Goal: Task Accomplishment & Management: Manage account settings

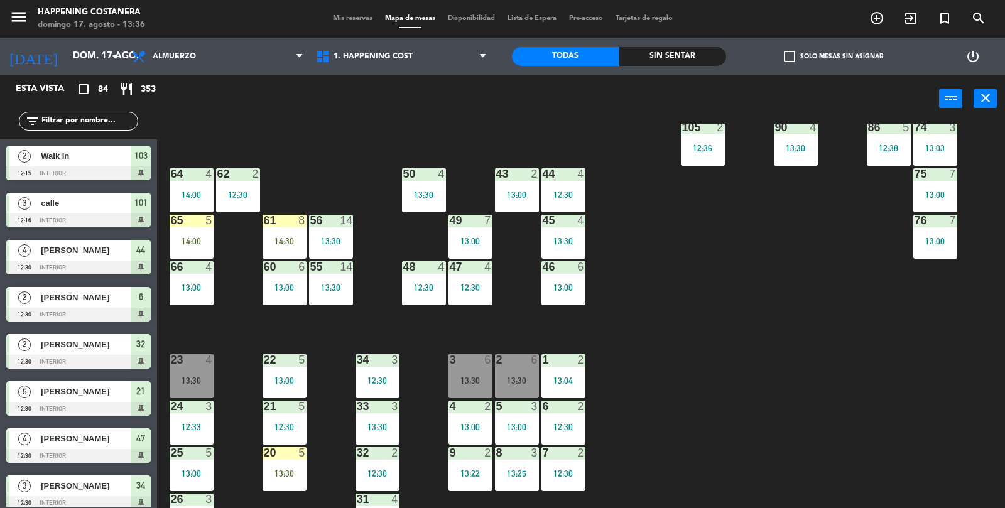
scroll to position [319, 0]
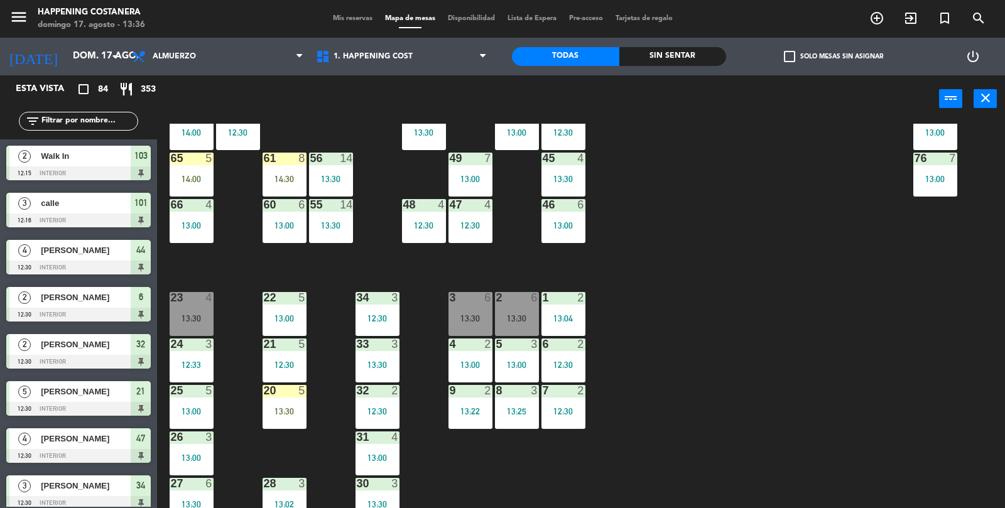
click at [900, 450] on div "69 5 13:06 122 6 121 6 120 6 14 4 CAVA 22 101 3 12:16 94 2 13:23 70 5 13:06 123…" at bounding box center [586, 316] width 838 height 385
click at [914, 428] on div "69 5 13:06 122 6 121 6 120 6 14 4 CAVA 22 101 3 12:16 94 2 13:23 70 5 13:06 123…" at bounding box center [586, 316] width 838 height 385
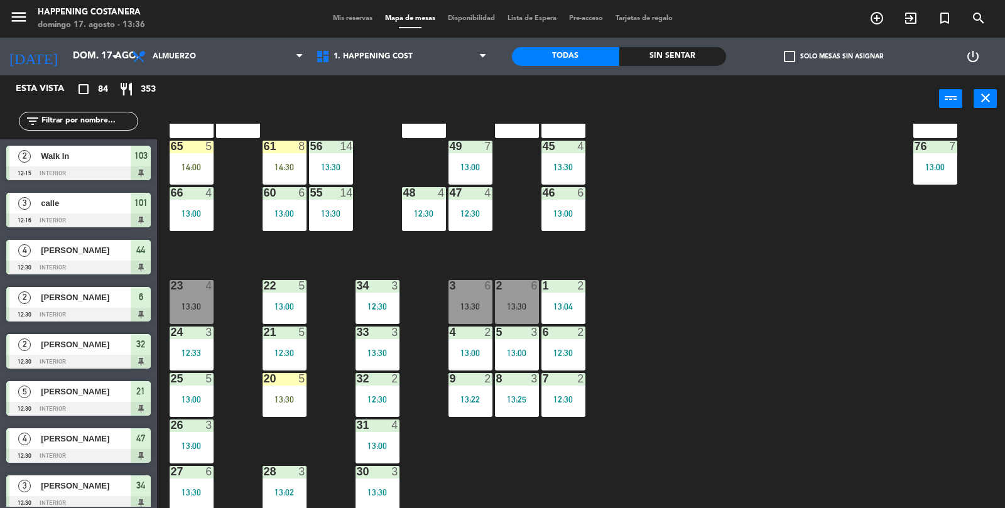
click at [932, 402] on div "69 5 13:06 122 6 121 6 120 6 14 4 CAVA 22 101 3 12:16 94 2 13:23 70 5 13:06 123…" at bounding box center [586, 316] width 838 height 385
click at [937, 414] on div "69 5 13:06 122 6 121 6 120 6 14 4 CAVA 22 101 3 12:16 94 2 13:23 70 5 13:06 123…" at bounding box center [586, 316] width 838 height 385
click at [940, 411] on div "69 5 13:06 122 6 121 6 120 6 14 4 CAVA 22 101 3 12:16 94 2 13:23 70 5 13:06 123…" at bounding box center [586, 316] width 838 height 385
click at [176, 307] on div "13:30" at bounding box center [192, 306] width 44 height 9
click at [937, 422] on div "69 5 13:06 122 6 121 6 120 6 14 4 CAVA 22 101 3 12:16 94 2 13:23 70 5 13:06 123…" at bounding box center [586, 316] width 838 height 385
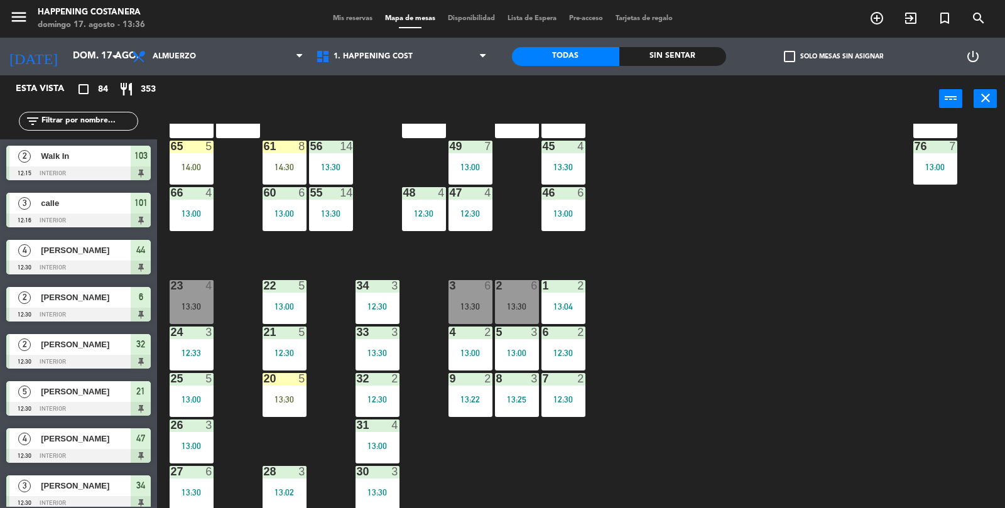
click at [934, 421] on div "69 5 13:06 122 6 121 6 120 6 14 4 CAVA 22 101 3 12:16 94 2 13:23 70 5 13:06 123…" at bounding box center [586, 316] width 838 height 385
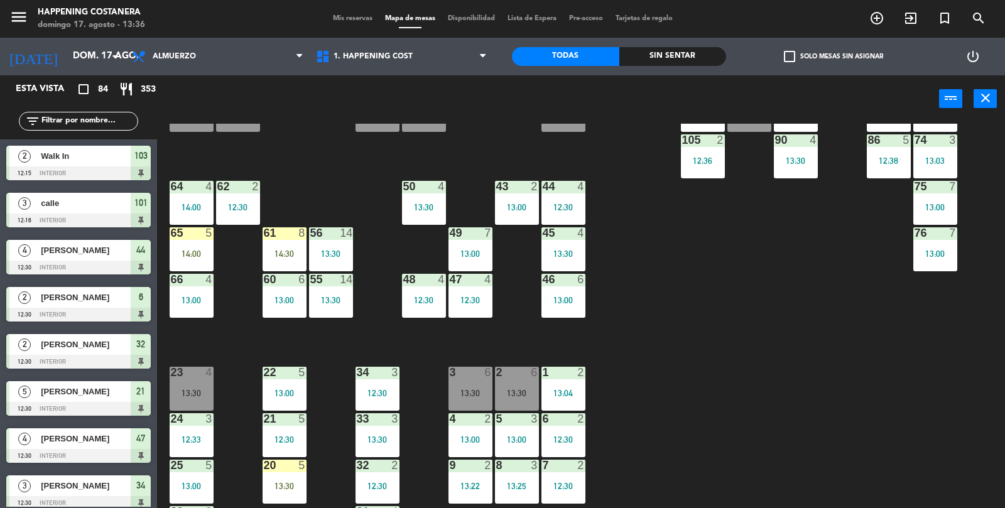
scroll to position [170, 0]
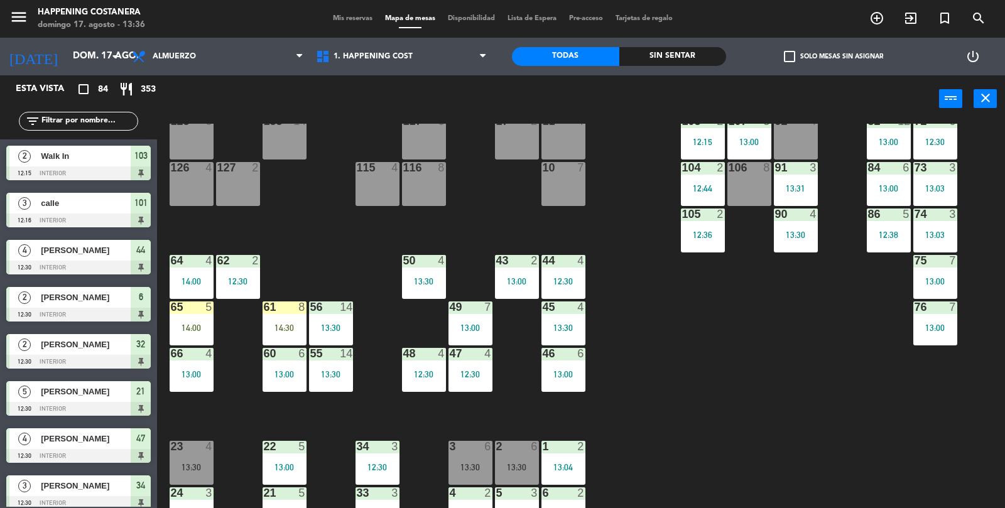
click at [311, 389] on div "55 14 13:30" at bounding box center [331, 370] width 44 height 44
click at [925, 415] on div "69 5 13:06 122 6 121 6 120 6 14 4 CAVA 22 101 3 12:16 94 2 13:23 70 5 13:06 123…" at bounding box center [586, 316] width 838 height 385
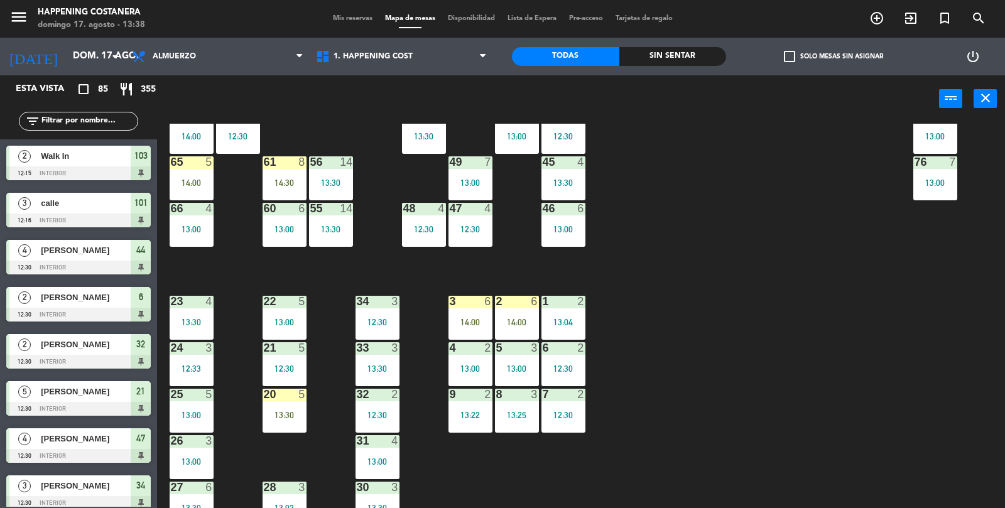
scroll to position [331, 0]
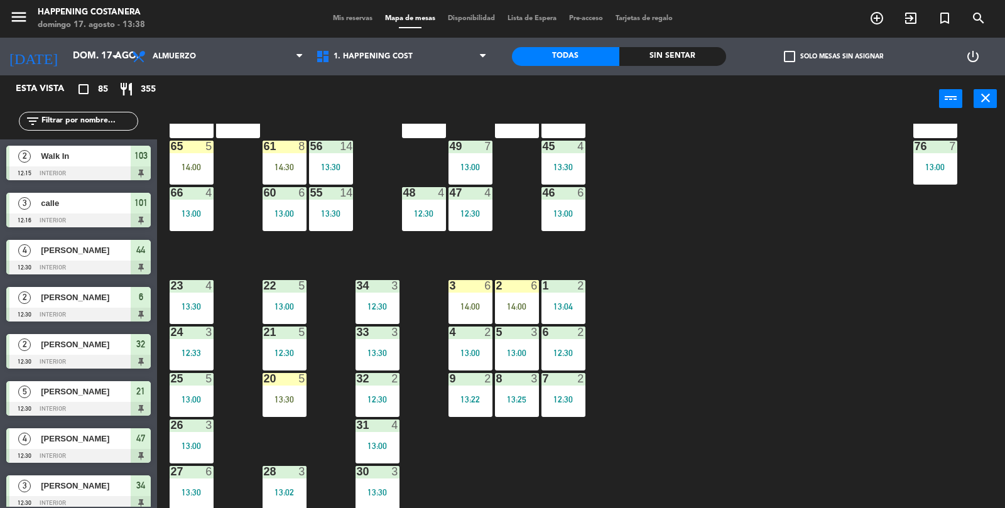
click at [714, 331] on div "69 5 13:06 122 6 121 6 120 6 14 4 CAVA 22 101 3 12:16 94 2 13:23 70 5 13:06 123…" at bounding box center [586, 316] width 838 height 385
click at [661, 54] on div "Sin sentar" at bounding box center [672, 56] width 107 height 19
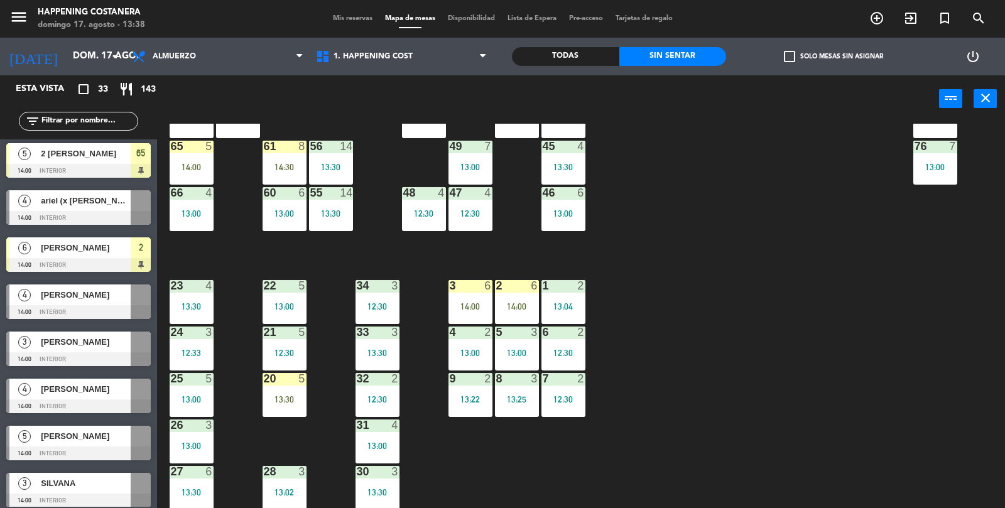
scroll to position [337, 0]
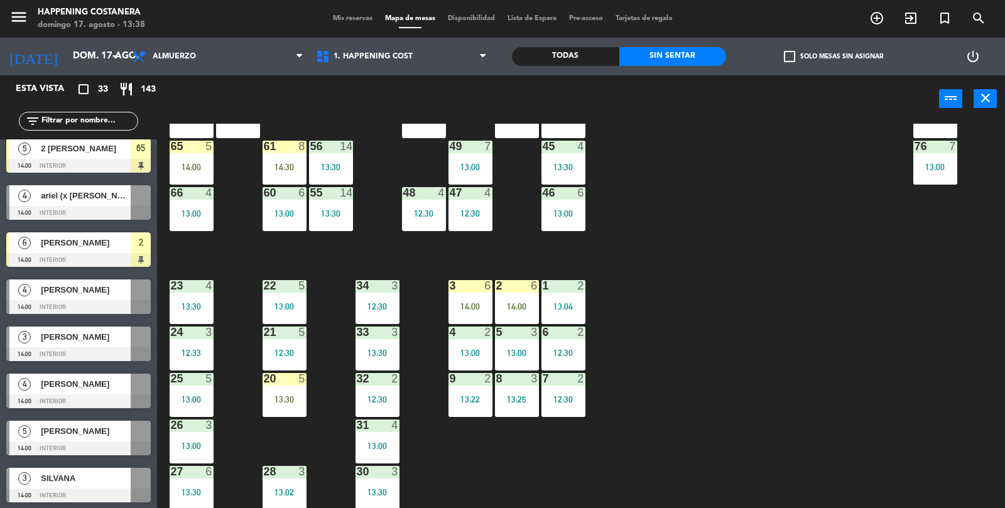
click at [39, 217] on div at bounding box center [78, 213] width 144 height 14
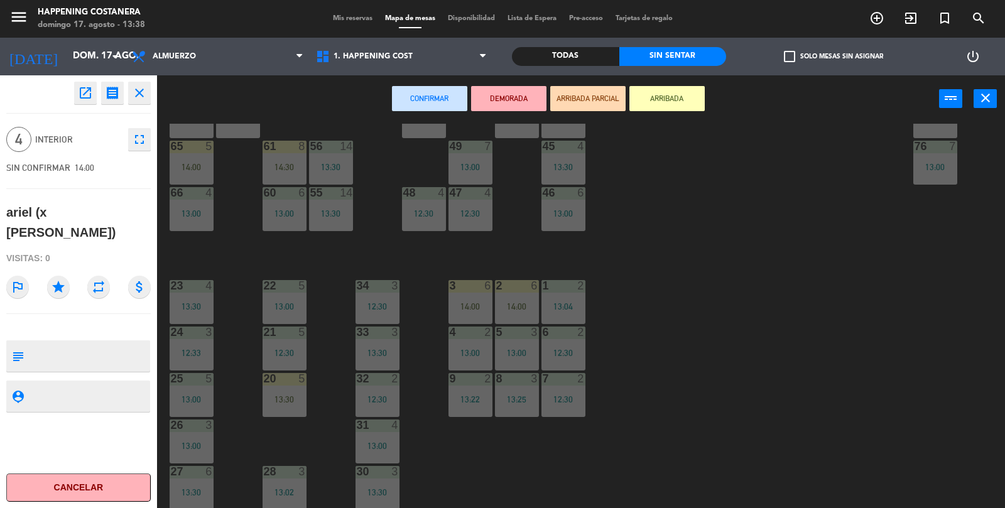
click at [664, 90] on button "ARRIBADA" at bounding box center [666, 98] width 75 height 25
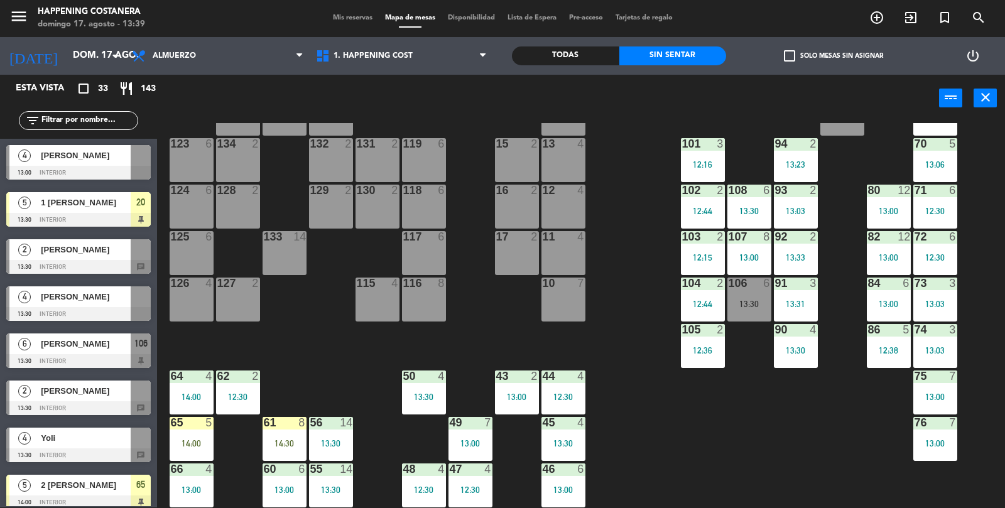
scroll to position [28, 0]
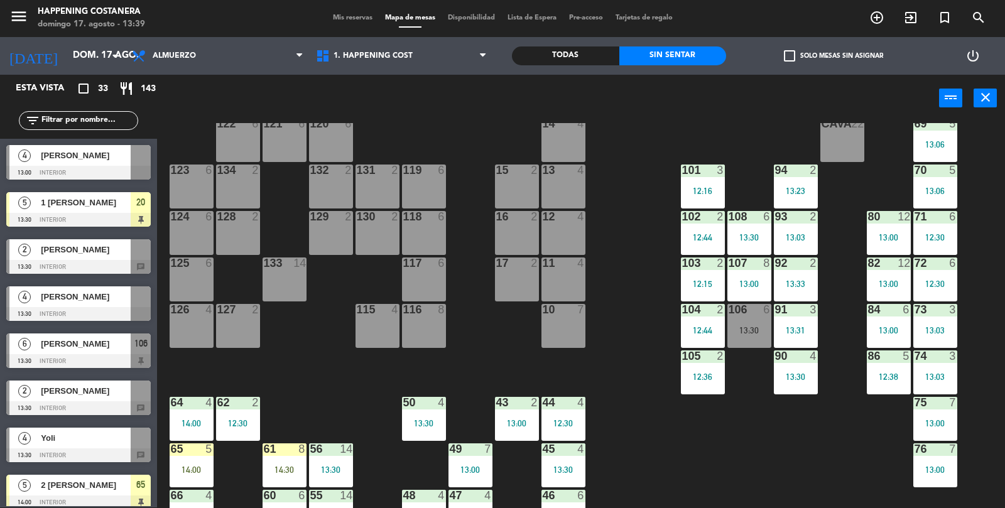
click at [702, 276] on div "103 2 12:15" at bounding box center [703, 279] width 44 height 44
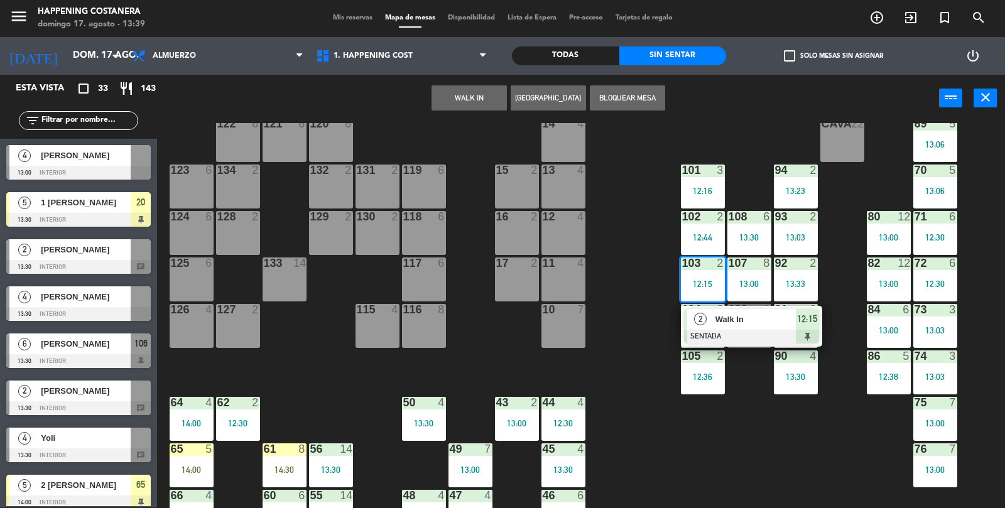
click at [713, 328] on div "2" at bounding box center [700, 319] width 27 height 21
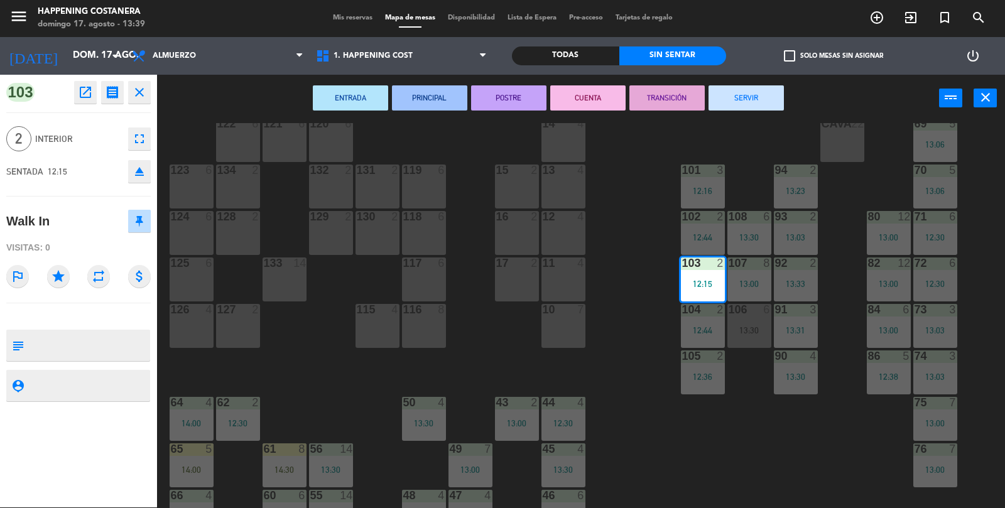
click at [768, 87] on button "SERVIR" at bounding box center [745, 97] width 75 height 25
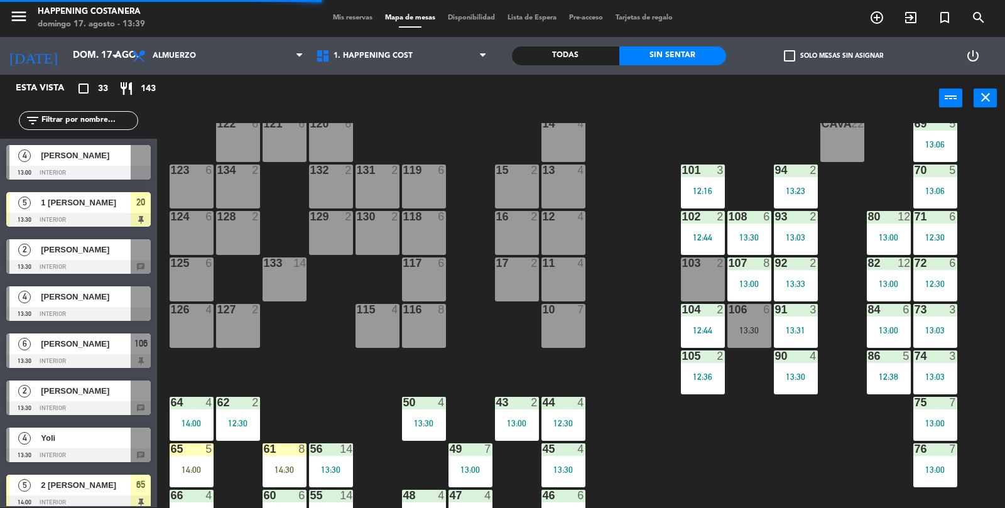
scroll to position [0, 0]
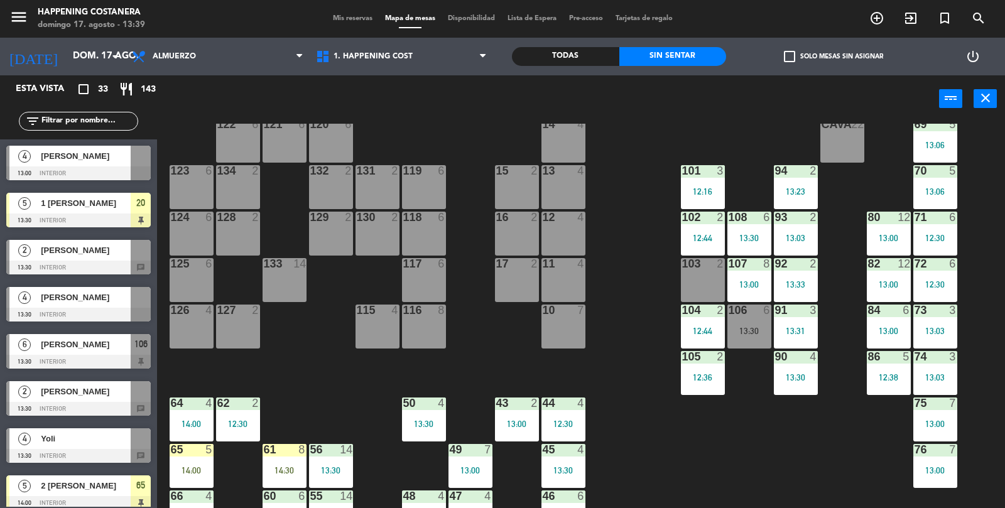
click at [53, 407] on div at bounding box center [78, 409] width 144 height 14
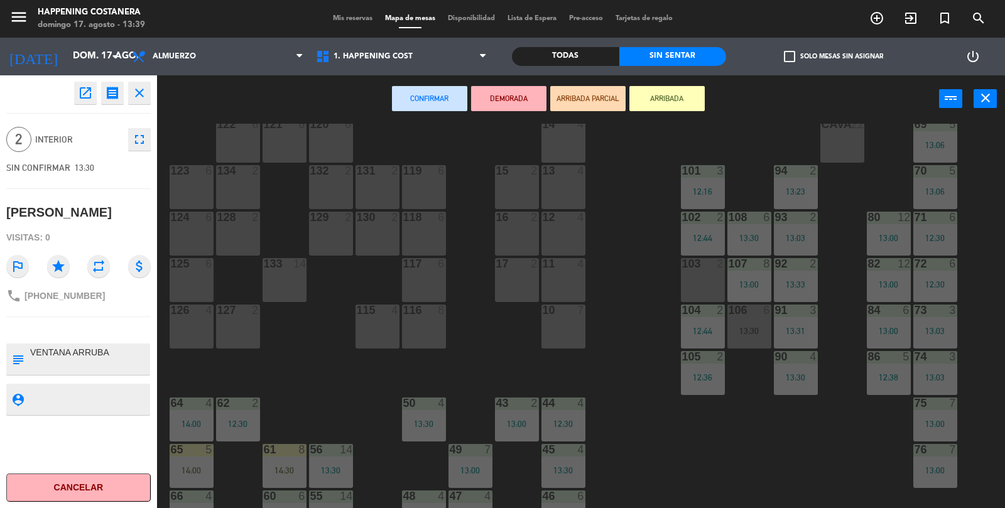
click at [689, 289] on div "103 2" at bounding box center [703, 280] width 44 height 44
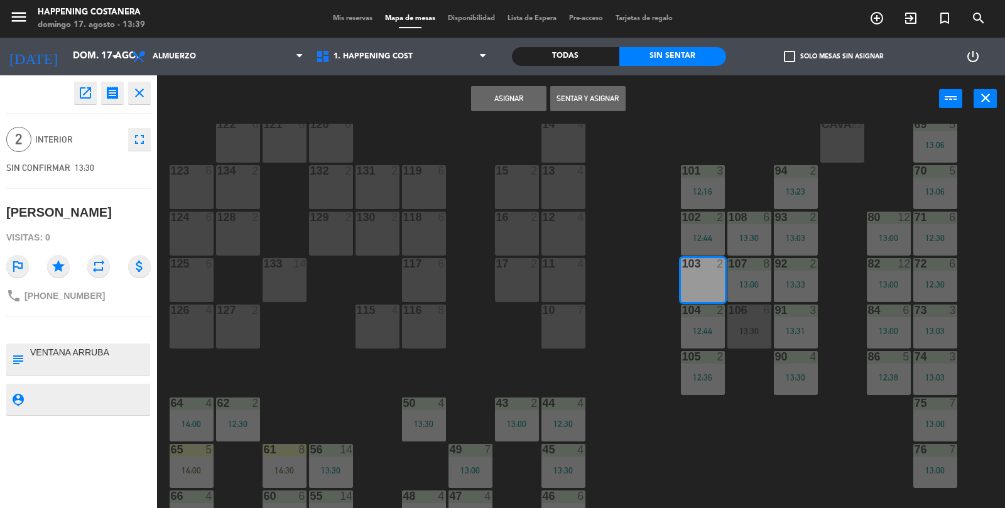
click at [499, 101] on button "Asignar" at bounding box center [508, 98] width 75 height 25
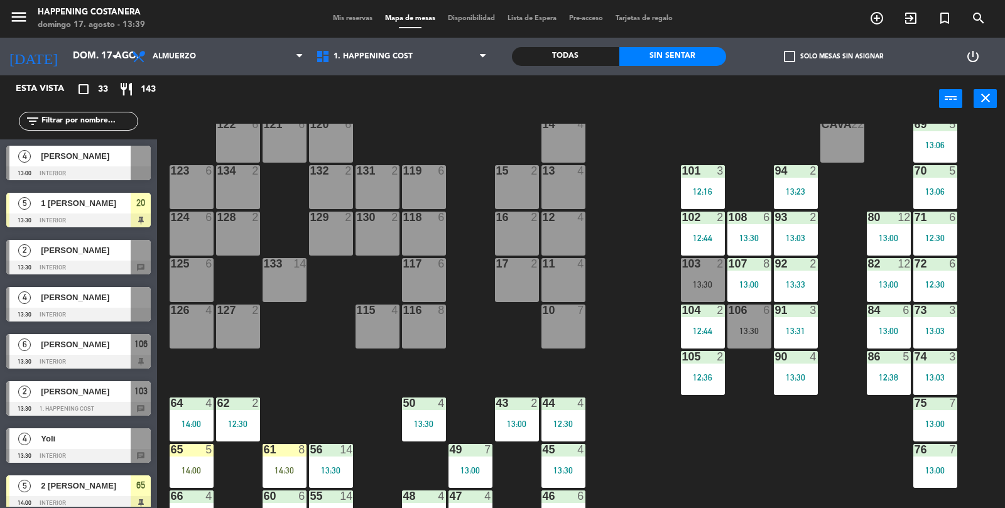
click at [709, 293] on div "103 2 13:30" at bounding box center [703, 280] width 44 height 44
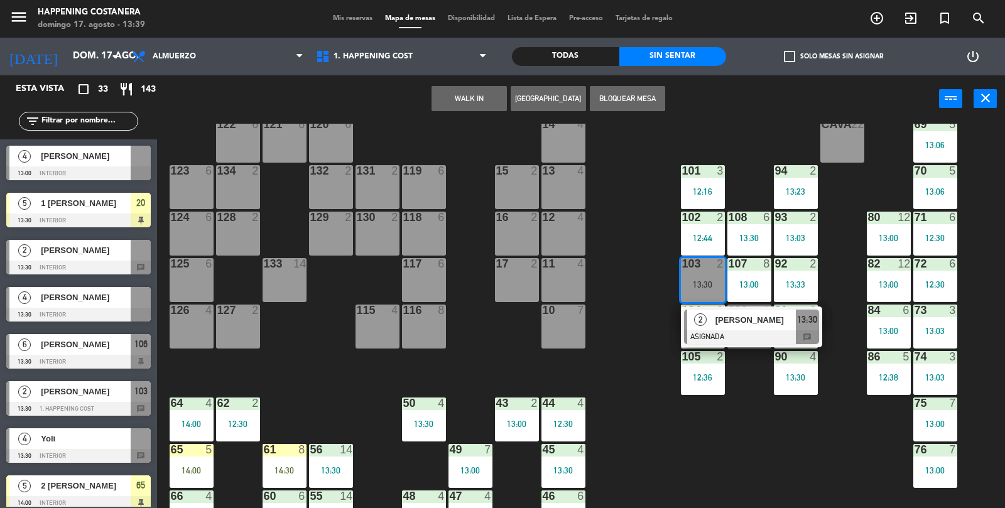
click at [732, 332] on div at bounding box center [751, 337] width 135 height 14
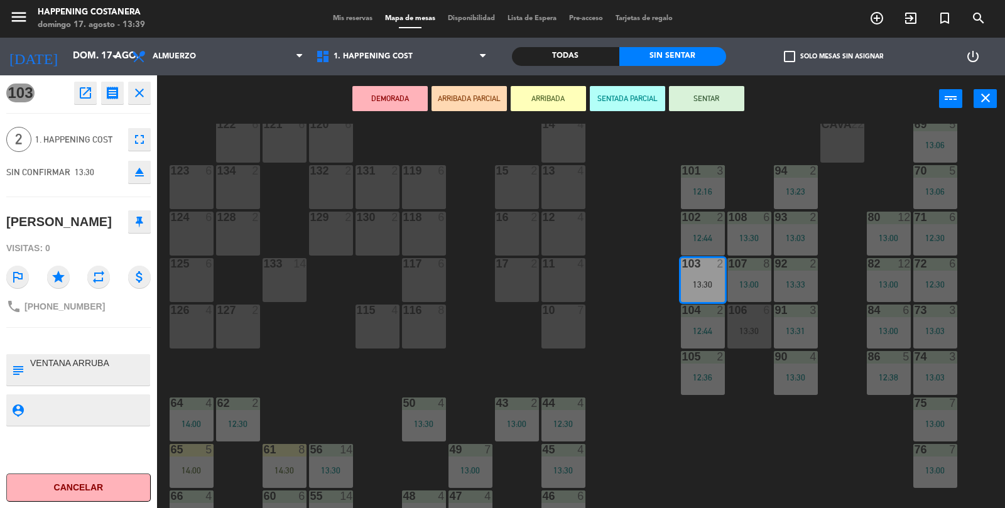
click at [551, 106] on button "ARRIBADA" at bounding box center [547, 98] width 75 height 25
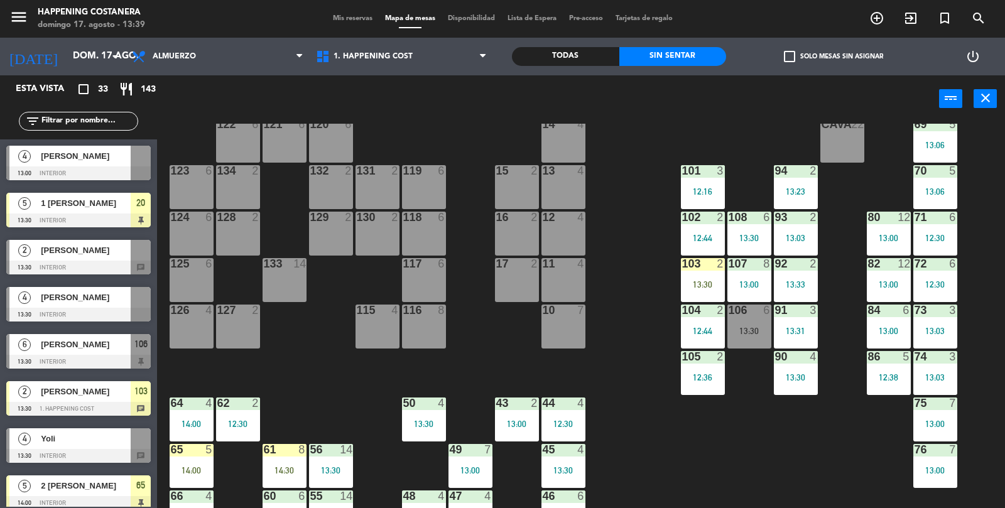
scroll to position [22, 0]
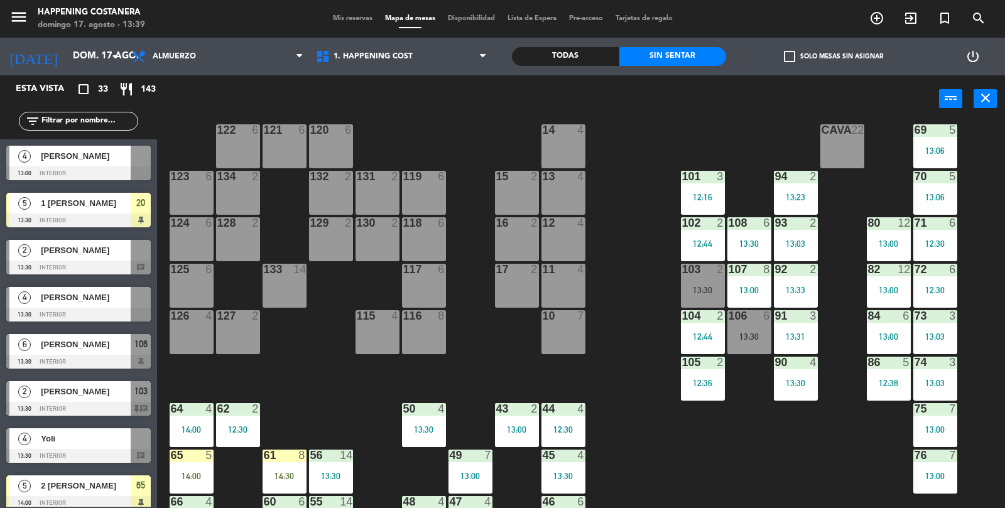
click at [32, 261] on div at bounding box center [78, 268] width 144 height 14
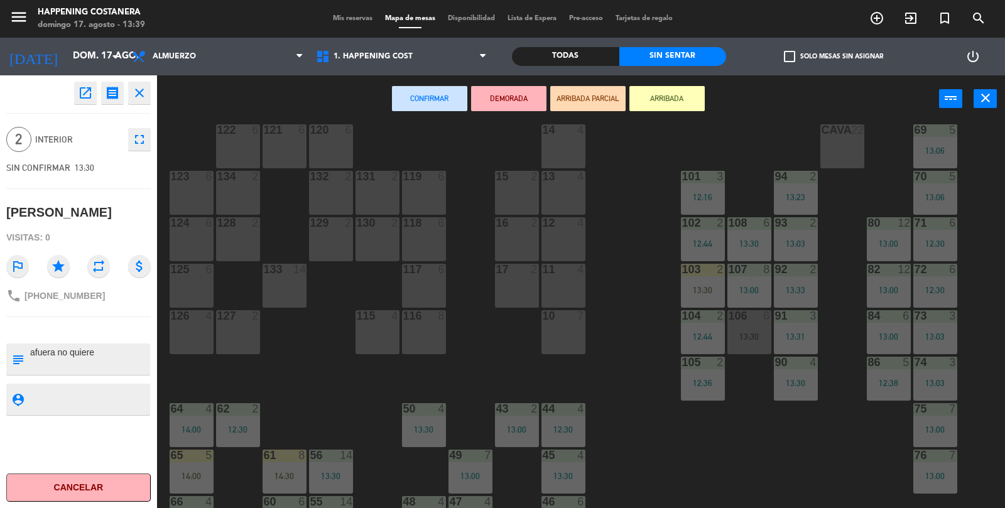
click at [330, 380] on div "69 5 13:06 122 6 121 6 120 6 14 4 CAVA 22 101 3 12:16 94 2 13:23 70 5 13:06 123…" at bounding box center [586, 316] width 838 height 385
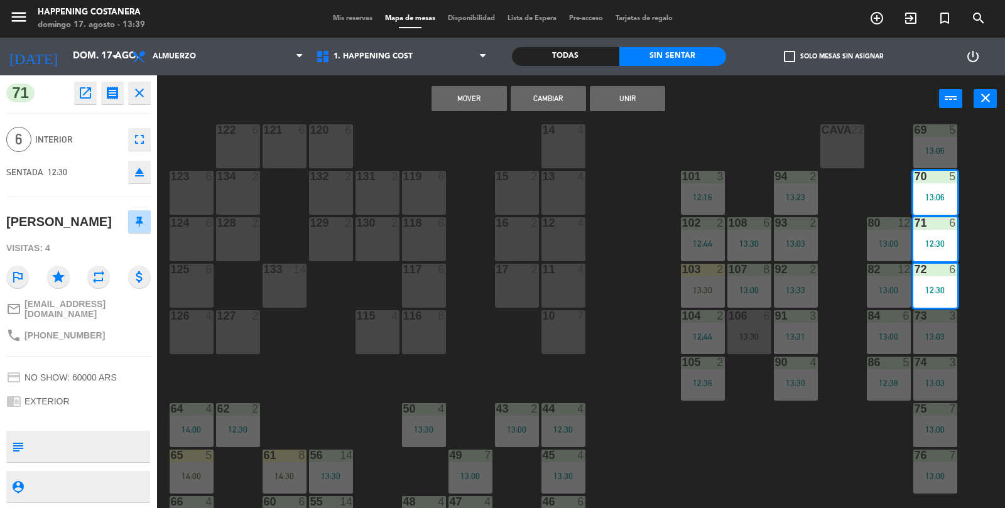
click at [842, 434] on div "69 5 13:06 122 6 121 6 120 6 14 4 CAVA 22 101 3 12:16 94 2 13:23 70 5 13:06 123…" at bounding box center [586, 316] width 838 height 385
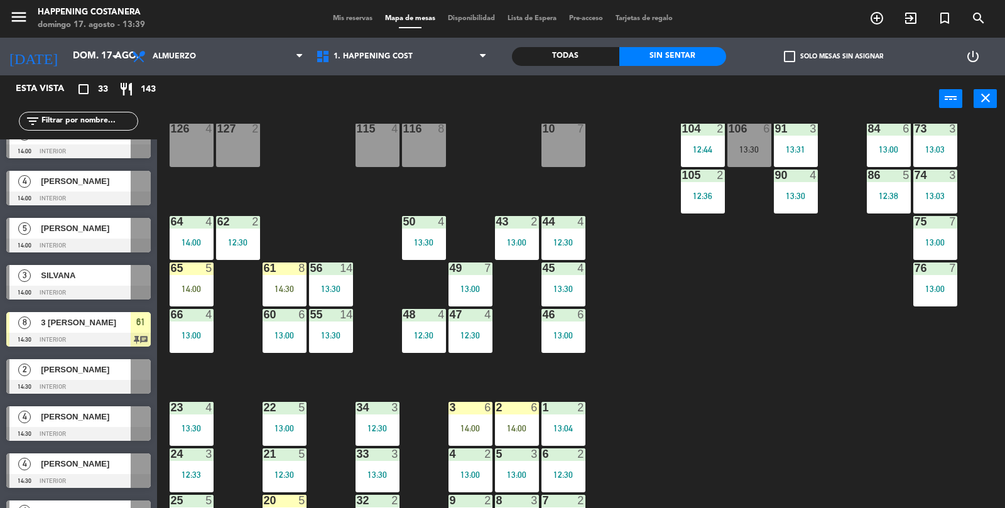
scroll to position [331, 0]
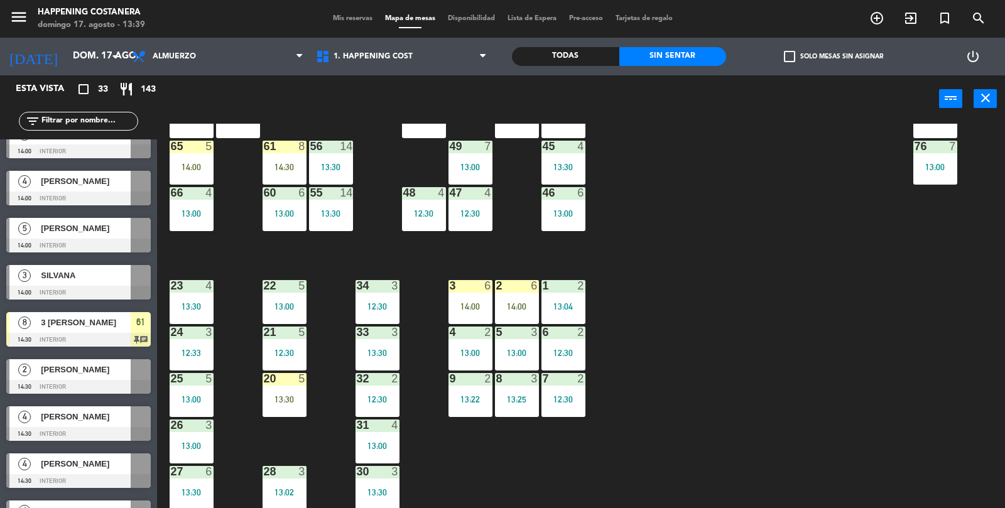
click at [192, 296] on div "23 4 13:30" at bounding box center [192, 302] width 44 height 44
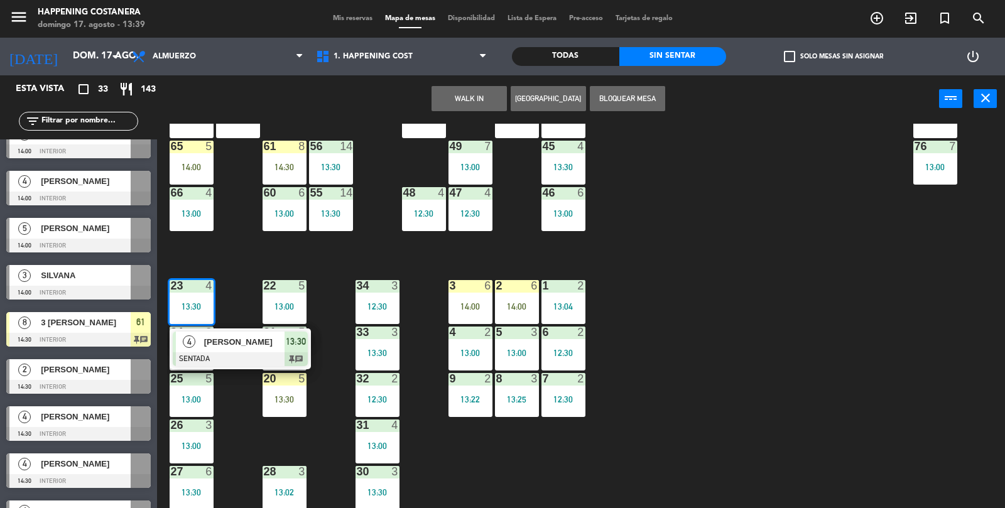
click at [221, 263] on div "69 5 13:06 122 6 121 6 120 6 14 4 CAVA 22 101 3 12:16 94 2 13:23 70 5 13:06 123…" at bounding box center [586, 316] width 838 height 385
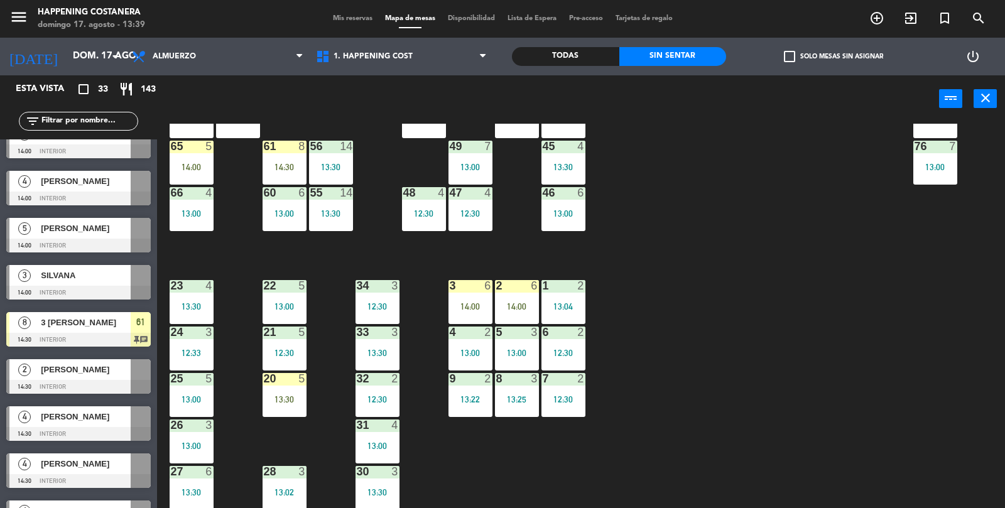
click at [229, 241] on div "69 5 13:06 122 6 121 6 120 6 14 4 CAVA 22 101 3 12:16 94 2 13:23 70 5 13:06 123…" at bounding box center [586, 316] width 838 height 385
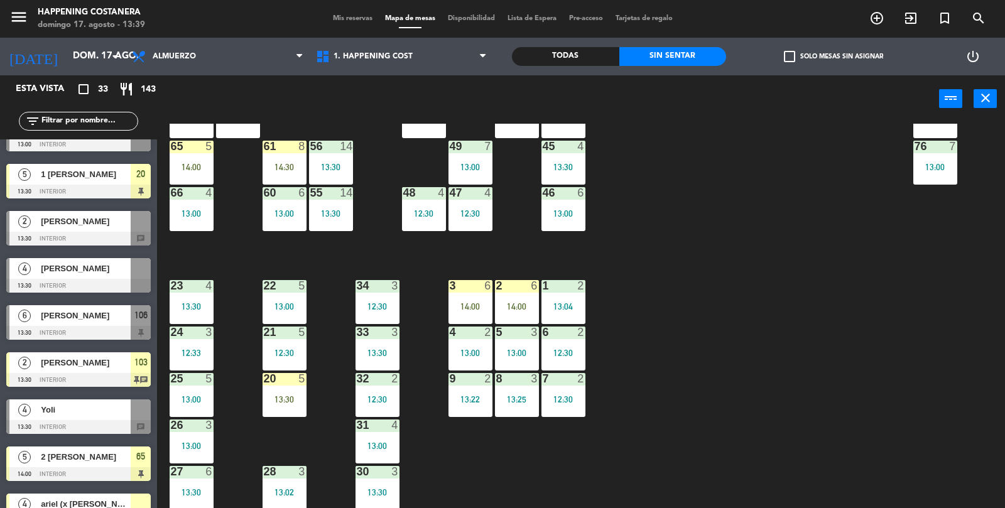
scroll to position [0, 0]
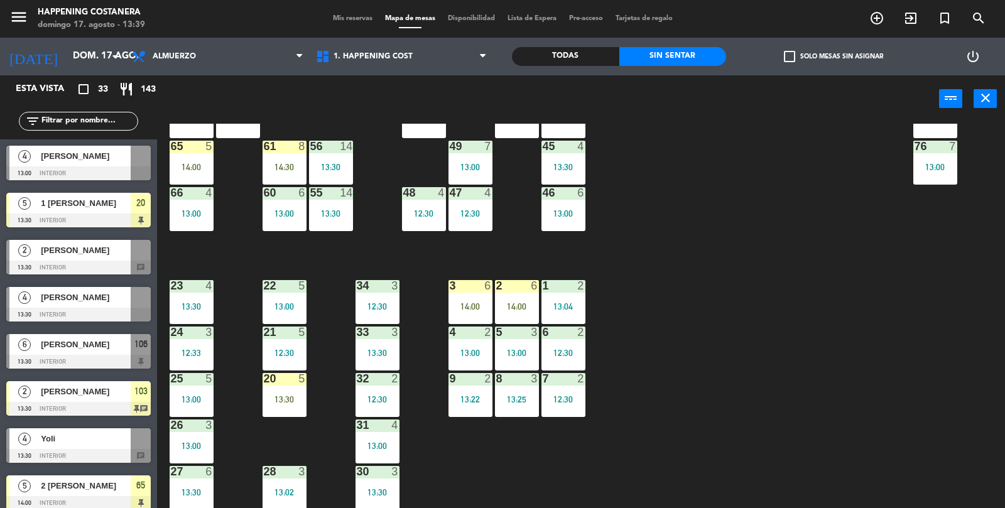
click at [550, 49] on div "Todas" at bounding box center [565, 56] width 107 height 19
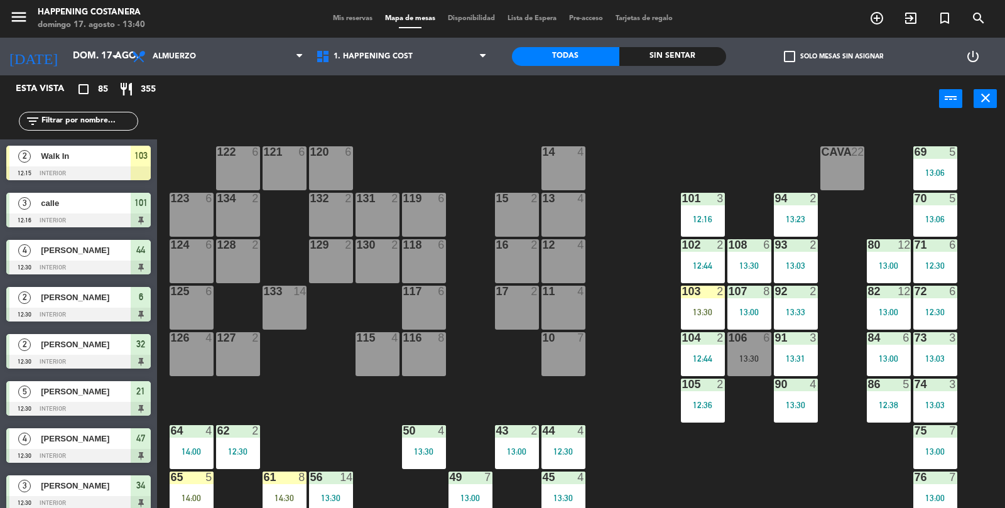
click at [73, 158] on span "Walk In" at bounding box center [86, 155] width 90 height 13
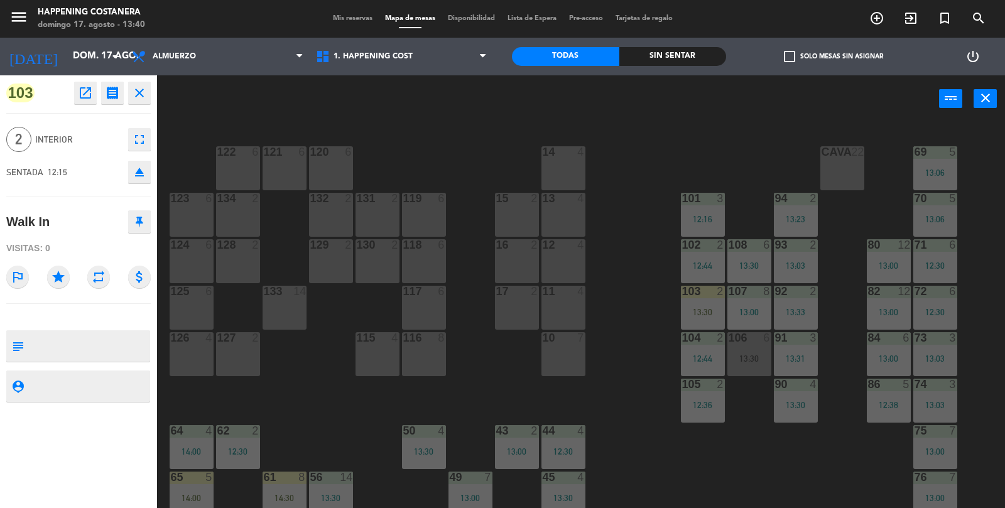
click at [330, 154] on div at bounding box center [330, 151] width 21 height 11
click at [535, 118] on div "Mover power_input close" at bounding box center [548, 99] width 782 height 48
click at [549, 94] on button "Mover" at bounding box center [547, 98] width 75 height 25
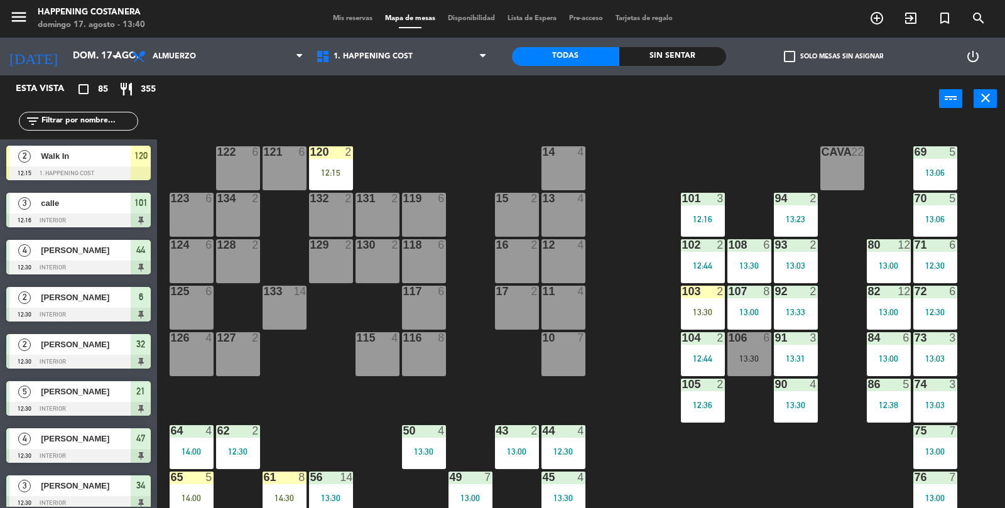
click at [328, 161] on div "120 2 12:15" at bounding box center [331, 168] width 44 height 44
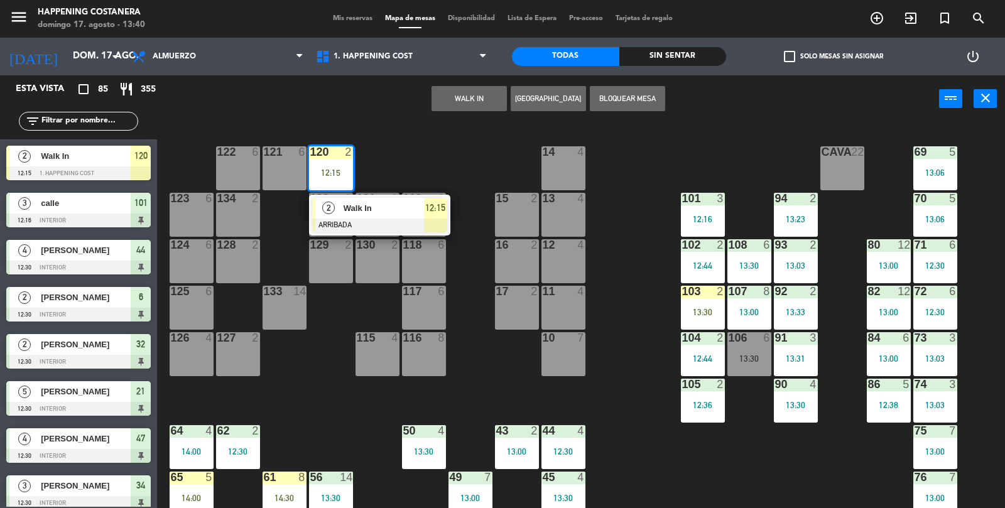
click at [345, 220] on div at bounding box center [379, 225] width 135 height 14
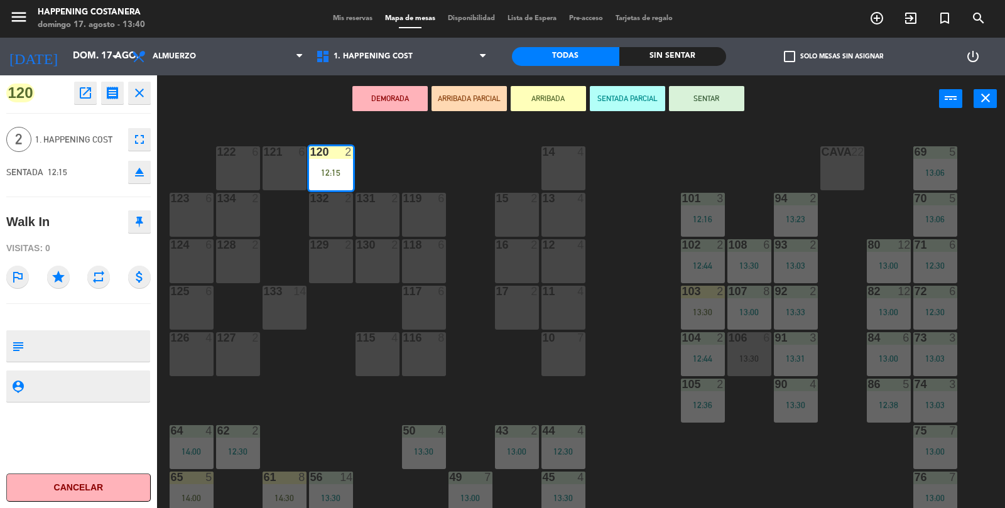
click at [683, 87] on button "SENTAR" at bounding box center [706, 98] width 75 height 25
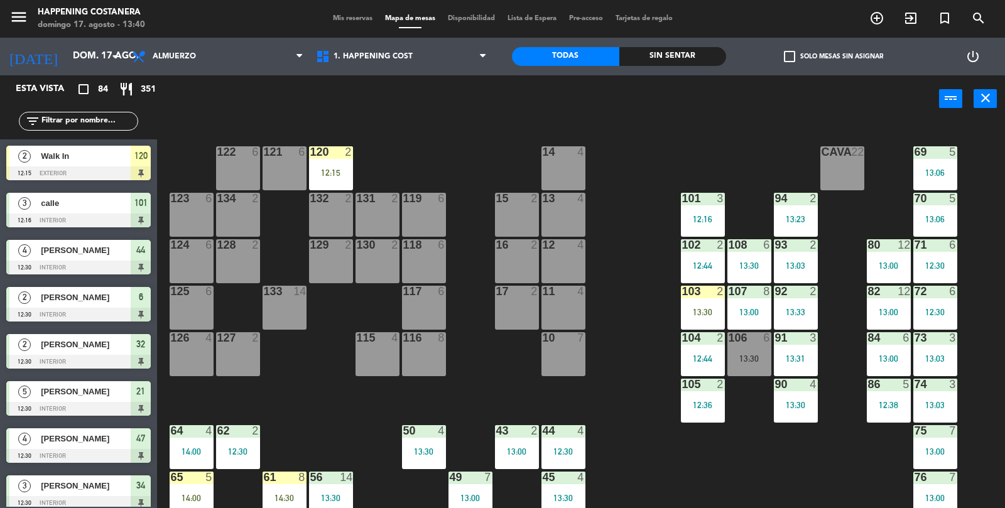
click at [303, 164] on div "121 6" at bounding box center [284, 168] width 44 height 44
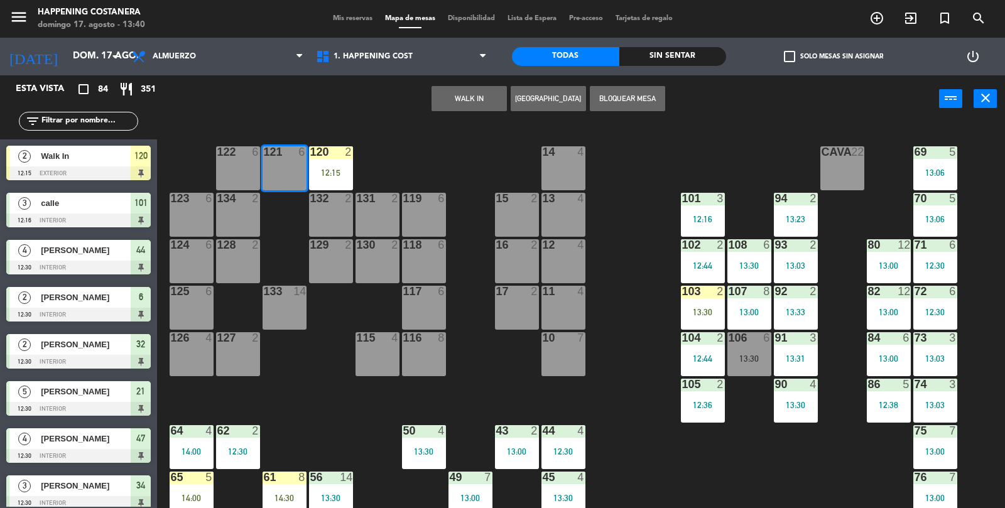
click at [350, 202] on div "2" at bounding box center [349, 198] width 8 height 11
click at [411, 150] on div "69 5 13:06 122 6 121 6 120 2 12:15 14 4 CAVA 22 101 3 12:16 94 2 13:23 70 5 13:…" at bounding box center [586, 316] width 838 height 385
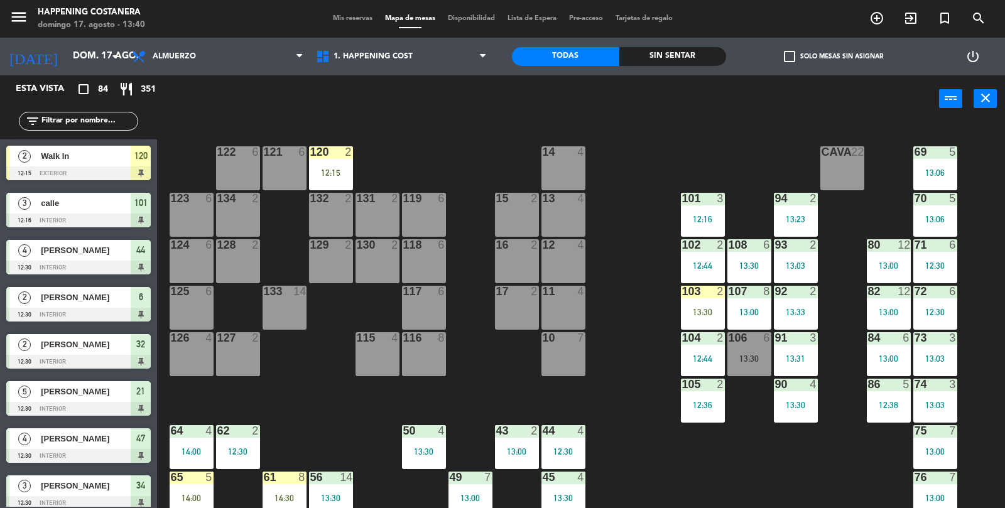
click at [336, 169] on div "12:15" at bounding box center [331, 172] width 44 height 9
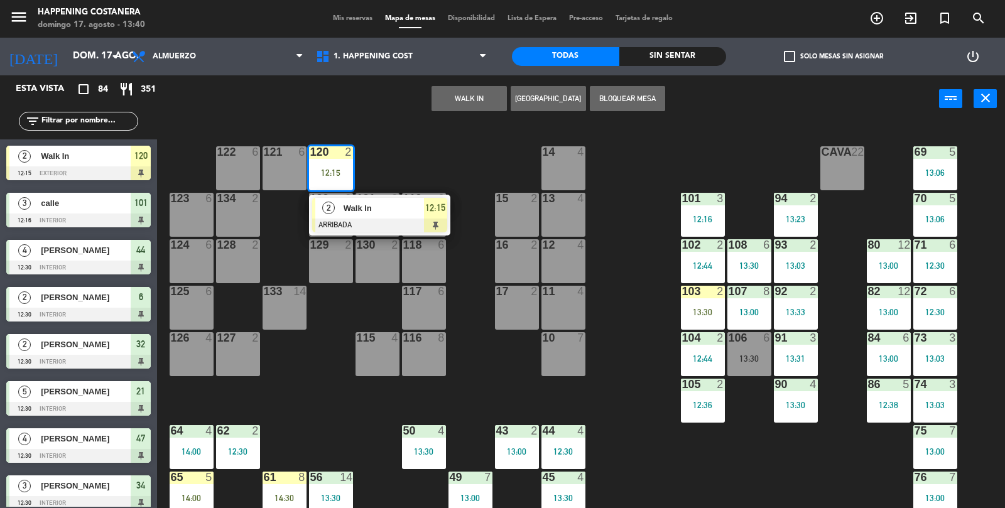
click at [350, 224] on div at bounding box center [379, 225] width 135 height 14
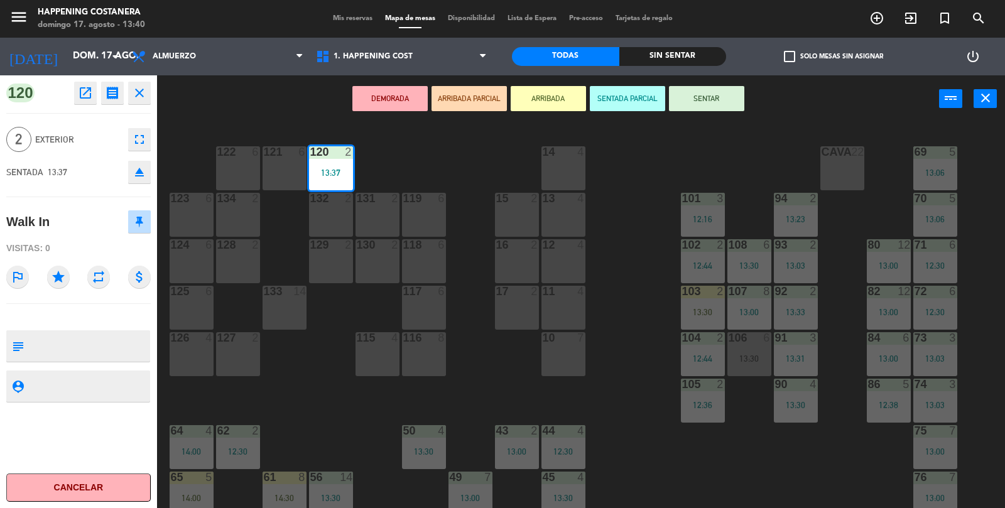
click at [713, 88] on button "SENTAR" at bounding box center [706, 98] width 75 height 25
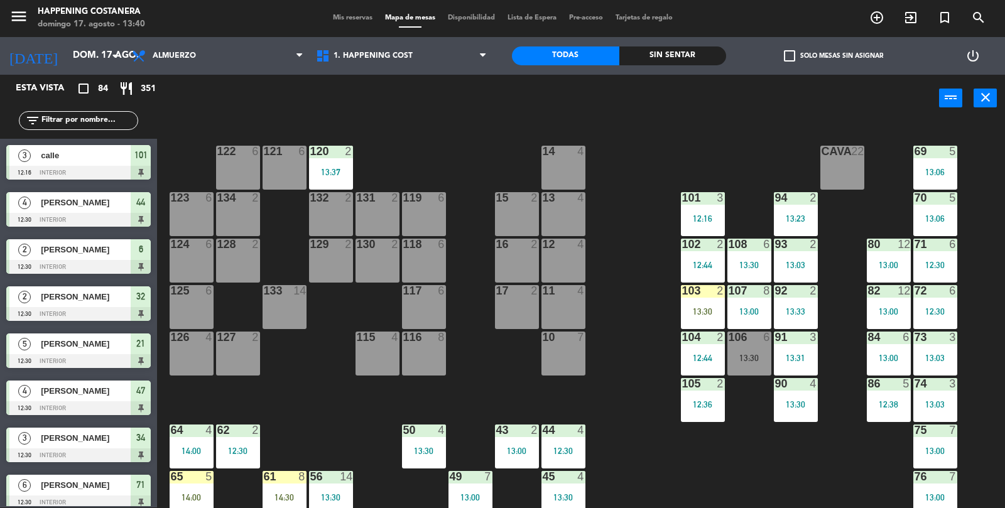
scroll to position [71, 0]
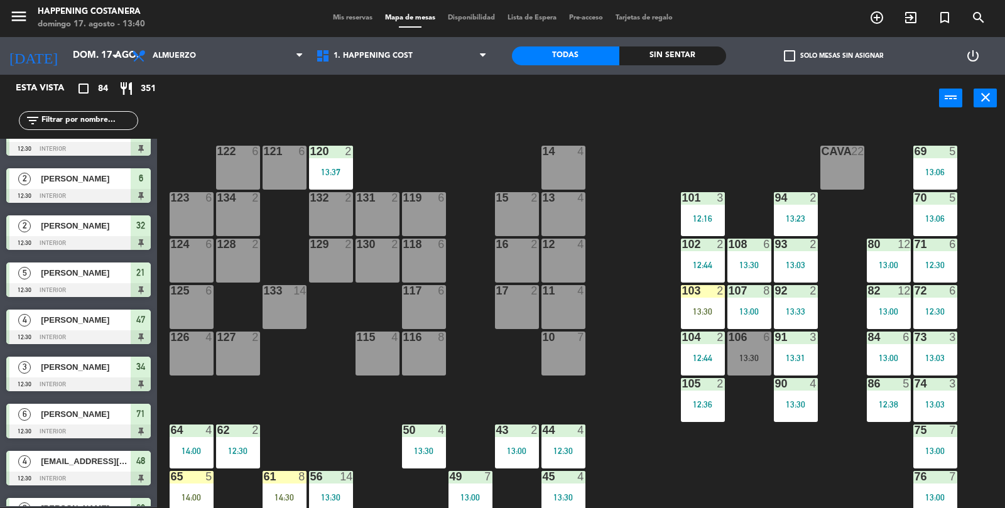
click at [343, 134] on div "69 5 13:06 122 6 121 6 120 2 13:37 14 4 CAVA 22 101 3 12:16 94 2 13:23 70 5 13:…" at bounding box center [586, 315] width 838 height 385
click at [331, 164] on div "120 2 13:37" at bounding box center [331, 168] width 44 height 44
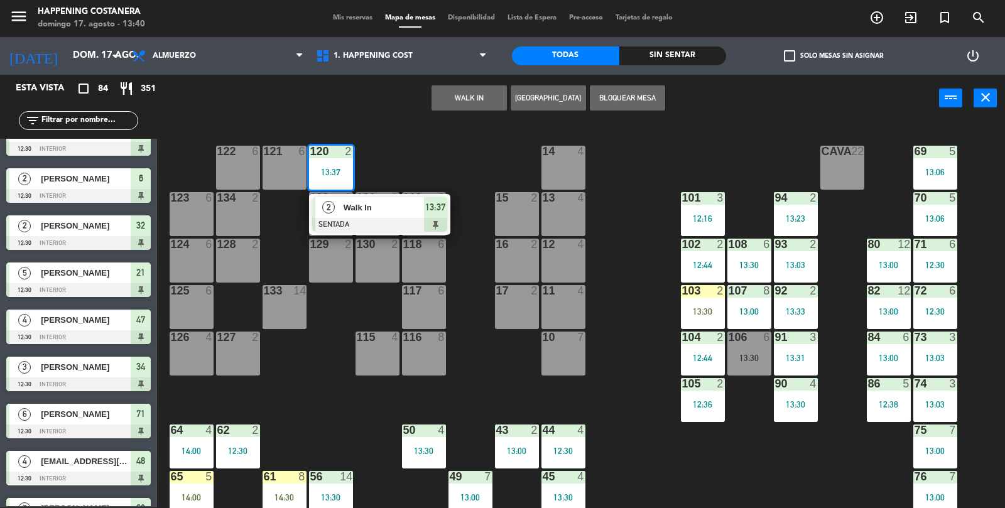
click at [333, 212] on div "2" at bounding box center [328, 207] width 27 height 21
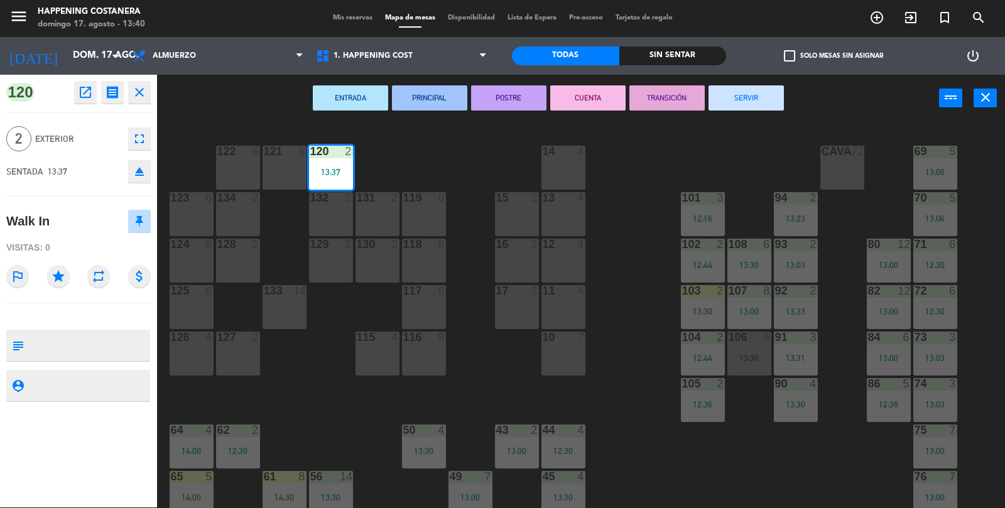
click at [744, 91] on button "SERVIR" at bounding box center [745, 97] width 75 height 25
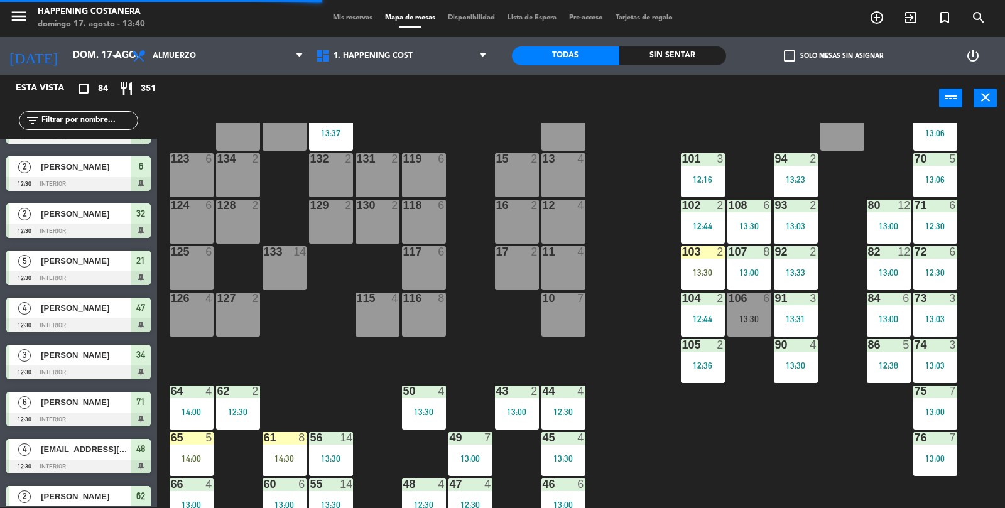
scroll to position [32, 0]
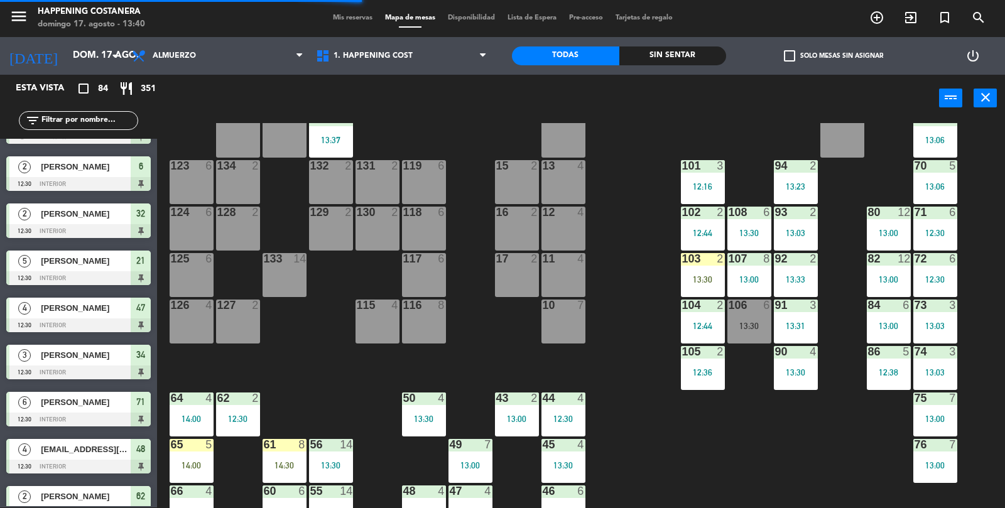
click at [685, 291] on div "103 2 13:30" at bounding box center [703, 275] width 44 height 44
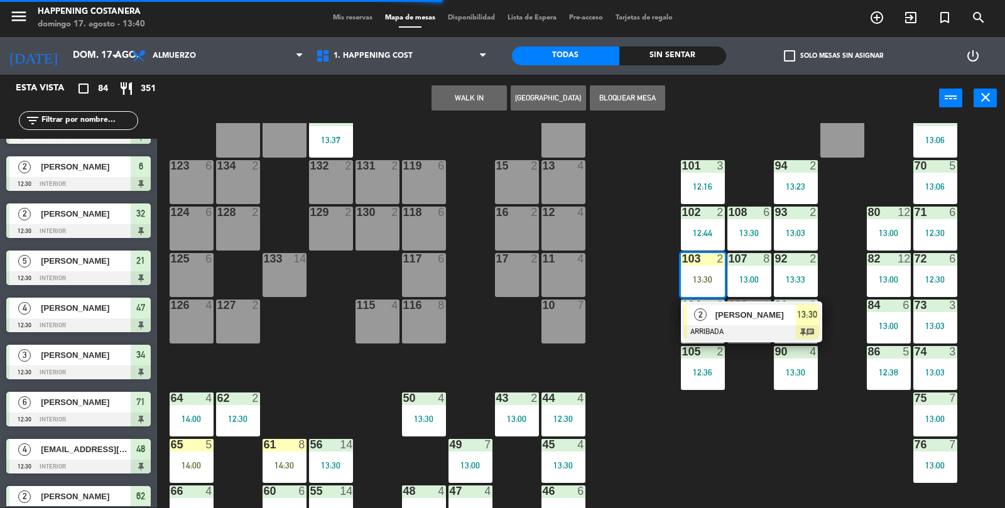
click at [655, 401] on div "69 5 13:06 122 6 121 6 120 2 13:37 14 4 CAVA 22 101 3 12:16 94 2 13:23 70 5 13:…" at bounding box center [586, 315] width 838 height 385
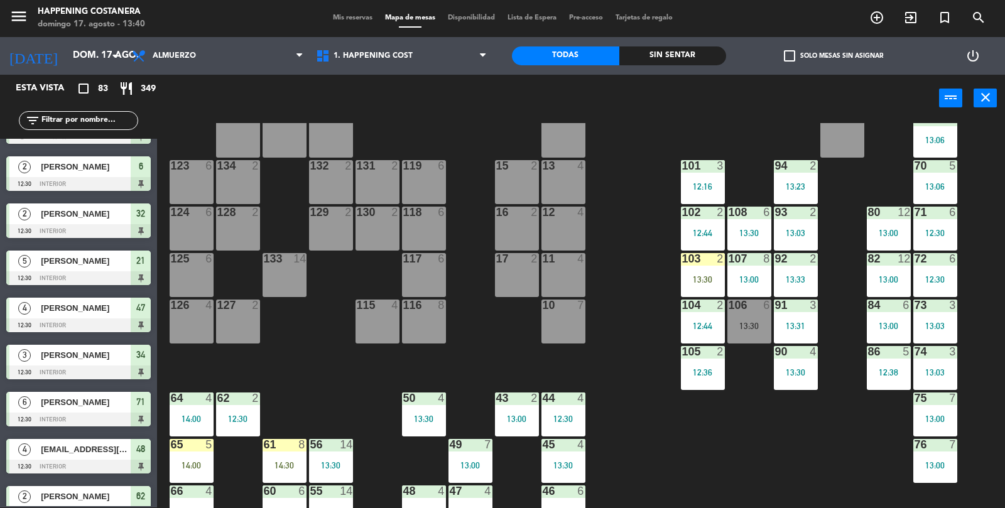
click at [76, 122] on input "text" at bounding box center [88, 121] width 97 height 14
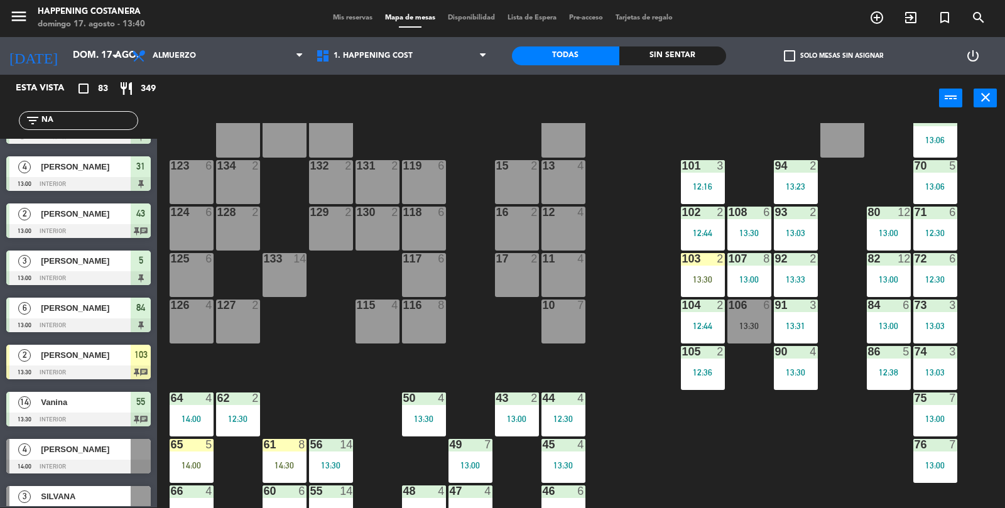
scroll to position [0, 0]
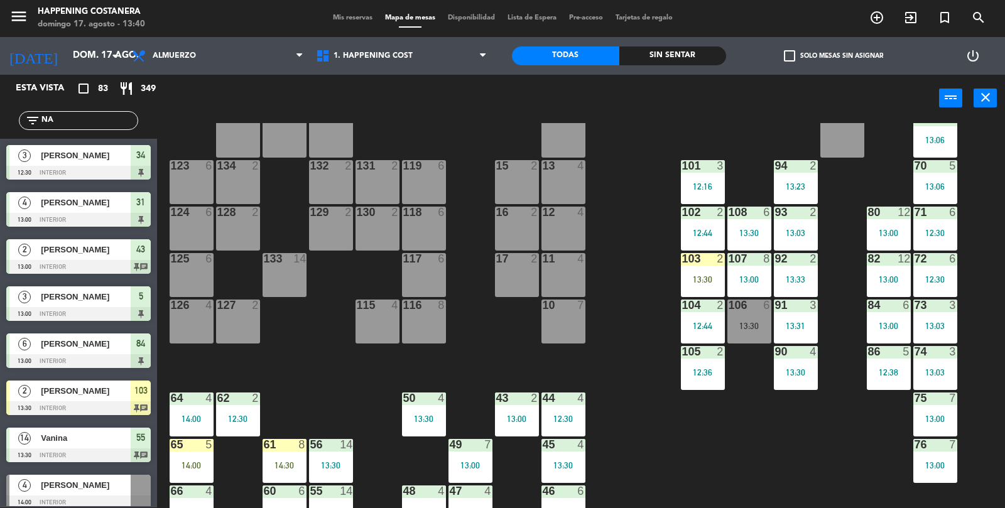
type input "N"
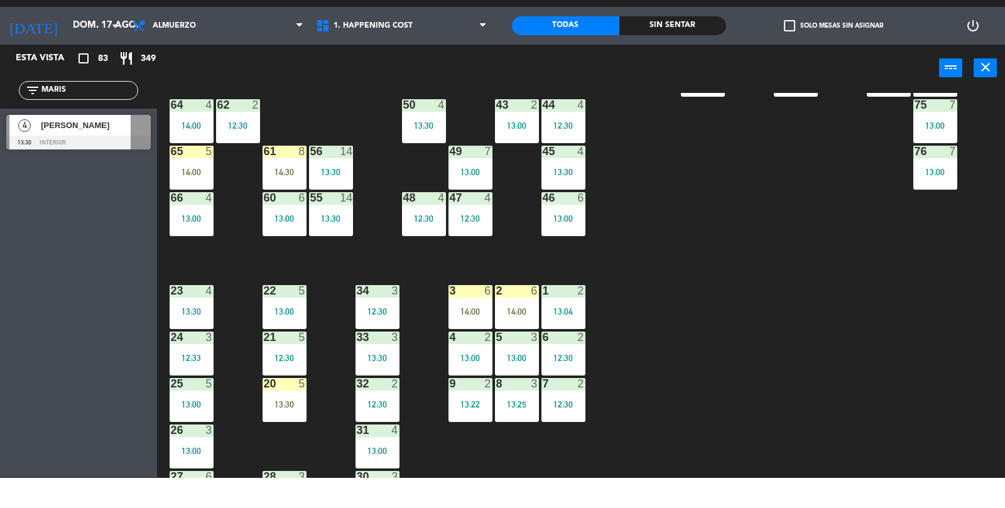
scroll to position [331, 0]
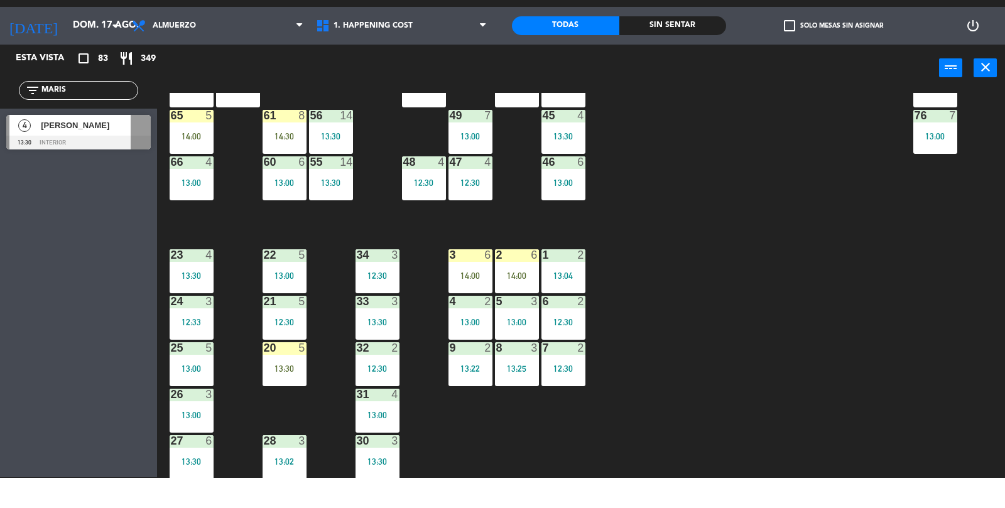
click at [960, 310] on div "69 5 13:06 122 6 121 6 120 6 14 4 CAVA 22 101 3 12:16 94 2 13:23 70 5 13:06 123…" at bounding box center [586, 315] width 838 height 385
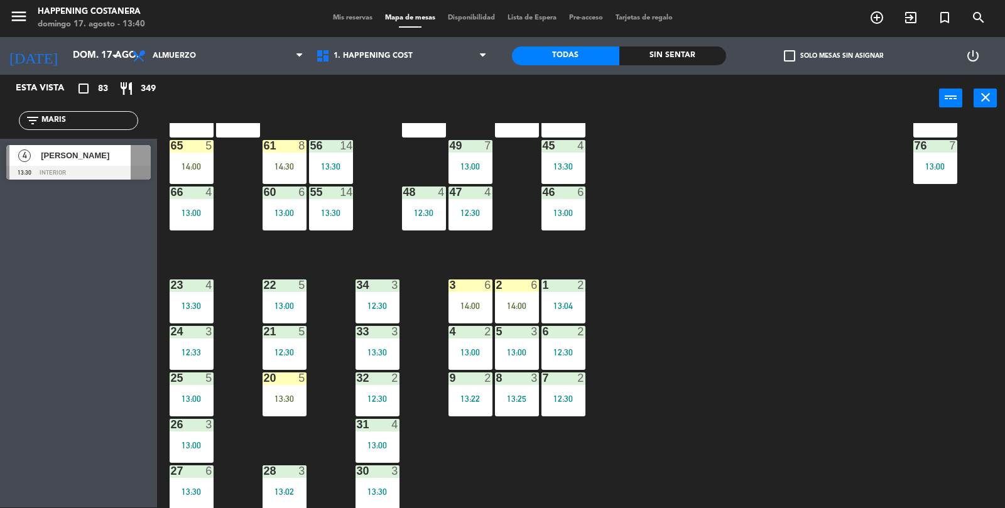
click at [869, 397] on div "69 5 13:06 122 6 121 6 120 6 14 4 CAVA 22 101 3 12:16 94 2 13:23 70 5 13:06 123…" at bounding box center [586, 315] width 838 height 385
click at [873, 395] on div "69 5 13:06 122 6 121 6 120 6 14 4 CAVA 22 101 3 12:16 94 2 13:23 70 5 13:06 123…" at bounding box center [586, 315] width 838 height 385
click at [875, 465] on div "69 5 13:06 122 6 121 6 120 6 14 4 CAVA 22 101 3 12:16 94 2 13:23 70 5 13:06 123…" at bounding box center [586, 316] width 838 height 385
click at [876, 458] on div "69 5 13:06 122 6 121 6 120 6 14 4 CAVA 22 101 3 12:16 94 2 13:23 70 5 13:06 123…" at bounding box center [586, 316] width 838 height 385
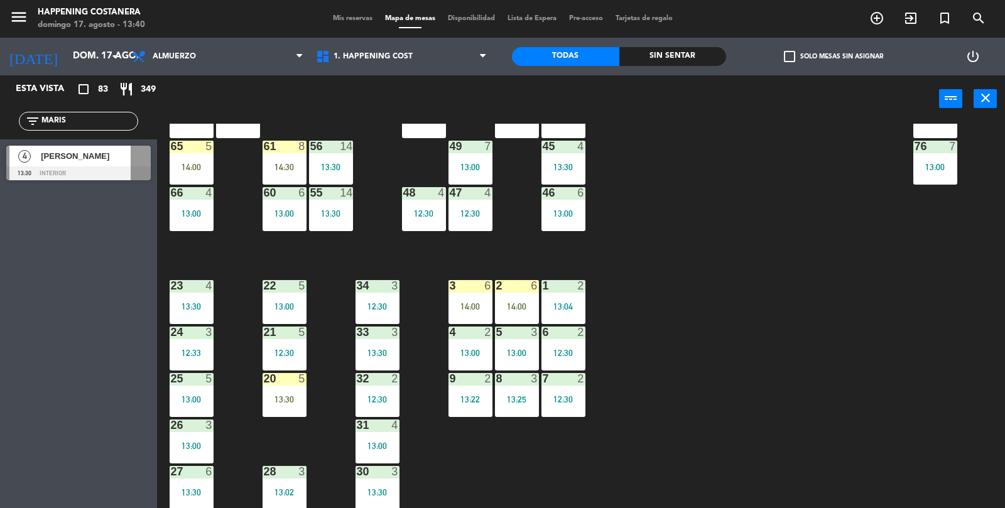
click at [871, 466] on div "69 5 13:06 122 6 121 6 120 6 14 4 CAVA 22 101 3 12:16 94 2 13:23 70 5 13:06 123…" at bounding box center [586, 316] width 838 height 385
click at [875, 462] on div "69 5 13:06 122 6 121 6 120 6 14 4 CAVA 22 101 3 12:16 94 2 13:23 70 5 13:06 123…" at bounding box center [586, 316] width 838 height 385
click at [877, 460] on div "69 5 13:06 122 6 121 6 120 6 14 4 CAVA 22 101 3 12:16 94 2 13:23 70 5 13:06 123…" at bounding box center [586, 316] width 838 height 385
click at [878, 458] on div "69 5 13:06 122 6 121 6 120 6 14 4 CAVA 22 101 3 12:16 94 2 13:23 70 5 13:06 123…" at bounding box center [586, 316] width 838 height 385
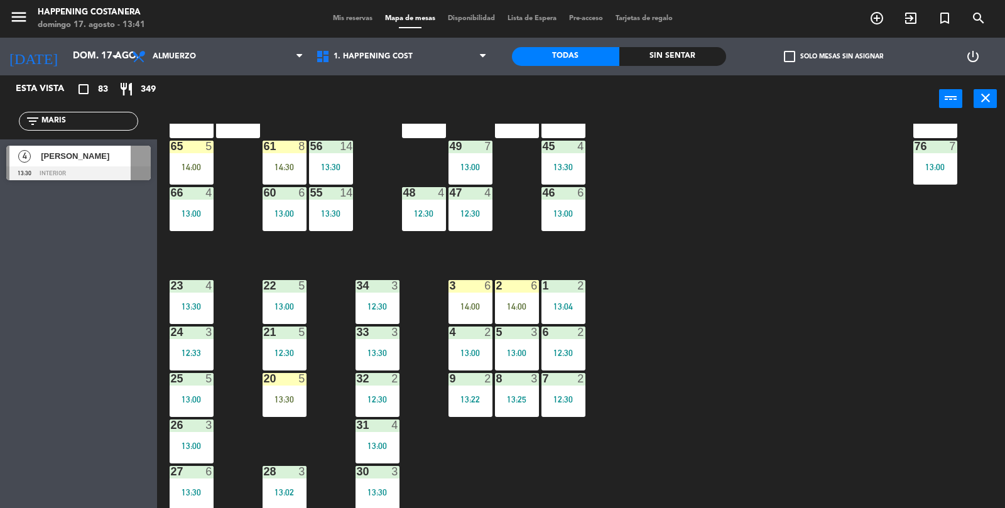
click at [880, 457] on div "69 5 13:06 122 6 121 6 120 6 14 4 CAVA 22 101 3 12:16 94 2 13:23 70 5 13:06 123…" at bounding box center [586, 316] width 838 height 385
click at [886, 455] on div "69 5 13:06 122 6 121 6 120 6 14 4 CAVA 22 101 3 12:16 94 2 13:23 70 5 13:06 123…" at bounding box center [586, 316] width 838 height 385
click at [885, 457] on div "69 5 13:06 122 6 121 6 120 6 14 4 CAVA 22 101 3 12:16 94 2 13:23 70 5 13:06 123…" at bounding box center [586, 316] width 838 height 385
click at [885, 452] on div "69 5 13:06 122 6 121 6 120 6 14 4 CAVA 22 101 3 12:16 94 2 13:23 70 5 13:06 123…" at bounding box center [586, 316] width 838 height 385
click at [897, 459] on div "69 5 13:06 122 6 121 6 120 6 14 4 CAVA 22 101 3 12:16 94 2 13:23 70 5 13:06 123…" at bounding box center [586, 316] width 838 height 385
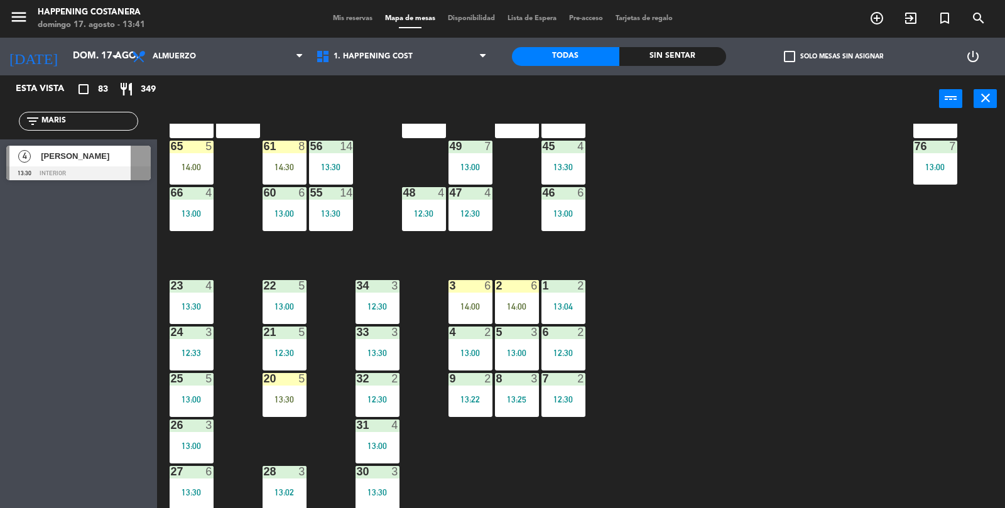
click at [80, 122] on input "MARIS" at bounding box center [88, 121] width 97 height 14
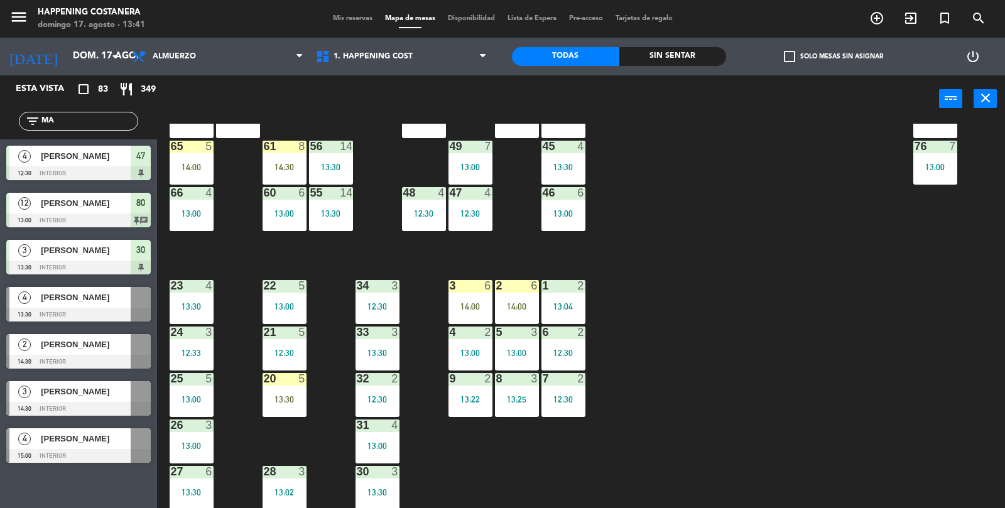
type input "M"
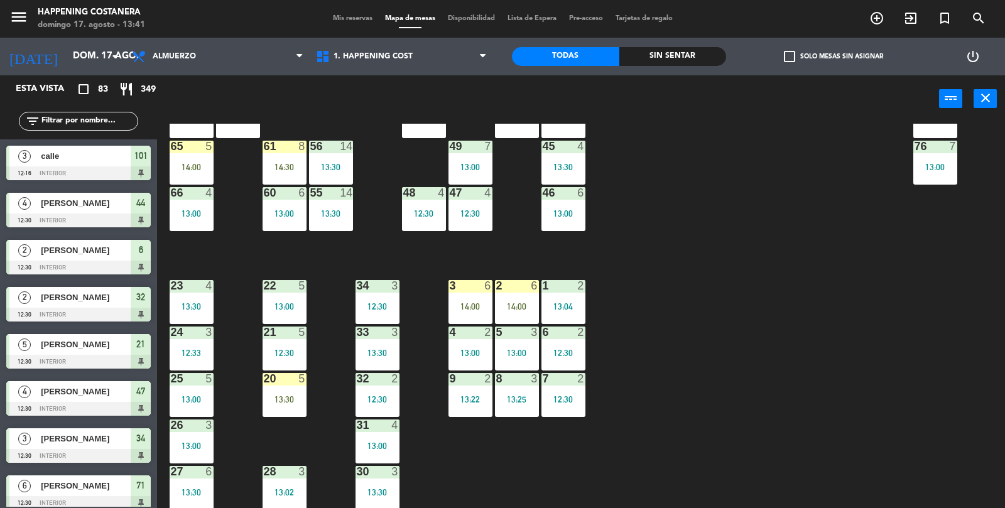
click at [62, 122] on input "text" at bounding box center [88, 121] width 97 height 14
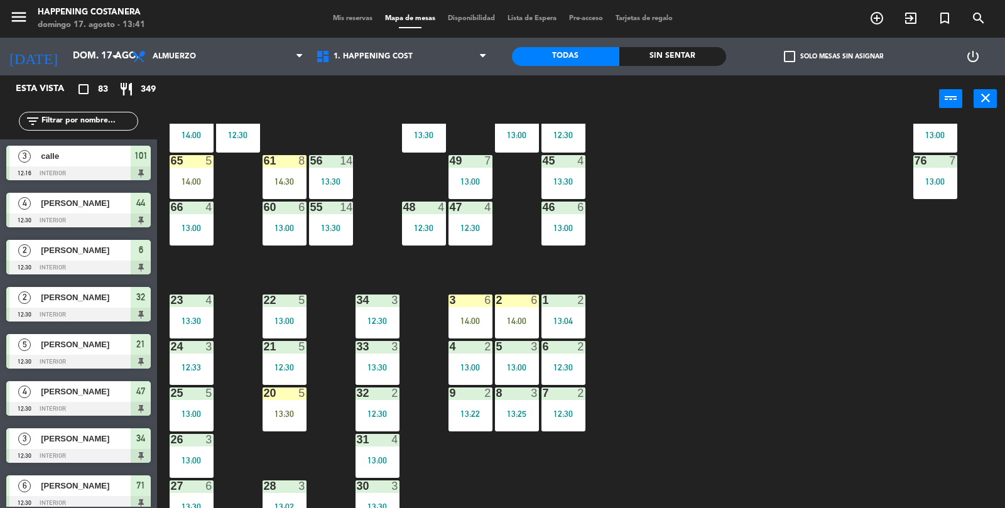
scroll to position [331, 0]
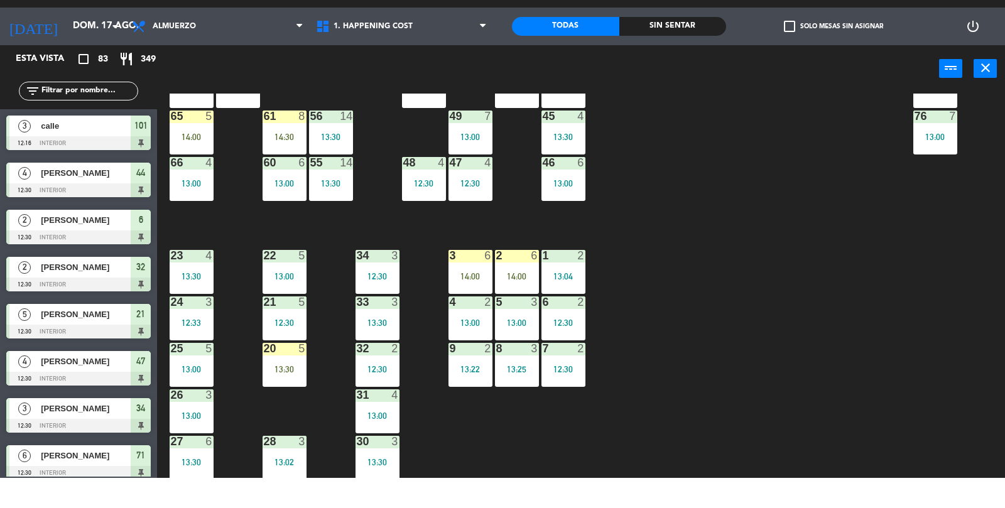
click at [286, 416] on div "20 5 13:30" at bounding box center [284, 395] width 44 height 44
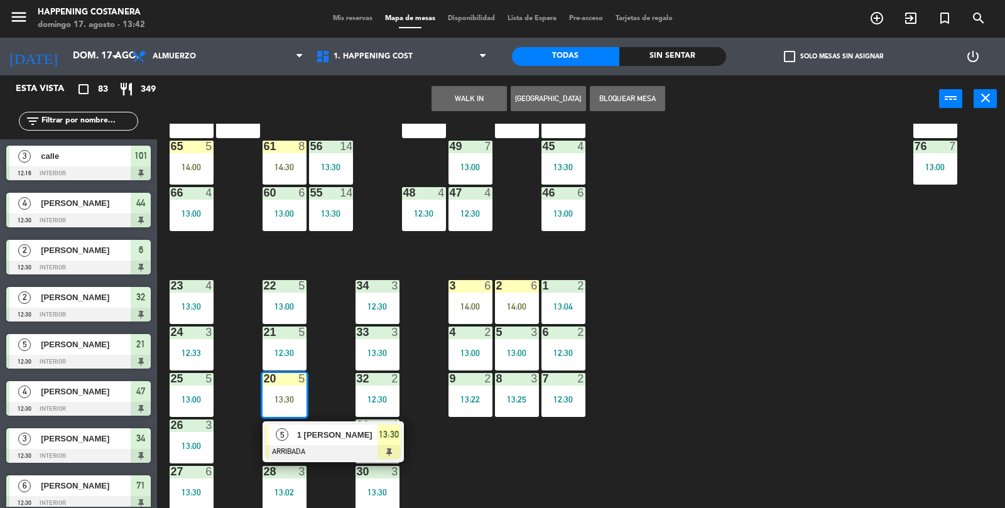
click at [308, 453] on div at bounding box center [333, 452] width 135 height 14
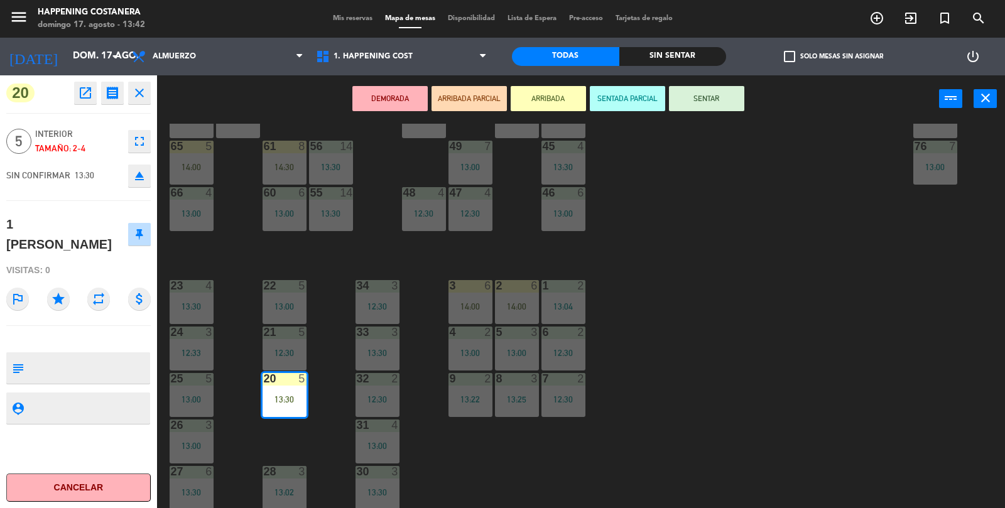
click at [711, 94] on button "SENTAR" at bounding box center [706, 98] width 75 height 25
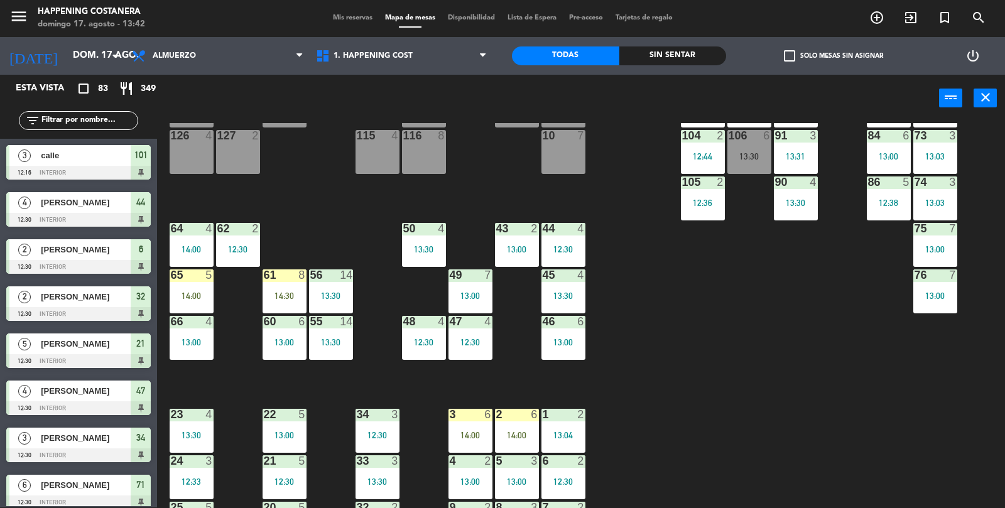
scroll to position [198, 0]
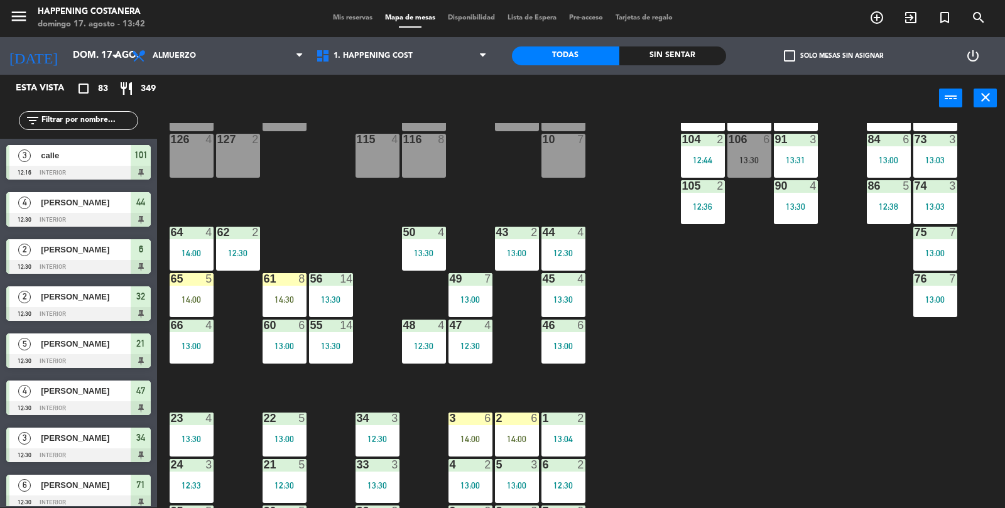
click at [79, 119] on input "text" at bounding box center [88, 121] width 97 height 14
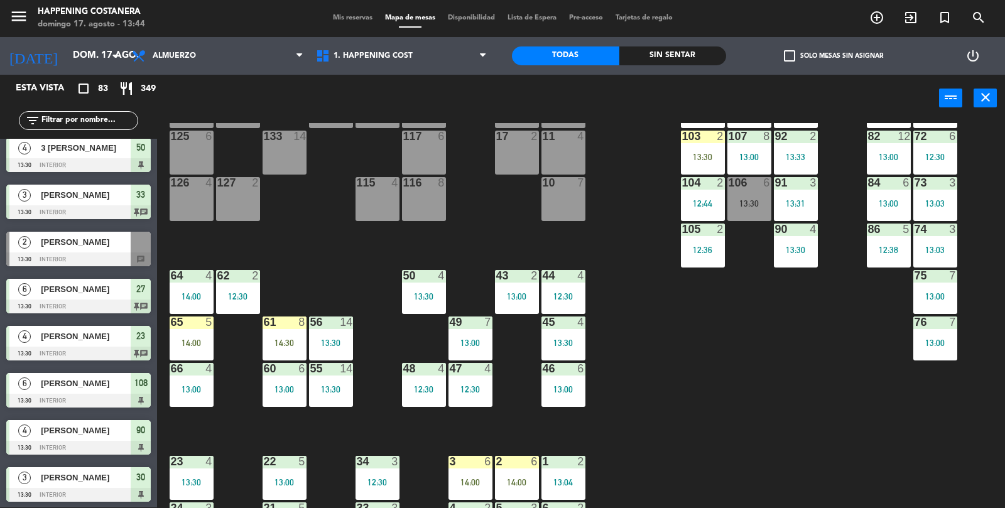
scroll to position [154, 0]
click at [883, 255] on div "86 5 12:38" at bounding box center [888, 246] width 44 height 44
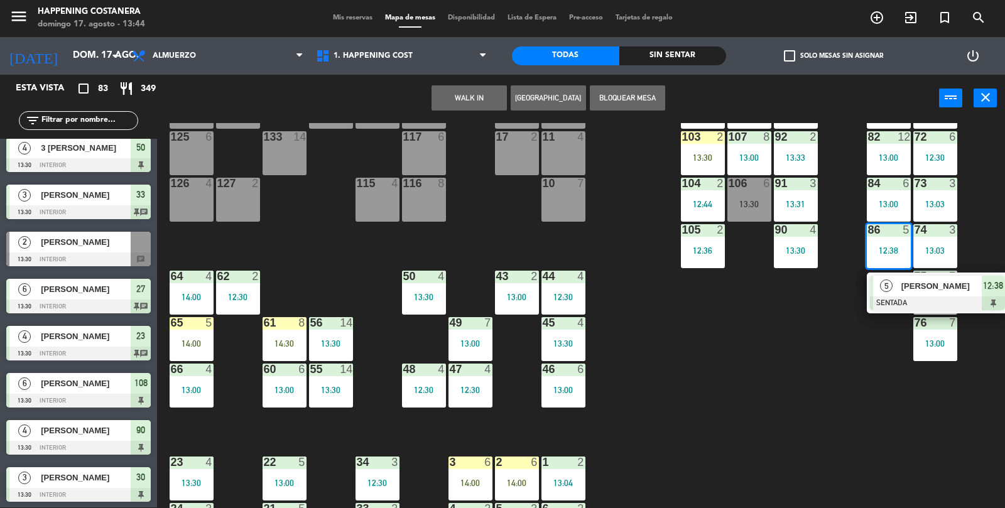
click at [952, 273] on div "5 [PERSON_NAME] SENTADA 12:38" at bounding box center [936, 292] width 141 height 41
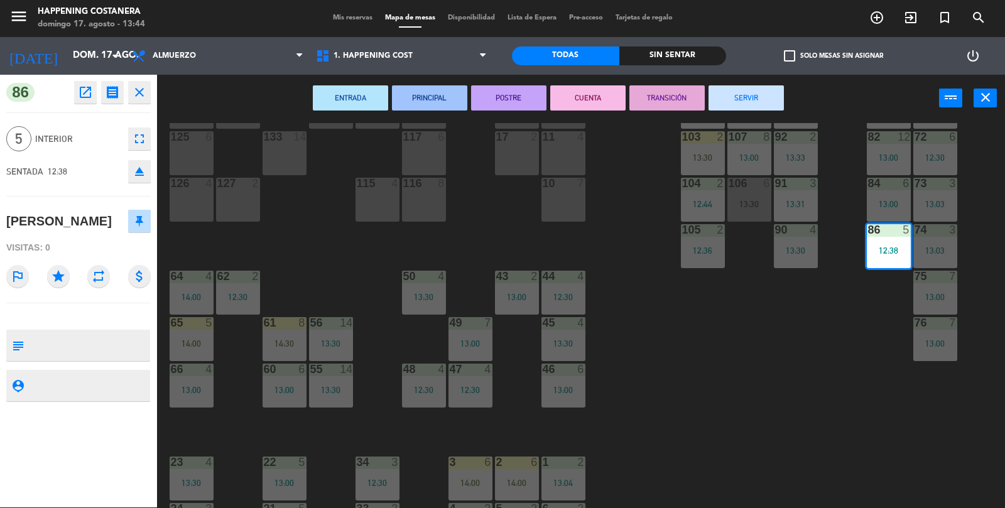
click at [686, 100] on button "TRANSICIÓN" at bounding box center [666, 97] width 75 height 25
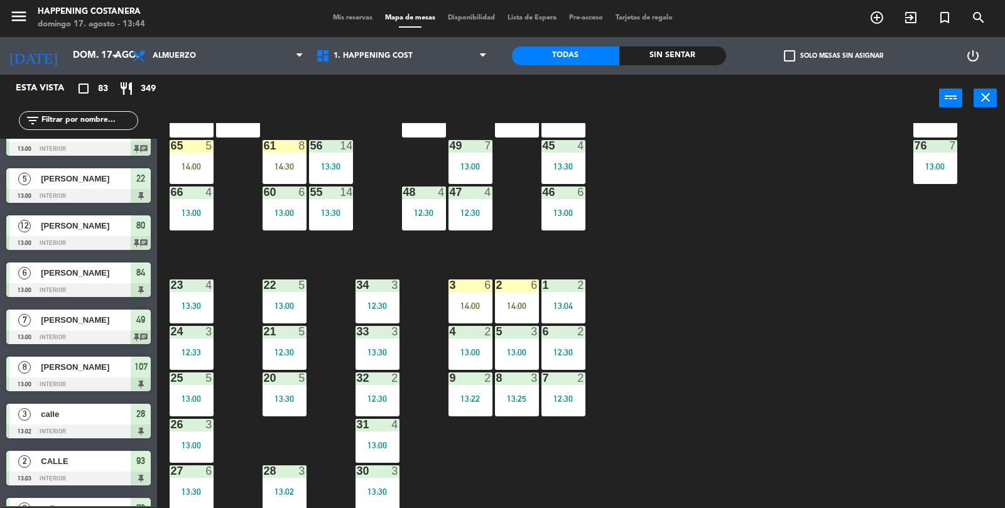
scroll to position [1306, 0]
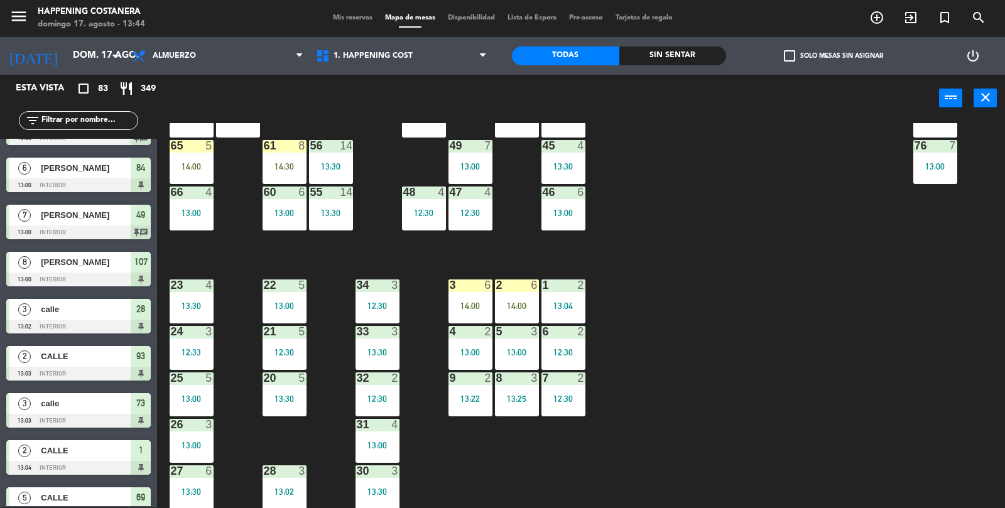
click at [822, 59] on label "check_box_outline_blank Solo mesas sin asignar" at bounding box center [833, 55] width 99 height 11
click at [833, 56] on input "check_box_outline_blank Solo mesas sin asignar" at bounding box center [833, 56] width 0 height 0
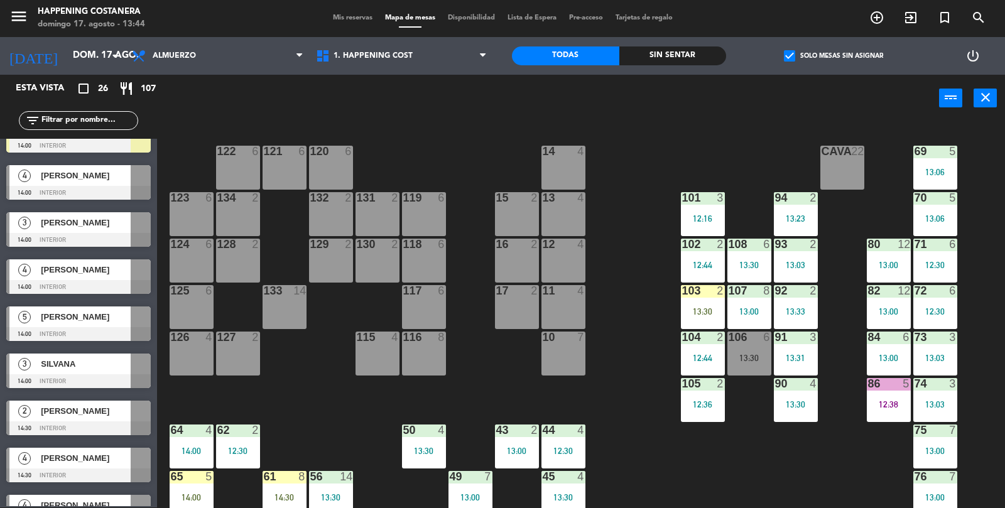
scroll to position [171, 0]
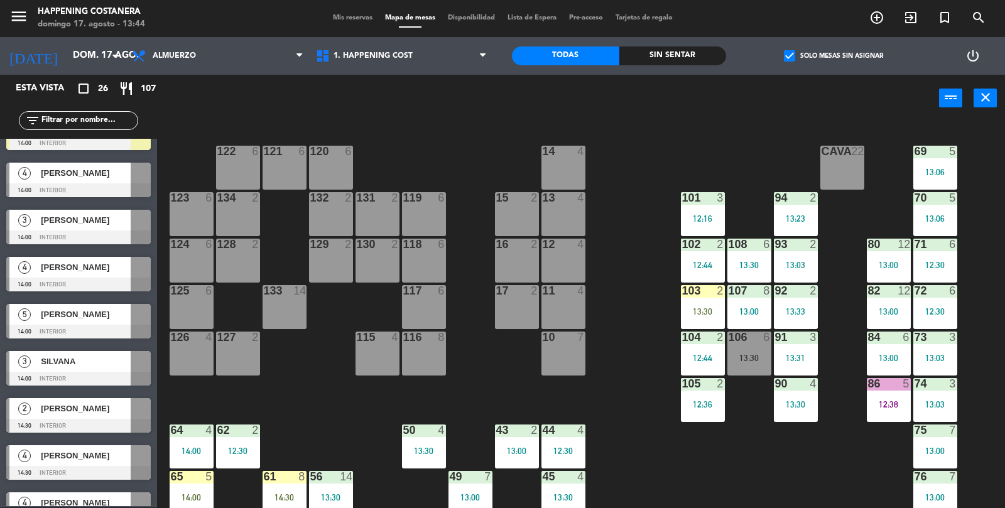
click at [44, 322] on div "[PERSON_NAME]" at bounding box center [85, 314] width 91 height 21
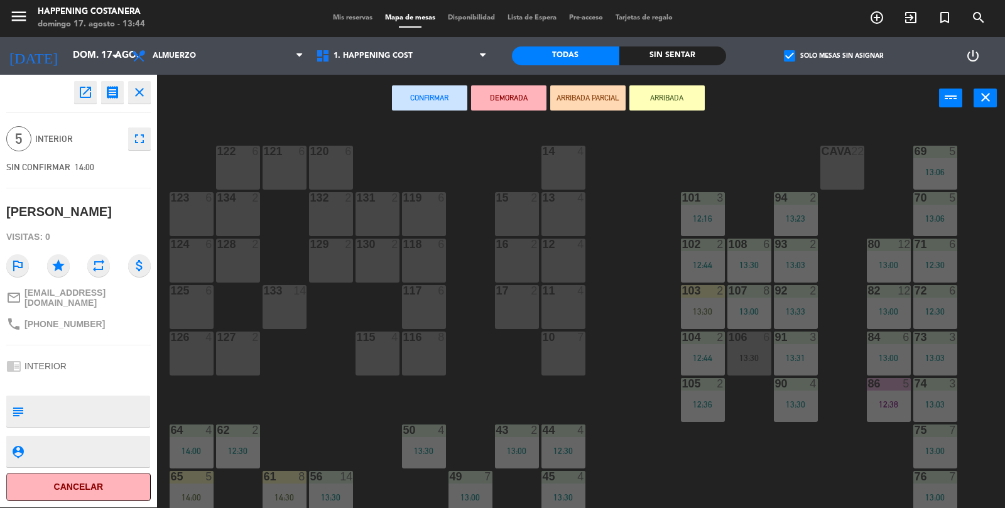
click at [129, 101] on button "close" at bounding box center [139, 92] width 23 height 23
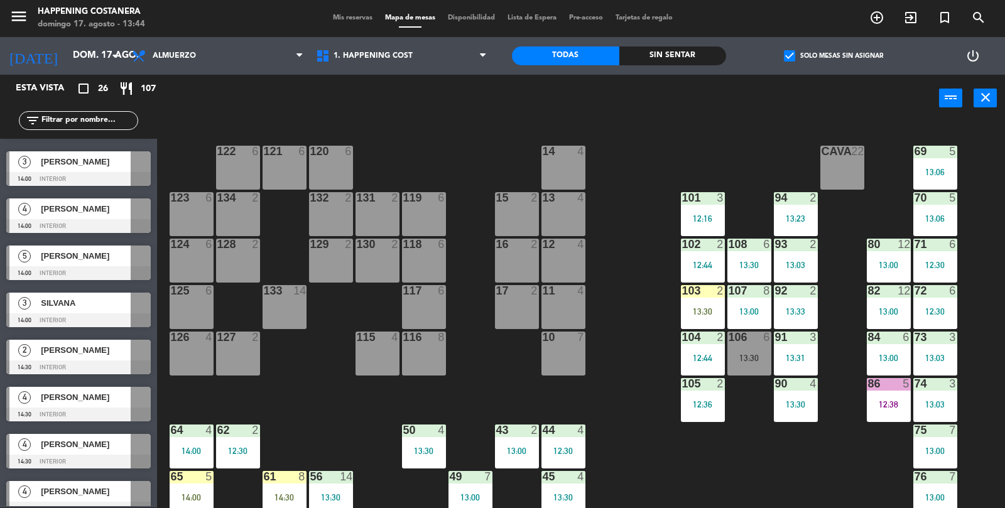
scroll to position [0, 0]
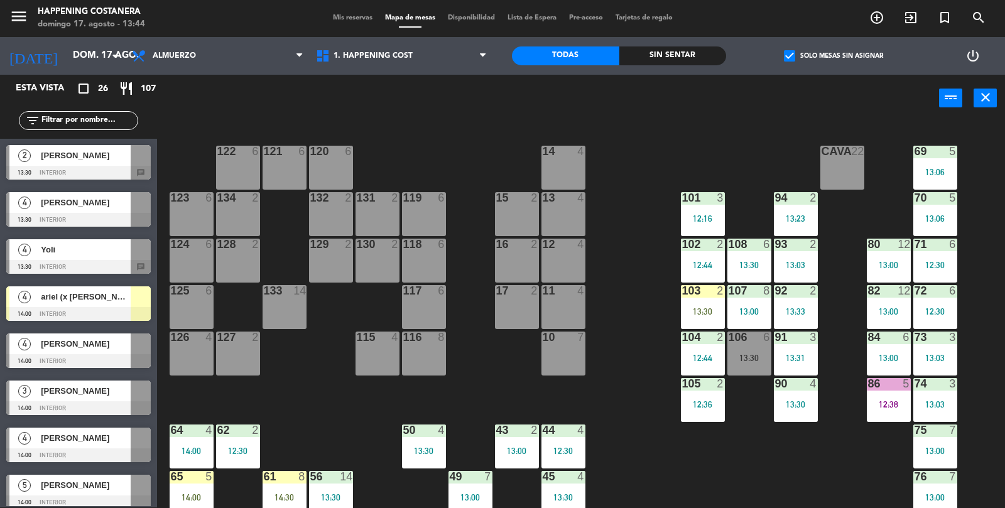
click at [824, 55] on label "check_box Solo mesas sin asignar" at bounding box center [833, 55] width 99 height 11
click at [833, 56] on input "check_box Solo mesas sin asignar" at bounding box center [833, 56] width 0 height 0
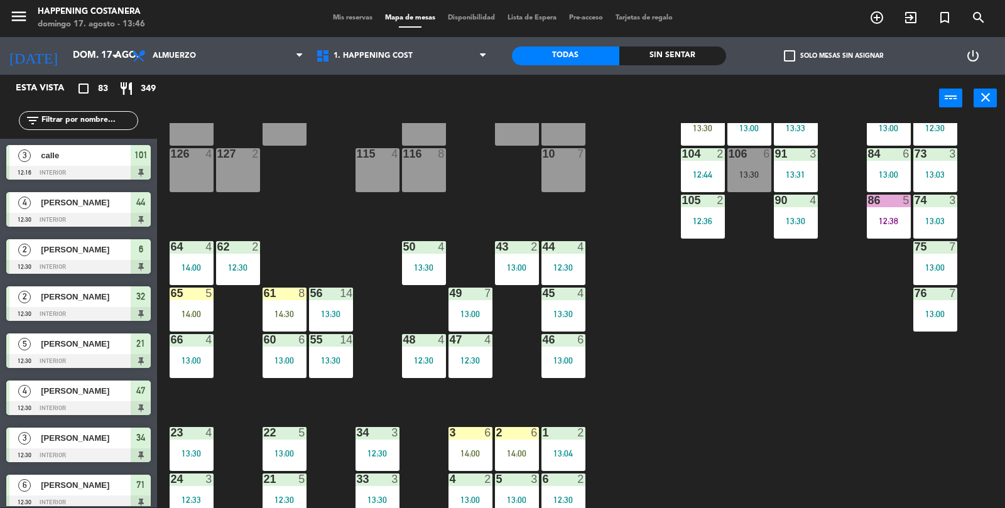
scroll to position [331, 0]
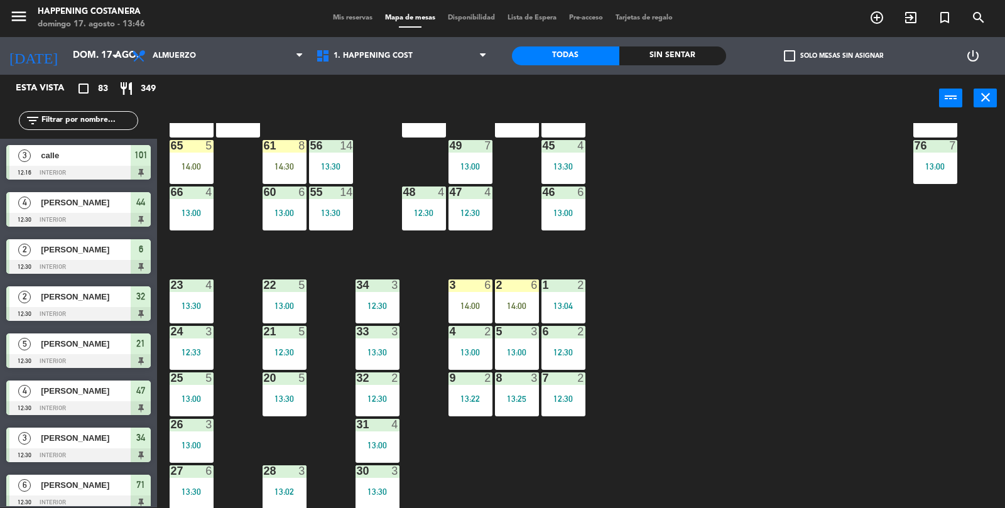
click at [495, 367] on div "5 3 13:00" at bounding box center [517, 348] width 44 height 44
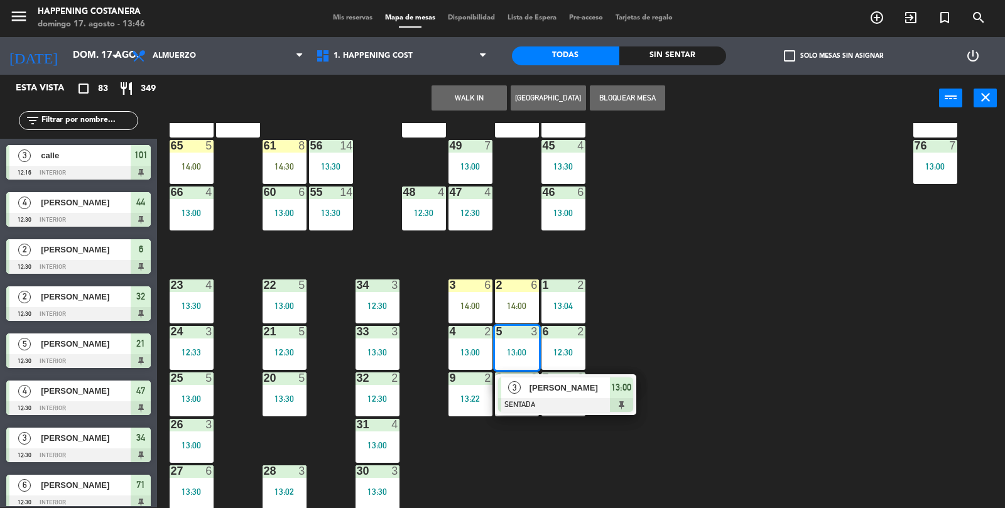
click at [760, 345] on div "69 5 13:06 122 6 121 6 120 6 14 4 CAVA 22 101 3 12:16 94 2 13:23 70 5 13:06 123…" at bounding box center [586, 315] width 838 height 385
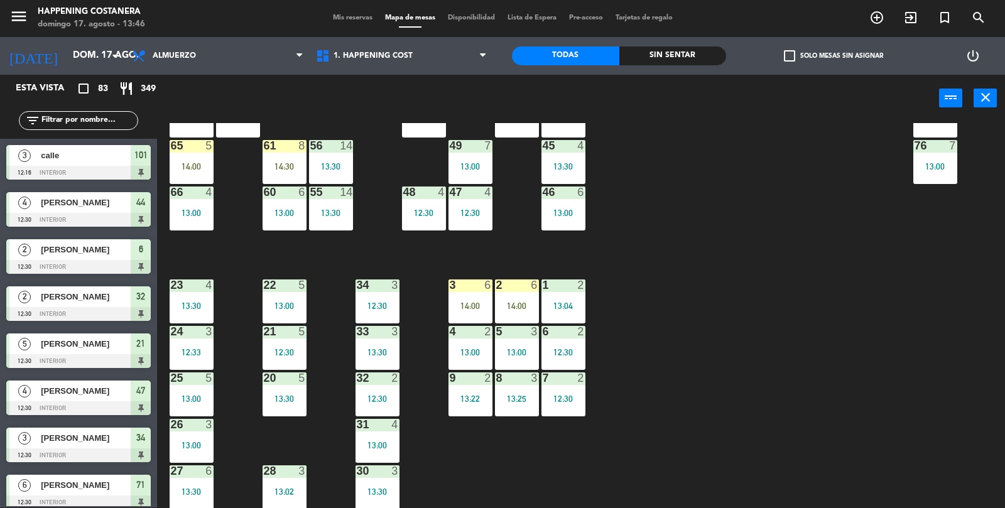
click at [456, 356] on div "4 2 13:00" at bounding box center [470, 348] width 44 height 44
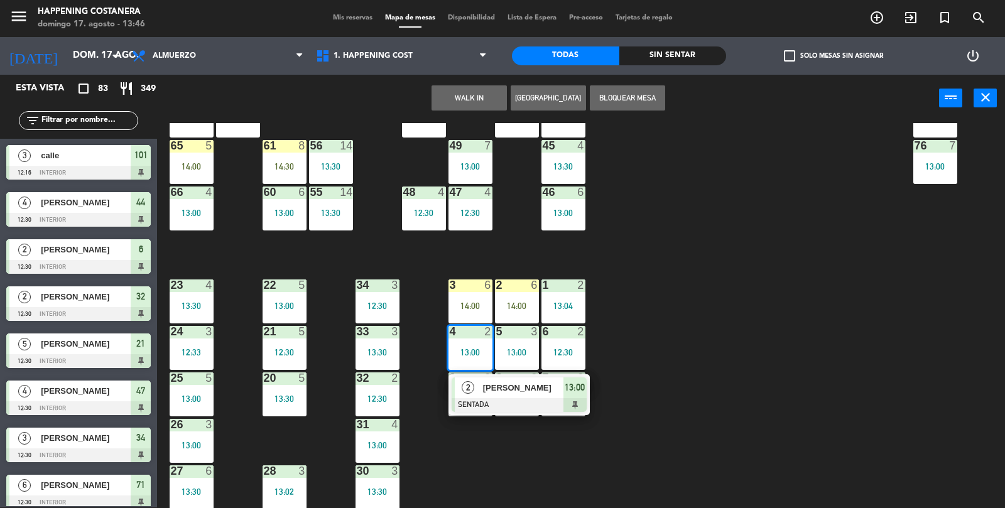
click at [532, 409] on div at bounding box center [518, 405] width 135 height 14
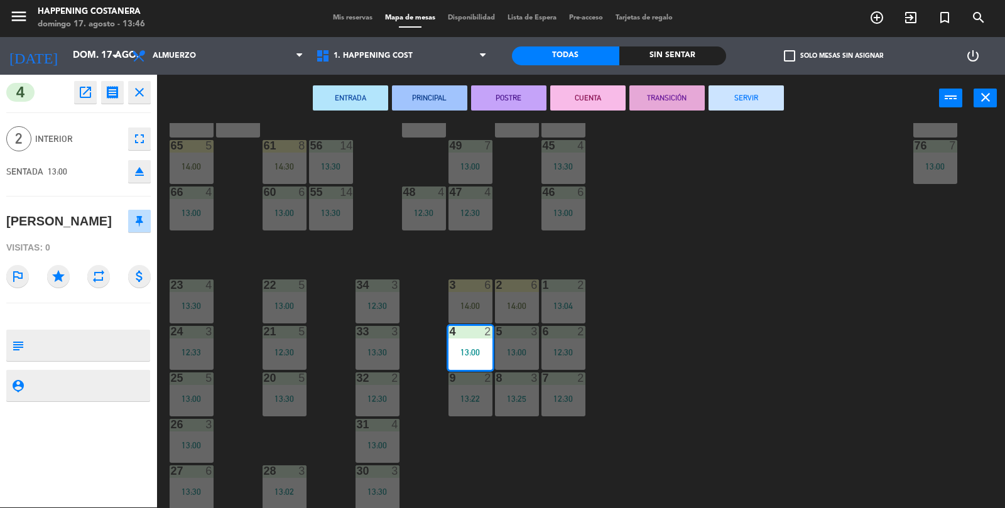
click at [750, 97] on button "SERVIR" at bounding box center [745, 97] width 75 height 25
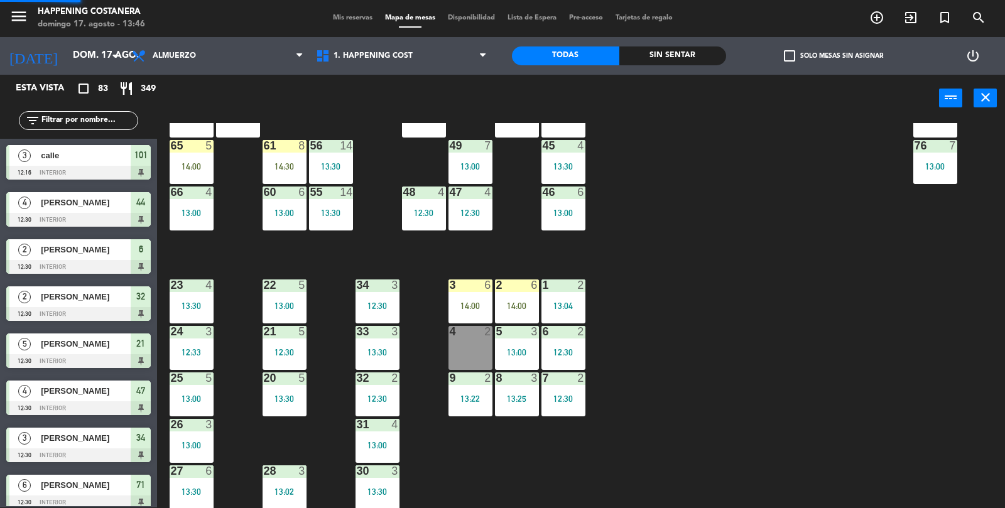
scroll to position [1, 0]
click at [561, 357] on div "6 2 12:30" at bounding box center [563, 348] width 44 height 44
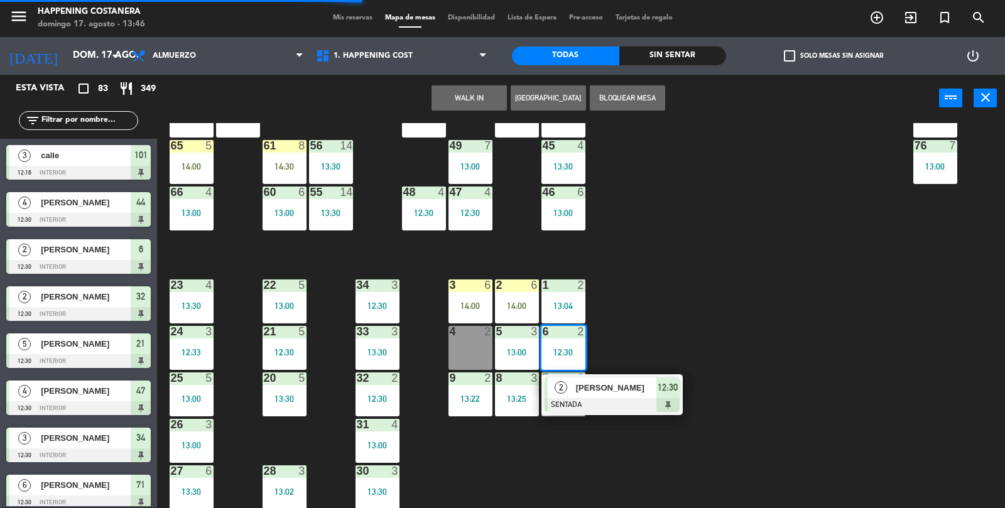
click at [635, 410] on div at bounding box center [611, 405] width 135 height 14
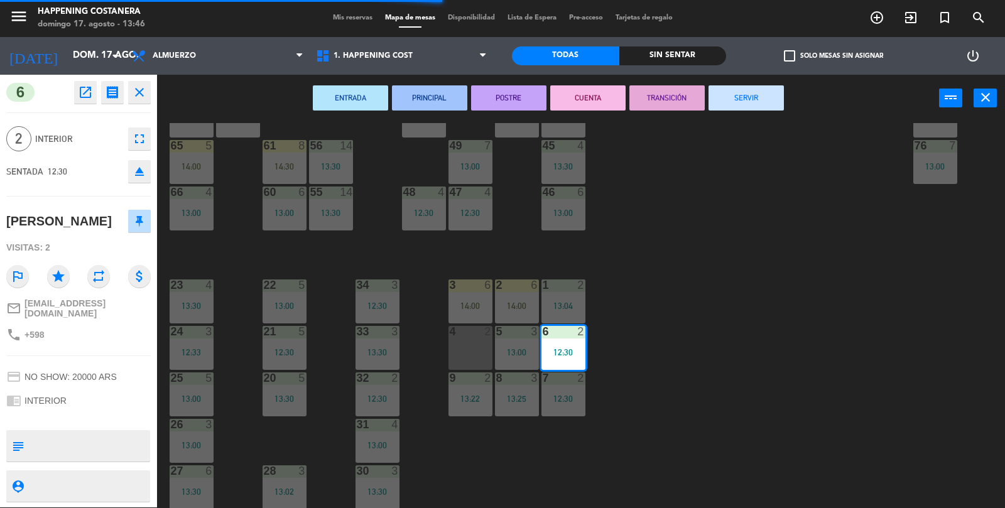
click at [674, 109] on button "TRANSICIÓN" at bounding box center [666, 97] width 75 height 25
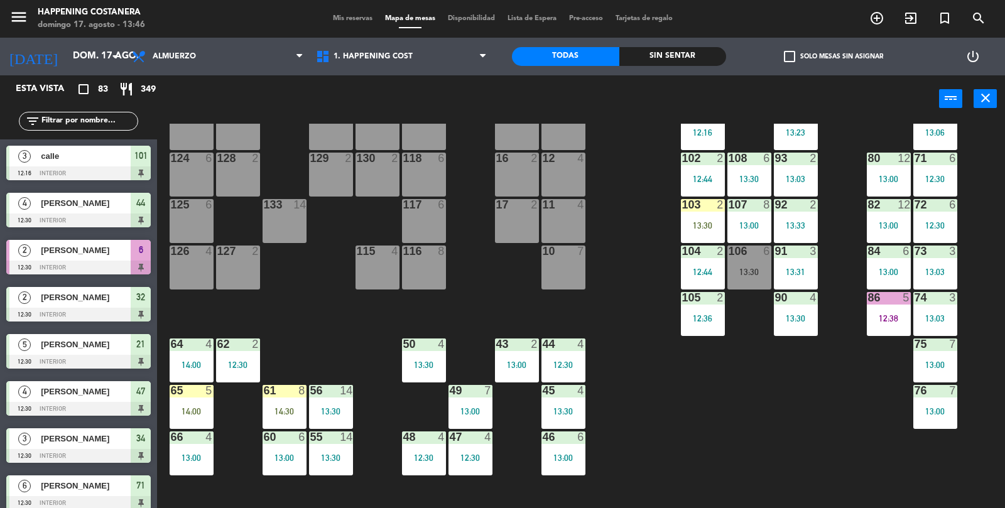
scroll to position [84, 0]
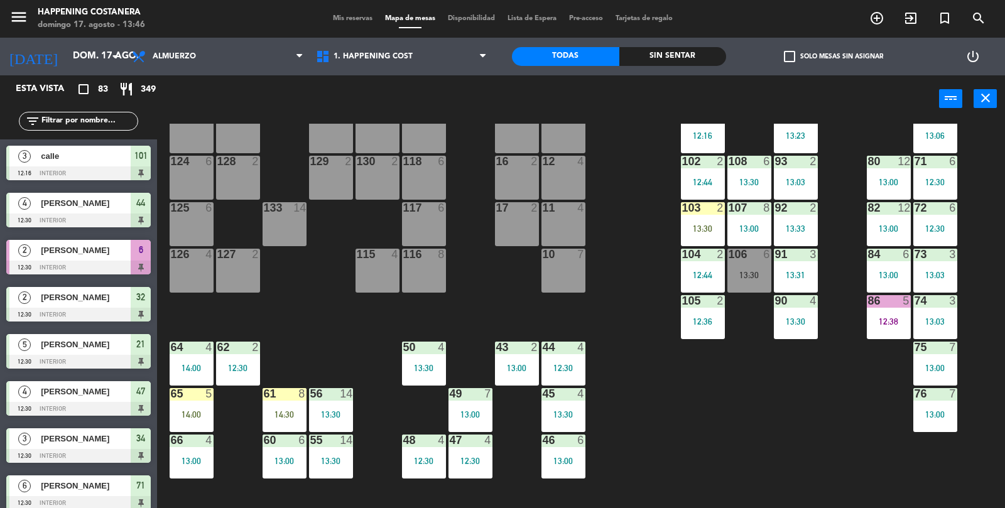
click at [714, 235] on div "103 2 13:30" at bounding box center [703, 224] width 44 height 44
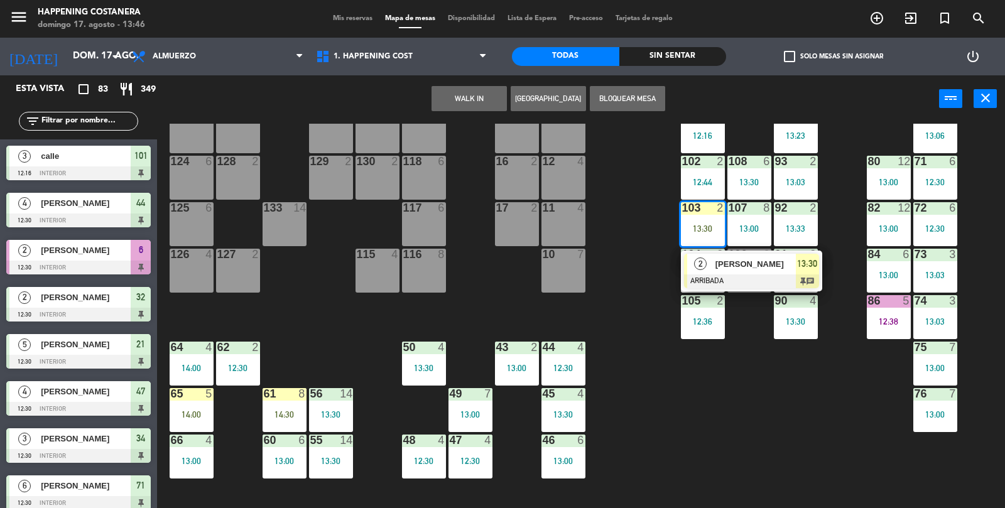
click at [735, 264] on span "[PERSON_NAME]" at bounding box center [755, 263] width 80 height 13
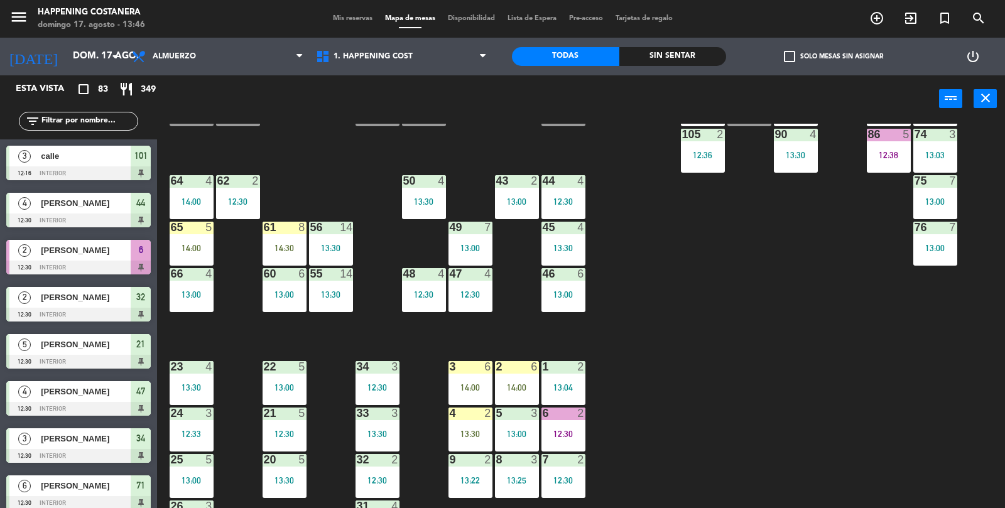
scroll to position [0, 0]
click at [735, 338] on div "69 5 13:06 122 6 121 6 120 6 14 4 CAVA 22 101 3 12:16 94 2 13:23 70 5 13:06 123…" at bounding box center [586, 316] width 838 height 385
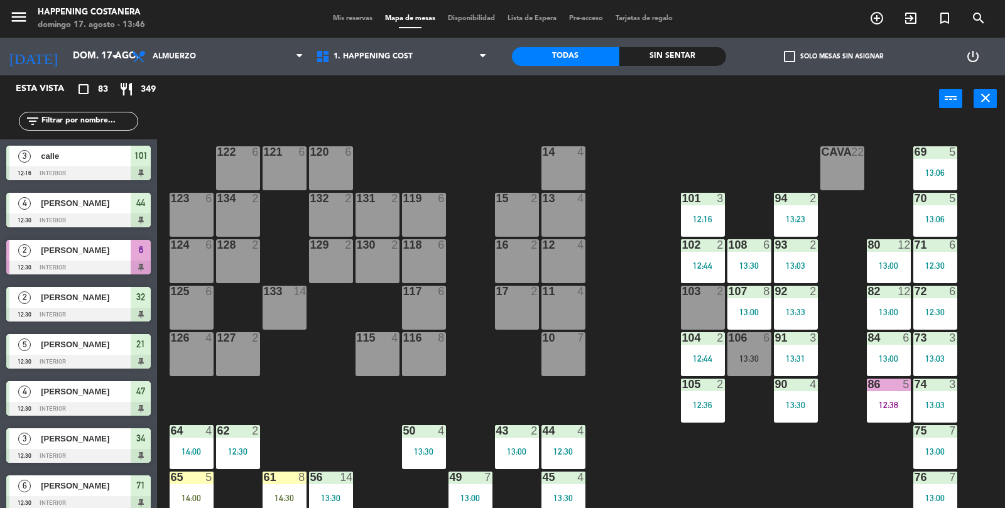
click at [719, 332] on div "106" at bounding box center [728, 337] width 21 height 11
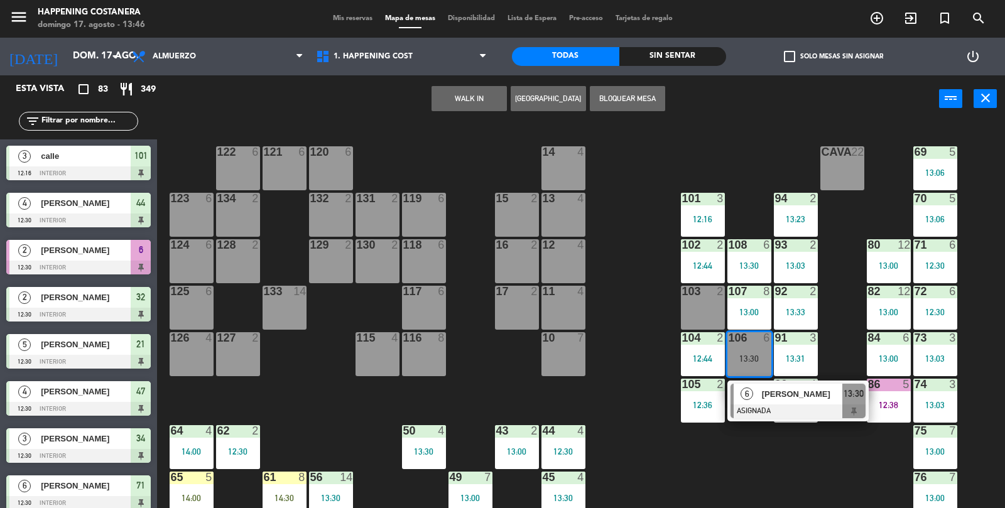
click at [644, 375] on div "69 5 13:06 122 6 121 6 120 6 14 4 CAVA 22 101 3 12:16 94 2 13:23 70 5 13:06 123…" at bounding box center [586, 316] width 838 height 385
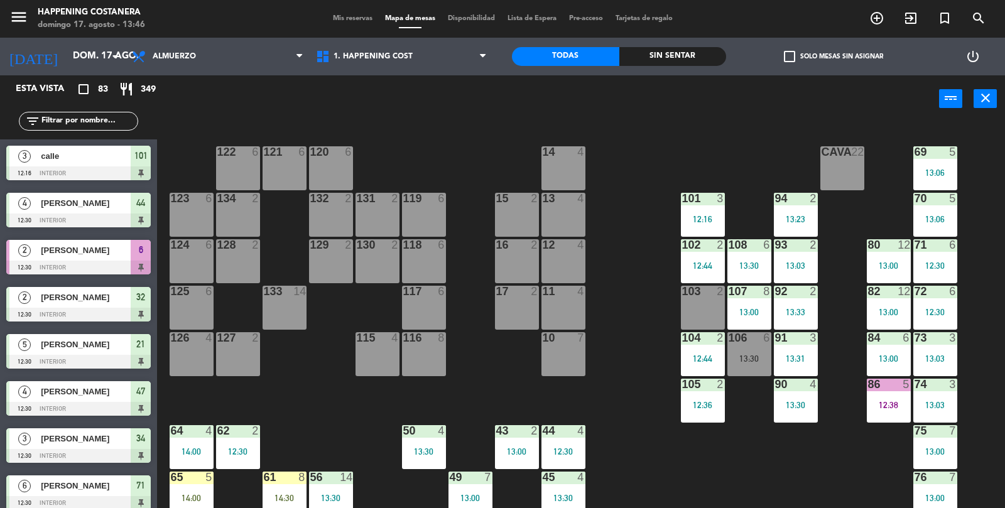
click at [714, 289] on div "2" at bounding box center [723, 291] width 21 height 11
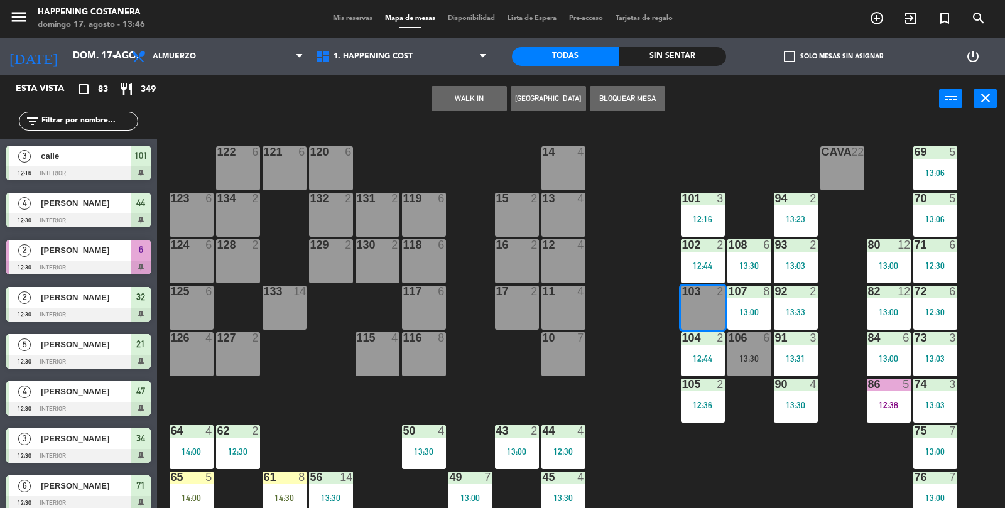
click at [458, 109] on button "WALK IN" at bounding box center [468, 98] width 75 height 25
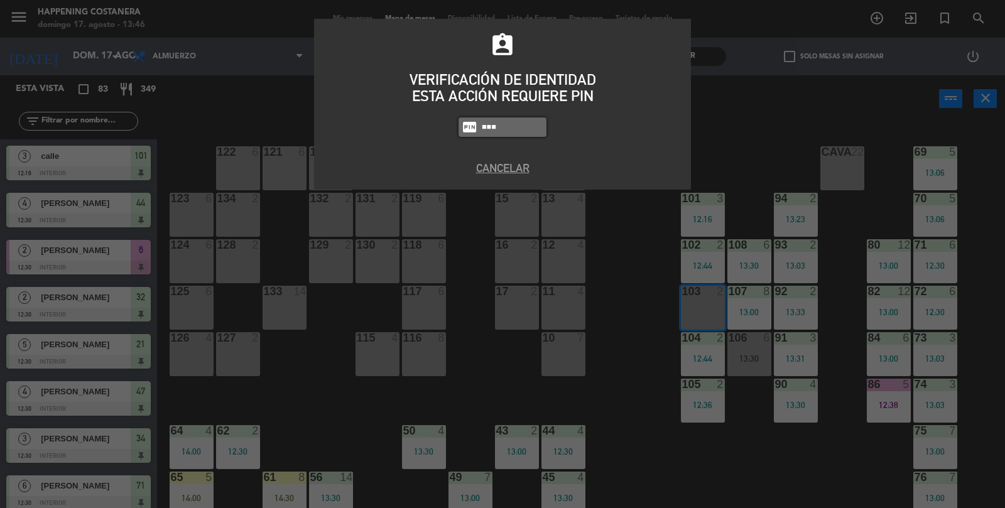
type input "3624"
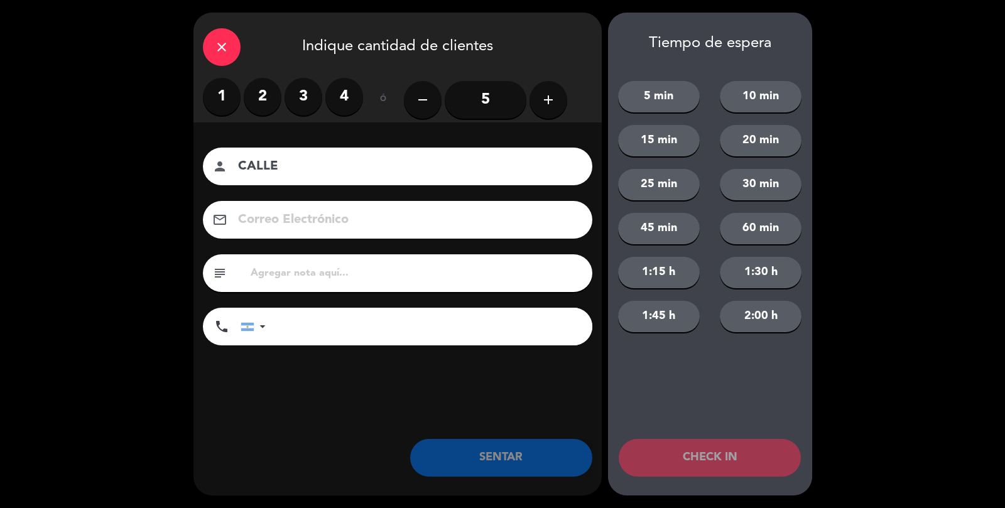
type input "CALLE"
click at [271, 106] on label "2" at bounding box center [263, 97] width 38 height 38
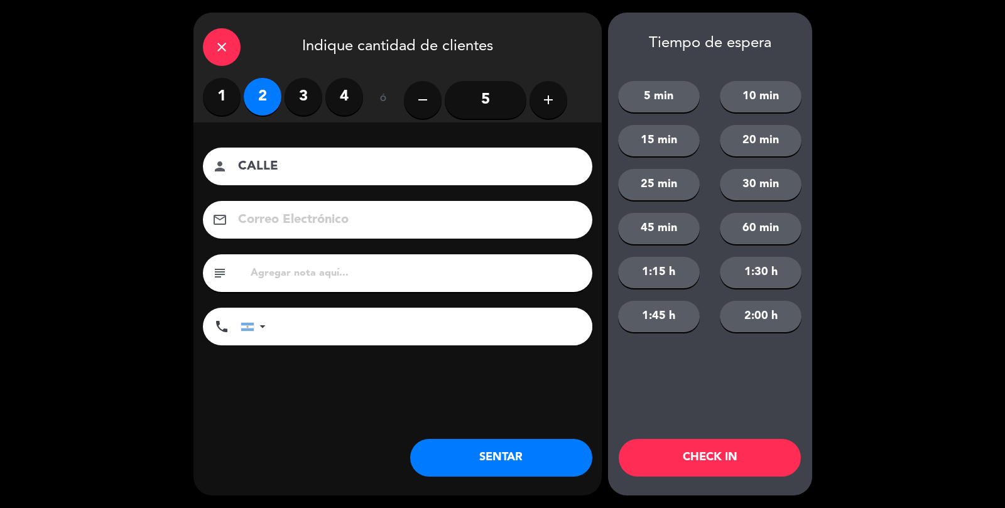
click at [525, 460] on button "SENTAR" at bounding box center [501, 458] width 182 height 38
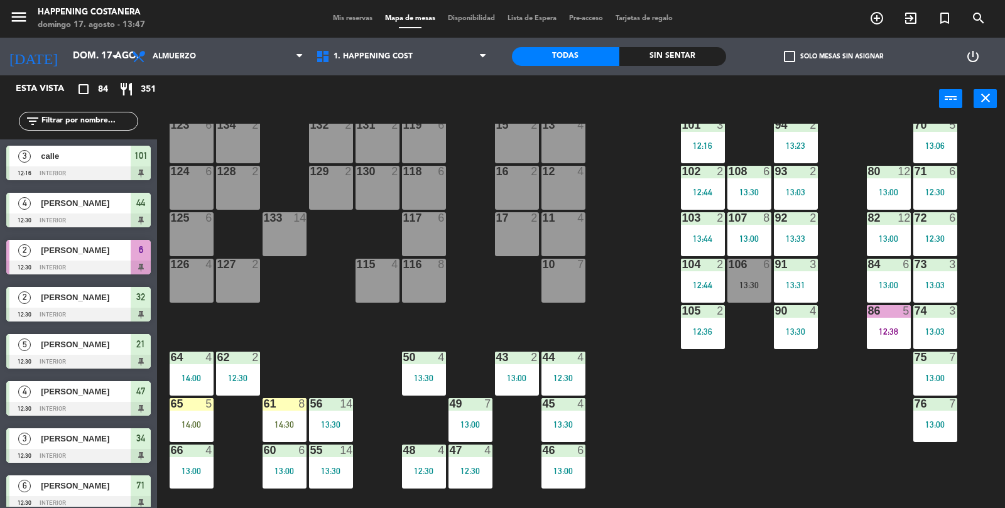
scroll to position [80, 0]
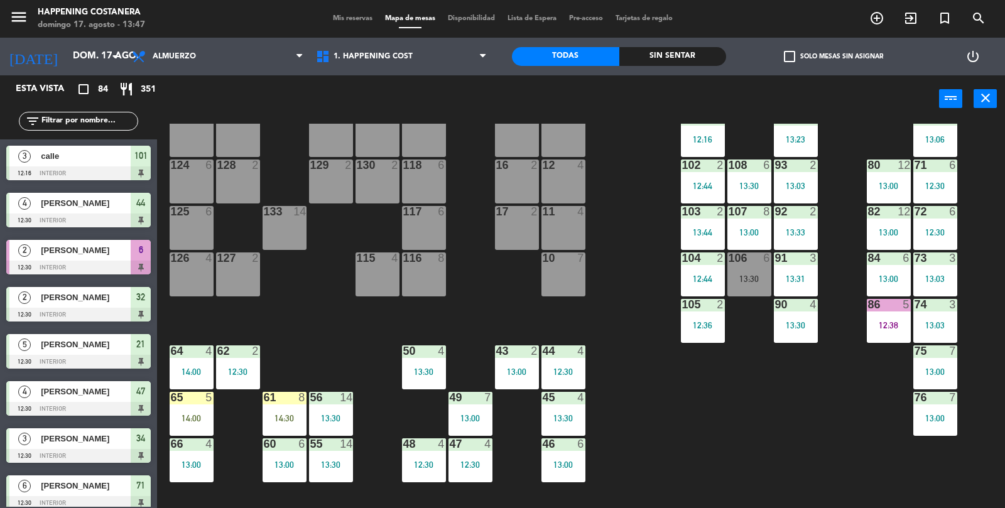
click at [240, 358] on div "62 2 12:30" at bounding box center [238, 367] width 44 height 44
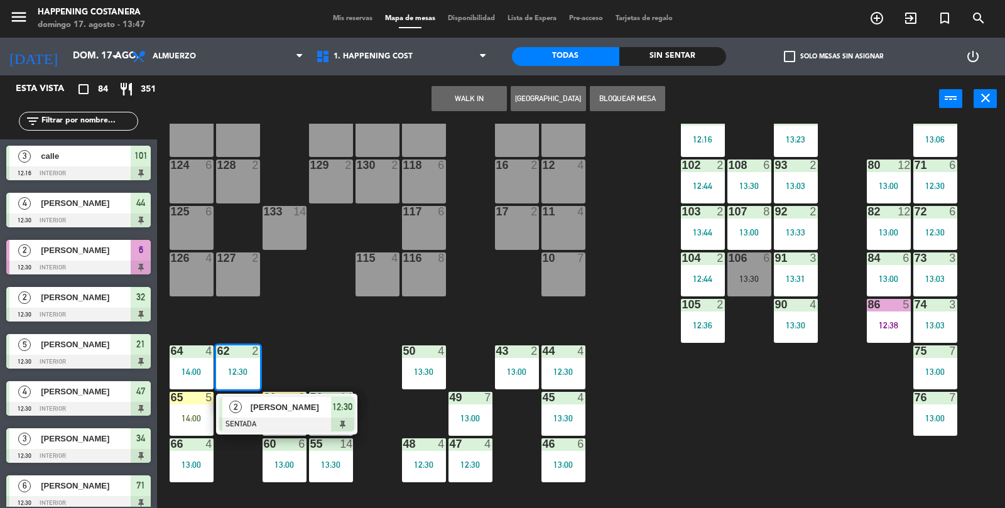
click at [299, 426] on div at bounding box center [286, 425] width 135 height 14
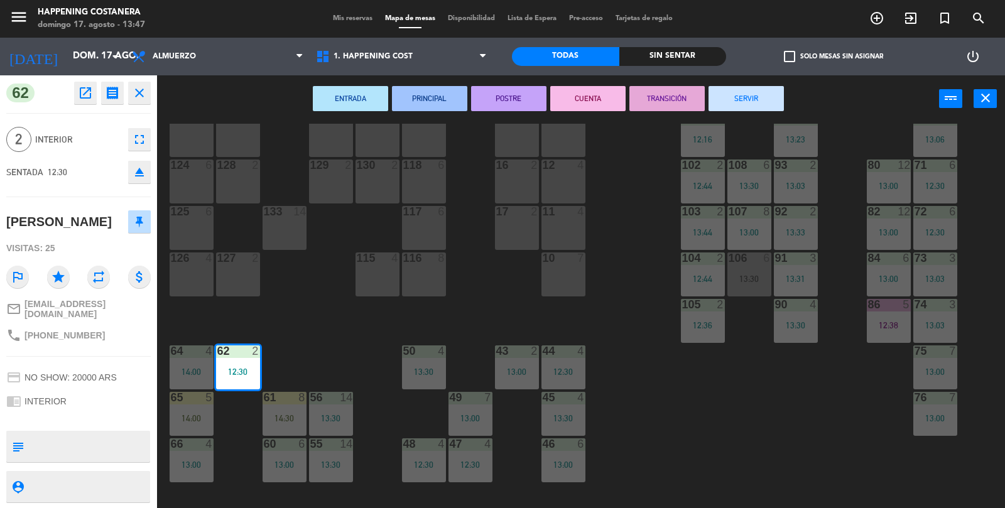
click at [686, 104] on button "TRANSICIÓN" at bounding box center [666, 98] width 75 height 25
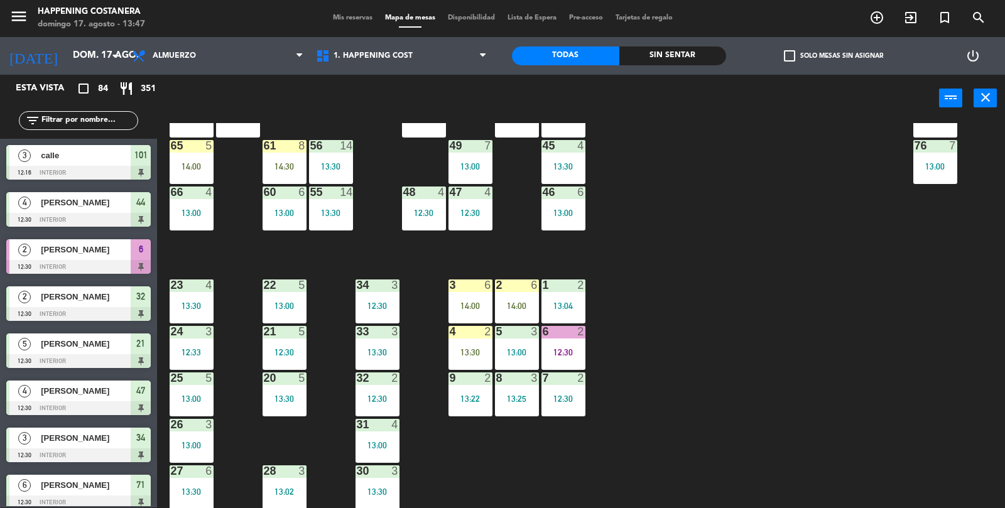
scroll to position [0, 0]
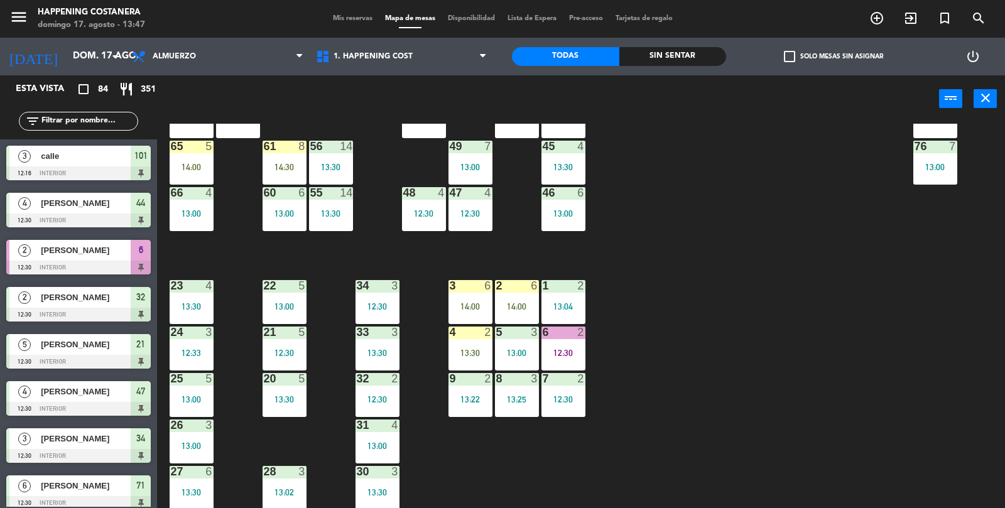
click at [528, 304] on div "14:00" at bounding box center [517, 306] width 44 height 9
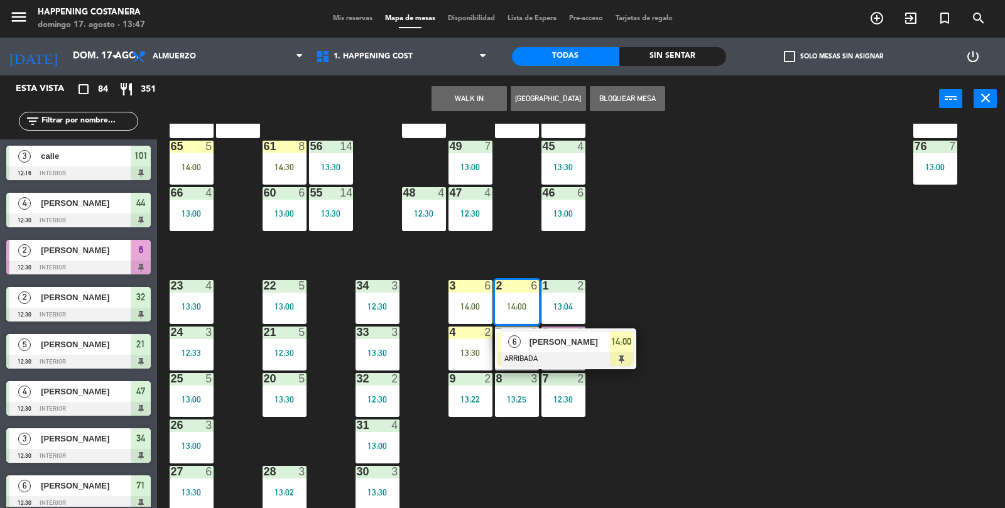
click at [843, 315] on div "69 5 13:06 122 6 121 6 120 6 14 4 CAVA 22 101 3 12:16 94 2 13:23 70 5 13:06 123…" at bounding box center [586, 316] width 838 height 385
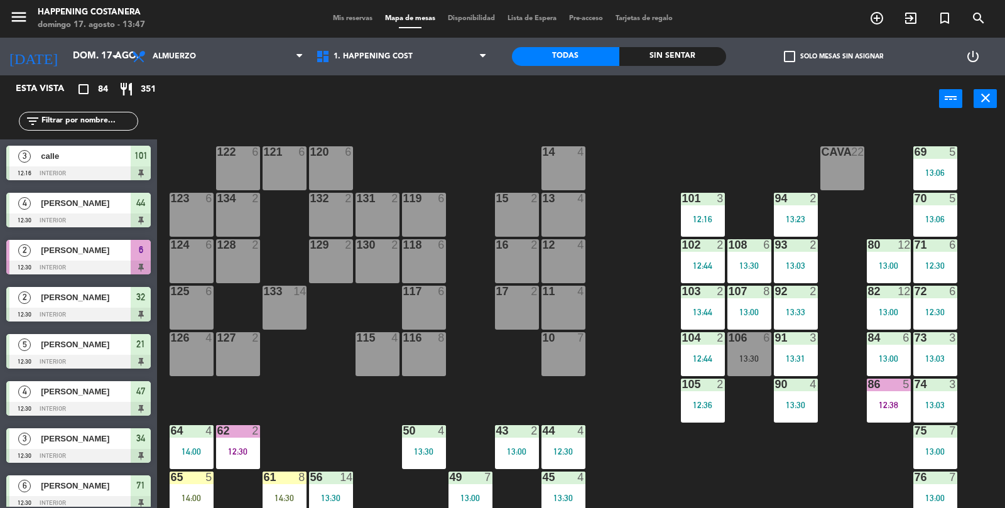
click at [743, 354] on div "13:30" at bounding box center [749, 358] width 44 height 9
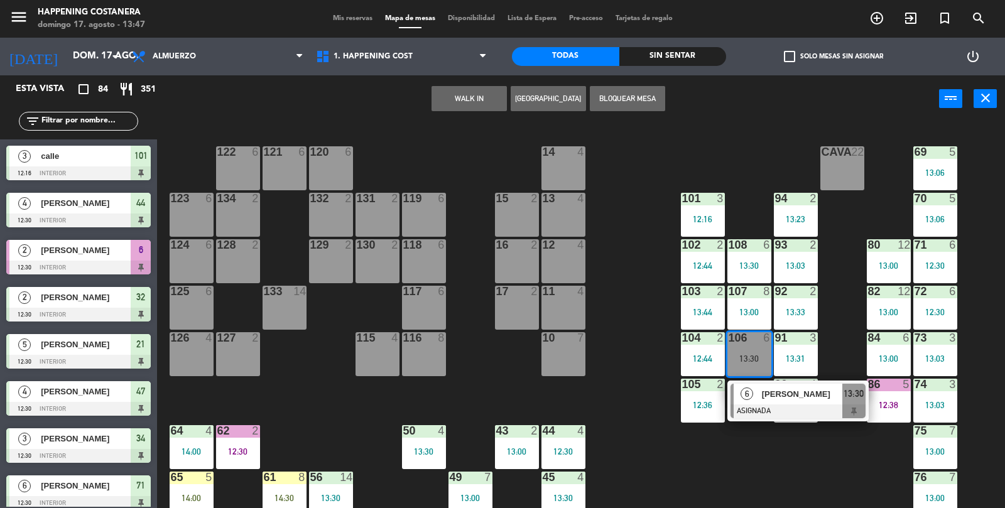
click at [670, 463] on div "69 5 13:06 122 6 121 6 120 6 14 4 CAVA 22 101 3 12:16 94 2 13:23 70 5 13:06 123…" at bounding box center [586, 316] width 838 height 385
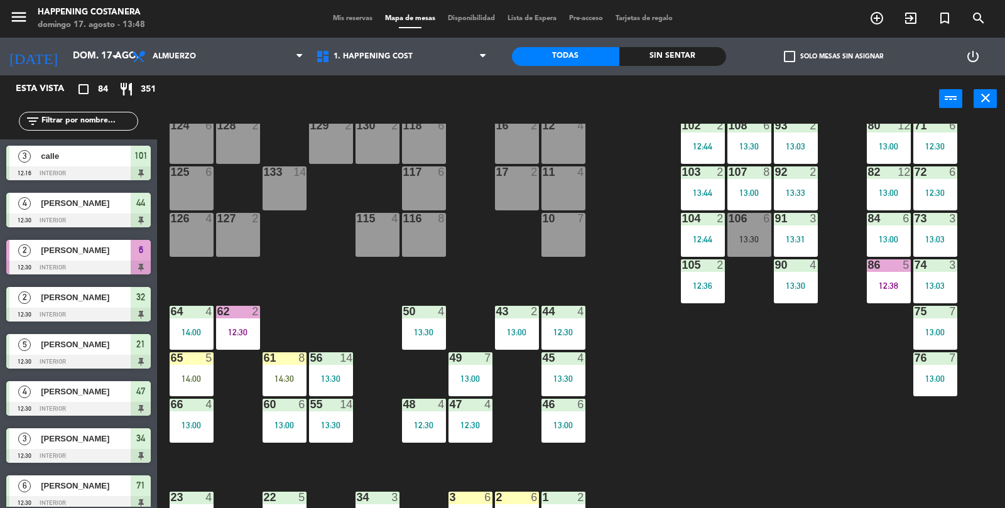
scroll to position [119, 0]
click at [741, 418] on div "69 5 13:06 122 6 121 6 120 6 14 4 CAVA 22 101 3 12:16 94 2 13:23 70 5 13:06 123…" at bounding box center [586, 316] width 838 height 385
click at [868, 282] on div "12:38" at bounding box center [888, 286] width 44 height 9
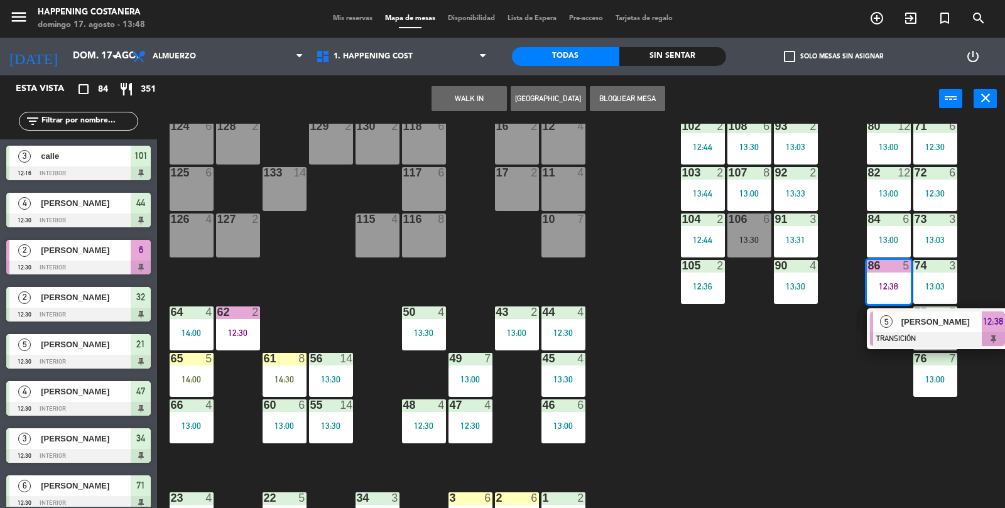
click at [905, 355] on div "76" at bounding box center [913, 358] width 21 height 11
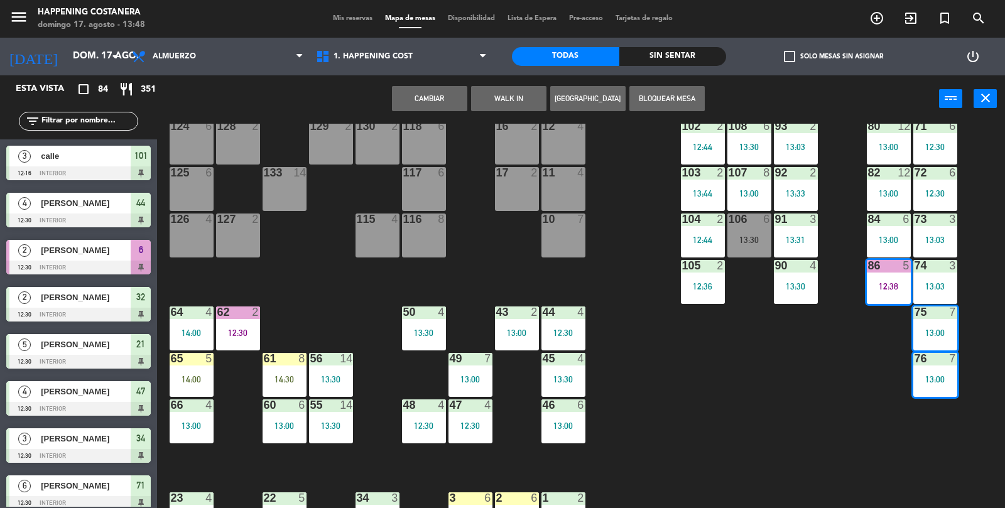
click at [822, 402] on div "69 5 13:06 122 6 121 6 120 6 14 4 CAVA 22 101 3 12:16 94 2 13:23 70 5 13:06 123…" at bounding box center [586, 316] width 838 height 385
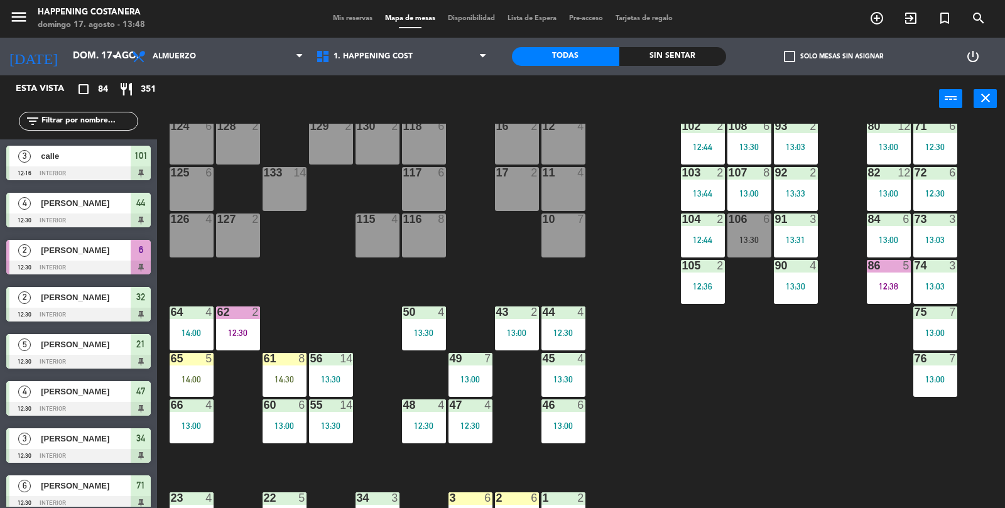
click at [889, 286] on div "12:38" at bounding box center [888, 286] width 44 height 9
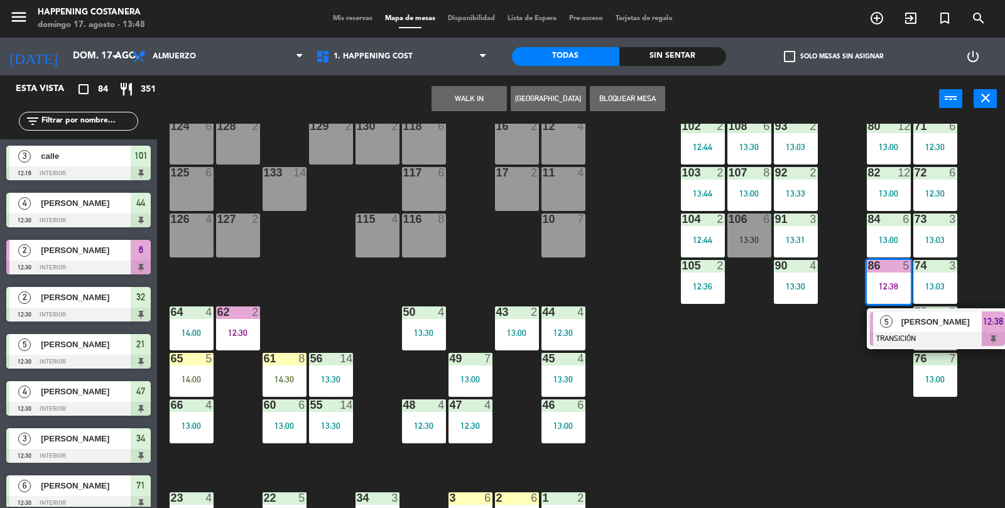
click at [915, 330] on div "[PERSON_NAME]" at bounding box center [941, 321] width 82 height 21
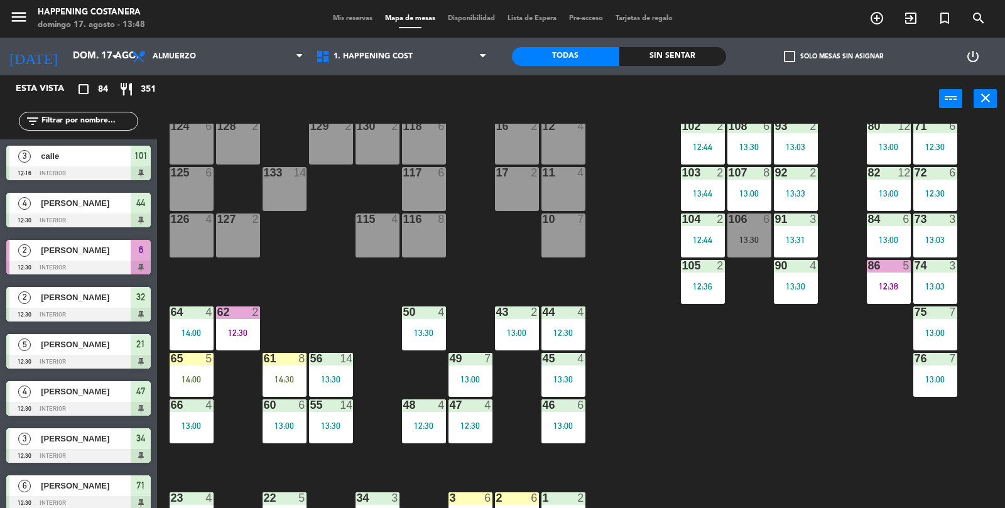
scroll to position [0, 0]
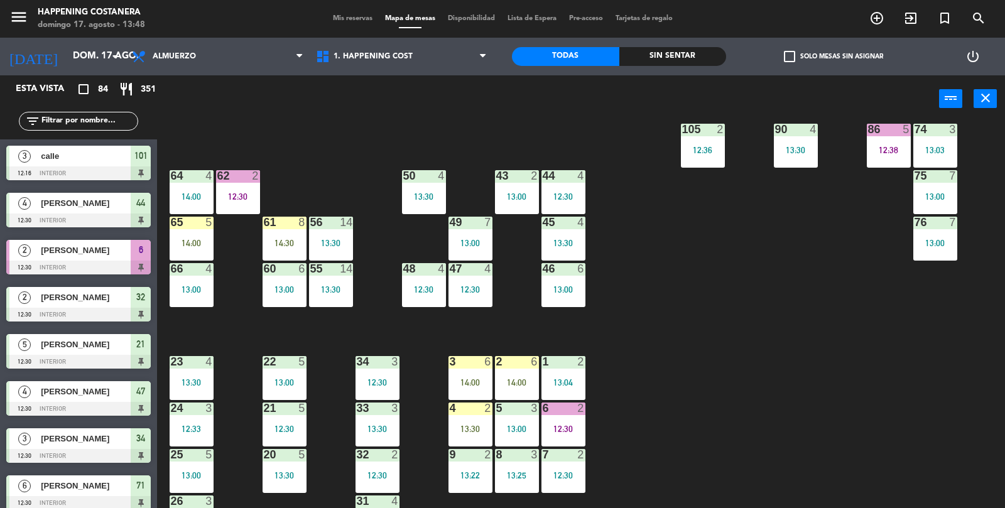
click at [535, 378] on div "14:00" at bounding box center [517, 382] width 44 height 9
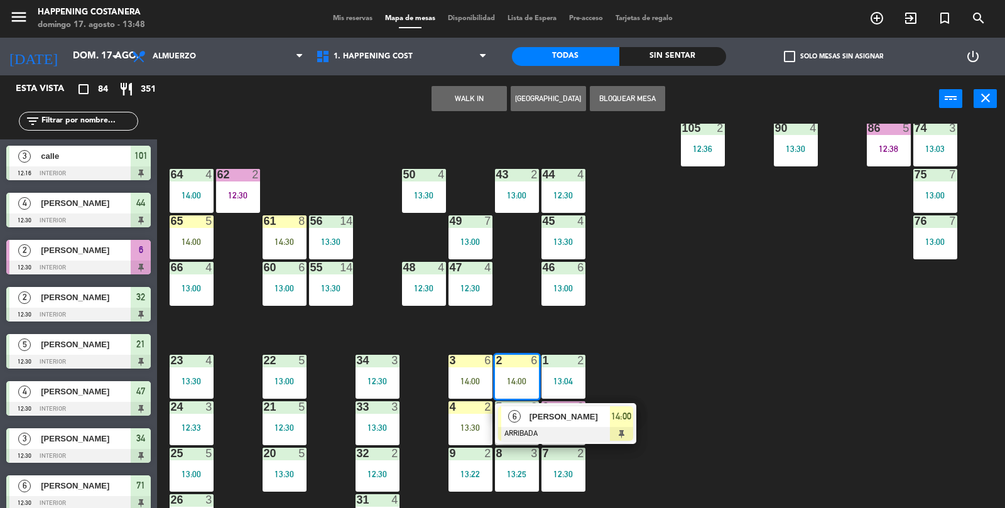
click at [571, 427] on div at bounding box center [565, 434] width 135 height 14
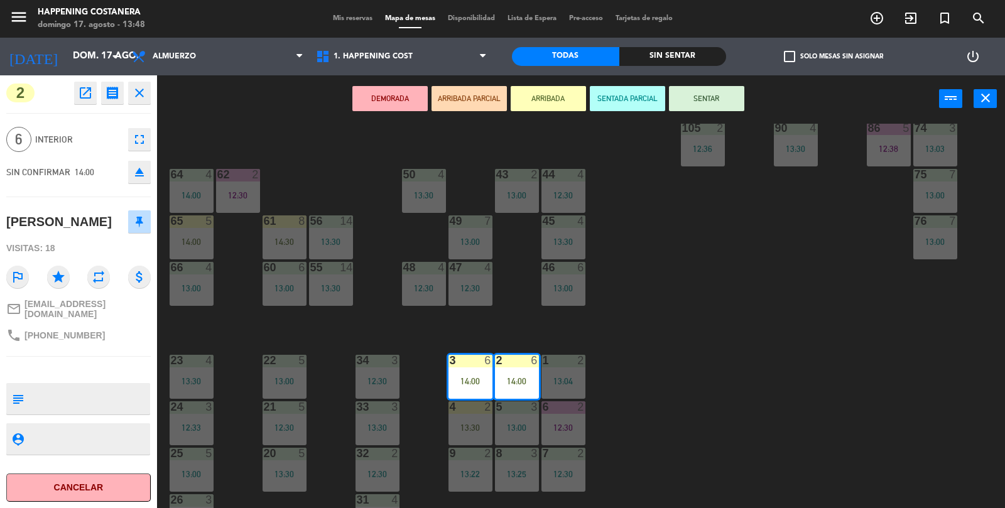
click at [137, 180] on button "eject" at bounding box center [139, 172] width 23 height 23
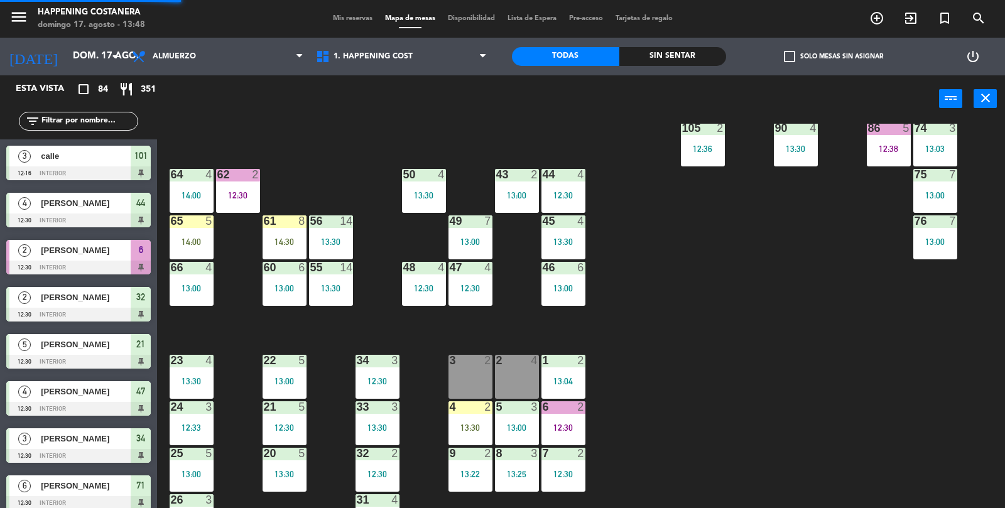
scroll to position [165, 0]
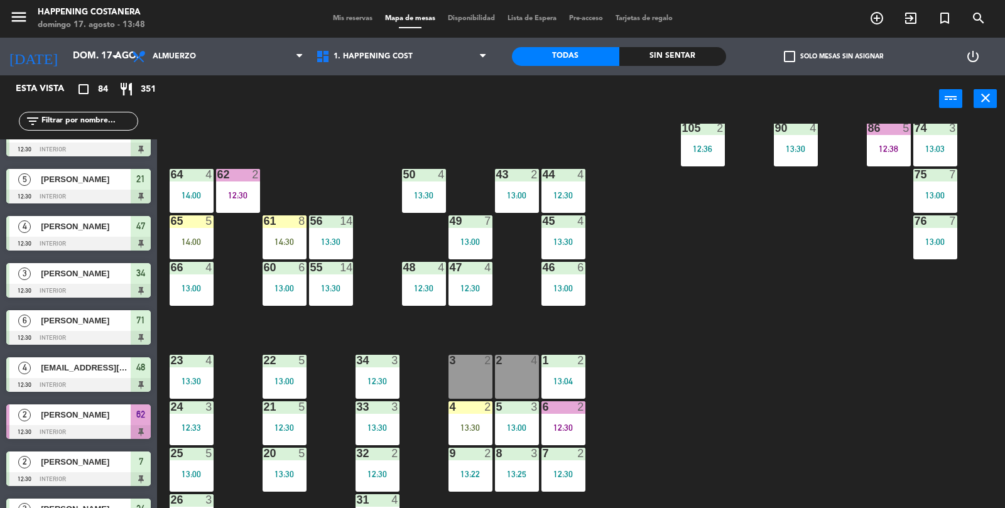
click at [679, 51] on div "Sin sentar" at bounding box center [672, 56] width 107 height 19
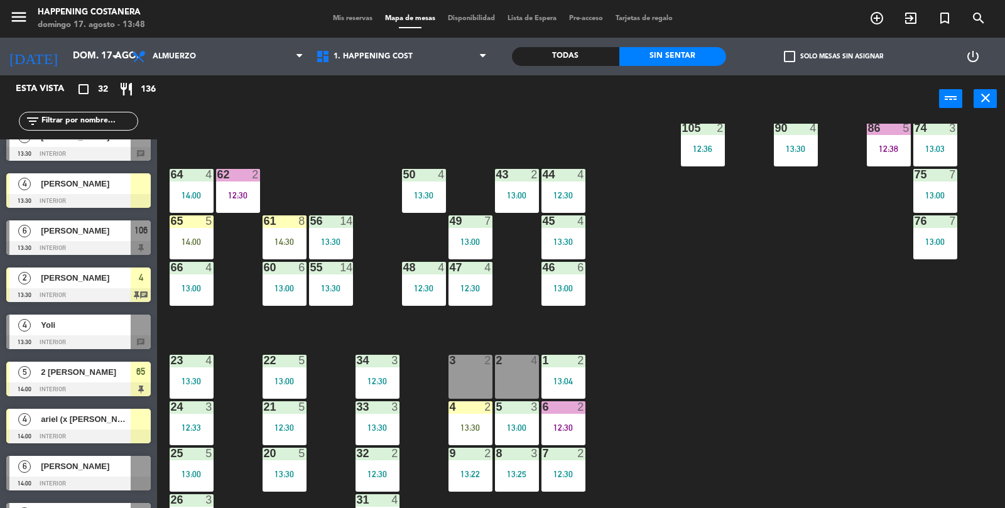
scroll to position [0, 0]
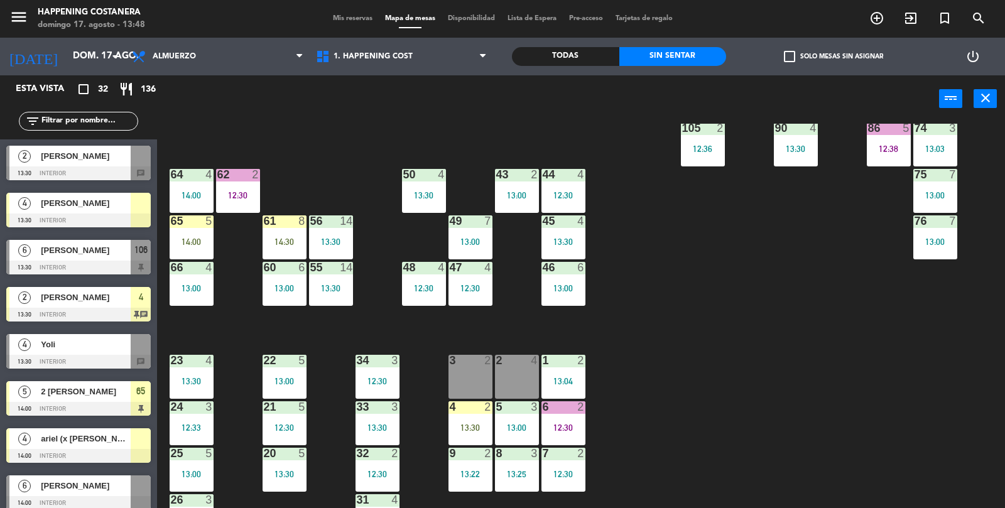
click at [74, 203] on span "[PERSON_NAME]" at bounding box center [86, 203] width 90 height 13
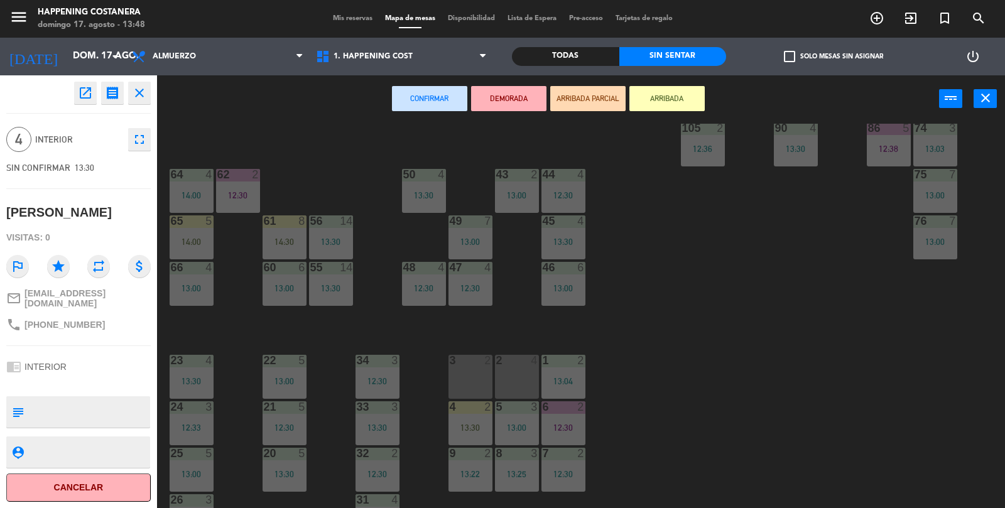
click at [523, 355] on div at bounding box center [516, 360] width 21 height 11
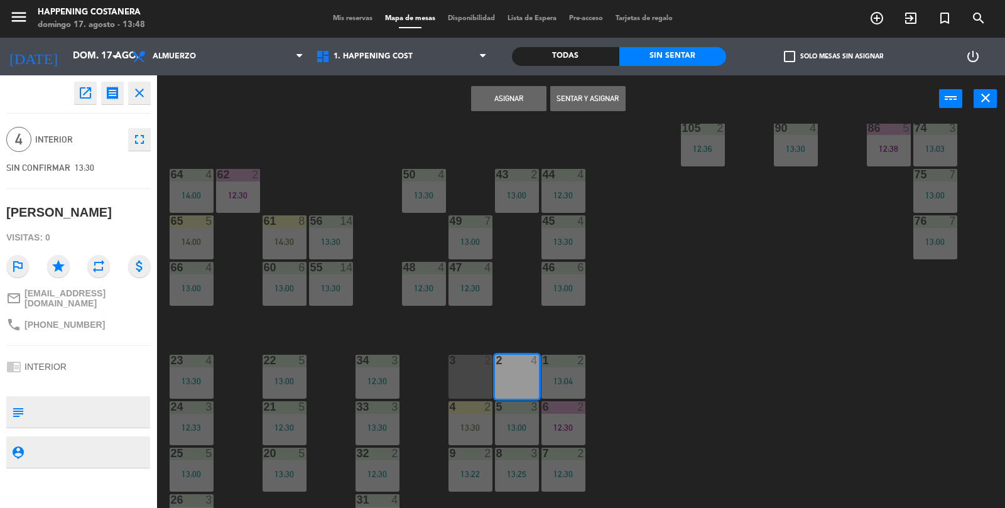
click at [488, 107] on button "Asignar" at bounding box center [508, 98] width 75 height 25
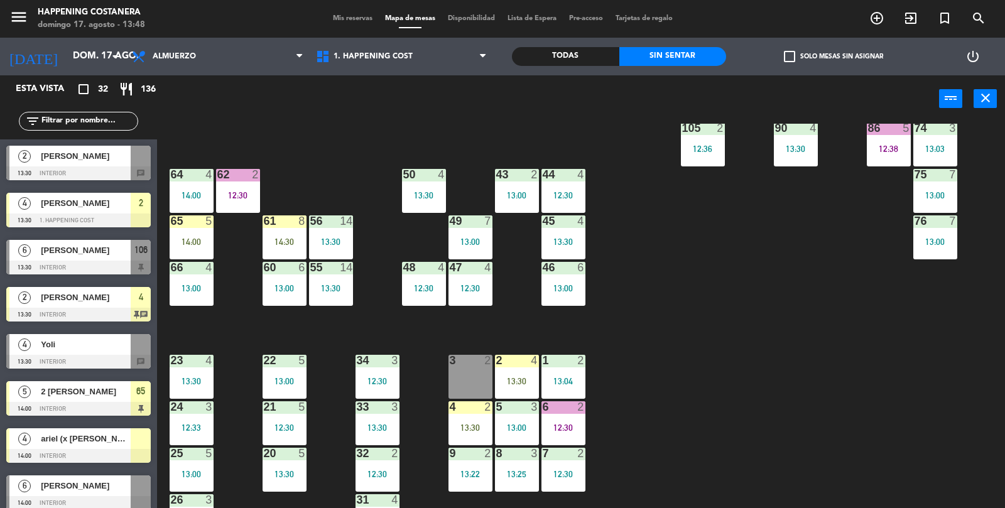
click at [786, 404] on div "69 5 13:06 122 6 121 6 120 6 14 4 CAVA 22 101 3 12:16 94 2 13:23 70 5 13:06 123…" at bounding box center [586, 316] width 838 height 385
click at [567, 60] on div "Todas" at bounding box center [565, 56] width 107 height 19
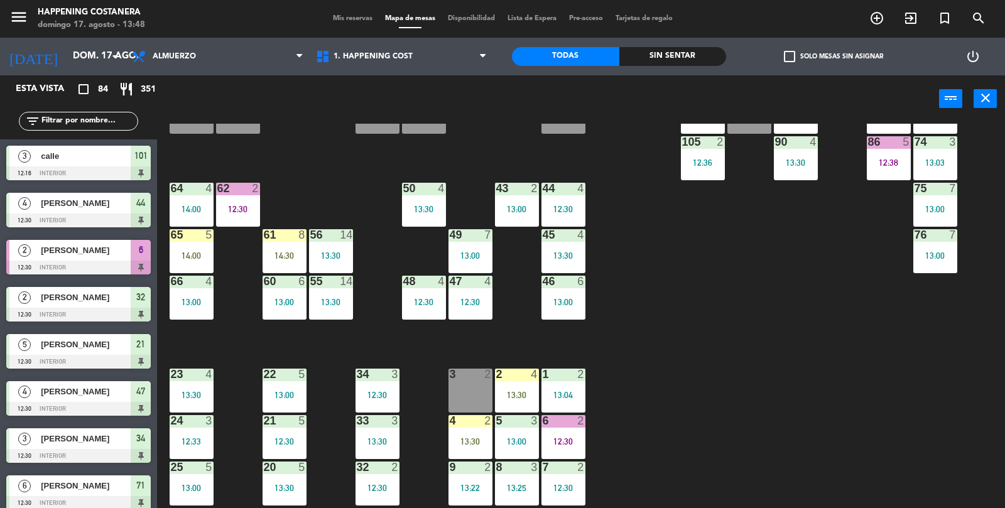
scroll to position [244, 0]
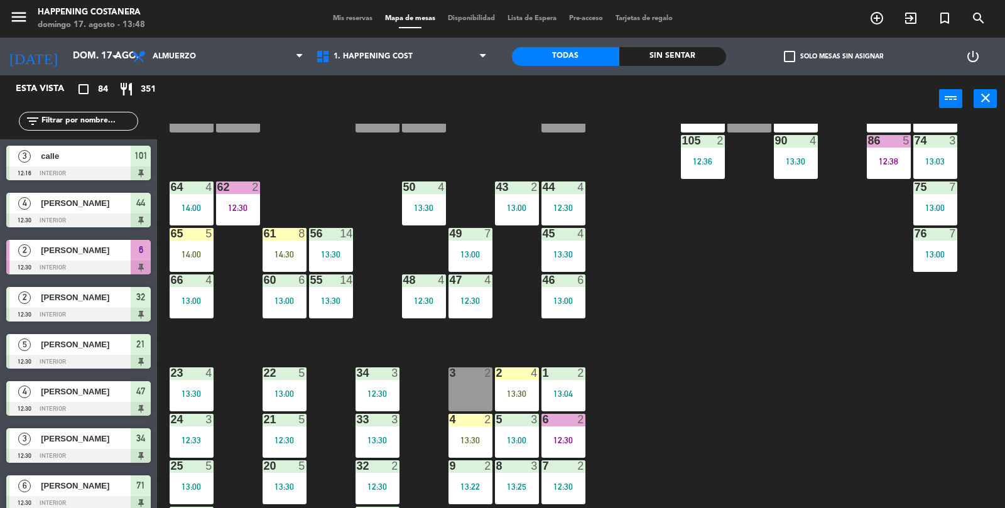
click at [889, 166] on div "12:38" at bounding box center [888, 161] width 44 height 9
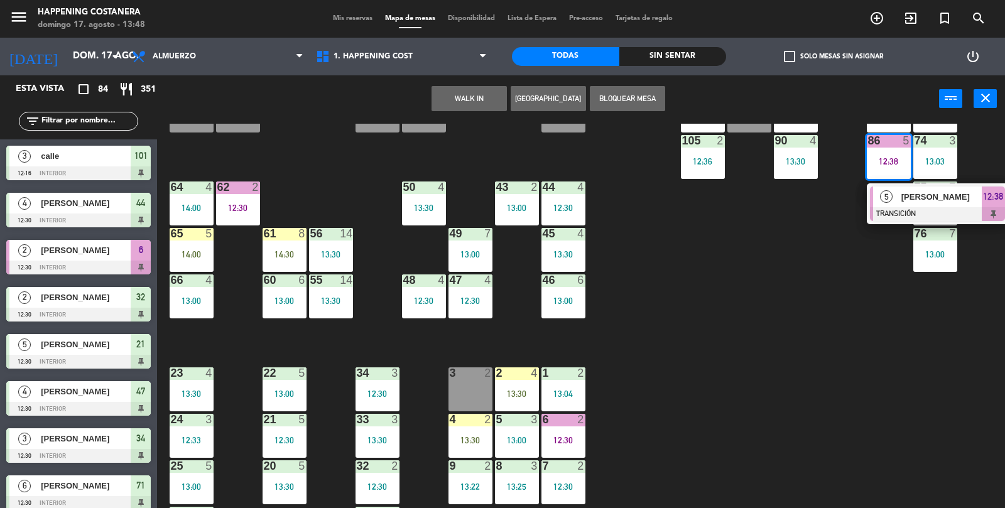
click at [910, 217] on div at bounding box center [937, 214] width 135 height 14
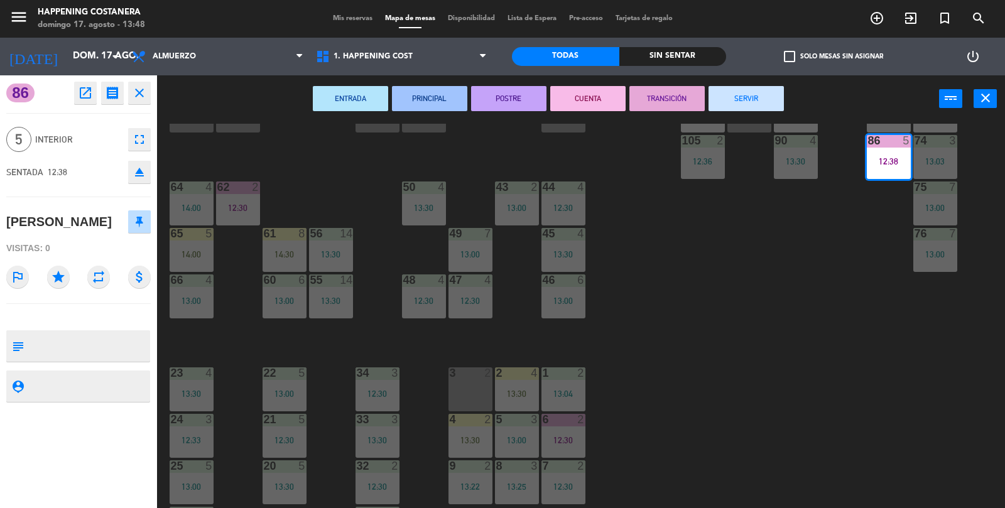
click at [759, 93] on button "SERVIR" at bounding box center [745, 98] width 75 height 25
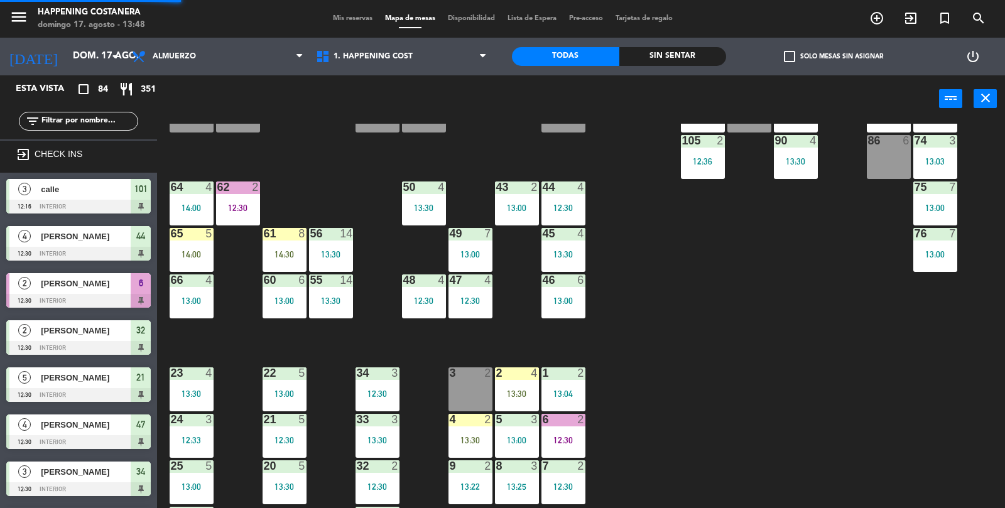
scroll to position [1, 0]
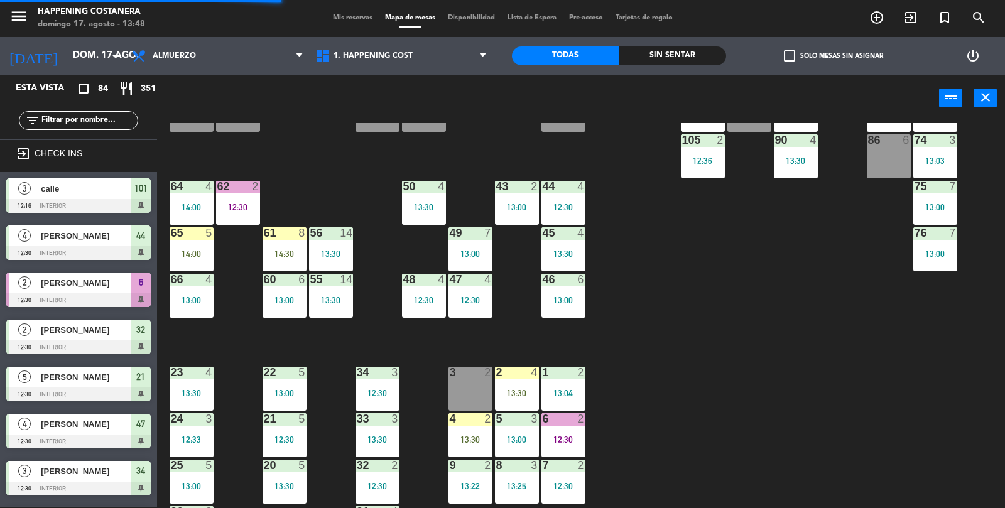
click at [854, 412] on div "69 5 13:06 122 6 121 6 120 6 14 4 CAVA 22 101 3 12:16 94 2 13:23 70 5 13:06 123…" at bounding box center [586, 315] width 838 height 385
click at [862, 409] on div "69 5 13:06 122 6 121 6 120 6 14 4 CAVA 22 101 3 12:16 94 2 13:23 70 5 13:06 123…" at bounding box center [586, 315] width 838 height 385
click at [867, 403] on div "69 5 13:06 122 6 121 6 120 6 14 4 CAVA 22 101 3 12:16 94 2 13:23 70 5 13:06 123…" at bounding box center [586, 315] width 838 height 385
click at [868, 403] on div "69 5 13:06 122 6 121 6 120 6 14 4 CAVA 22 101 3 12:16 94 2 13:23 70 5 13:06 123…" at bounding box center [586, 315] width 838 height 385
click at [857, 434] on div "69 5 13:06 122 6 121 6 120 6 14 4 CAVA 22 101 3 12:16 94 2 13:23 70 5 13:06 123…" at bounding box center [586, 315] width 838 height 385
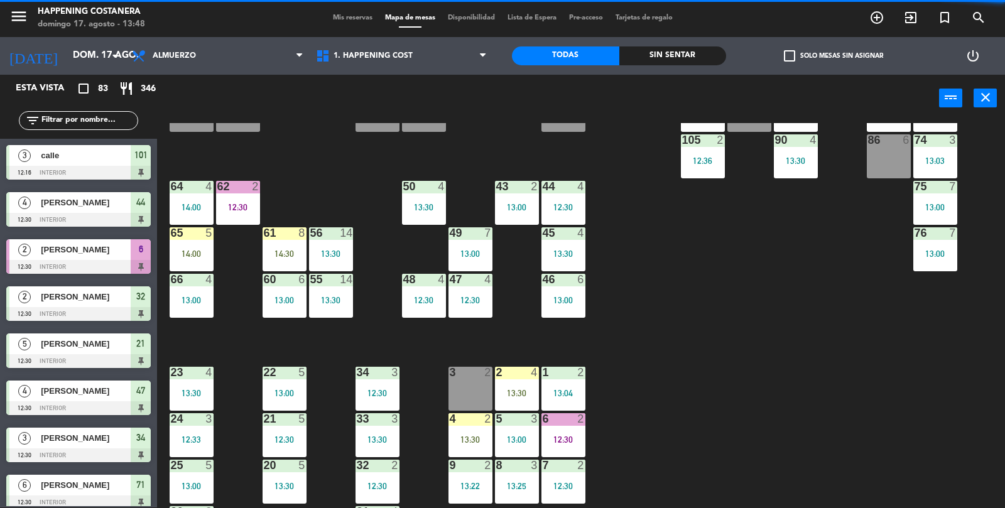
click at [854, 426] on div "69 5 13:06 122 6 121 6 120 6 14 4 CAVA 22 101 3 12:16 94 2 13:23 70 5 13:06 123…" at bounding box center [586, 315] width 838 height 385
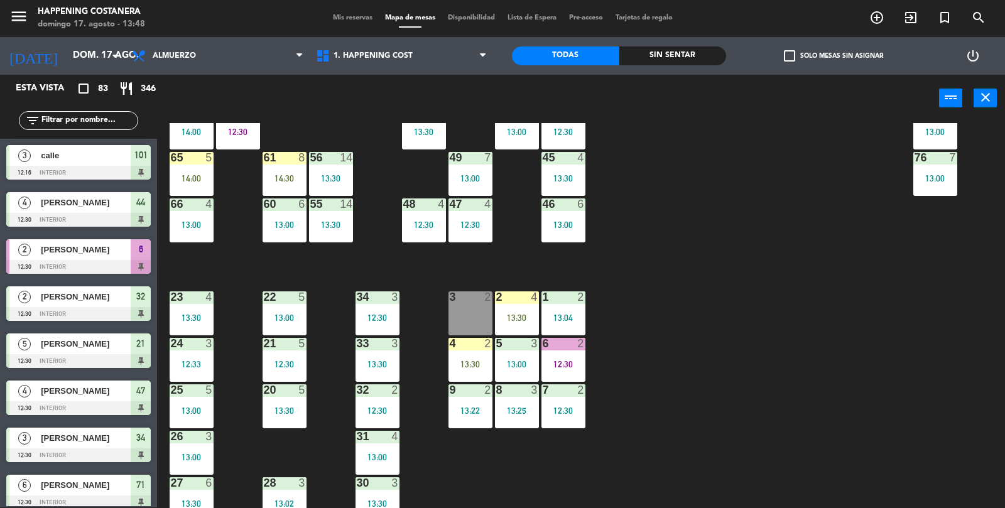
scroll to position [309, 0]
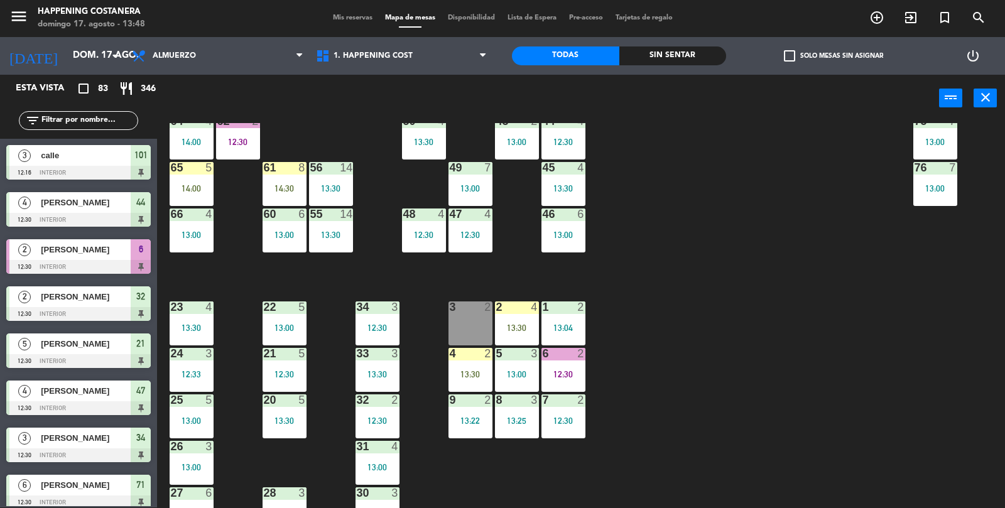
click at [81, 116] on input "text" at bounding box center [88, 121] width 97 height 14
type input "B"
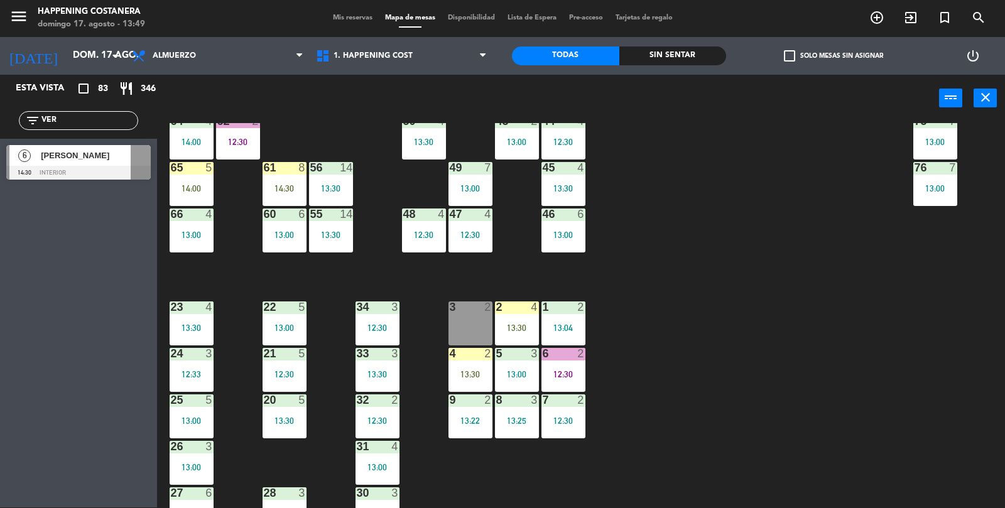
type input "VER"
click at [56, 178] on div at bounding box center [78, 173] width 144 height 14
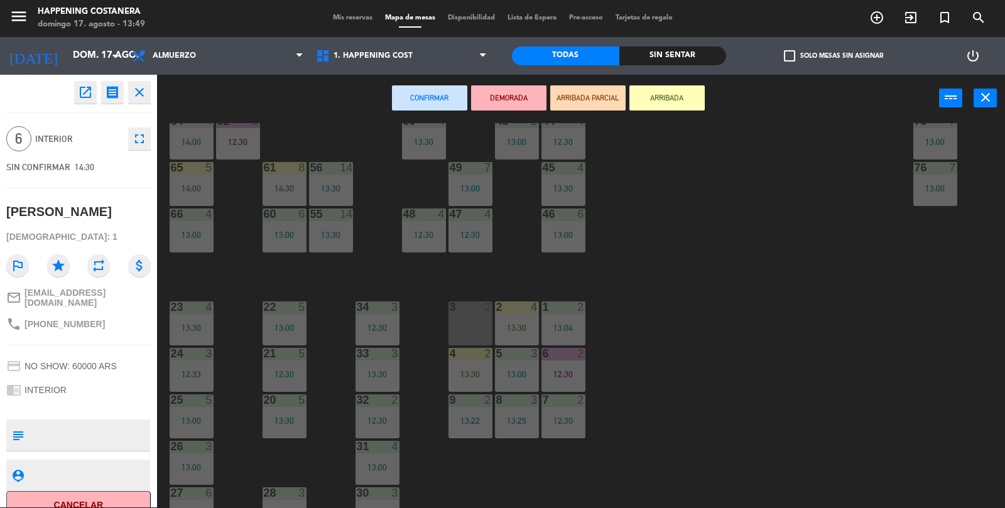
click at [695, 107] on button "ARRIBADA" at bounding box center [666, 97] width 75 height 25
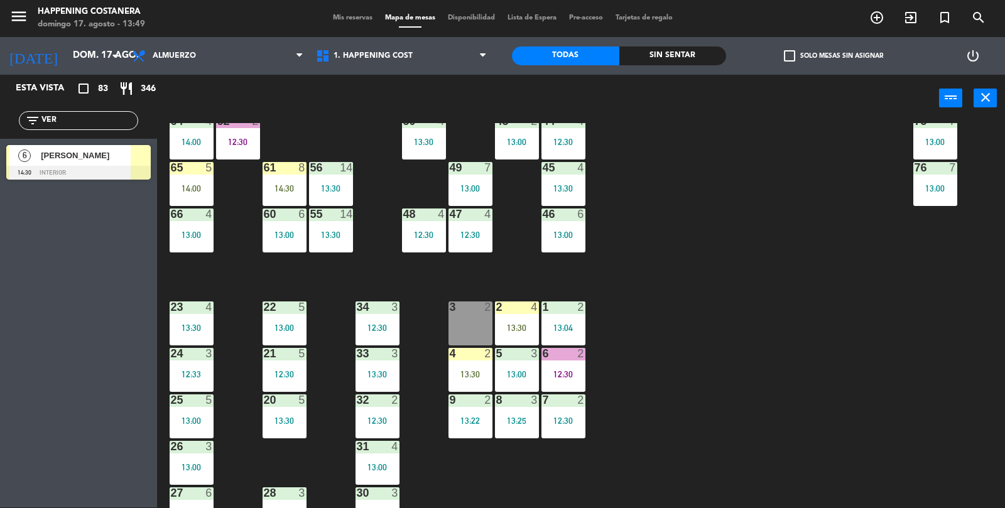
click at [99, 118] on input "VER" at bounding box center [88, 121] width 97 height 14
type input "V"
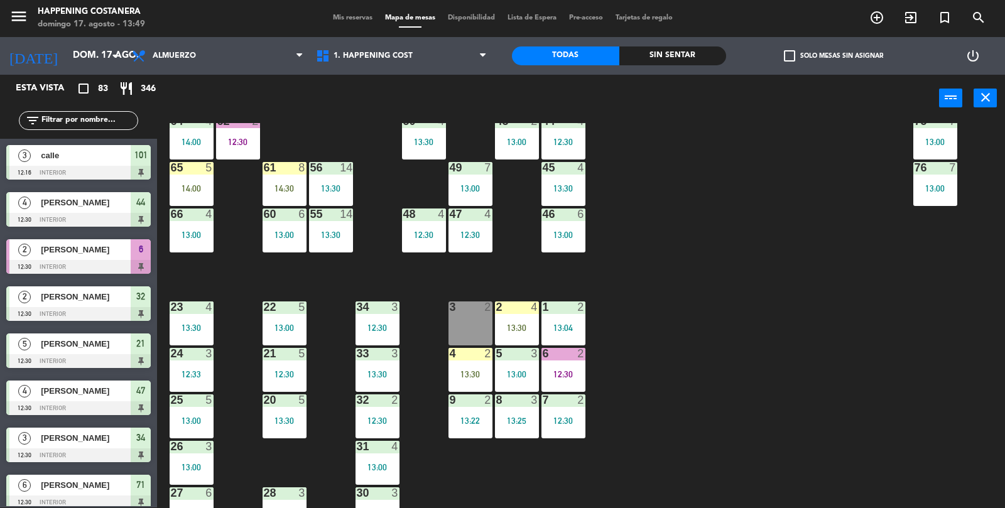
click at [69, 116] on input "text" at bounding box center [88, 121] width 97 height 14
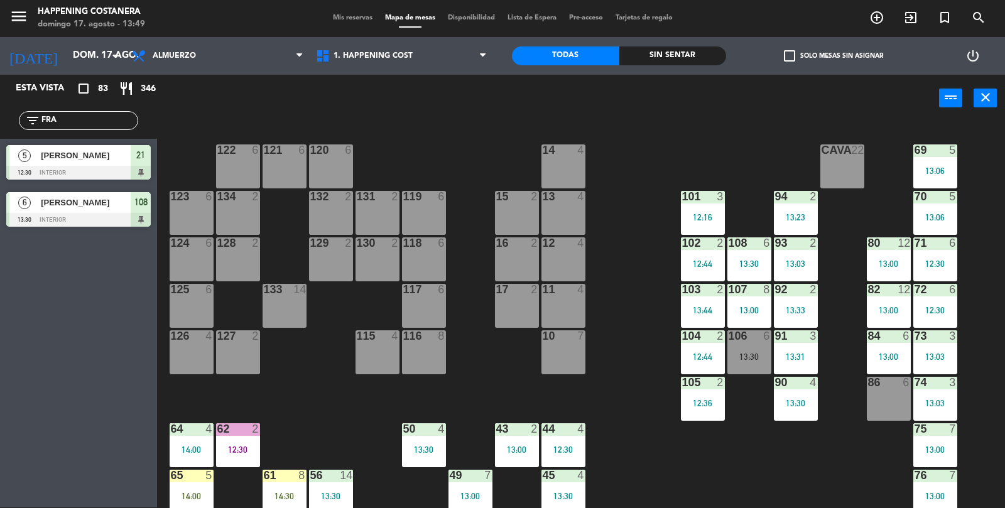
scroll to position [0, 0]
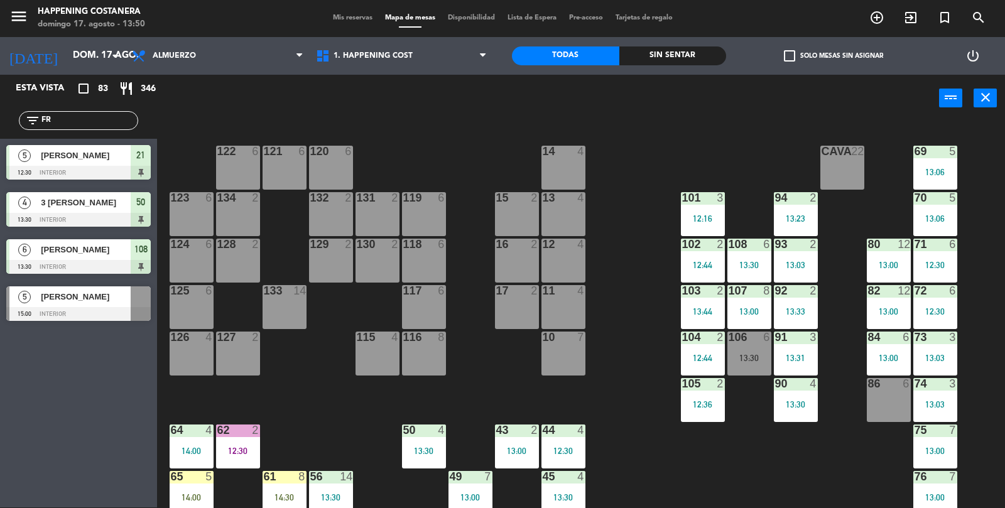
type input "F"
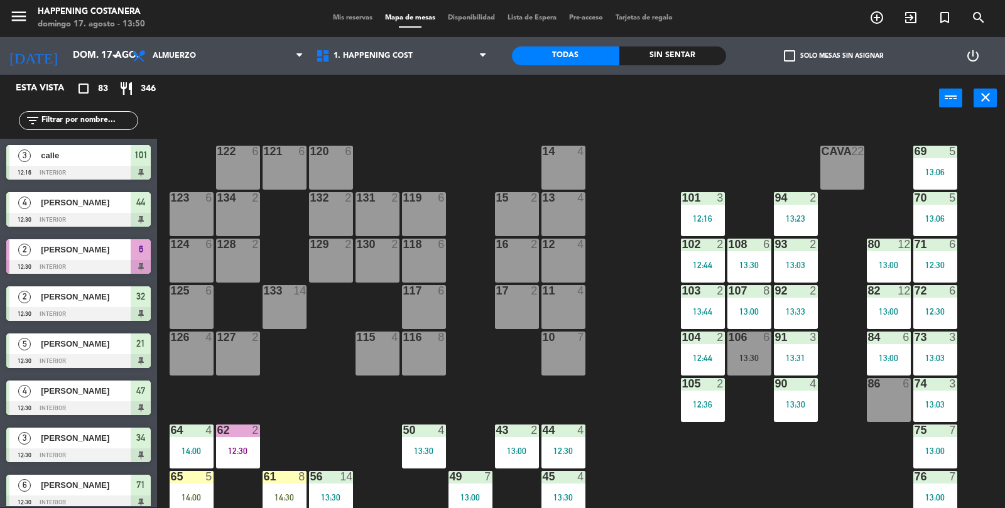
click at [757, 362] on div "13:30" at bounding box center [749, 357] width 44 height 9
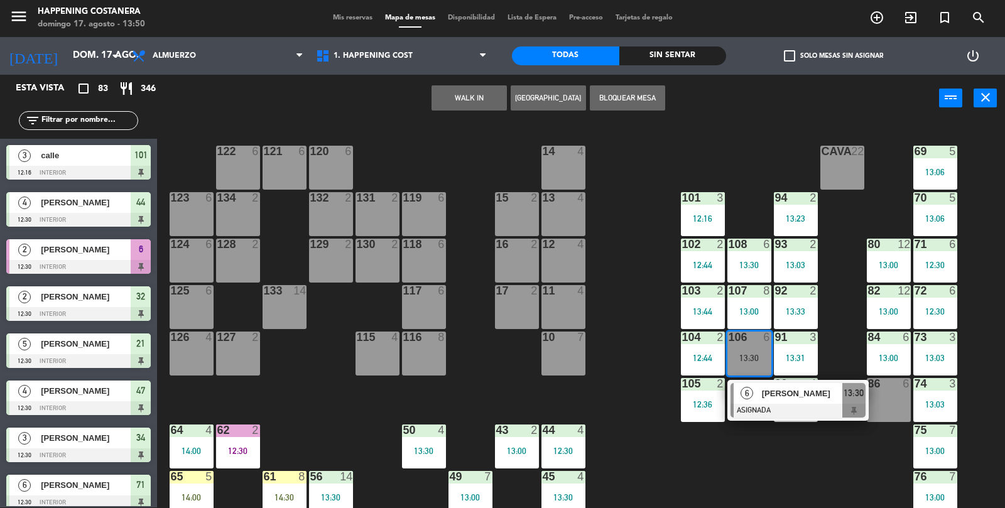
click at [648, 446] on div "69 5 13:06 122 6 121 6 120 6 14 4 CAVA 22 101 3 12:16 94 2 13:23 70 5 13:06 123…" at bounding box center [586, 315] width 838 height 385
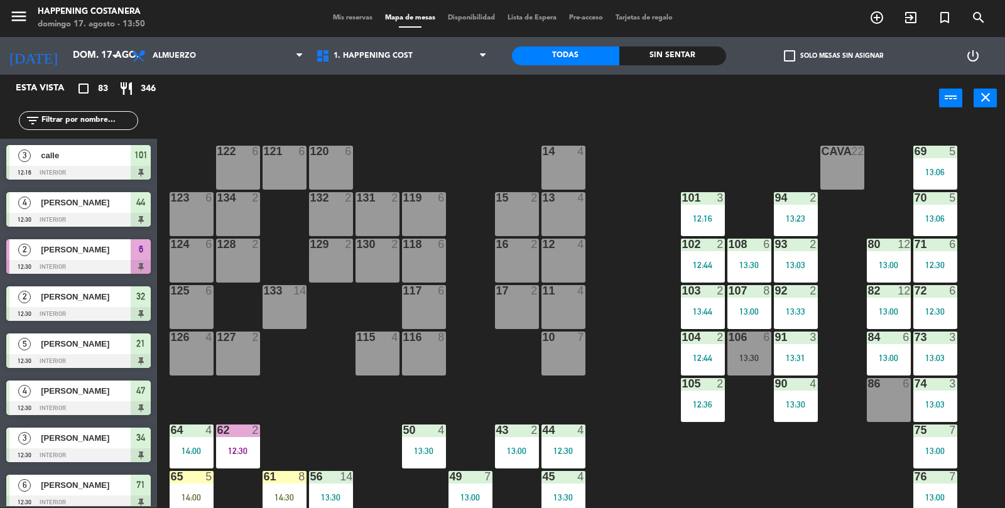
click at [773, 351] on div "91 3 13:31" at bounding box center [795, 353] width 44 height 44
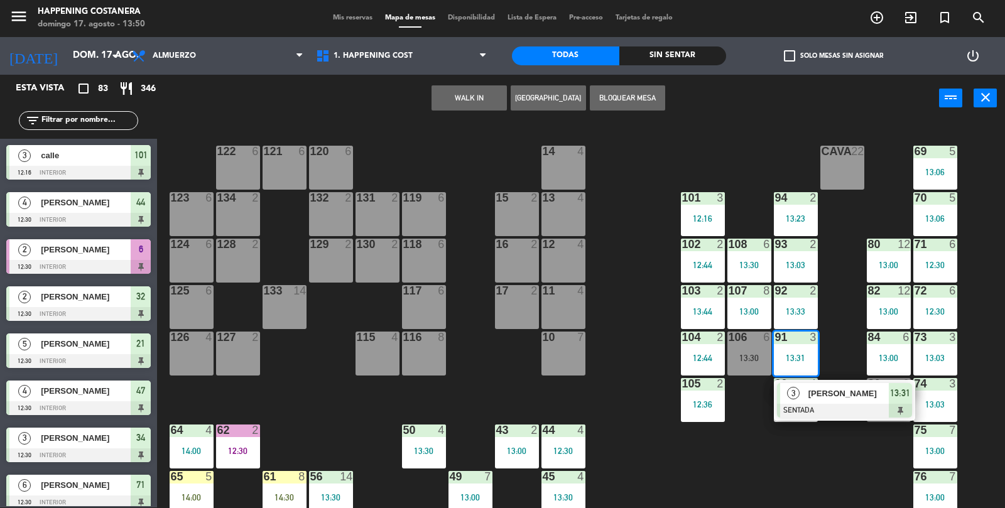
click at [630, 416] on div "69 5 13:06 122 6 121 6 120 6 14 4 CAVA 22 101 3 12:16 94 2 13:23 70 5 13:06 123…" at bounding box center [586, 315] width 838 height 385
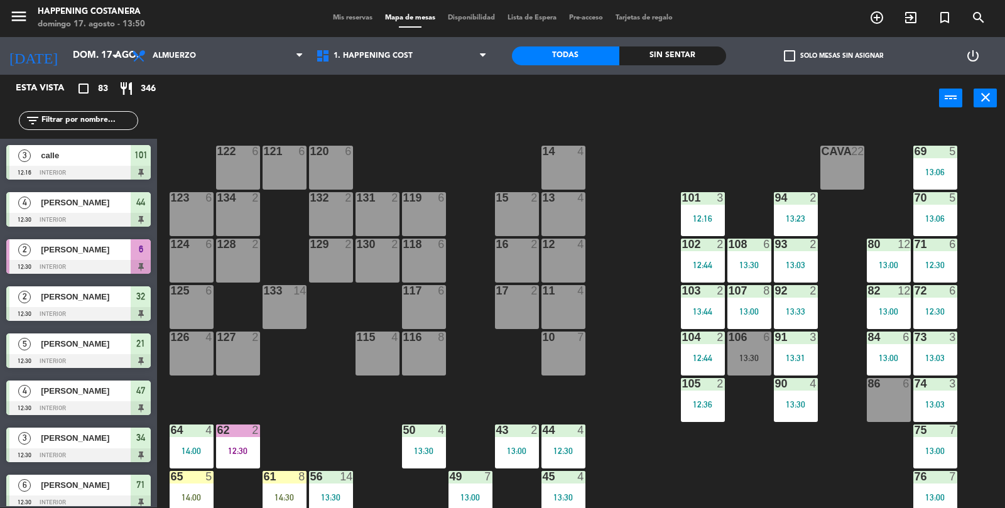
click at [739, 353] on div "13:30" at bounding box center [749, 357] width 44 height 9
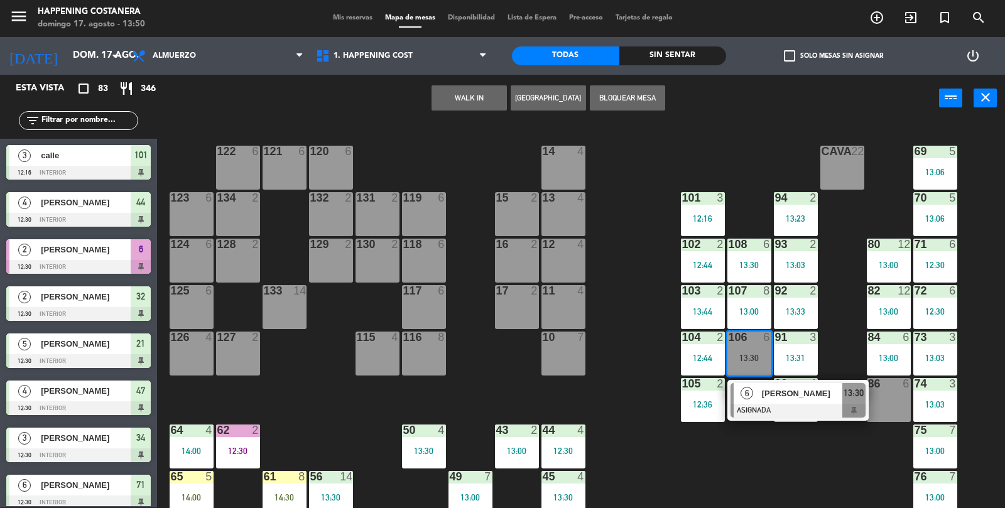
click at [645, 471] on div "69 5 13:06 122 6 121 6 120 6 14 4 CAVA 22 101 3 12:16 94 2 13:23 70 5 13:06 123…" at bounding box center [586, 315] width 838 height 385
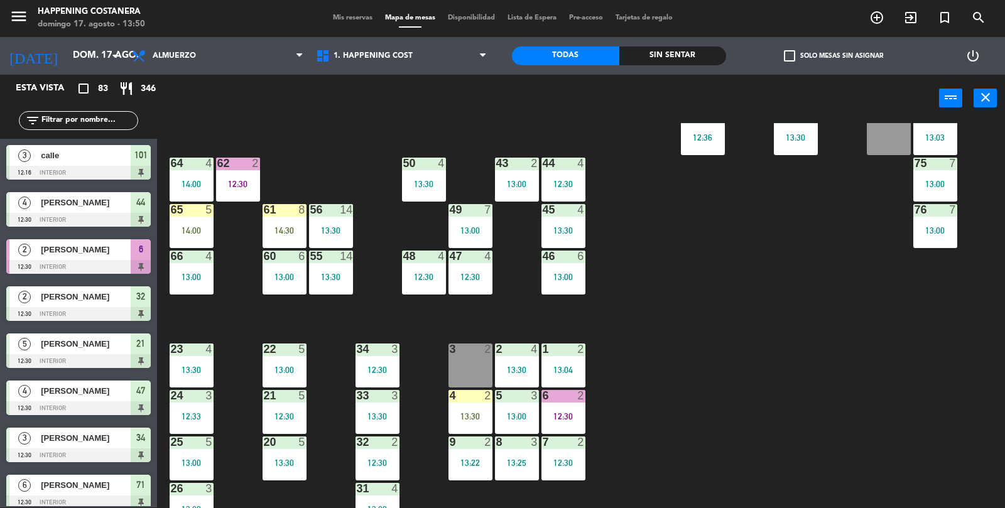
scroll to position [269, 0]
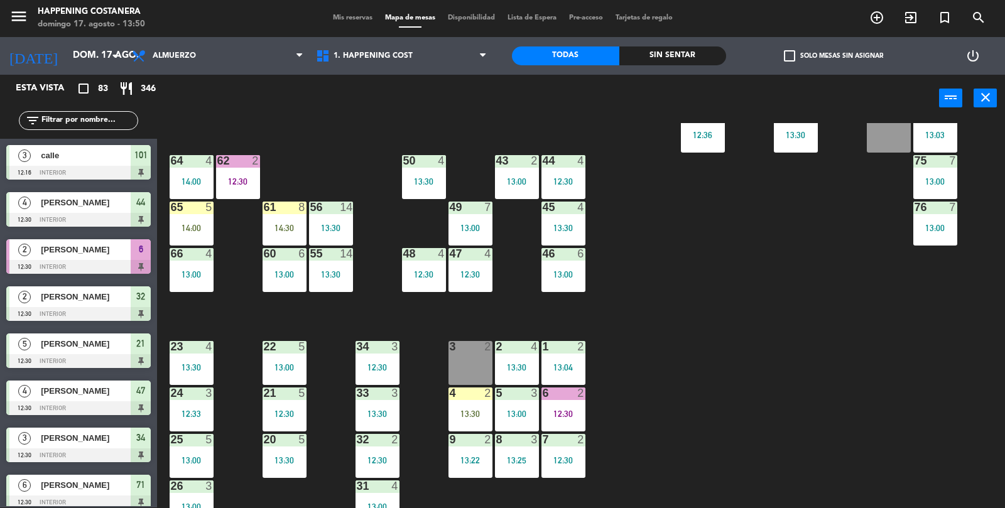
click at [708, 376] on div "69 5 13:06 122 6 121 6 120 6 14 4 CAVA 22 101 3 12:16 94 2 13:23 70 5 13:06 123…" at bounding box center [586, 315] width 838 height 385
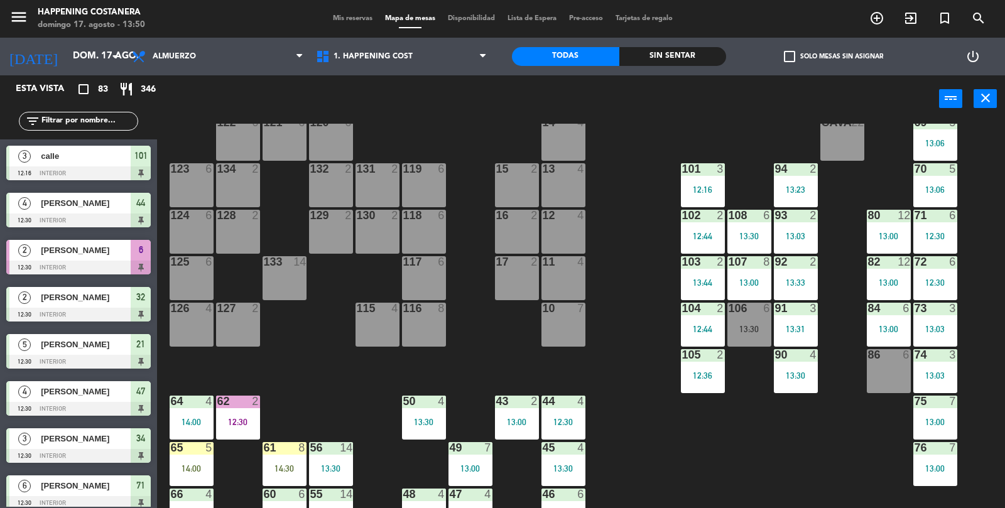
scroll to position [0, 0]
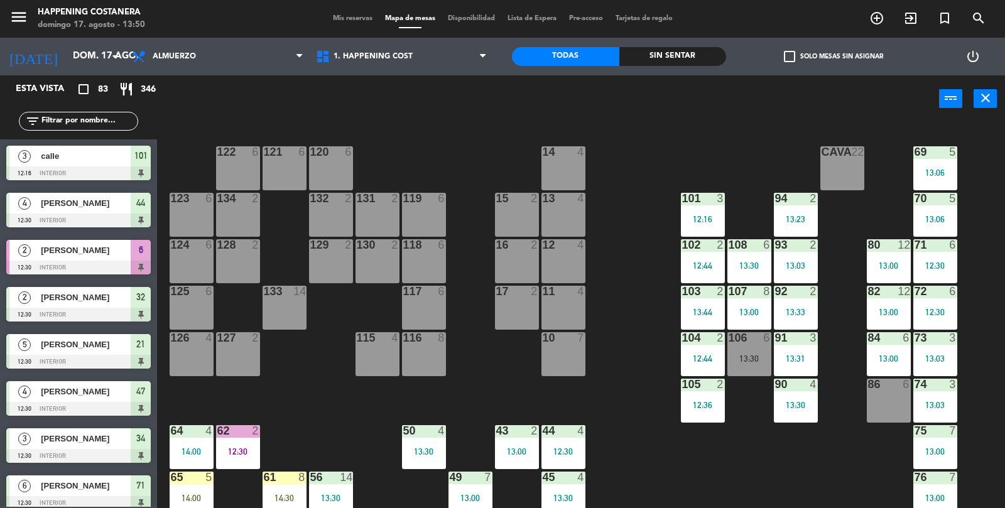
click at [770, 357] on div "13:30" at bounding box center [749, 358] width 44 height 9
click at [56, 139] on div "[STREET_ADDRESS]" at bounding box center [78, 162] width 157 height 47
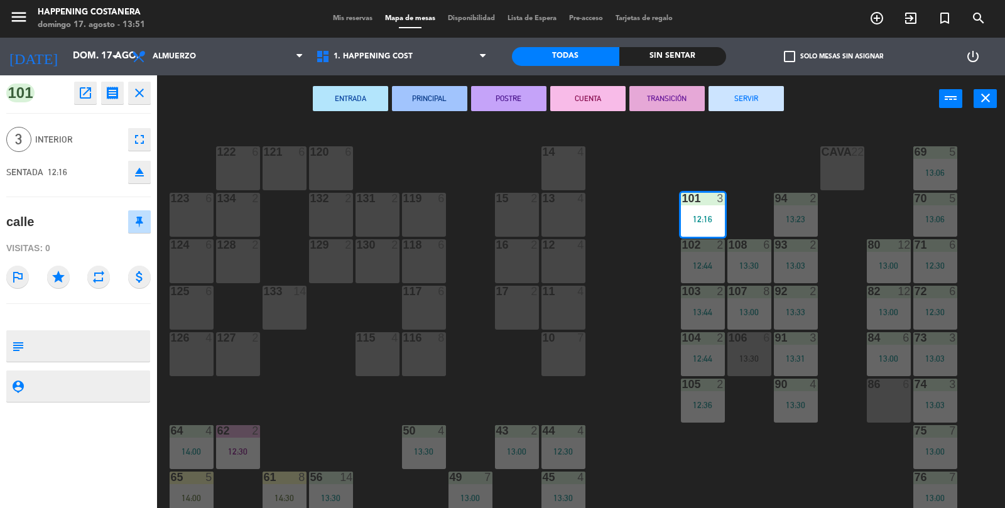
click at [681, 475] on div "69 5 13:06 122 6 121 6 120 6 14 4 CAVA 22 101 3 12:16 94 2 13:23 70 5 13:06 123…" at bounding box center [586, 316] width 838 height 385
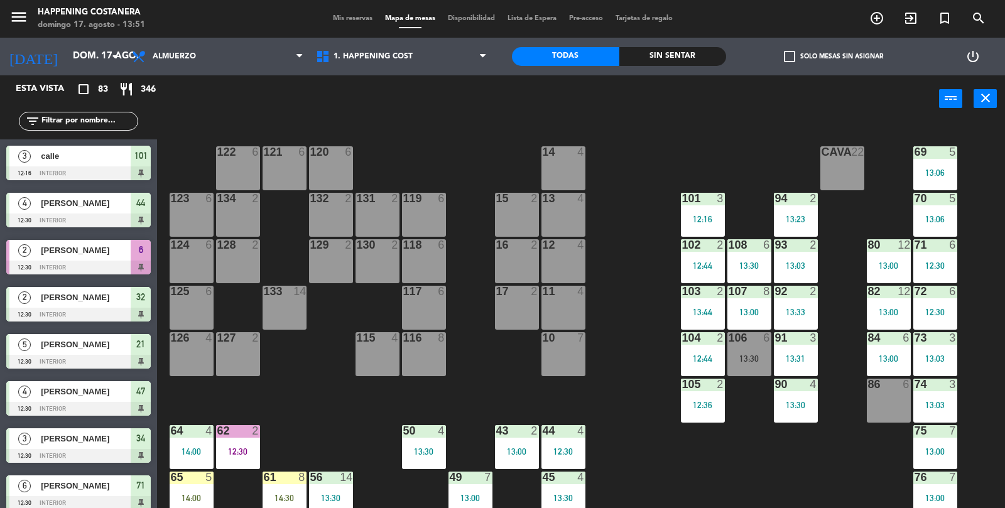
click at [78, 117] on input "text" at bounding box center [88, 121] width 97 height 14
type input "M"
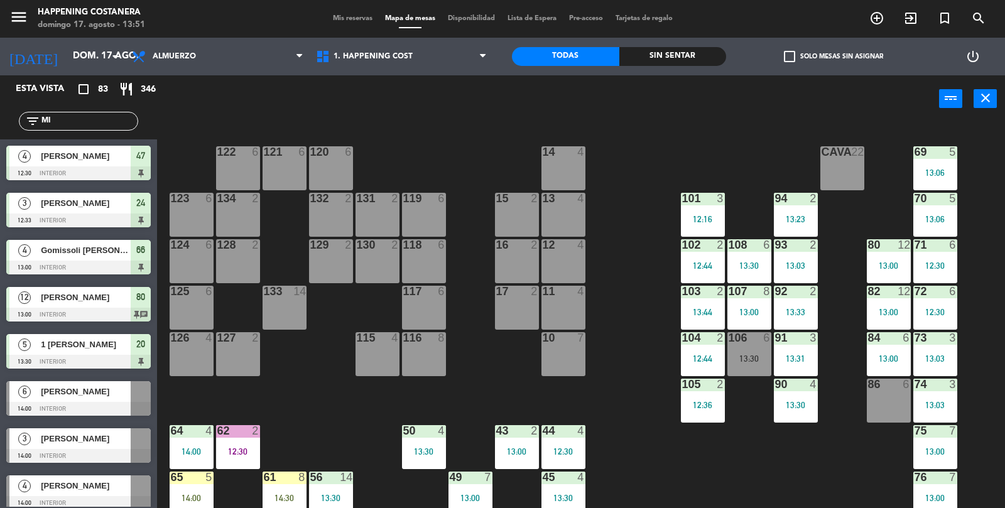
type input "M"
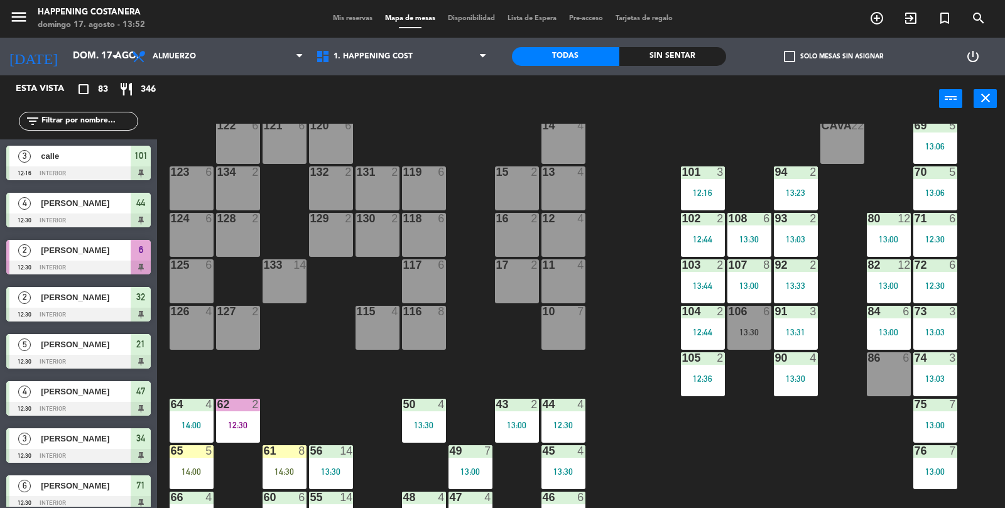
click at [768, 315] on div "6" at bounding box center [767, 311] width 8 height 11
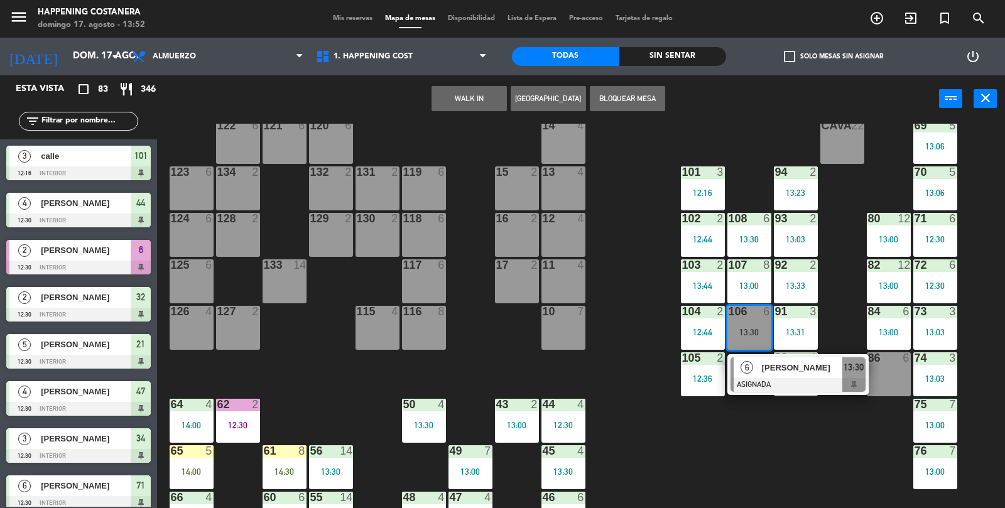
click at [756, 466] on div "69 5 13:06 122 6 121 6 120 6 14 4 CAVA 22 101 3 12:16 94 2 13:23 70 5 13:06 123…" at bounding box center [586, 316] width 838 height 385
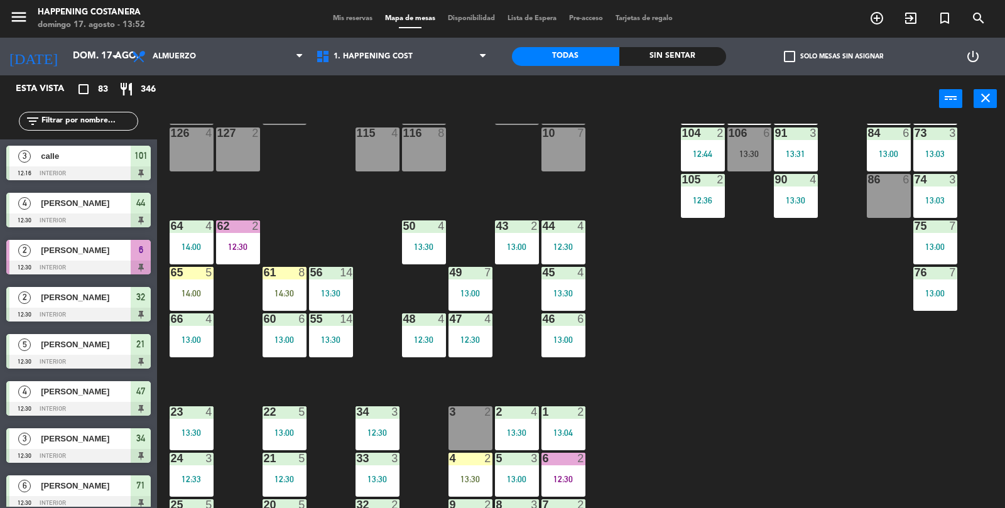
scroll to position [331, 0]
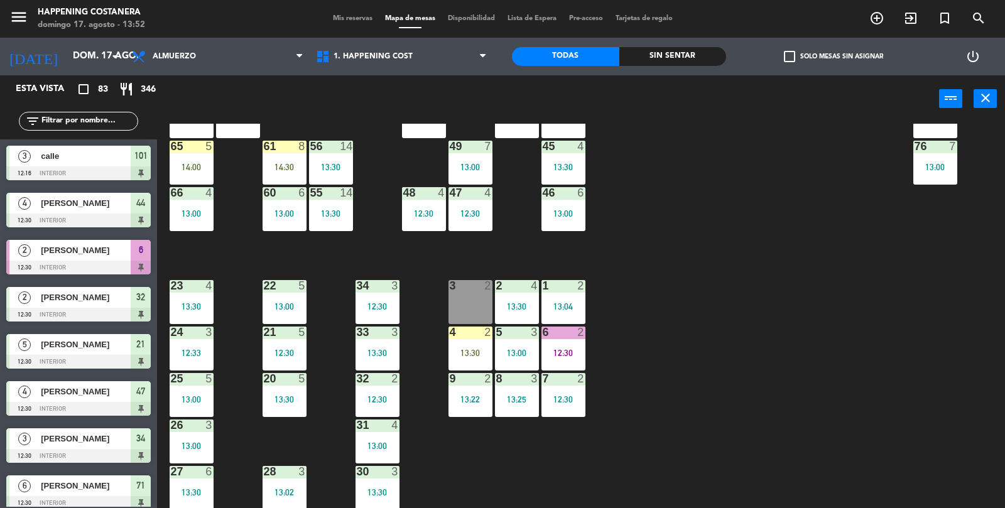
click at [915, 416] on div "69 5 13:06 122 6 121 6 120 6 14 4 CAVA 22 101 3 12:16 94 2 13:23 70 5 13:06 123…" at bounding box center [586, 316] width 838 height 385
click at [928, 448] on div "69 5 13:06 122 6 121 6 120 6 14 4 CAVA 22 101 3 12:16 94 2 13:23 70 5 13:06 123…" at bounding box center [586, 316] width 838 height 385
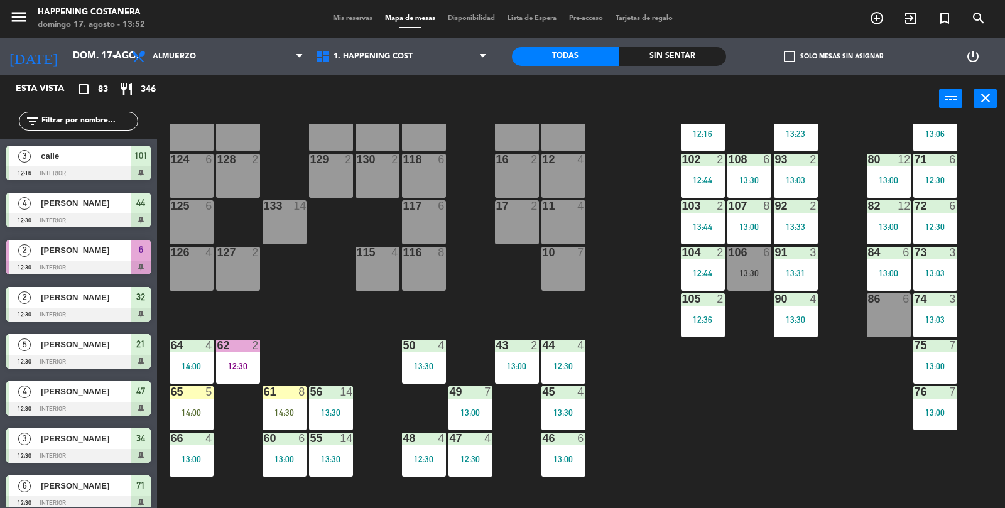
scroll to position [84, 0]
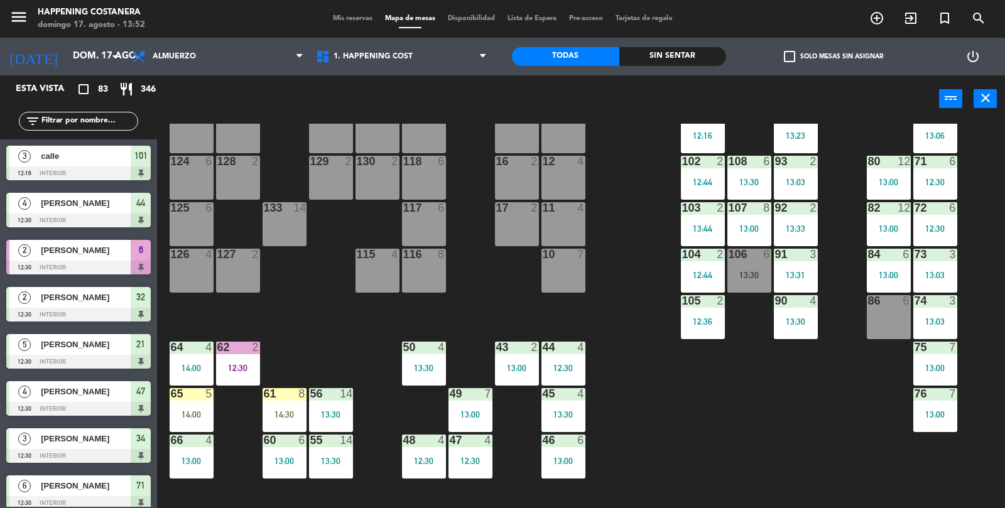
click at [703, 222] on div "103 2 13:44" at bounding box center [703, 224] width 44 height 44
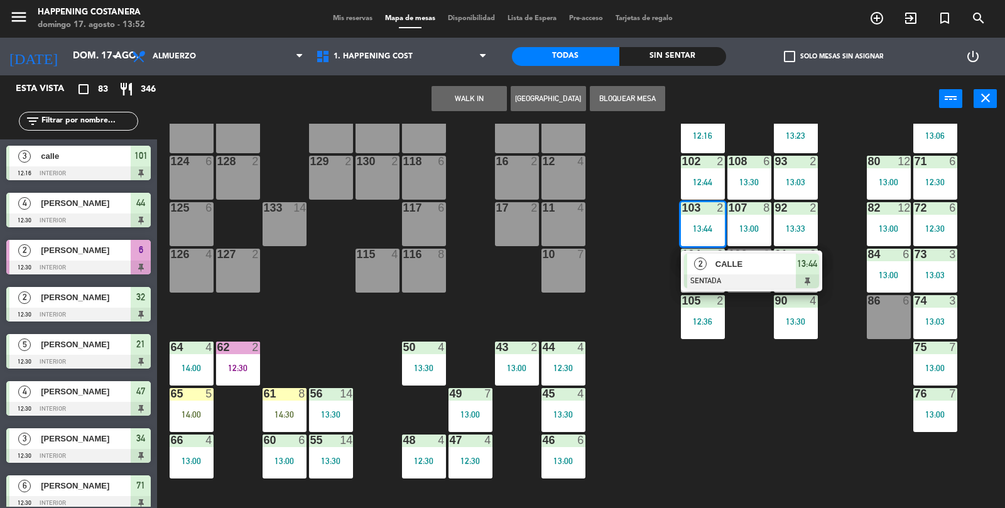
click at [846, 452] on div "69 5 13:06 122 6 121 6 120 6 14 4 CAVA 22 101 3 12:16 94 2 13:23 70 5 13:06 123…" at bounding box center [586, 316] width 838 height 385
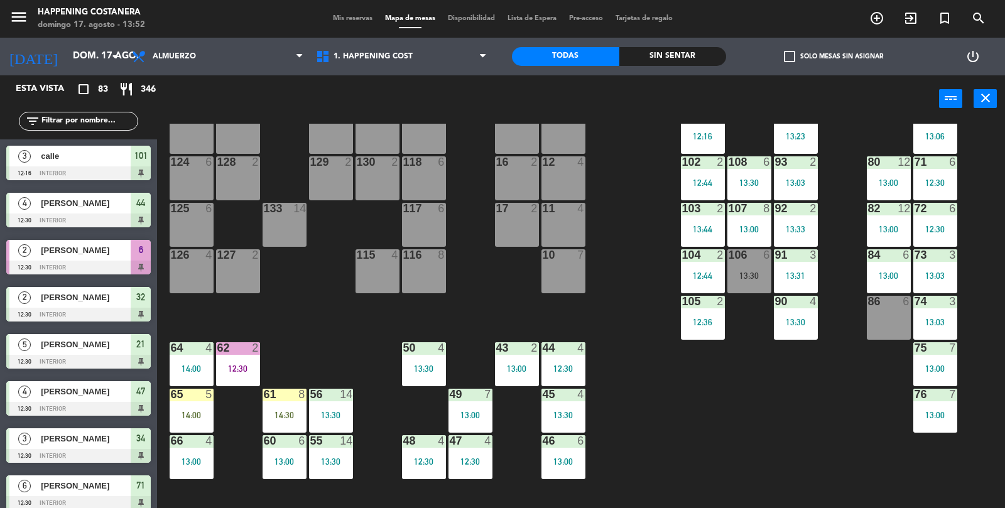
scroll to position [331, 0]
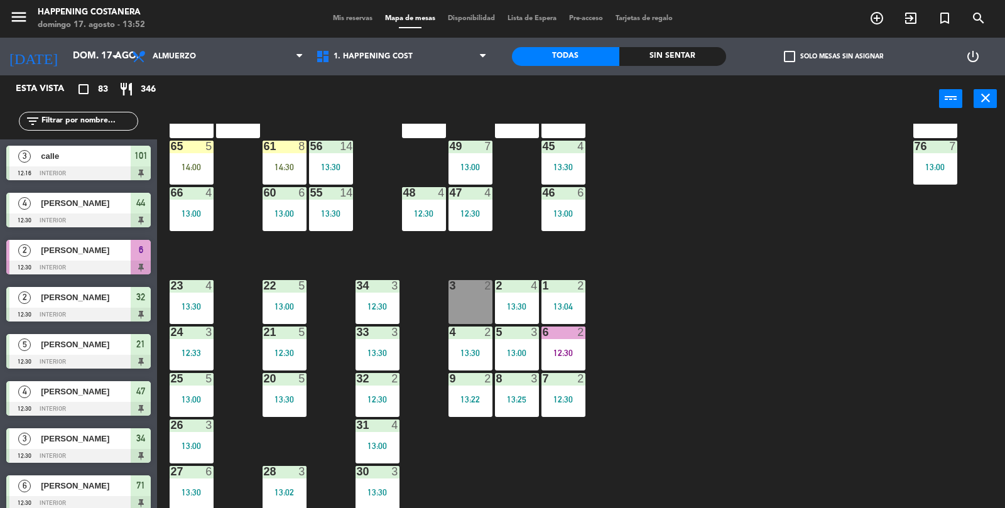
click at [458, 344] on div "4 2 13:30" at bounding box center [470, 348] width 44 height 44
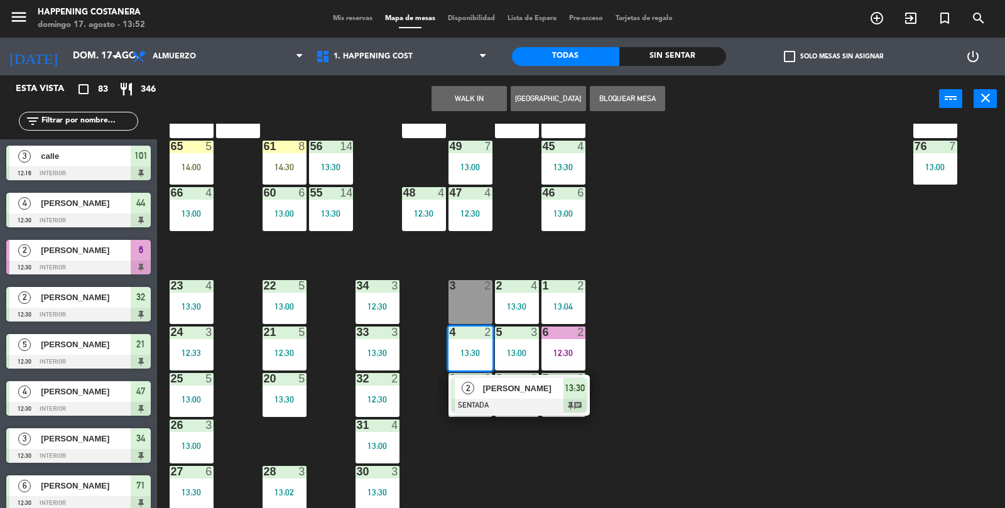
click at [983, 427] on div "69 5 13:06 122 6 121 6 120 6 14 4 CAVA 22 101 3 12:16 94 2 13:23 70 5 13:06 123…" at bounding box center [586, 316] width 838 height 385
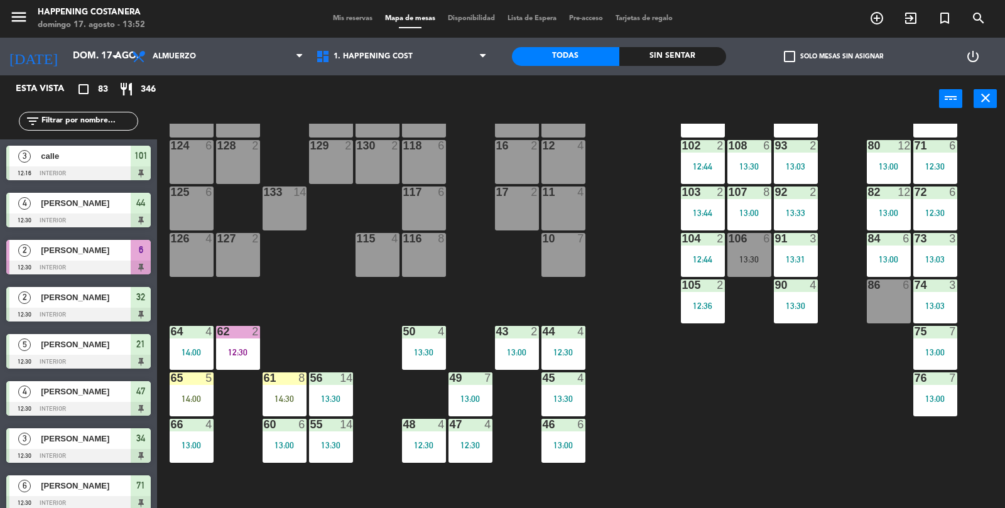
scroll to position [99, 0]
click at [886, 461] on div "69 5 13:06 122 6 121 6 120 6 14 4 CAVA 22 101 3 12:16 94 2 13:23 70 5 13:06 123…" at bounding box center [586, 316] width 838 height 385
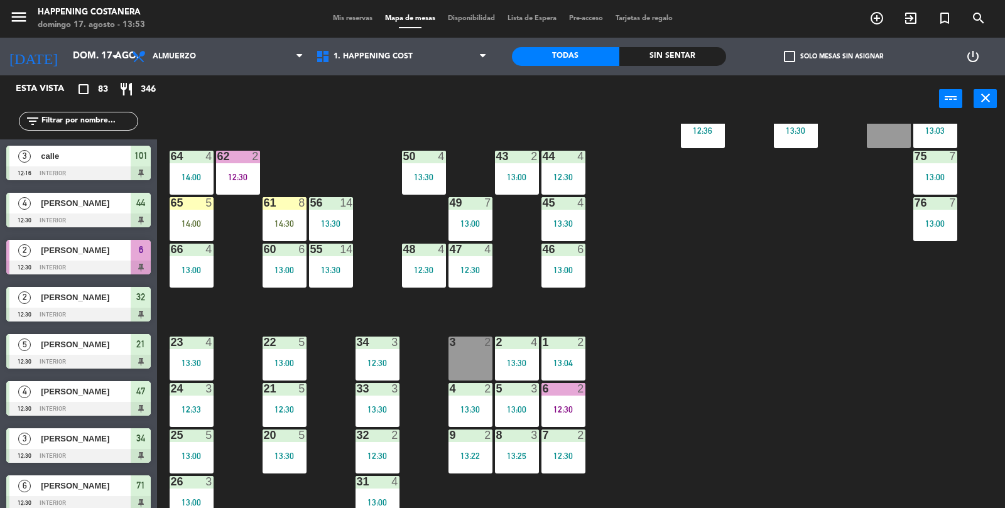
scroll to position [331, 0]
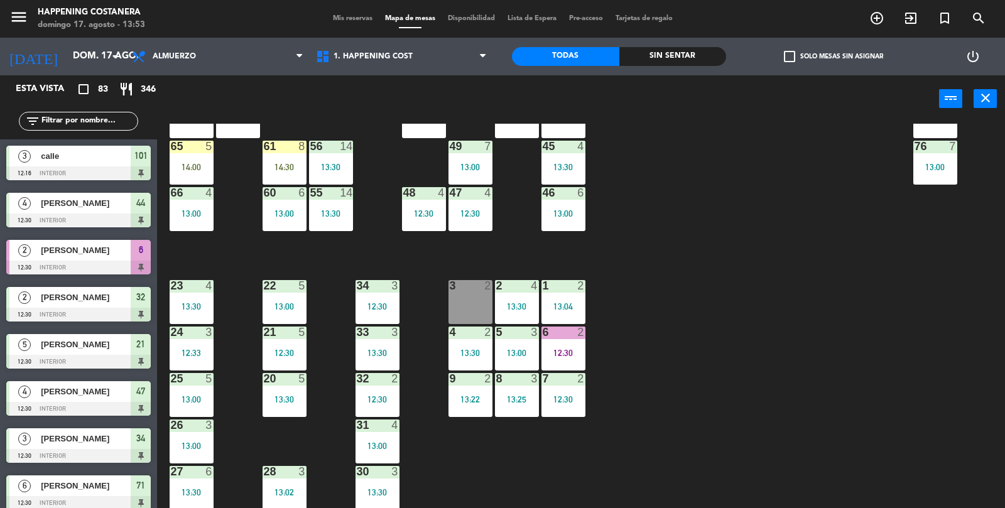
click at [564, 360] on div "6 2 12:30" at bounding box center [563, 348] width 44 height 44
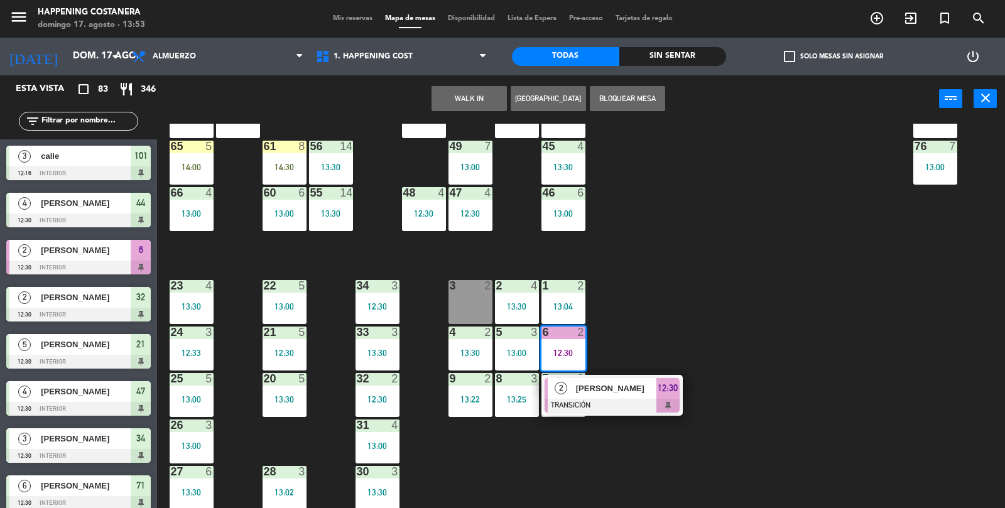
click at [637, 399] on div at bounding box center [611, 406] width 135 height 14
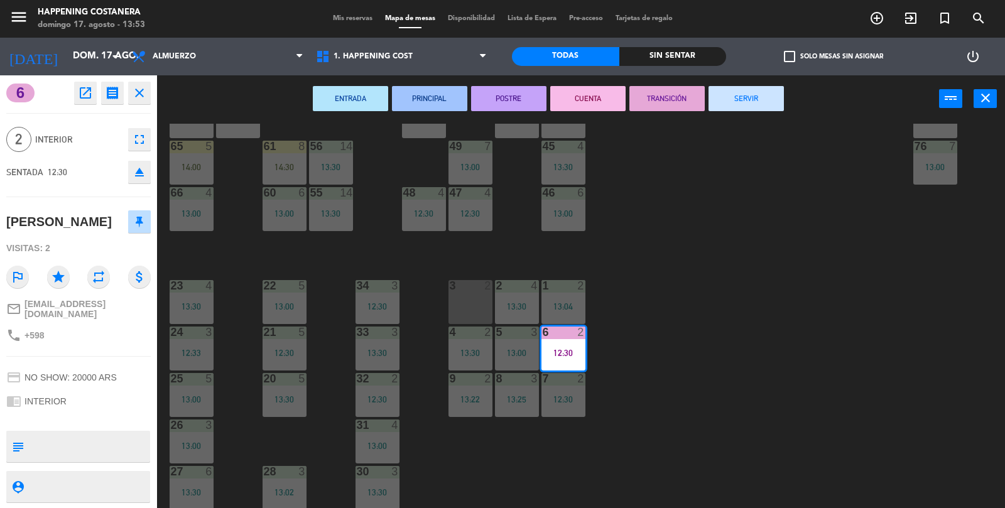
click at [758, 96] on button "SERVIR" at bounding box center [745, 98] width 75 height 25
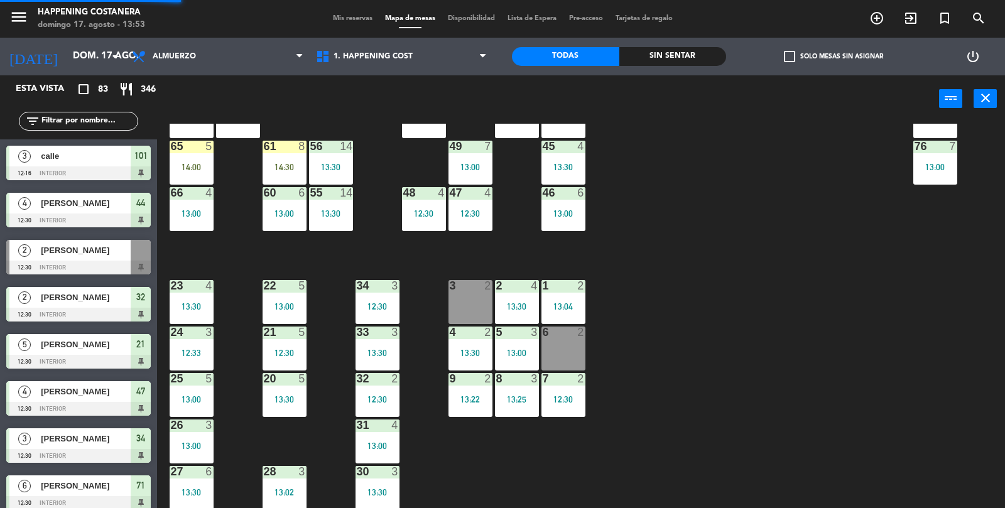
click at [456, 350] on div "13:30" at bounding box center [470, 352] width 44 height 9
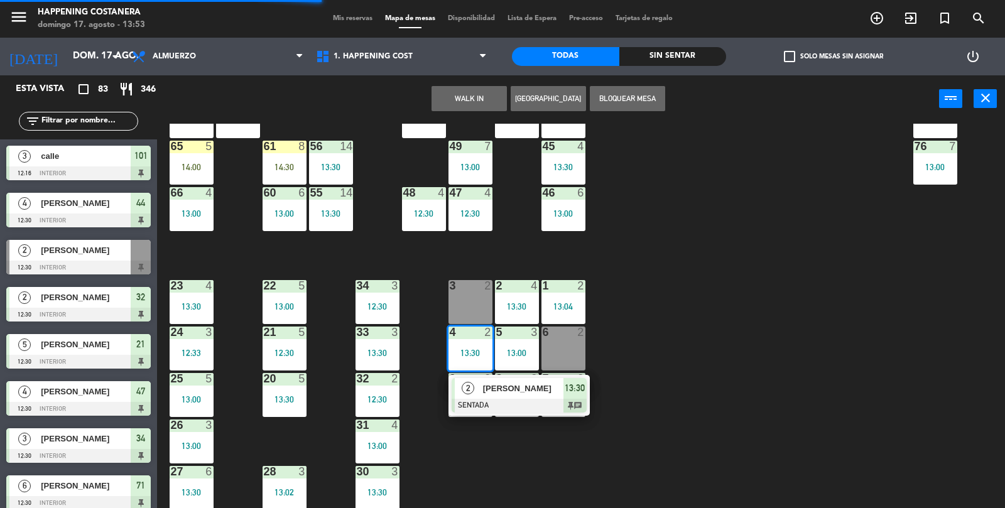
click at [573, 346] on div "6 2" at bounding box center [563, 348] width 44 height 44
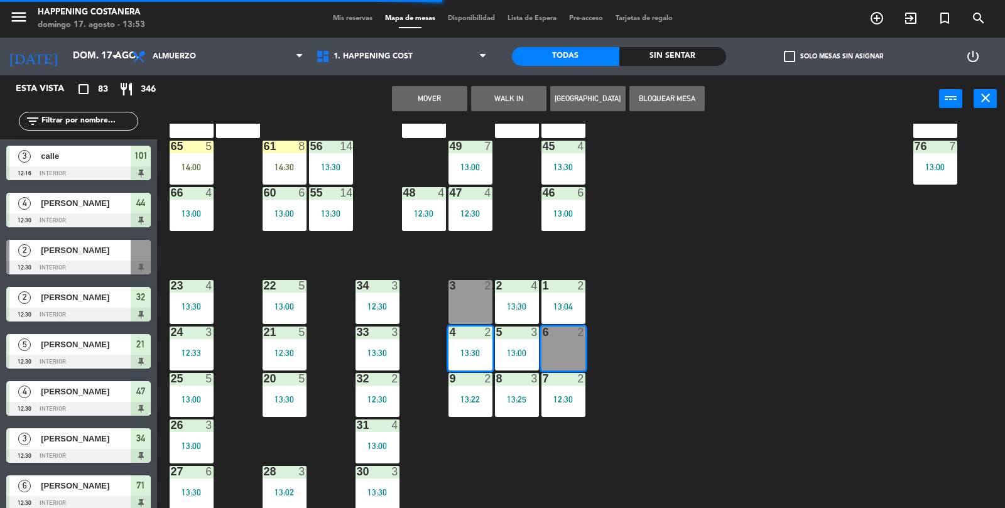
click at [426, 105] on button "Mover" at bounding box center [429, 98] width 75 height 25
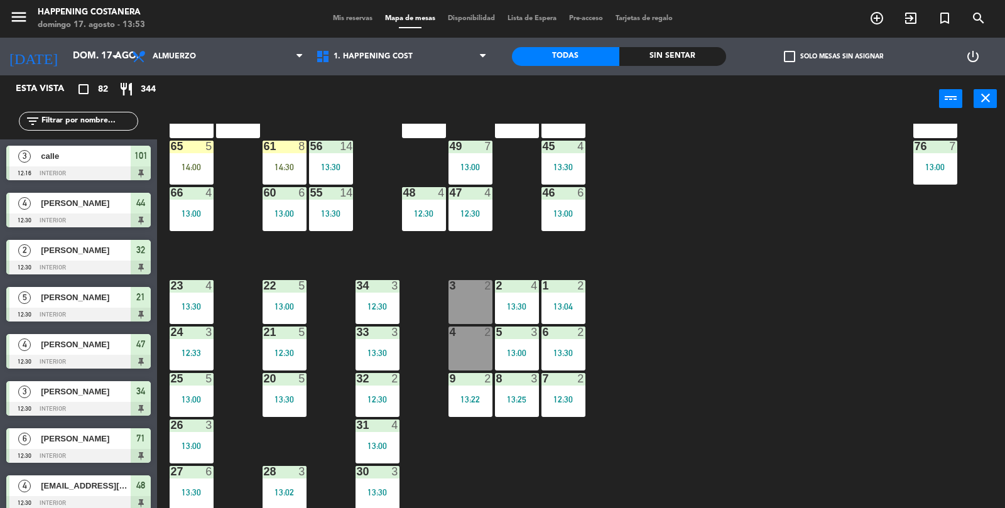
click at [698, 60] on div "Sin sentar" at bounding box center [672, 56] width 107 height 19
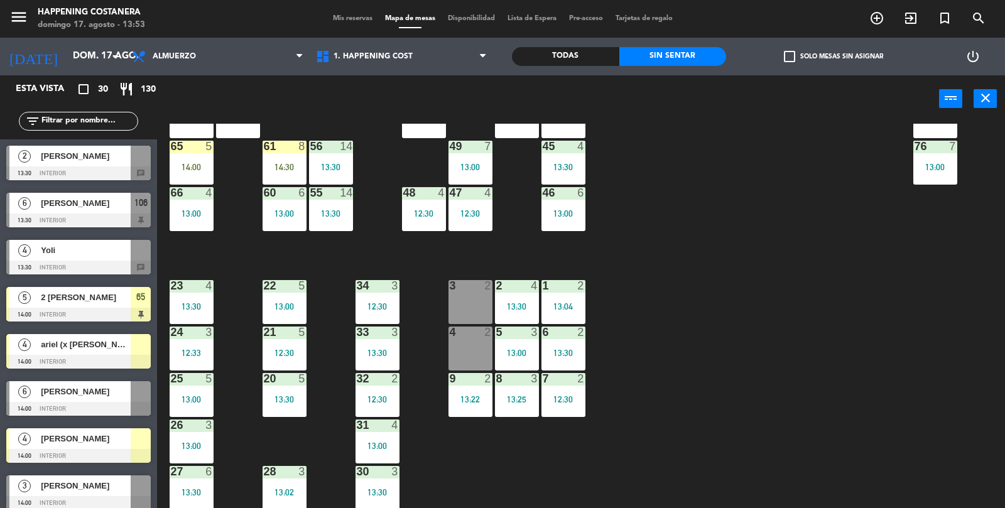
click at [863, 365] on div "69 5 13:06 122 6 121 6 120 6 14 4 CAVA 22 101 3 12:16 94 2 13:23 70 5 13:06 123…" at bounding box center [586, 316] width 838 height 385
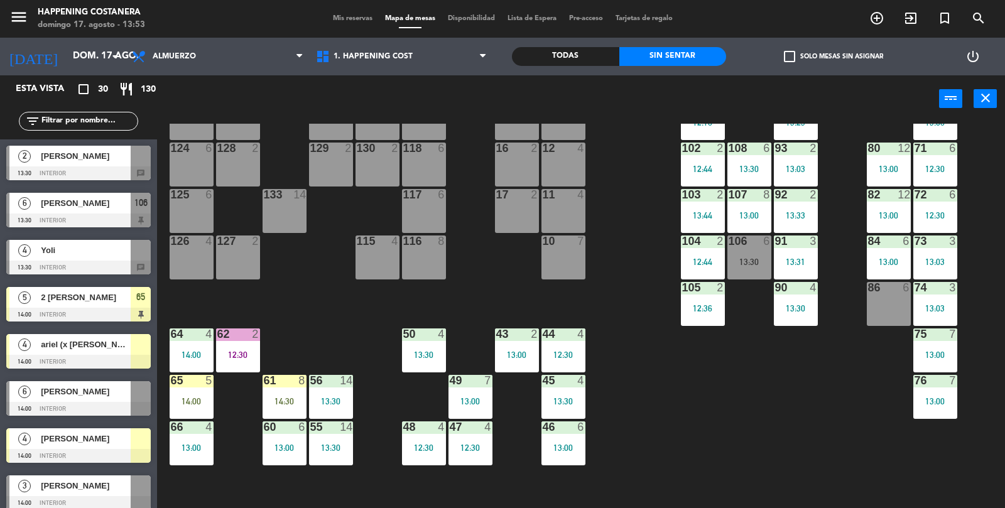
scroll to position [105, 0]
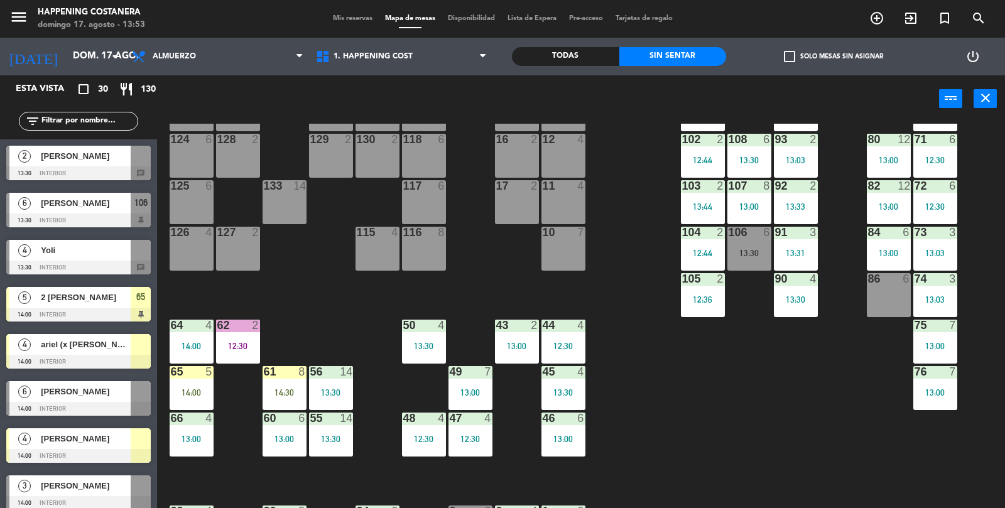
click at [750, 257] on div "13:30" at bounding box center [749, 253] width 44 height 9
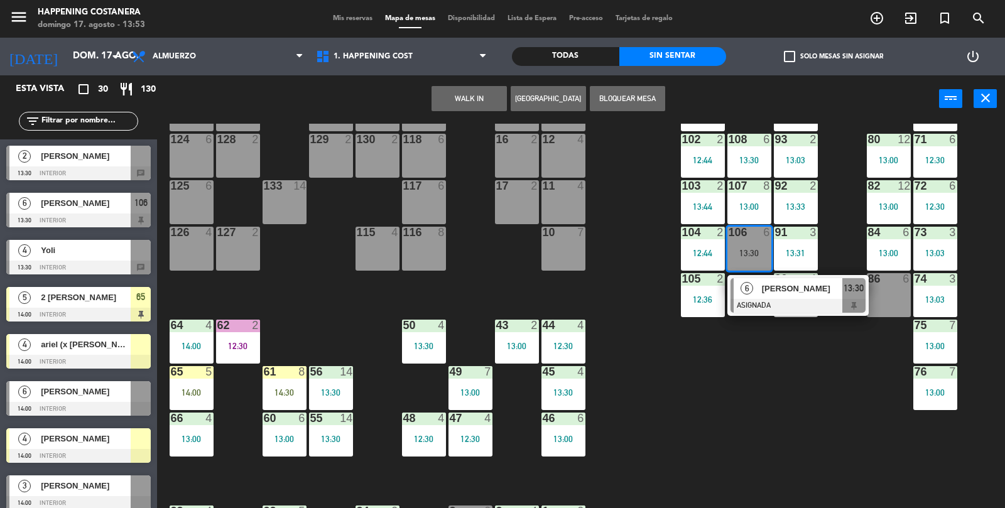
click at [782, 308] on div at bounding box center [797, 306] width 135 height 14
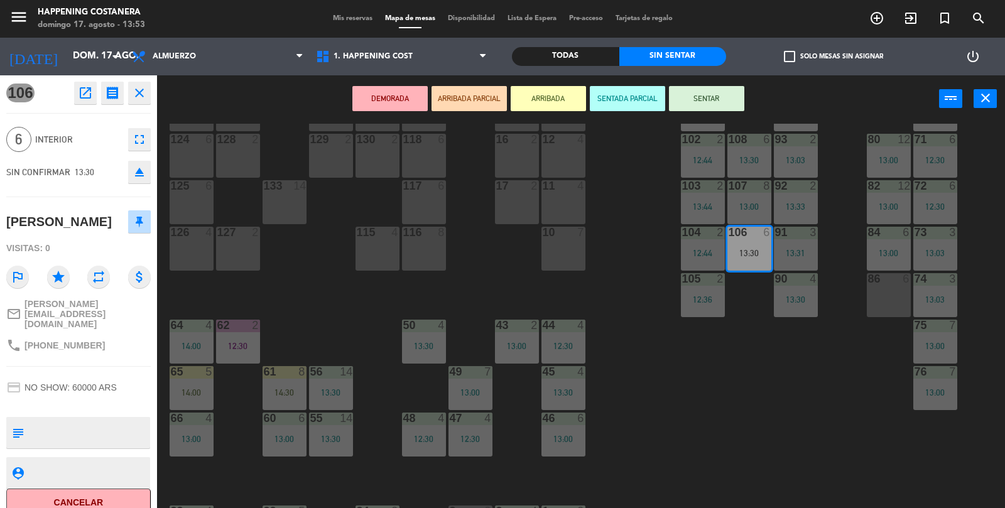
click at [137, 172] on icon "eject" at bounding box center [139, 171] width 15 height 15
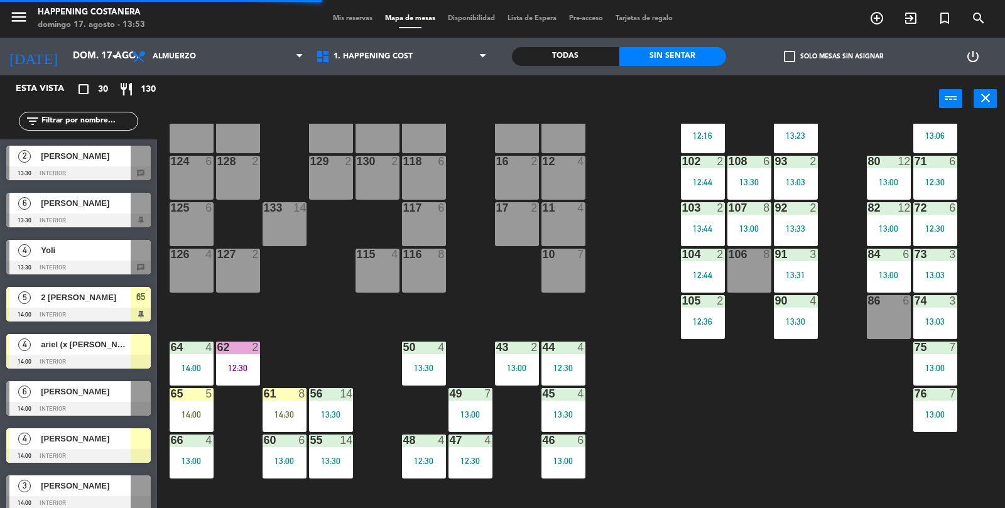
scroll to position [74, 0]
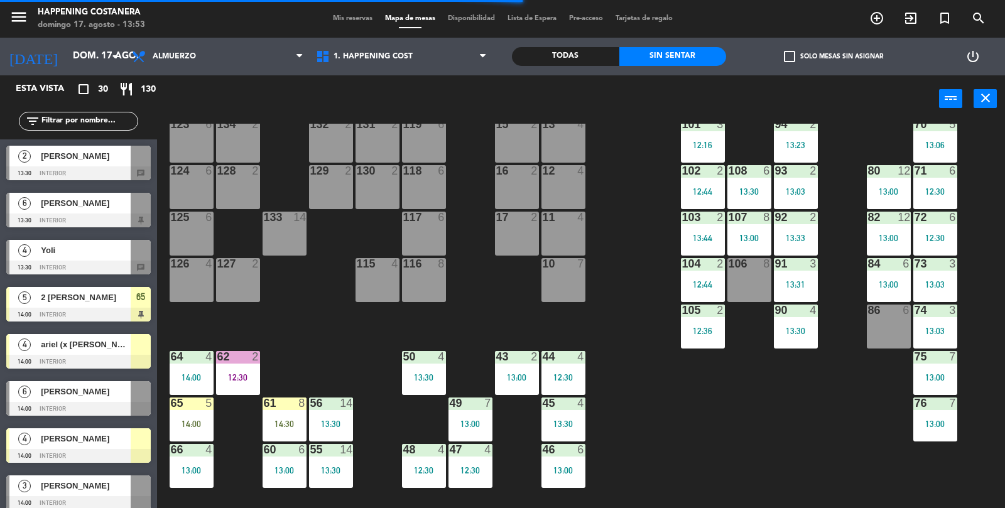
click at [38, 398] on div "6" at bounding box center [24, 391] width 30 height 21
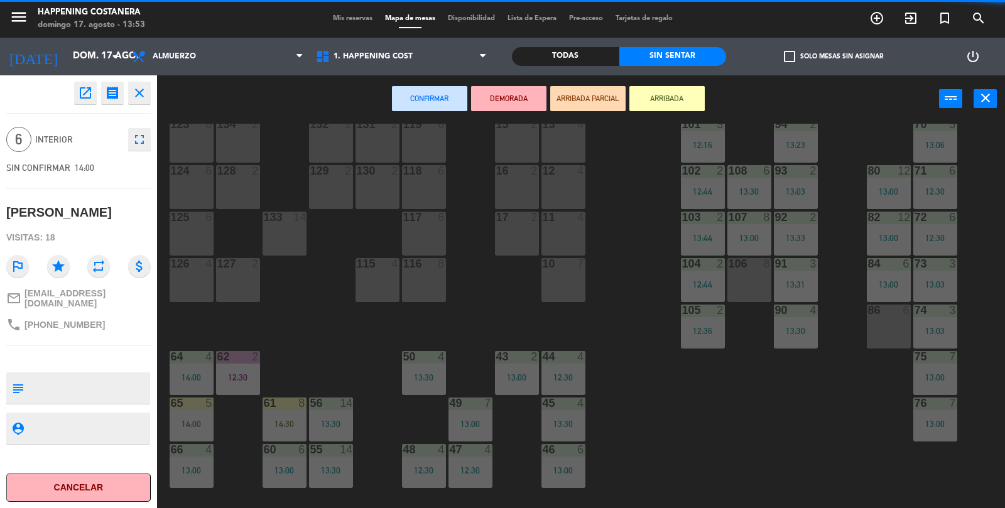
click at [735, 284] on div "106 8" at bounding box center [749, 280] width 44 height 44
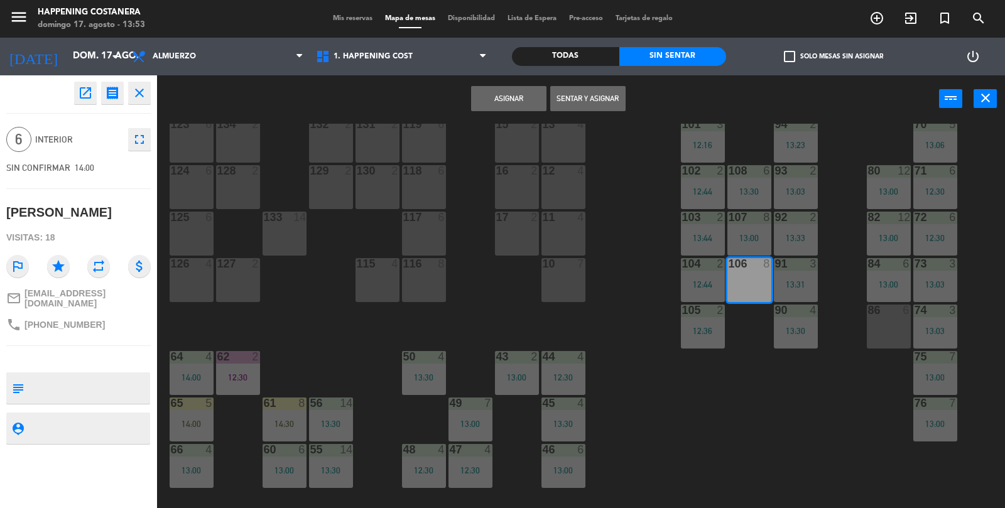
click at [513, 103] on button "Asignar" at bounding box center [508, 98] width 75 height 25
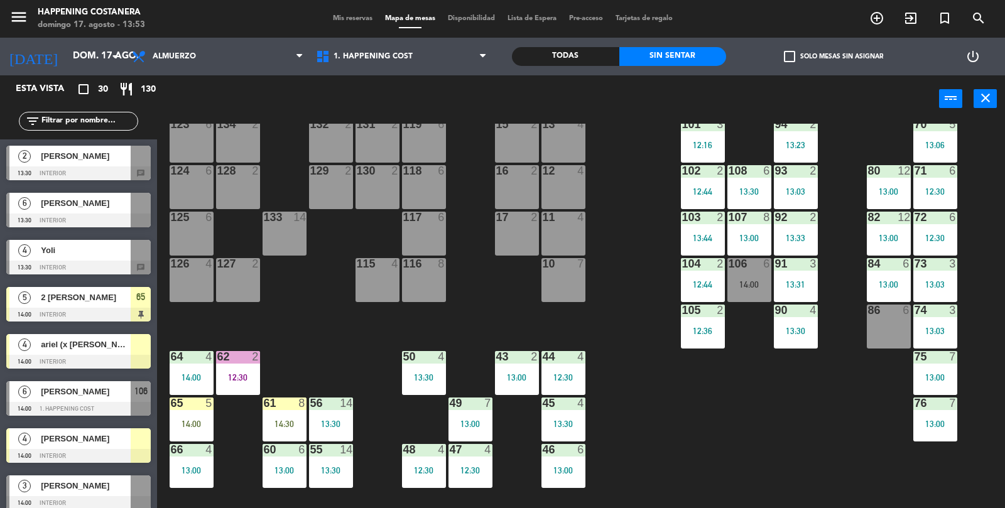
click at [738, 465] on div "69 5 13:06 122 6 121 6 120 6 14 4 CAVA 22 101 3 12:16 94 2 13:23 70 5 13:06 123…" at bounding box center [586, 316] width 838 height 385
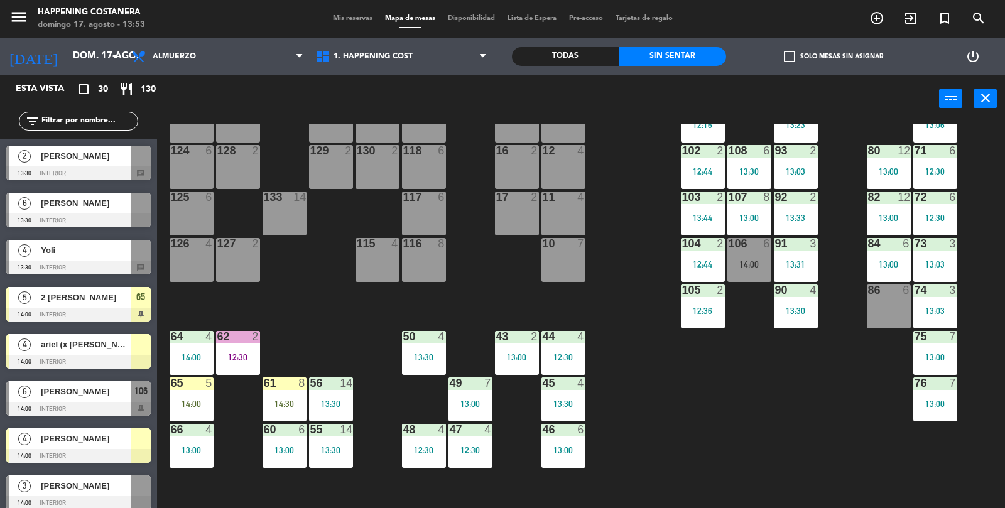
scroll to position [94, 0]
click at [779, 432] on div "69 5 13:06 122 6 121 6 120 6 14 4 CAVA 22 101 3 12:16 94 2 13:23 70 5 13:06 123…" at bounding box center [586, 316] width 838 height 385
click at [53, 123] on input "text" at bounding box center [88, 121] width 97 height 14
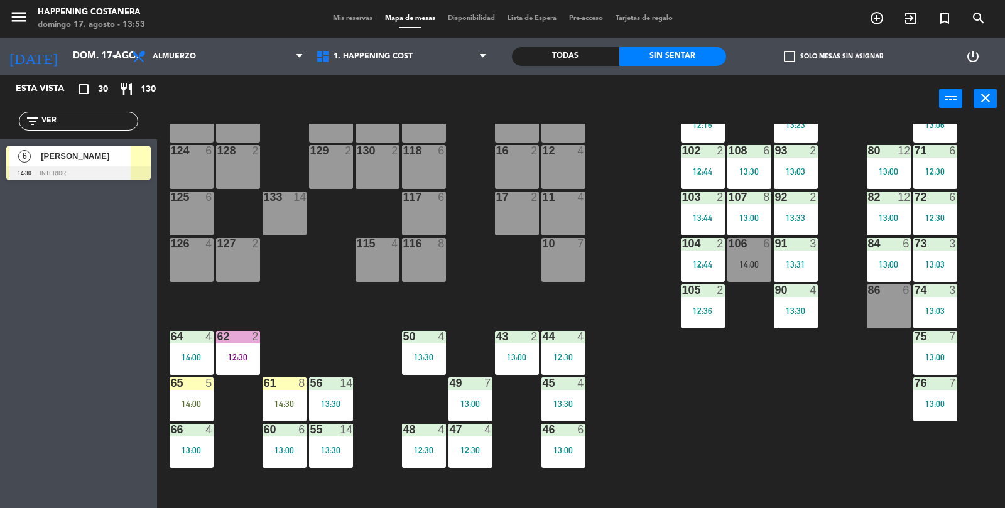
type input "VER"
click at [69, 166] on div at bounding box center [78, 173] width 144 height 14
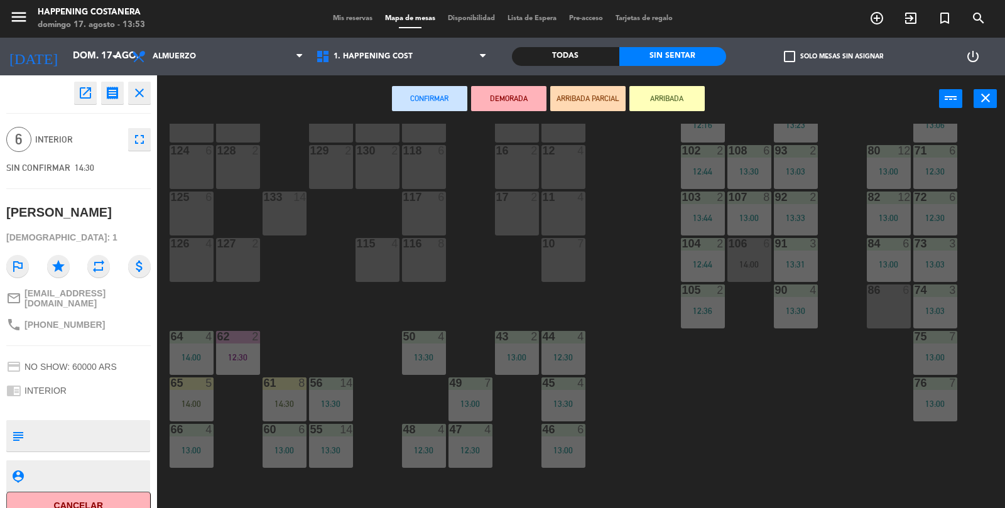
click at [888, 288] on div at bounding box center [888, 289] width 21 height 11
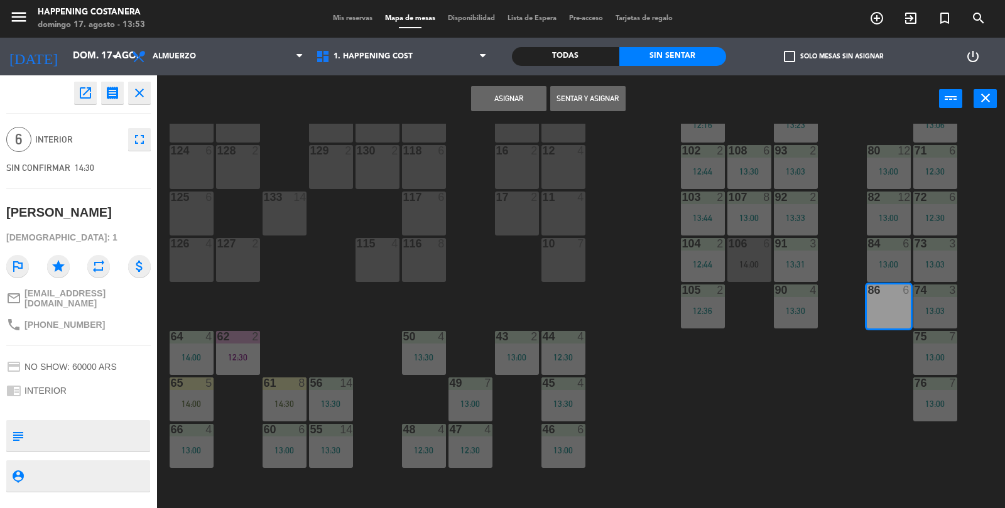
click at [495, 87] on button "Asignar" at bounding box center [508, 98] width 75 height 25
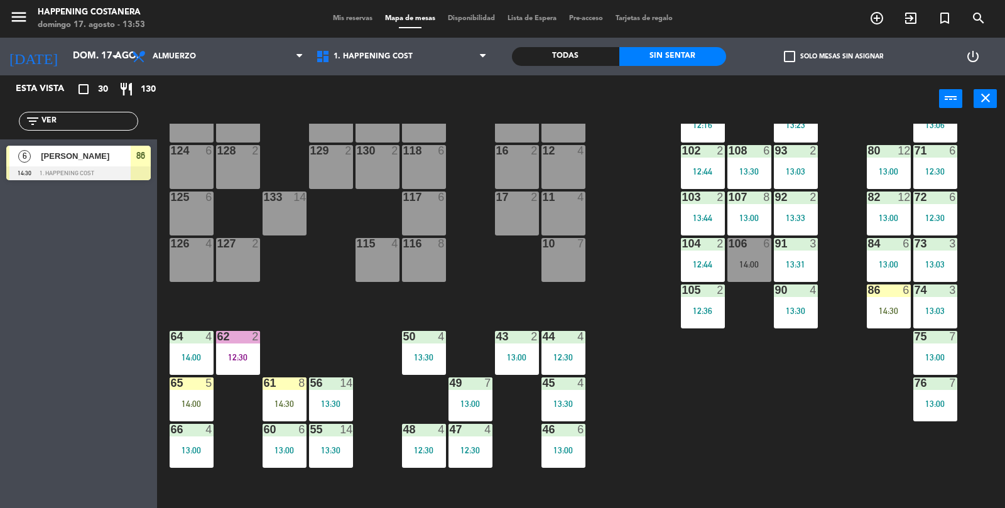
click at [772, 453] on div "69 5 13:06 122 6 121 6 120 6 14 4 CAVA 22 101 3 12:16 94 2 13:23 70 5 13:06 123…" at bounding box center [586, 316] width 838 height 385
click at [65, 126] on input "VER" at bounding box center [88, 121] width 97 height 14
type input "V"
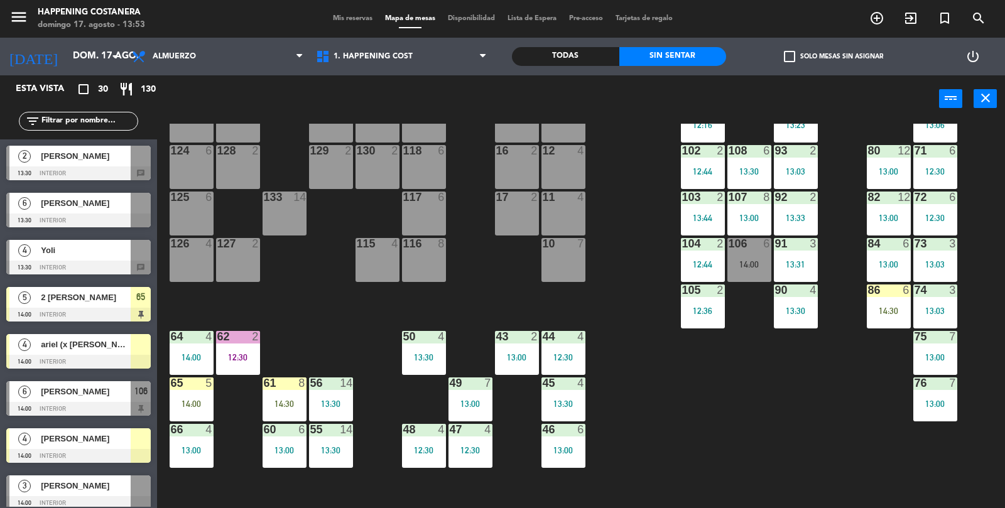
click at [740, 252] on div "106 6 14:00" at bounding box center [749, 260] width 44 height 44
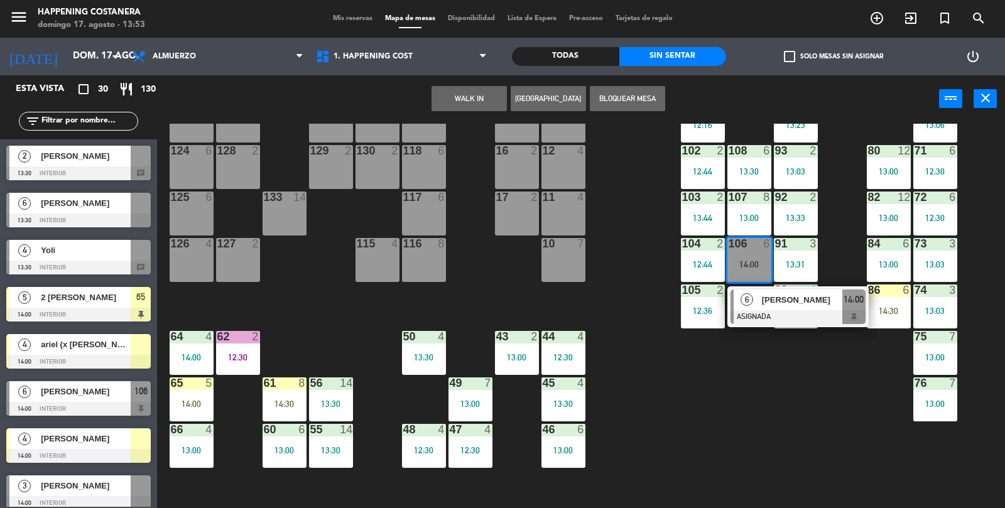
click at [763, 451] on div "69 5 13:06 122 6 121 6 120 6 14 4 CAVA 22 101 3 12:16 94 2 13:23 70 5 13:06 123…" at bounding box center [586, 316] width 838 height 385
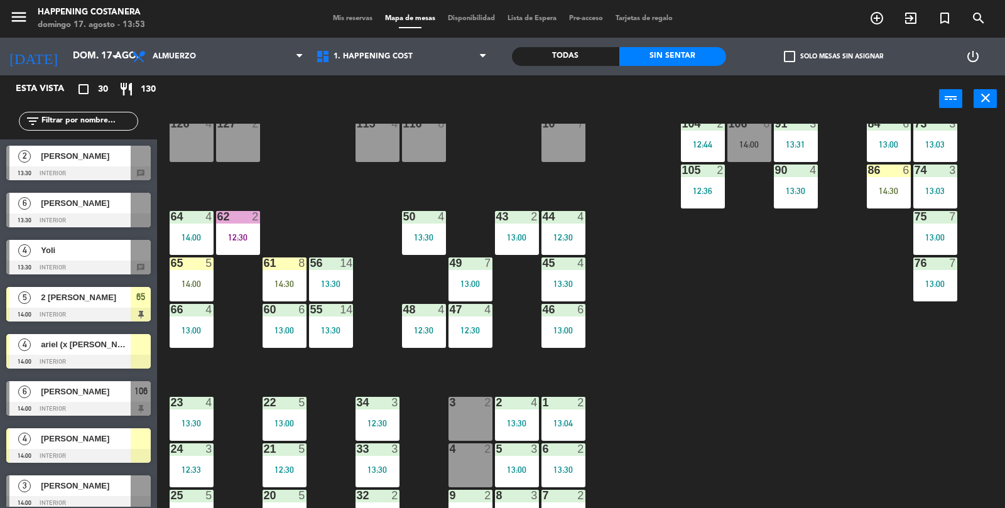
scroll to position [331, 0]
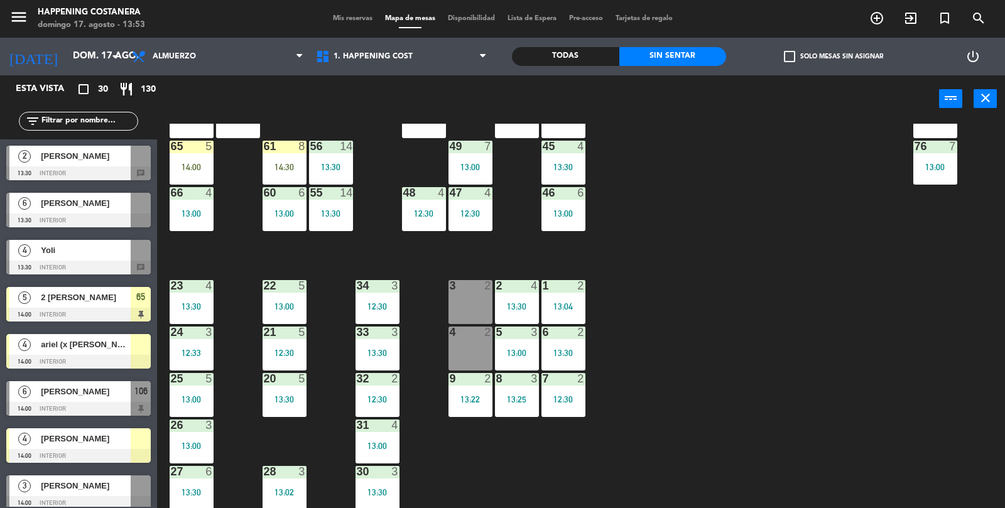
click at [862, 380] on div "69 5 13:06 122 6 121 6 120 6 14 4 CAVA 22 101 3 12:16 94 2 13:23 70 5 13:06 123…" at bounding box center [586, 316] width 838 height 385
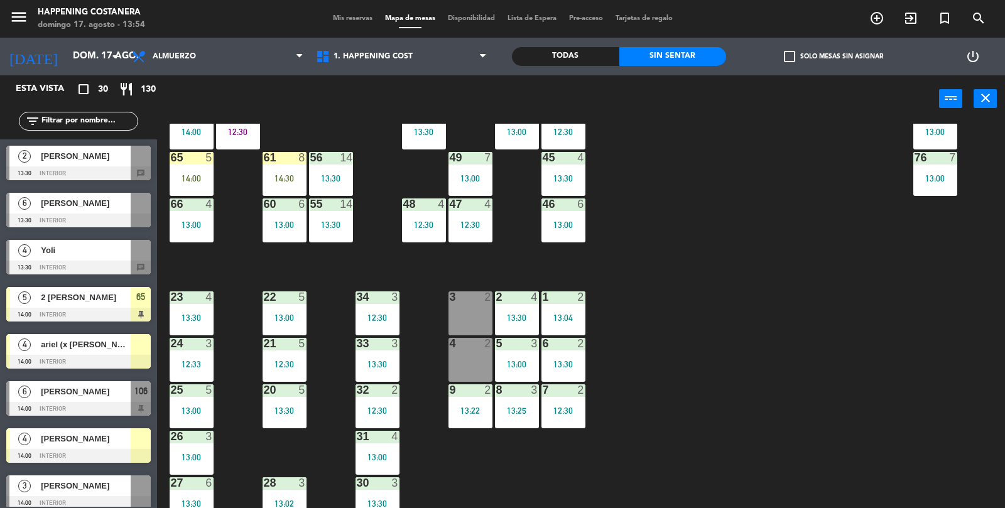
scroll to position [328, 0]
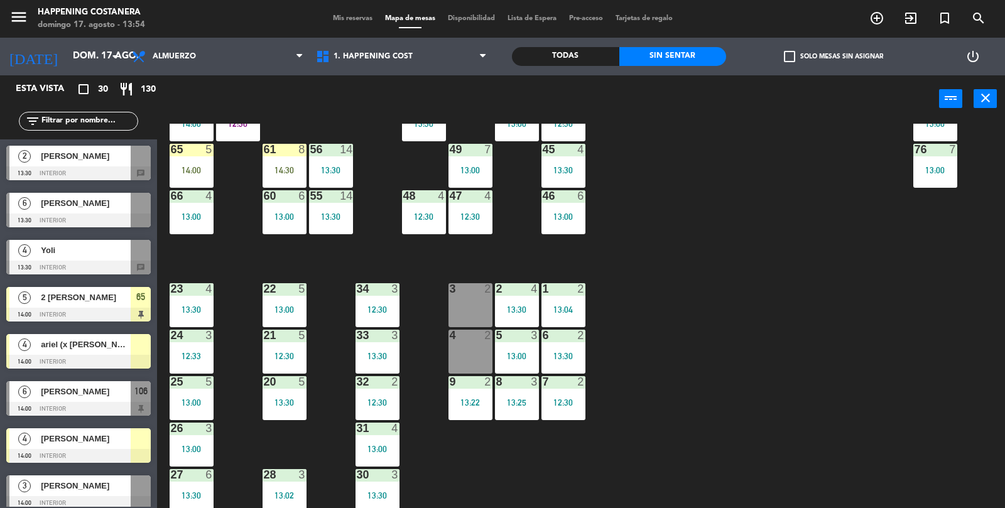
click at [863, 480] on div "69 5 13:06 122 6 121 6 120 6 14 4 CAVA 22 101 3 12:16 94 2 13:23 70 5 13:06 123…" at bounding box center [586, 316] width 838 height 385
click at [859, 487] on div "69 5 13:06 122 6 121 6 120 6 14 4 CAVA 22 101 3 12:16 94 2 13:23 70 5 13:06 123…" at bounding box center [586, 316] width 838 height 385
click at [856, 490] on div "69 5 13:06 122 6 121 6 120 6 14 4 CAVA 22 101 3 12:16 94 2 13:23 70 5 13:06 123…" at bounding box center [586, 316] width 838 height 385
click at [856, 492] on div "69 5 13:06 122 6 121 6 120 6 14 4 CAVA 22 101 3 12:16 94 2 13:23 70 5 13:06 123…" at bounding box center [586, 316] width 838 height 385
click at [563, 51] on div "Todas" at bounding box center [565, 56] width 107 height 19
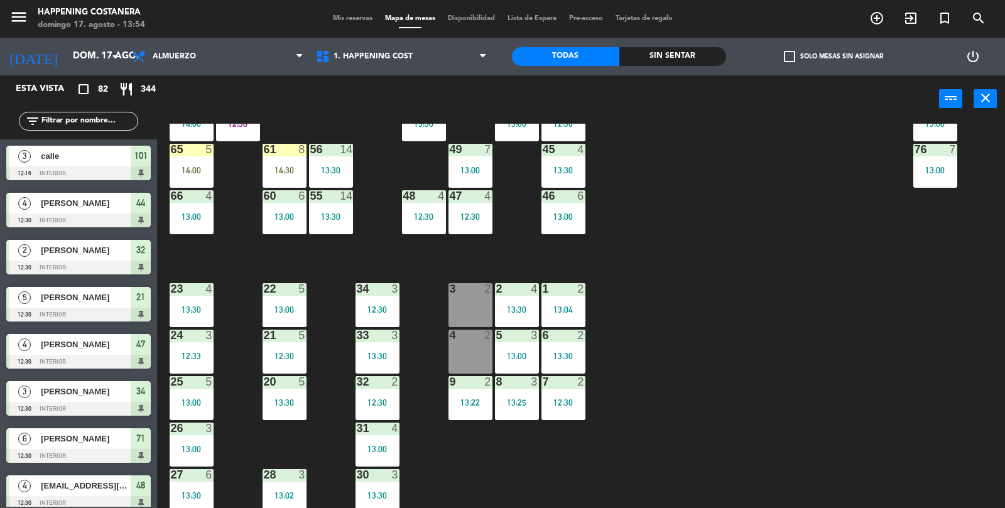
click at [805, 57] on label "check_box_outline_blank Solo mesas sin asignar" at bounding box center [833, 56] width 99 height 11
click at [833, 57] on input "check_box_outline_blank Solo mesas sin asignar" at bounding box center [833, 57] width 0 height 0
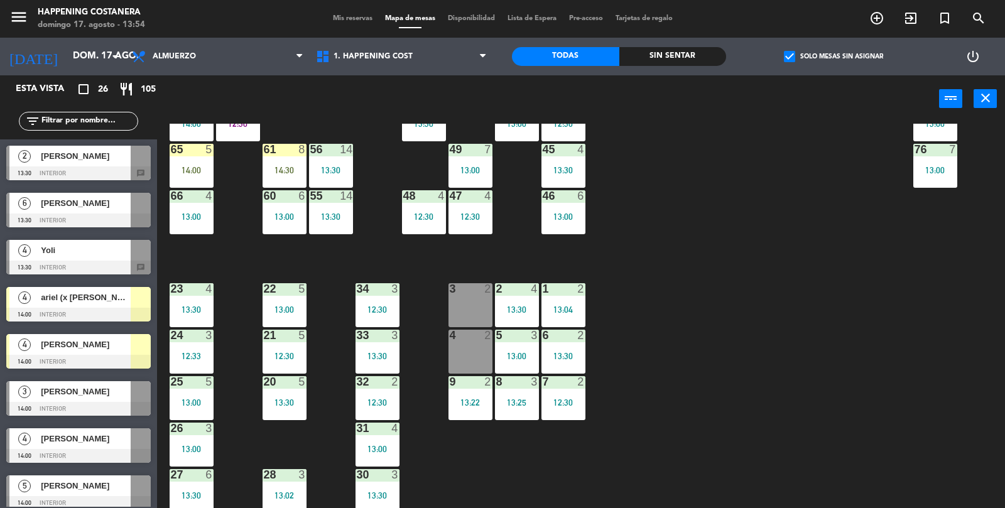
click at [814, 60] on label "check_box Solo mesas sin asignar" at bounding box center [833, 56] width 99 height 11
click at [833, 57] on input "check_box Solo mesas sin asignar" at bounding box center [833, 57] width 0 height 0
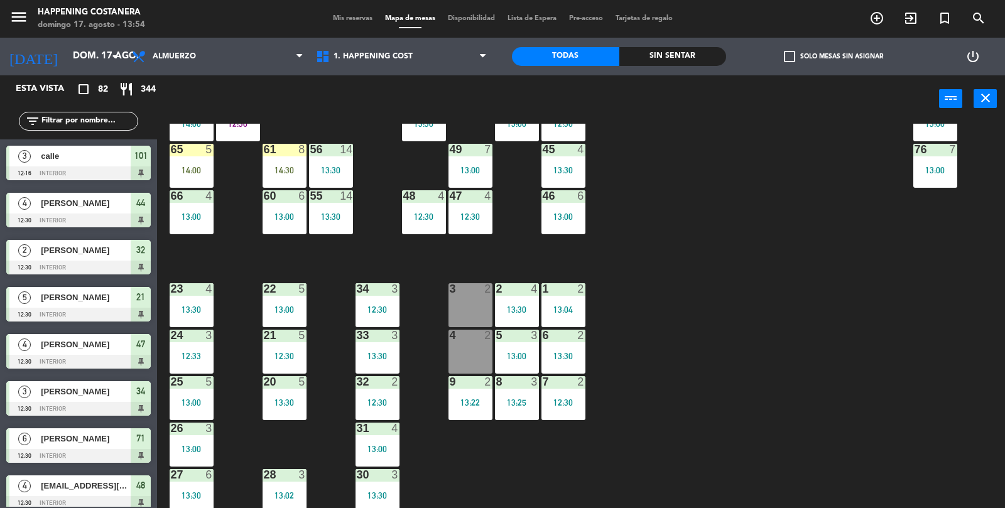
click at [711, 48] on div "Sin sentar" at bounding box center [672, 56] width 107 height 19
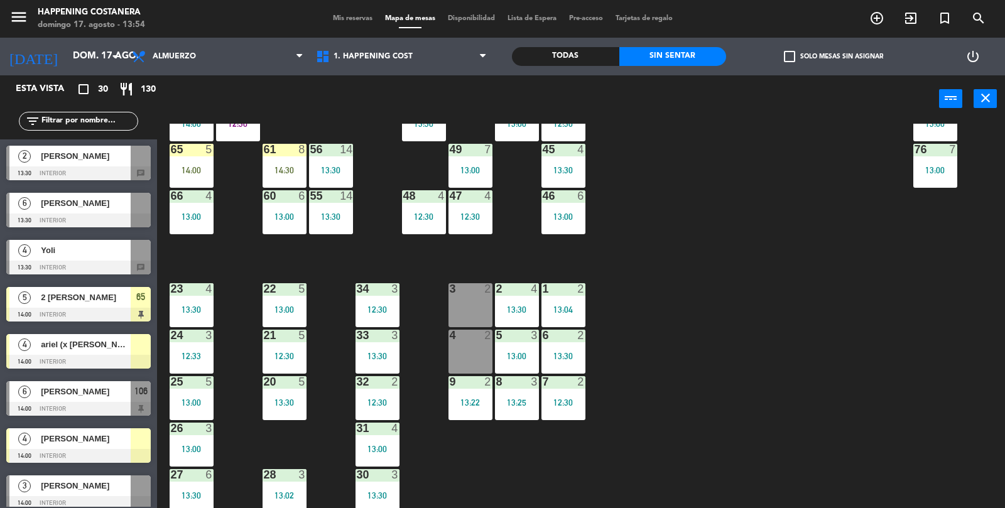
click at [55, 166] on div at bounding box center [78, 173] width 144 height 14
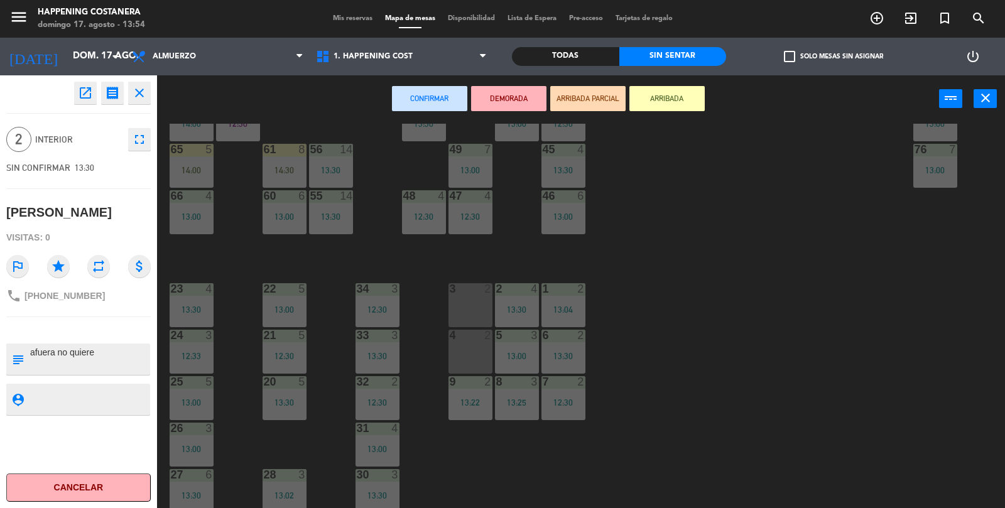
click at [78, 90] on icon "open_in_new" at bounding box center [85, 92] width 15 height 15
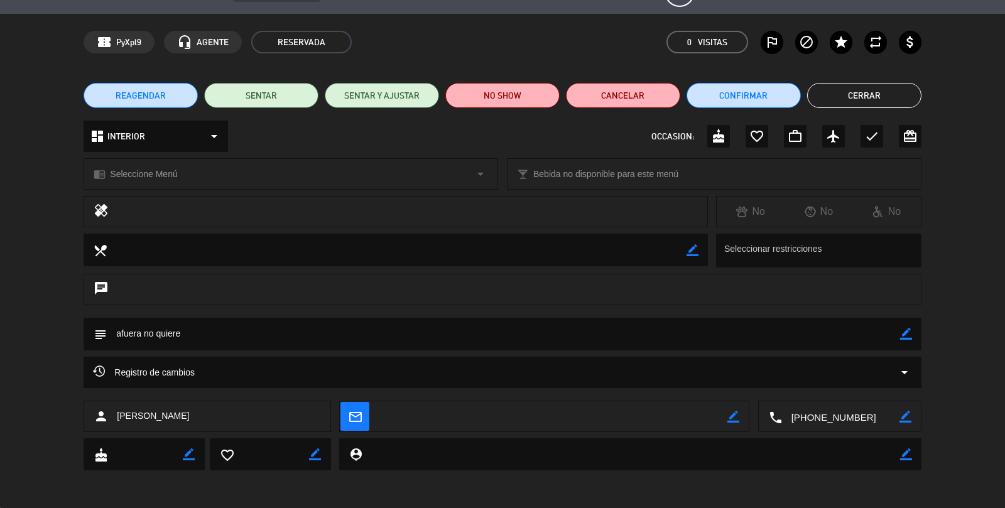
scroll to position [0, 0]
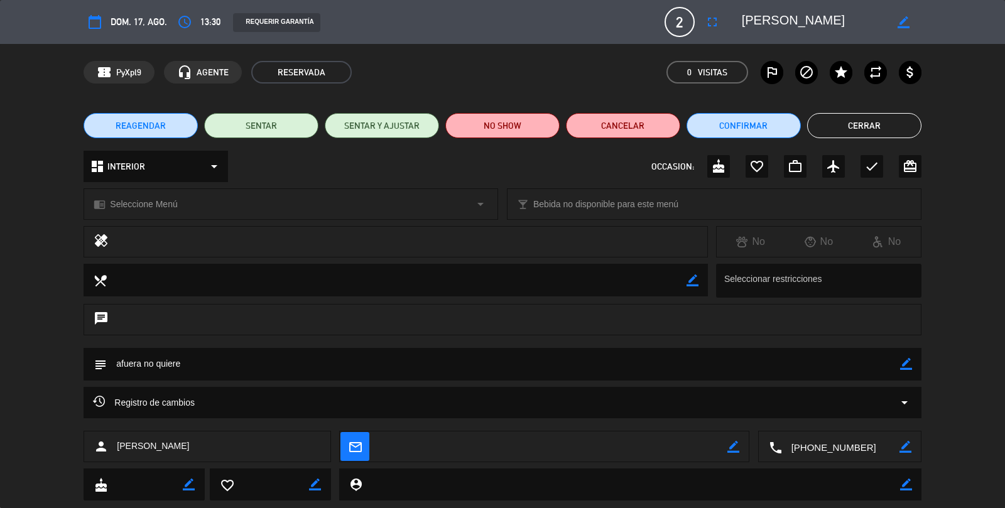
click at [819, 413] on div "Registro de cambios arrow_drop_down" at bounding box center [502, 402] width 837 height 31
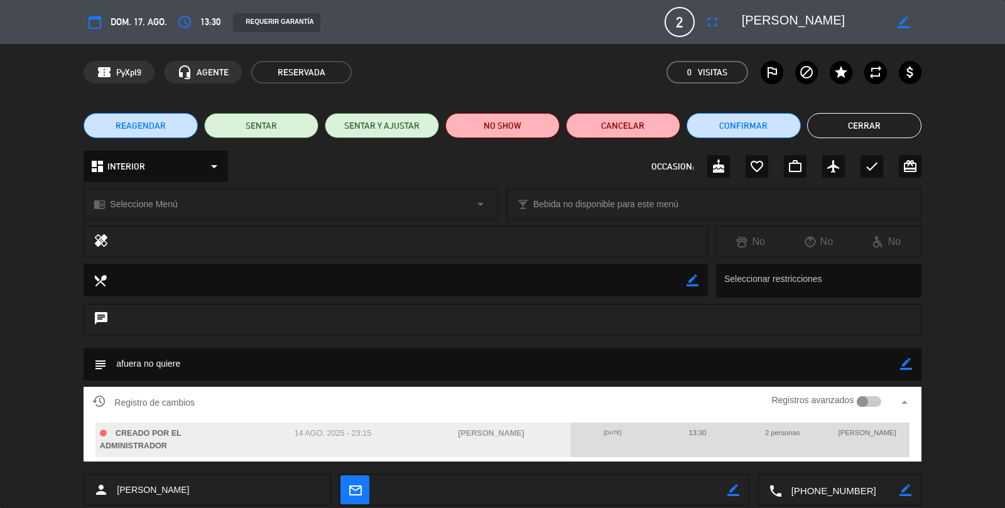
click at [511, 134] on button "NO SHOW" at bounding box center [502, 125] width 114 height 25
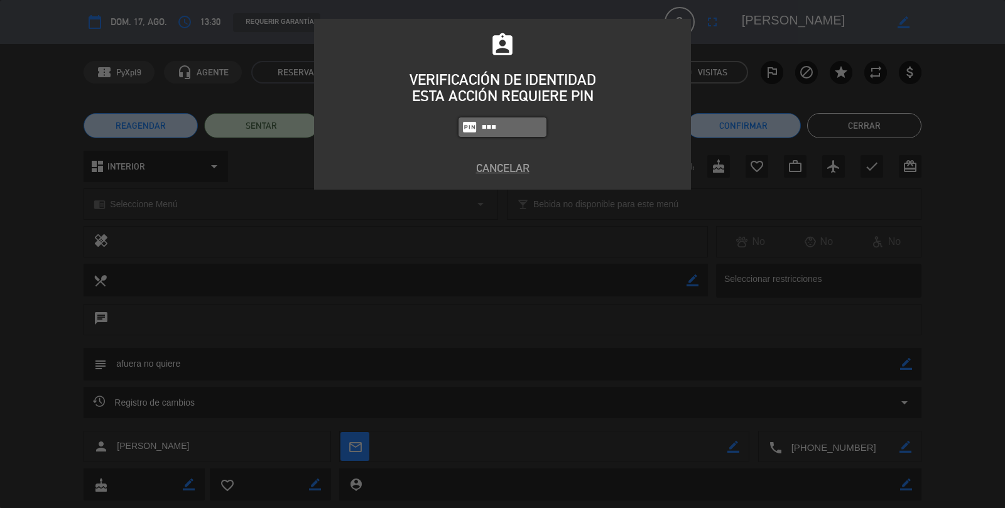
type input "9660"
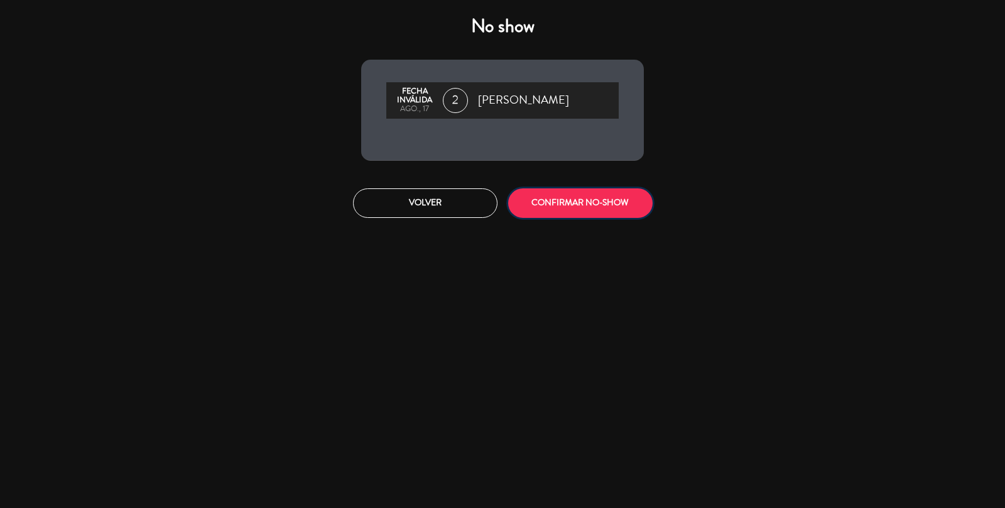
click at [545, 190] on button "CONFIRMAR NO-SHOW" at bounding box center [580, 203] width 144 height 30
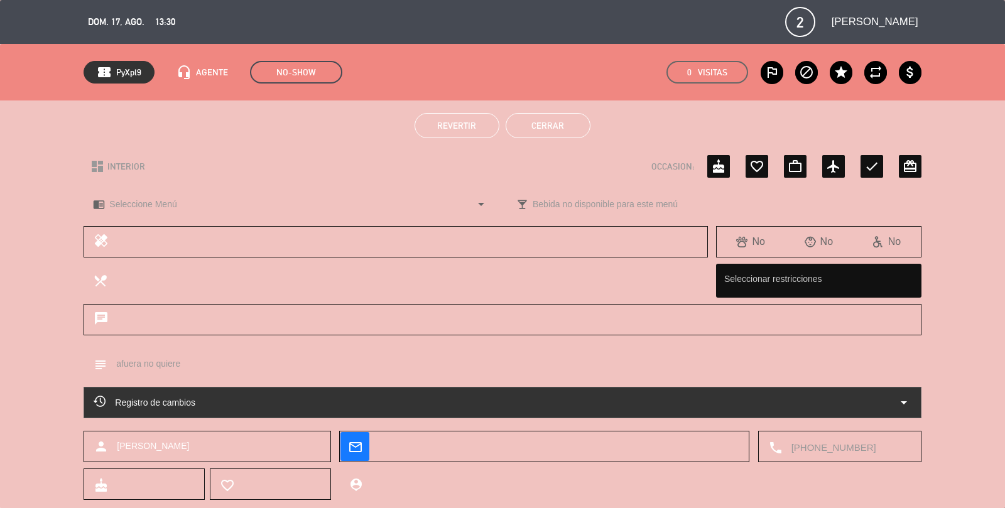
click at [581, 130] on button "Cerrar" at bounding box center [547, 125] width 85 height 25
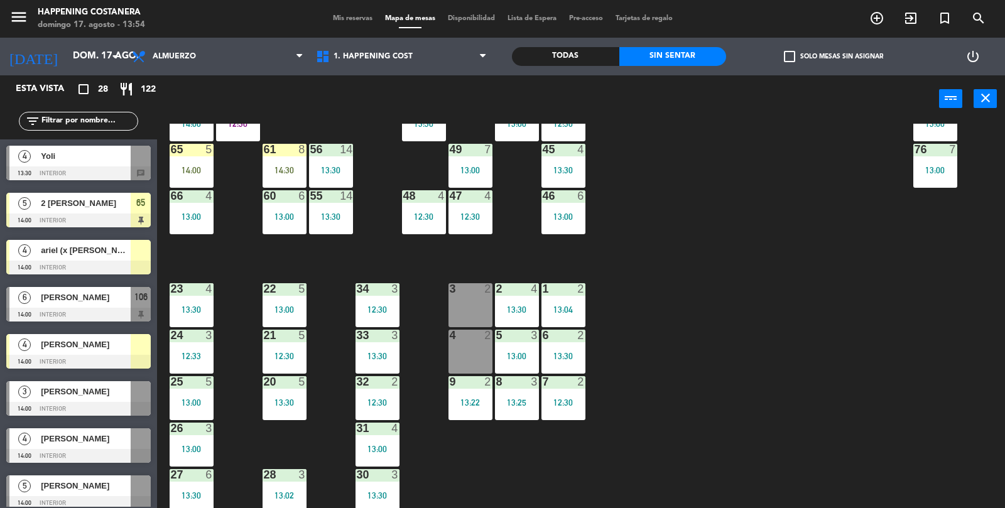
click at [51, 170] on div at bounding box center [78, 173] width 144 height 14
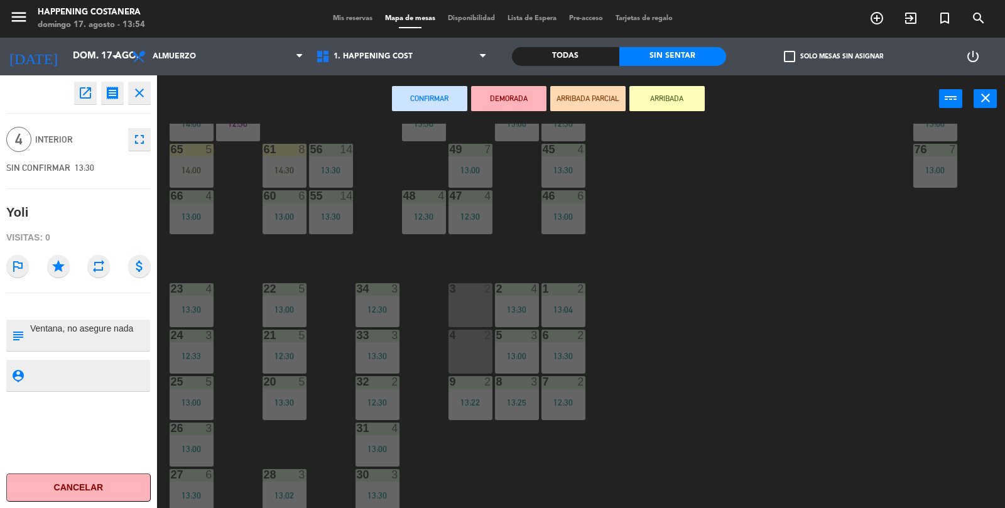
click at [702, 462] on div "69 5 13:06 122 6 121 6 120 6 14 4 CAVA 22 101 3 12:16 94 2 13:23 70 5 13:06 123…" at bounding box center [586, 316] width 838 height 385
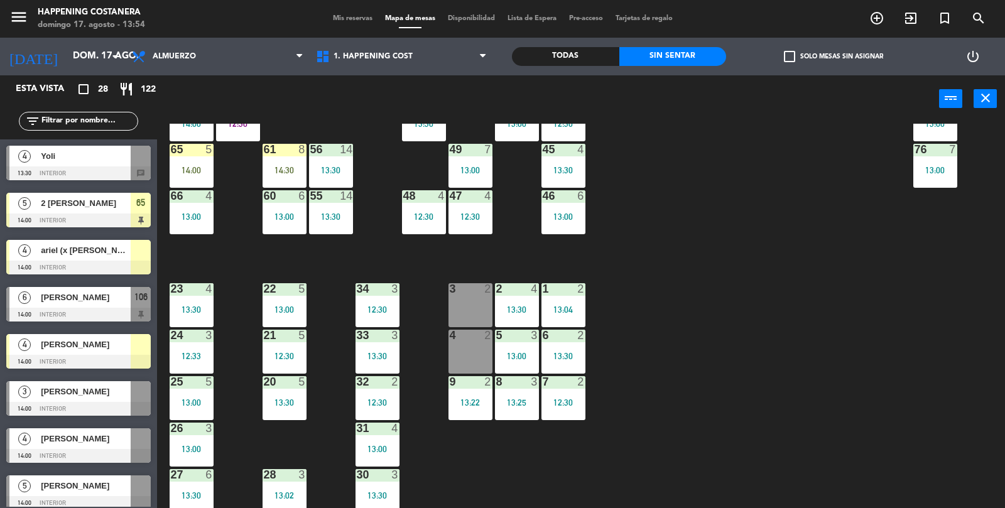
click at [187, 166] on div "14:00" at bounding box center [192, 170] width 44 height 9
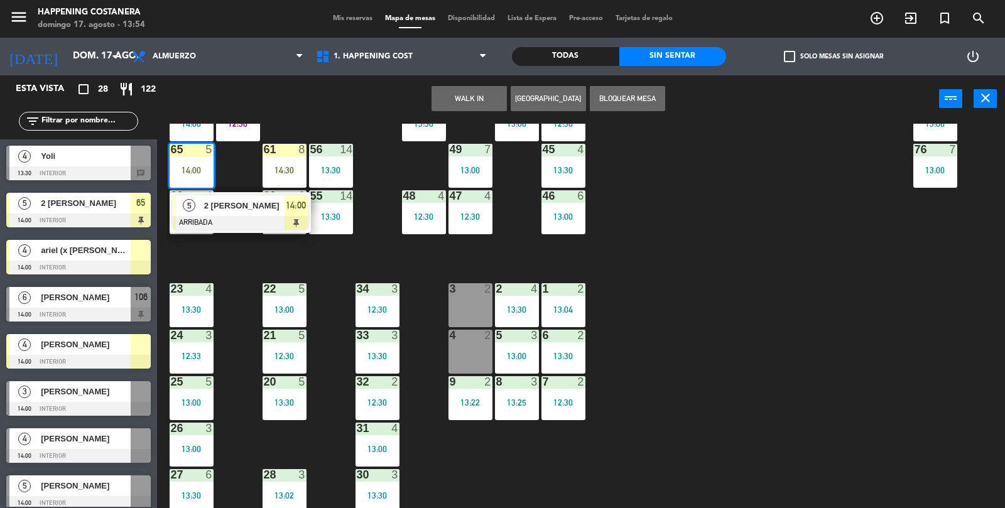
click at [239, 443] on div "69 5 13:06 122 6 121 6 120 6 14 4 CAVA 22 101 3 12:16 94 2 13:23 70 5 13:06 123…" at bounding box center [586, 316] width 838 height 385
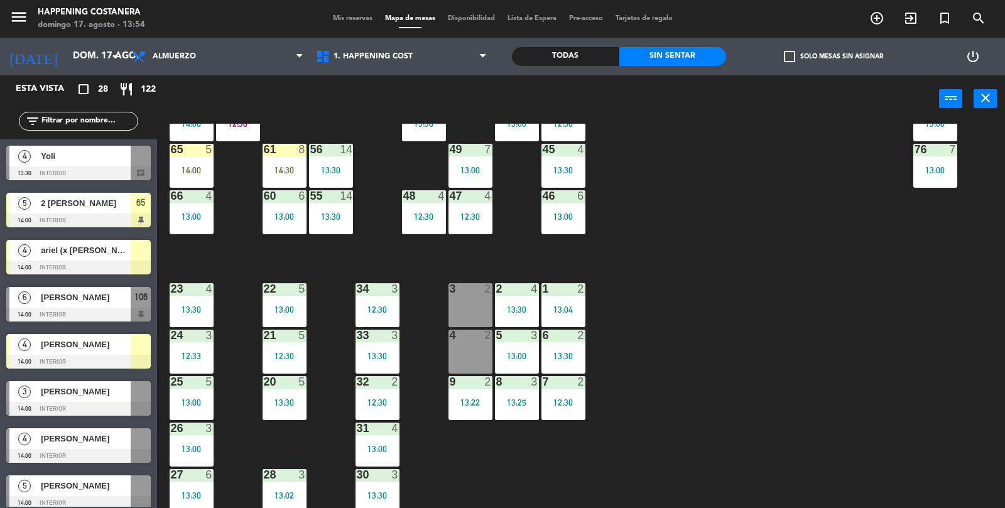
click at [264, 153] on div "61" at bounding box center [264, 149] width 1 height 11
click at [224, 440] on div "69 5 13:06 122 6 121 6 120 6 14 4 CAVA 22 101 3 12:16 94 2 13:23 70 5 13:06 123…" at bounding box center [586, 316] width 838 height 385
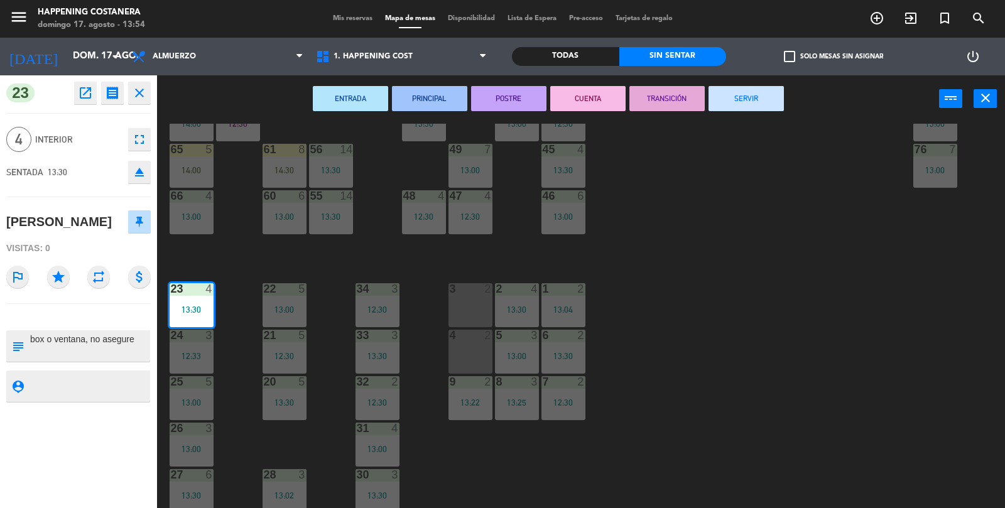
click at [234, 255] on div "69 5 13:06 122 6 121 6 120 6 14 4 CAVA 22 101 3 12:16 94 2 13:23 70 5 13:06 123…" at bounding box center [586, 316] width 838 height 385
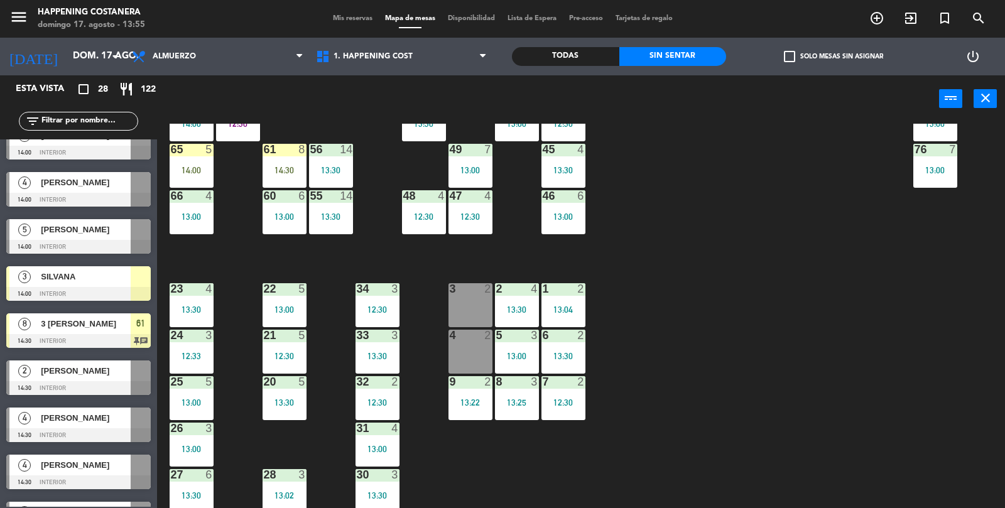
scroll to position [256, 0]
click at [795, 407] on div "69 5 13:06 122 6 121 6 120 6 14 4 CAVA 22 101 3 12:16 94 2 13:23 70 5 13:06 123…" at bounding box center [586, 316] width 838 height 385
click at [392, 446] on div "13:00" at bounding box center [377, 448] width 44 height 9
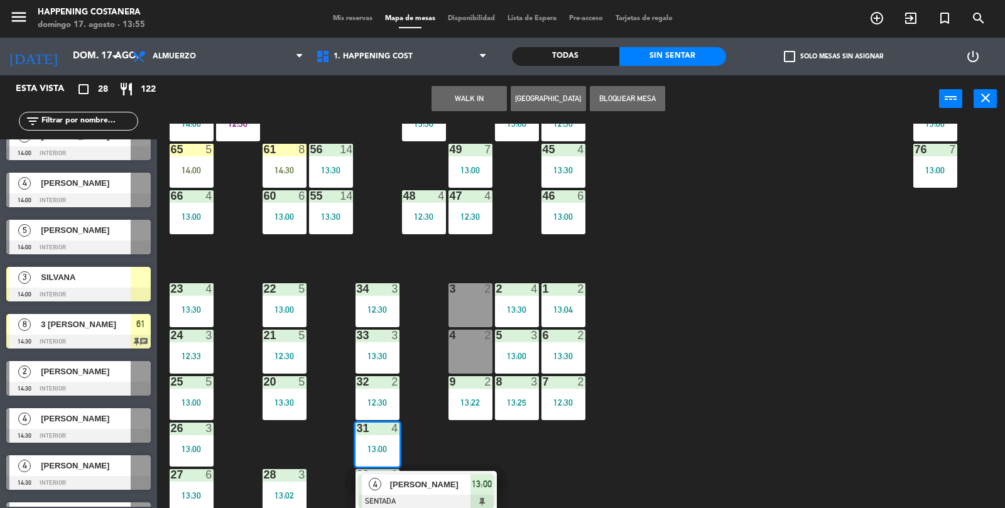
click at [410, 490] on div "[PERSON_NAME]" at bounding box center [430, 484] width 82 height 21
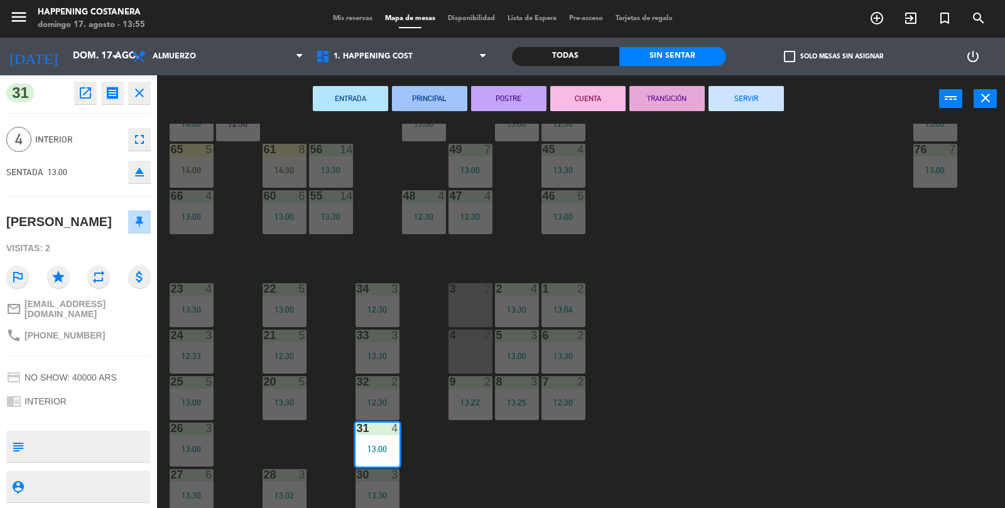
click at [593, 103] on button "CUENTA" at bounding box center [587, 98] width 75 height 25
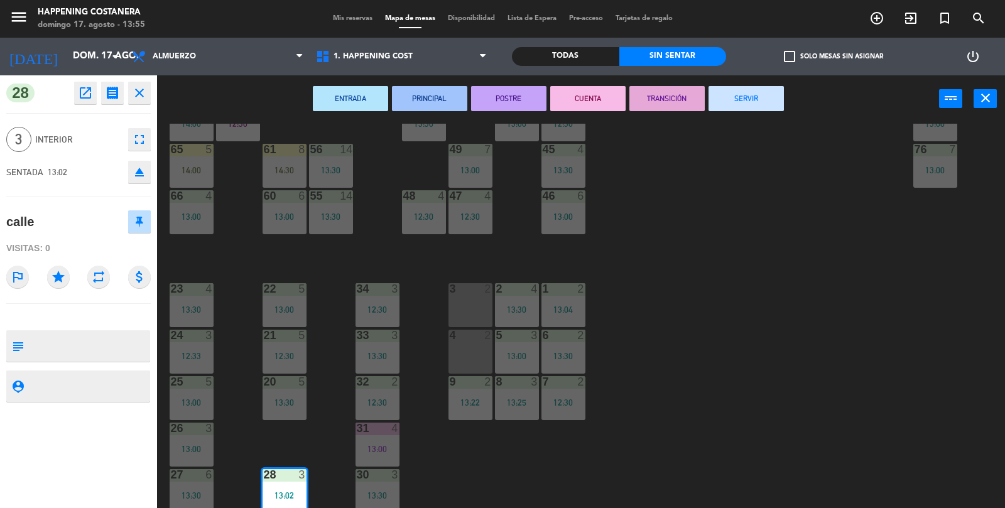
click at [586, 110] on button "CUENTA" at bounding box center [587, 98] width 75 height 25
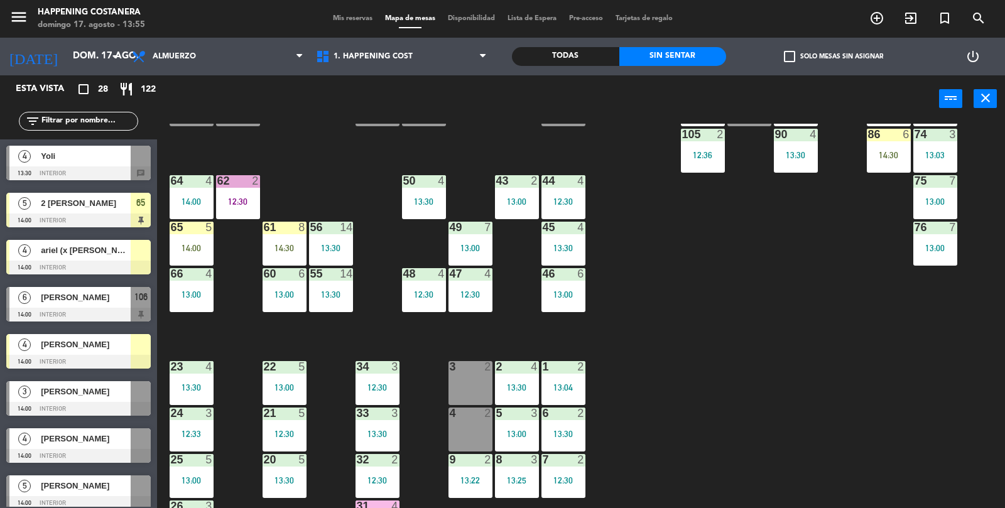
click at [826, 370] on div "69 5 13:06 122 6 121 6 120 6 14 4 CAVA 22 101 3 12:16 94 2 13:23 70 5 13:06 123…" at bounding box center [586, 316] width 838 height 385
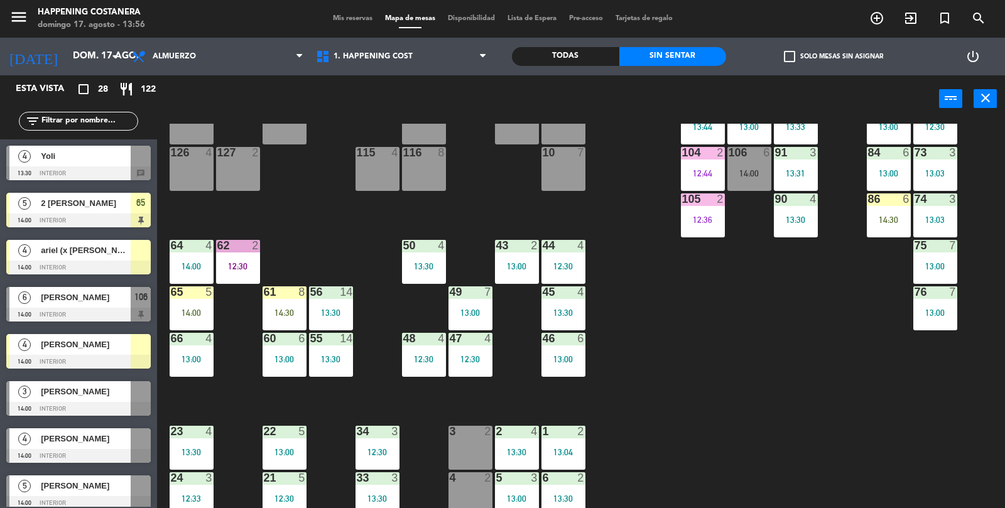
scroll to position [195, 0]
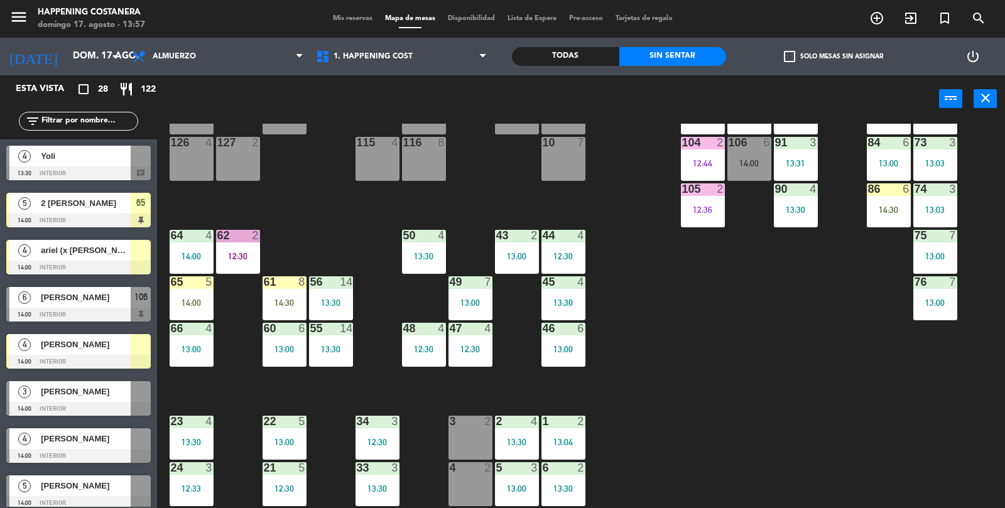
click at [236, 261] on div "62 2 12:30" at bounding box center [238, 252] width 44 height 44
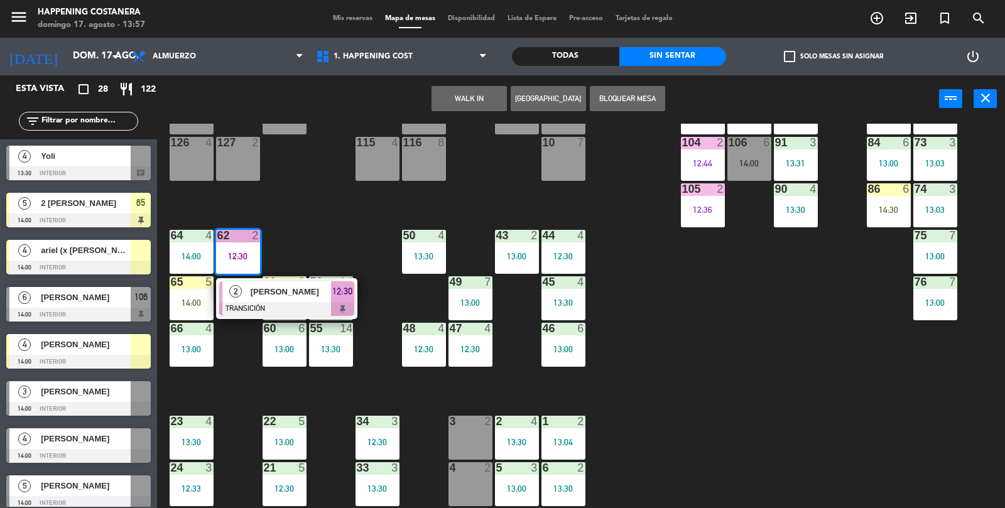
click at [270, 302] on div at bounding box center [286, 309] width 135 height 14
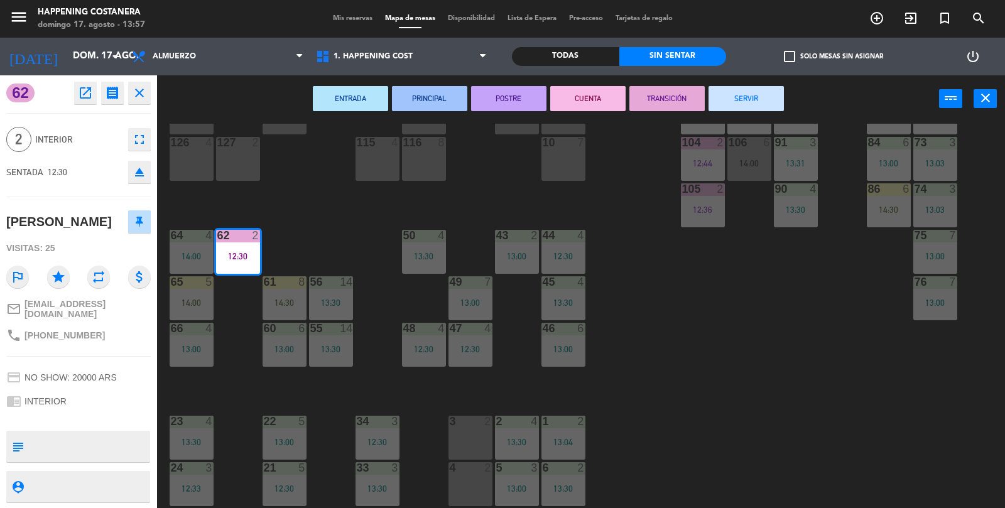
click at [764, 97] on button "SERVIR" at bounding box center [745, 98] width 75 height 25
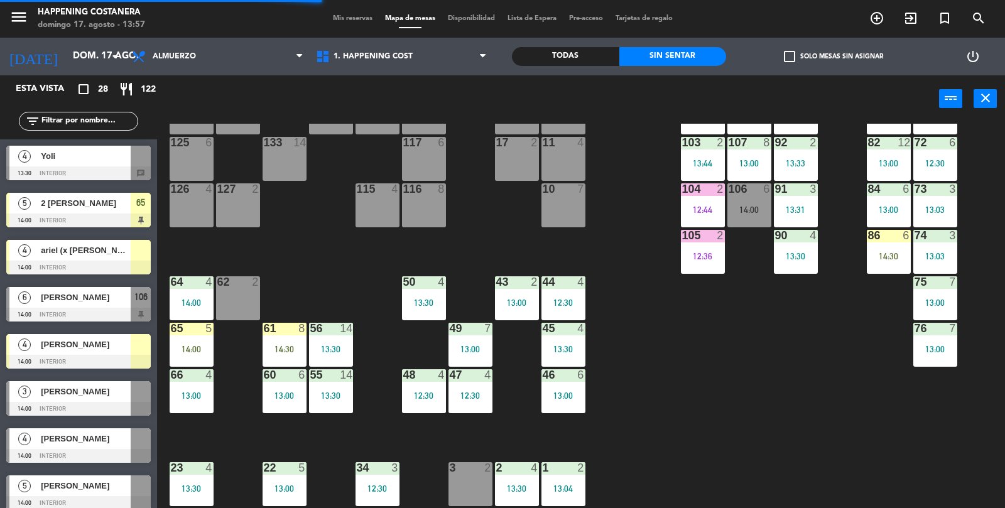
scroll to position [148, 0]
click at [728, 462] on div "69 5 13:06 122 6 121 6 120 6 14 4 CAVA 22 101 3 12:16 94 2 13:23 70 5 13:06 123…" at bounding box center [586, 316] width 838 height 385
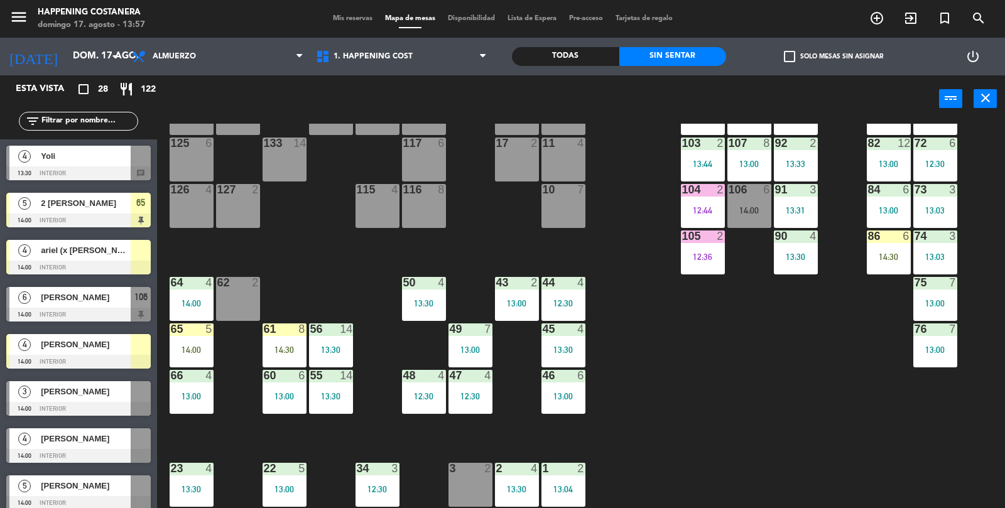
scroll to position [331, 0]
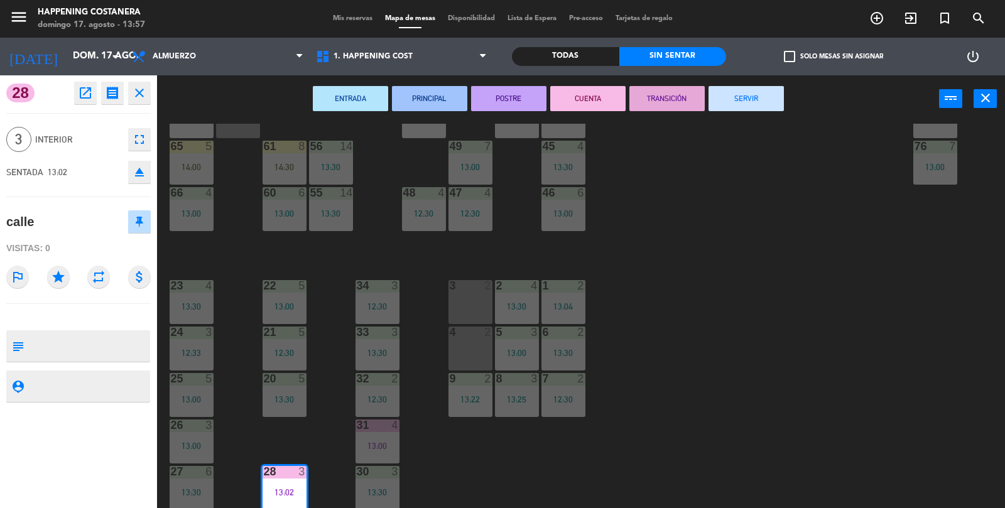
click at [763, 94] on button "SERVIR" at bounding box center [745, 98] width 75 height 25
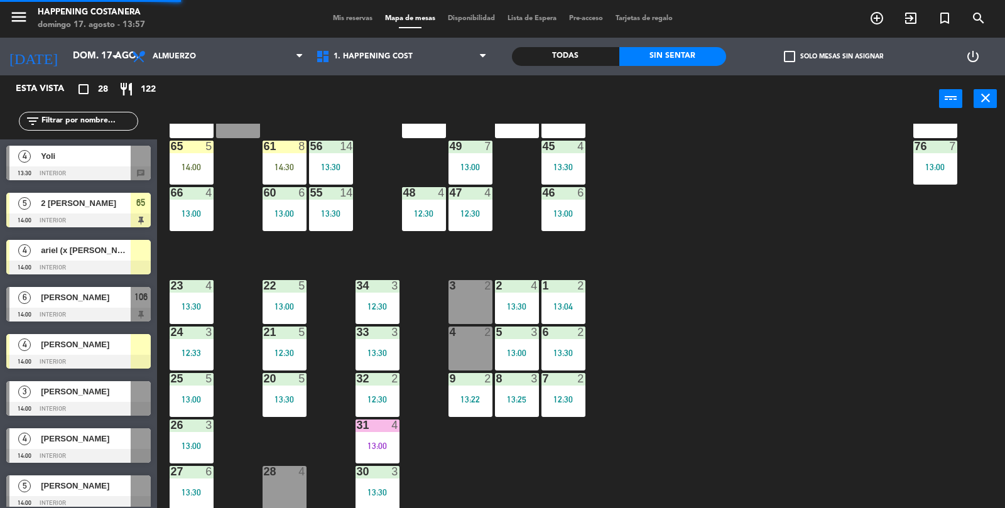
click at [846, 276] on div "69 5 13:06 122 6 121 6 120 6 14 4 CAVA 22 101 3 12:16 94 2 13:23 70 5 13:06 123…" at bounding box center [586, 316] width 838 height 385
click at [21, 254] on span "4" at bounding box center [24, 250] width 13 height 13
click at [299, 456] on div "69 5 13:06 122 6 121 6 120 6 14 4 CAVA 22 101 3 12:16 94 2 13:23 70 5 13:06 123…" at bounding box center [586, 316] width 838 height 385
click at [34, 252] on div "4" at bounding box center [24, 250] width 30 height 21
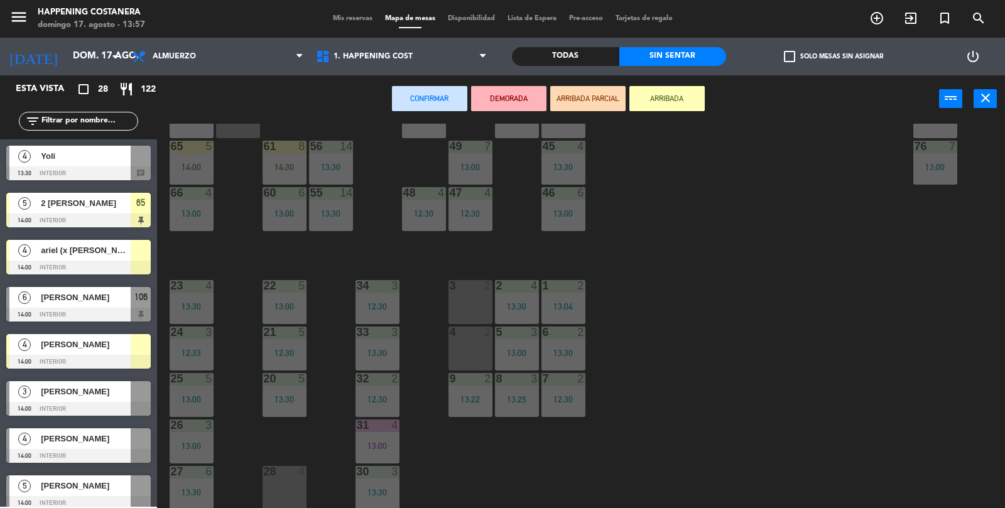
click at [272, 500] on div "28 4" at bounding box center [284, 488] width 44 height 44
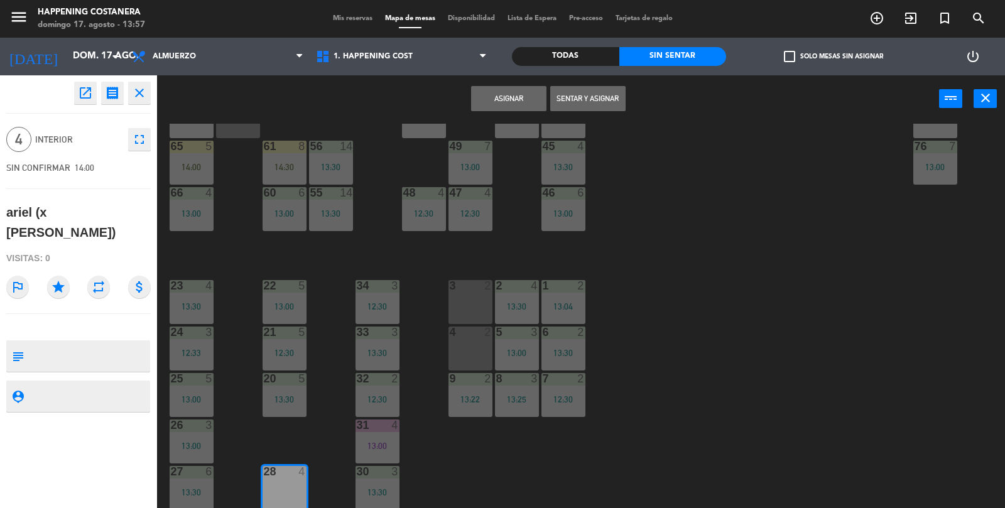
click at [517, 102] on button "Asignar" at bounding box center [508, 98] width 75 height 25
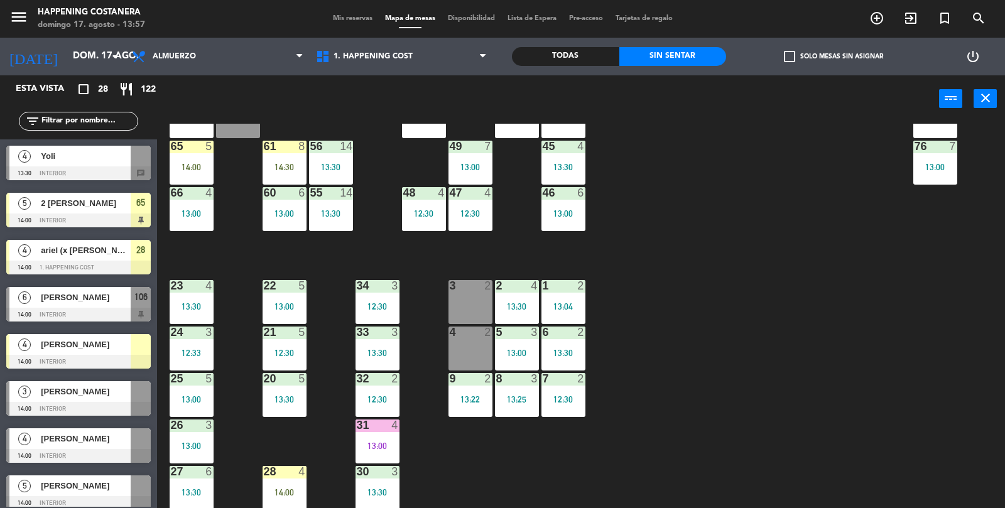
click at [553, 48] on div "Todas" at bounding box center [565, 56] width 107 height 19
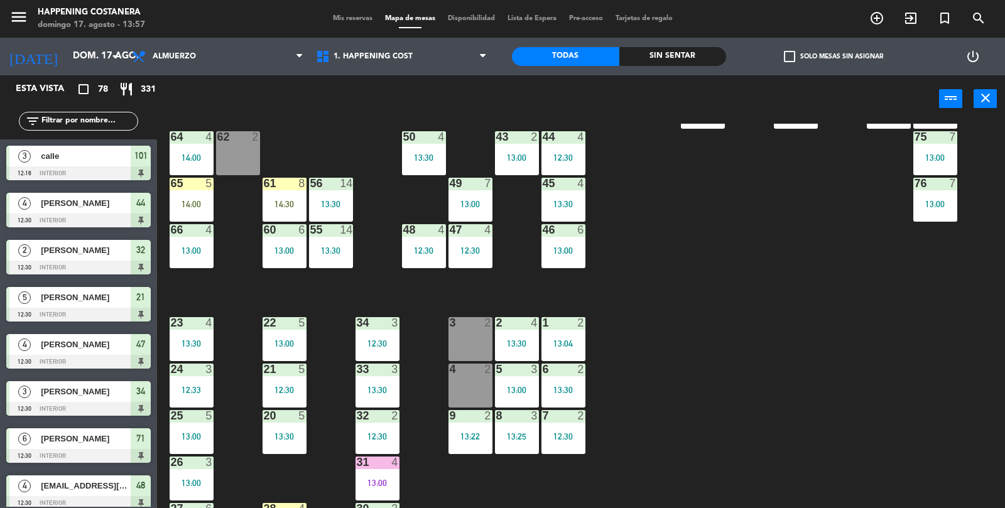
scroll to position [282, 0]
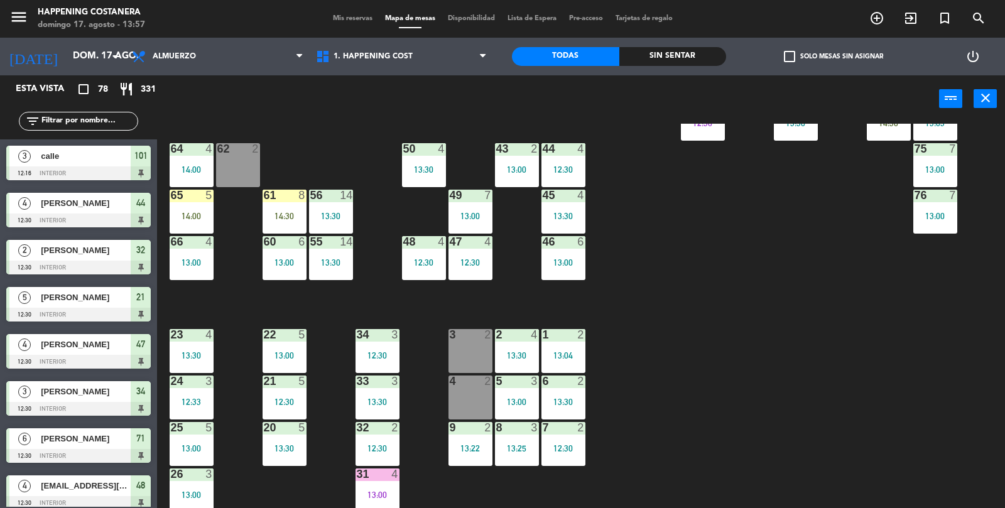
click at [668, 58] on div "Sin sentar" at bounding box center [672, 56] width 107 height 19
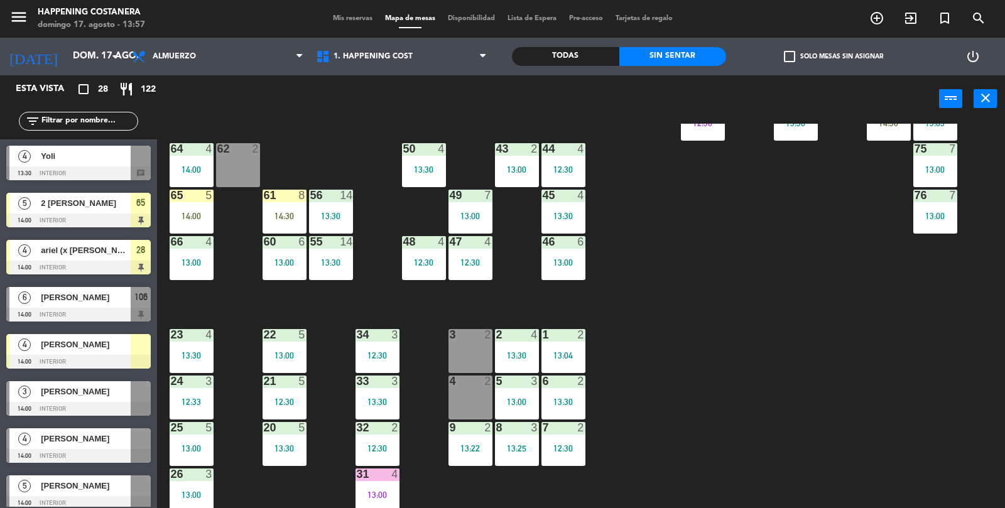
click at [736, 286] on div "69 5 13:06 122 6 121 6 120 6 14 4 CAVA 22 101 3 12:16 94 2 13:23 70 5 13:06 123…" at bounding box center [586, 316] width 838 height 385
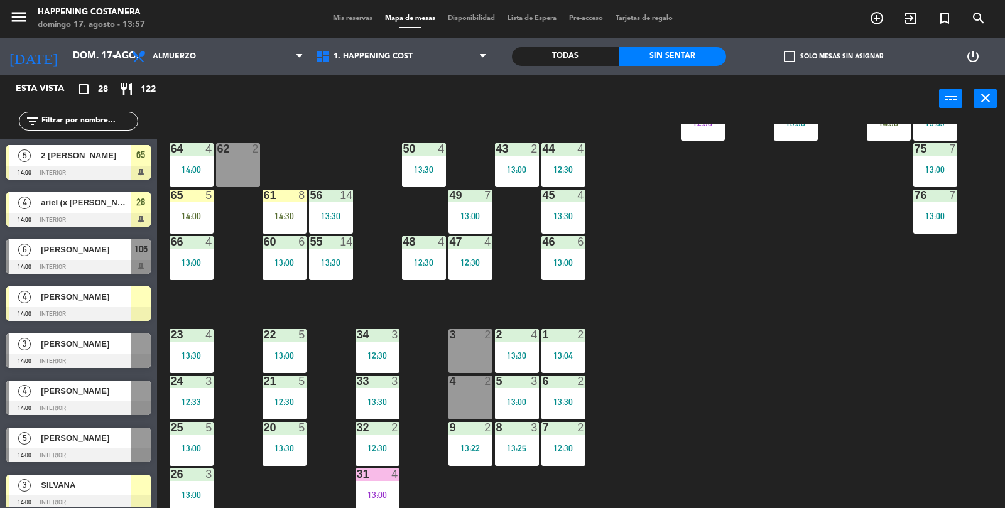
scroll to position [0, 0]
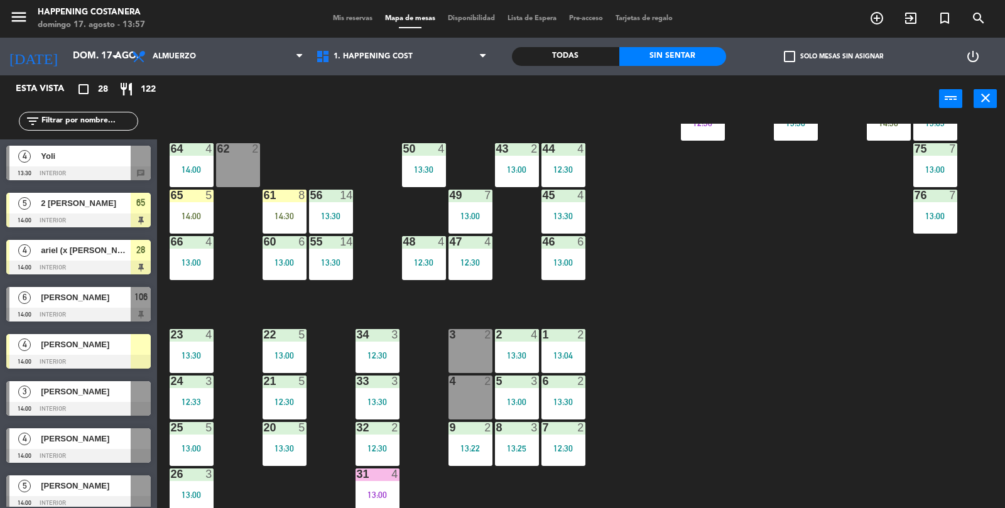
click at [485, 385] on div "2" at bounding box center [488, 380] width 8 height 11
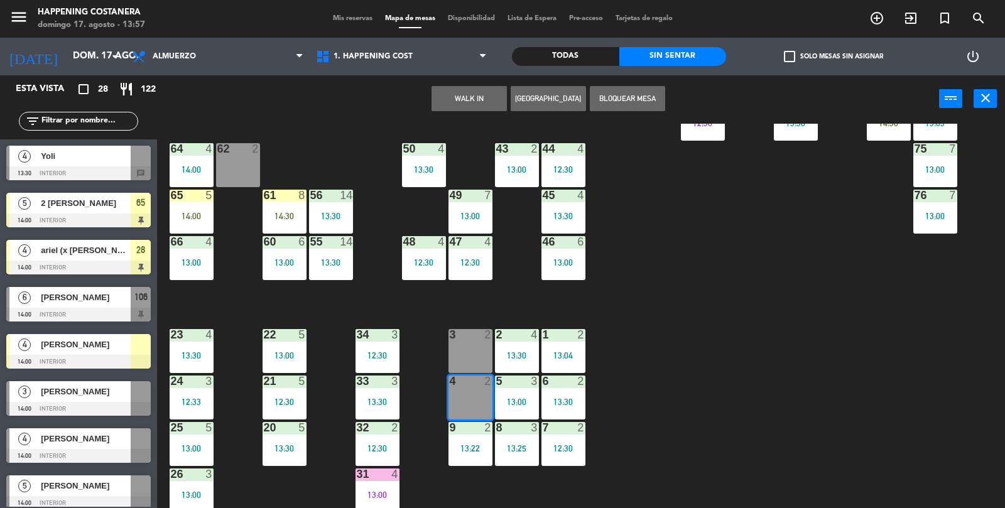
click at [479, 109] on button "WALK IN" at bounding box center [468, 98] width 75 height 25
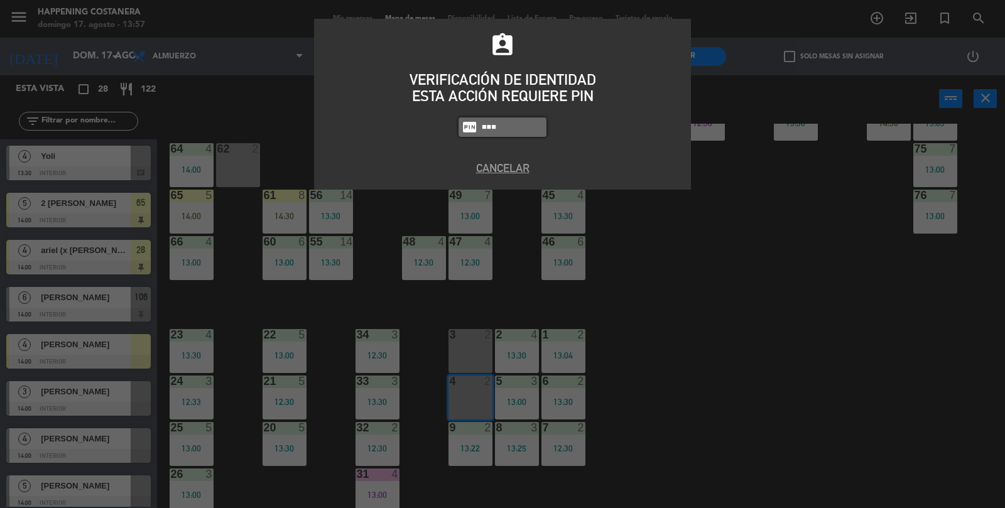
type input "9660"
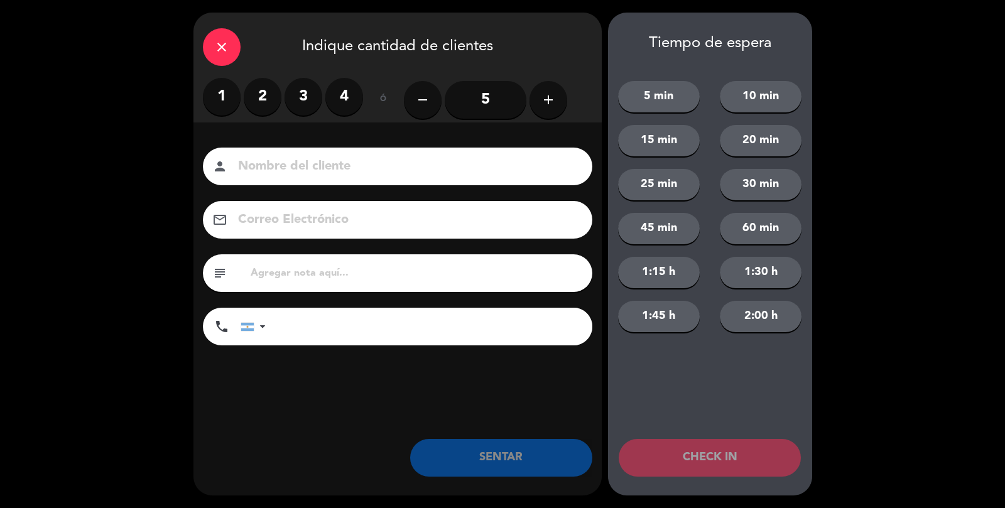
click at [254, 96] on label "2" at bounding box center [263, 97] width 38 height 38
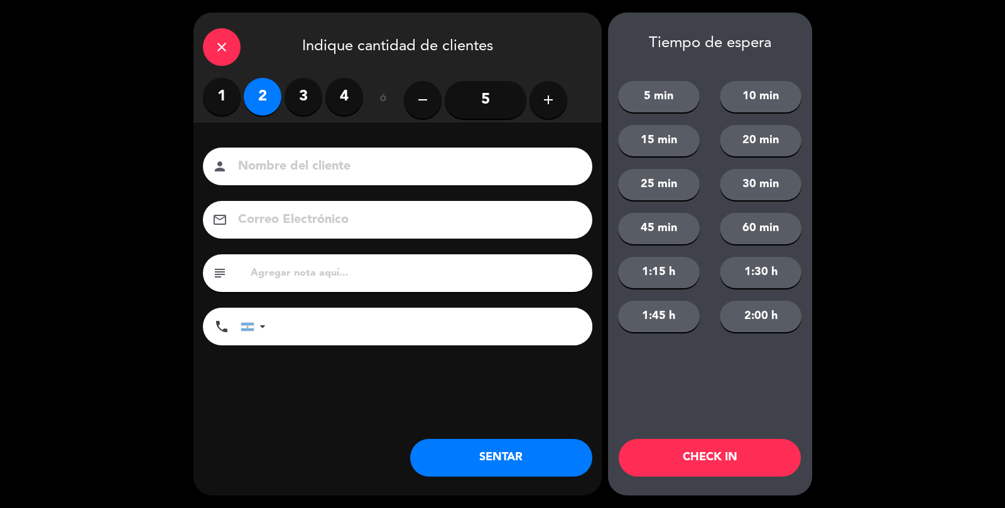
click at [218, 102] on label "1" at bounding box center [222, 97] width 38 height 38
click at [261, 171] on input at bounding box center [406, 167] width 339 height 22
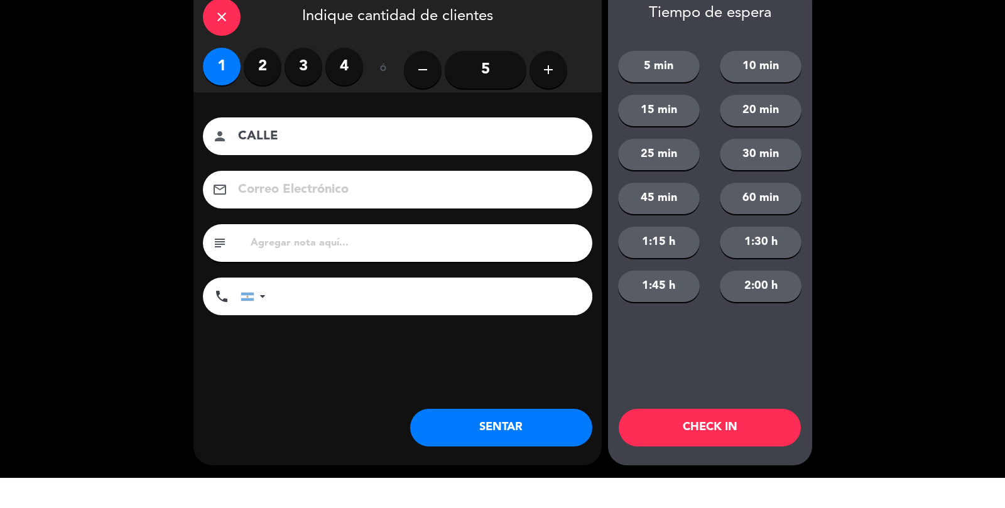
type input "CALLE"
click at [492, 463] on button "SENTAR" at bounding box center [501, 458] width 182 height 38
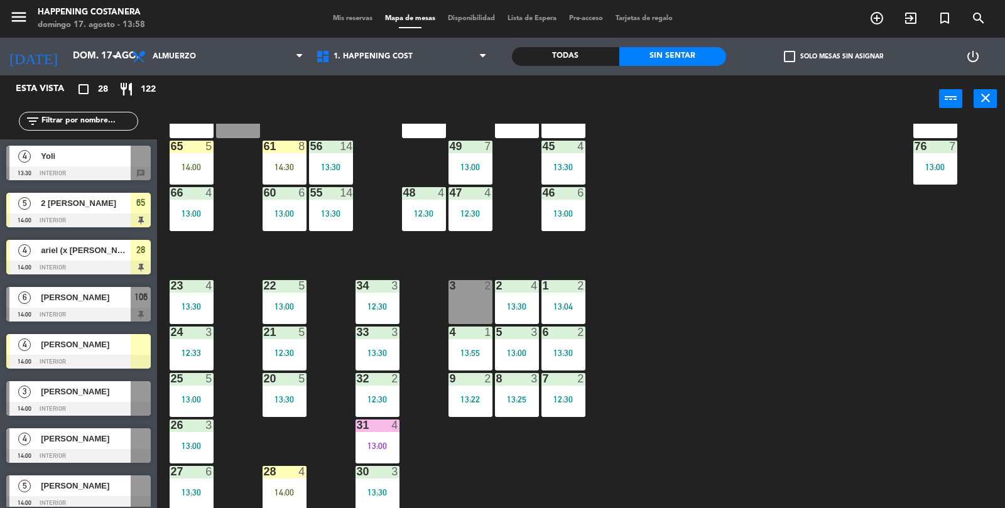
click at [222, 247] on div "69 5 13:06 122 6 121 6 120 6 14 4 CAVA 22 101 3 12:16 94 2 13:23 70 5 13:06 123…" at bounding box center [586, 316] width 838 height 385
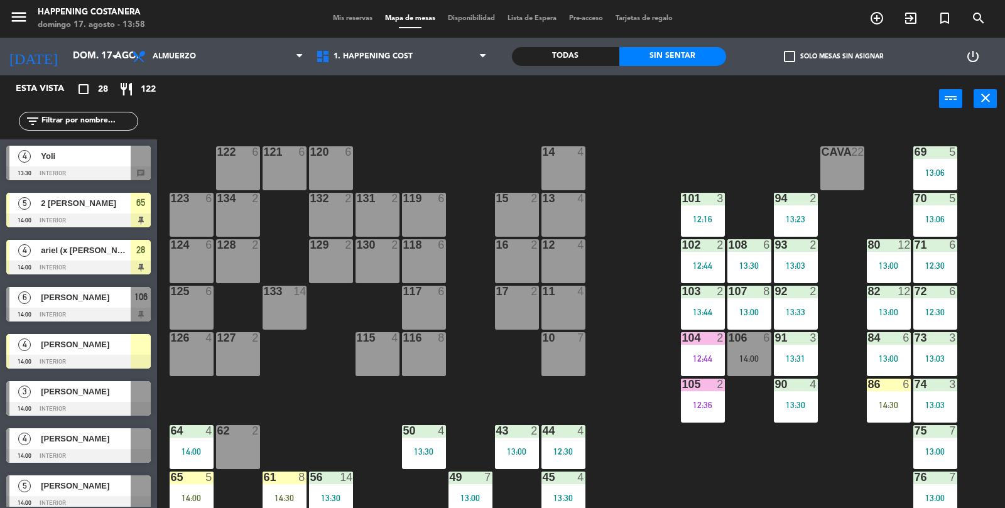
click at [247, 305] on div "69 5 13:06 122 6 121 6 120 6 14 4 CAVA 22 101 3 12:16 94 2 13:23 70 5 13:06 123…" at bounding box center [586, 316] width 838 height 385
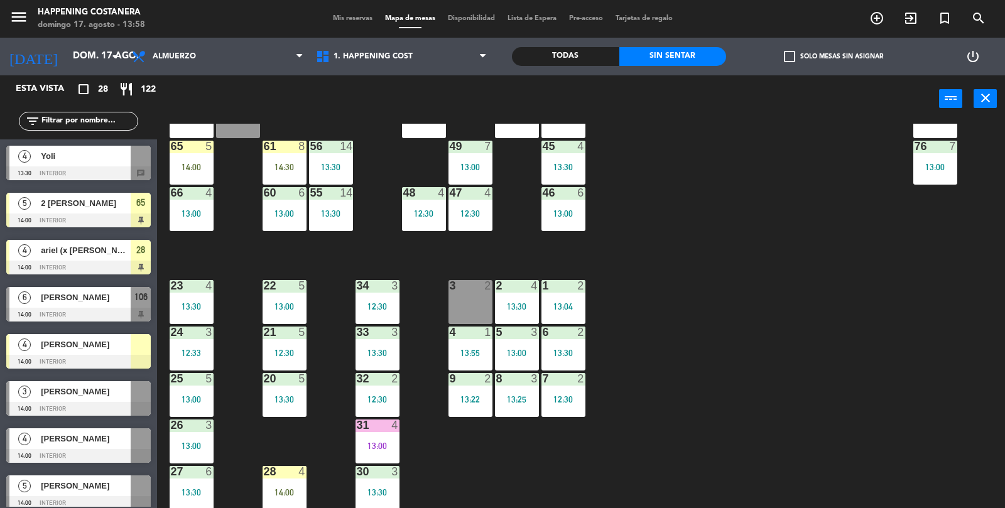
click at [242, 397] on div "69 5 13:06 122 6 121 6 120 6 14 4 CAVA 22 101 3 12:16 94 2 13:23 70 5 13:06 123…" at bounding box center [586, 316] width 838 height 385
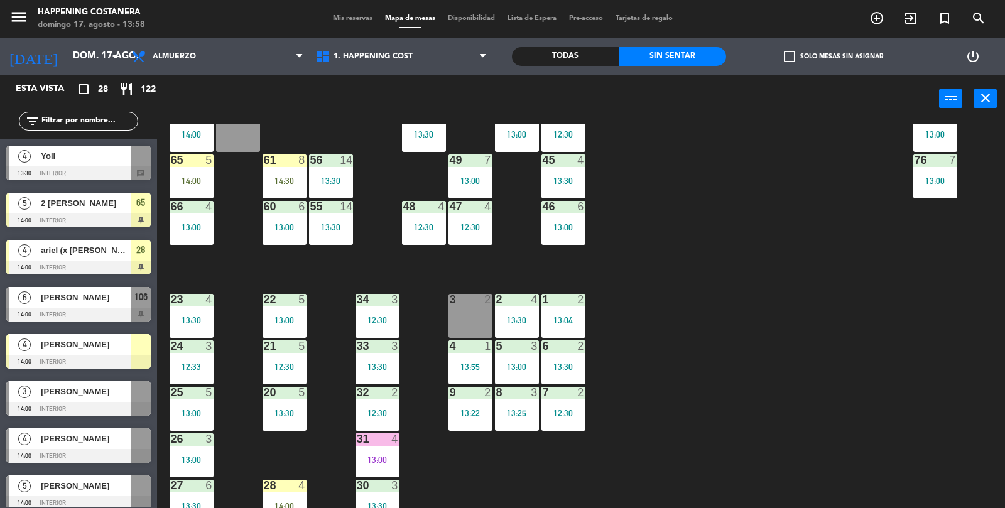
scroll to position [316, 0]
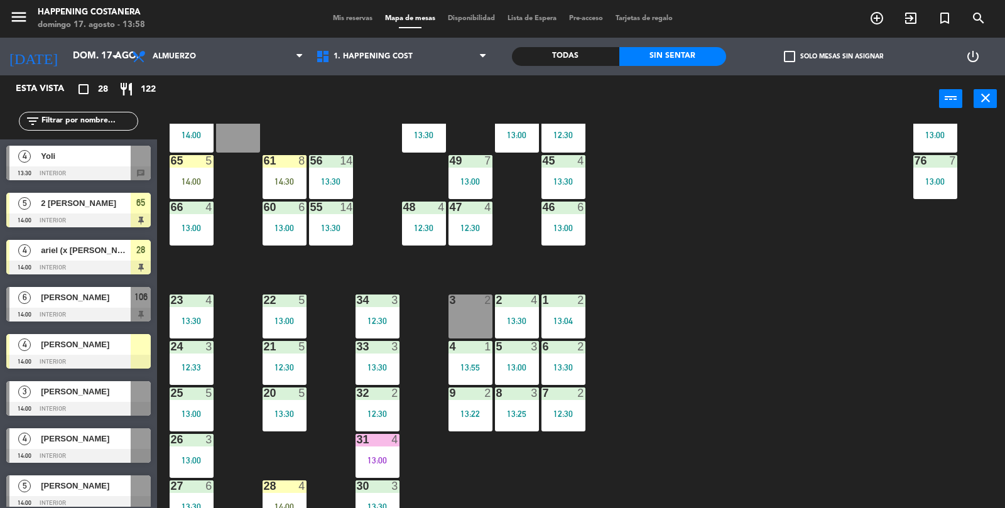
click at [972, 403] on div "69 5 13:06 122 6 121 6 120 6 14 4 CAVA 22 101 3 12:16 94 2 13:23 70 5 13:06 123…" at bounding box center [586, 316] width 838 height 385
click at [932, 424] on div "69 5 13:06 122 6 121 6 120 6 14 4 CAVA 22 101 3 12:16 94 2 13:23 70 5 13:06 123…" at bounding box center [586, 316] width 838 height 385
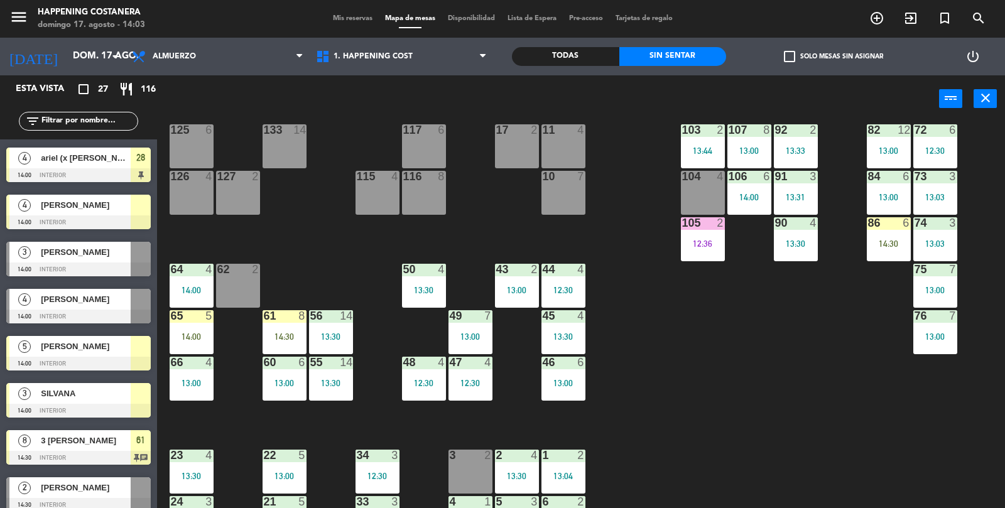
scroll to position [331, 0]
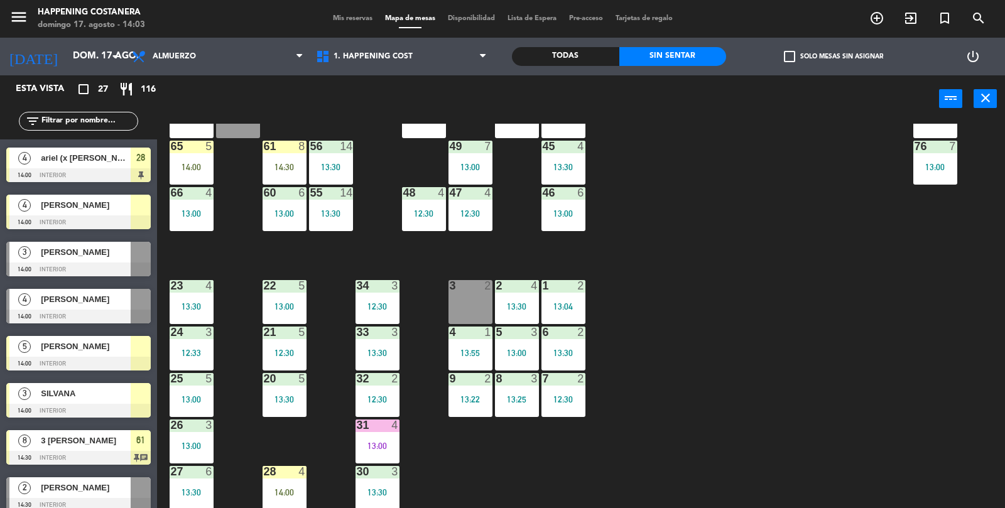
click at [923, 370] on div "69 5 13:06 122 6 121 6 120 6 14 4 CAVA 22 101 3 12:16 94 2 13:23 70 5 13:06 123…" at bounding box center [586, 316] width 838 height 385
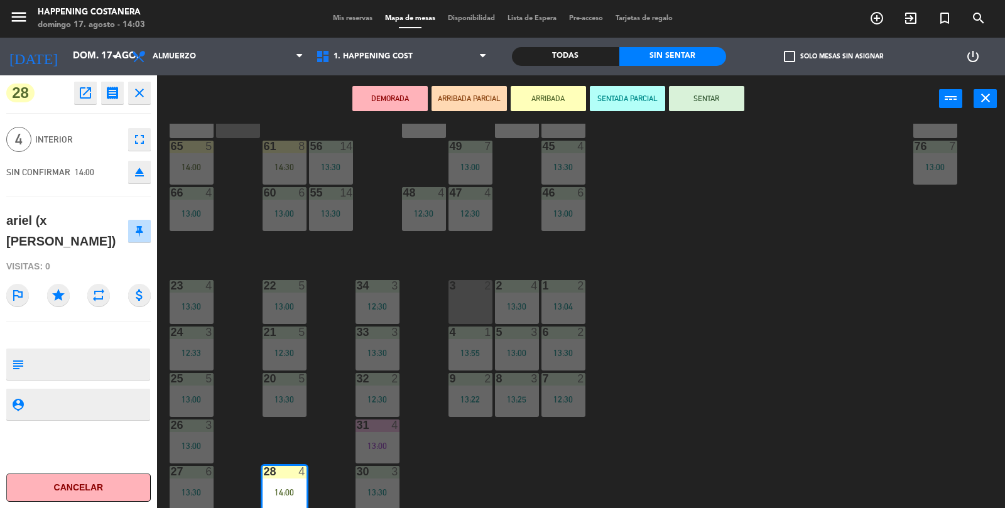
click button "SENTAR" at bounding box center [706, 98] width 75 height 25
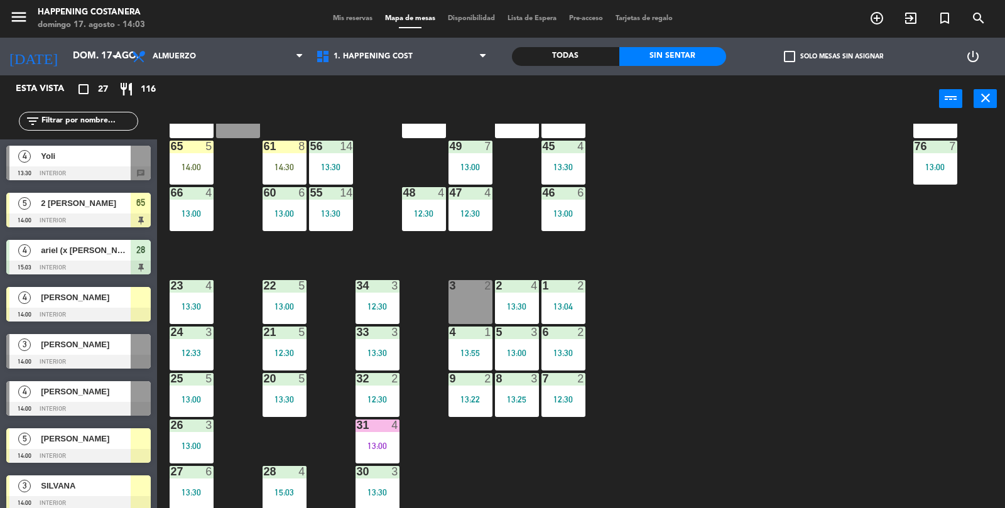
click at [856, 398] on div "69 5 13:06 122 6 121 6 120 6 14 4 CAVA 22 101 3 12:16 94 2 13:23 70 5 13:06 123…" at bounding box center [586, 316] width 838 height 385
click at [802, 57] on label "check_box_outline_blank Solo mesas sin asignar" at bounding box center [833, 56] width 99 height 11
click at [833, 57] on input "check_box_outline_blank Solo mesas sin asignar" at bounding box center [833, 57] width 0 height 0
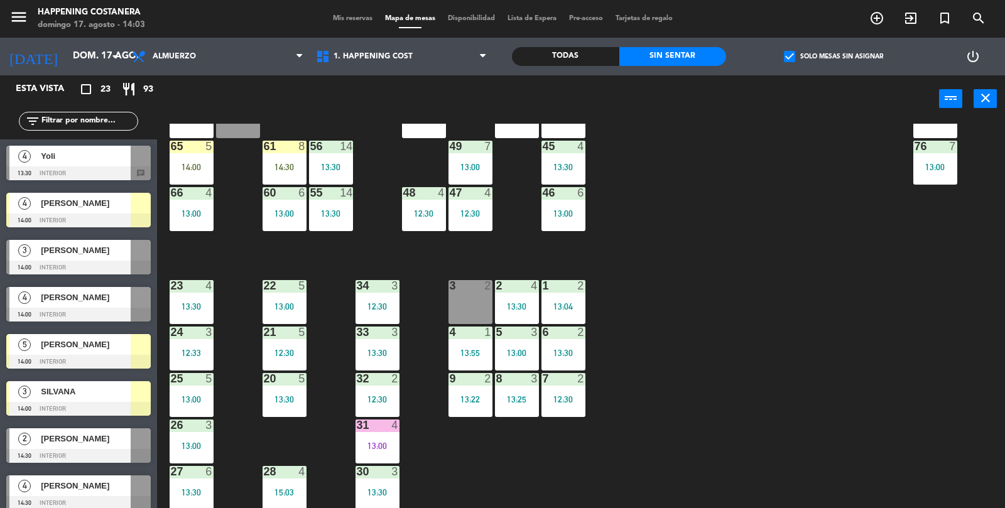
click at [799, 56] on label "check_box Solo mesas sin asignar" at bounding box center [833, 56] width 99 height 11
click at [833, 57] on input "check_box Solo mesas sin asignar" at bounding box center [833, 57] width 0 height 0
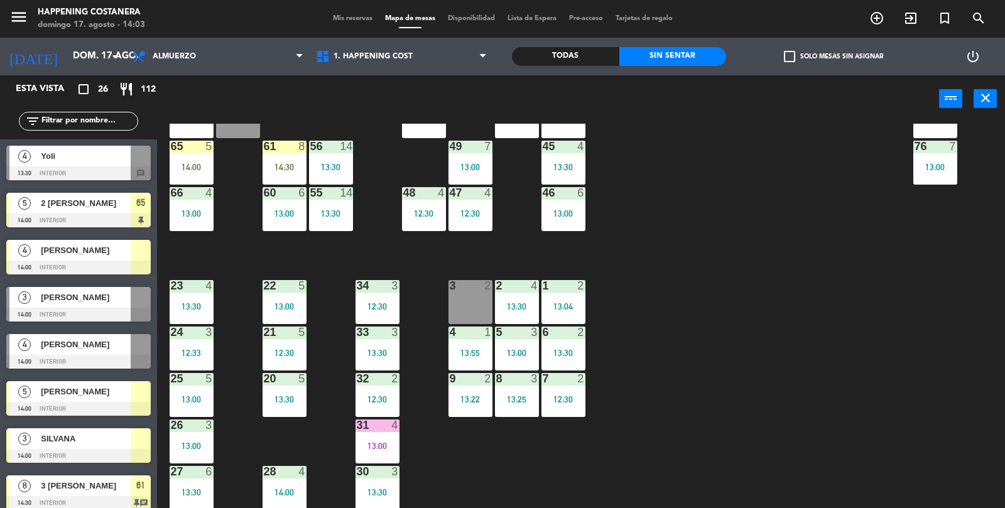
click at [33, 160] on div "4" at bounding box center [24, 156] width 30 height 21
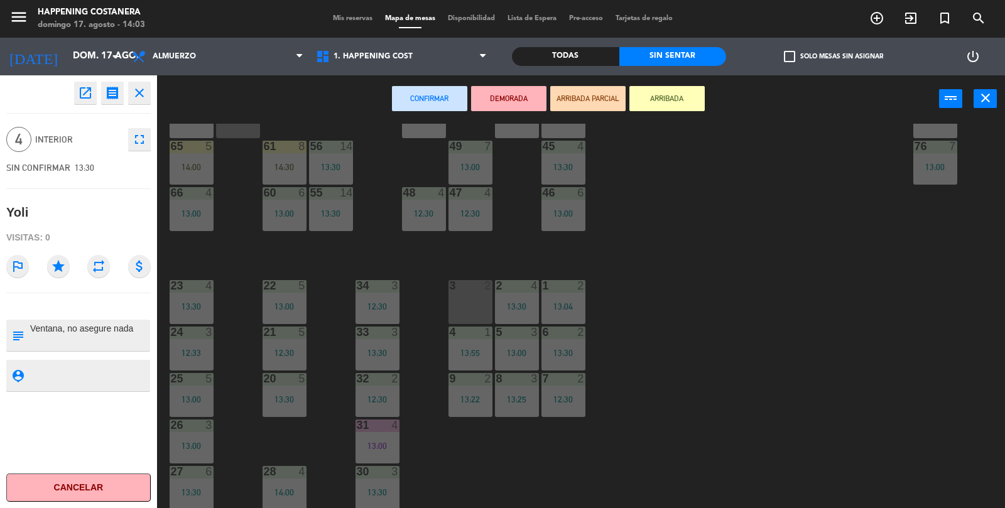
click at [78, 97] on icon "open_in_new" at bounding box center [85, 92] width 15 height 15
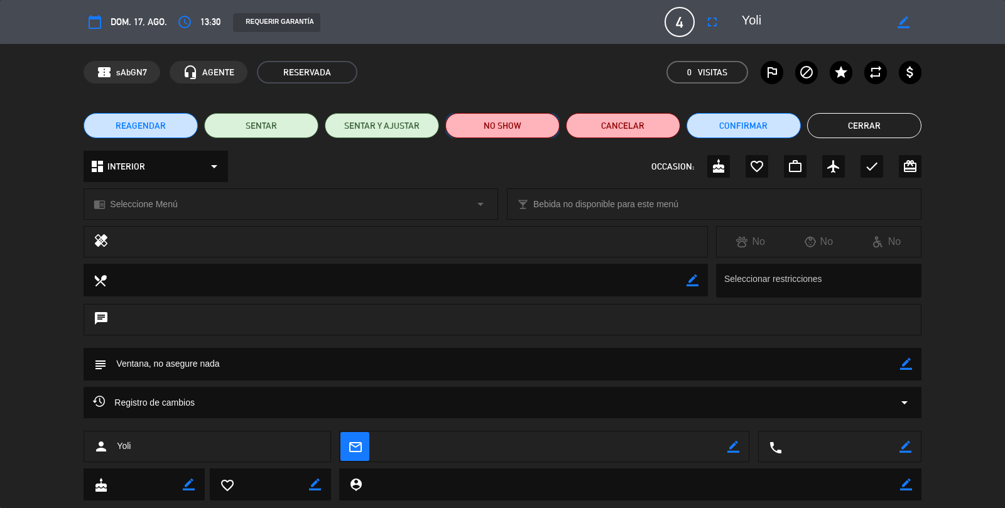
click at [515, 126] on button "NO SHOW" at bounding box center [502, 125] width 114 height 25
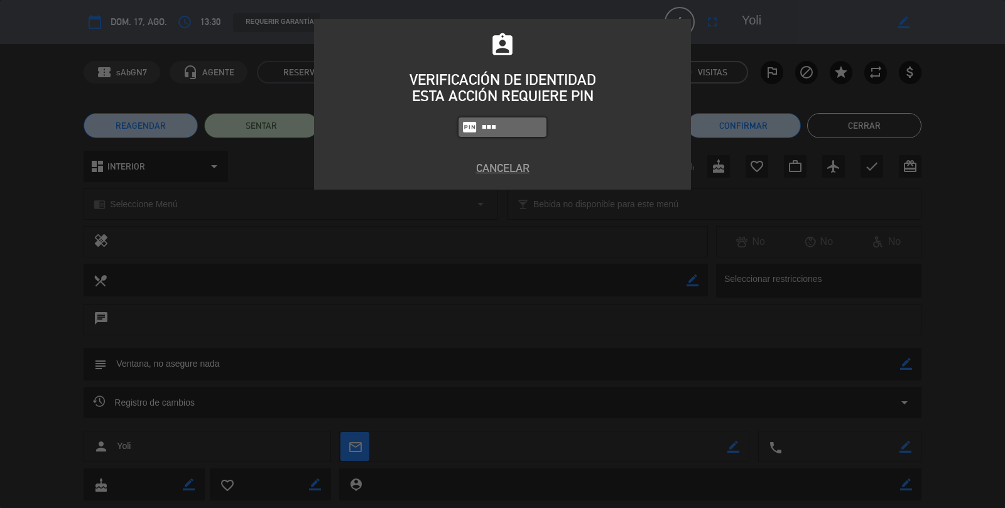
type input "9660"
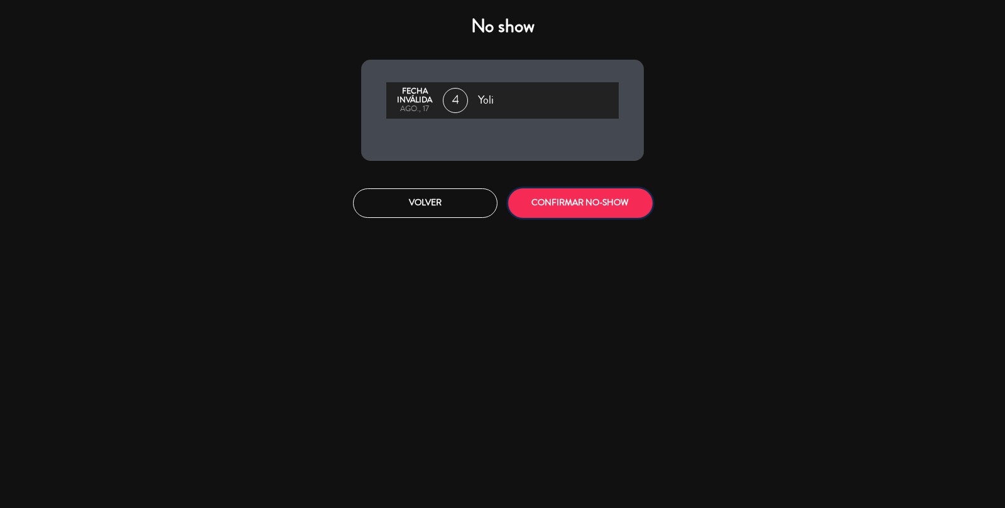
click at [596, 207] on button "CONFIRMAR NO-SHOW" at bounding box center [580, 203] width 144 height 30
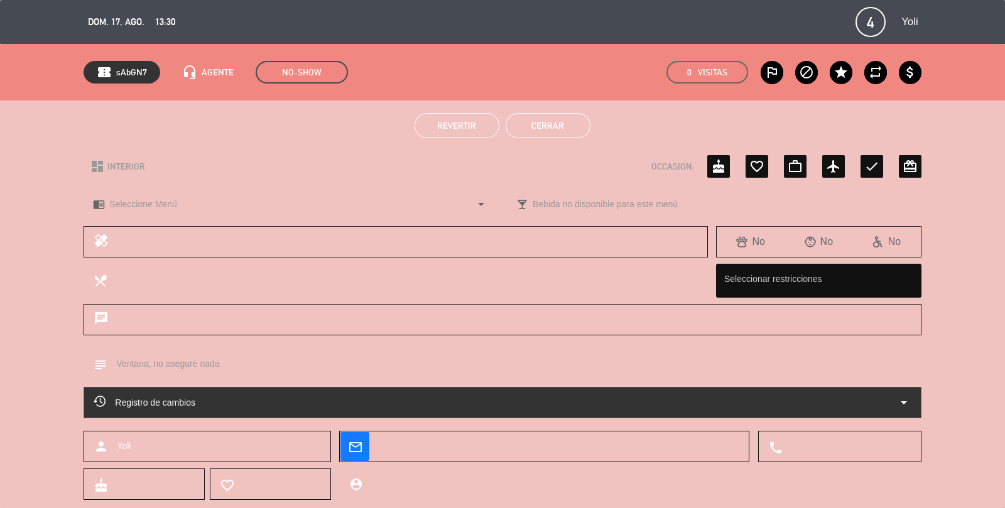
click at [563, 126] on button "Cerrar" at bounding box center [547, 125] width 85 height 25
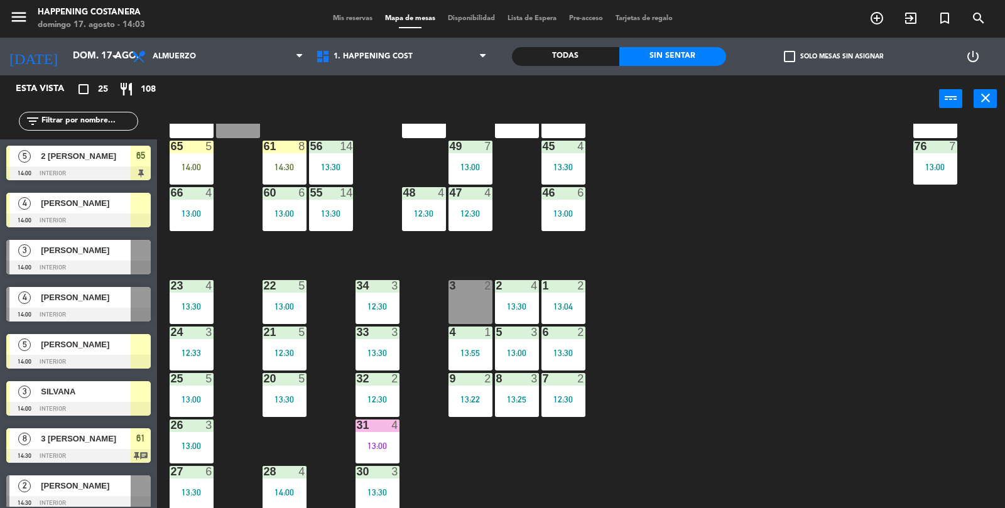
click at [848, 277] on div "69 5 13:06 122 6 121 6 120 6 14 4 CAVA 22 101 3 12:16 94 2 13:23 70 5 13:06 123…" at bounding box center [586, 316] width 838 height 385
click at [930, 227] on div "69 5 13:06 122 6 121 6 120 6 14 4 CAVA 22 101 3 12:16 94 2 13:23 70 5 13:06 123…" at bounding box center [586, 316] width 838 height 385
click at [952, 256] on div "69 5 13:06 122 6 121 6 120 6 14 4 CAVA 22 101 3 12:16 94 2 13:23 70 5 13:06 123…" at bounding box center [586, 316] width 838 height 385
click at [872, 362] on div "69 5 13:06 122 6 121 6 120 6 14 4 CAVA 22 101 3 12:16 94 2 13:23 70 5 13:06 123…" at bounding box center [586, 316] width 838 height 385
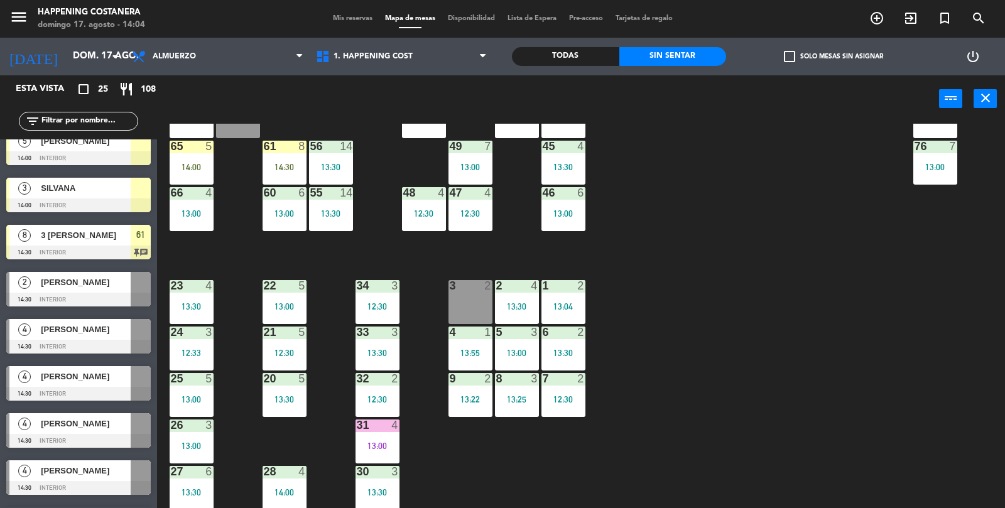
scroll to position [0, 0]
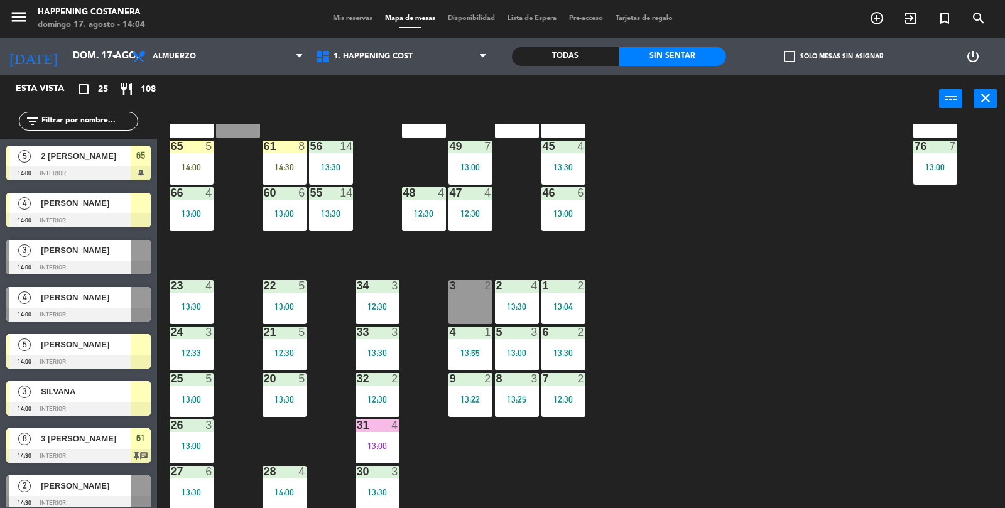
click at [586, 62] on div "Todas" at bounding box center [565, 56] width 107 height 19
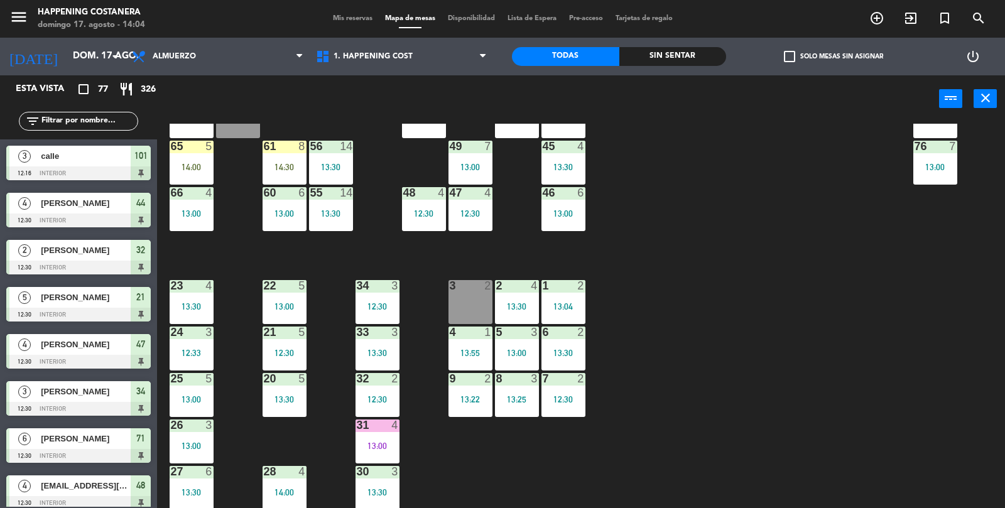
click at [892, 275] on div "69 5 13:06 122 6 121 6 120 6 14 4 CAVA 22 101 3 12:16 94 2 13:23 70 5 13:06 123…" at bounding box center [586, 316] width 838 height 385
click at [61, 124] on input "text" at bounding box center [88, 121] width 97 height 14
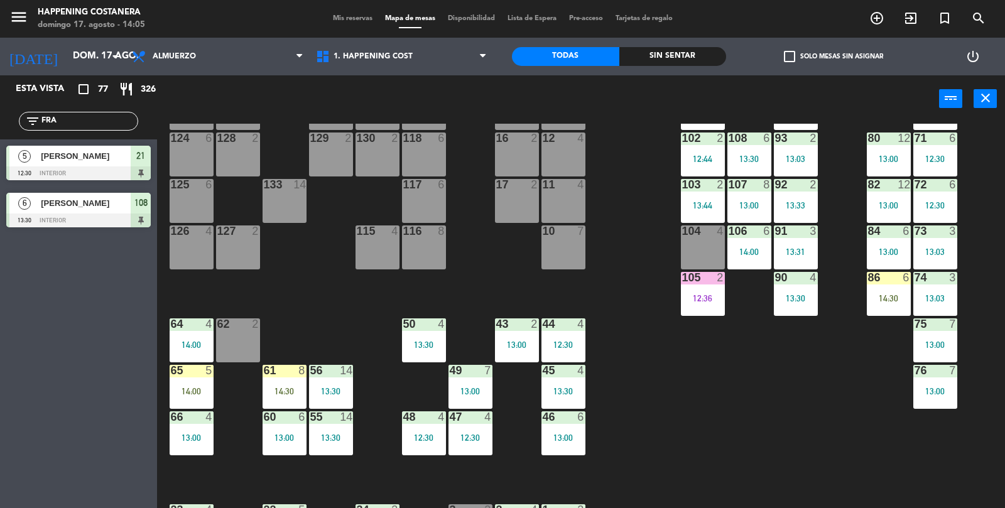
scroll to position [113, 0]
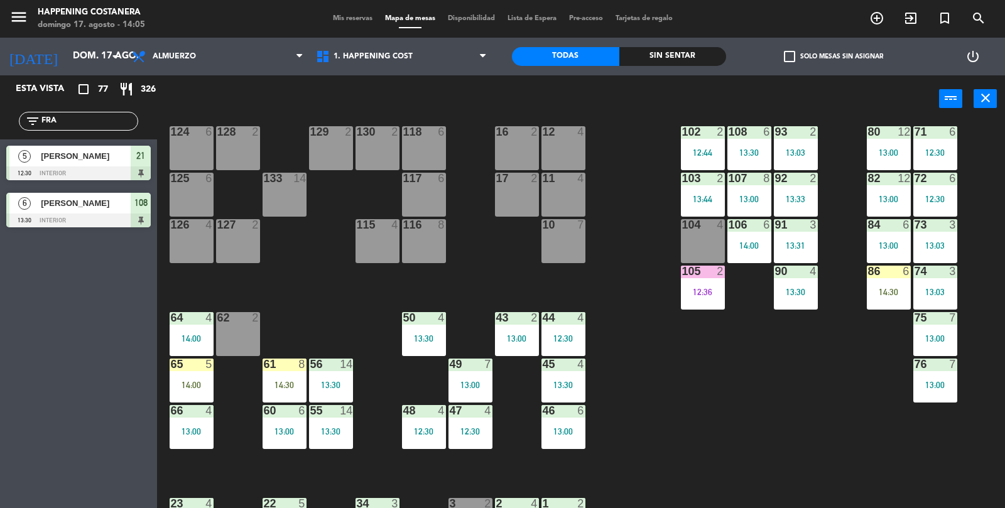
type input "FRA"
click at [692, 299] on div "105 2 12:36" at bounding box center [703, 288] width 44 height 44
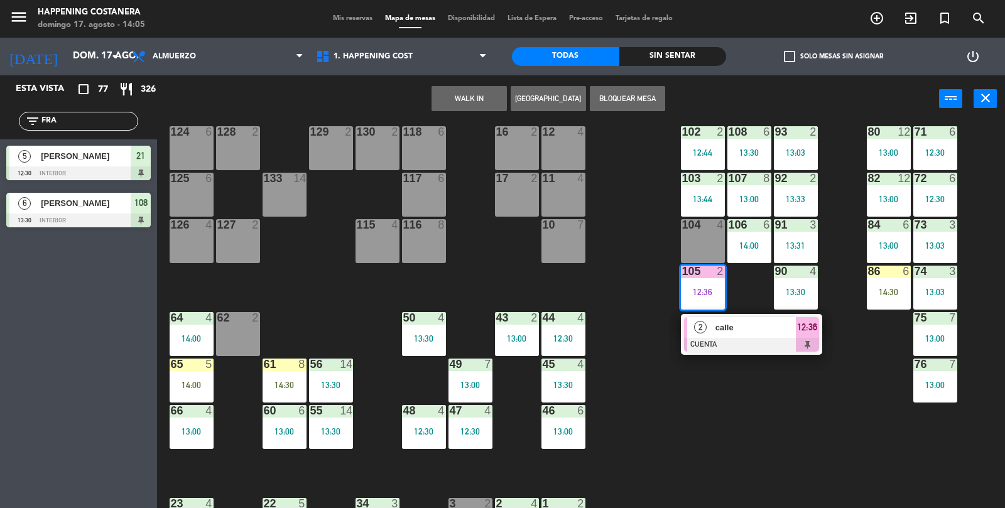
click at [732, 351] on div "2 calle CUENTA 12:36" at bounding box center [751, 334] width 141 height 41
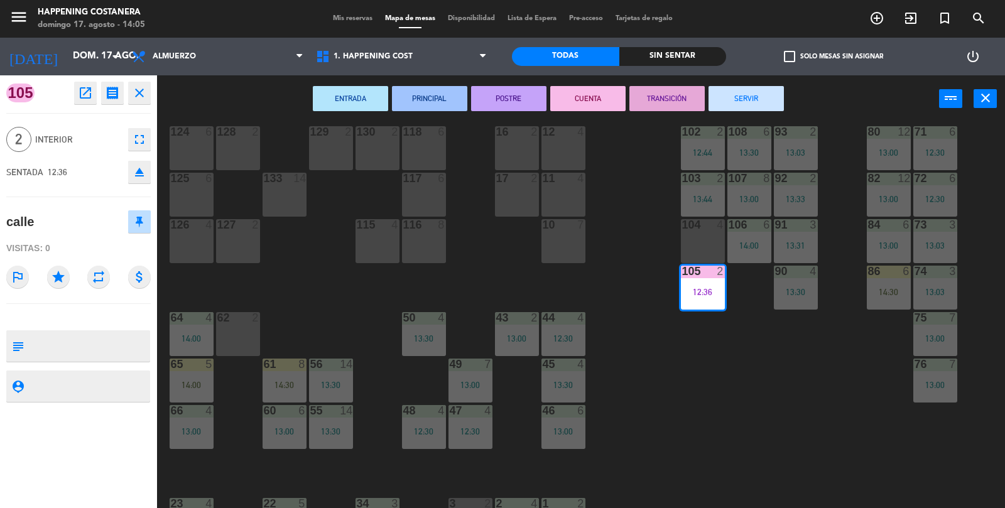
click at [768, 104] on button "SERVIR" at bounding box center [745, 98] width 75 height 25
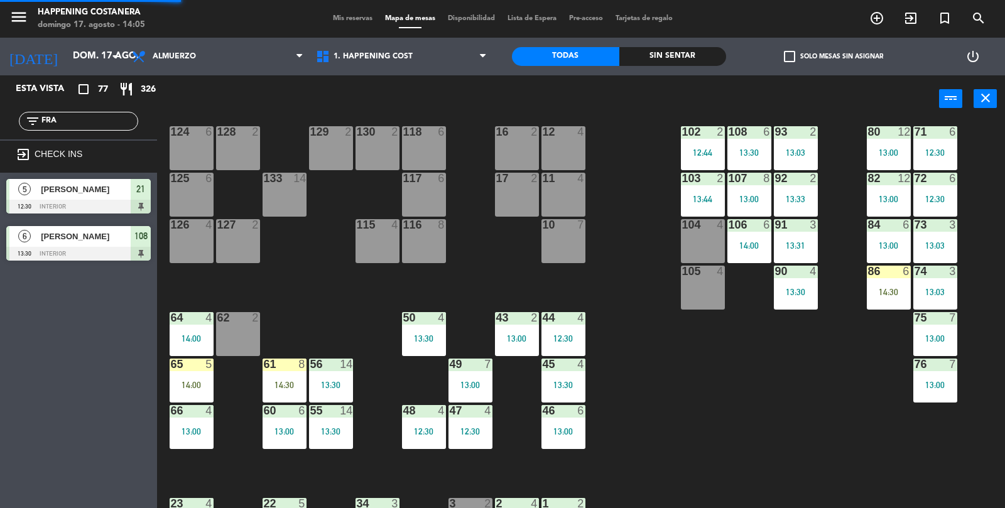
click at [777, 398] on div "69 5 13:06 122 6 121 6 120 6 14 4 CAVA 22 101 3 12:16 94 2 13:23 70 5 13:06 123…" at bounding box center [586, 316] width 838 height 385
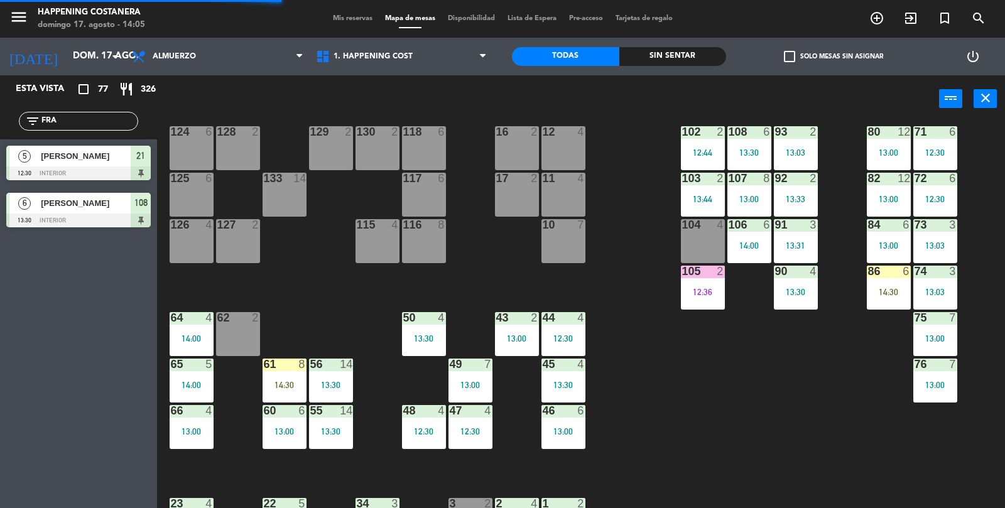
click at [73, 126] on input "FRA" at bounding box center [88, 121] width 97 height 14
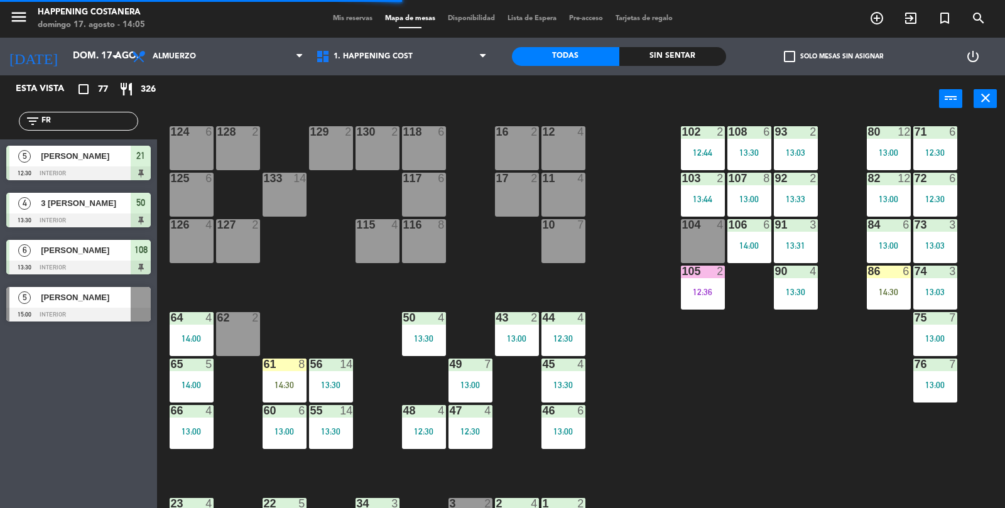
type input "F"
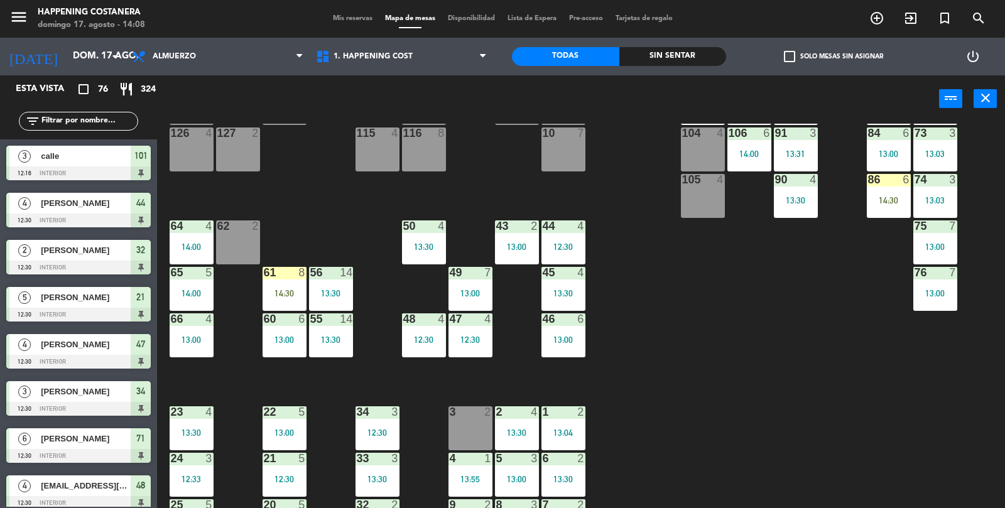
scroll to position [331, 0]
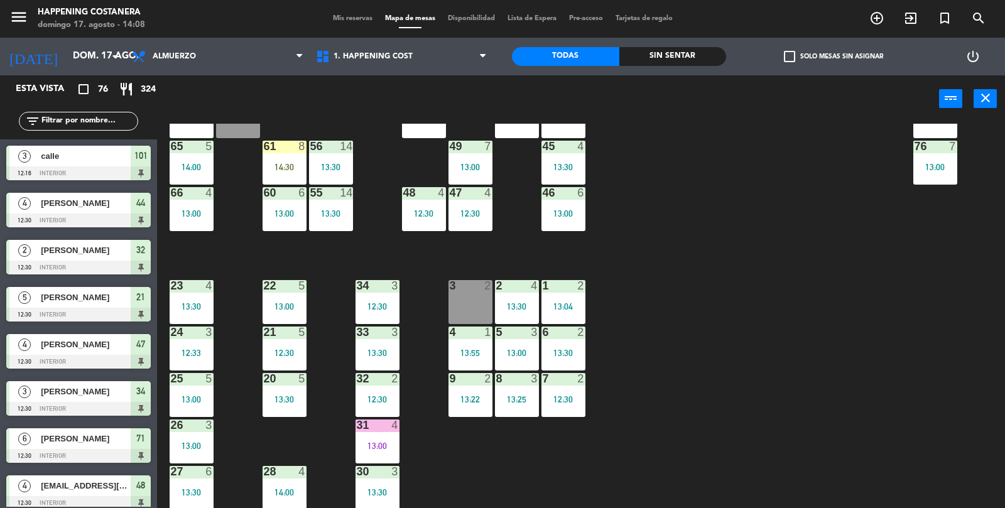
click at [467, 289] on div at bounding box center [470, 285] width 21 height 11
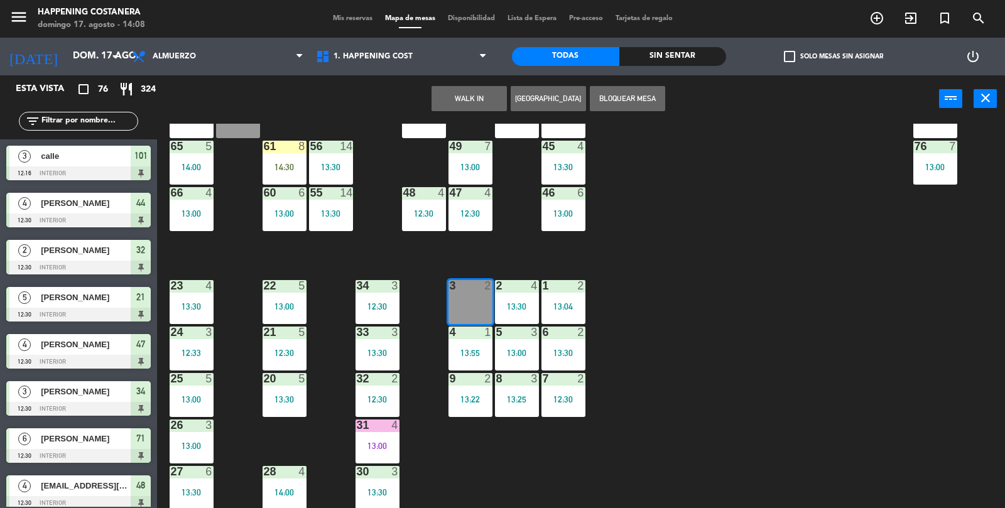
click at [468, 100] on button "WALK IN" at bounding box center [468, 98] width 75 height 25
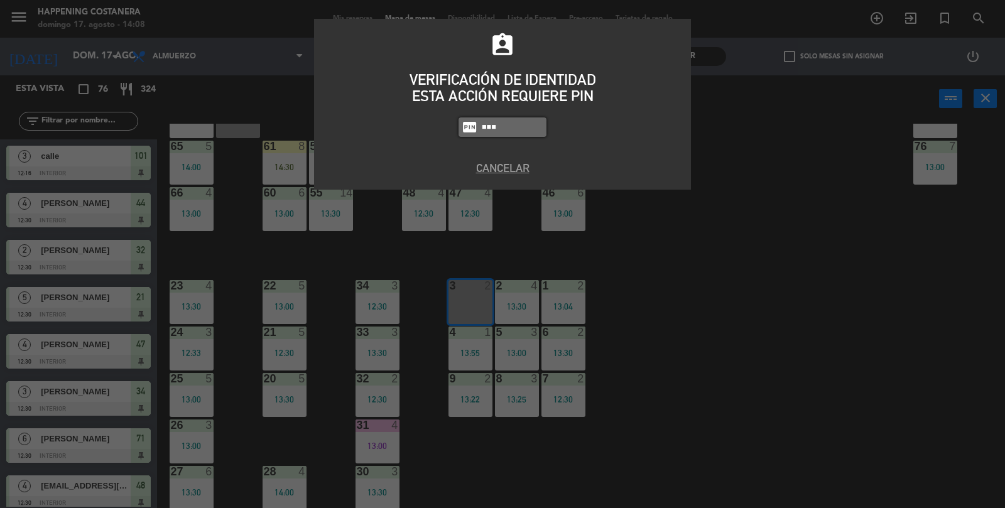
type input "9660"
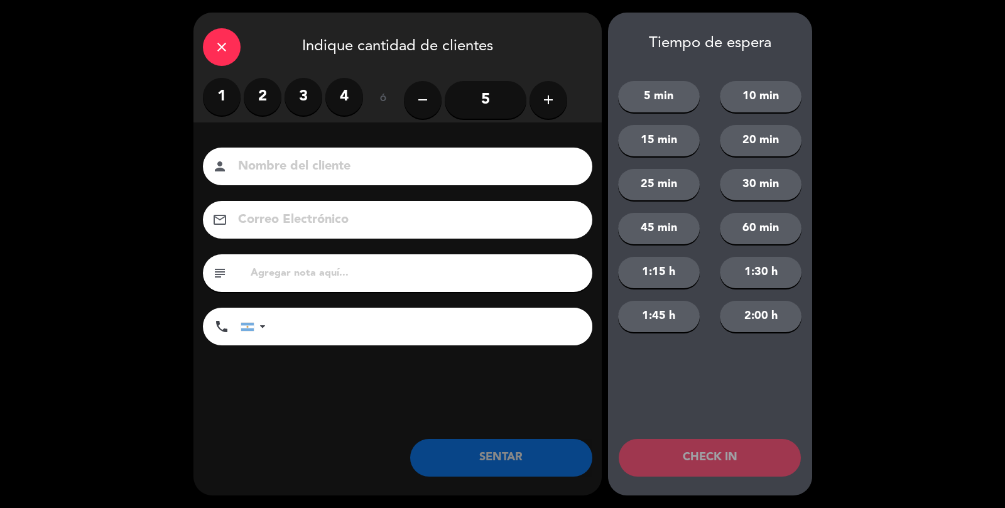
click at [274, 104] on label "2" at bounding box center [263, 97] width 38 height 38
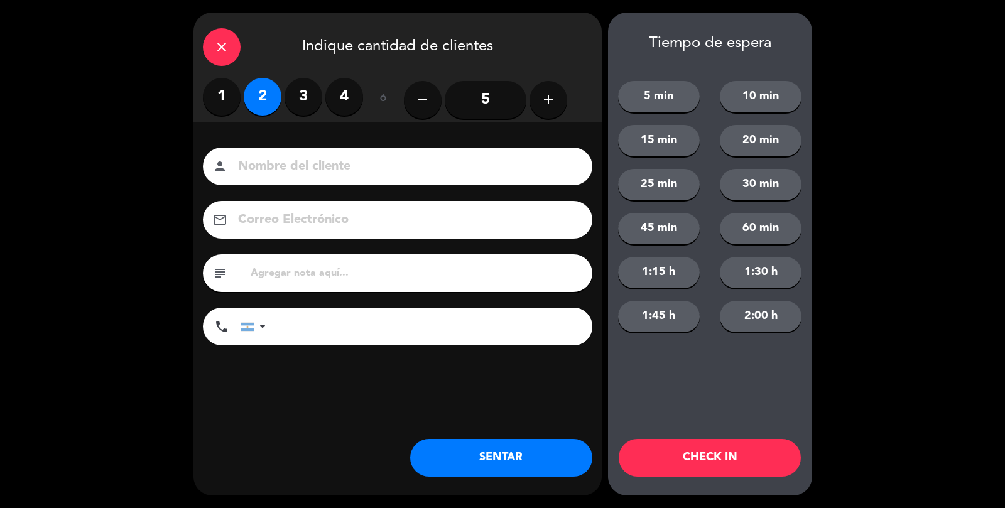
click at [289, 169] on input at bounding box center [406, 167] width 339 height 22
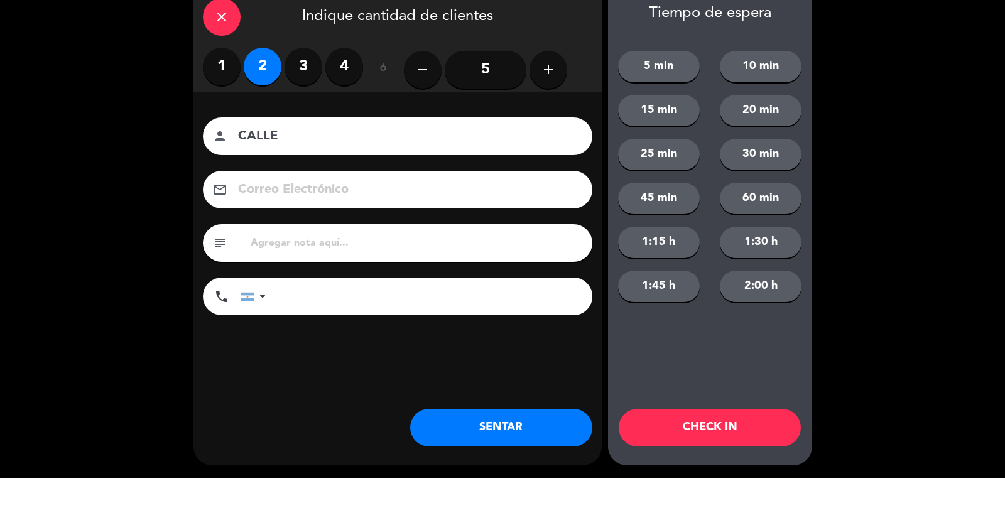
type input "CALLE"
click at [485, 463] on button "SENTAR" at bounding box center [501, 458] width 182 height 38
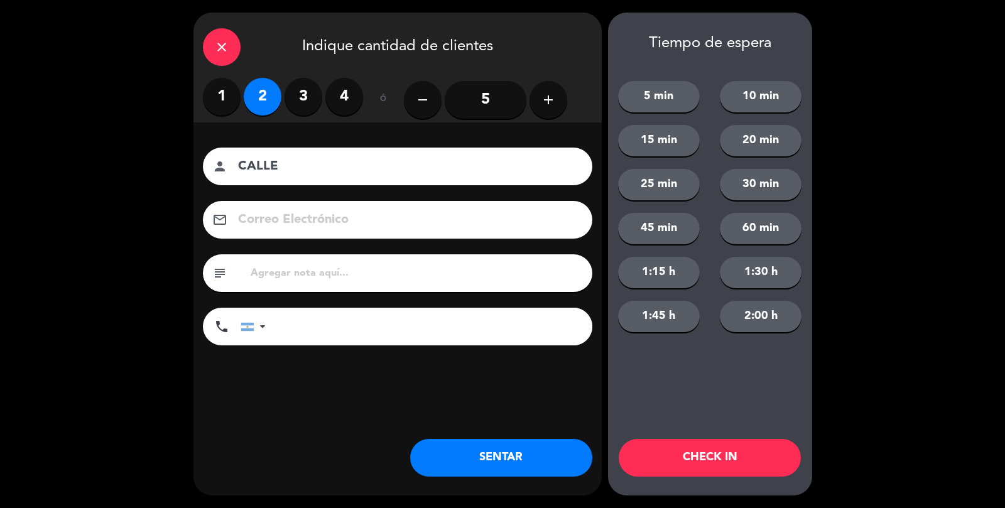
click at [479, 428] on div "close Indique cantidad de clientes 1 2 3 4 ó remove 5 add Nombre del cliente pe…" at bounding box center [397, 254] width 408 height 483
click at [482, 496] on div "close Indique cantidad de clientes 1 2 3 4 ó remove 5 add Nombre del cliente pe…" at bounding box center [502, 254] width 1005 height 508
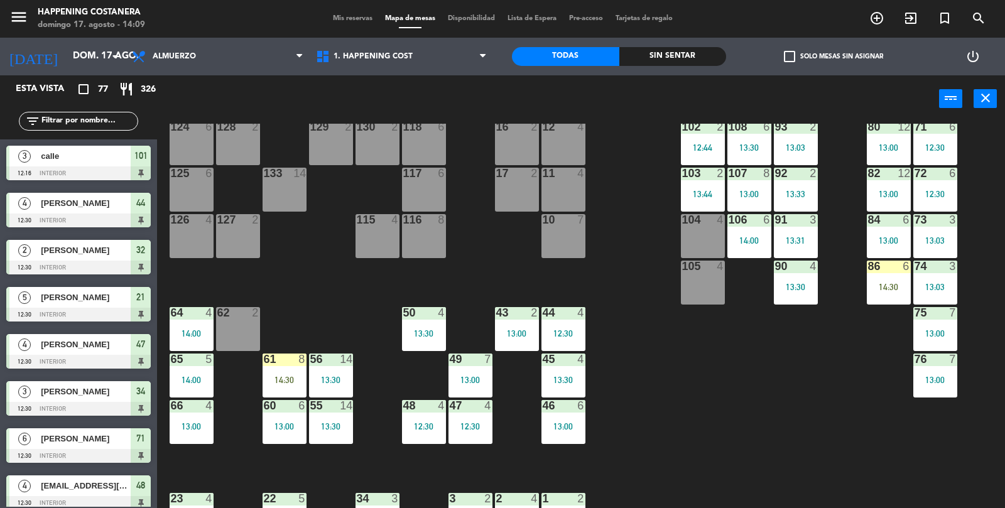
click at [705, 296] on div "105 4" at bounding box center [703, 283] width 44 height 44
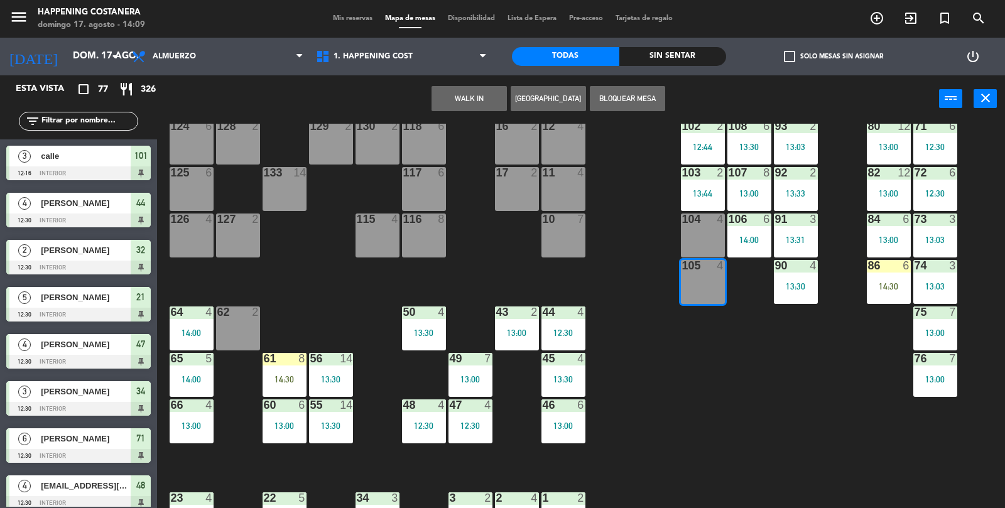
click at [689, 354] on div "69 5 13:06 122 6 121 6 120 6 14 4 CAVA 22 101 3 12:16 94 2 13:23 70 5 13:06 123…" at bounding box center [586, 316] width 838 height 385
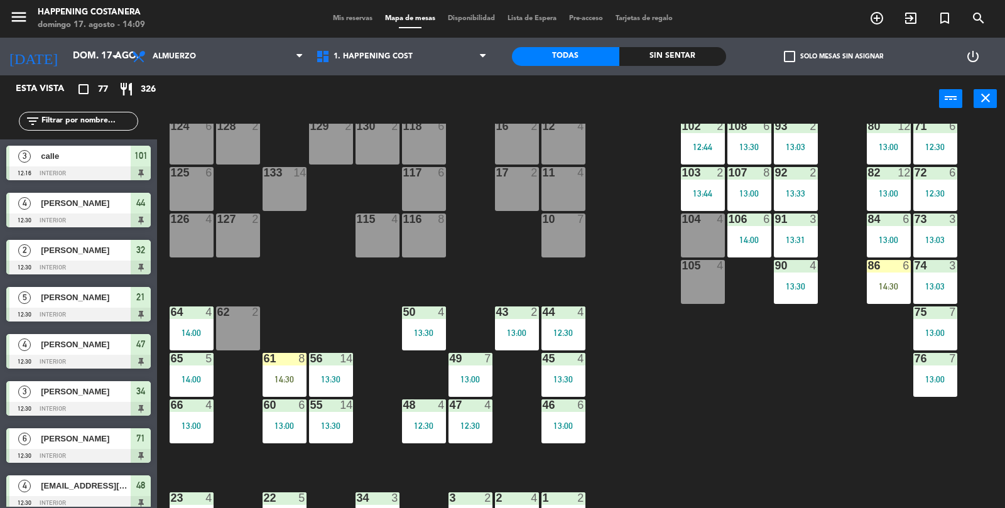
click at [71, 126] on input "text" at bounding box center [88, 121] width 97 height 14
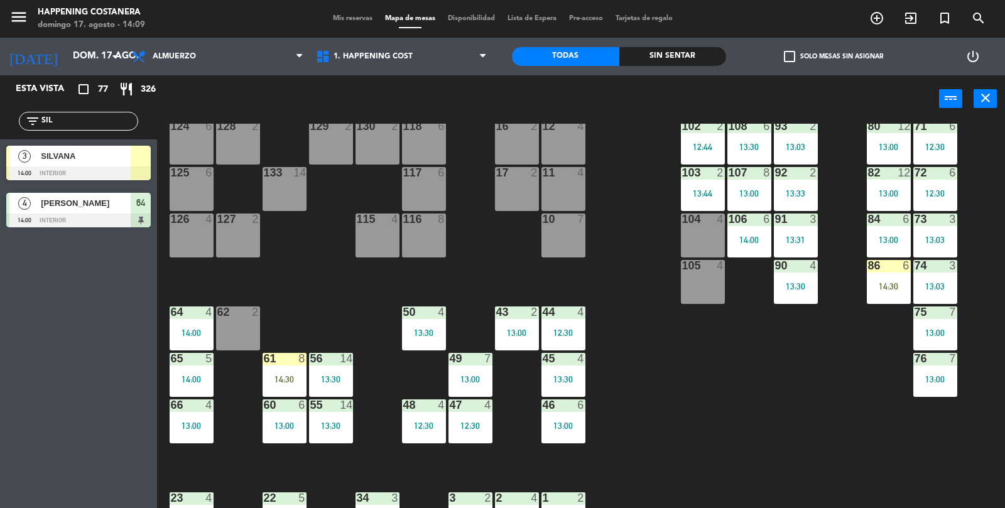
type input "SIL"
click at [36, 161] on div "3" at bounding box center [24, 156] width 30 height 21
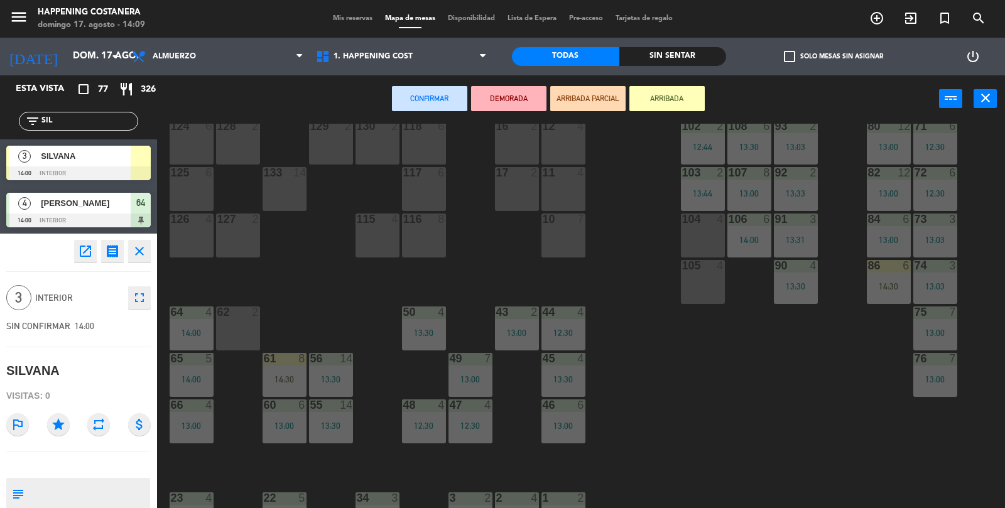
click at [693, 281] on div "105 4" at bounding box center [703, 282] width 44 height 44
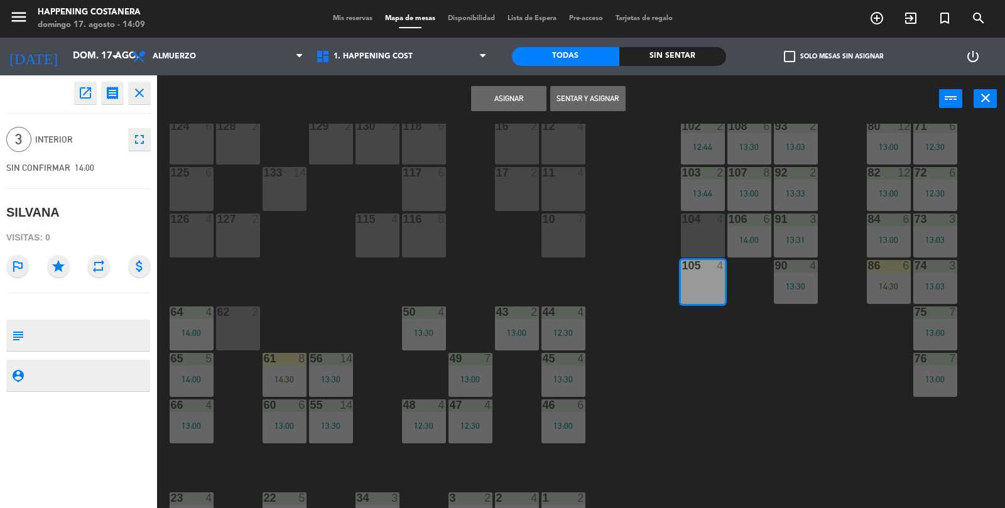
click at [584, 107] on button "Sentar y Asignar" at bounding box center [587, 98] width 75 height 25
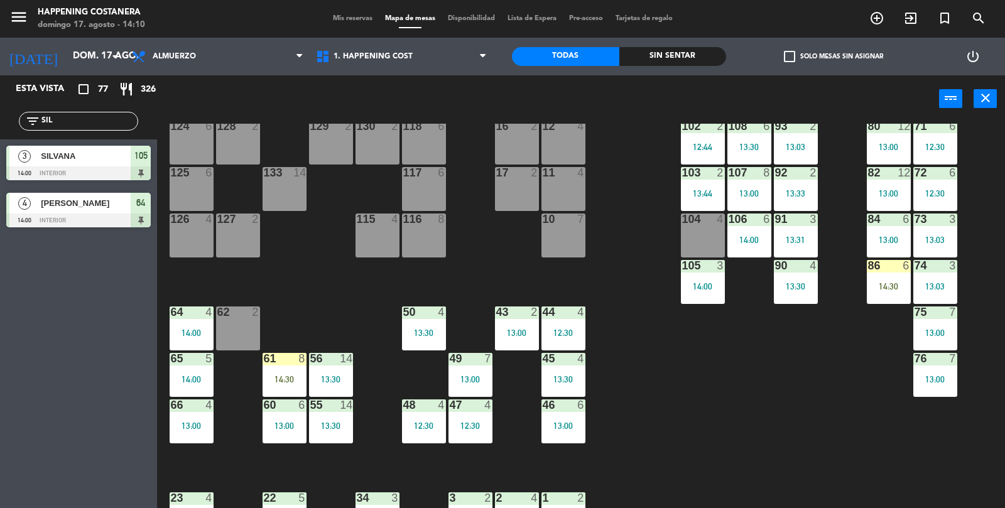
click at [68, 116] on input "SIL" at bounding box center [88, 121] width 97 height 14
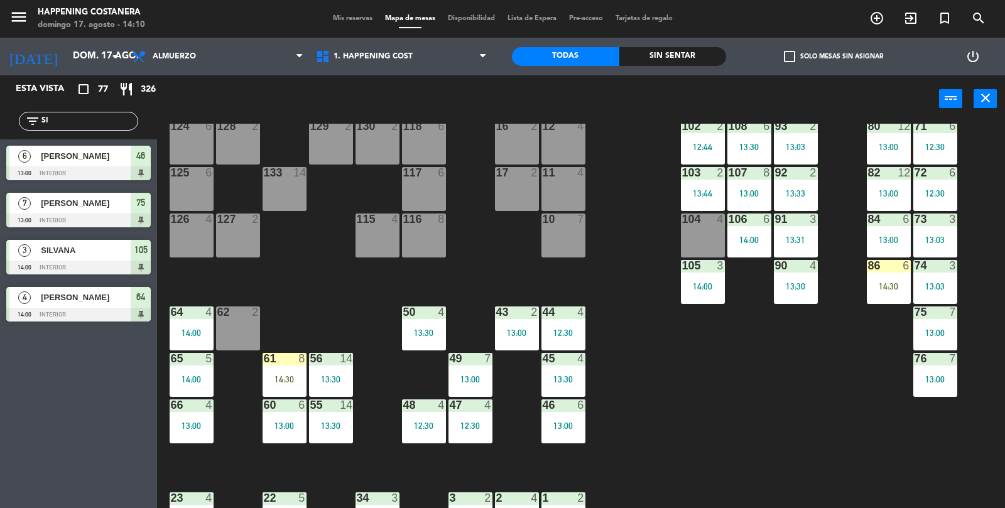
type input "S"
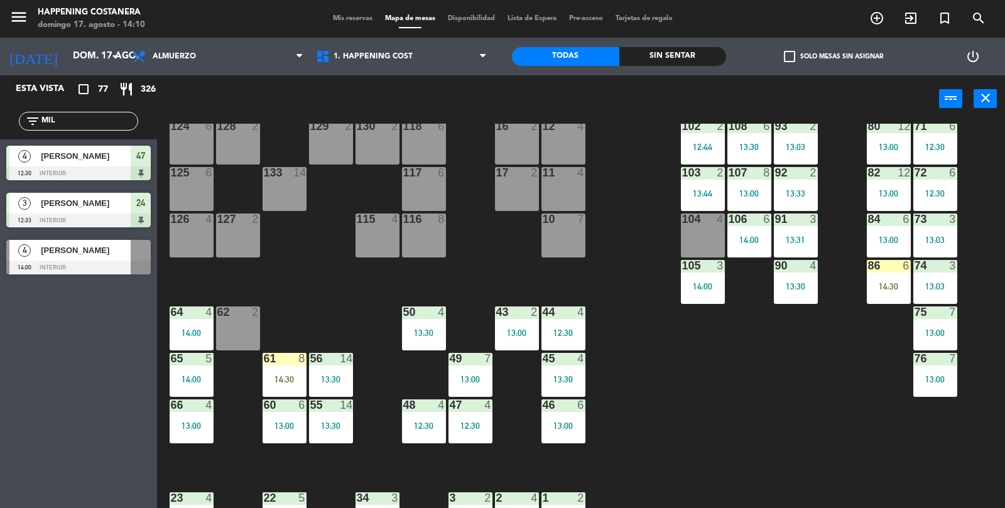
type input "MIL"
click at [51, 255] on span "[PERSON_NAME]" at bounding box center [86, 250] width 90 height 13
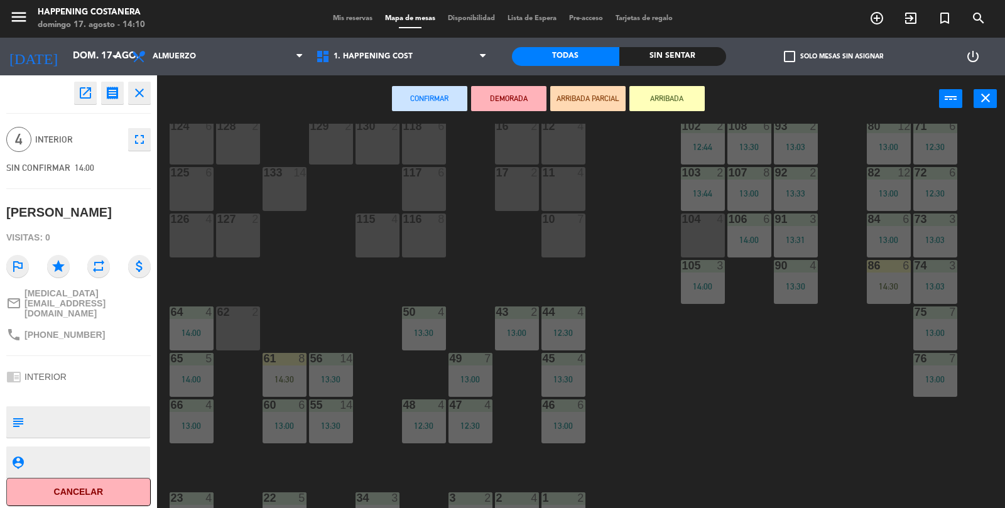
click at [696, 228] on div "104 4" at bounding box center [703, 235] width 44 height 44
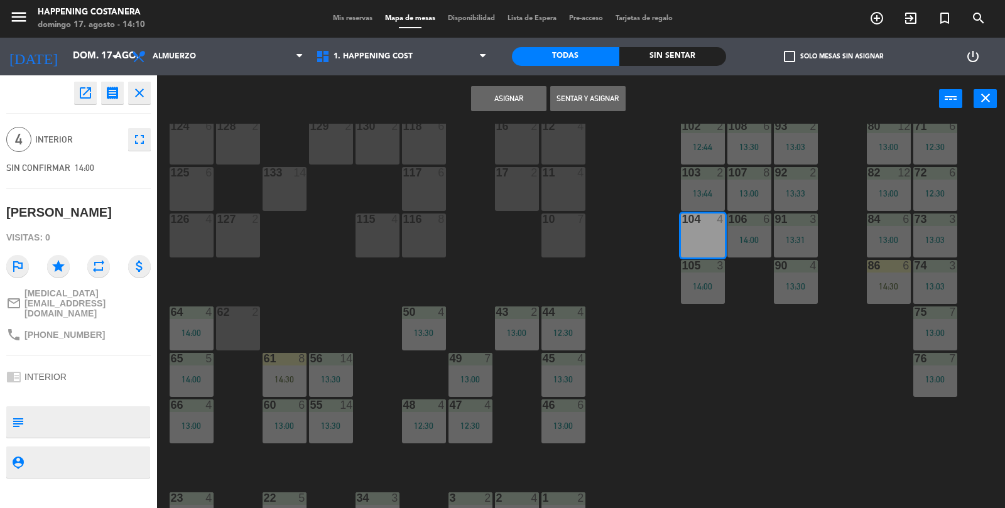
click at [611, 108] on button "Sentar y Asignar" at bounding box center [587, 98] width 75 height 25
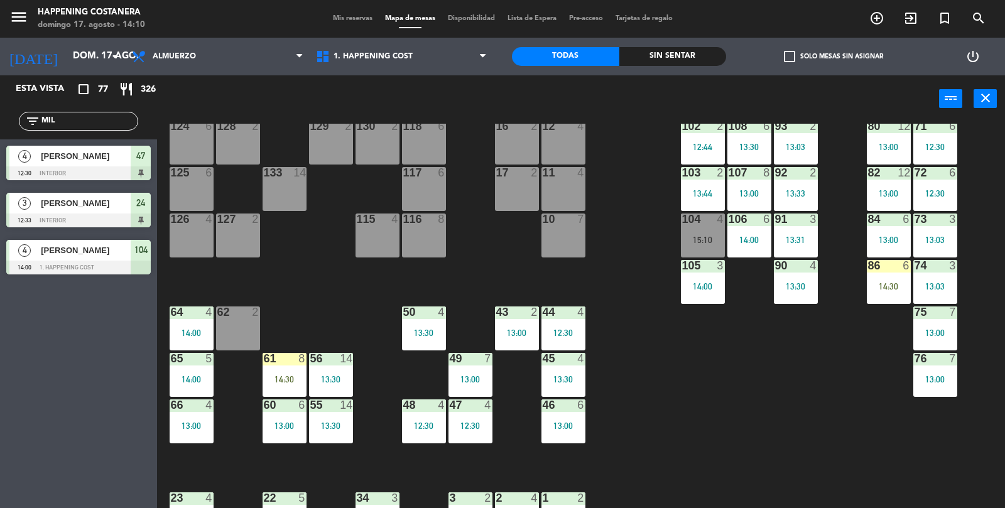
click at [68, 123] on input "MIL" at bounding box center [88, 121] width 97 height 14
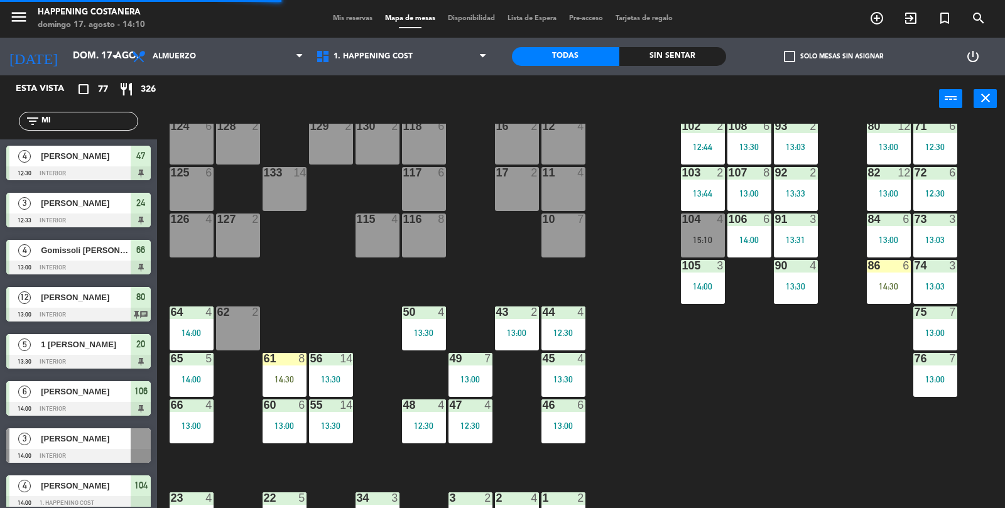
type input "M"
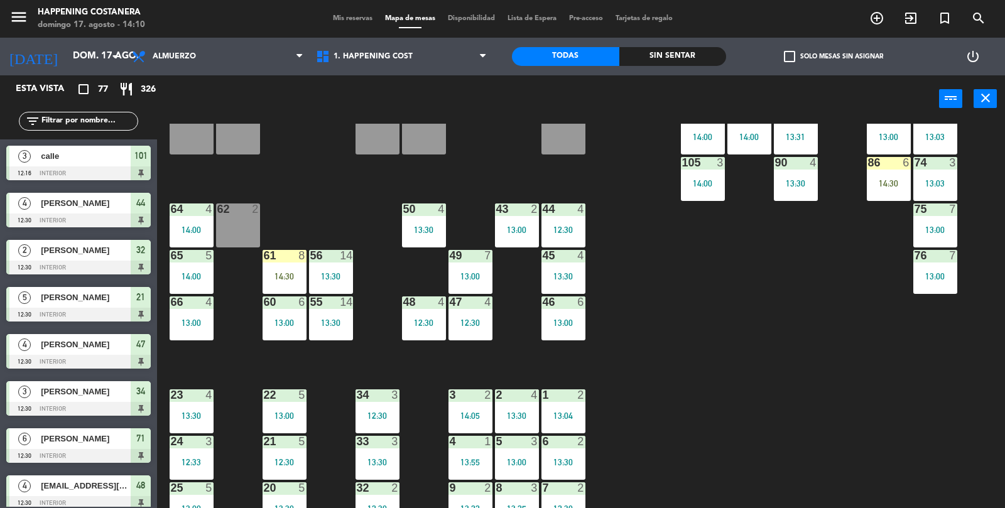
scroll to position [331, 0]
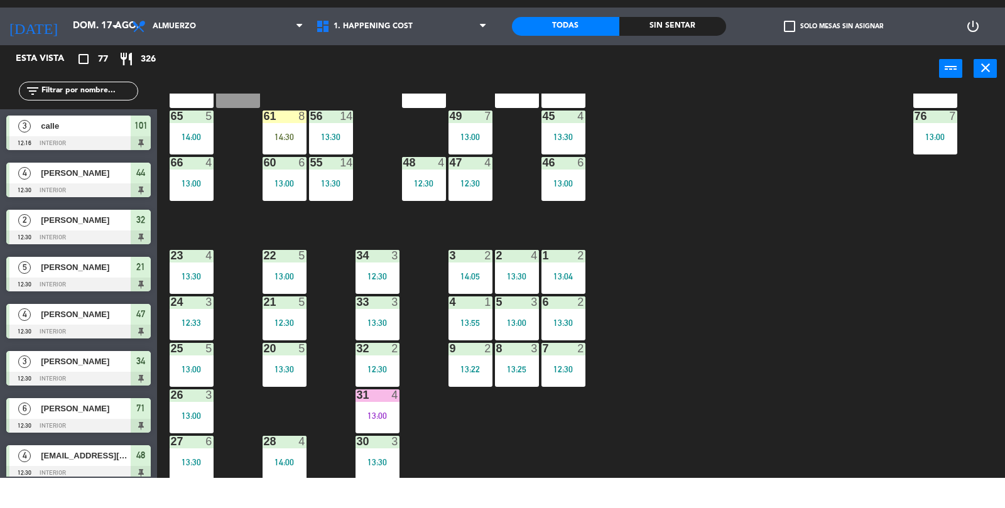
click at [389, 438] on div "31 4 13:00" at bounding box center [377, 441] width 44 height 44
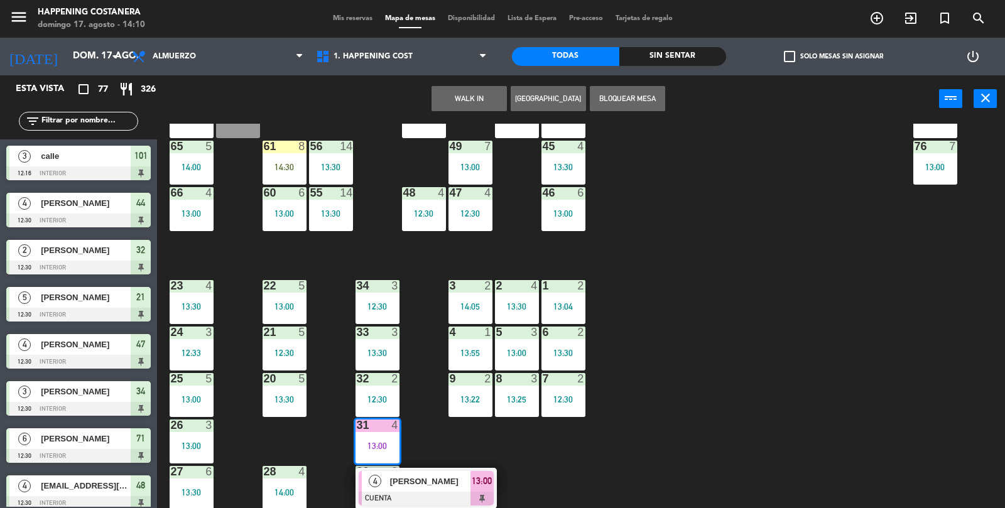
click at [408, 458] on div "69 5 13:06 122 6 121 6 120 6 14 4 CAVA 22 101 3 12:16 94 2 13:23 70 5 13:06 123…" at bounding box center [586, 316] width 838 height 385
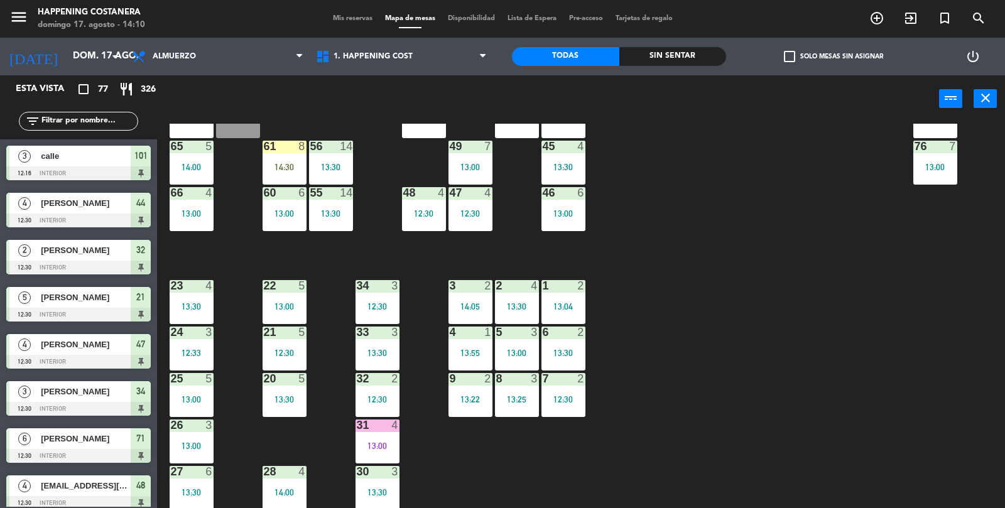
click at [377, 444] on div "13:00" at bounding box center [377, 445] width 44 height 9
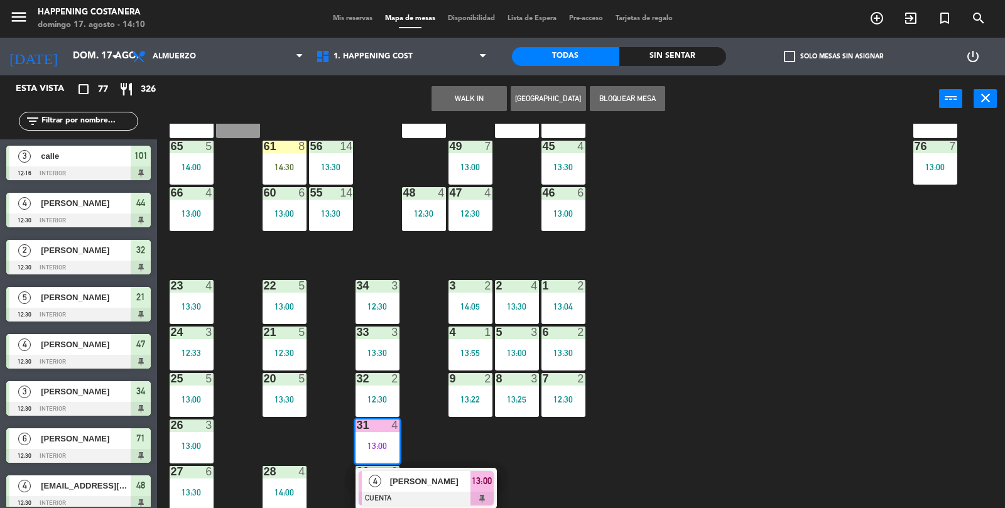
click at [422, 490] on div "[PERSON_NAME]" at bounding box center [430, 481] width 82 height 21
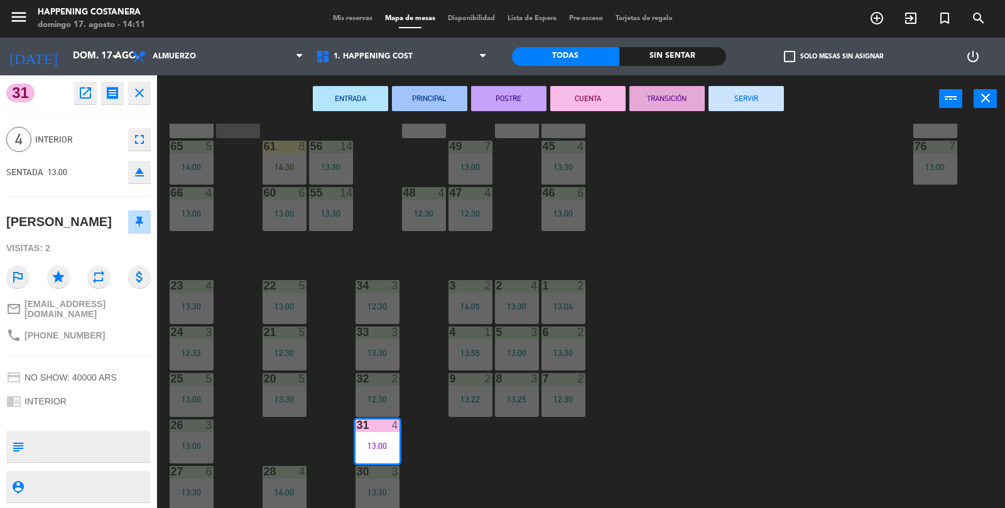
click at [751, 103] on button "SERVIR" at bounding box center [745, 98] width 75 height 25
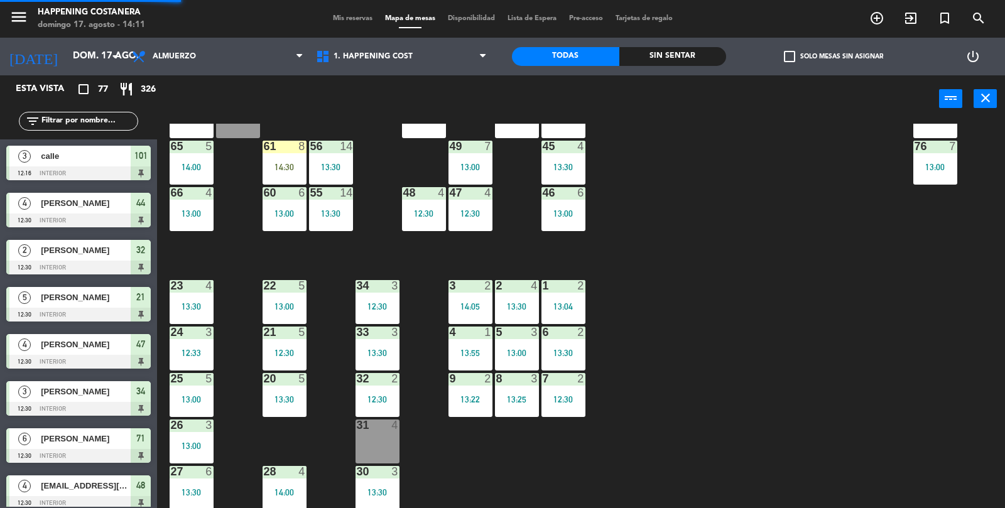
scroll to position [1, 0]
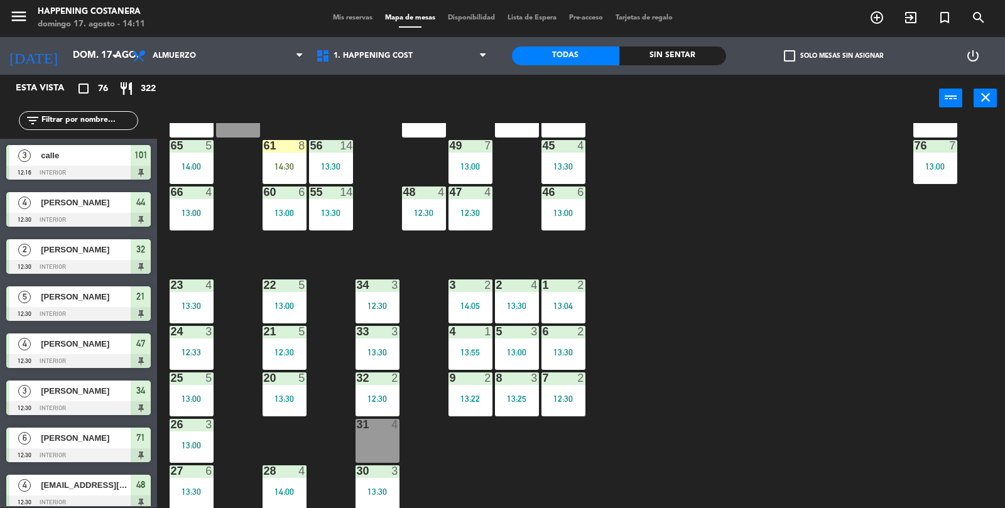
click at [60, 116] on input "text" at bounding box center [88, 121] width 97 height 14
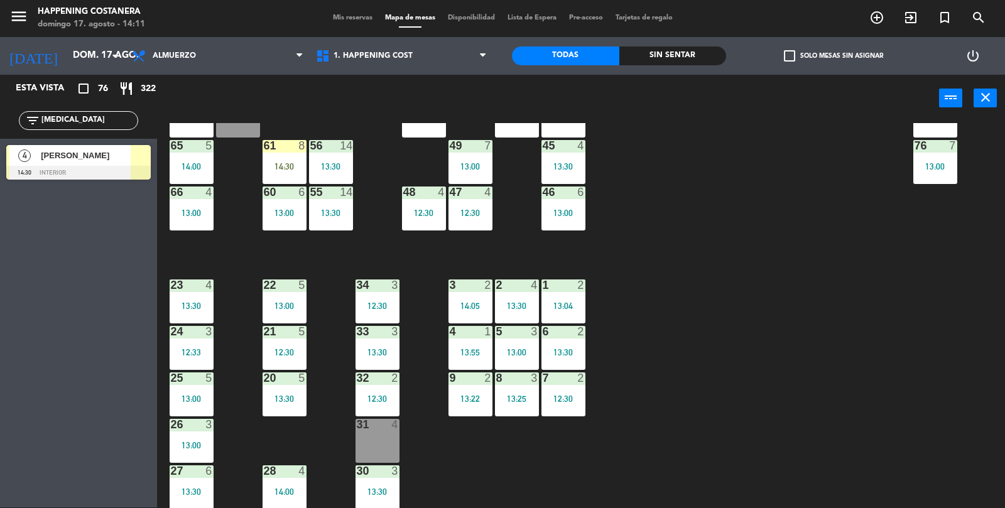
type input "[MEDICAL_DATA]"
click at [53, 157] on span "[PERSON_NAME]" at bounding box center [86, 155] width 90 height 13
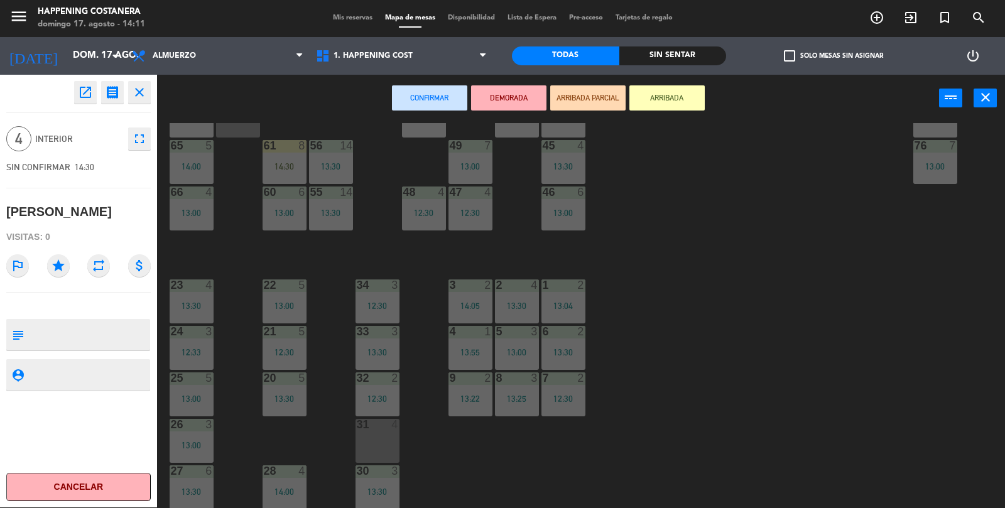
click at [387, 453] on div "31 4" at bounding box center [377, 441] width 44 height 44
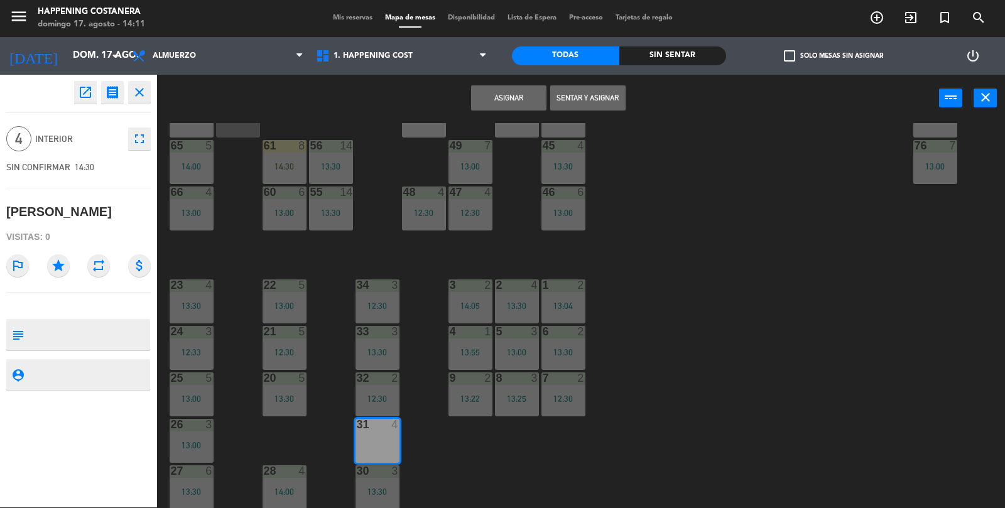
click at [620, 89] on button "Sentar y Asignar" at bounding box center [587, 97] width 75 height 25
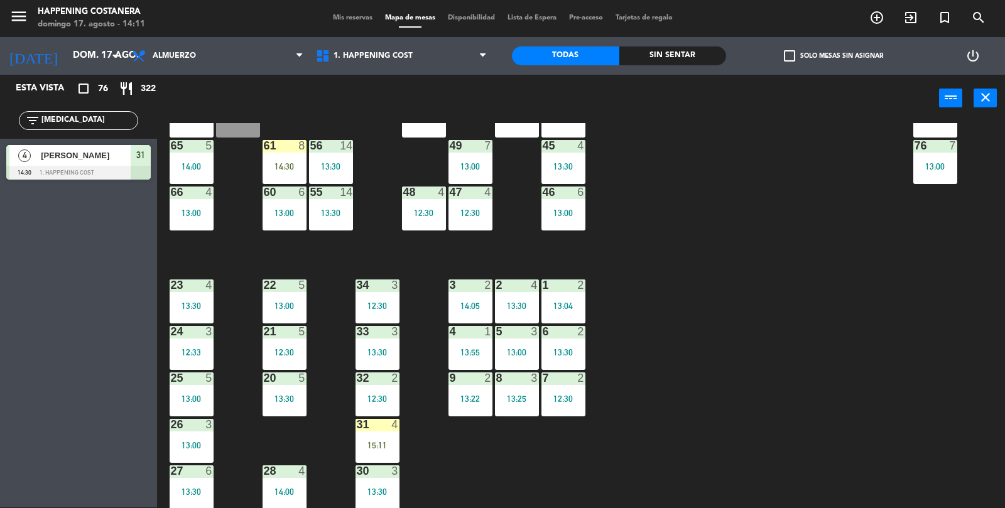
click at [61, 114] on input "[MEDICAL_DATA]" at bounding box center [88, 121] width 97 height 14
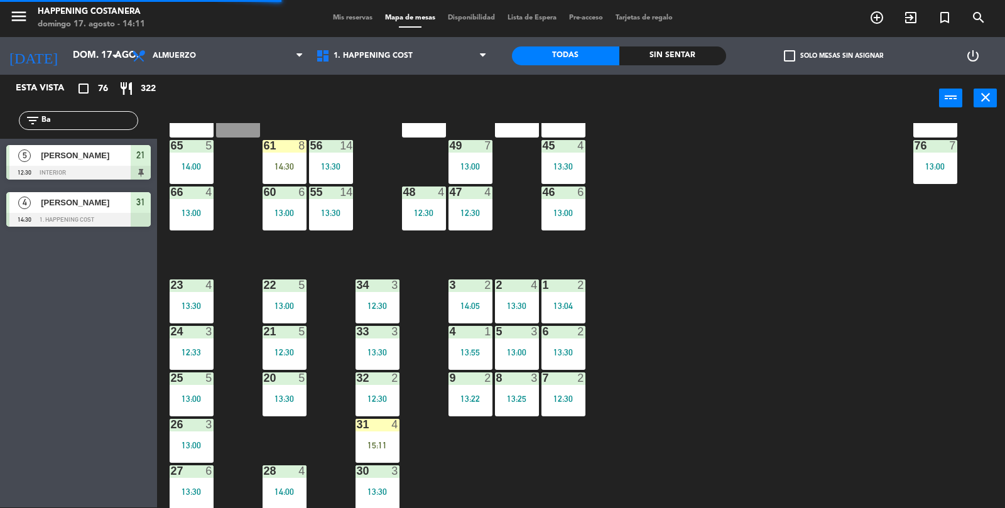
type input "B"
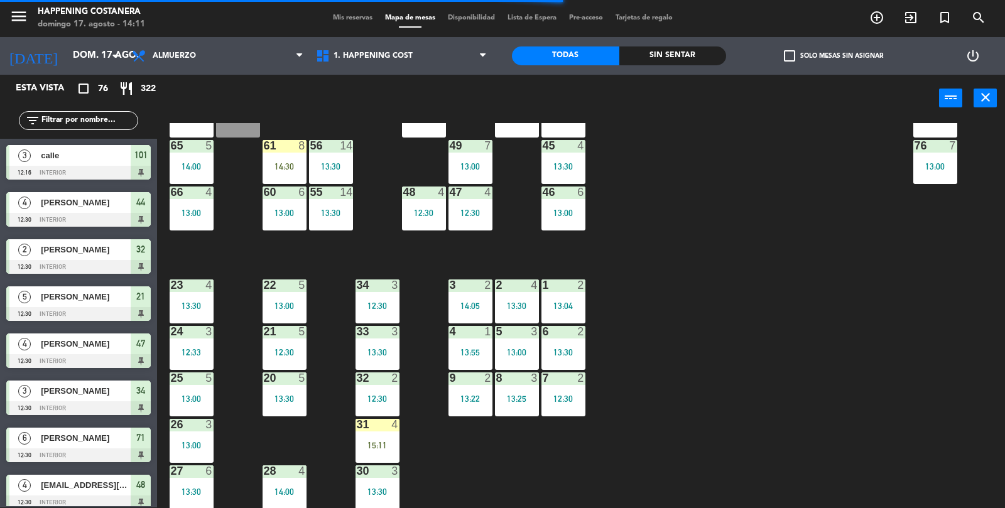
click at [281, 344] on div "21 5 12:30" at bounding box center [284, 348] width 44 height 44
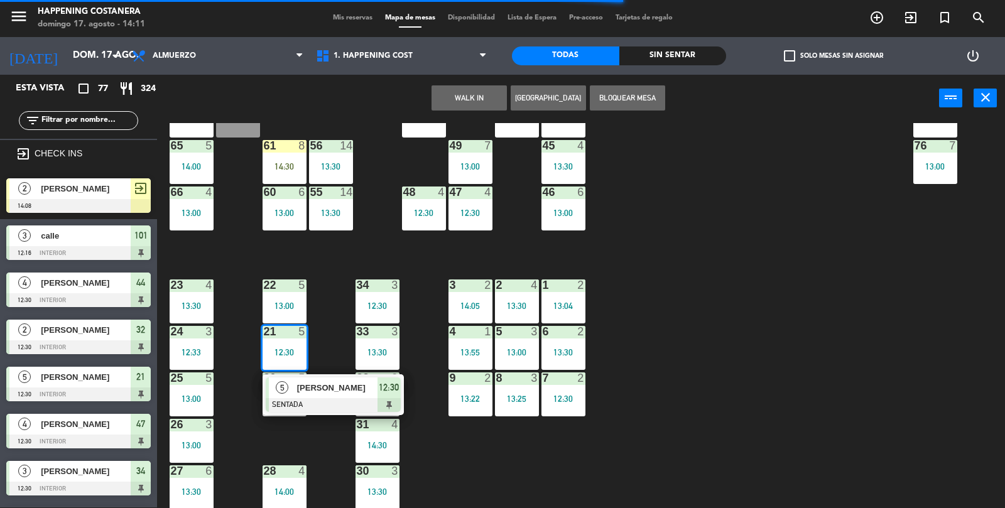
click at [289, 392] on div "5" at bounding box center [282, 387] width 27 height 21
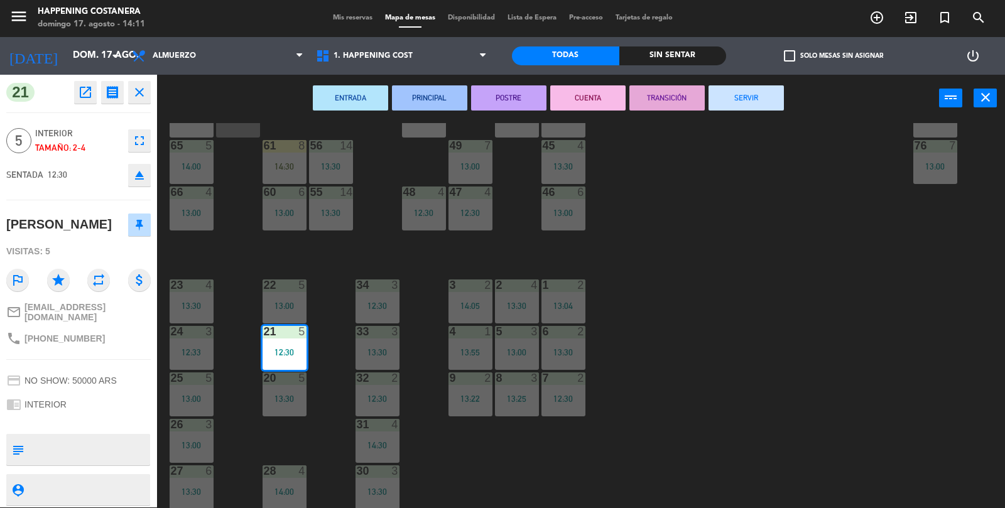
click at [601, 100] on button "CUENTA" at bounding box center [587, 97] width 75 height 25
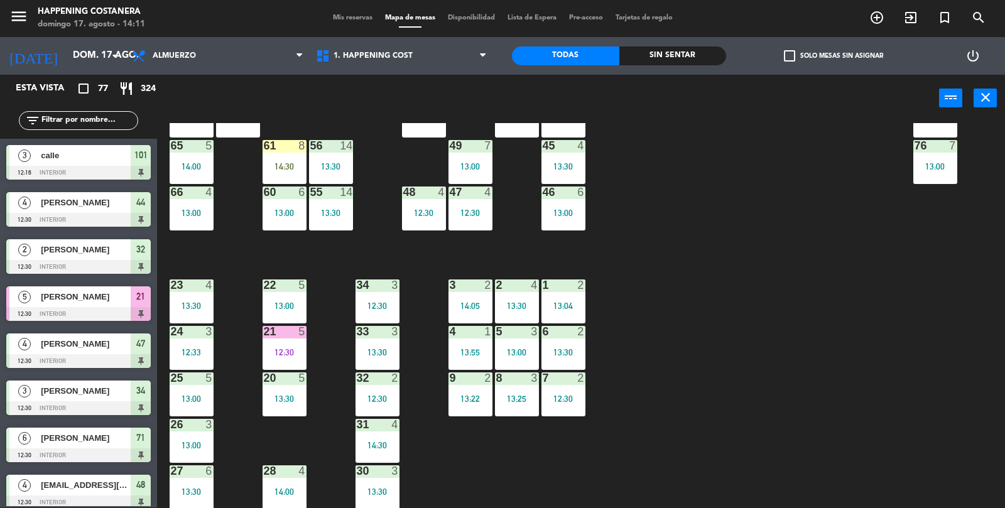
click at [284, 339] on div "21 5 12:30" at bounding box center [284, 348] width 44 height 44
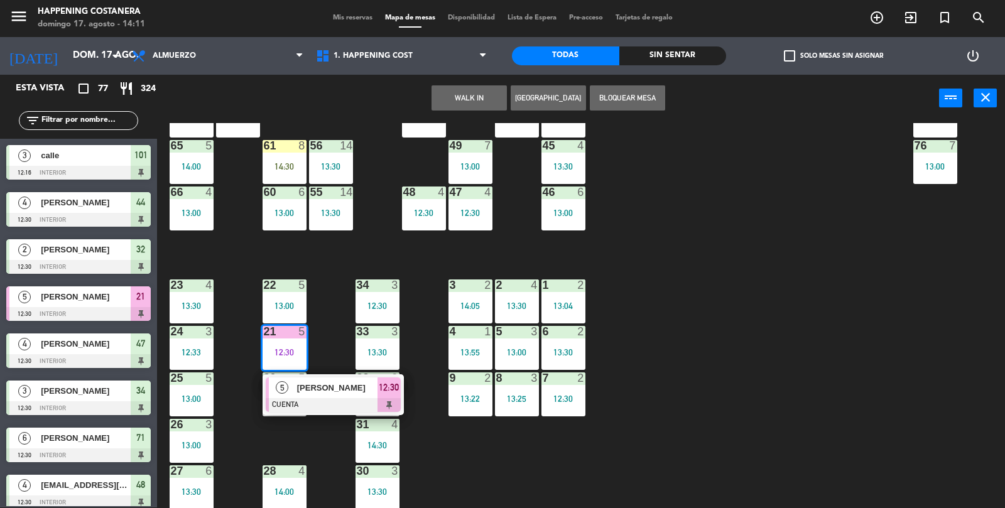
click at [291, 399] on div at bounding box center [333, 405] width 135 height 14
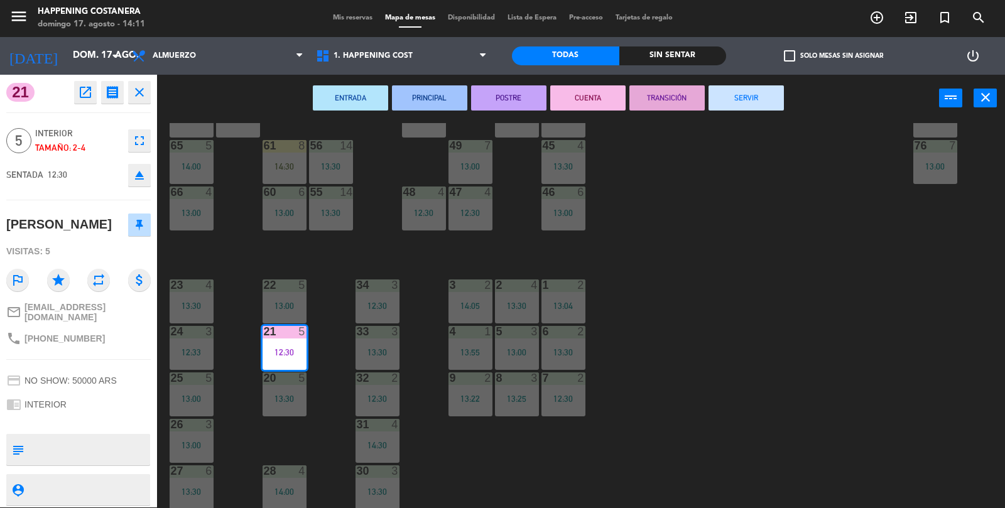
click at [731, 109] on button "SERVIR" at bounding box center [745, 97] width 75 height 25
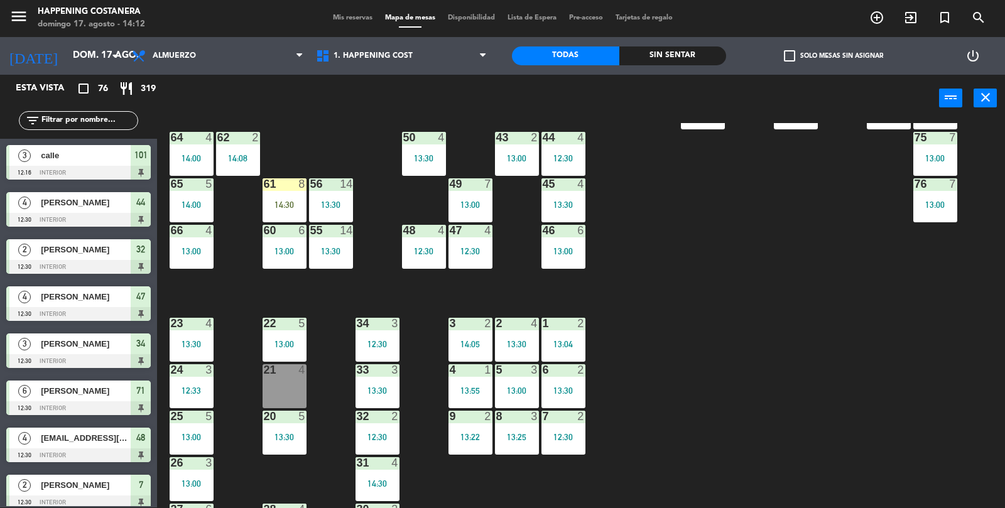
scroll to position [304, 0]
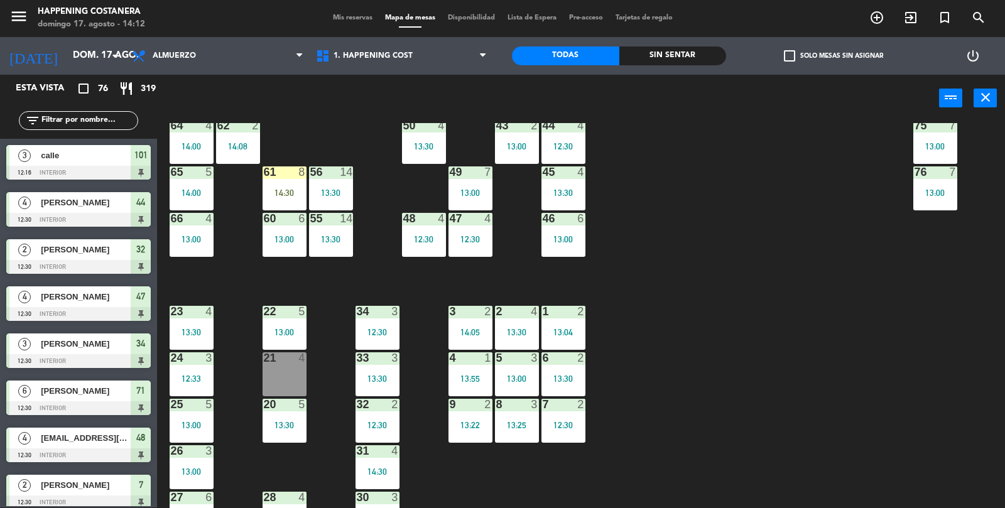
click at [678, 56] on div "Sin sentar" at bounding box center [672, 55] width 107 height 19
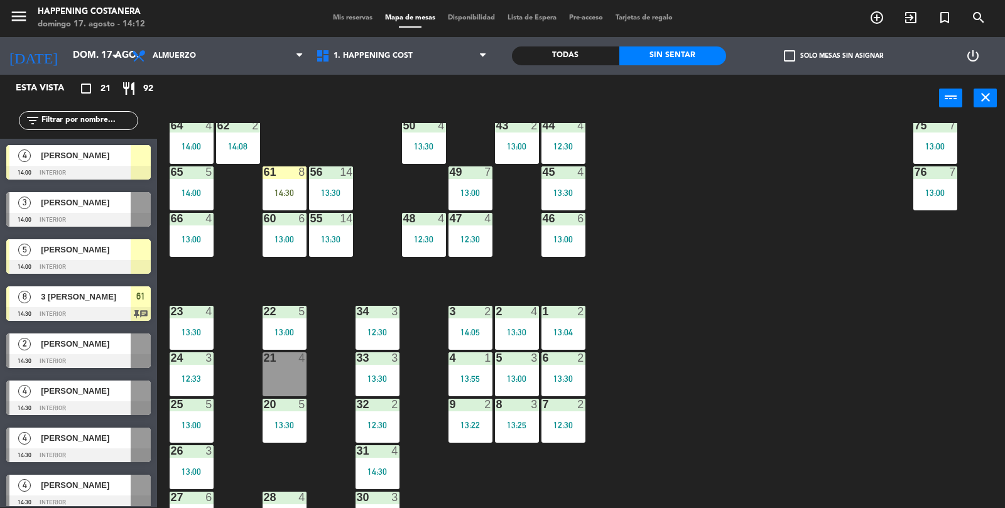
click at [588, 53] on div "Todas" at bounding box center [565, 55] width 107 height 19
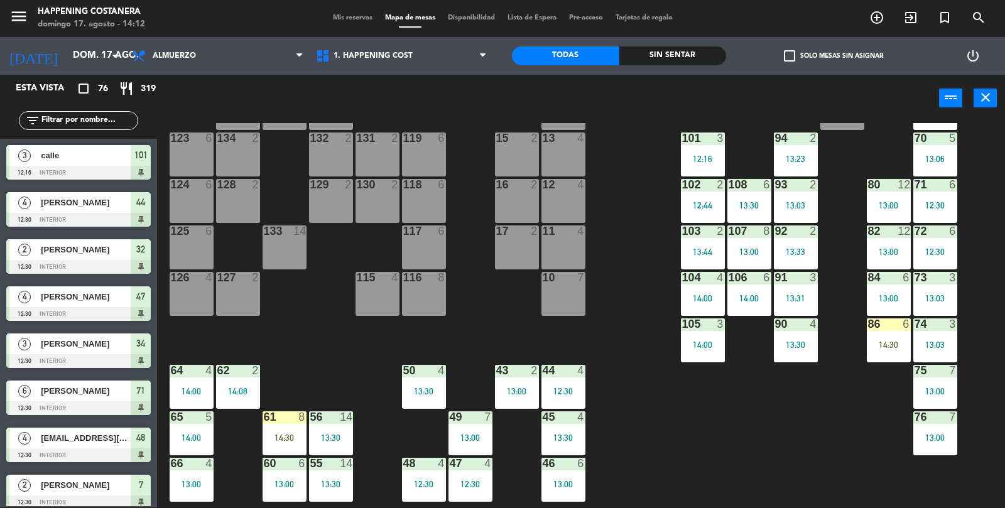
scroll to position [58, 0]
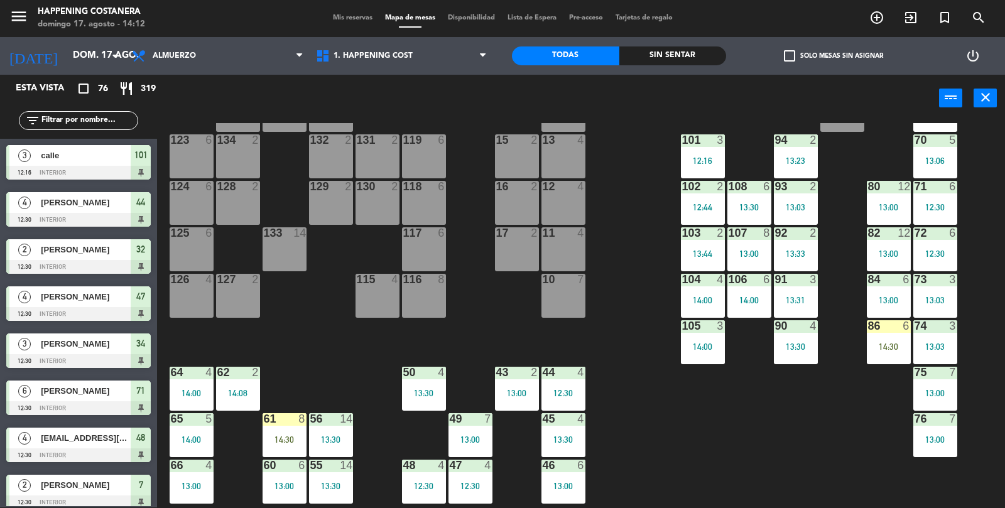
click at [821, 452] on div "69 5 13:06 122 6 121 6 120 6 14 4 CAVA 22 101 3 12:16 94 2 13:23 70 5 13:06 123…" at bounding box center [586, 315] width 838 height 385
click at [895, 337] on div "86 6 14:30" at bounding box center [888, 342] width 44 height 44
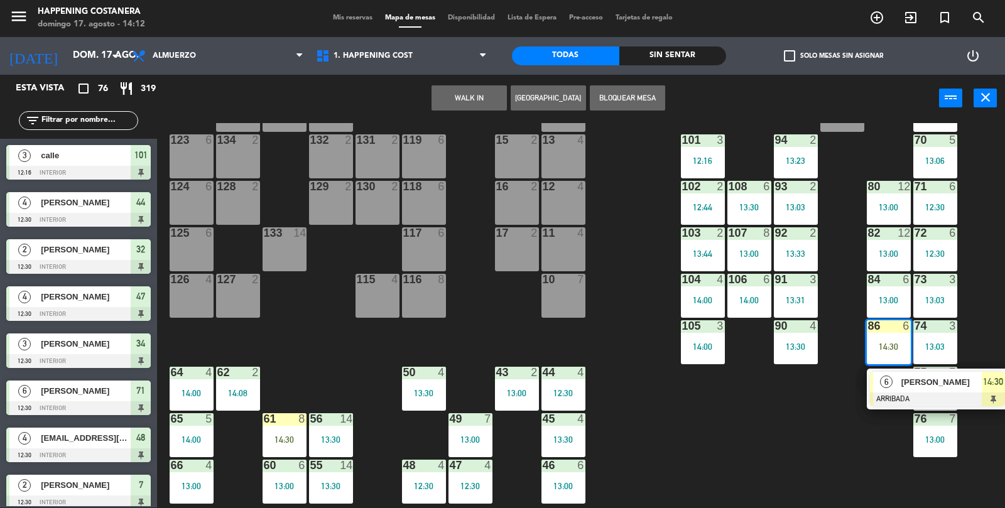
click at [898, 387] on div "6" at bounding box center [886, 382] width 27 height 21
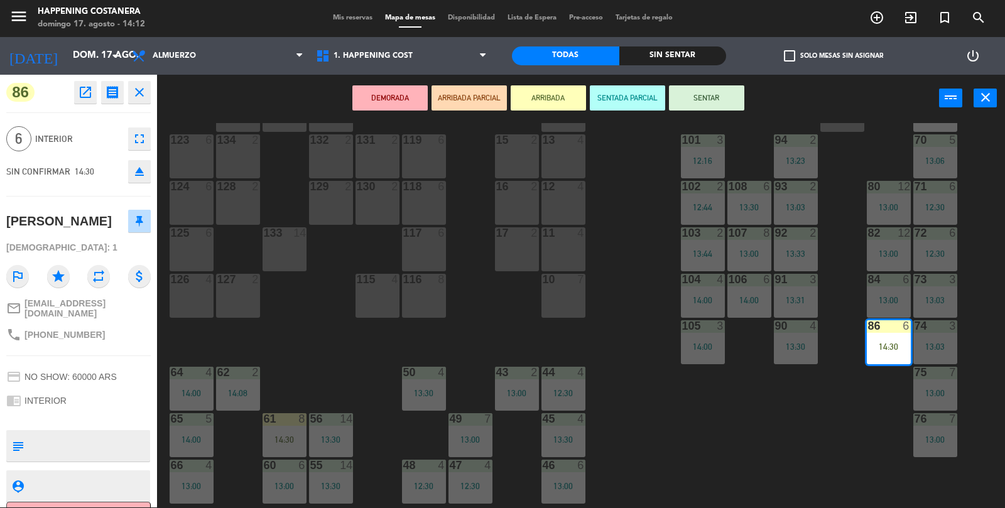
click at [741, 107] on button "SENTAR" at bounding box center [706, 97] width 75 height 25
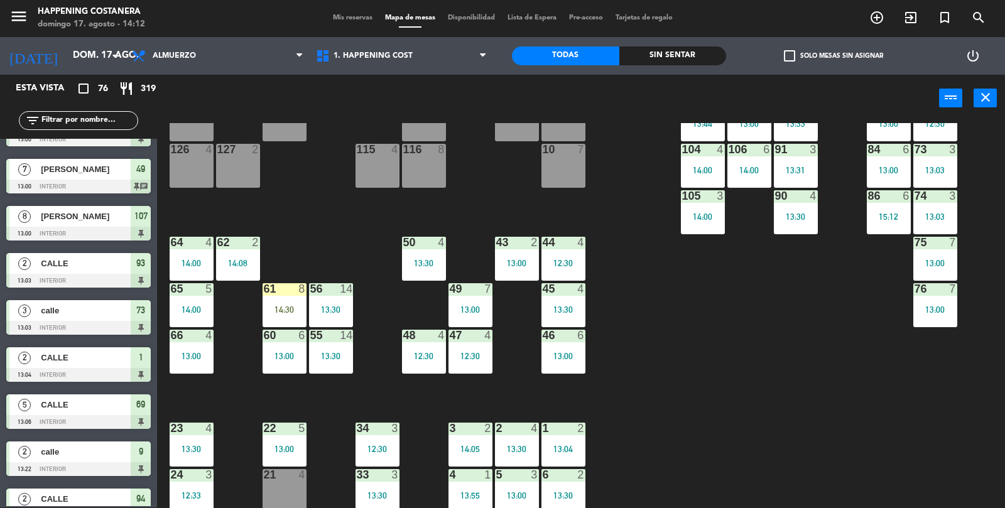
scroll to position [331, 0]
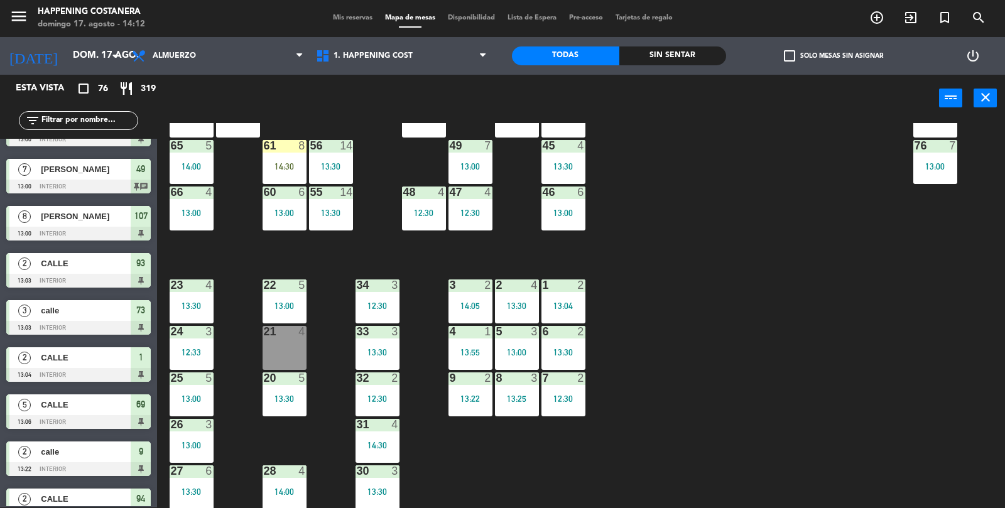
click at [834, 438] on div "69 5 13:06 122 6 121 6 120 6 14 4 CAVA 22 101 3 12:16 94 2 13:23 70 5 13:06 123…" at bounding box center [586, 315] width 838 height 385
click at [836, 439] on div "69 5 13:06 122 6 121 6 120 6 14 4 CAVA 22 101 3 12:16 94 2 13:23 70 5 13:06 123…" at bounding box center [586, 315] width 838 height 385
click at [864, 430] on div "69 5 13:06 122 6 121 6 120 6 14 4 CAVA 22 101 3 12:16 94 2 13:23 70 5 13:06 123…" at bounding box center [586, 315] width 838 height 385
click at [63, 124] on input "text" at bounding box center [88, 121] width 97 height 14
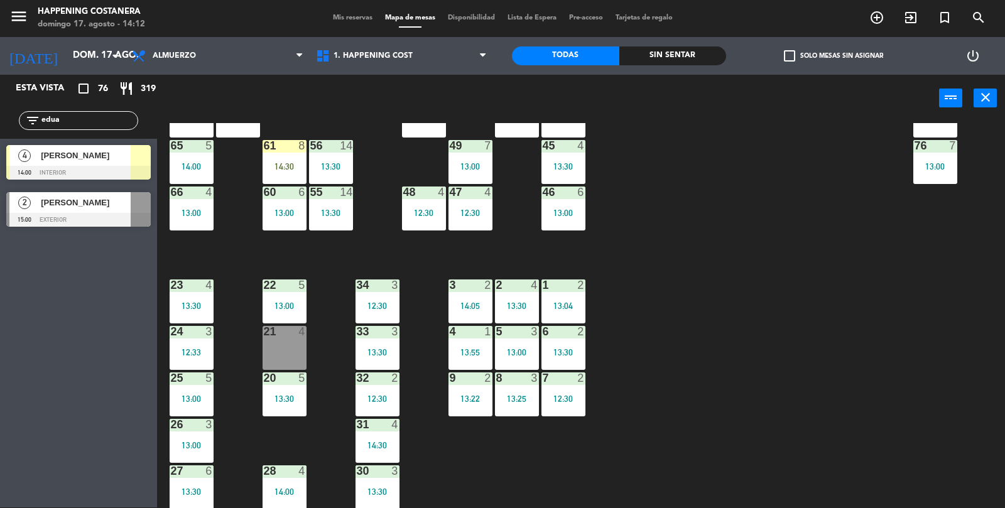
type input "edua"
click at [918, 313] on div "69 5 13:06 122 6 121 6 120 6 14 4 CAVA 22 101 3 12:16 94 2 13:23 70 5 13:06 123…" at bounding box center [586, 315] width 838 height 385
click at [865, 303] on div "69 5 13:06 122 6 121 6 120 6 14 4 CAVA 22 101 3 12:16 94 2 13:23 70 5 13:06 123…" at bounding box center [586, 315] width 838 height 385
click at [105, 116] on input "edua" at bounding box center [88, 121] width 97 height 14
click at [77, 120] on input "edua" at bounding box center [88, 121] width 97 height 14
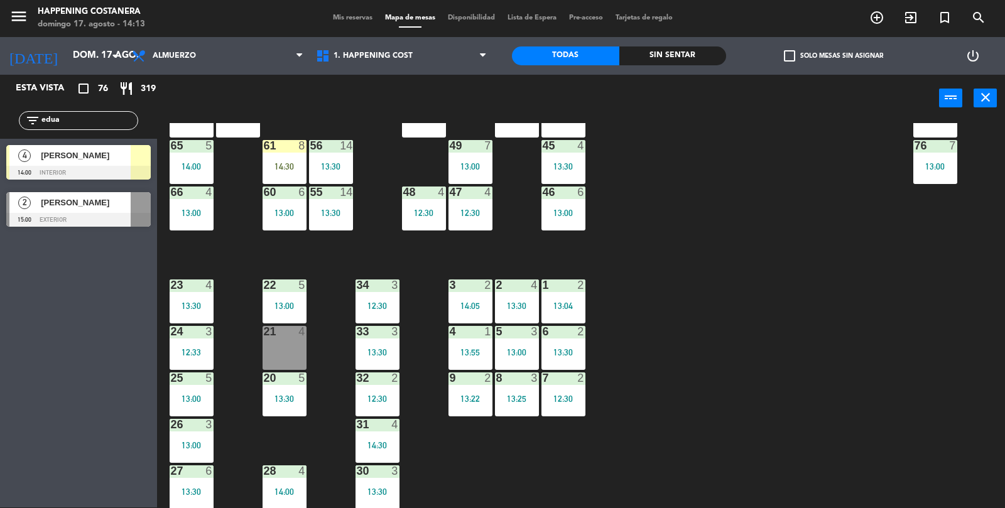
click at [73, 116] on input "edua" at bounding box center [88, 121] width 97 height 14
click at [76, 121] on input "edua" at bounding box center [88, 121] width 97 height 14
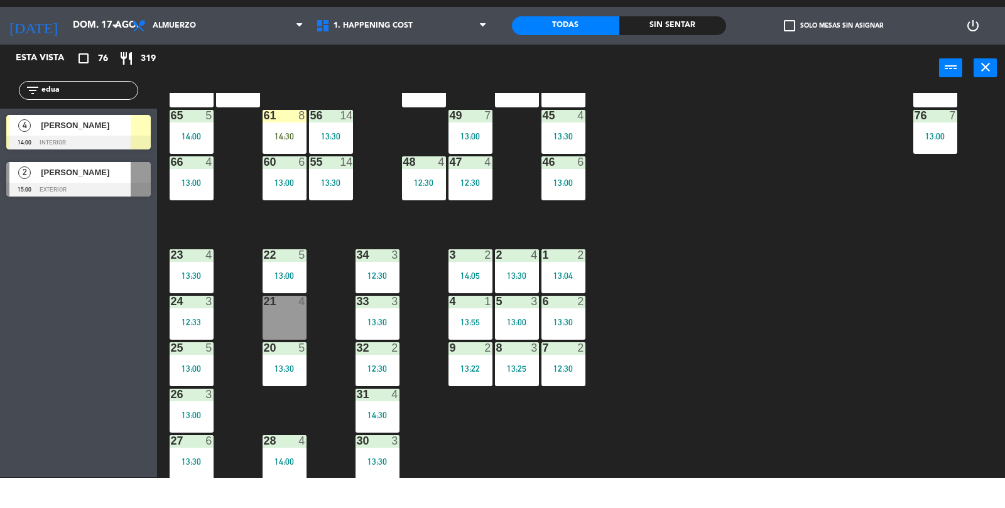
click at [583, 289] on div "2" at bounding box center [581, 284] width 8 height 11
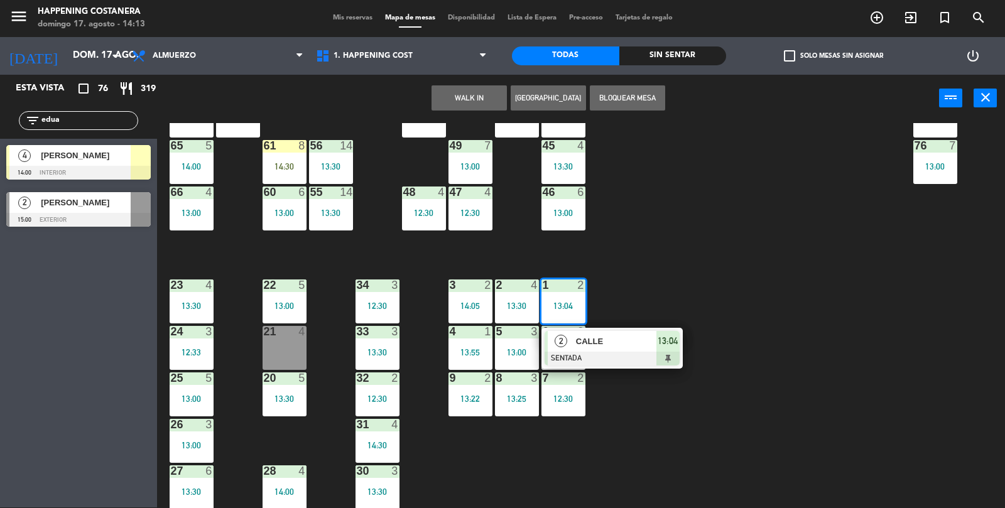
click at [601, 315] on div "69 5 13:06 122 6 121 6 120 6 14 4 CAVA 22 101 3 12:16 94 2 13:23 70 5 13:06 123…" at bounding box center [586, 315] width 838 height 385
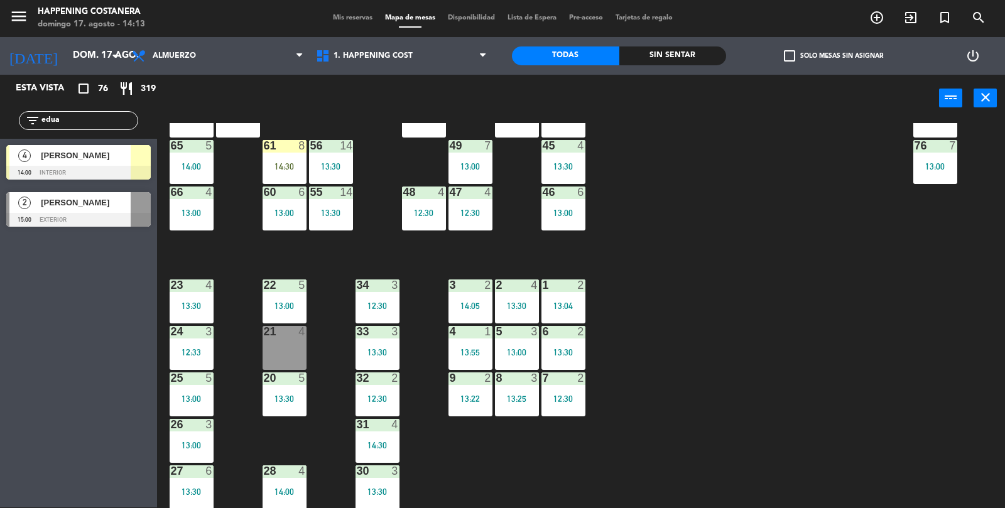
click at [568, 280] on div at bounding box center [562, 284] width 21 height 11
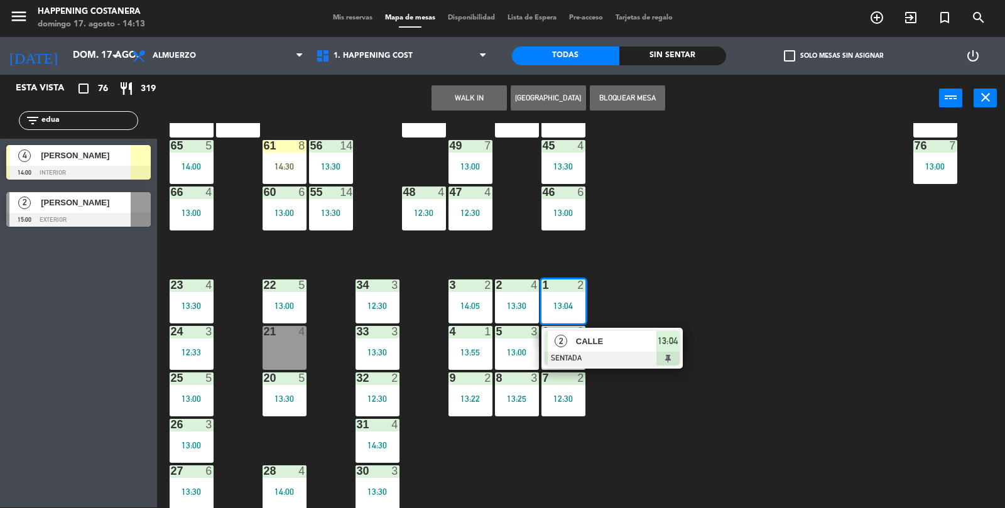
click at [588, 346] on span "CALLE" at bounding box center [616, 341] width 80 height 13
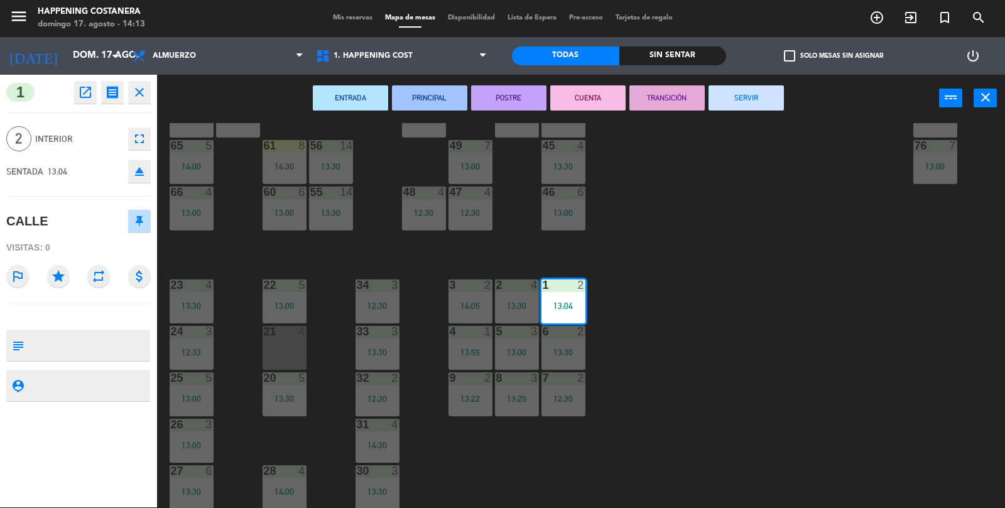
click at [579, 97] on button "CUENTA" at bounding box center [587, 97] width 75 height 25
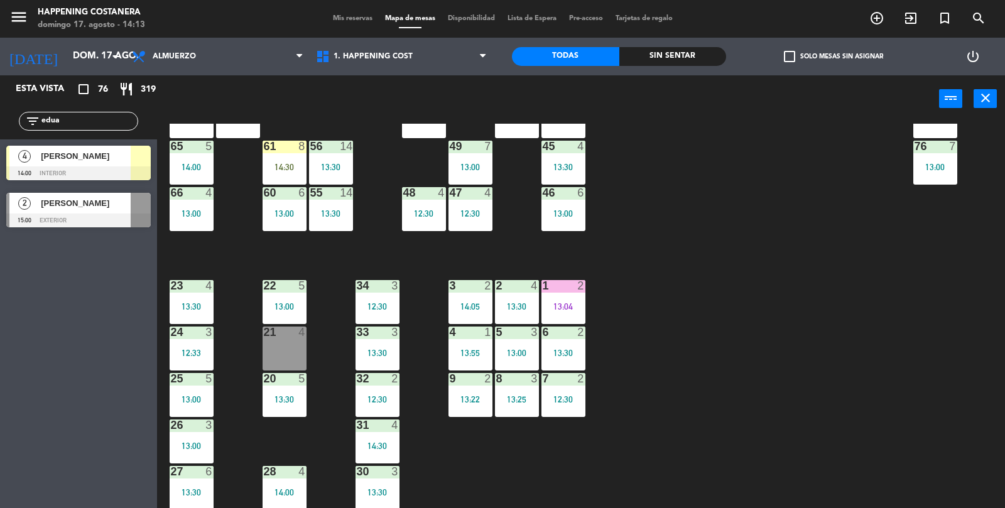
click at [198, 204] on div "66 4 13:00" at bounding box center [192, 209] width 44 height 44
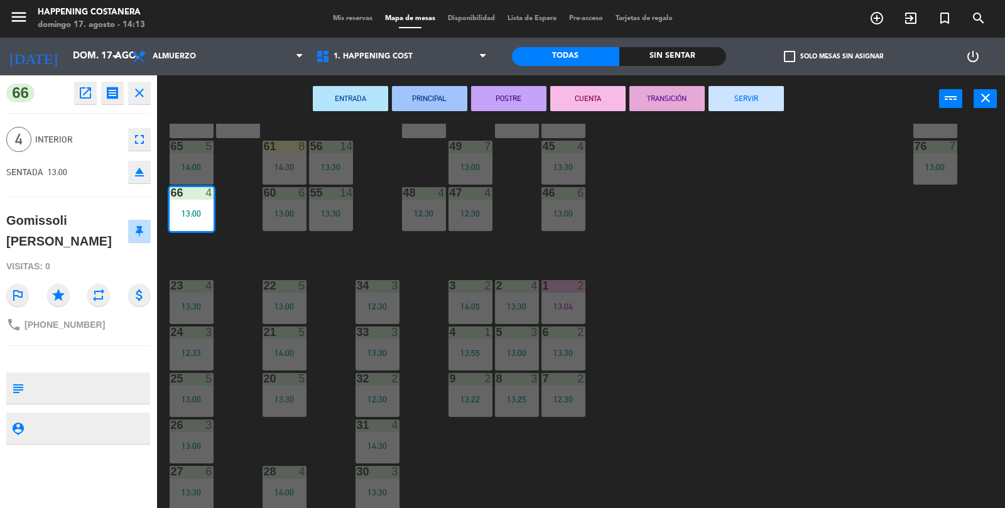
click at [580, 97] on button "CUENTA" at bounding box center [587, 98] width 75 height 25
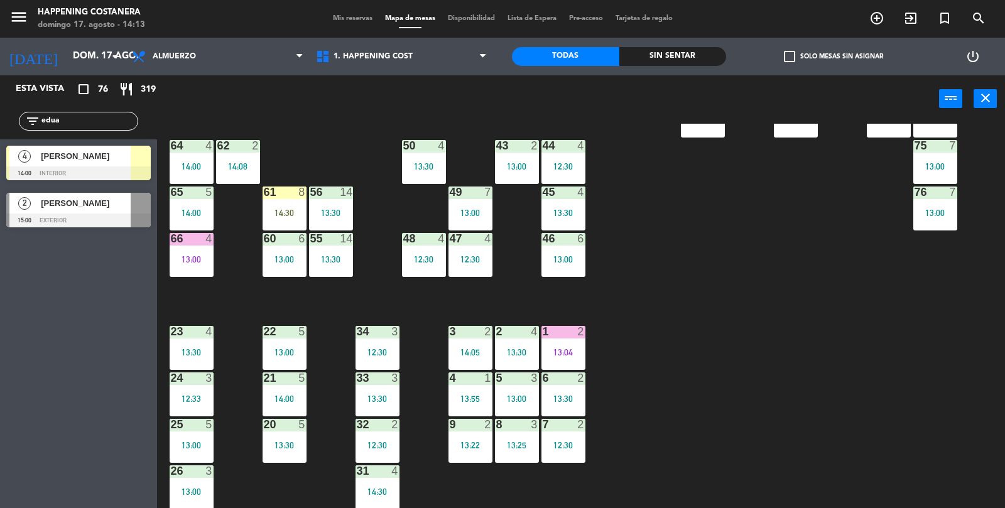
scroll to position [282, 0]
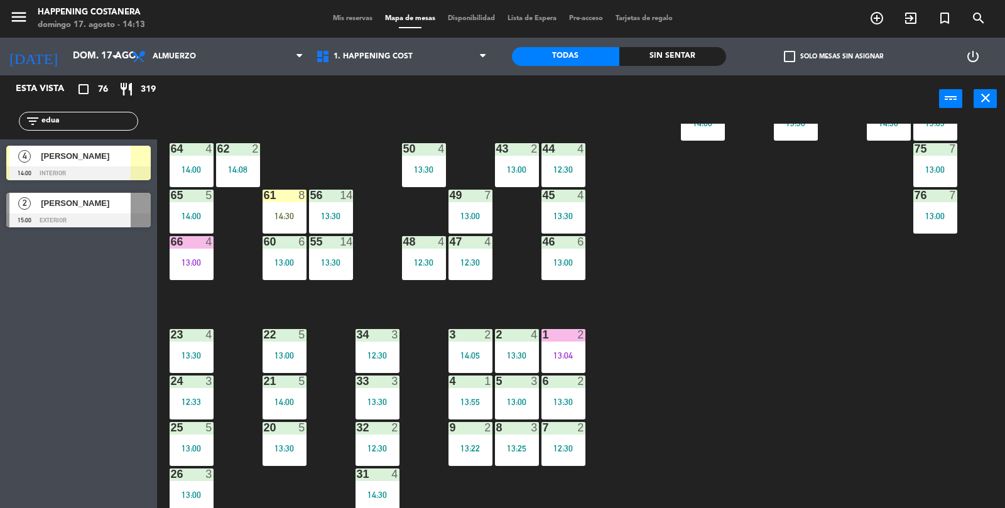
click at [915, 396] on div "69 5 13:06 122 6 121 6 120 6 14 4 CAVA 22 101 3 12:16 94 2 13:23 70 5 13:06 123…" at bounding box center [586, 316] width 838 height 385
click at [456, 252] on div "47 4 12:30" at bounding box center [470, 258] width 44 height 44
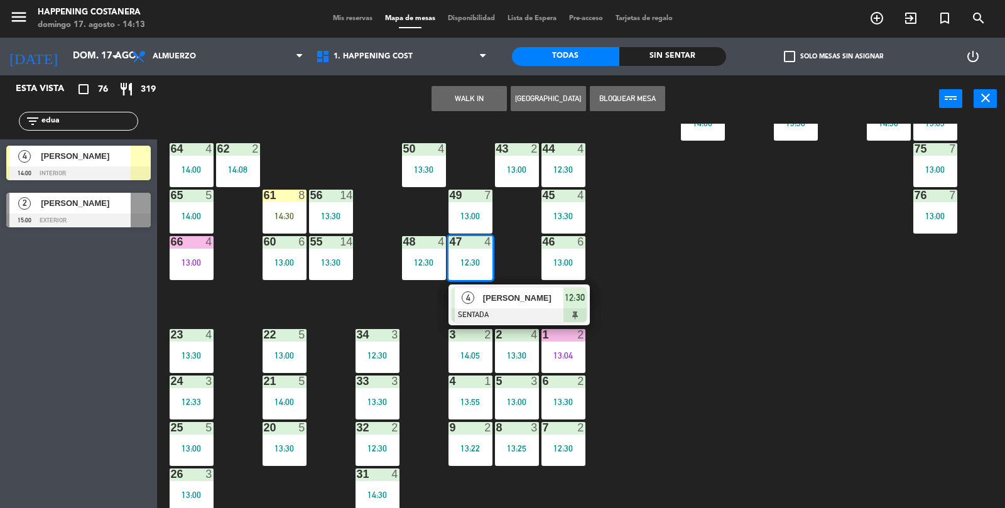
click at [495, 320] on div at bounding box center [518, 315] width 135 height 14
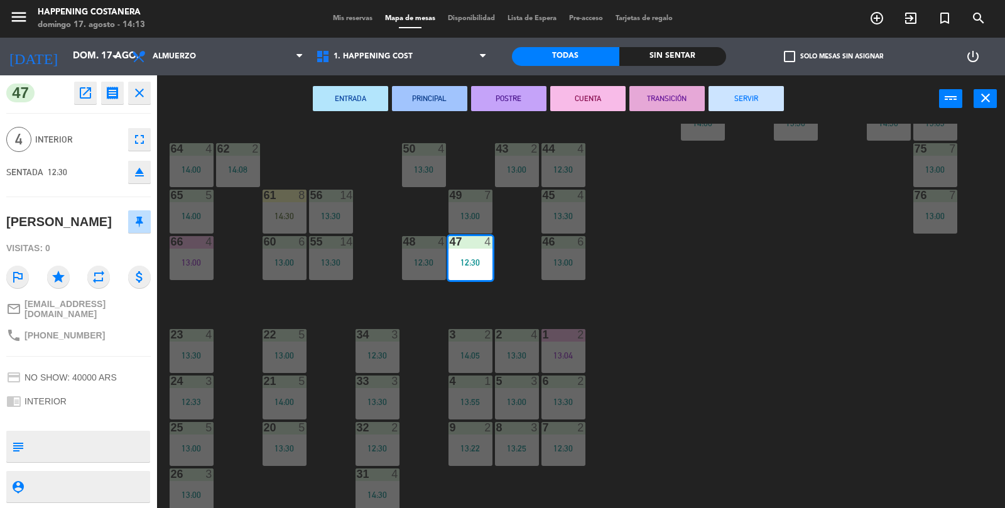
click at [585, 99] on button "CUENTA" at bounding box center [587, 98] width 75 height 25
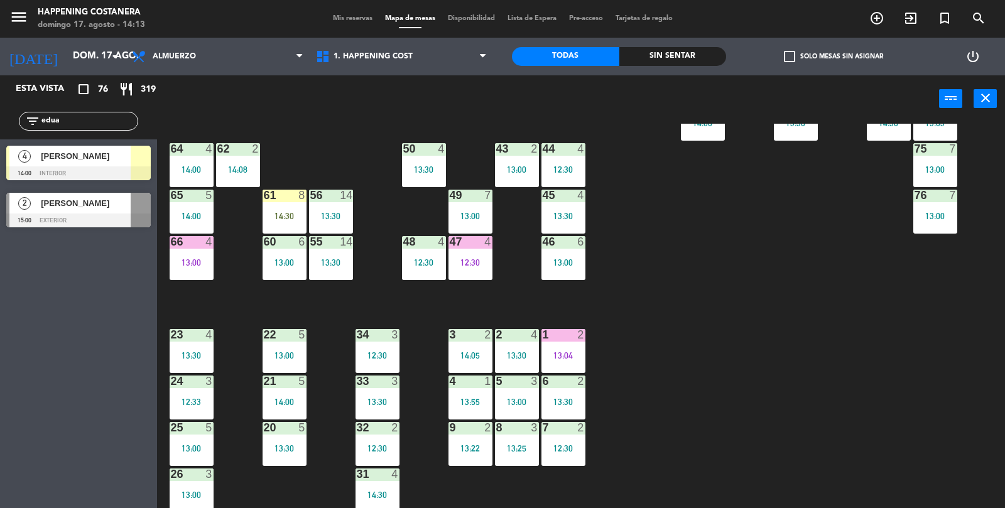
click at [554, 170] on div "12:30" at bounding box center [563, 169] width 44 height 9
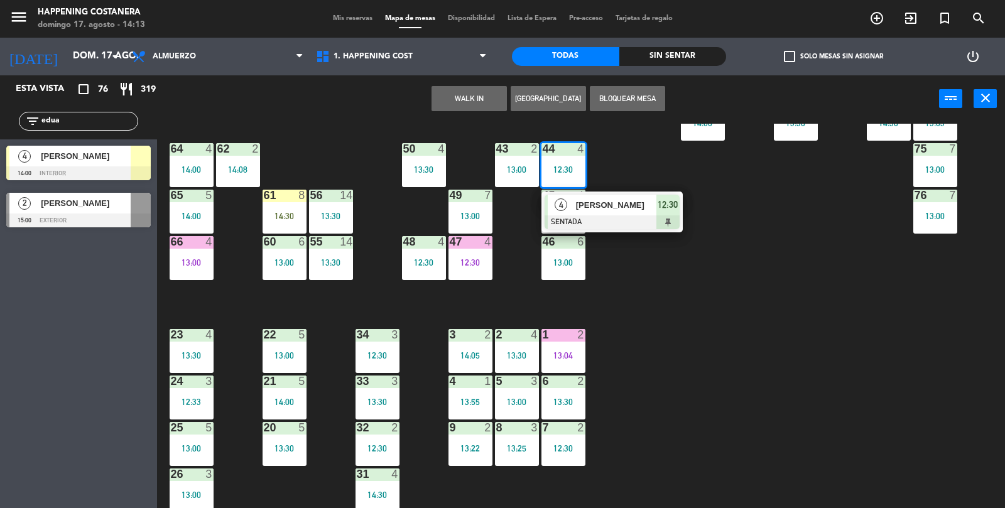
click at [583, 210] on span "[PERSON_NAME]" at bounding box center [616, 204] width 80 height 13
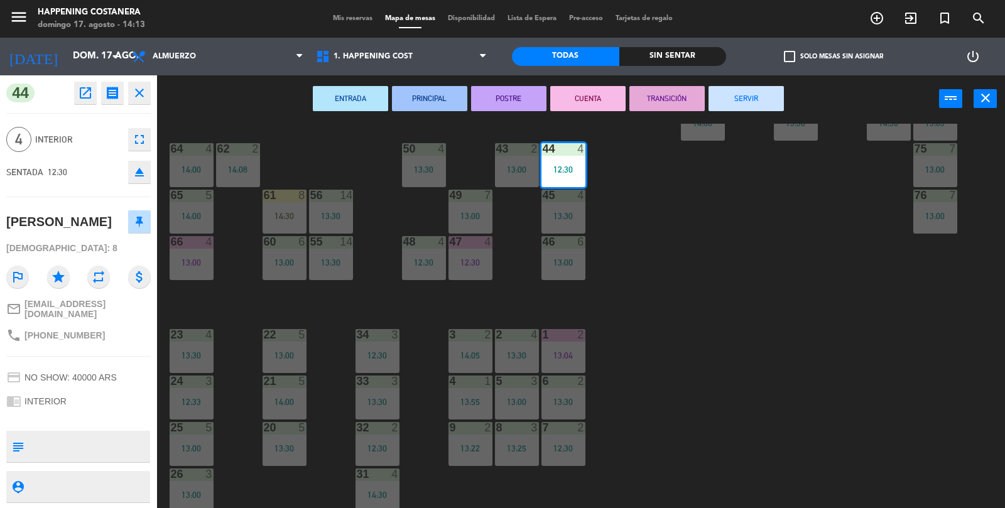
click at [585, 96] on button "CUENTA" at bounding box center [587, 98] width 75 height 25
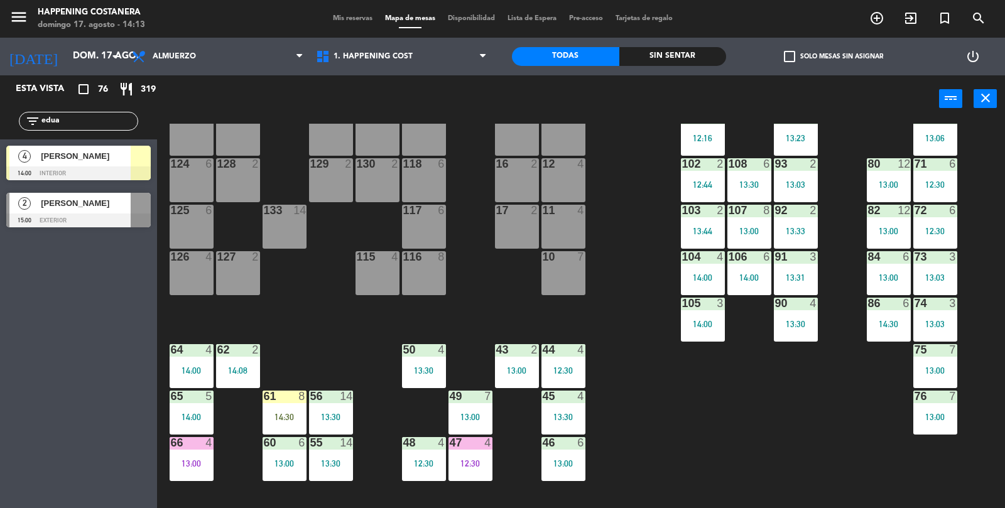
scroll to position [57, 0]
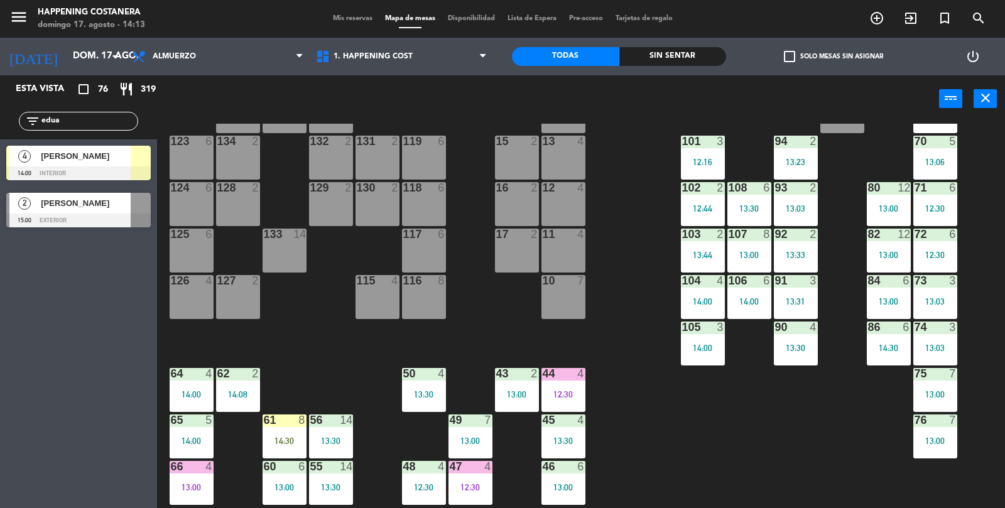
click at [791, 239] on div "92 2" at bounding box center [795, 235] width 44 height 13
click at [840, 466] on div "69 5 13:06 122 6 121 6 120 6 14 4 CAVA 22 101 3 12:16 94 2 13:23 70 5 13:06 123…" at bounding box center [586, 316] width 838 height 385
click at [799, 252] on div "13:33" at bounding box center [795, 255] width 44 height 9
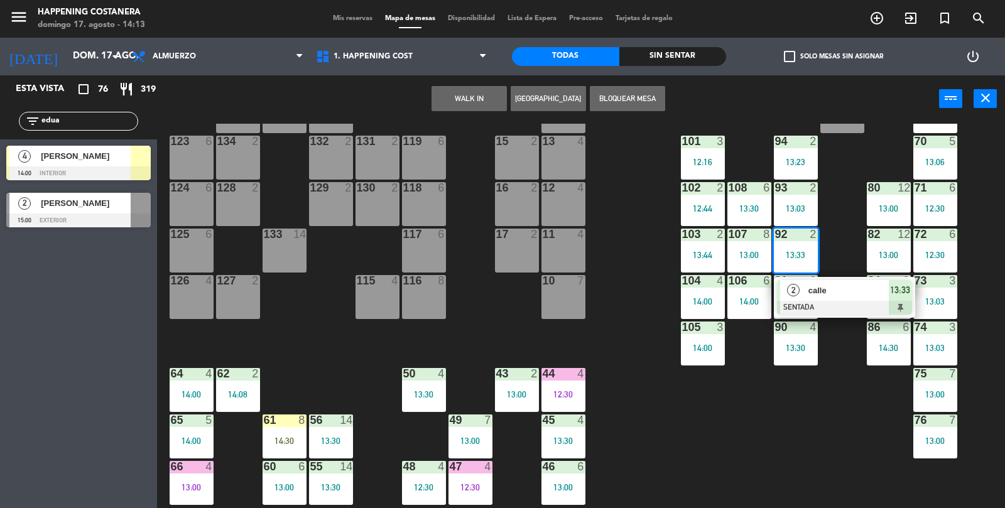
click at [804, 294] on div "2" at bounding box center [793, 290] width 27 height 21
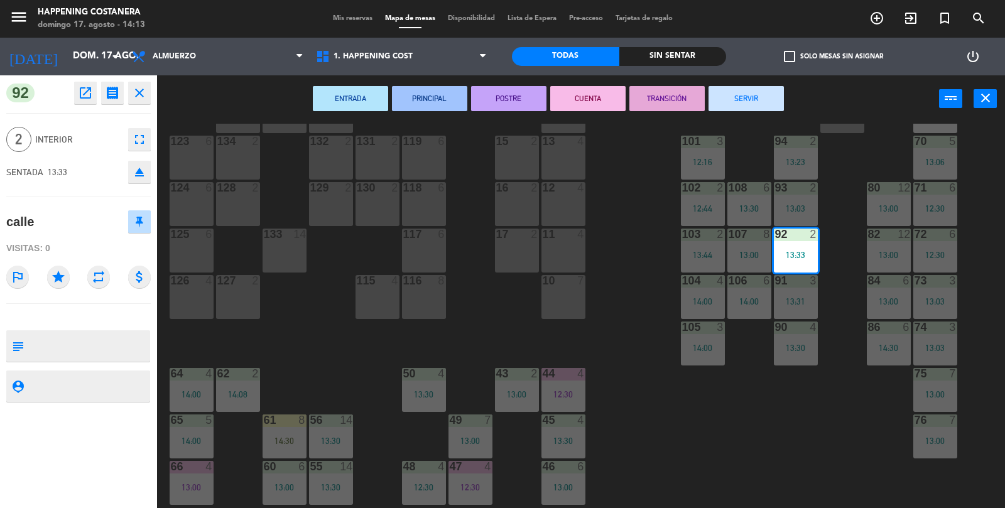
click at [584, 109] on button "CUENTA" at bounding box center [587, 98] width 75 height 25
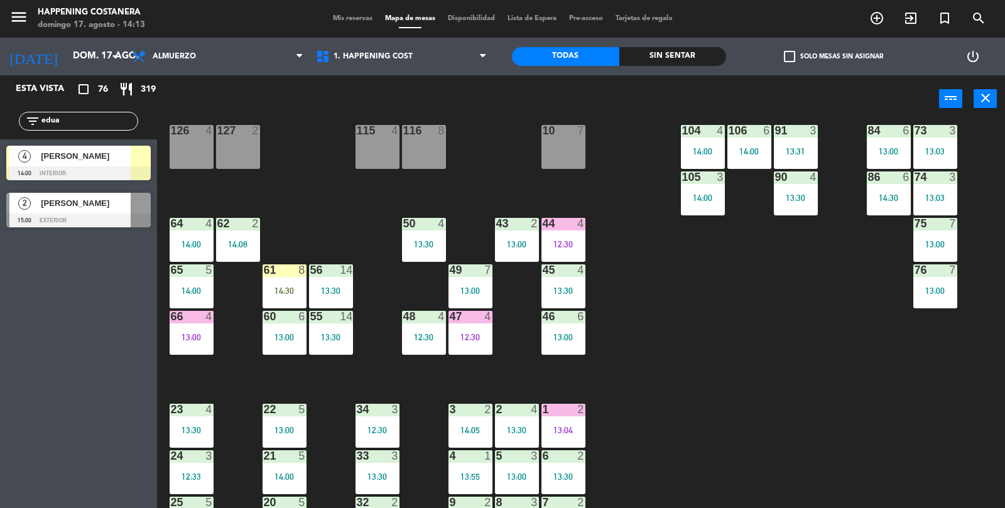
scroll to position [204, 0]
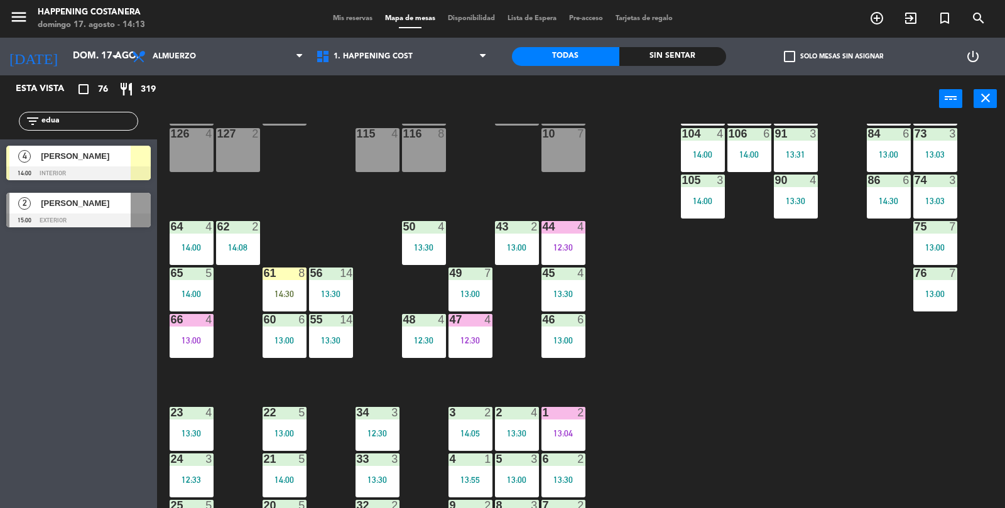
click at [73, 125] on input "edua" at bounding box center [88, 121] width 97 height 14
type input "e"
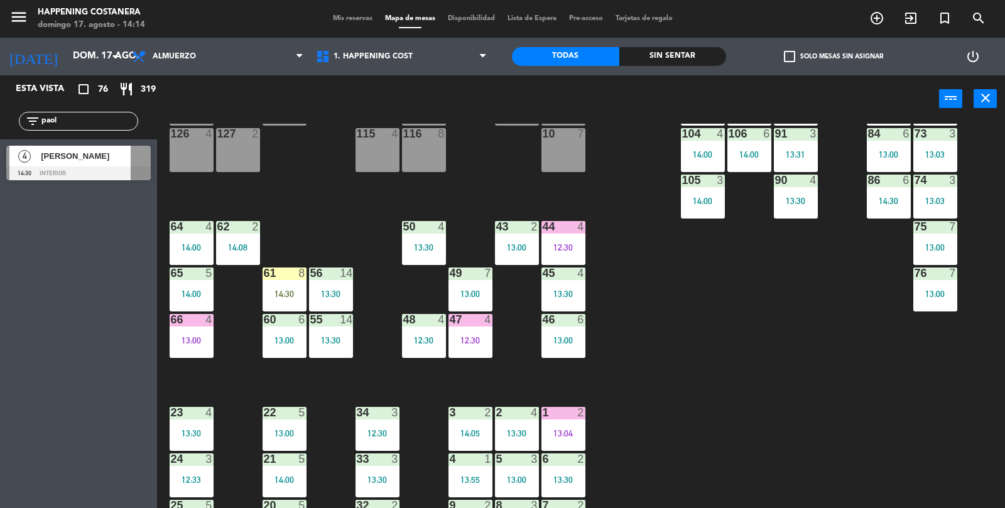
type input "paol"
click at [239, 259] on div "62 2 14:08" at bounding box center [238, 243] width 44 height 44
click at [689, 317] on div "69 5 13:06 122 6 121 6 120 6 14 4 CAVA 22 101 3 12:16 94 2 13:23 70 5 13:06 123…" at bounding box center [586, 316] width 838 height 385
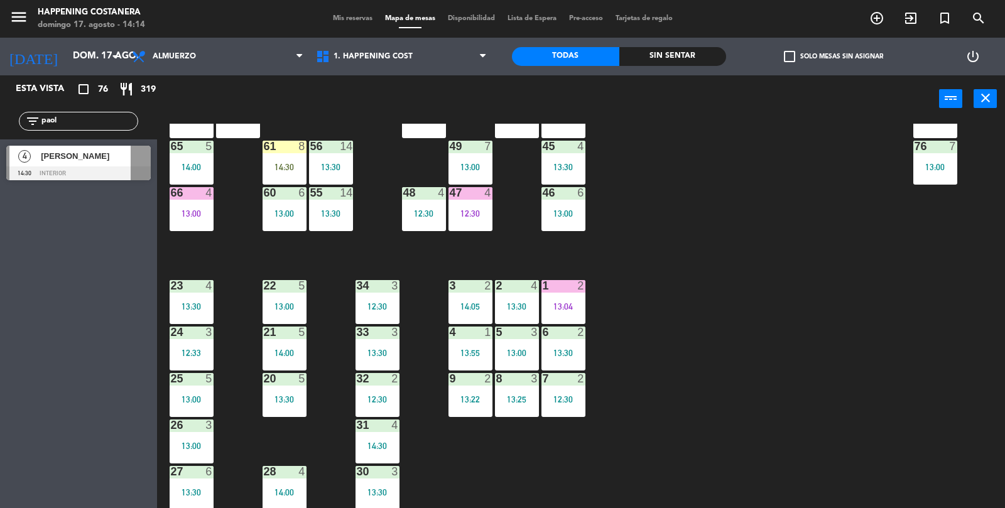
click at [903, 376] on div "69 5 13:06 122 6 121 6 120 6 14 4 CAVA 22 101 3 12:16 94 2 13:23 70 5 13:06 123…" at bounding box center [586, 316] width 838 height 385
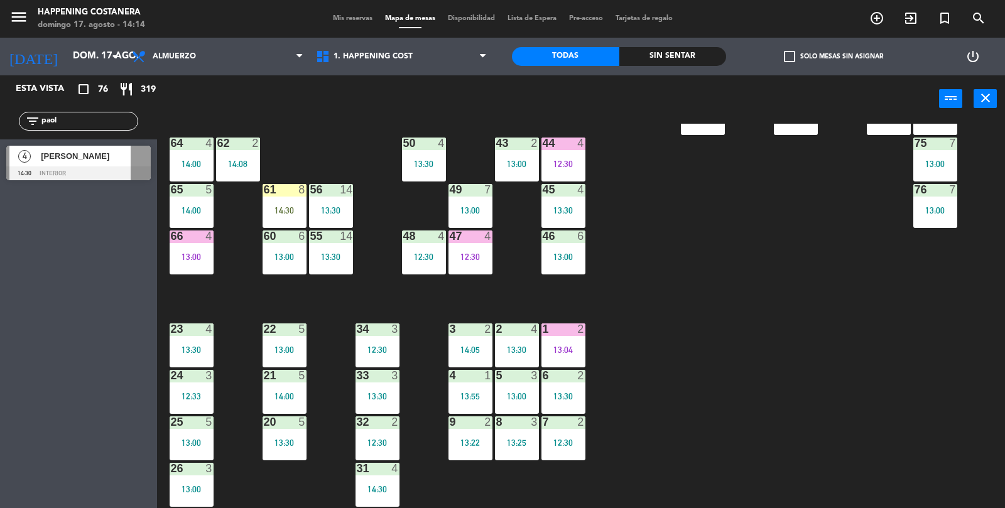
scroll to position [288, 0]
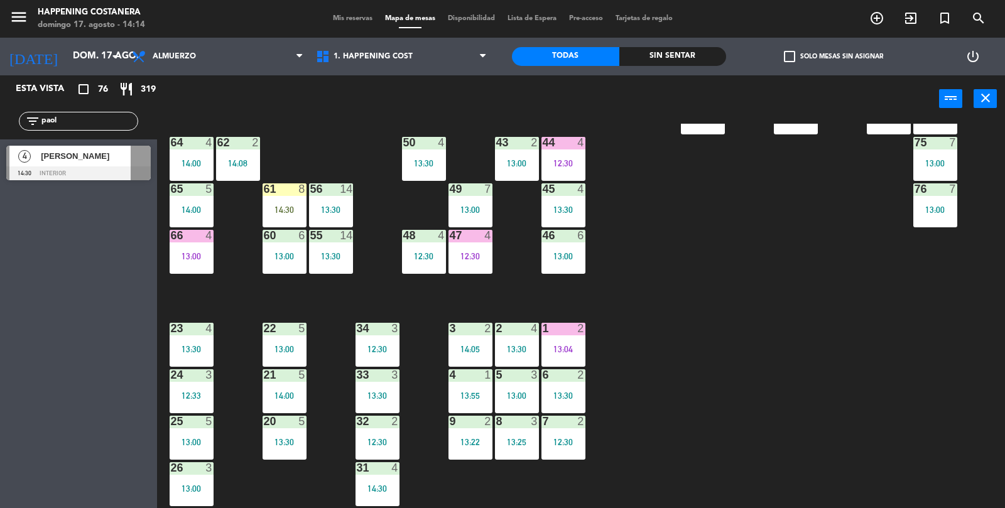
click at [456, 247] on div "47 4 12:30" at bounding box center [470, 252] width 44 height 44
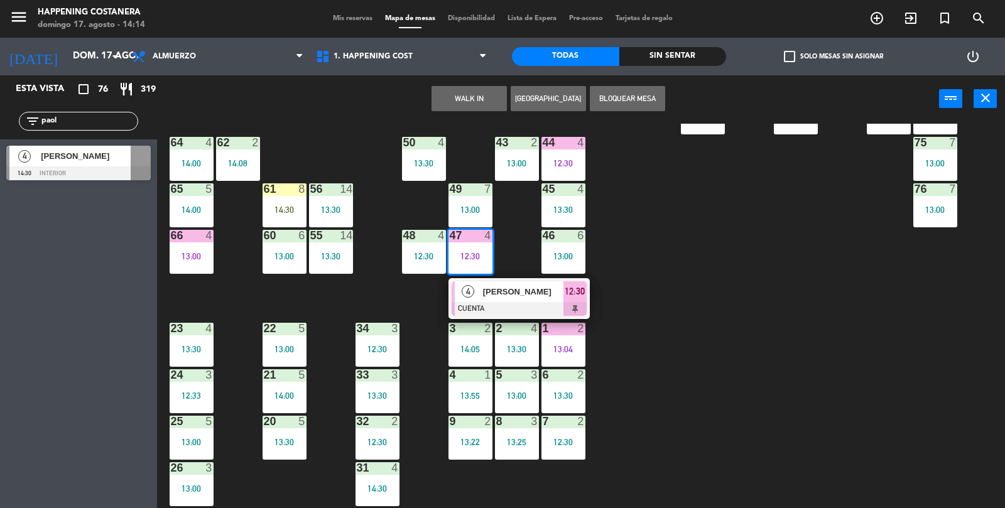
click at [530, 294] on span "[PERSON_NAME]" at bounding box center [523, 291] width 80 height 13
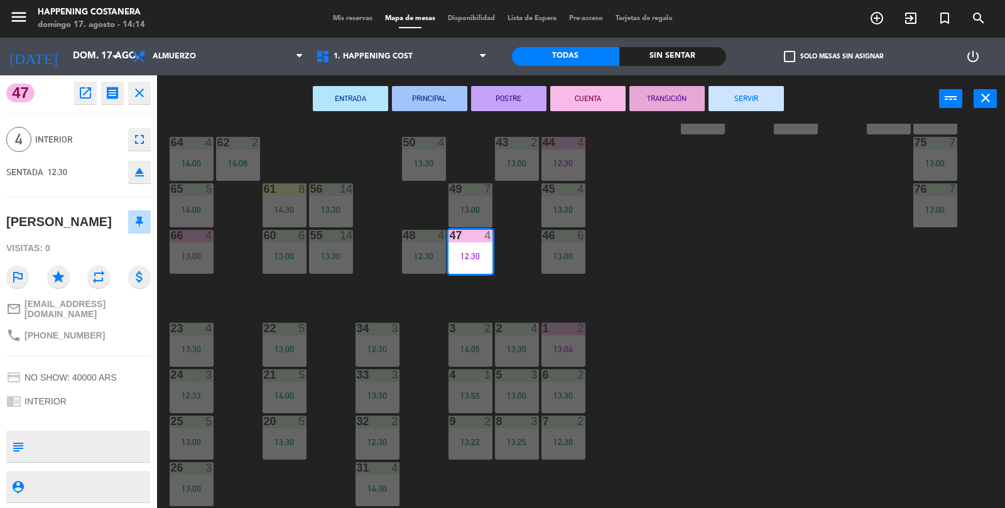
click at [728, 92] on button "SERVIR" at bounding box center [745, 98] width 75 height 25
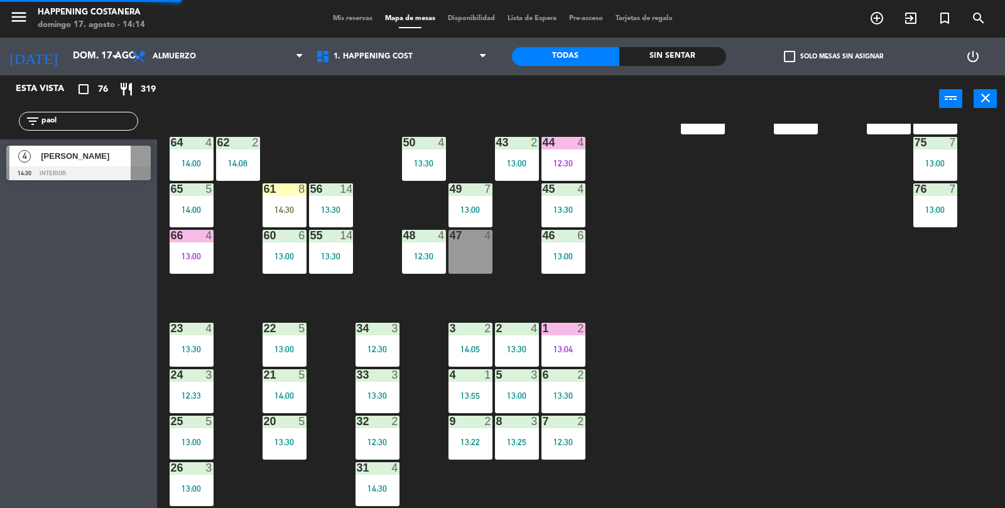
click at [570, 153] on div "44 4 12:30" at bounding box center [563, 159] width 44 height 44
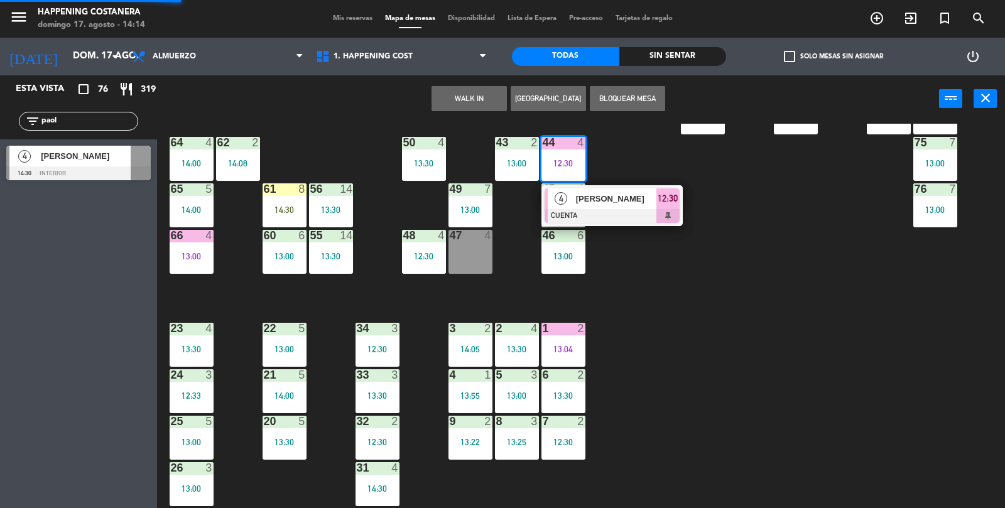
click at [604, 210] on div at bounding box center [611, 216] width 135 height 14
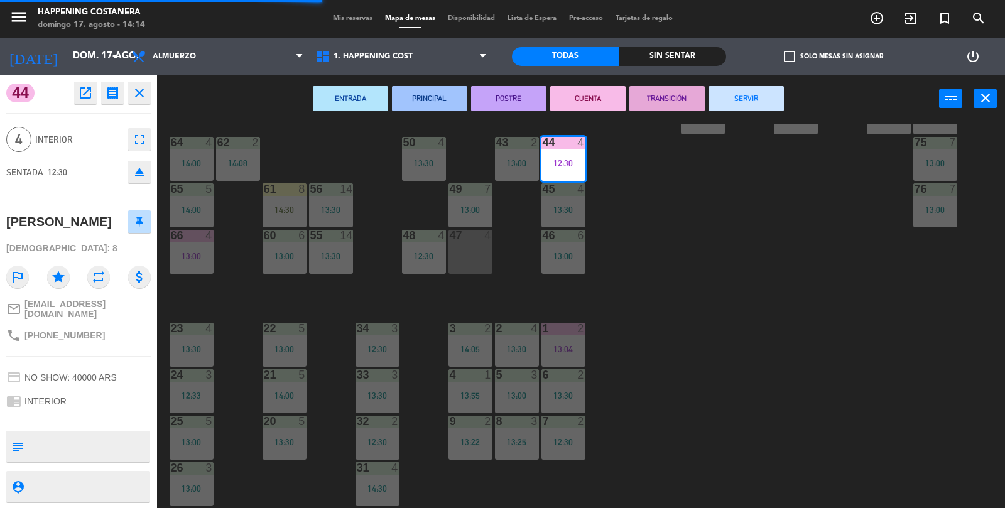
click at [742, 97] on button "SERVIR" at bounding box center [745, 98] width 75 height 25
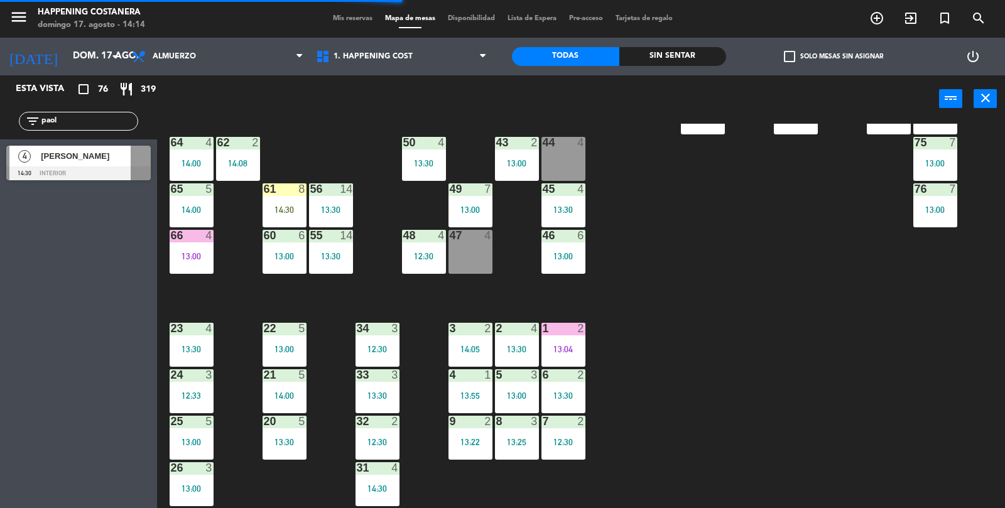
click at [759, 328] on div "69 5 13:06 122 6 121 6 120 6 14 4 CAVA 22 101 3 12:16 94 2 13:23 70 5 13:06 123…" at bounding box center [586, 316] width 838 height 385
click at [895, 407] on div "69 5 13:06 122 6 121 6 120 6 14 4 CAVA 22 101 3 12:16 94 2 13:23 70 5 13:06 123…" at bounding box center [586, 316] width 838 height 385
click at [81, 157] on span "[PERSON_NAME]" at bounding box center [86, 155] width 90 height 13
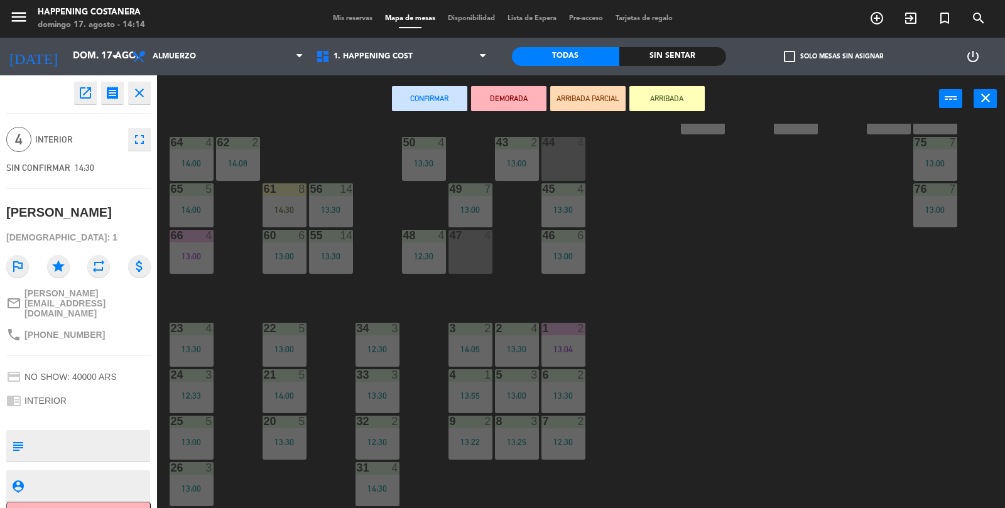
click at [684, 90] on button "ARRIBADA" at bounding box center [666, 98] width 75 height 25
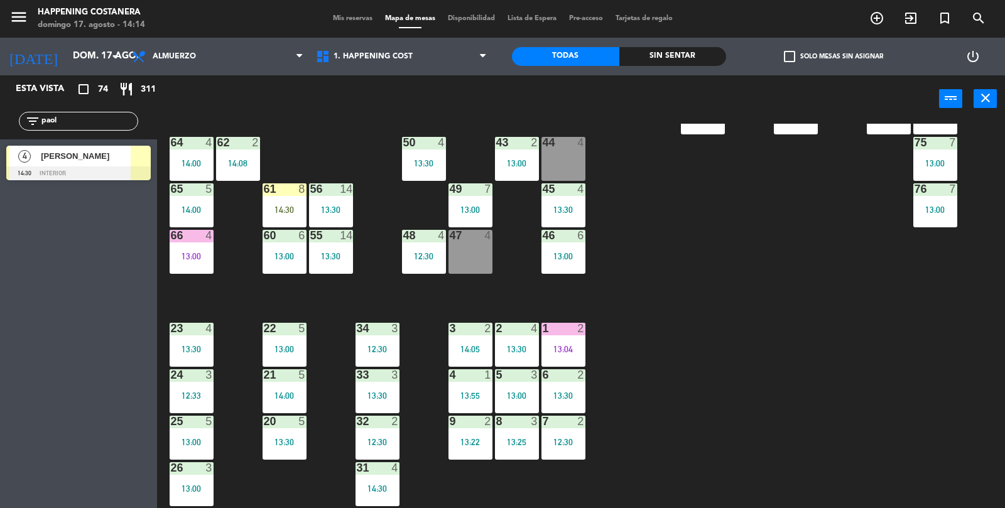
click at [93, 117] on input "paol" at bounding box center [88, 121] width 97 height 14
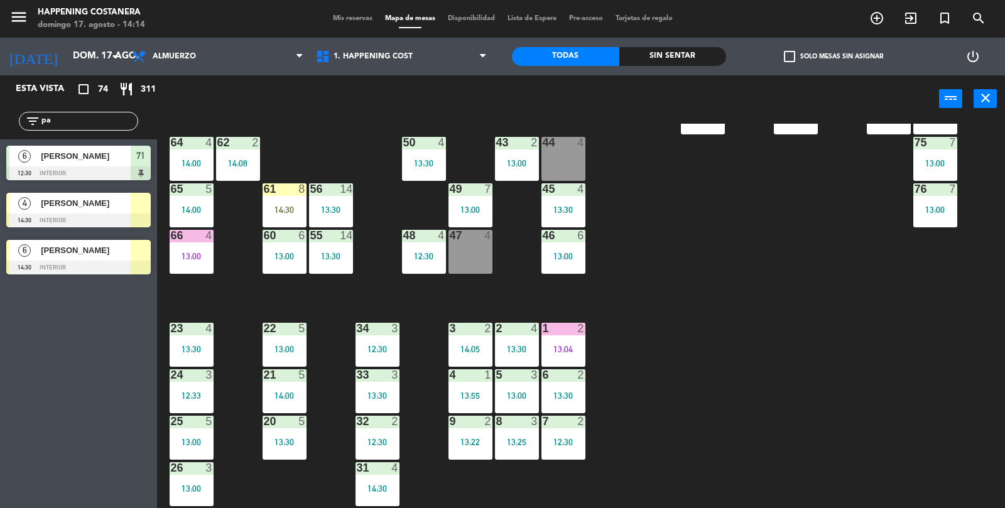
type input "p"
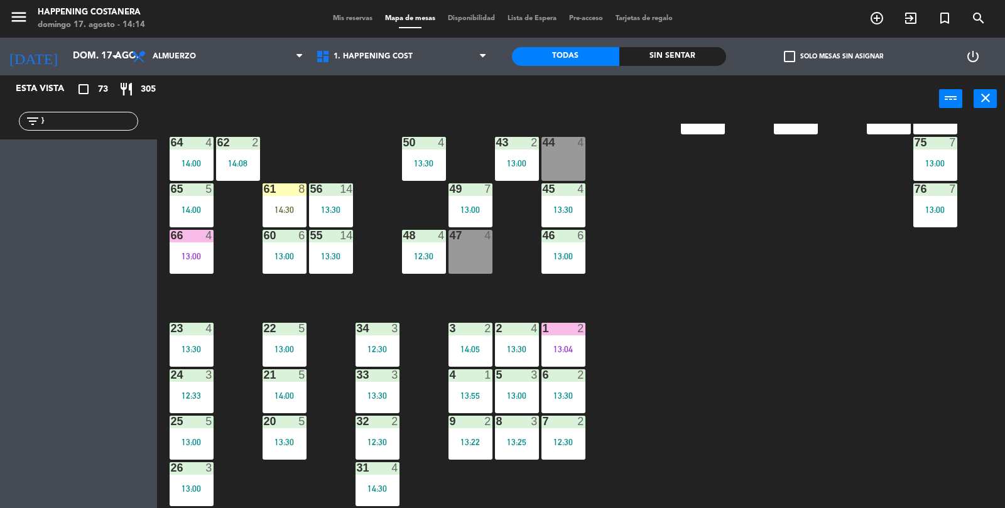
type input "}"
click at [950, 397] on div "69 5 13:06 122 6 121 6 120 6 14 4 CAVA 22 101 3 12:16 94 2 13:23 70 5 13:06 123…" at bounding box center [586, 316] width 838 height 385
click at [561, 340] on div "1 2 13:04" at bounding box center [563, 345] width 44 height 44
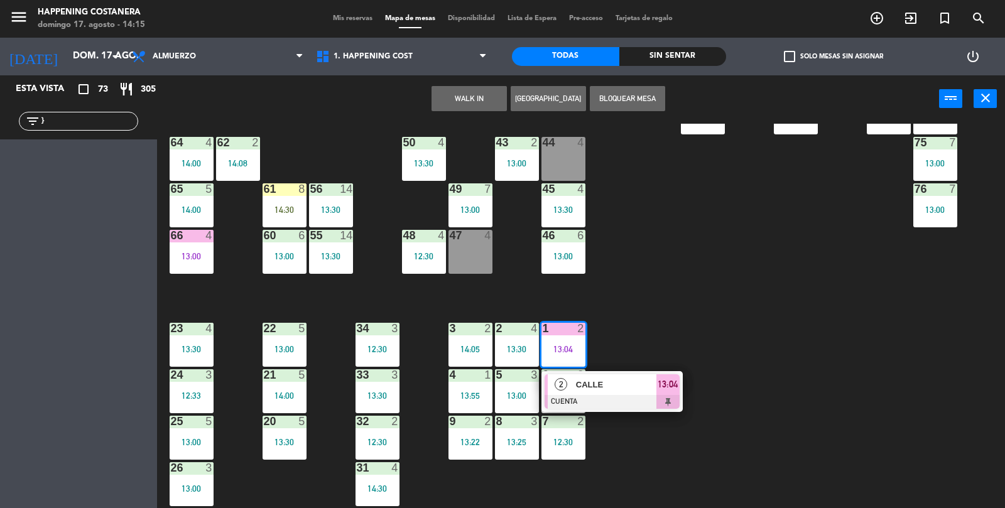
click at [623, 393] on div "CALLE" at bounding box center [615, 384] width 82 height 21
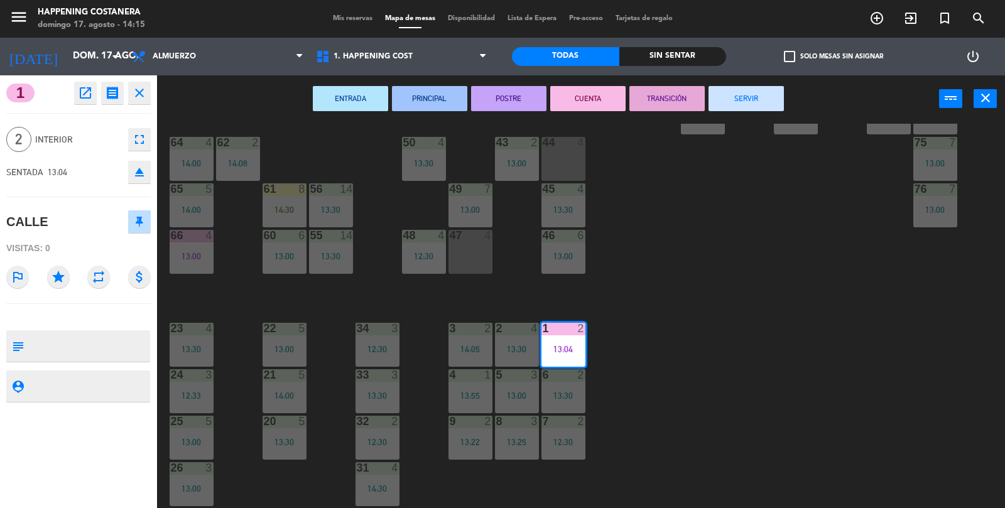
click at [739, 94] on button "SERVIR" at bounding box center [745, 98] width 75 height 25
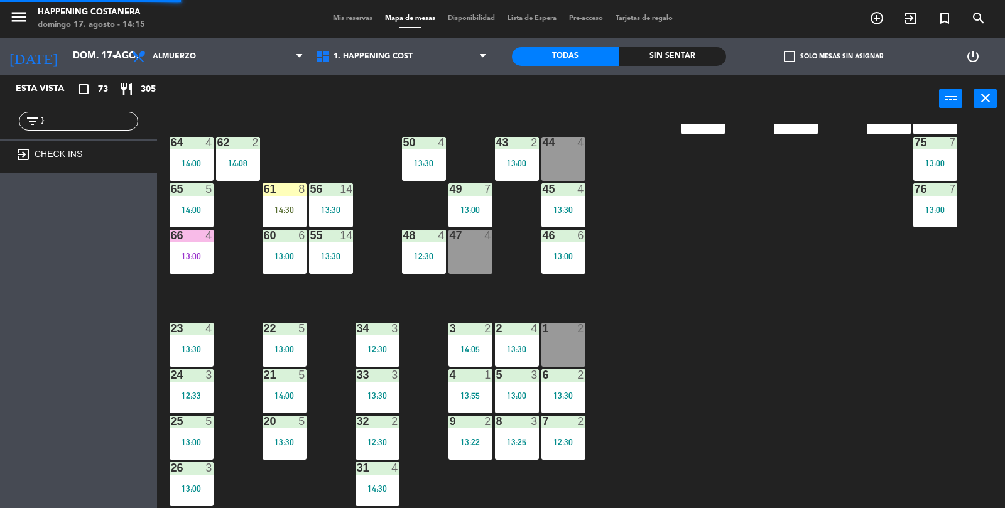
click at [885, 396] on div "69 5 13:06 122 6 121 6 120 6 14 4 CAVA 22 101 3 12:16 94 2 13:23 70 5 13:06 123…" at bounding box center [586, 316] width 838 height 385
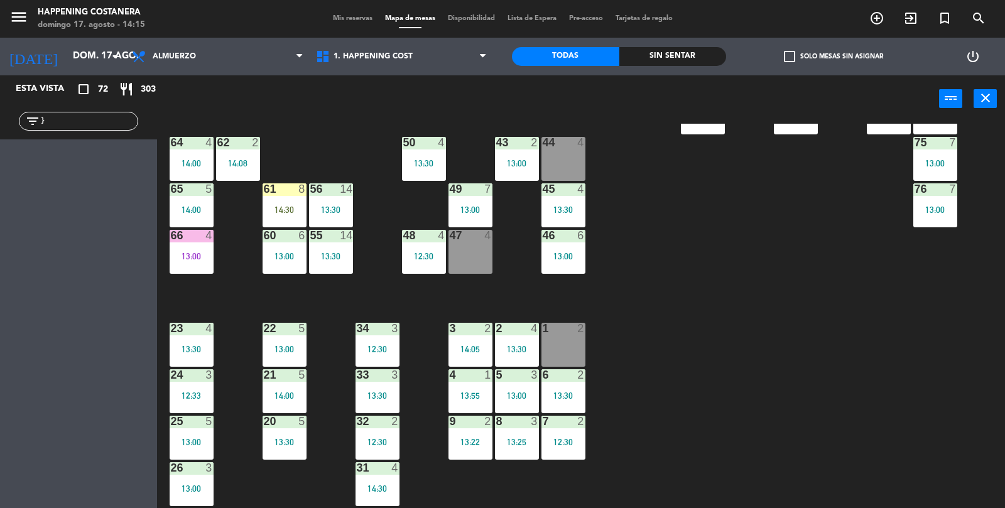
scroll to position [331, 0]
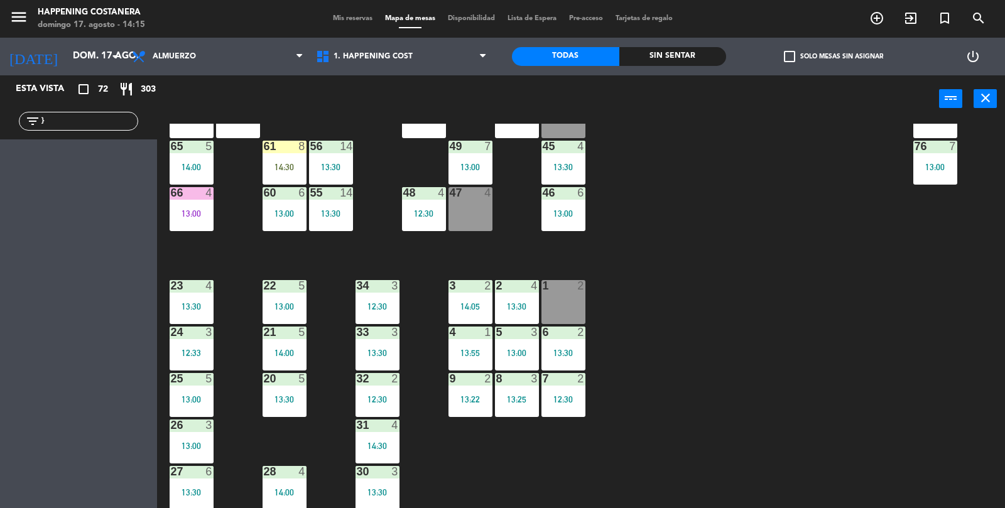
click at [69, 118] on input "}" at bounding box center [88, 121] width 97 height 14
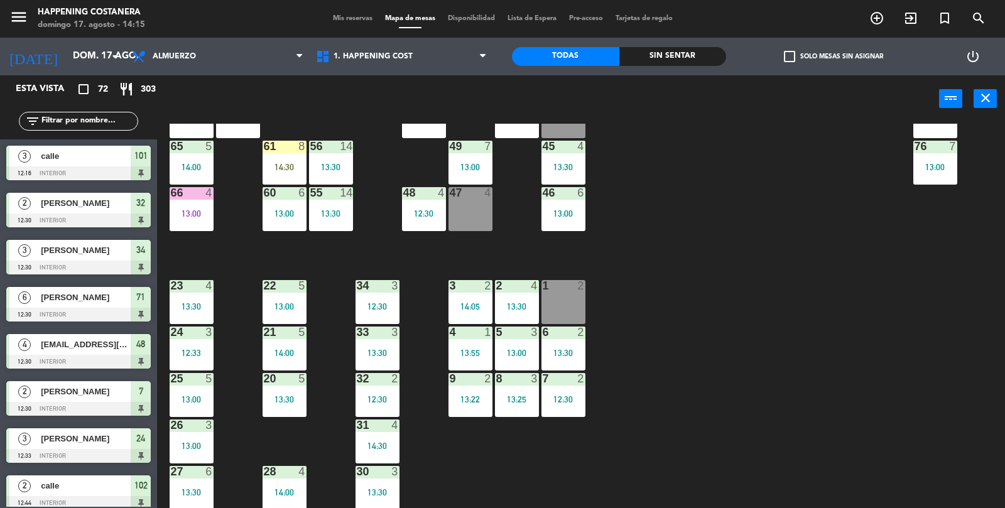
click at [778, 380] on div "69 5 13:06 122 6 121 6 120 6 14 4 CAVA 22 101 3 12:16 94 2 13:23 70 5 13:06 123…" at bounding box center [586, 316] width 838 height 385
click at [584, 316] on div "1 2" at bounding box center [563, 302] width 44 height 44
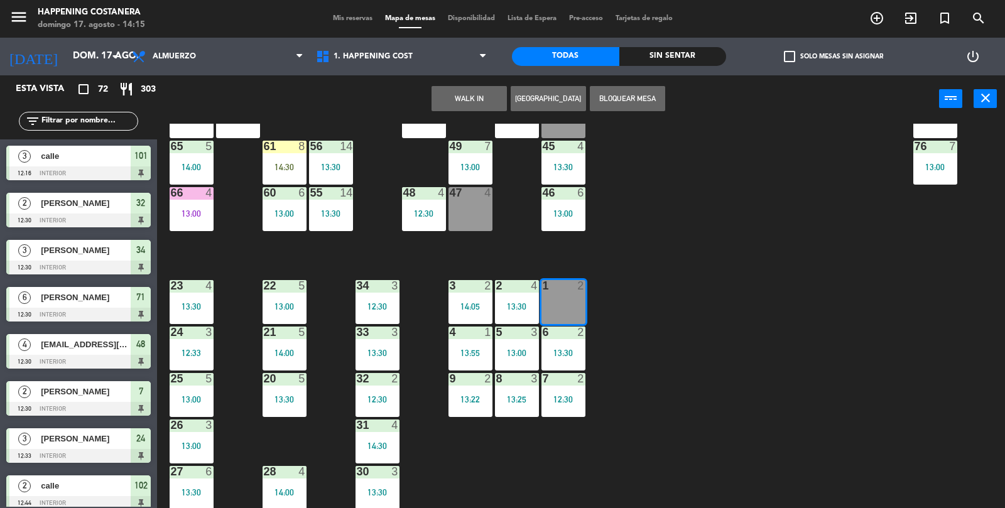
click at [736, 384] on div "69 5 13:06 122 6 121 6 120 6 14 4 CAVA 22 101 3 12:16 94 2 13:23 70 5 13:06 123…" at bounding box center [586, 316] width 838 height 385
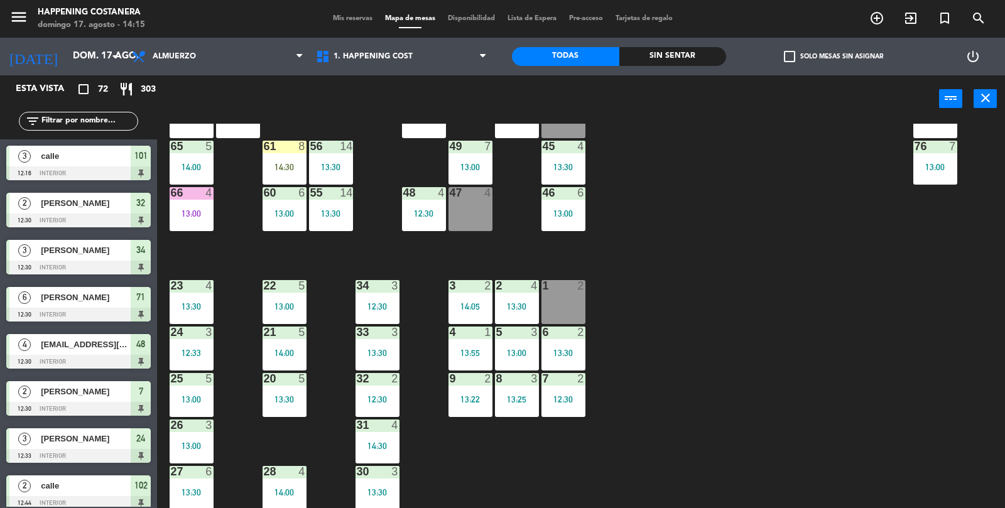
click at [1002, 392] on div "69 5 13:06 122 6 121 6 120 6 14 4 CAVA 22 101 3 12:16 94 2 13:23 70 5 13:06 123…" at bounding box center [586, 316] width 838 height 385
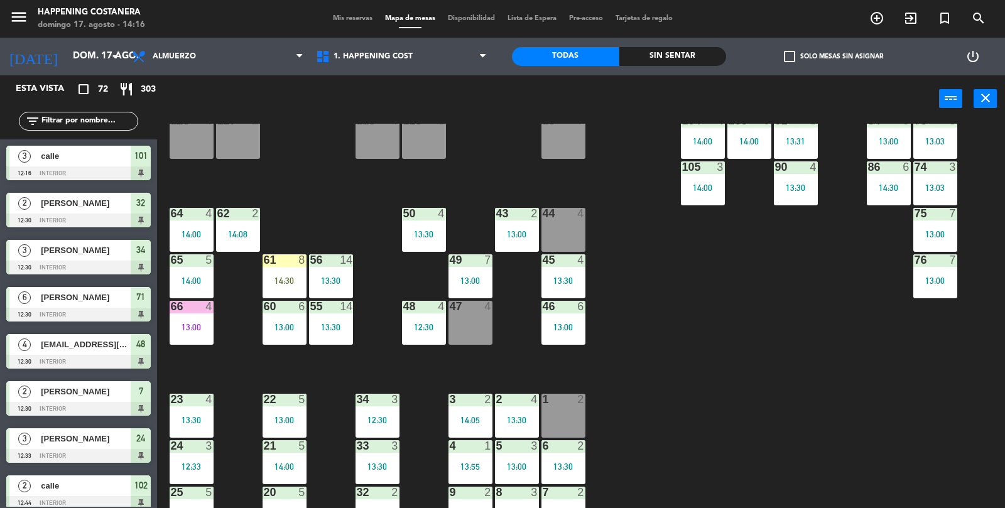
scroll to position [230, 0]
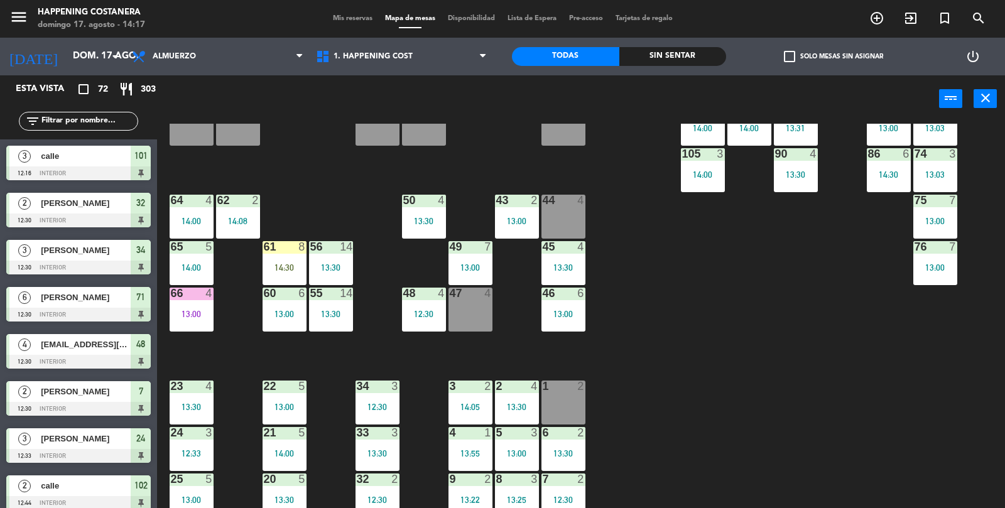
click at [848, 58] on label "check_box_outline_blank Solo mesas sin asignar" at bounding box center [833, 56] width 99 height 11
click at [833, 57] on input "check_box_outline_blank Solo mesas sin asignar" at bounding box center [833, 57] width 0 height 0
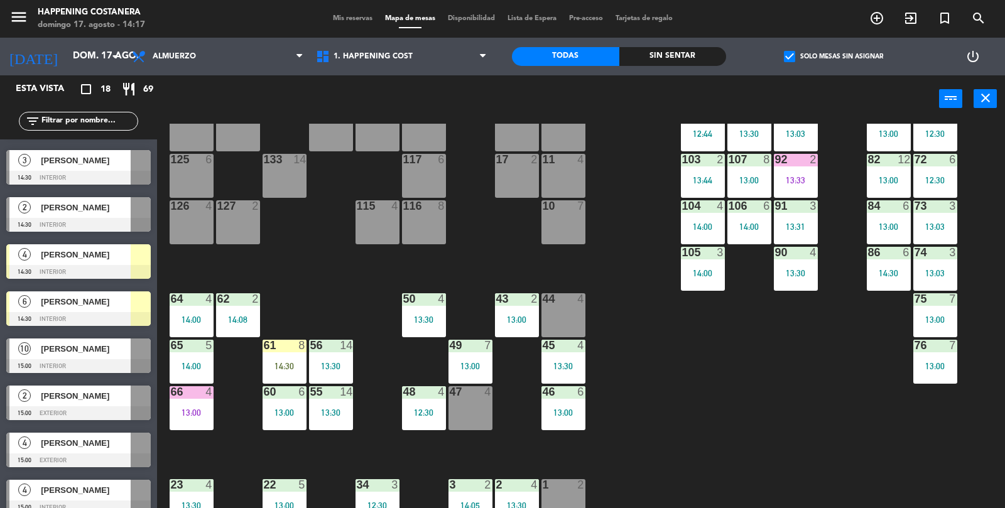
scroll to position [0, 0]
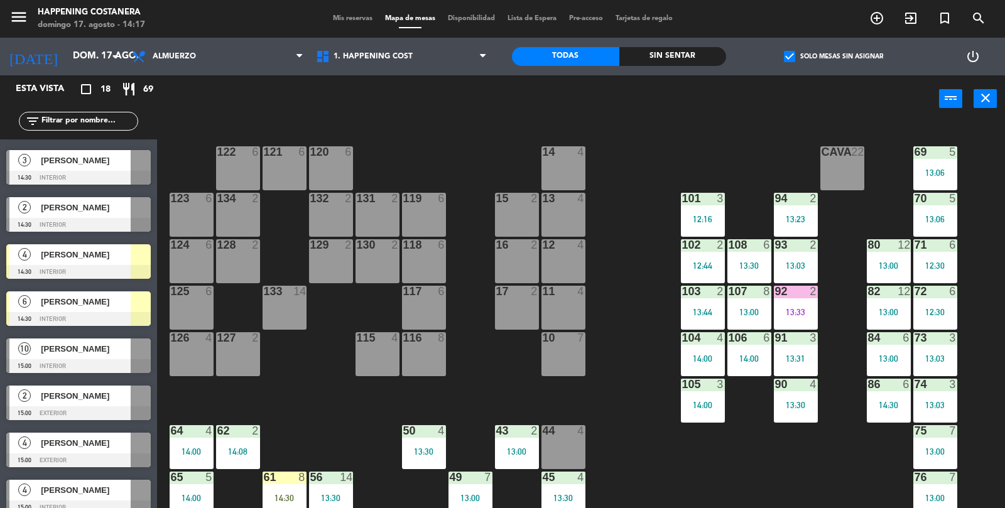
click at [833, 57] on label "check_box Solo mesas sin asignar" at bounding box center [833, 56] width 99 height 11
click at [833, 57] on input "check_box Solo mesas sin asignar" at bounding box center [833, 57] width 0 height 0
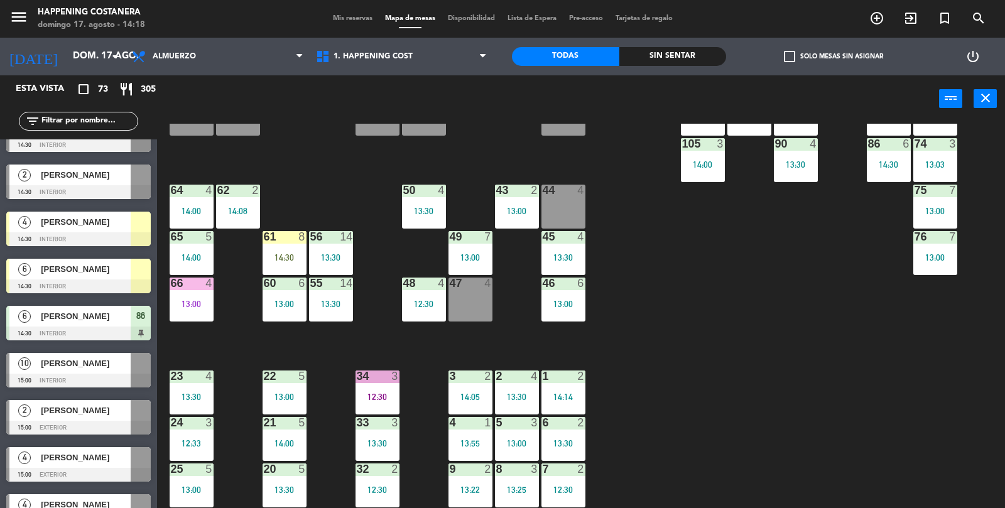
scroll to position [331, 0]
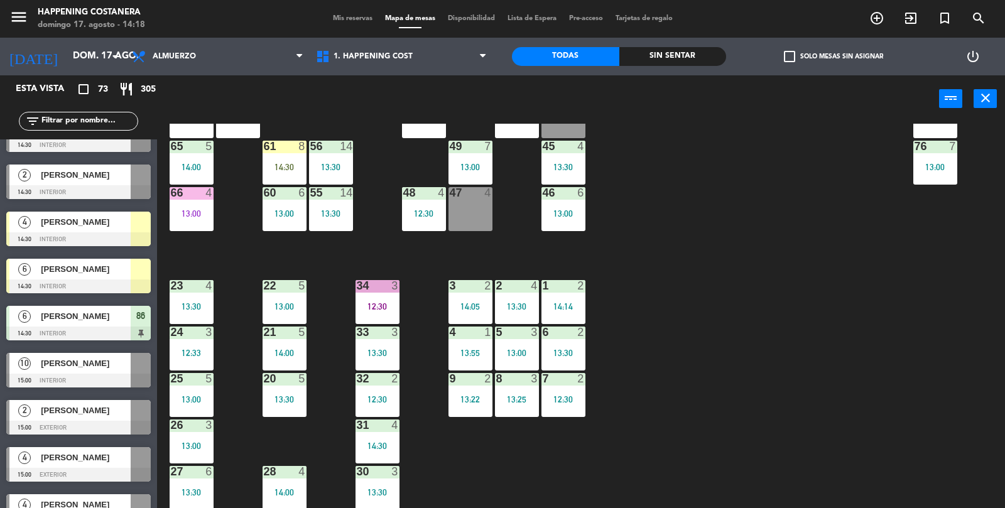
click at [390, 304] on div "12:30" at bounding box center [377, 306] width 44 height 9
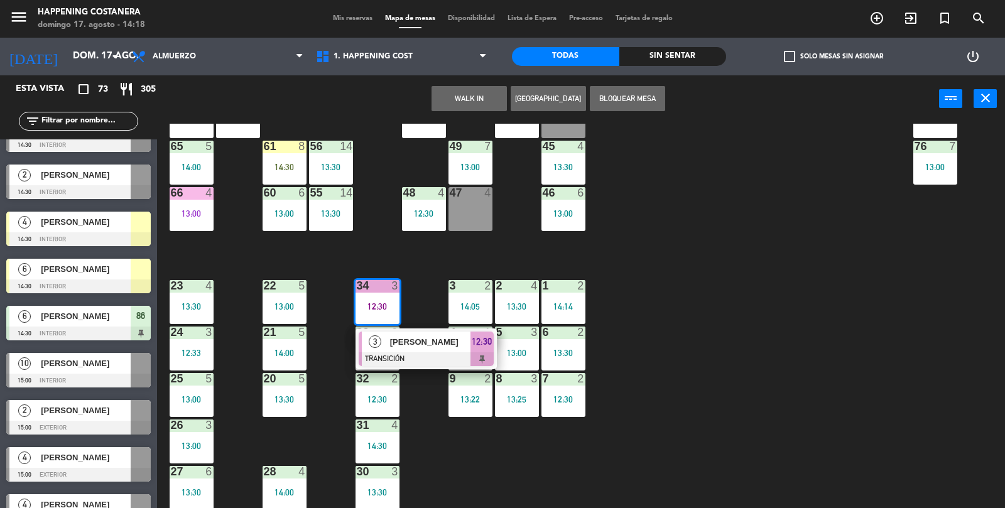
click at [410, 349] on div "[PERSON_NAME]" at bounding box center [430, 341] width 82 height 21
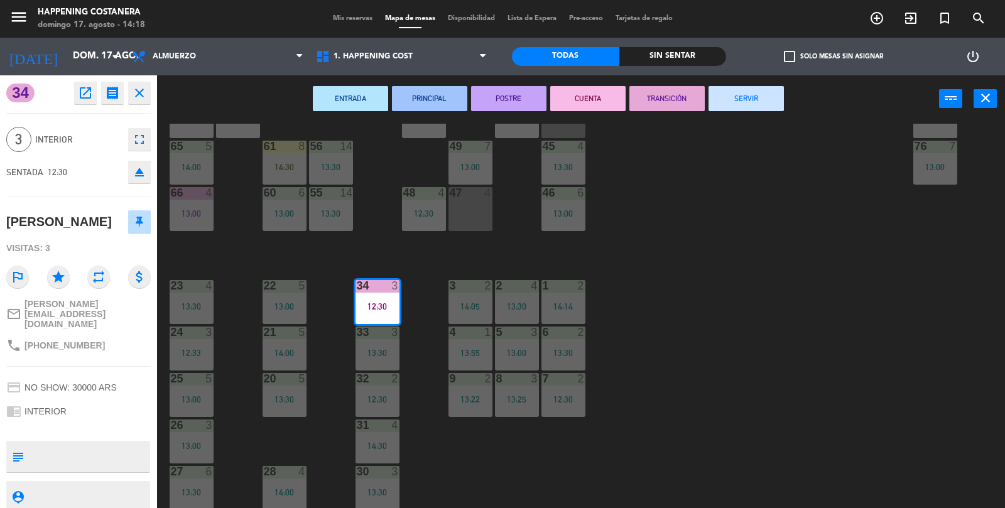
click at [774, 105] on button "SERVIR" at bounding box center [745, 98] width 75 height 25
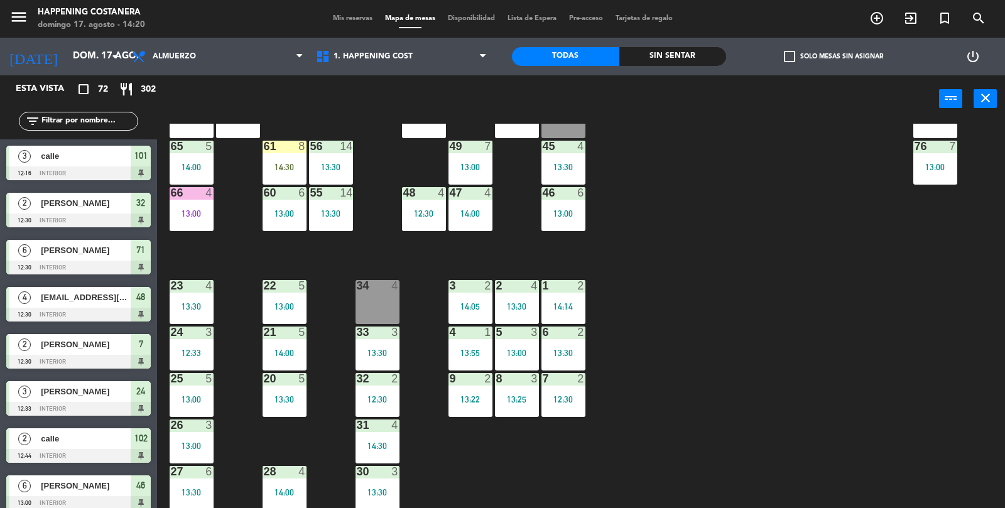
click at [694, 52] on div "Sin sentar" at bounding box center [672, 56] width 107 height 19
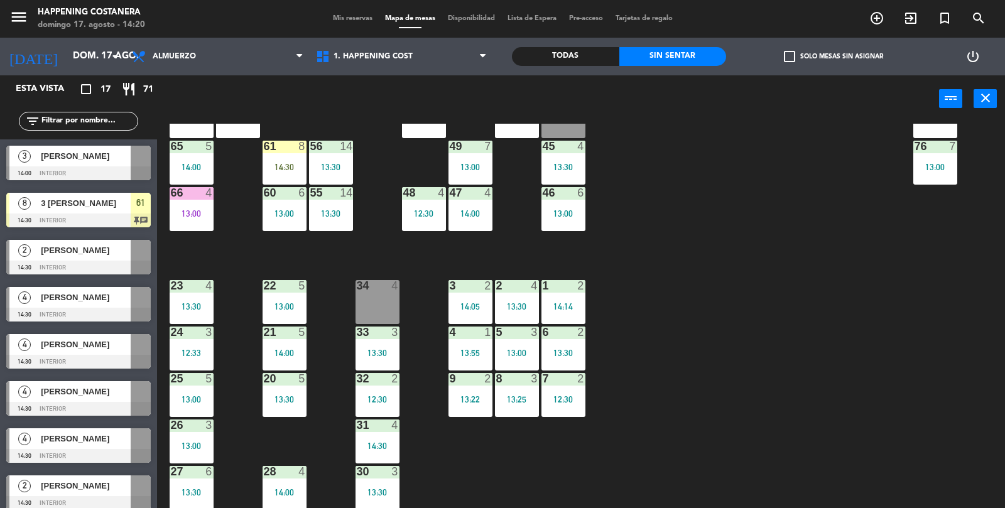
click at [913, 350] on div "69 5 13:06 122 6 121 6 120 6 14 4 CAVA 22 101 3 12:16 94 2 13:23 70 5 13:06 123…" at bounding box center [586, 316] width 838 height 385
click at [940, 348] on div "69 5 13:06 122 6 121 6 120 6 14 4 CAVA 22 101 3 12:16 94 2 13:23 70 5 13:06 123…" at bounding box center [586, 316] width 838 height 385
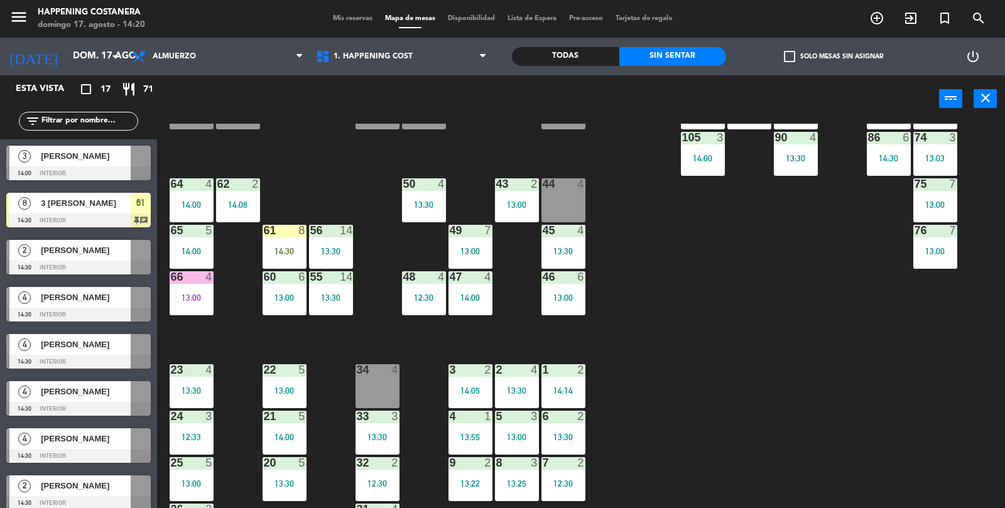
scroll to position [246, 0]
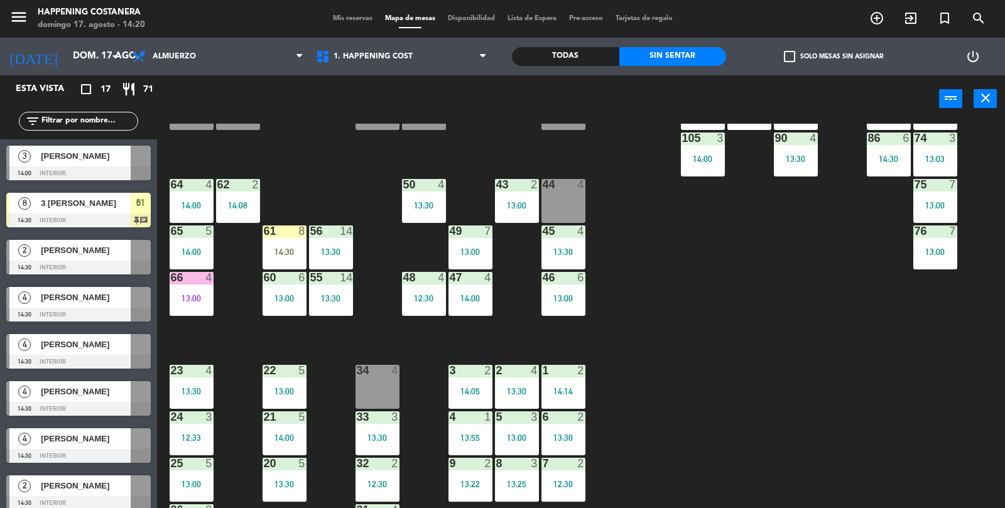
click at [470, 294] on div "14:00" at bounding box center [470, 298] width 44 height 9
click at [874, 350] on div "69 5 13:06 122 6 121 6 120 6 14 4 CAVA 22 101 3 12:16 94 2 13:23 70 5 13:06 123…" at bounding box center [586, 316] width 838 height 385
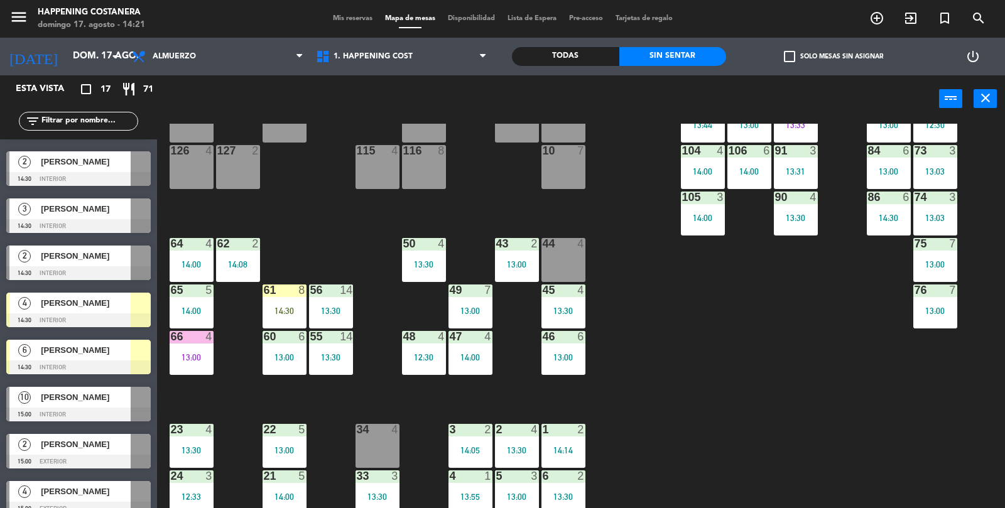
scroll to position [372, 0]
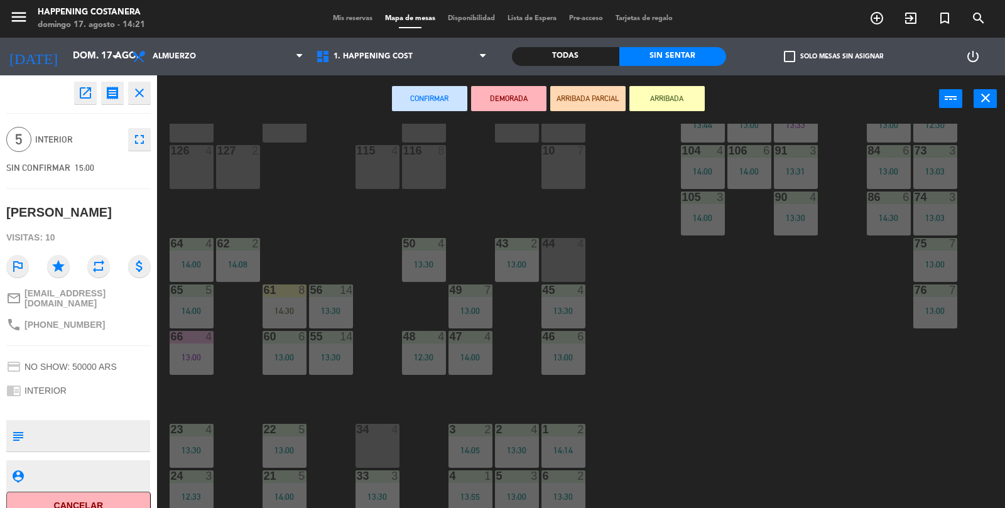
click at [902, 407] on div "69 5 13:06 122 6 121 6 120 6 14 4 CAVA 22 101 3 12:16 94 2 13:23 70 5 13:06 123…" at bounding box center [586, 316] width 838 height 385
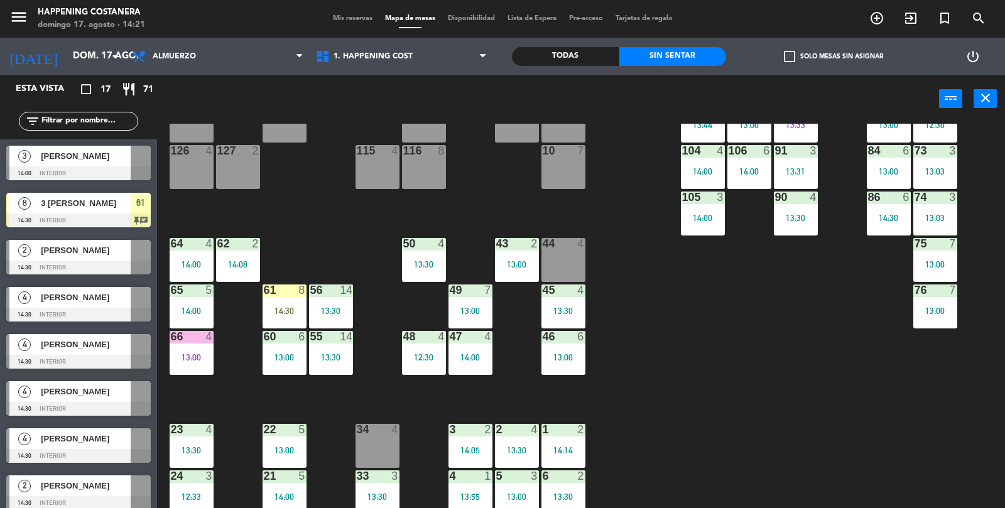
scroll to position [239, 0]
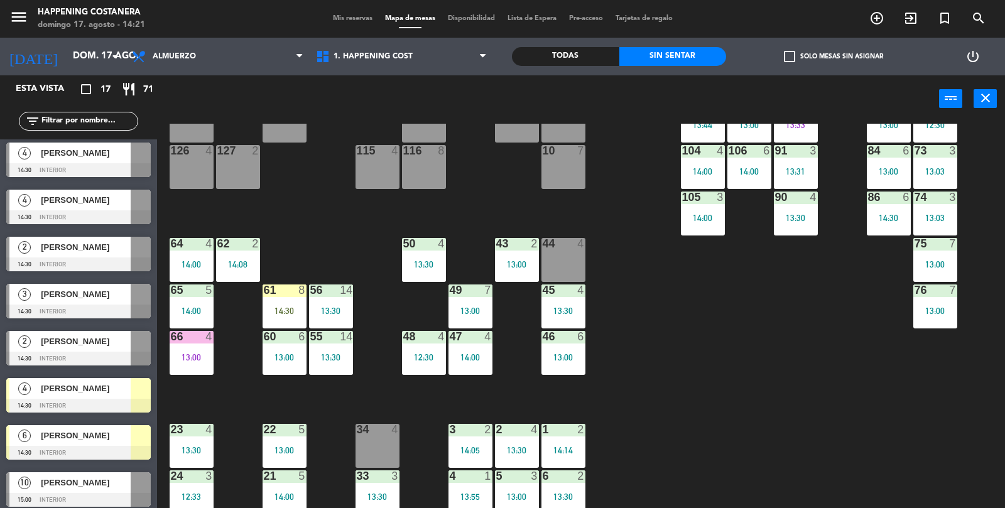
click at [910, 446] on div "69 5 13:06 122 6 121 6 120 6 14 4 CAVA 22 101 3 12:16 94 2 13:23 70 5 13:06 123…" at bounding box center [586, 316] width 838 height 385
click at [925, 446] on div "69 5 13:06 122 6 121 6 120 6 14 4 CAVA 22 101 3 12:16 94 2 13:23 70 5 13:06 123…" at bounding box center [586, 316] width 838 height 385
click at [62, 126] on input "text" at bounding box center [88, 121] width 97 height 14
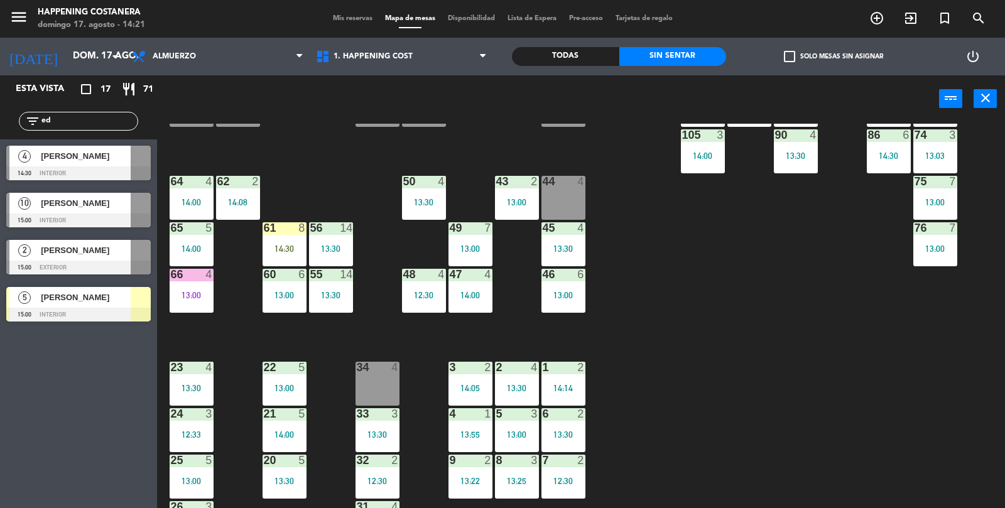
scroll to position [331, 0]
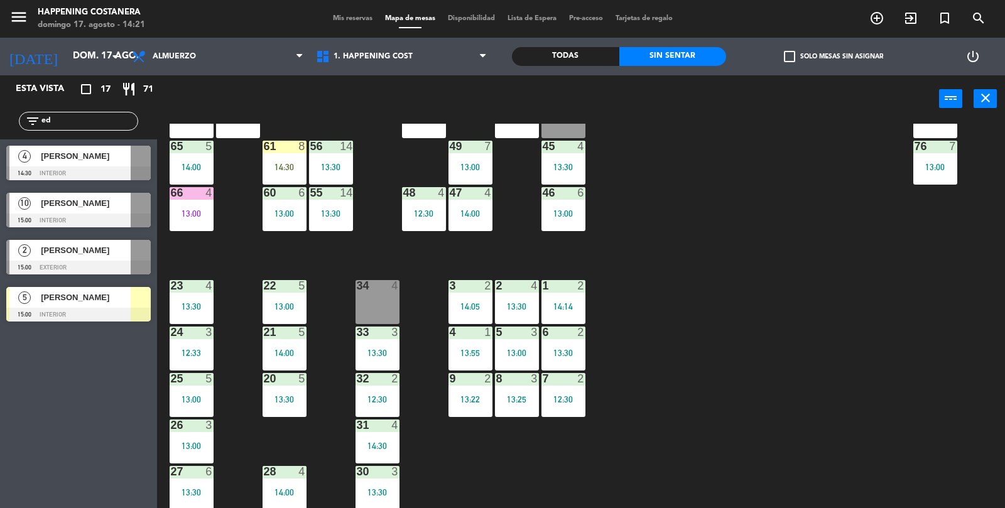
type input "ed"
click at [940, 326] on div "69 5 13:06 122 6 121 6 120 6 14 4 CAVA 22 101 3 12:16 94 2 13:23 70 5 13:06 123…" at bounding box center [586, 316] width 838 height 385
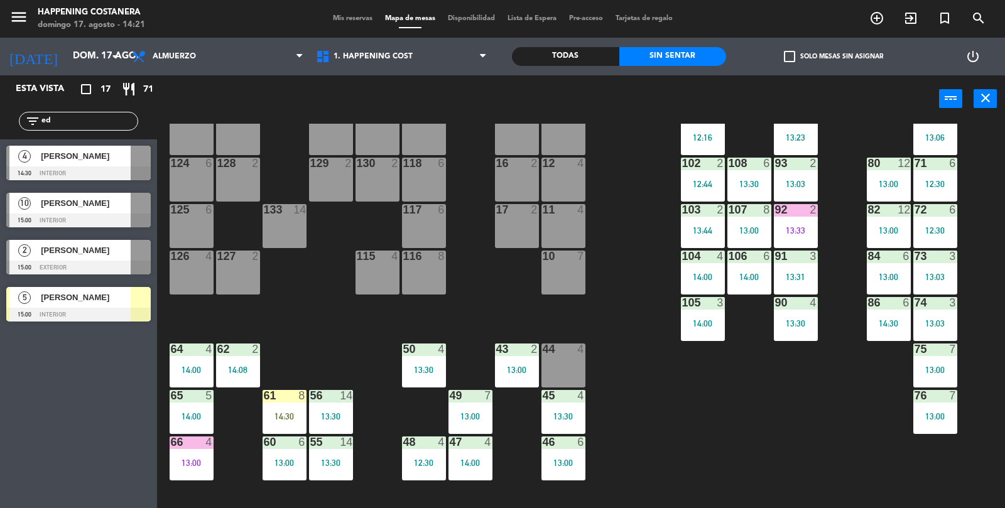
scroll to position [78, 0]
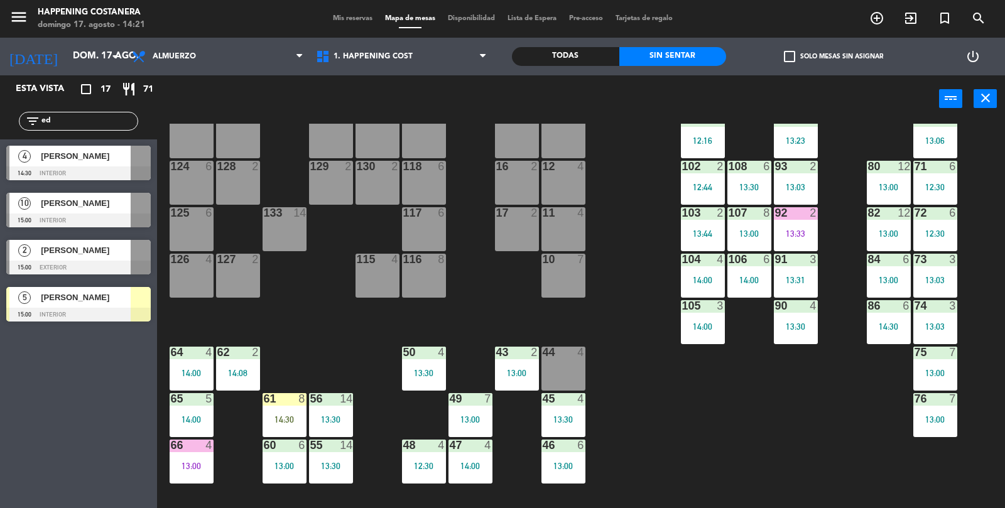
click at [823, 434] on div "69 5 13:06 122 6 121 6 120 6 14 4 CAVA 22 101 3 12:16 94 2 13:23 70 5 13:06 123…" at bounding box center [586, 316] width 838 height 385
click at [815, 438] on div "69 5 13:06 122 6 121 6 120 6 14 4 CAVA 22 101 3 12:16 94 2 13:23 70 5 13:06 123…" at bounding box center [586, 316] width 838 height 385
click at [805, 452] on div "69 5 13:06 122 6 121 6 120 6 14 4 CAVA 22 101 3 12:16 94 2 13:23 70 5 13:06 123…" at bounding box center [586, 316] width 838 height 385
click at [804, 451] on div "69 5 13:06 122 6 121 6 120 6 14 4 CAVA 22 101 3 12:16 94 2 13:23 70 5 13:06 123…" at bounding box center [586, 316] width 838 height 385
click at [579, 61] on div "Todas" at bounding box center [565, 56] width 107 height 19
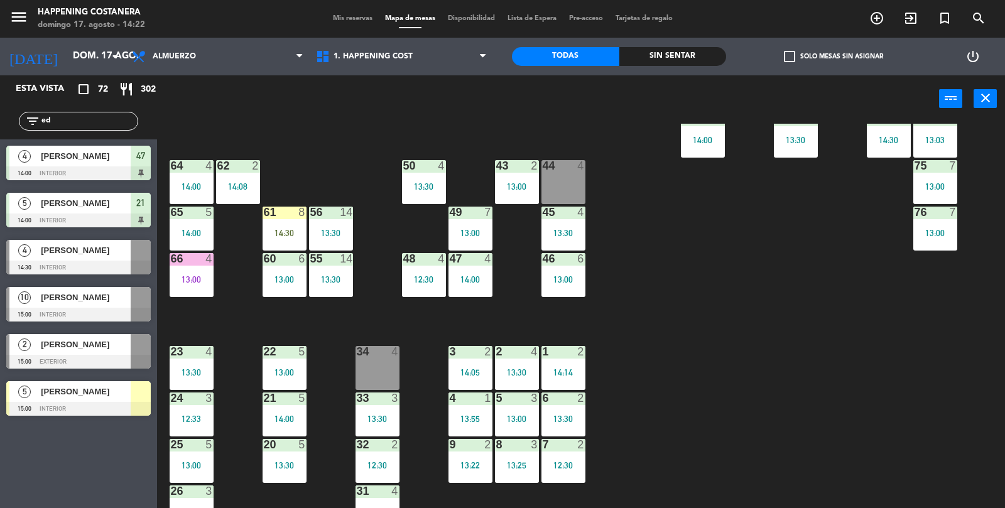
scroll to position [331, 0]
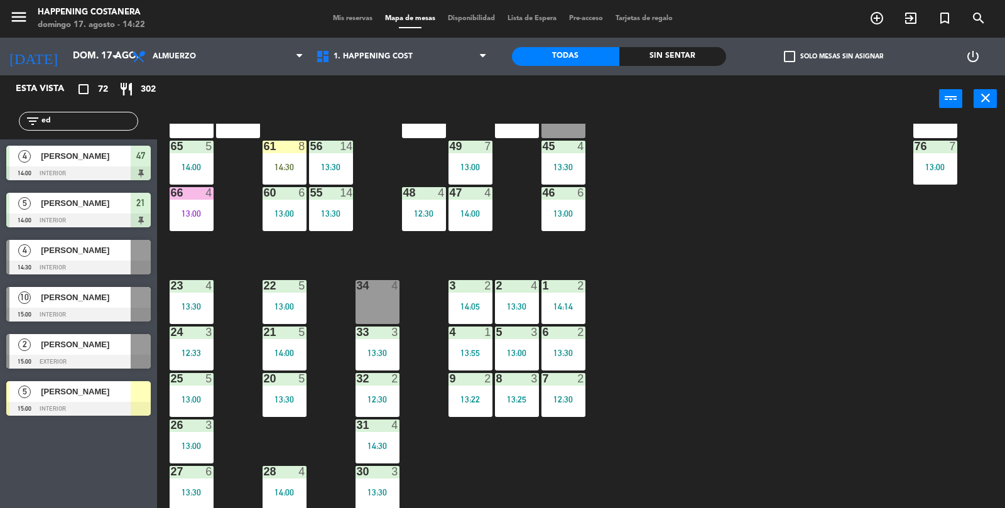
click at [871, 447] on div "69 5 13:06 122 6 121 6 120 6 14 4 CAVA 22 101 3 12:16 94 2 13:23 70 5 13:06 123…" at bounding box center [586, 316] width 838 height 385
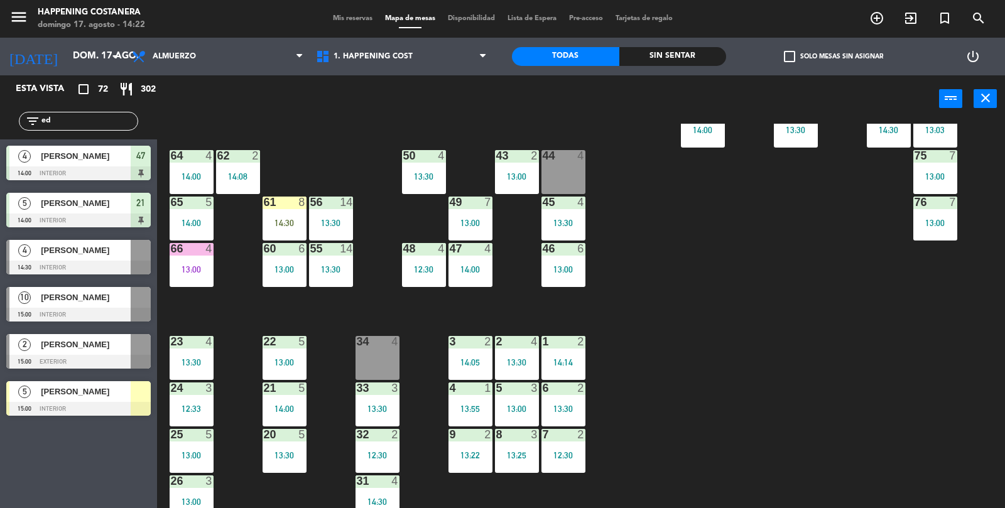
scroll to position [274, 0]
click at [28, 409] on div at bounding box center [78, 409] width 144 height 14
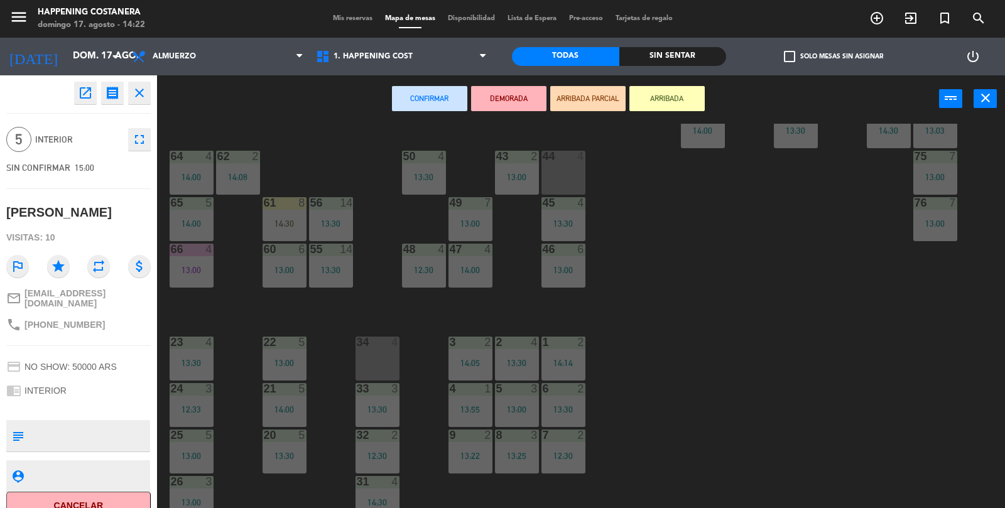
click at [572, 186] on div "44 4" at bounding box center [563, 173] width 44 height 44
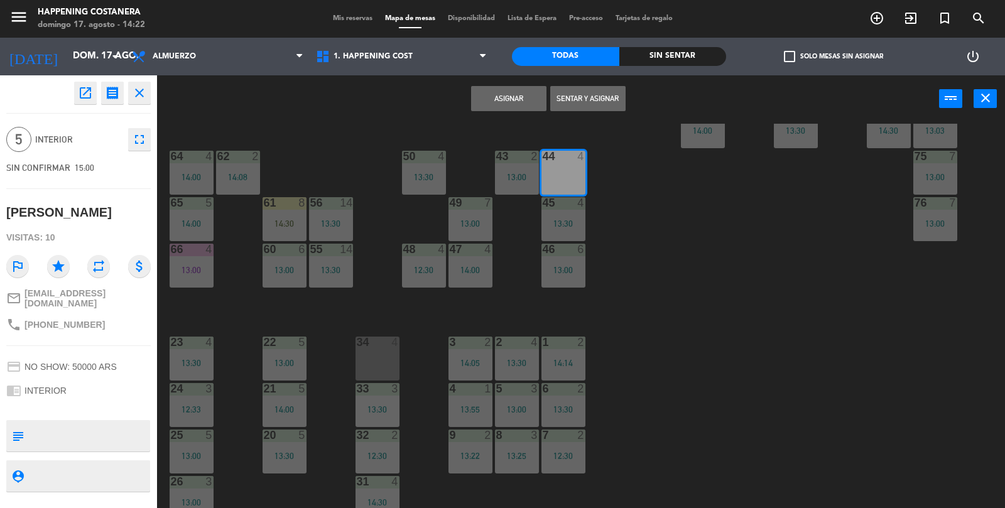
click at [492, 96] on button "Asignar" at bounding box center [508, 98] width 75 height 25
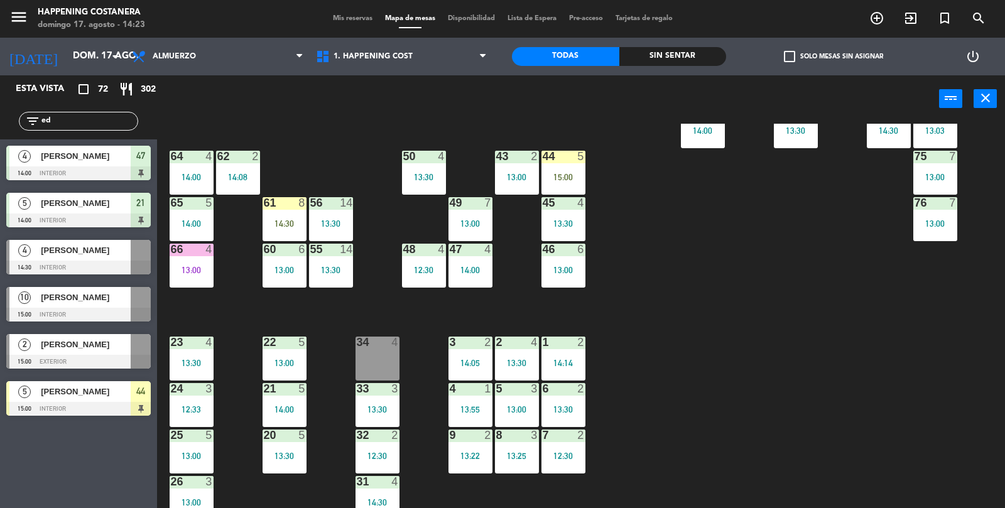
click at [78, 116] on input "ed" at bounding box center [88, 121] width 97 height 14
type input "e"
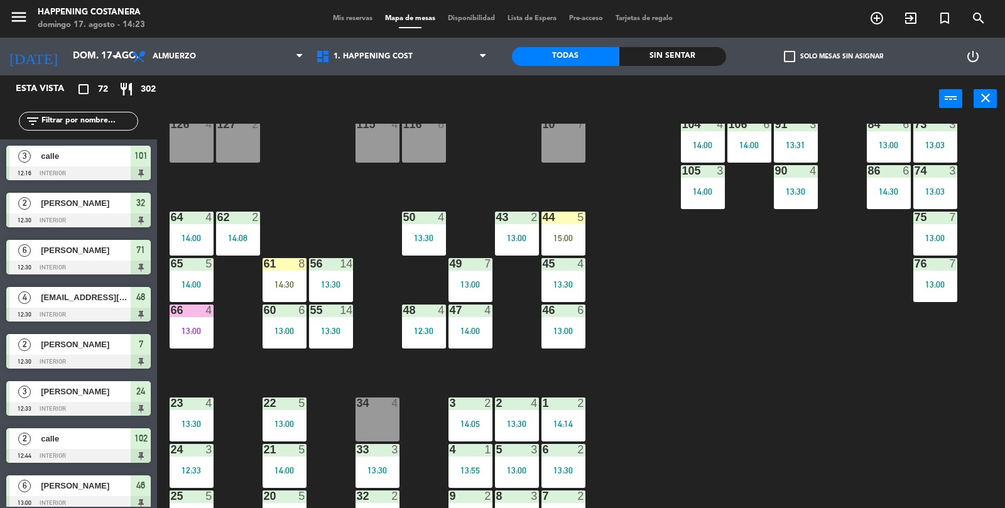
scroll to position [331, 0]
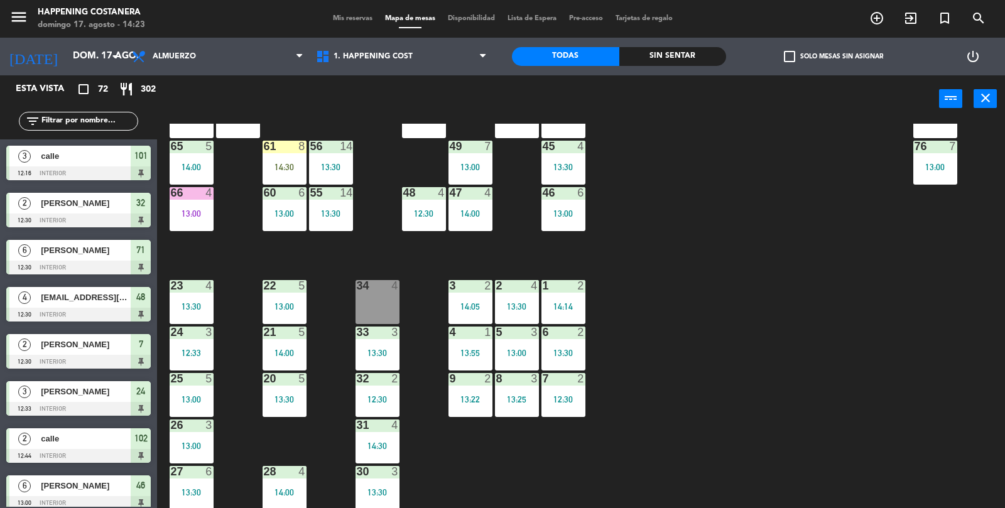
click at [967, 394] on div "69 5 13:06 122 6 121 6 120 6 14 4 CAVA 22 101 3 12:16 94 2 13:23 70 5 13:06 123…" at bounding box center [586, 316] width 838 height 385
click at [85, 124] on input "text" at bounding box center [88, 121] width 97 height 14
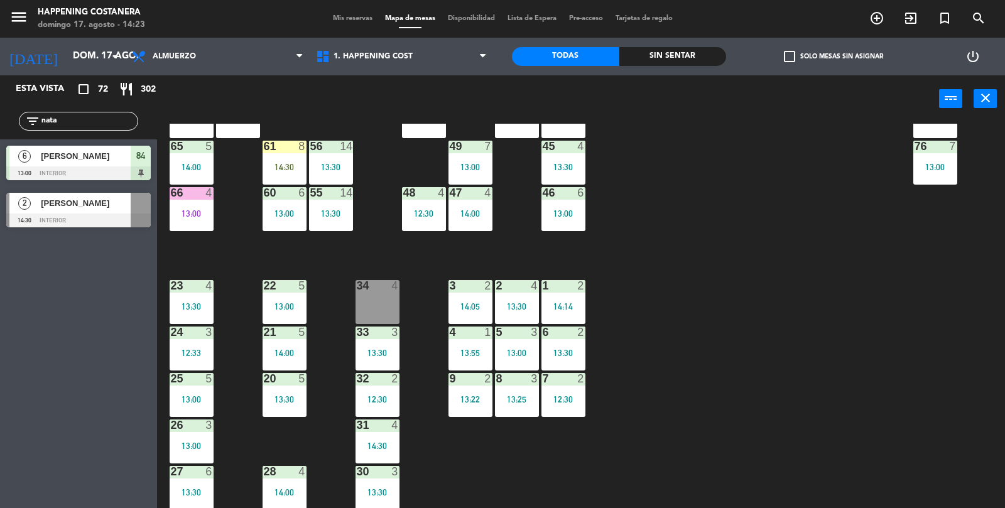
type input "nata"
click at [40, 208] on div "[PERSON_NAME]" at bounding box center [85, 203] width 91 height 21
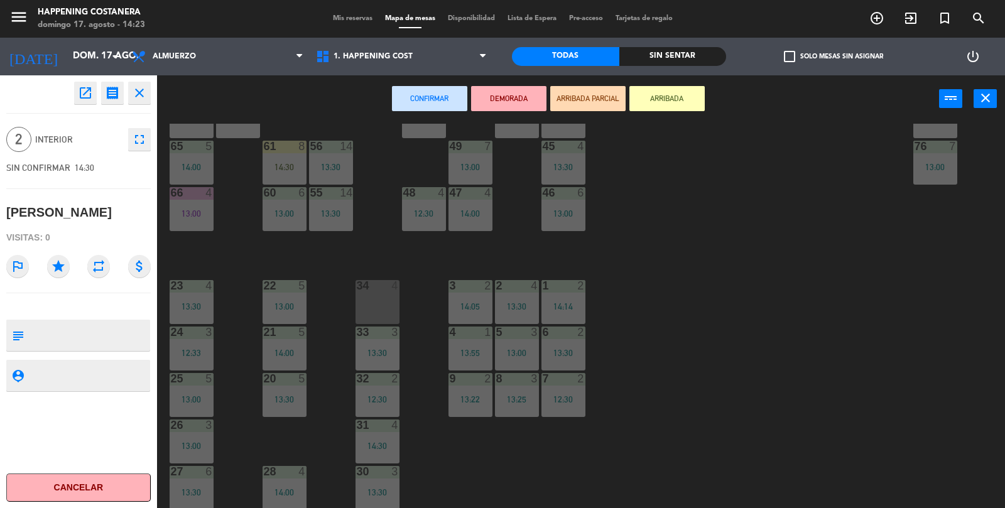
click at [667, 98] on button "ARRIBADA" at bounding box center [666, 98] width 75 height 25
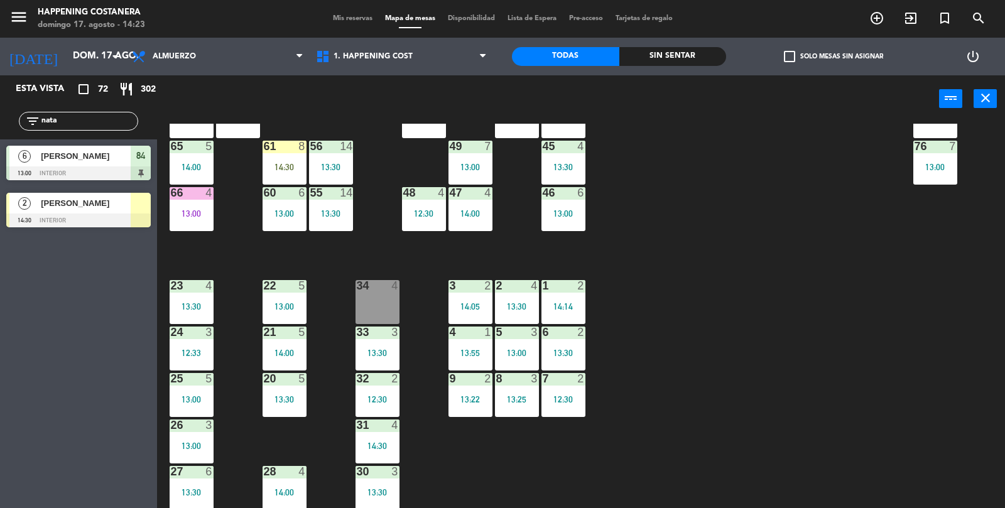
click at [738, 298] on div "69 5 13:06 122 6 121 6 120 6 14 4 CAVA 22 101 3 12:16 94 2 13:23 70 5 13:06 123…" at bounding box center [586, 316] width 838 height 385
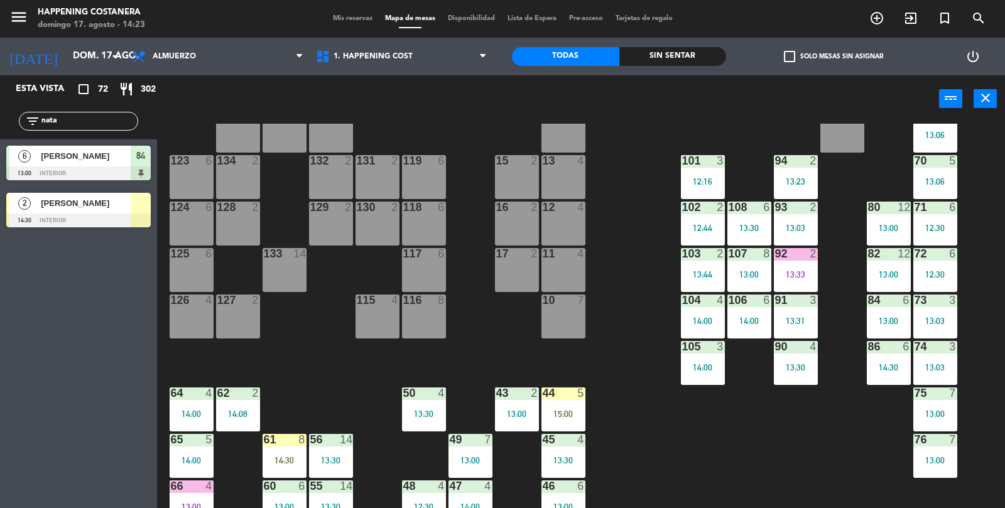
scroll to position [0, 0]
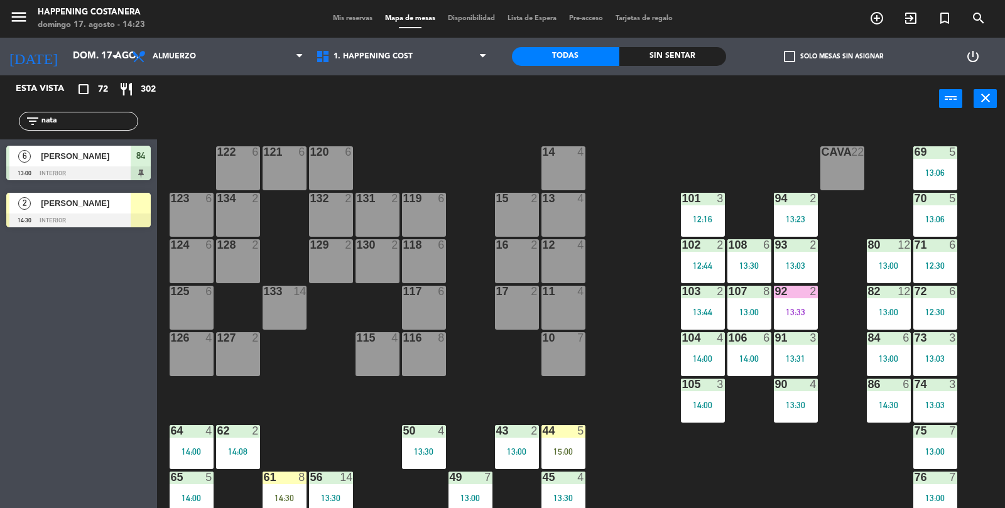
click at [78, 119] on input "nata" at bounding box center [88, 121] width 97 height 14
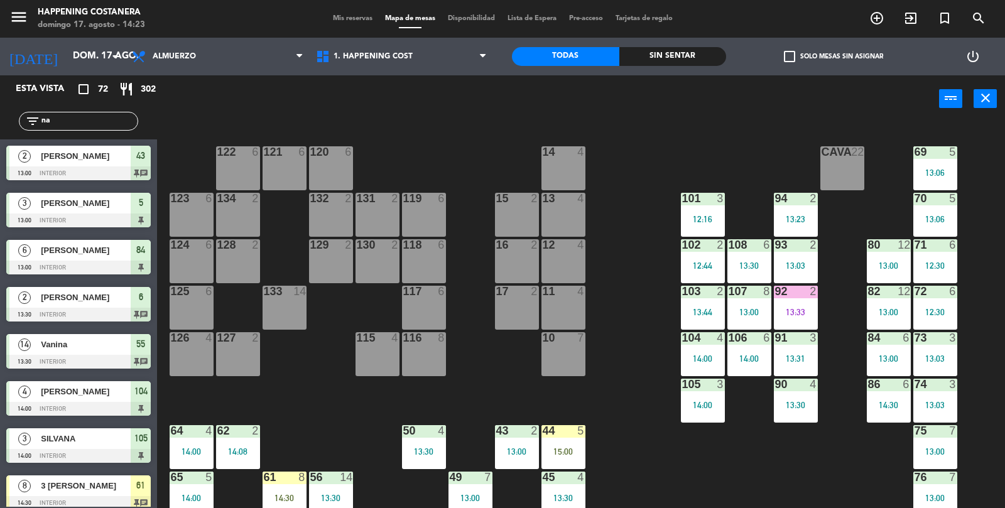
type input "n"
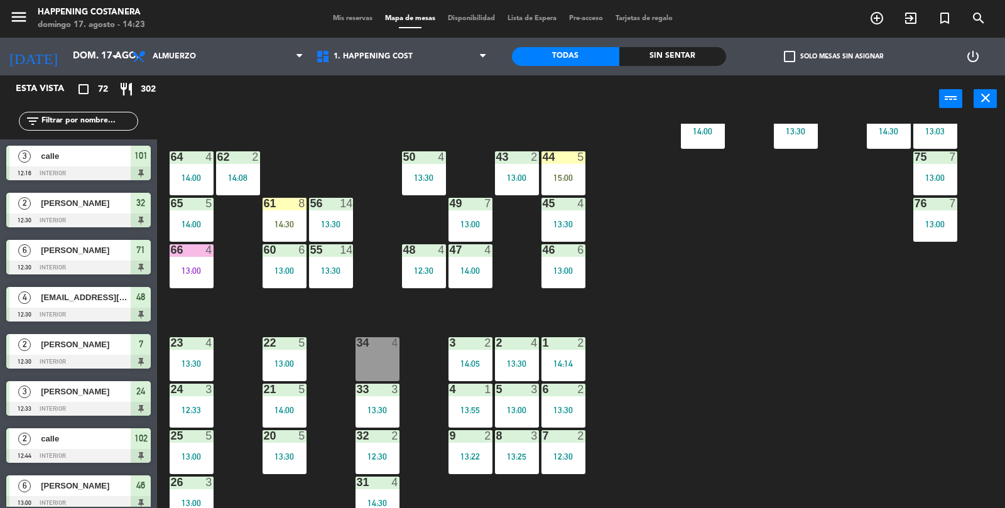
scroll to position [331, 0]
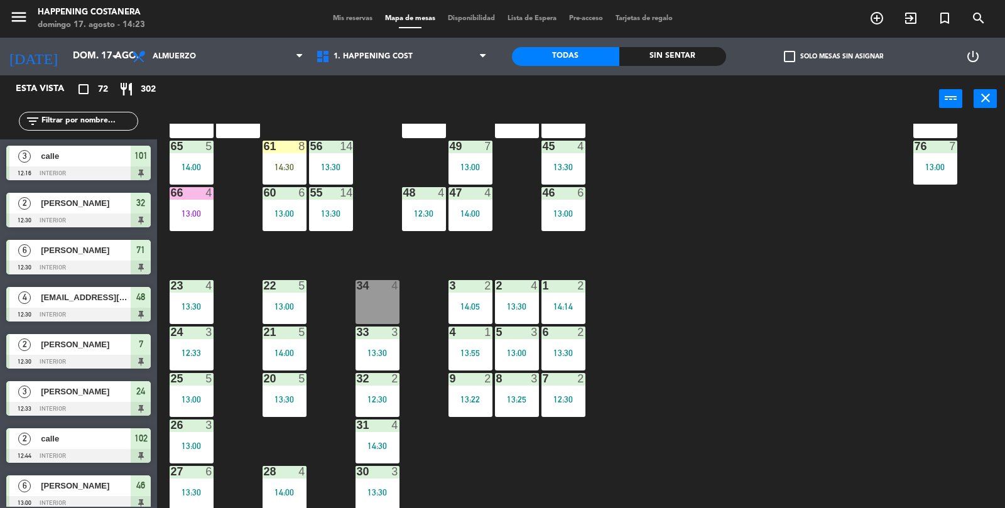
click at [890, 370] on div "69 5 13:06 122 6 121 6 120 6 14 4 CAVA 22 101 3 12:16 94 2 13:23 70 5 13:06 123…" at bounding box center [586, 316] width 838 height 385
click at [67, 125] on input "text" at bounding box center [88, 121] width 97 height 14
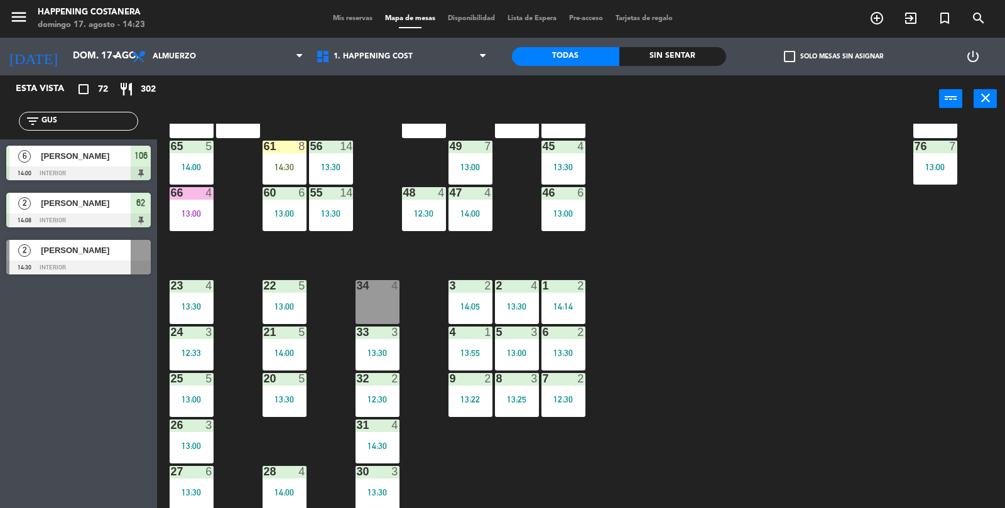
type input "GUS"
click at [861, 399] on div "69 5 13:06 122 6 121 6 120 6 14 4 CAVA 22 101 3 12:16 94 2 13:23 70 5 13:06 123…" at bounding box center [586, 316] width 838 height 385
click at [63, 256] on span "[PERSON_NAME]" at bounding box center [86, 250] width 90 height 13
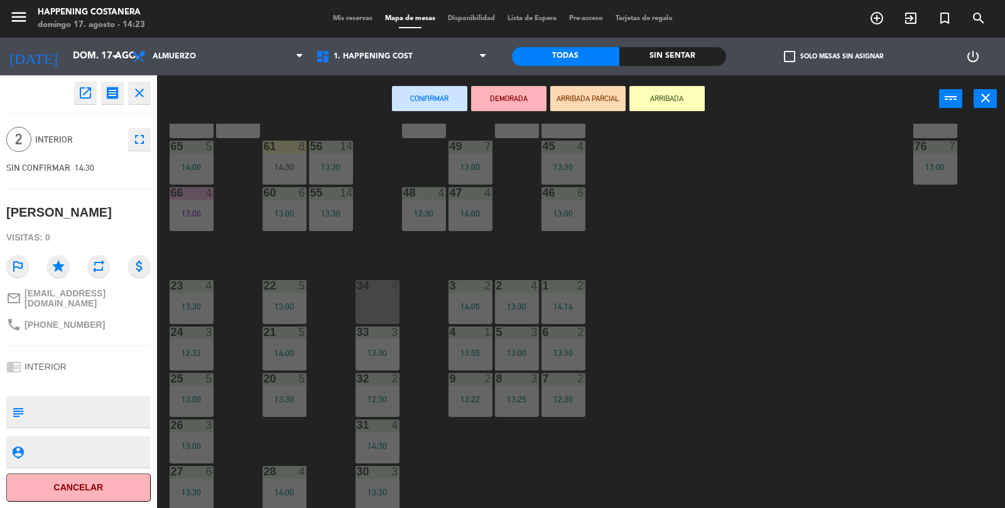
click at [691, 100] on button "ARRIBADA" at bounding box center [666, 98] width 75 height 25
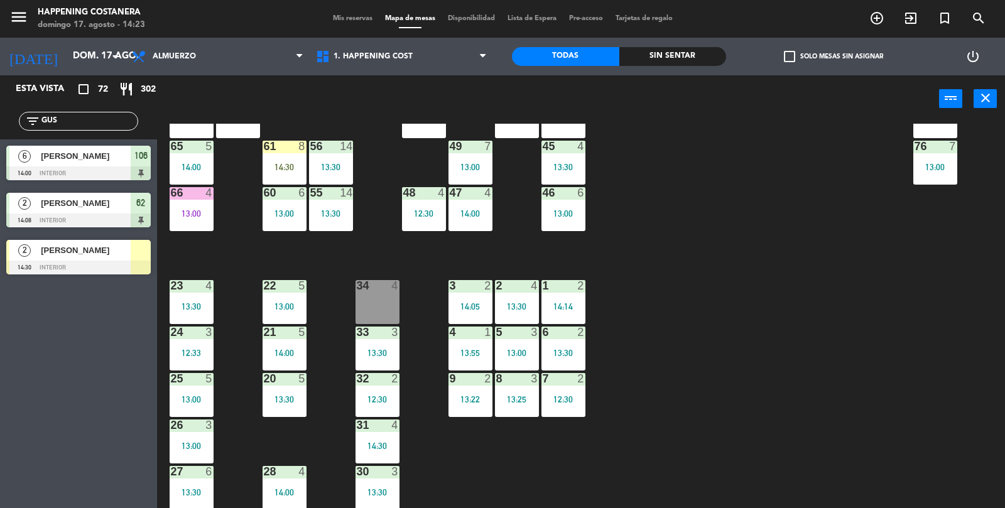
scroll to position [0, 0]
click at [89, 117] on input "GUS" at bounding box center [88, 121] width 97 height 14
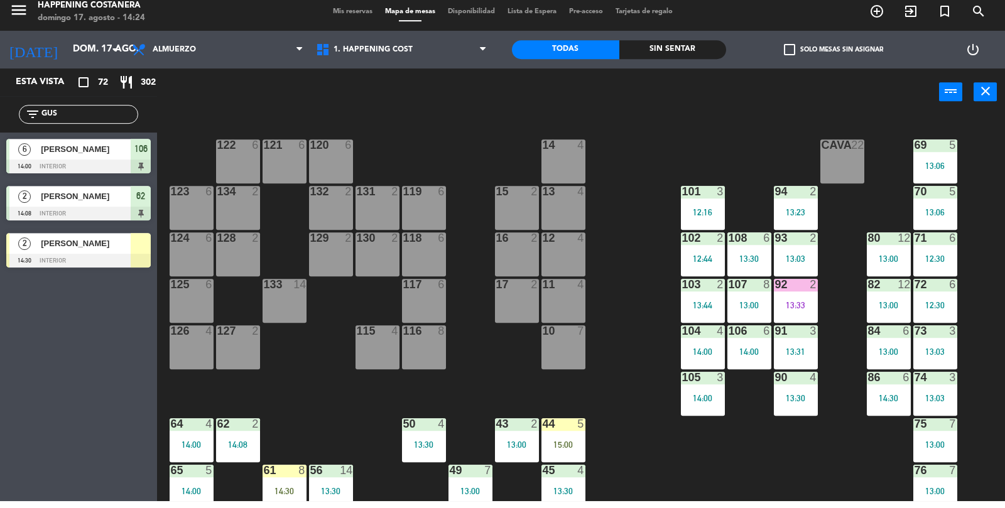
click at [817, 475] on div "69 5 13:06 122 6 121 6 120 6 14 4 CAVA 22 101 3 12:16 94 2 13:23 70 5 13:06 123…" at bounding box center [586, 316] width 838 height 385
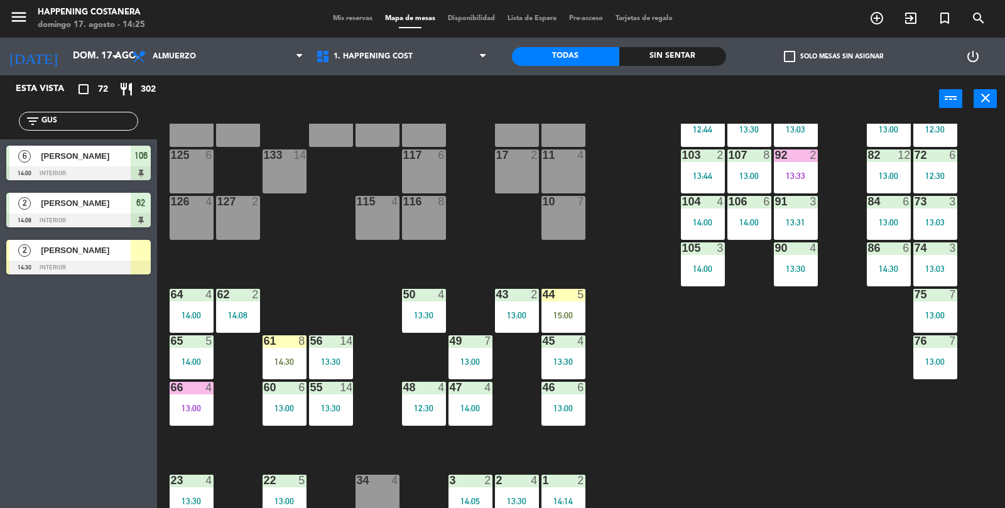
scroll to position [137, 0]
click at [548, 325] on div "44 5 15:00" at bounding box center [563, 310] width 44 height 44
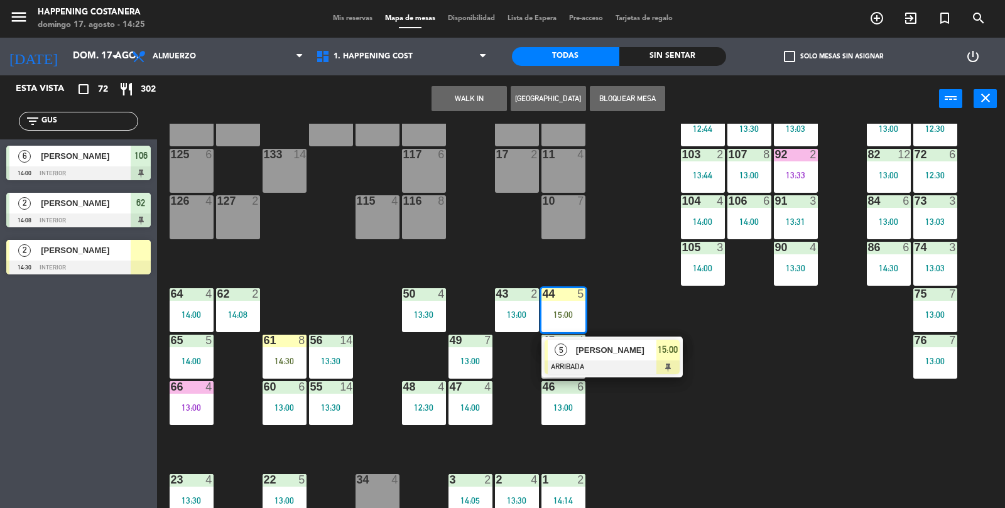
click at [717, 400] on div "69 5 13:06 122 6 121 6 120 6 14 4 CAVA 22 101 3 12:16 94 2 13:23 70 5 13:06 123…" at bounding box center [586, 316] width 838 height 385
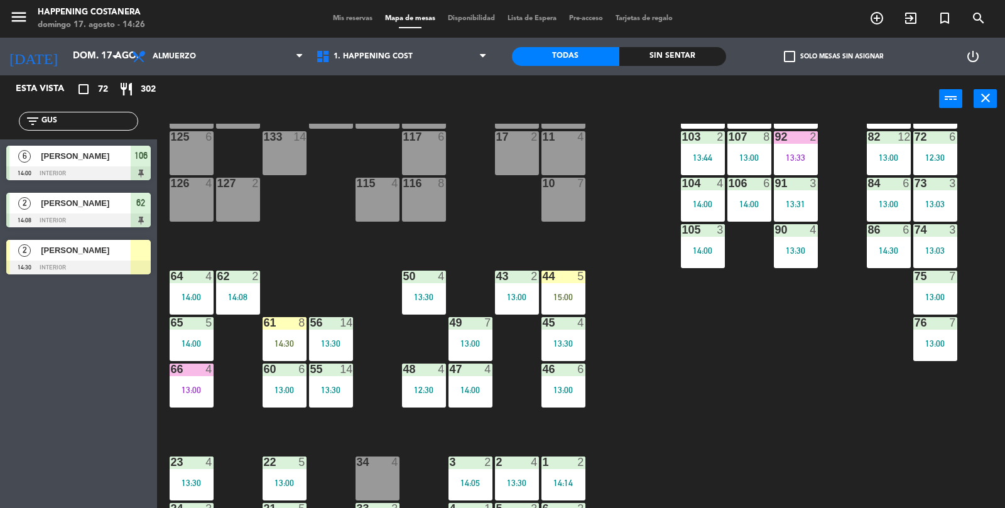
scroll to position [153, 0]
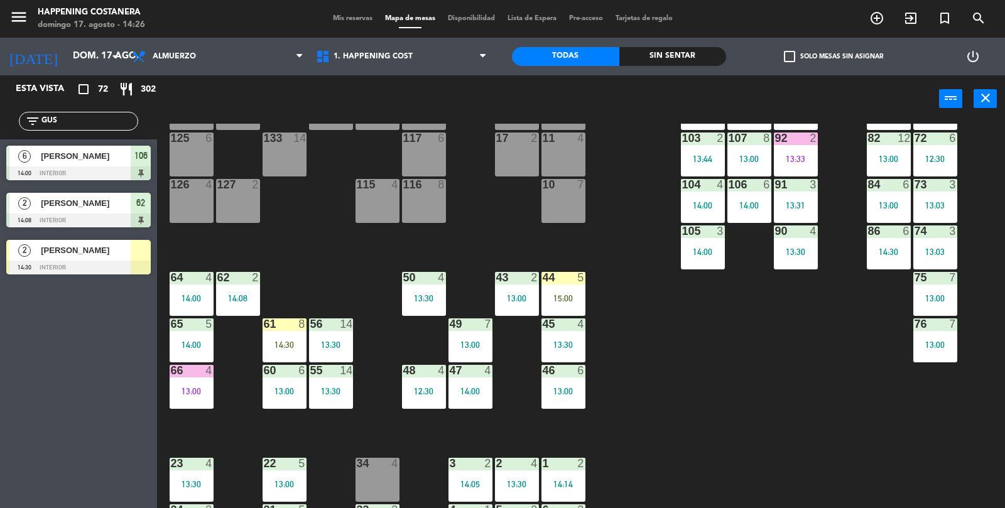
click at [578, 304] on div "44 5 15:00" at bounding box center [563, 294] width 44 height 44
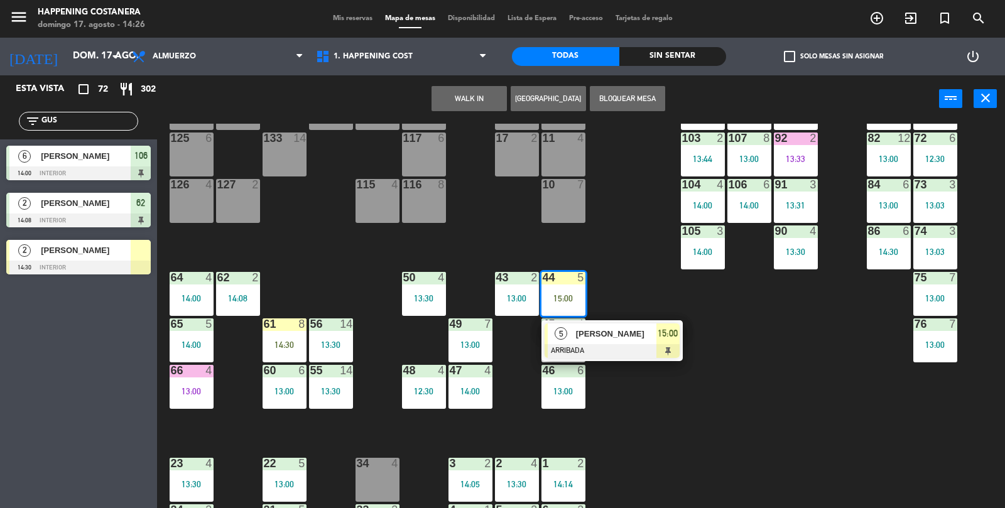
click at [366, 482] on div "34 4" at bounding box center [377, 480] width 44 height 44
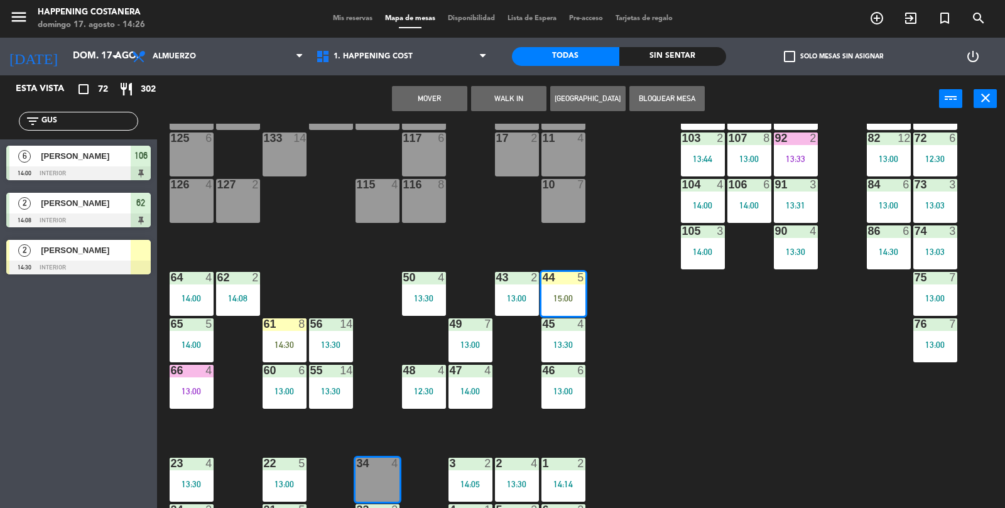
click at [426, 108] on button "Mover" at bounding box center [429, 98] width 75 height 25
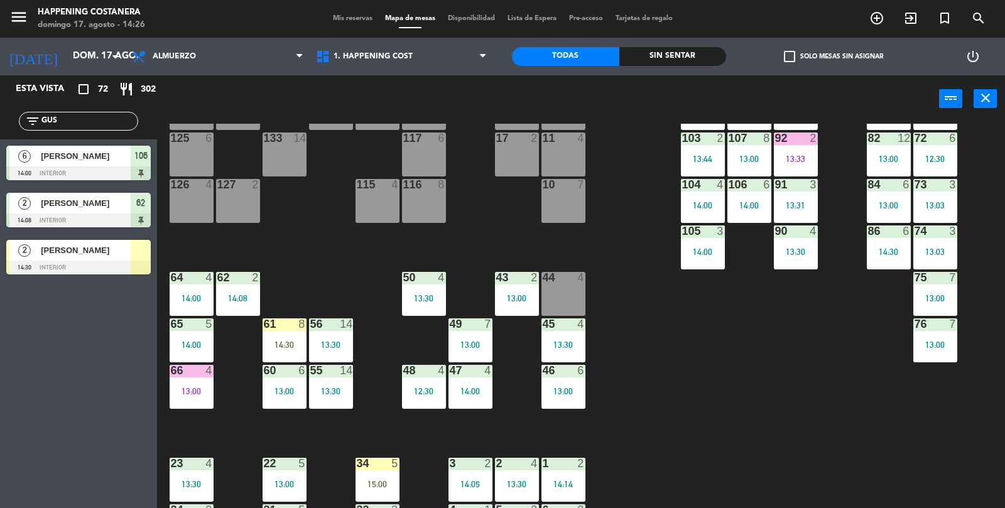
click at [387, 487] on div "15:00" at bounding box center [377, 484] width 44 height 9
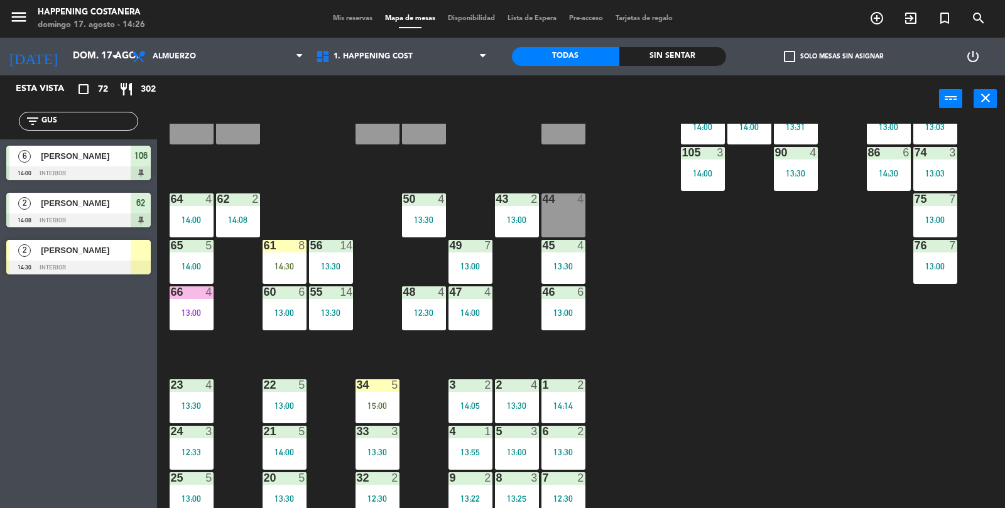
scroll to position [232, 0]
click at [387, 419] on div "34 5 15:00" at bounding box center [377, 401] width 44 height 44
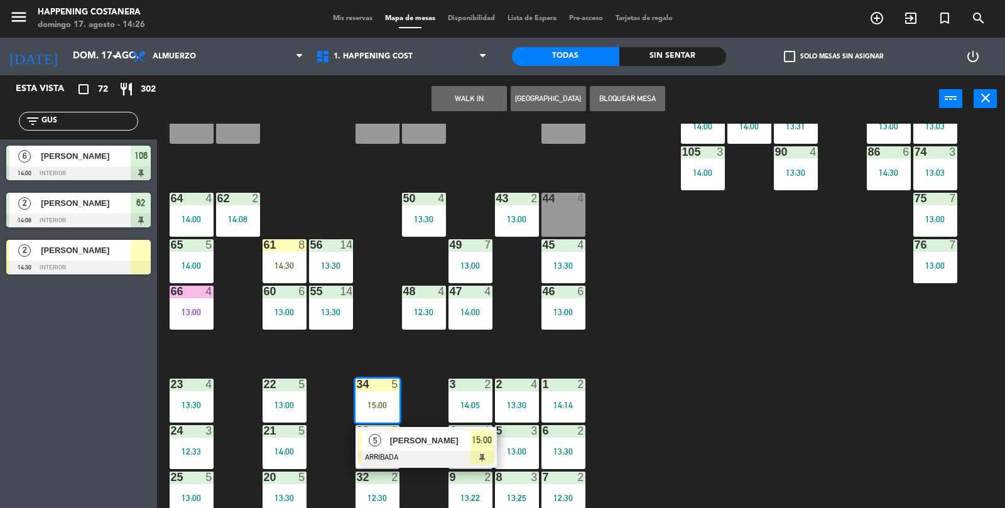
click at [413, 451] on div at bounding box center [425, 458] width 135 height 14
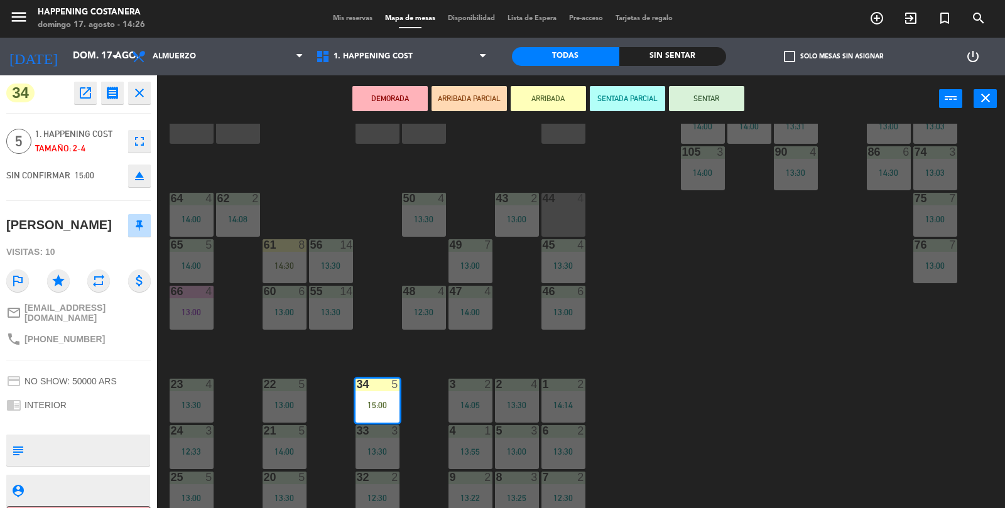
click at [709, 104] on button "SENTAR" at bounding box center [706, 98] width 75 height 25
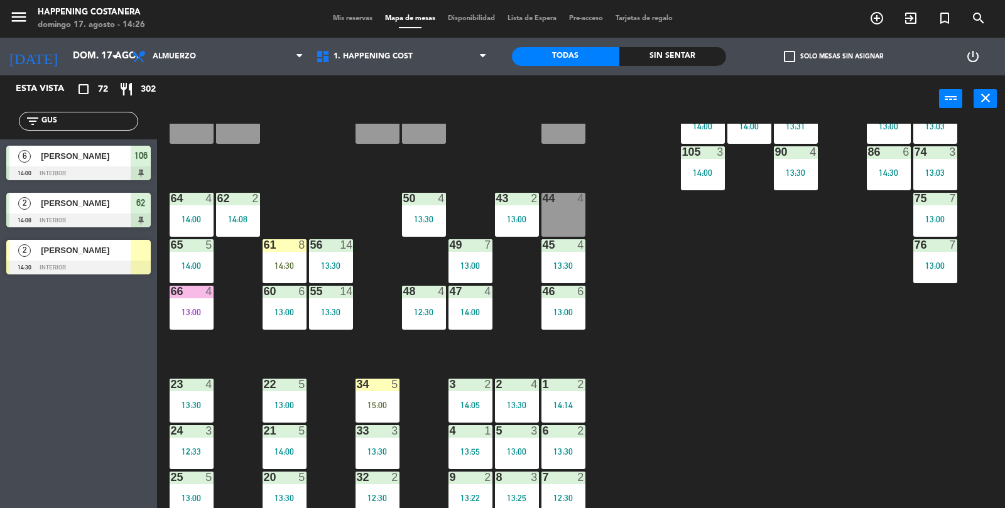
click at [85, 121] on input "GUS" at bounding box center [88, 121] width 97 height 14
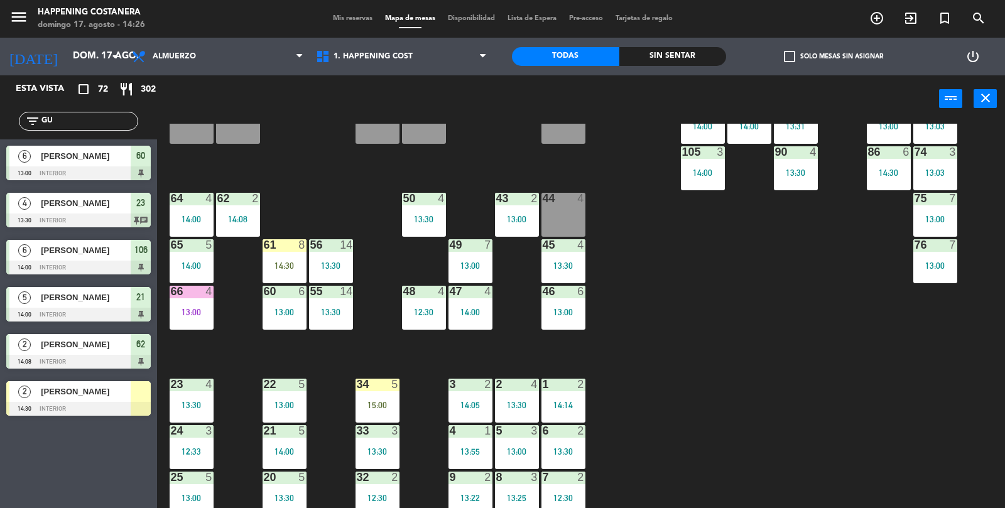
type input "G"
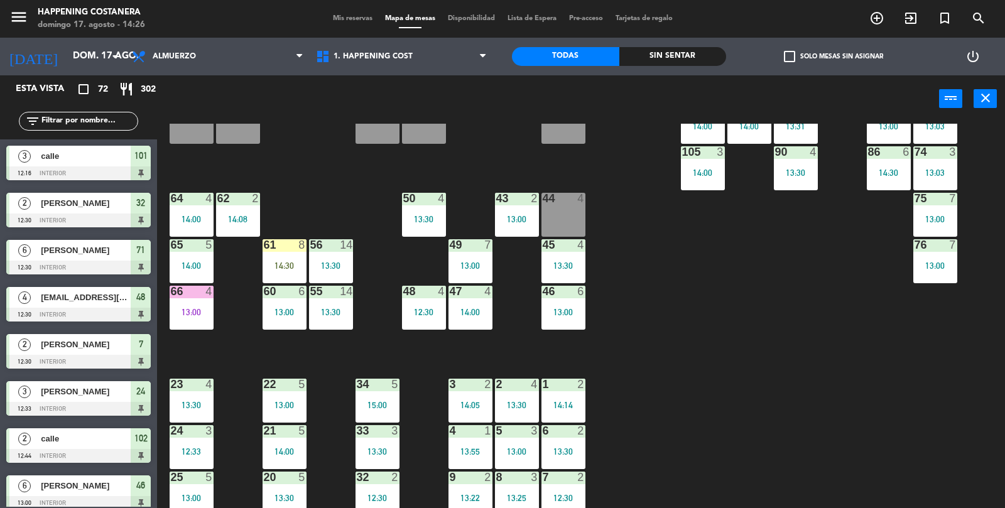
click at [672, 78] on div "power_input close" at bounding box center [548, 99] width 782 height 48
click at [73, 124] on input "text" at bounding box center [88, 121] width 97 height 14
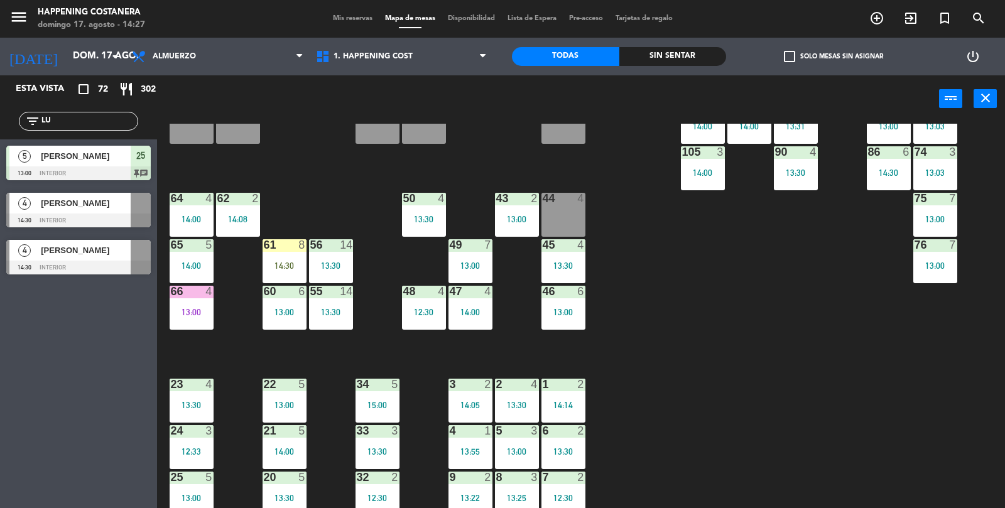
type input "L"
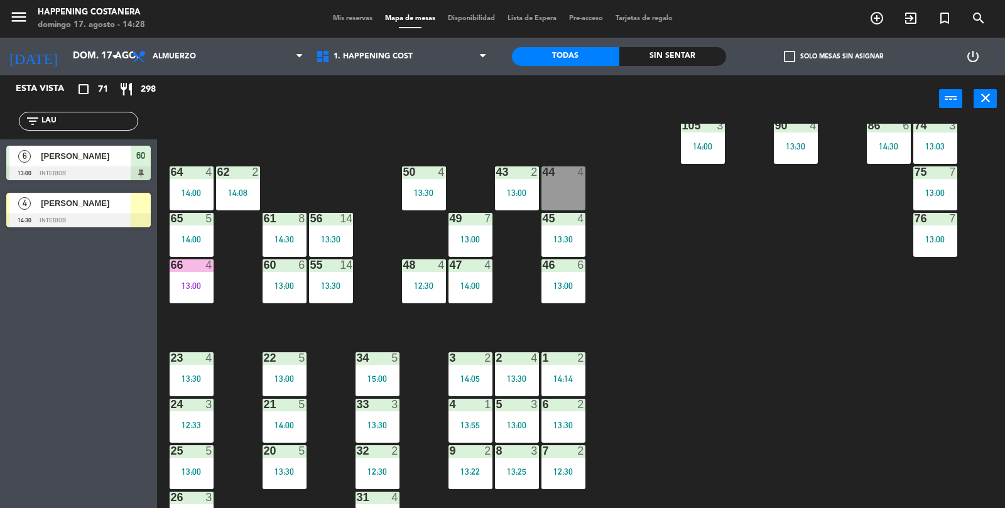
scroll to position [257, 0]
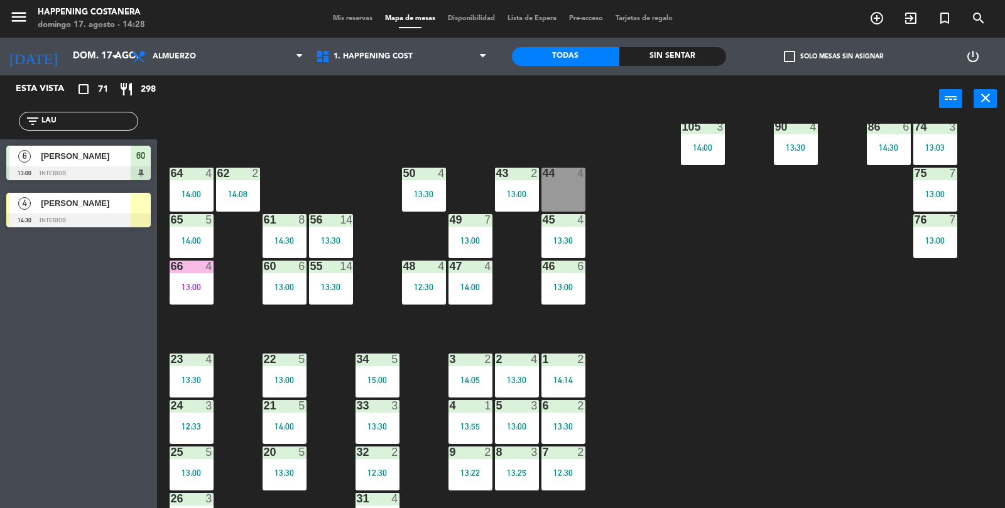
click at [89, 116] on input "LAU" at bounding box center [88, 121] width 97 height 14
type input "L"
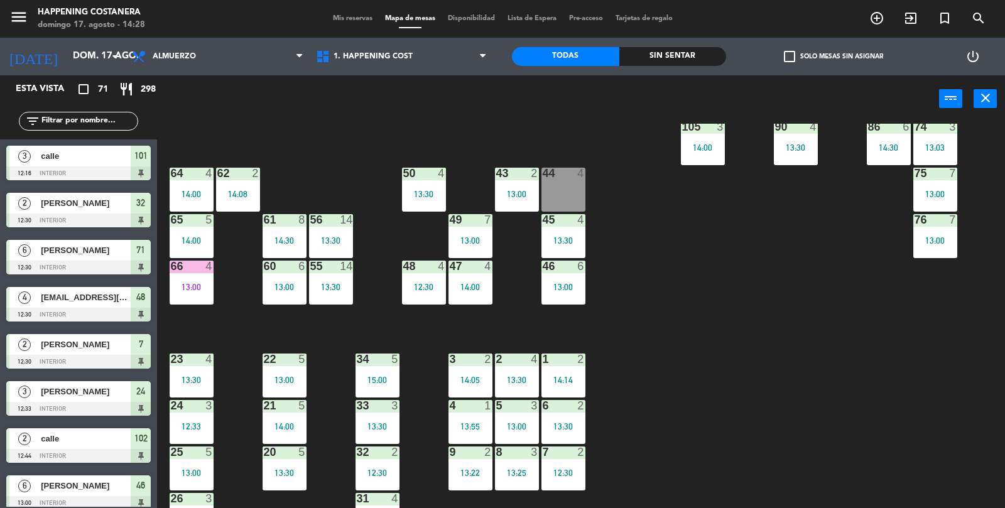
click at [550, 182] on div "44 4" at bounding box center [563, 190] width 44 height 44
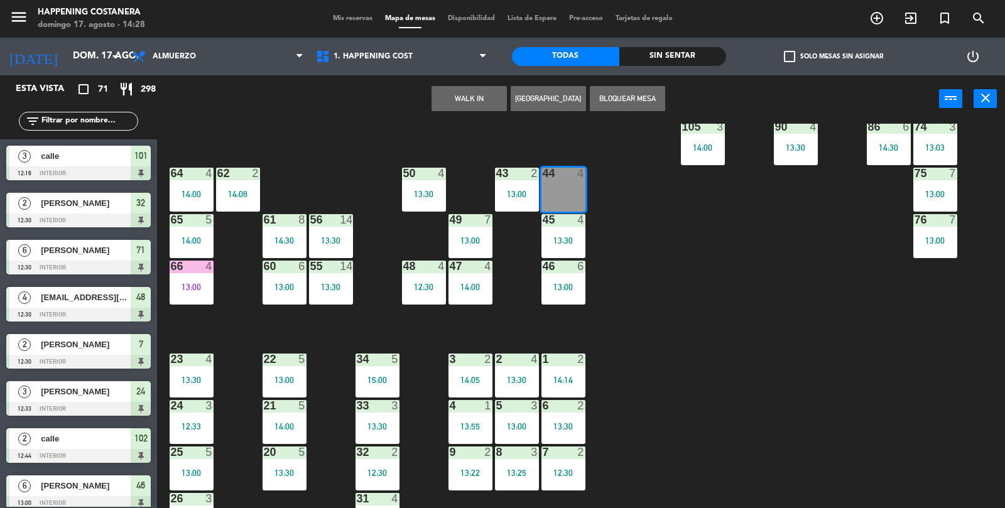
click at [461, 105] on button "WALK IN" at bounding box center [468, 98] width 75 height 25
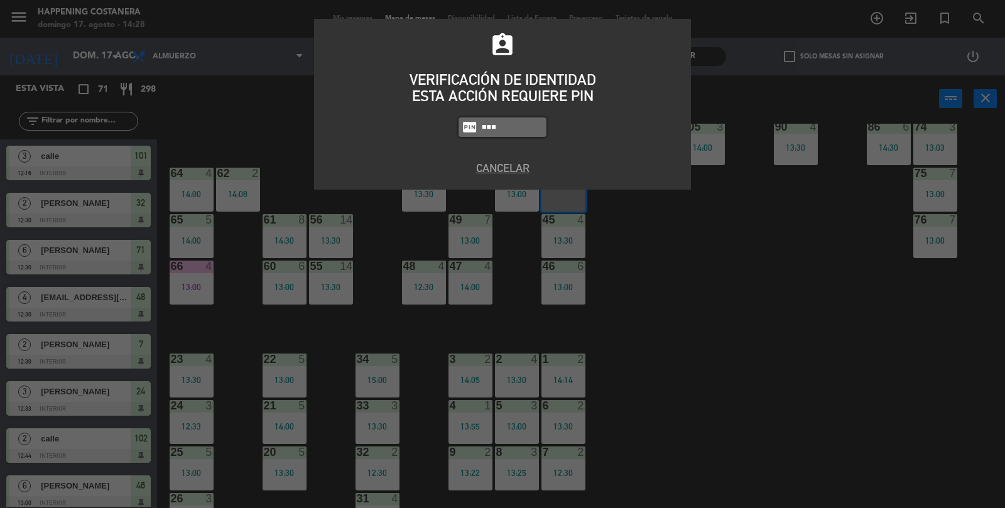
type input "9660"
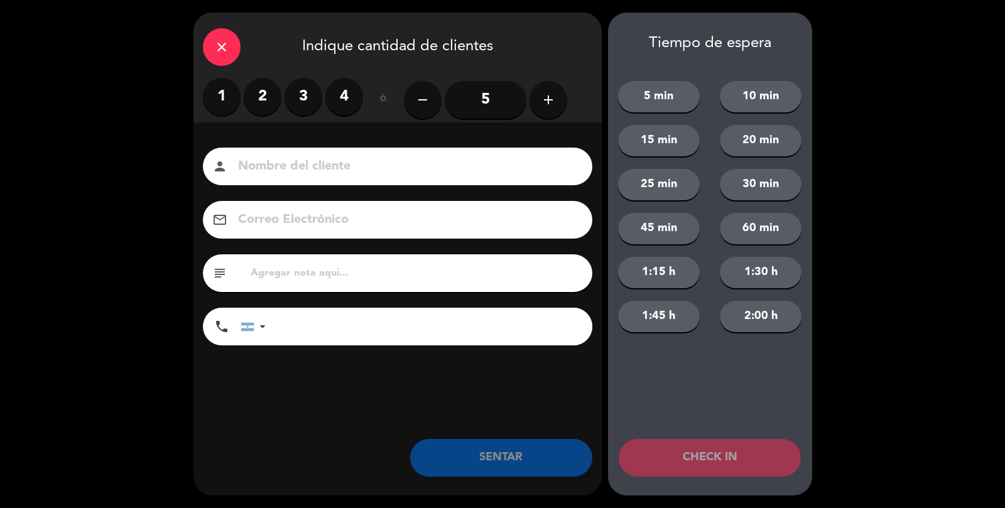
click at [306, 100] on label "3" at bounding box center [303, 97] width 38 height 38
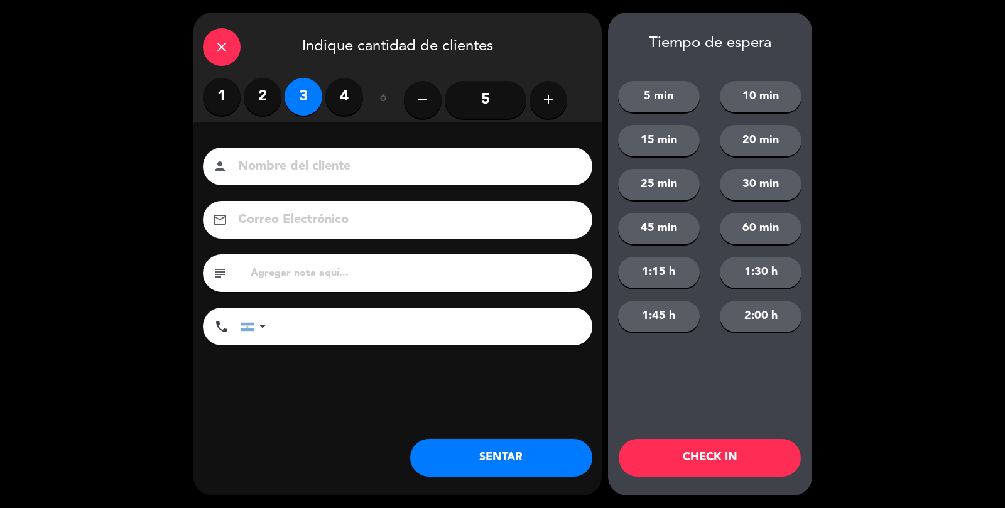
click at [344, 109] on label "4" at bounding box center [344, 97] width 38 height 38
click at [338, 168] on input at bounding box center [406, 167] width 339 height 22
type input "A"
type input "CALLE"
click at [549, 457] on button "SENTAR" at bounding box center [501, 458] width 182 height 38
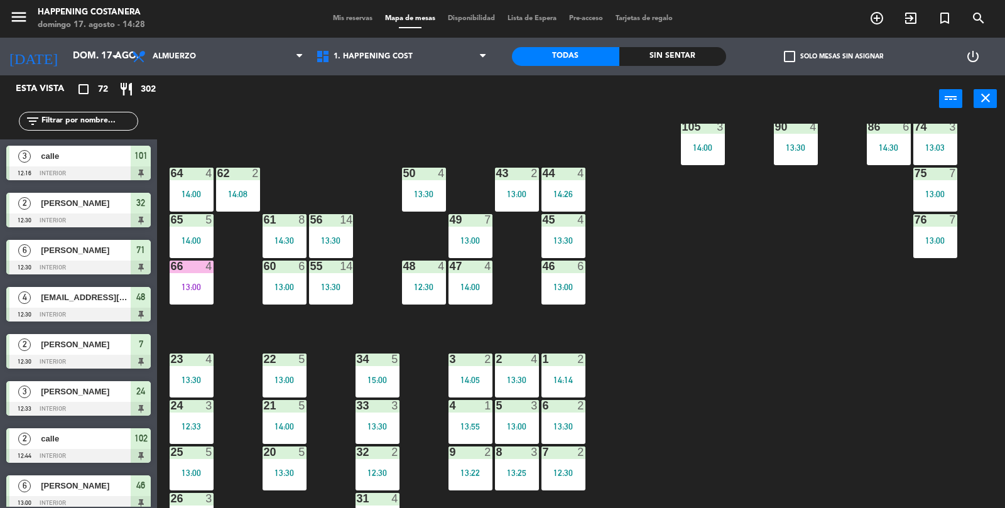
click at [875, 326] on div "69 5 13:06 122 6 121 6 120 6 14 4 CAVA 22 101 3 12:16 94 2 13:23 70 5 13:06 123…" at bounding box center [586, 316] width 838 height 385
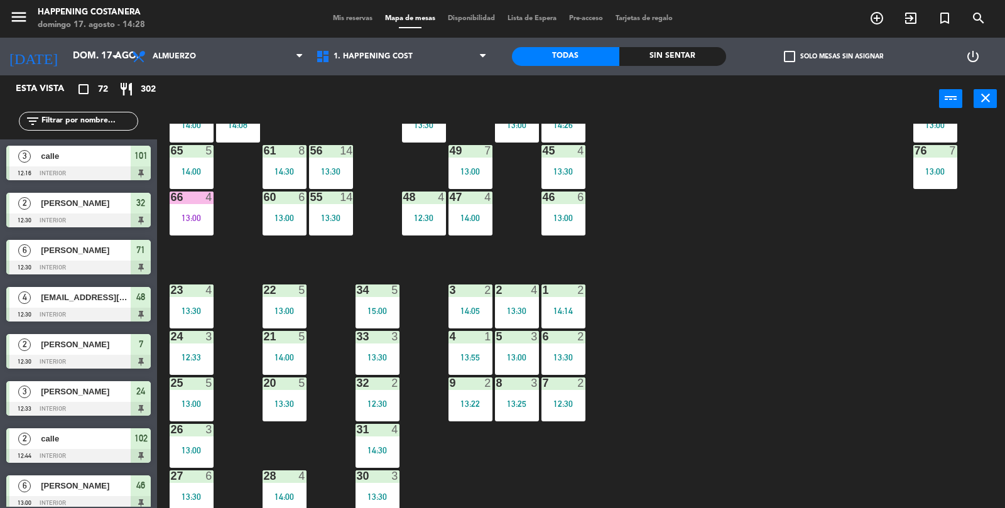
scroll to position [327, 0]
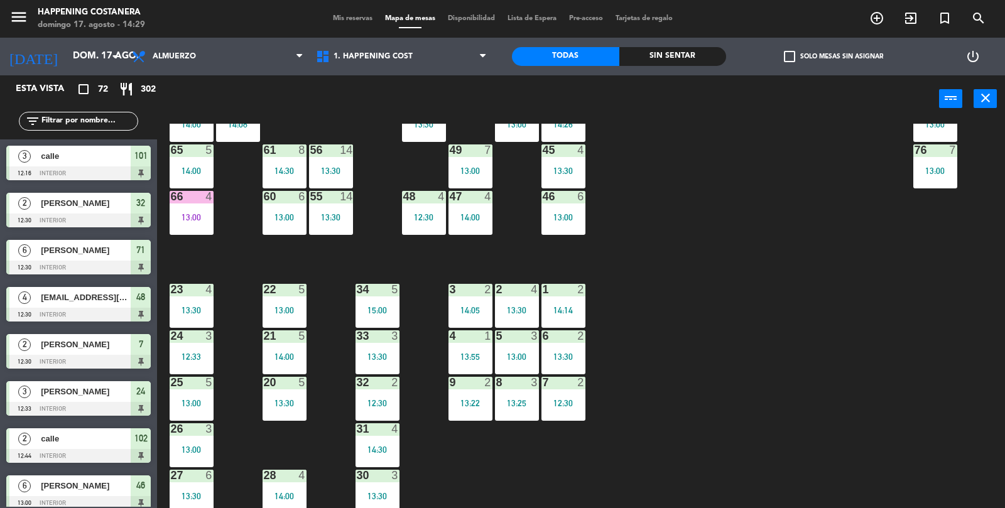
click at [188, 217] on div "13:00" at bounding box center [192, 217] width 44 height 9
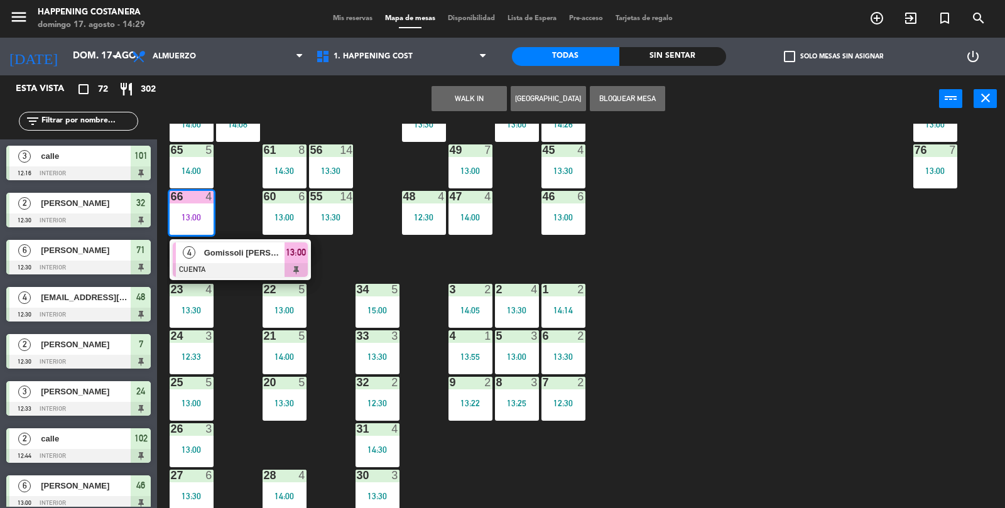
click at [198, 263] on div at bounding box center [240, 270] width 135 height 14
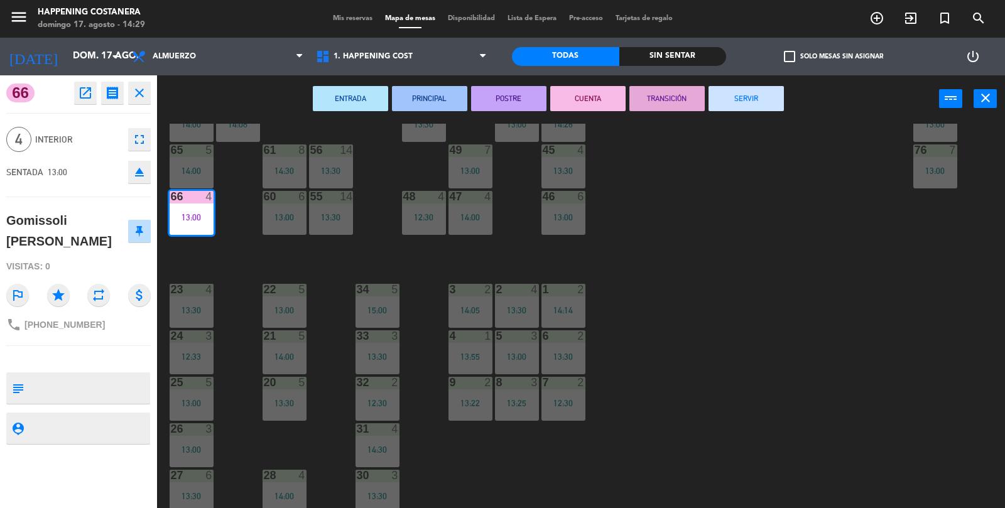
click at [762, 94] on button "SERVIR" at bounding box center [745, 98] width 75 height 25
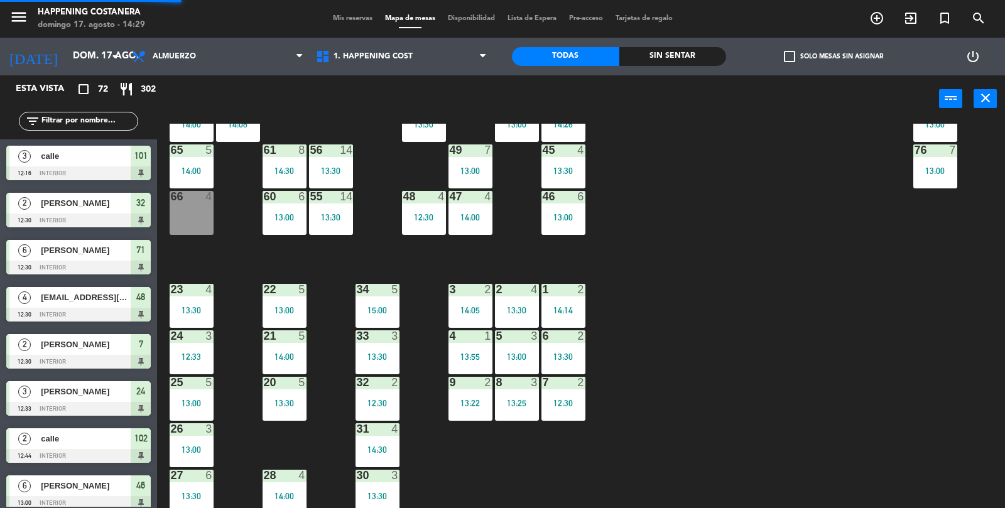
scroll to position [1, 0]
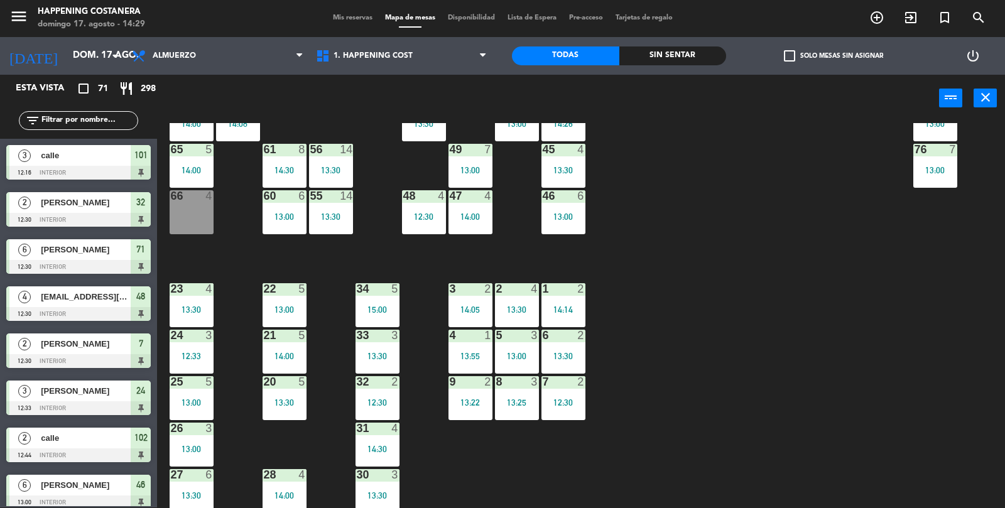
click at [191, 391] on div "25 5 13:00" at bounding box center [192, 398] width 44 height 44
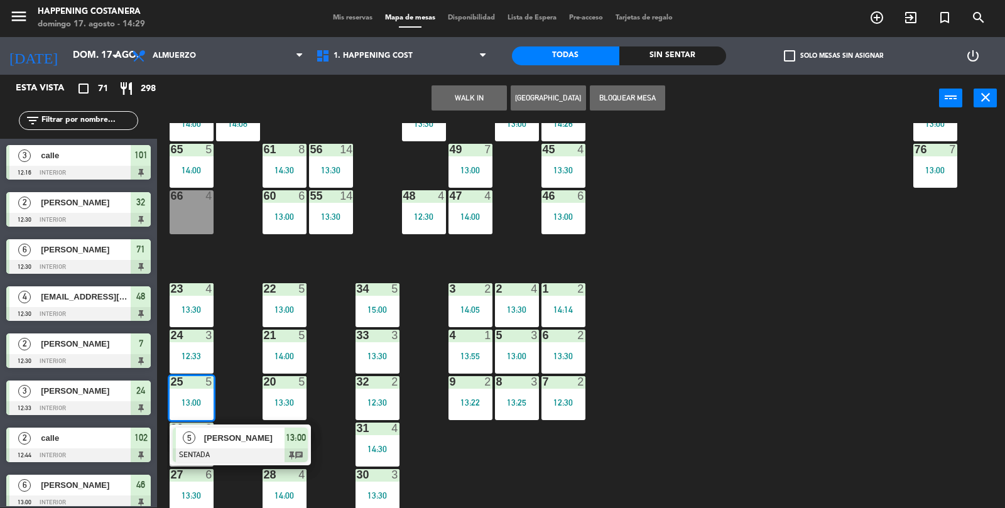
click at [209, 439] on span "[PERSON_NAME]" at bounding box center [244, 437] width 80 height 13
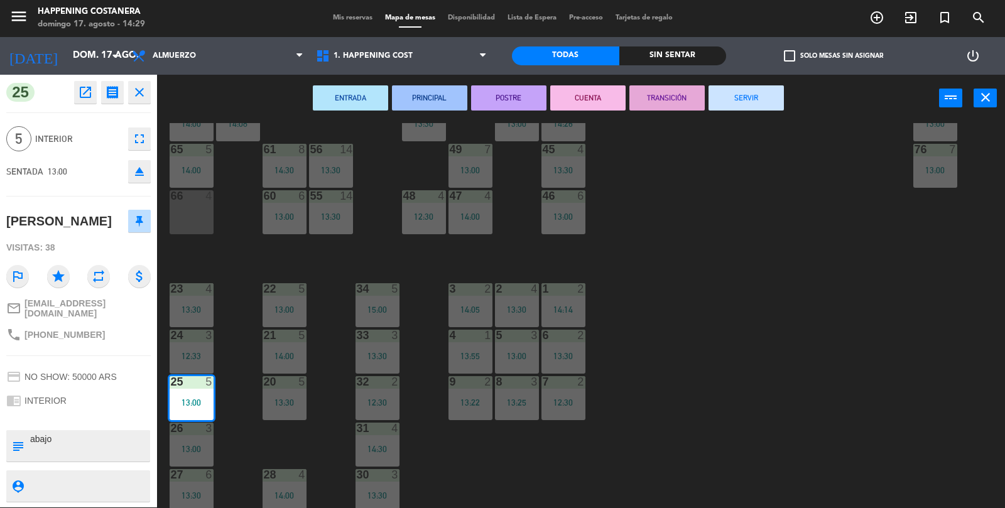
click at [760, 95] on button "SERVIR" at bounding box center [745, 97] width 75 height 25
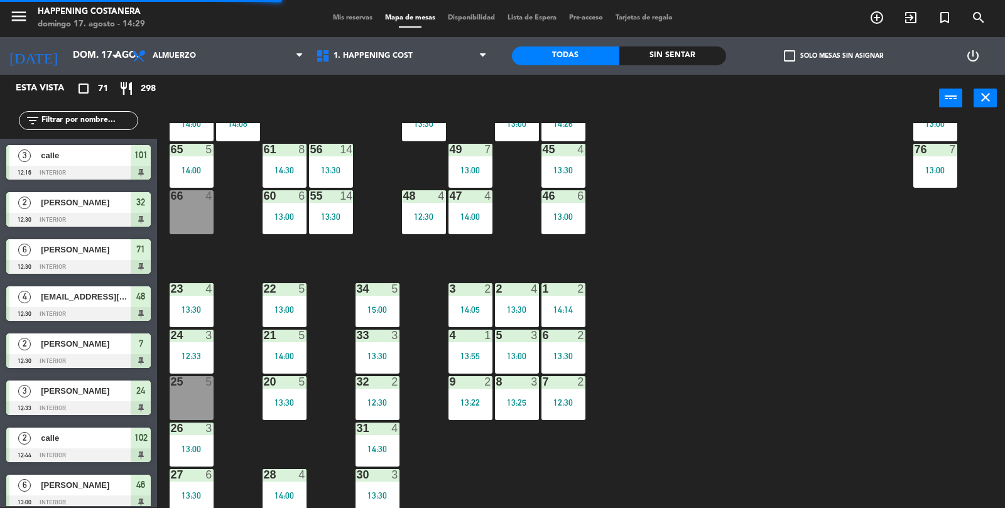
click at [814, 356] on div "69 5 13:06 122 6 121 6 120 6 14 4 CAVA 22 101 3 12:16 94 2 13:23 70 5 13:06 123…" at bounding box center [586, 315] width 838 height 385
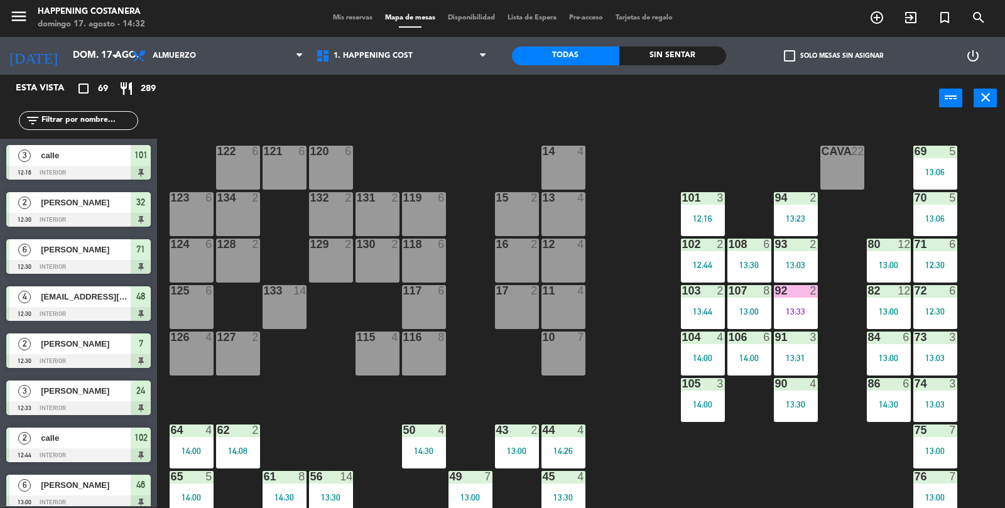
click at [696, 227] on div "101 3 12:16" at bounding box center [703, 214] width 44 height 44
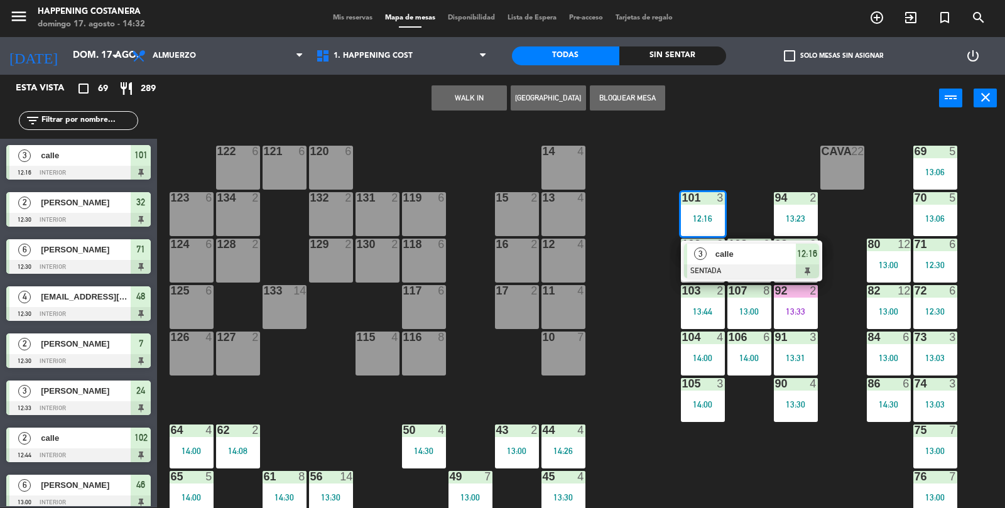
click at [657, 434] on div "69 5 13:06 122 6 121 6 120 6 14 4 CAVA 22 101 3 12:16 3 calle SENTADA 12:16 94 …" at bounding box center [586, 315] width 838 height 385
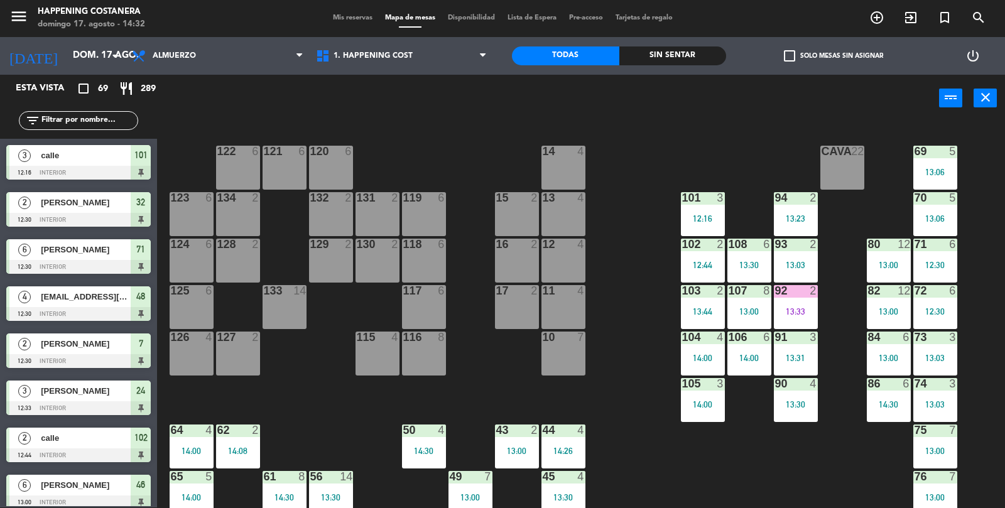
click at [681, 214] on div "12:16" at bounding box center [703, 218] width 44 height 9
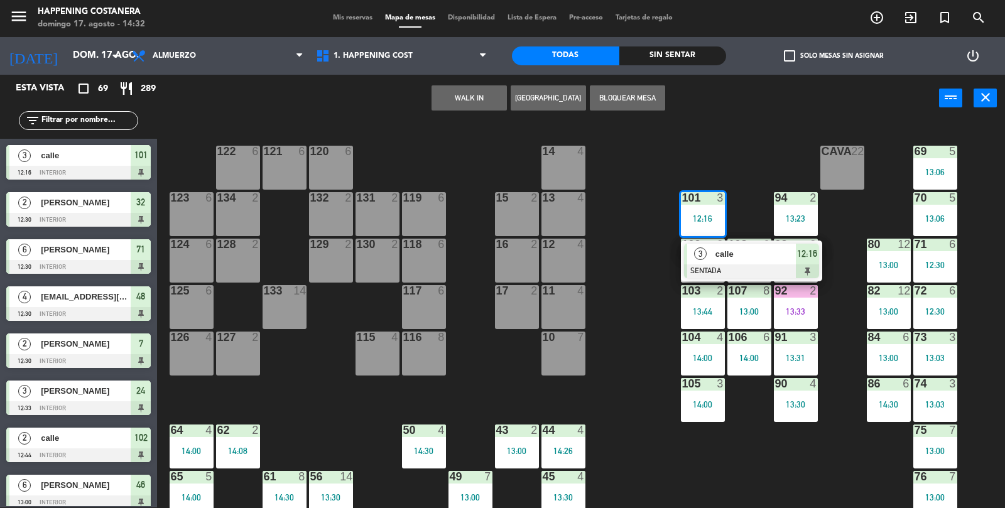
click at [721, 264] on div at bounding box center [751, 271] width 135 height 14
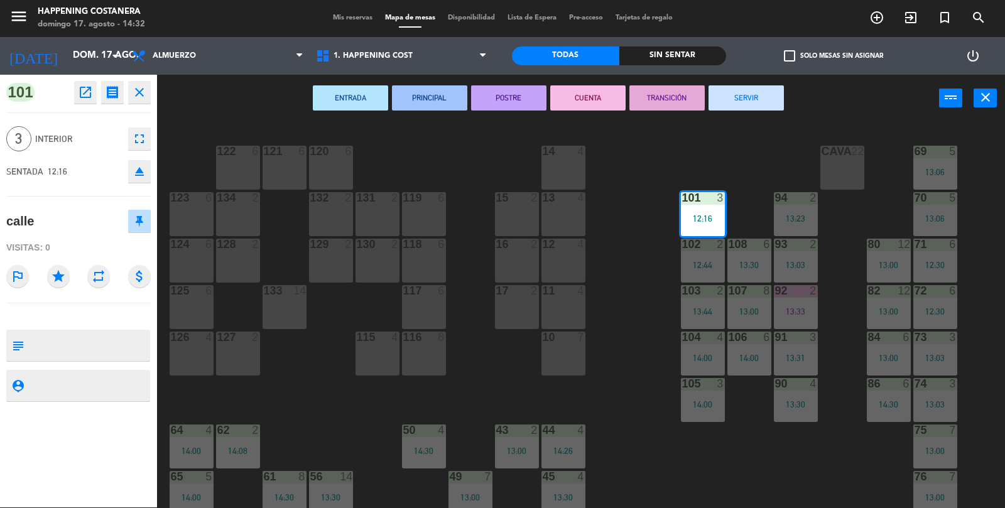
click at [764, 100] on button "SERVIR" at bounding box center [745, 97] width 75 height 25
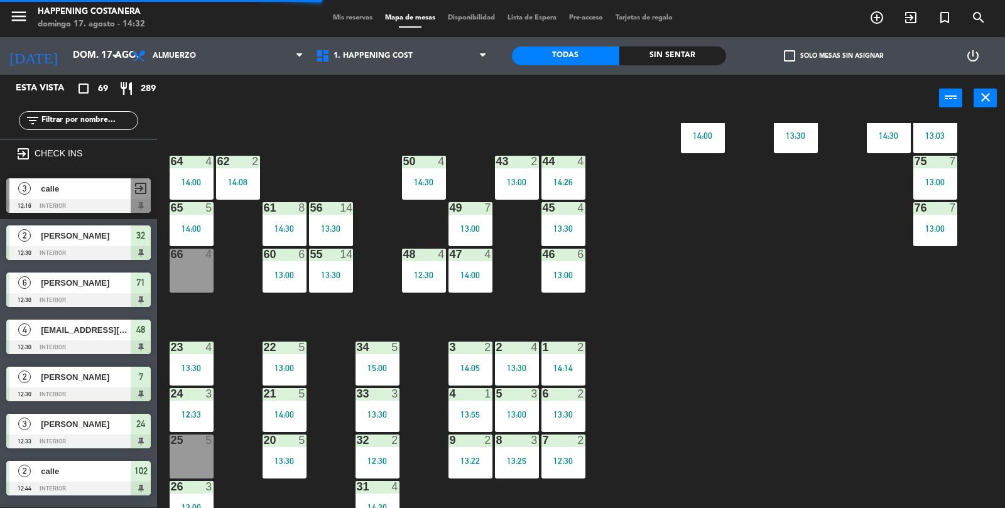
scroll to position [283, 0]
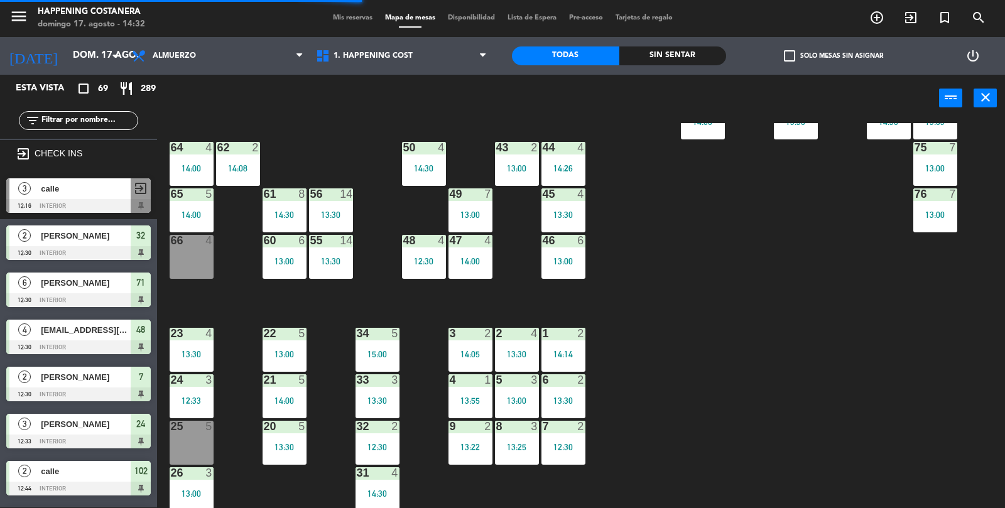
click at [382, 347] on div "34 5 15:00" at bounding box center [377, 350] width 44 height 44
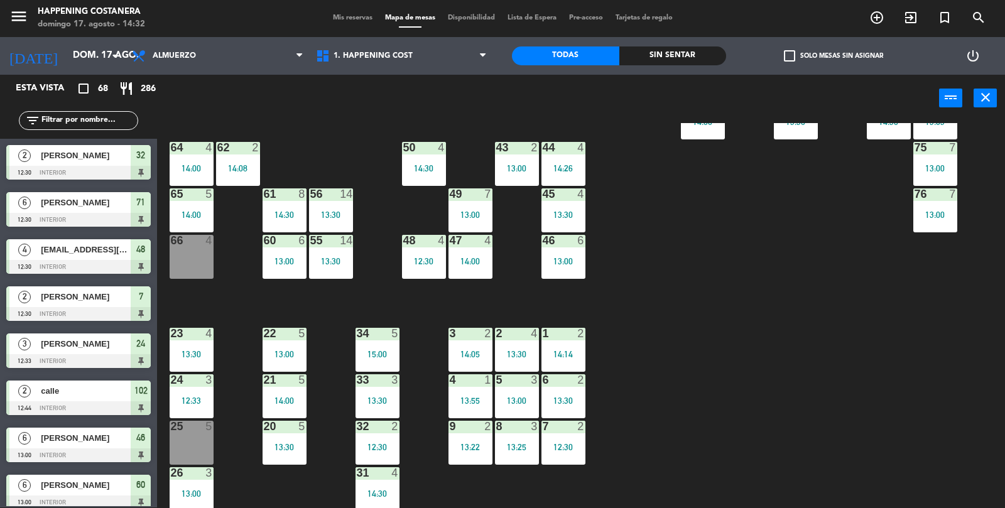
click at [800, 375] on div "69 5 13:06 122 6 121 6 120 6 14 4 CAVA 22 101 4 94 2 13:23 70 5 13:06 123 6 131…" at bounding box center [586, 315] width 838 height 385
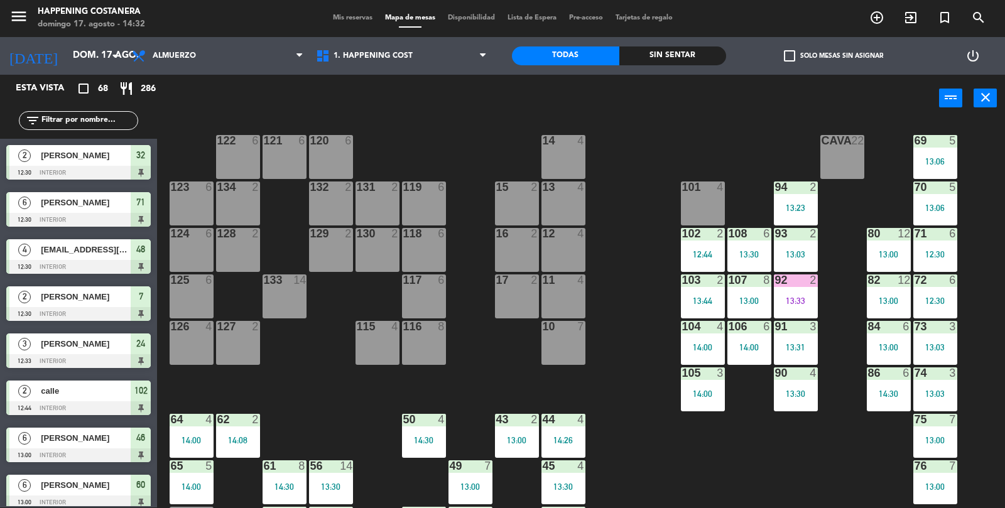
scroll to position [0, 0]
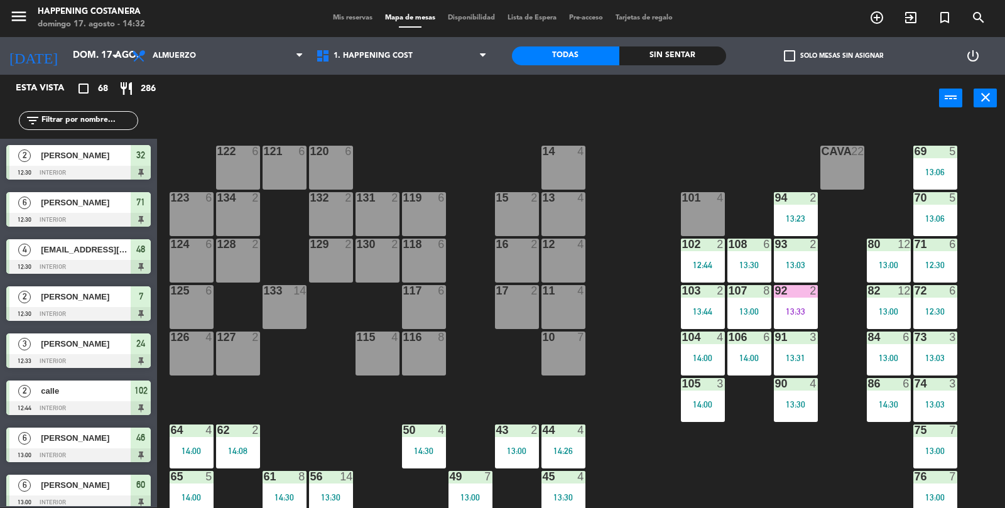
click at [644, 499] on div "69 5 13:06 122 6 121 6 120 6 14 4 CAVA 22 101 4 94 2 13:23 70 5 13:06 123 6 131…" at bounding box center [586, 315] width 838 height 385
click at [691, 223] on div "101 4" at bounding box center [703, 214] width 44 height 44
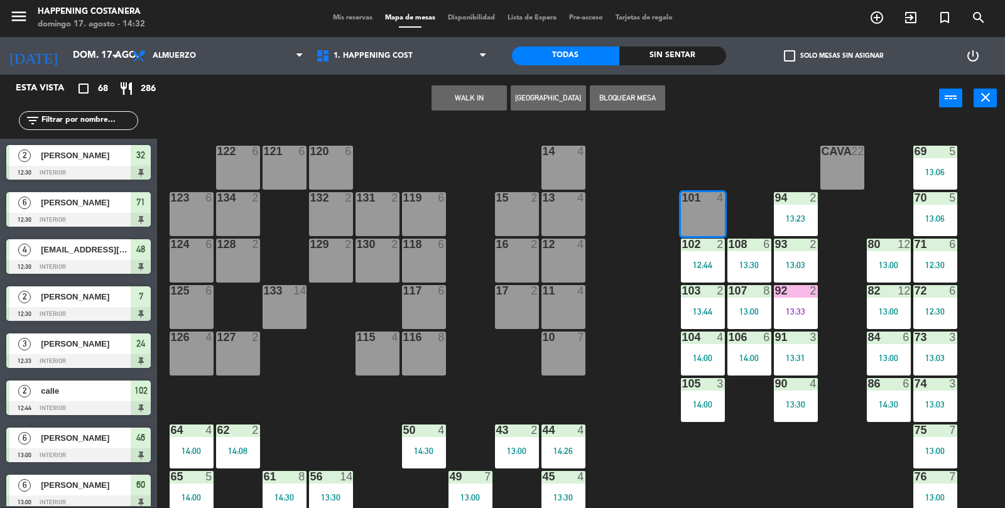
click at [457, 104] on button "WALK IN" at bounding box center [468, 97] width 75 height 25
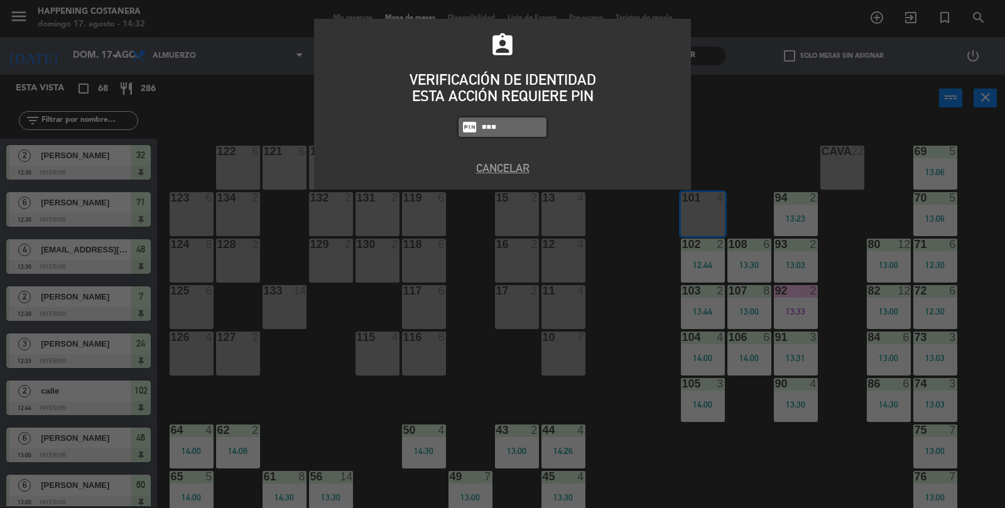
type input "9660"
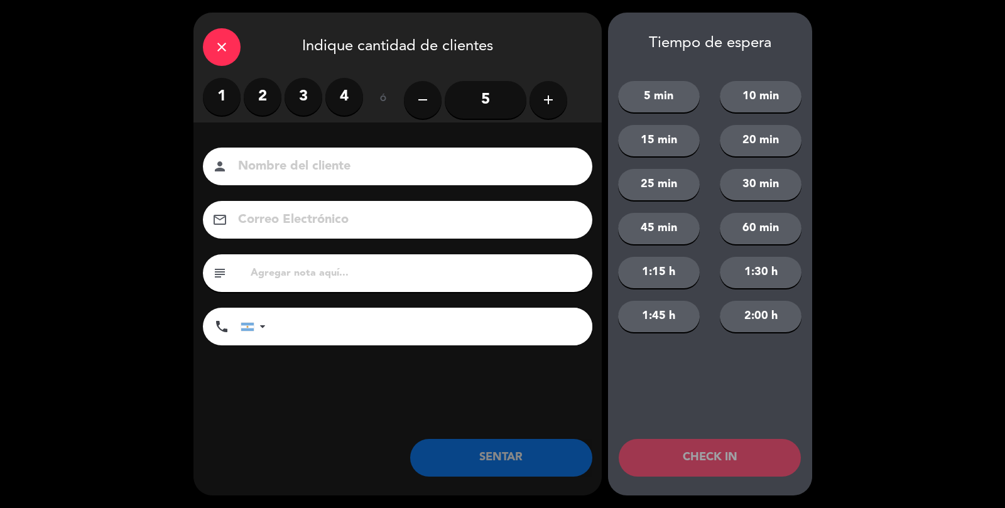
click at [259, 109] on label "2" at bounding box center [263, 97] width 38 height 38
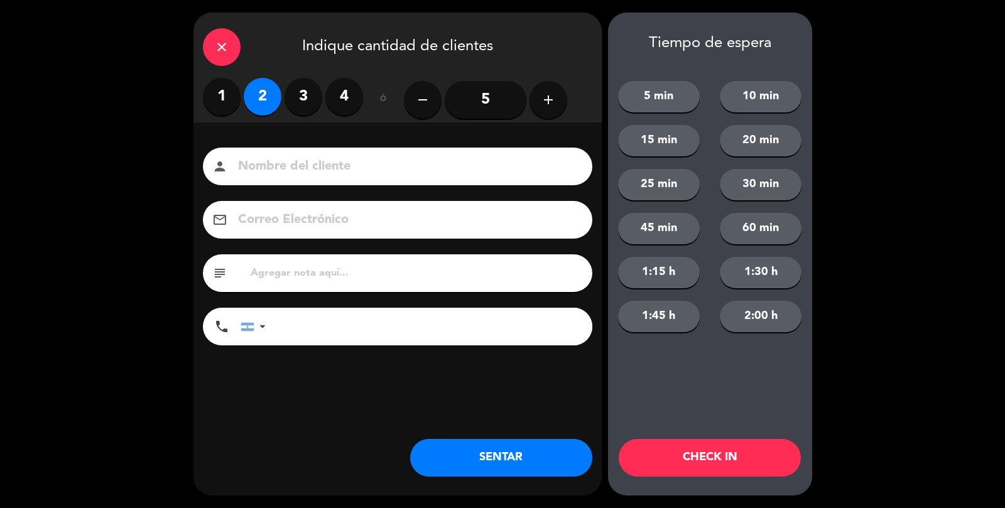
click at [271, 168] on input at bounding box center [406, 167] width 339 height 22
type input "CALLE"
click at [554, 362] on div "Nombre del cliente person CALLE Correo Electrónico email subject phone [GEOGRAP…" at bounding box center [397, 266] width 408 height 289
click at [551, 475] on button "SENTAR" at bounding box center [501, 458] width 182 height 38
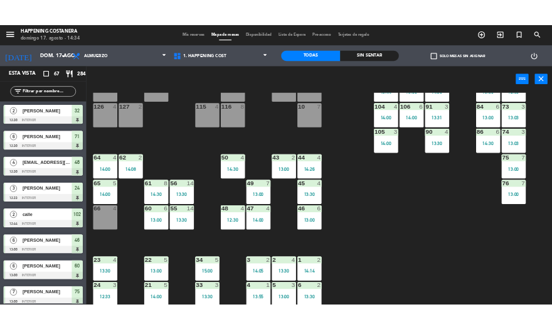
scroll to position [331, 0]
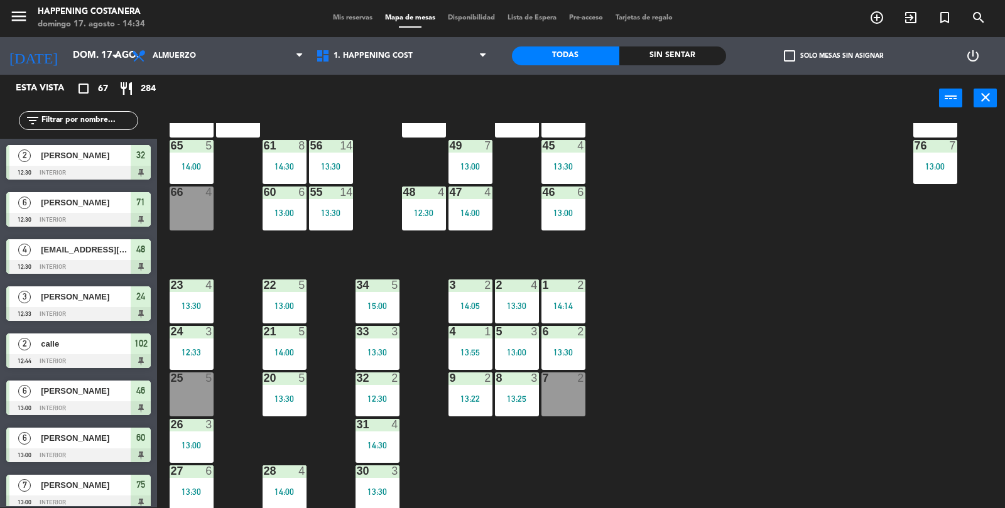
click at [910, 444] on div "69 5 13:06 122 6 121 6 120 6 14 4 CAVA 22 101 2 14:30 94 2 13:23 70 5 13:06 123…" at bounding box center [586, 315] width 838 height 385
click at [679, 378] on div "69 5 13:06 122 6 121 6 120 6 14 4 CAVA 22 101 2 14:30 94 2 13:23 70 5 13:06 123…" at bounding box center [586, 315] width 838 height 385
click at [649, 53] on div "Sin sentar" at bounding box center [672, 55] width 107 height 19
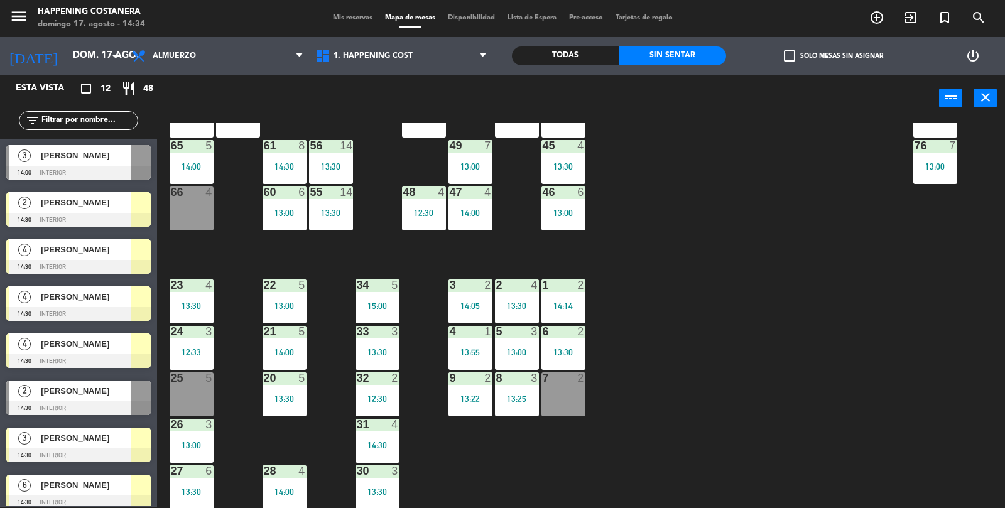
click at [63, 202] on span "[PERSON_NAME]" at bounding box center [86, 202] width 90 height 13
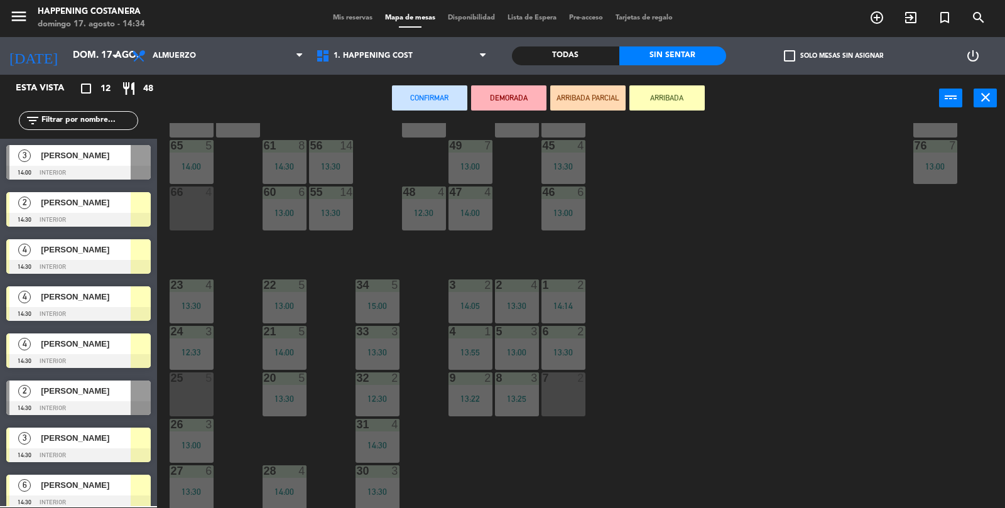
click at [571, 388] on div "7 2" at bounding box center [563, 394] width 44 height 44
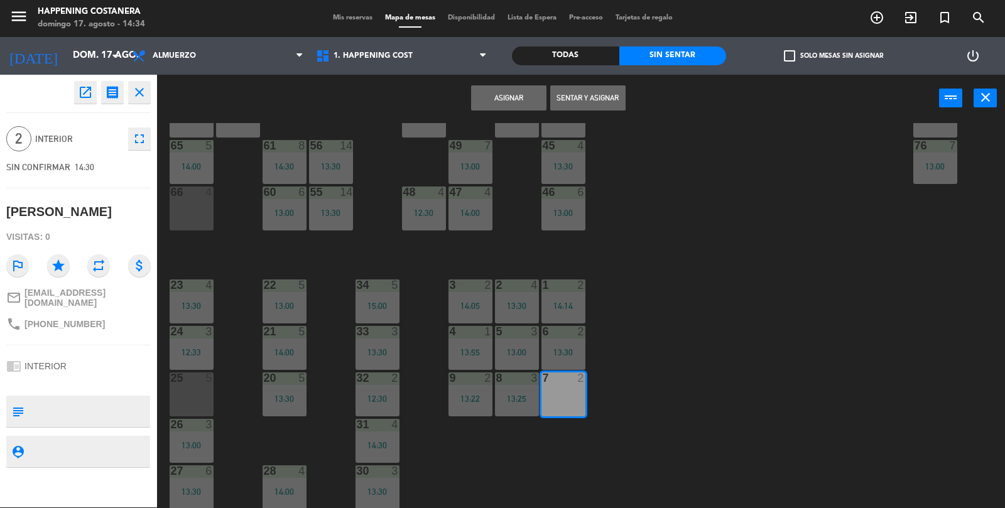
click at [601, 92] on button "Sentar y Asignar" at bounding box center [587, 97] width 75 height 25
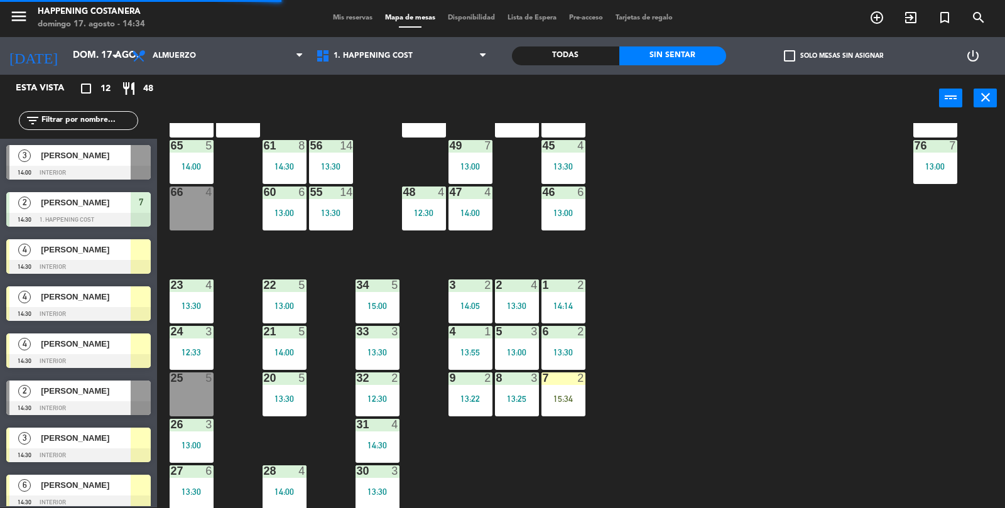
click at [781, 350] on div "69 5 13:06 122 6 121 6 120 6 14 4 CAVA 22 101 2 14:30 94 2 13:23 70 5 13:06 123…" at bounding box center [586, 315] width 838 height 385
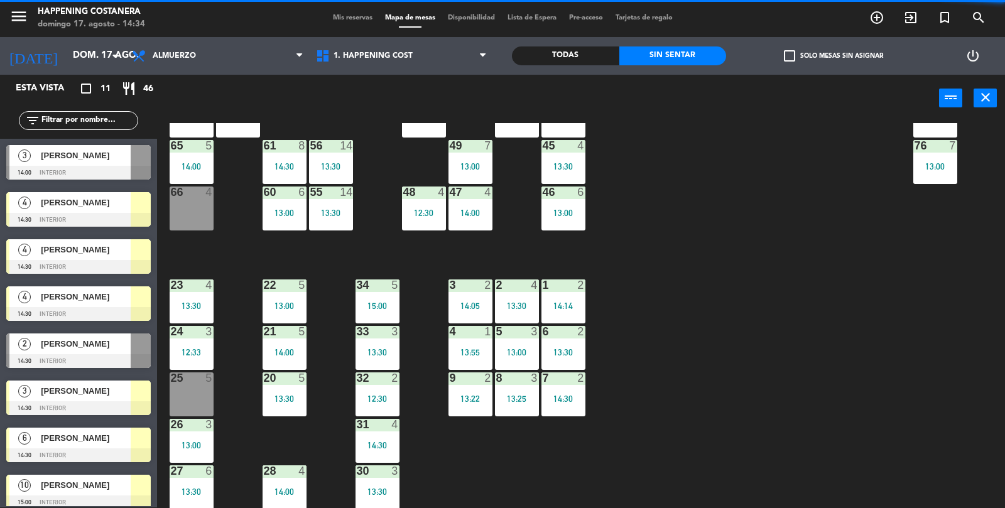
click at [937, 404] on div "69 5 13:06 122 6 121 6 120 6 14 4 CAVA 22 101 2 14:30 94 2 13:23 70 5 13:06 123…" at bounding box center [586, 315] width 838 height 385
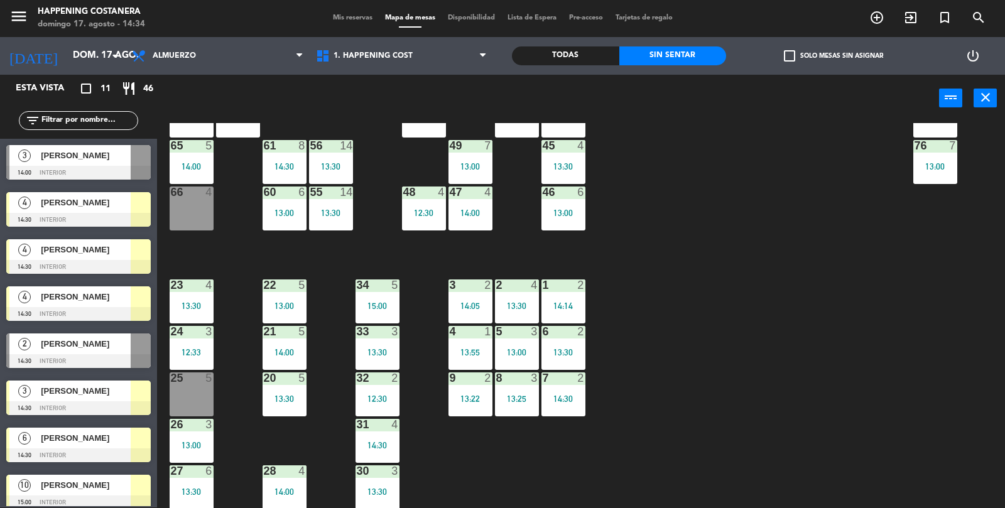
click at [938, 376] on div "69 5 13:06 122 6 121 6 120 6 14 4 CAVA 22 101 2 14:30 94 2 13:23 70 5 13:06 123…" at bounding box center [586, 315] width 838 height 385
click at [546, 49] on div "Todas" at bounding box center [565, 55] width 107 height 19
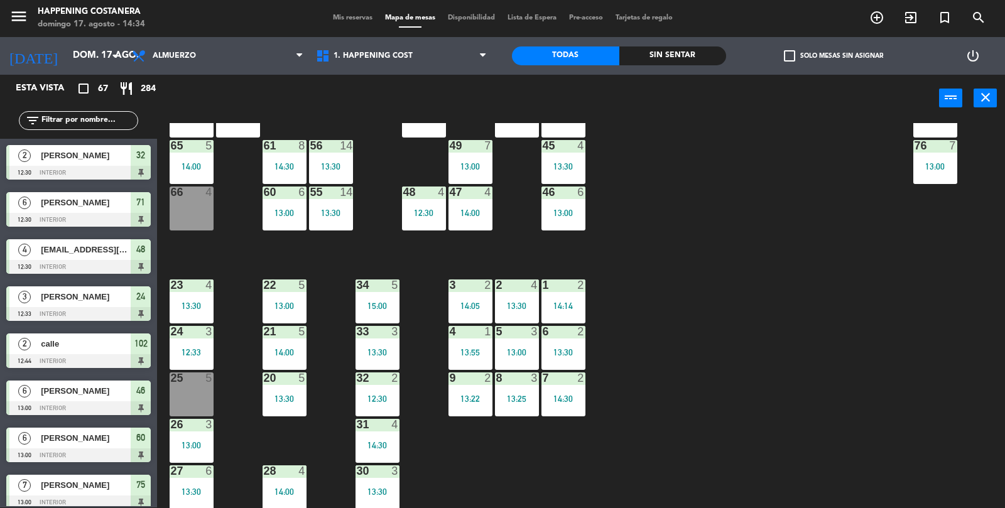
click at [904, 355] on div "69 5 13:06 122 6 121 6 120 6 14 4 CAVA 22 101 2 14:30 94 2 13:23 70 5 13:06 123…" at bounding box center [586, 315] width 838 height 385
click at [188, 396] on div "25 5" at bounding box center [192, 394] width 44 height 44
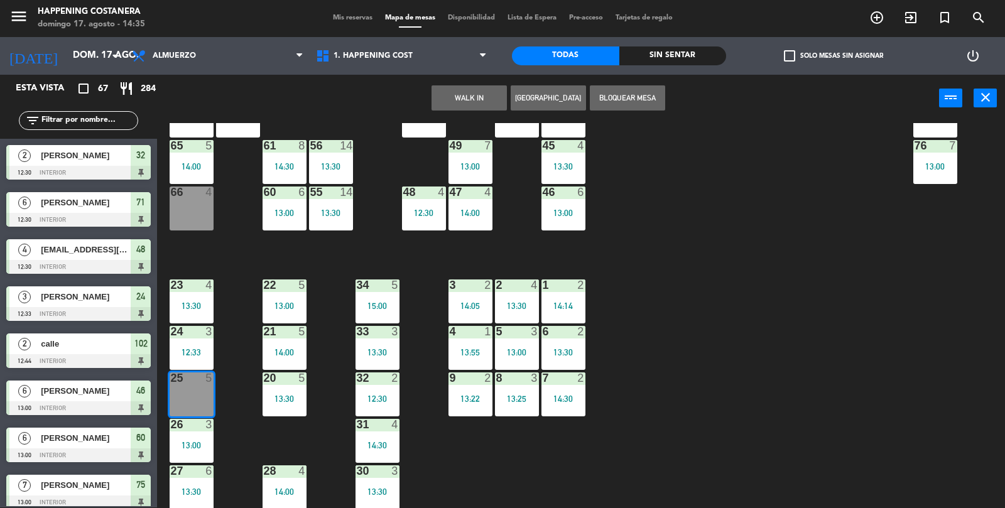
click at [480, 98] on button "WALK IN" at bounding box center [468, 97] width 75 height 25
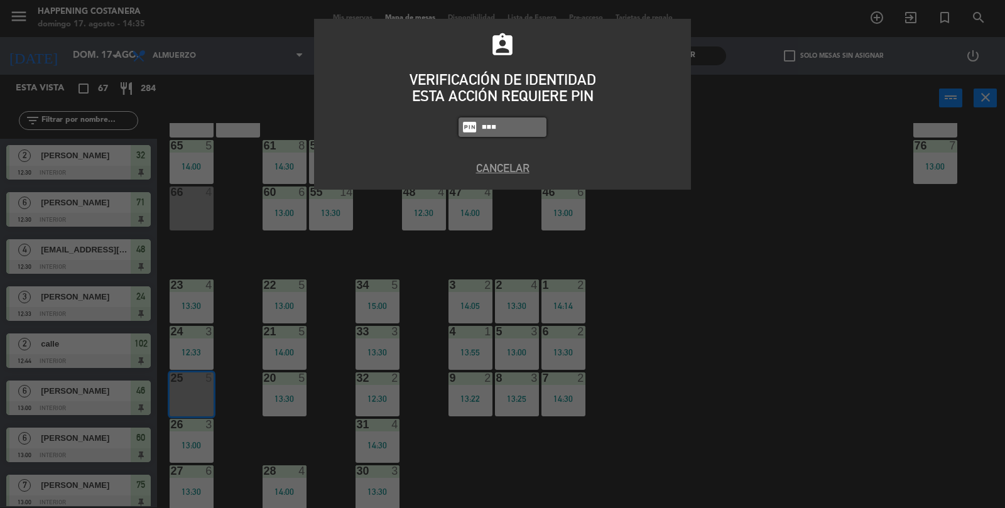
type input "9660"
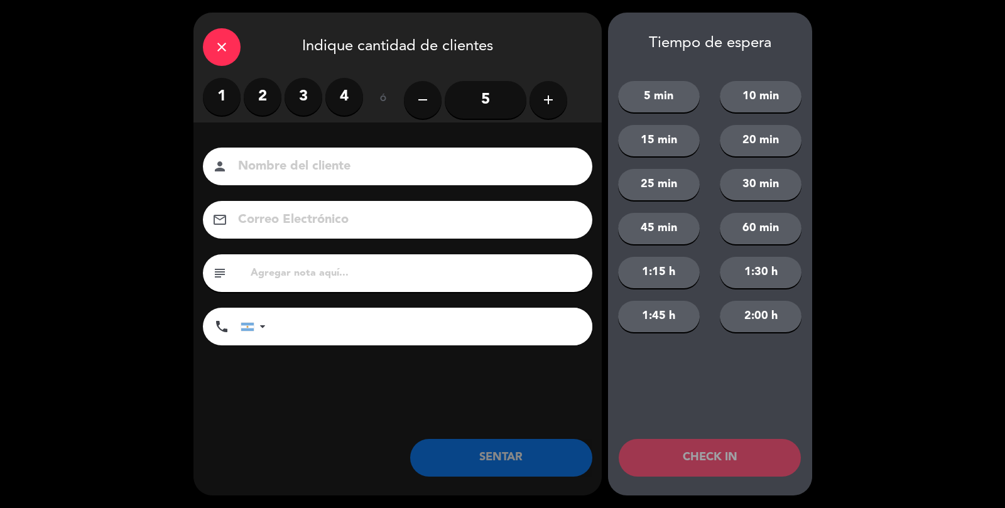
click at [492, 98] on input "5" at bounding box center [485, 100] width 82 height 38
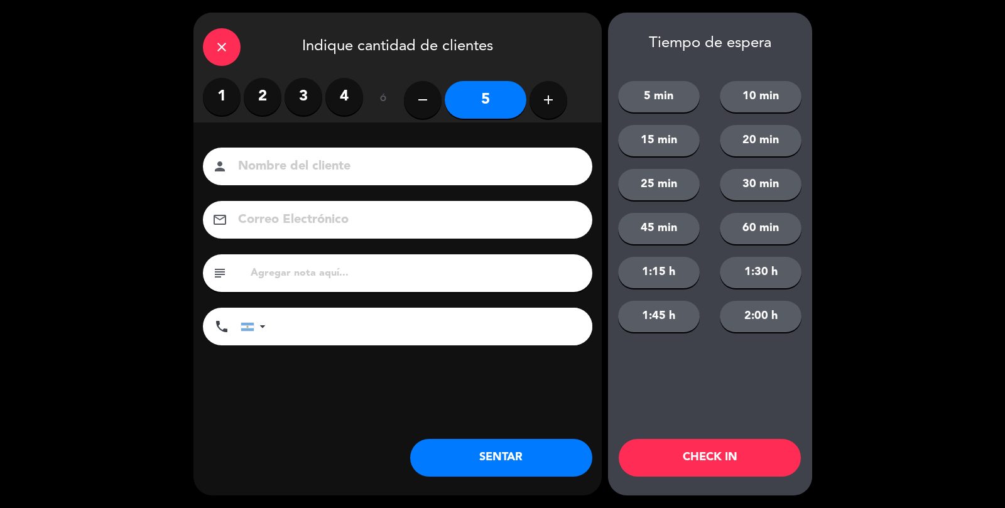
click at [487, 173] on input at bounding box center [406, 167] width 339 height 22
type input "CALLE"
click at [531, 457] on button "SENTAR" at bounding box center [501, 458] width 182 height 38
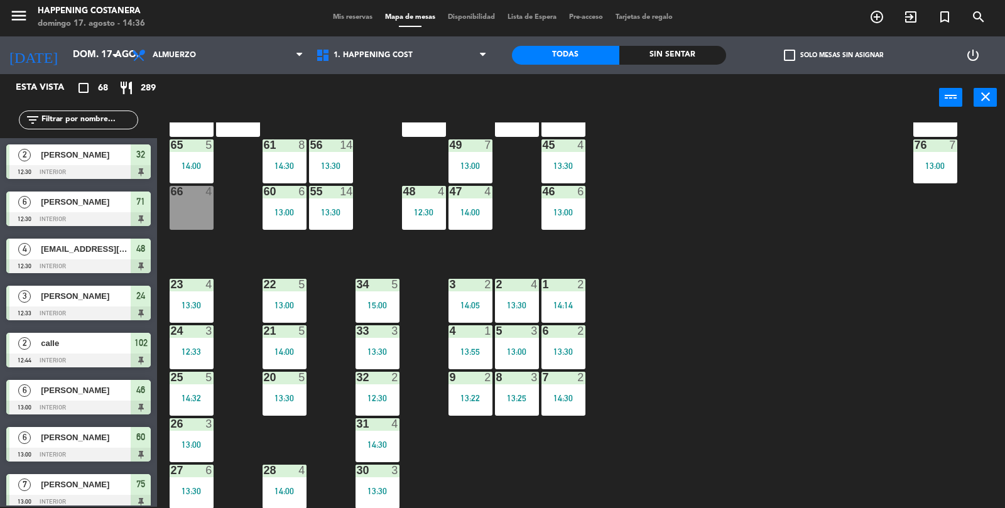
scroll to position [1, 0]
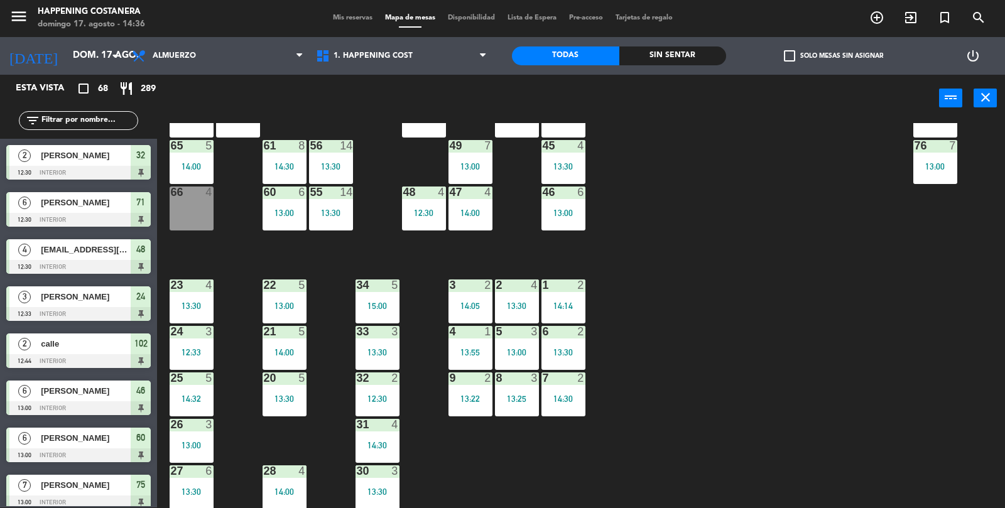
click at [529, 357] on div "5 3 13:00" at bounding box center [517, 348] width 44 height 44
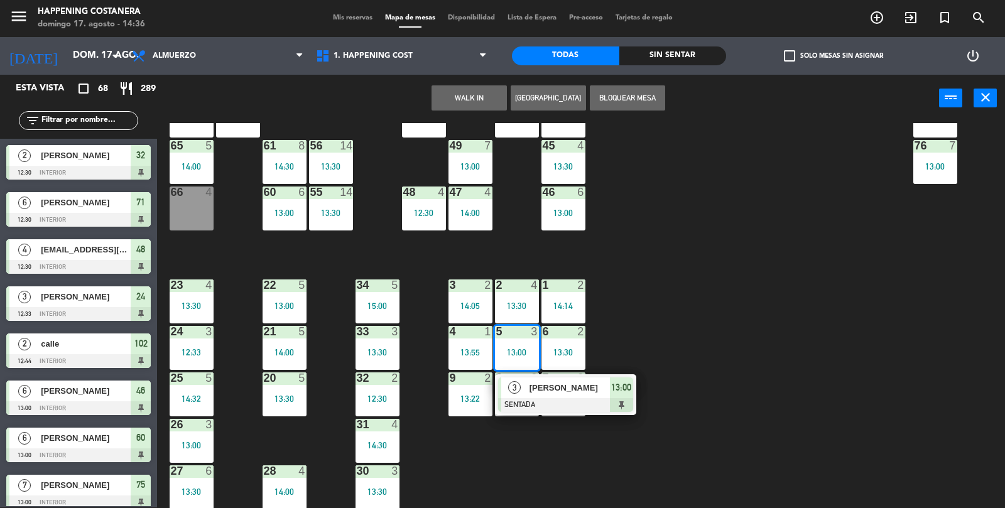
click at [620, 391] on span "13:00" at bounding box center [621, 387] width 20 height 15
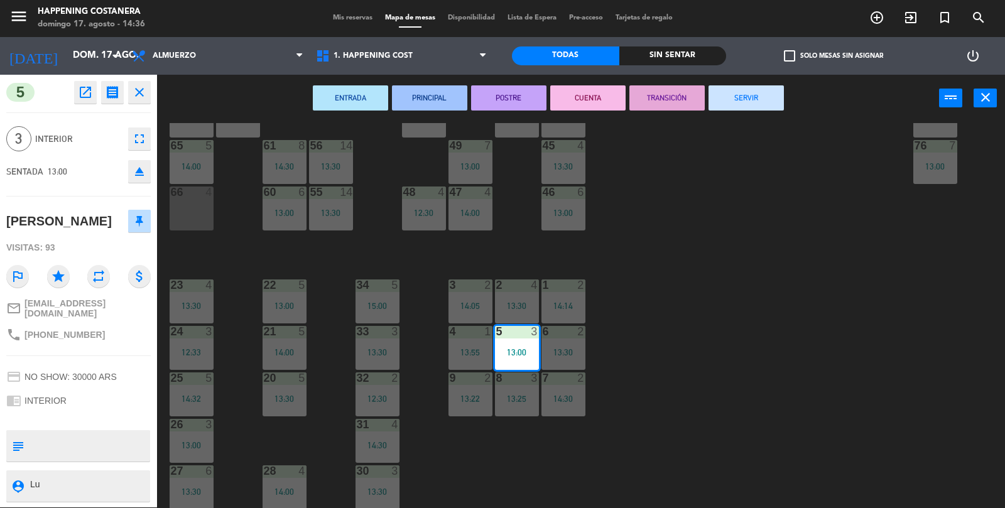
click at [667, 104] on button "TRANSICIÓN" at bounding box center [666, 97] width 75 height 25
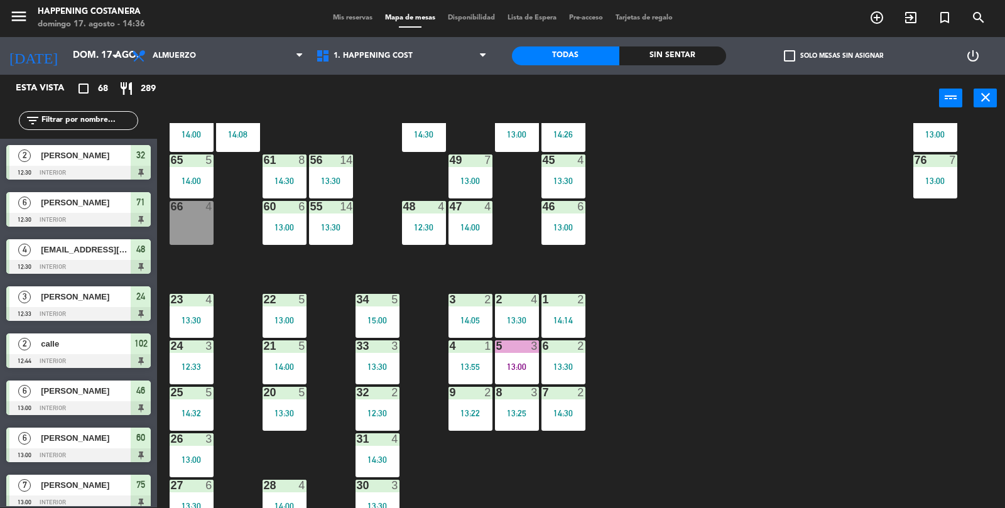
scroll to position [331, 0]
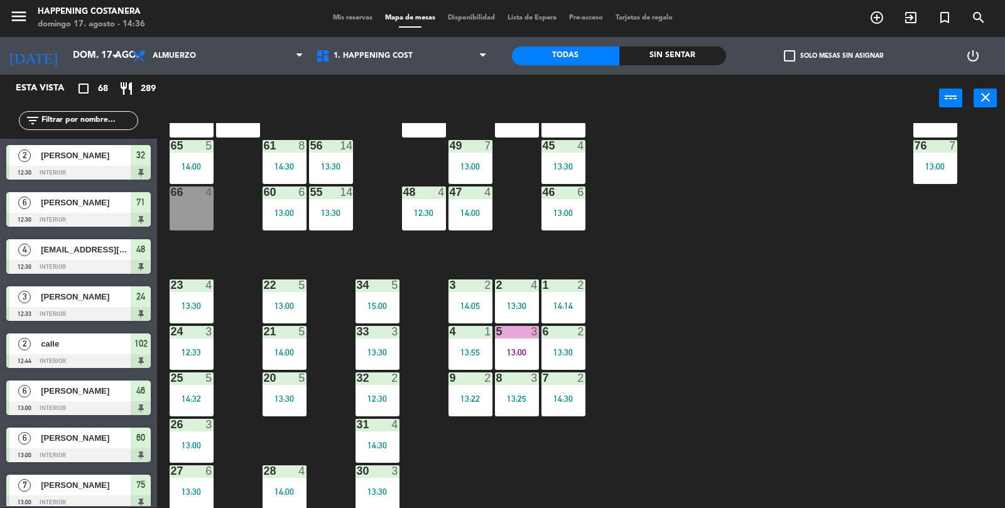
click at [394, 405] on div "32 2 12:30" at bounding box center [377, 394] width 44 height 44
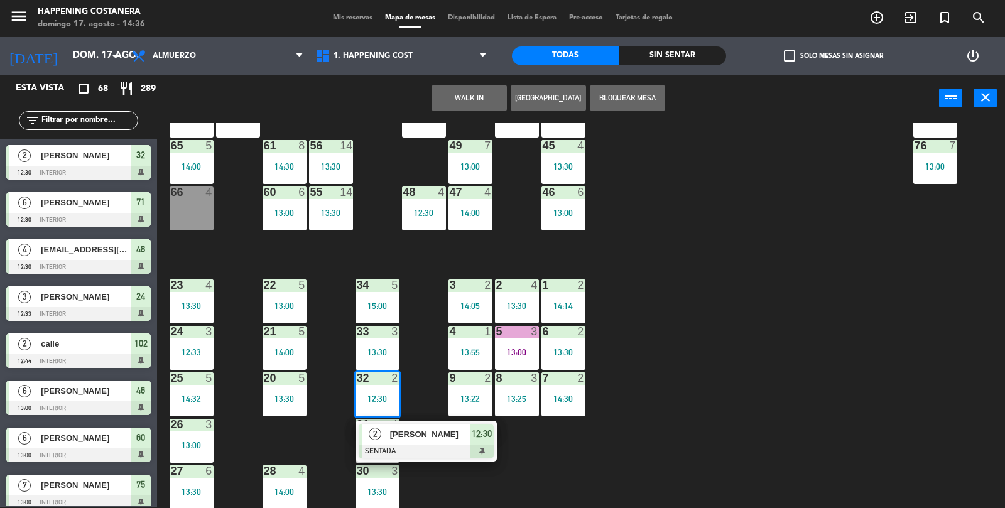
click at [458, 436] on span "[PERSON_NAME]" at bounding box center [430, 434] width 80 height 13
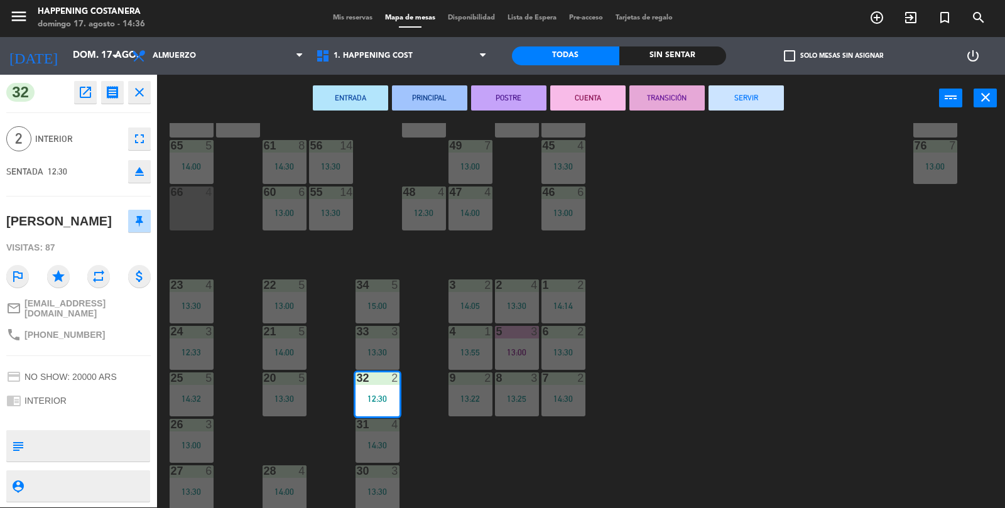
click at [751, 102] on button "SERVIR" at bounding box center [745, 97] width 75 height 25
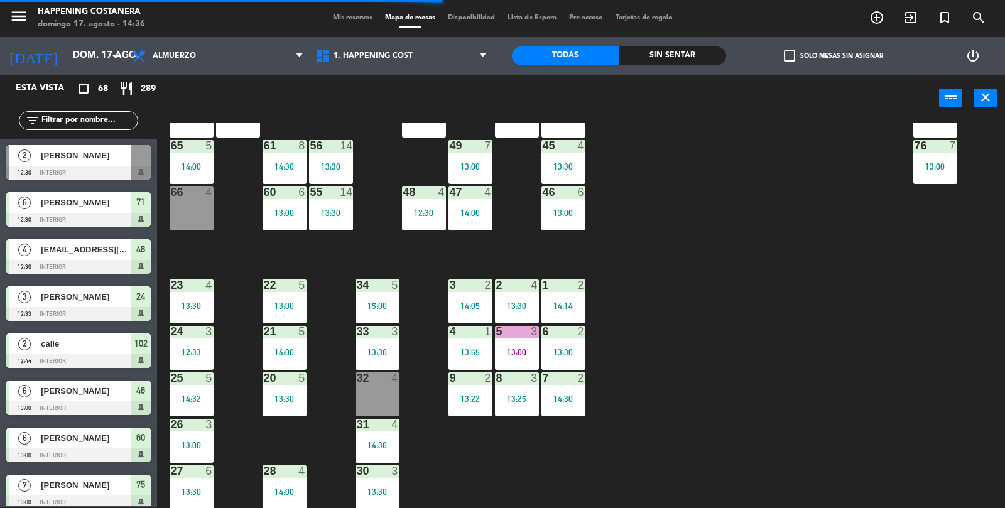
scroll to position [0, 0]
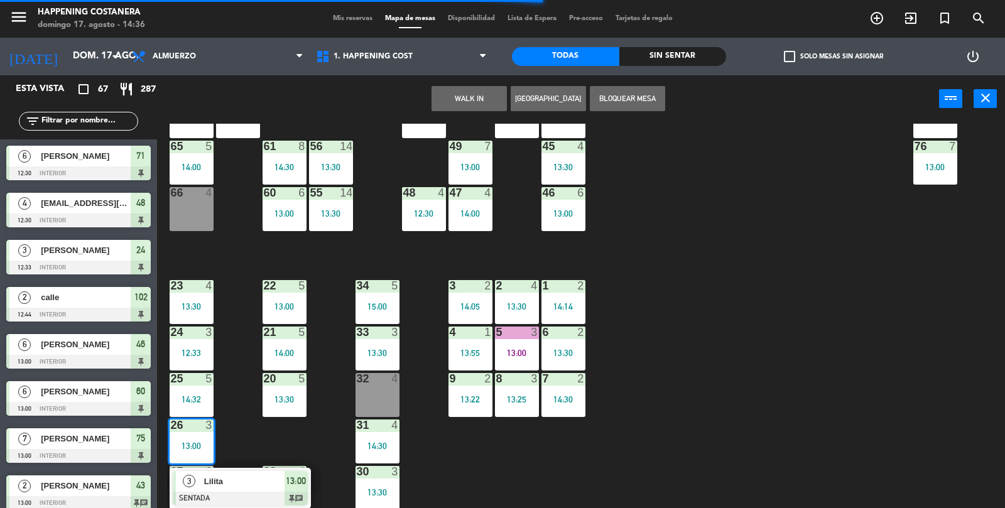
click at [260, 490] on div "Lilita" at bounding box center [244, 481] width 82 height 21
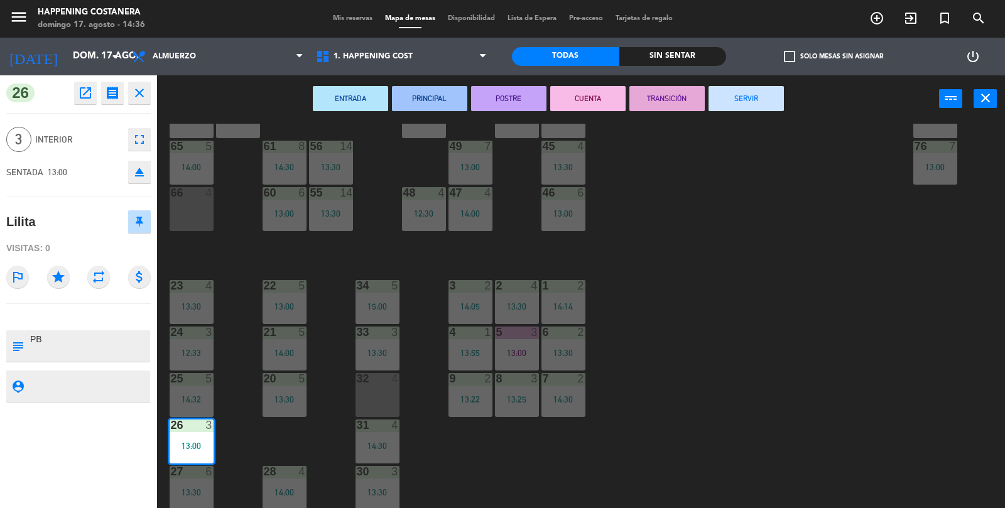
click at [676, 101] on button "TRANSICIÓN" at bounding box center [666, 98] width 75 height 25
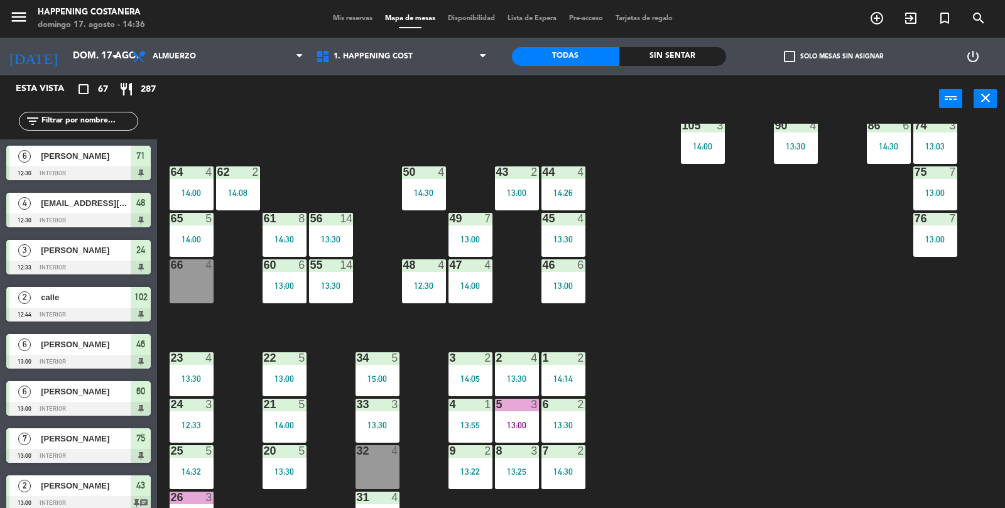
scroll to position [257, 0]
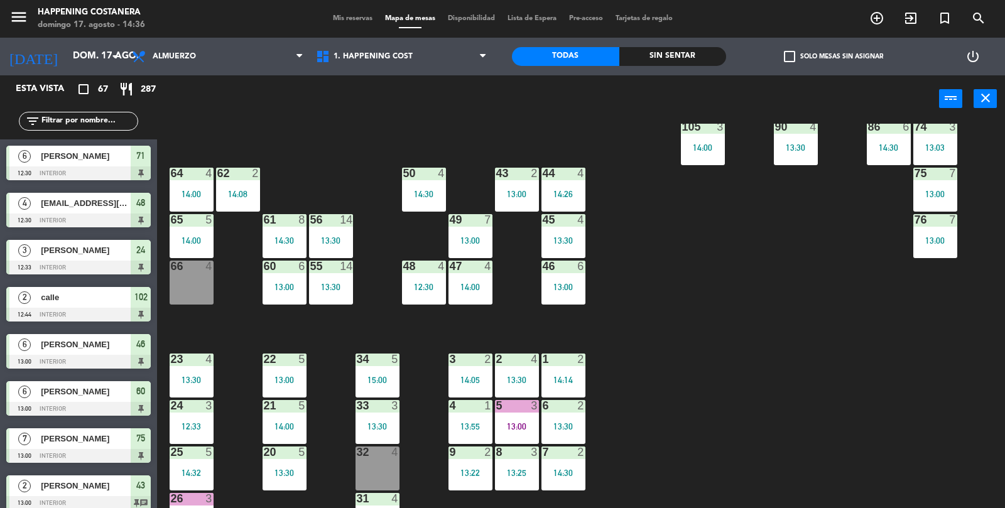
click at [276, 288] on div "13:00" at bounding box center [284, 287] width 44 height 9
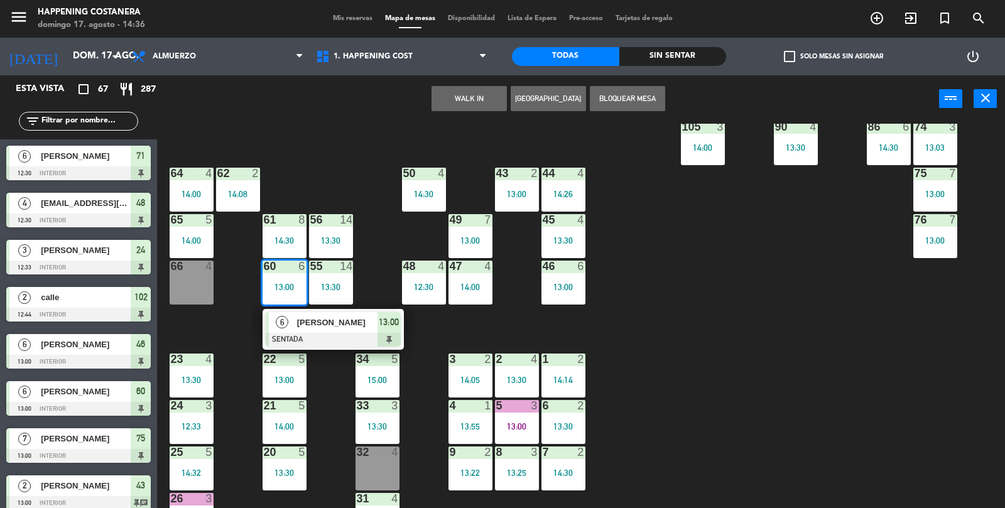
click at [335, 330] on div "[PERSON_NAME]" at bounding box center [337, 322] width 82 height 21
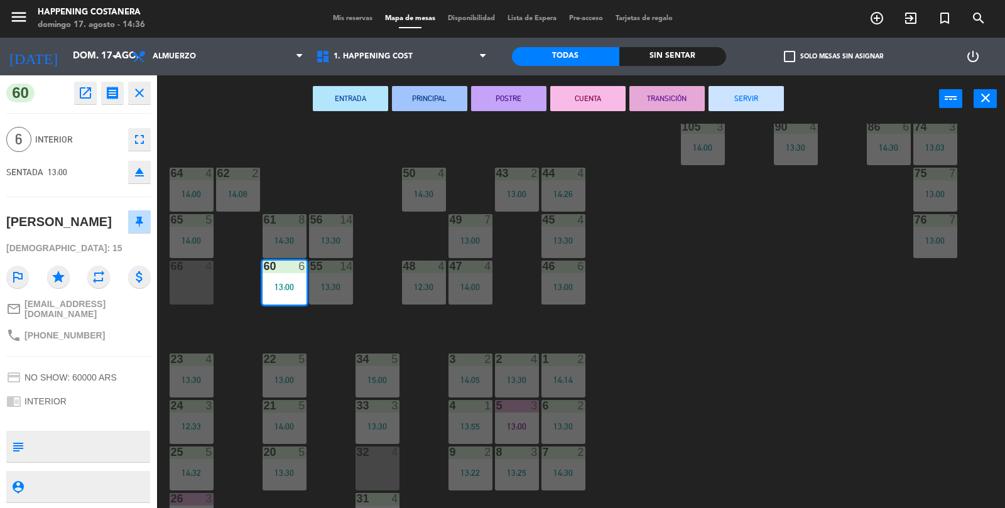
click at [665, 105] on button "TRANSICIÓN" at bounding box center [666, 98] width 75 height 25
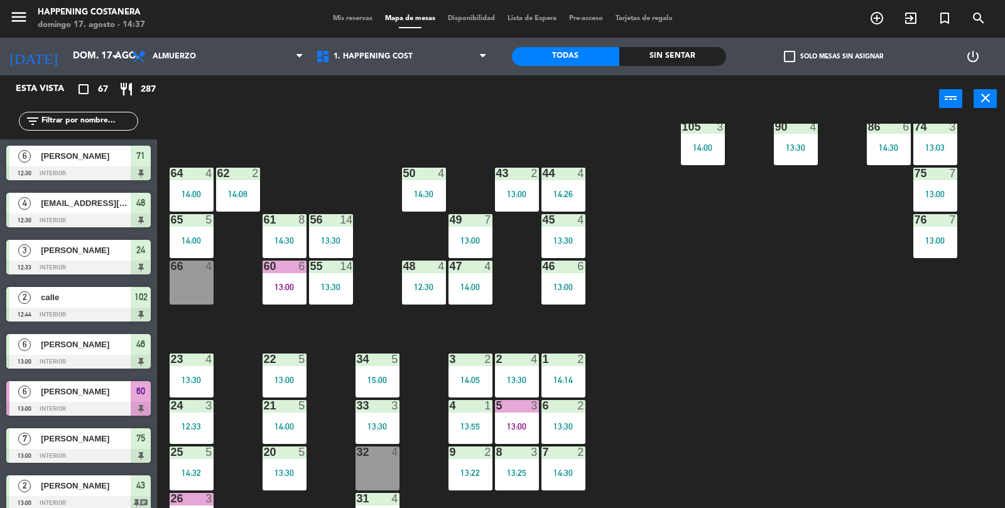
scroll to position [331, 0]
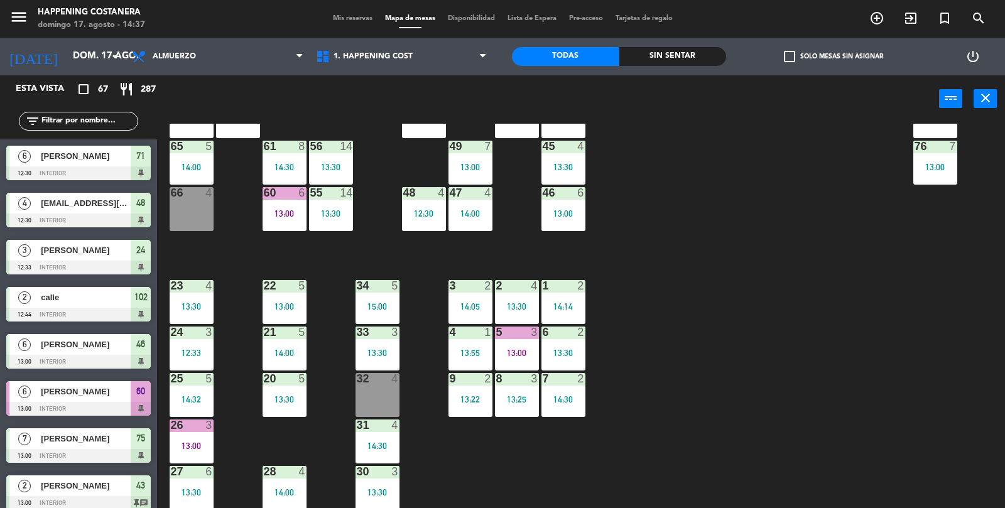
click at [695, 48] on div "Sin sentar" at bounding box center [672, 56] width 107 height 19
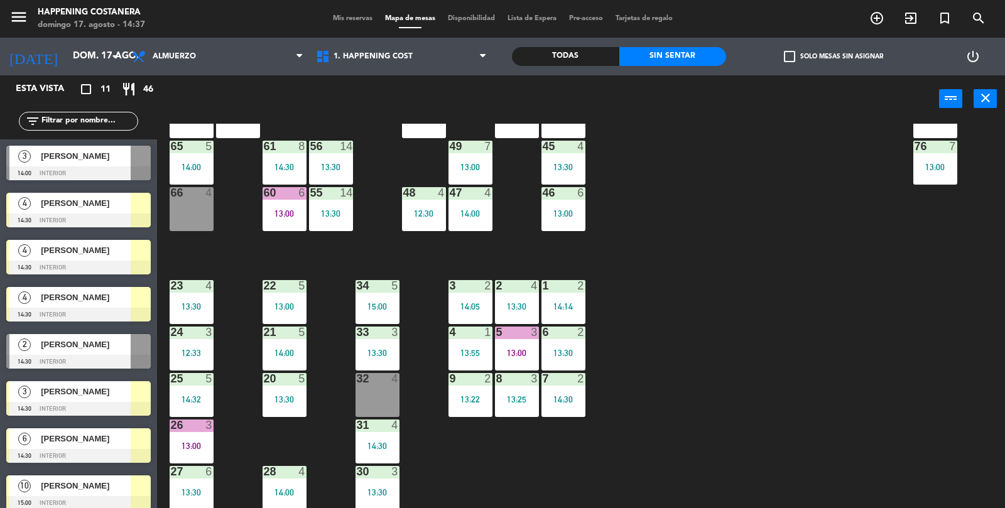
click at [870, 399] on div "69 5 13:06 122 6 121 6 120 6 14 4 CAVA 22 101 2 14:30 94 2 13:23 70 5 13:06 123…" at bounding box center [586, 316] width 838 height 385
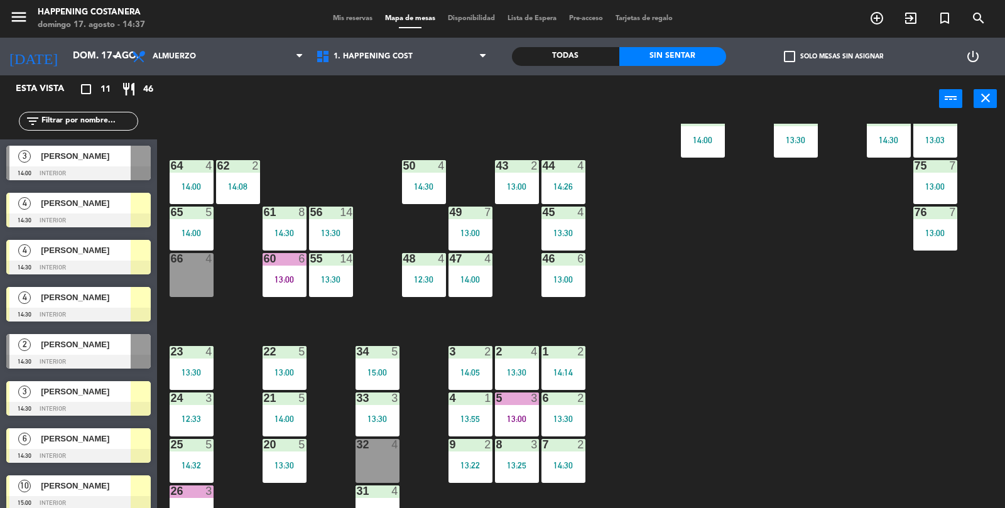
scroll to position [264, 0]
click at [37, 149] on div "3" at bounding box center [24, 156] width 30 height 21
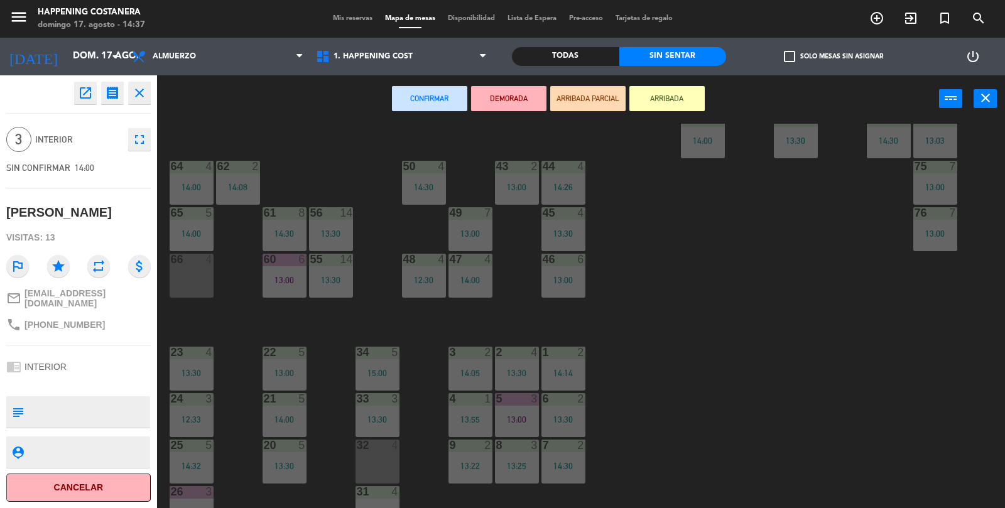
click at [939, 352] on div "69 5 13:06 122 6 121 6 120 6 14 4 CAVA 22 101 2 14:30 94 2 13:23 70 5 13:06 123…" at bounding box center [586, 316] width 838 height 385
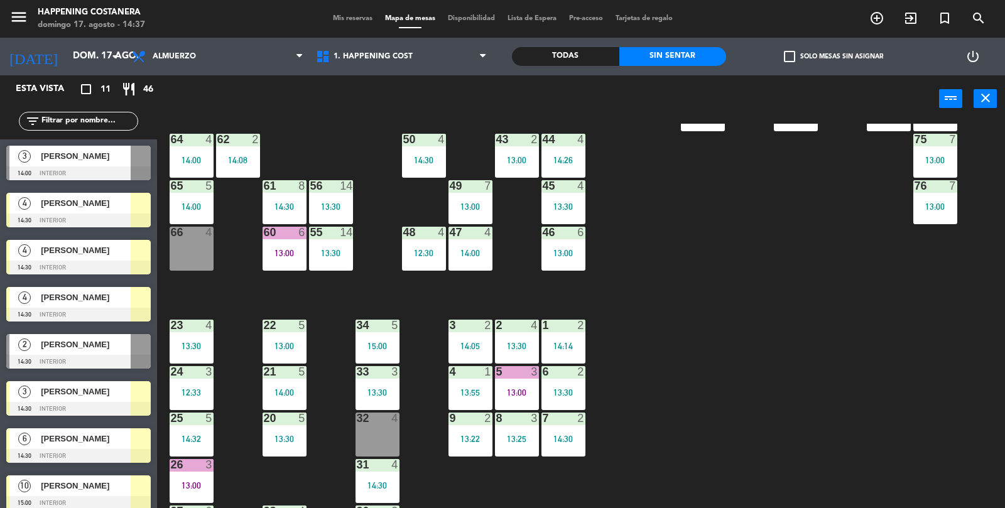
scroll to position [331, 0]
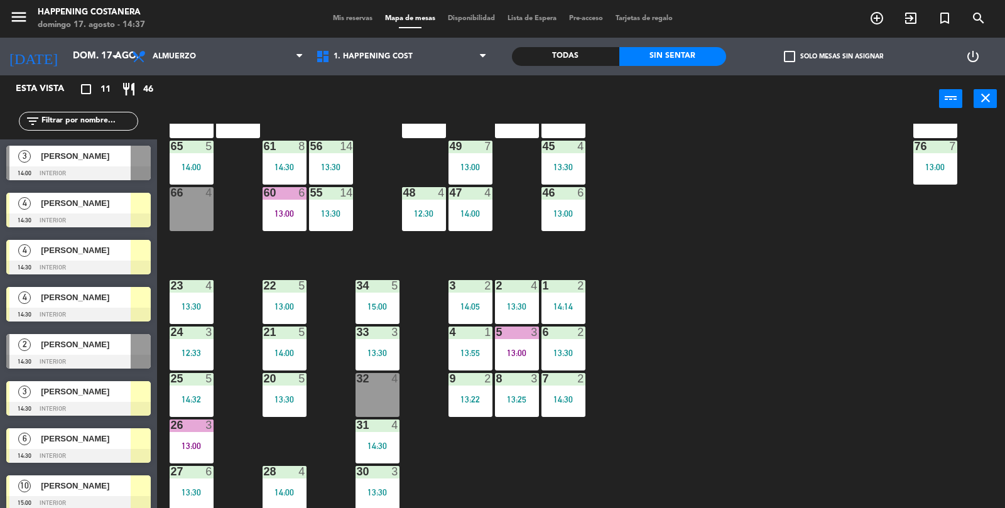
click at [46, 214] on div at bounding box center [78, 220] width 144 height 14
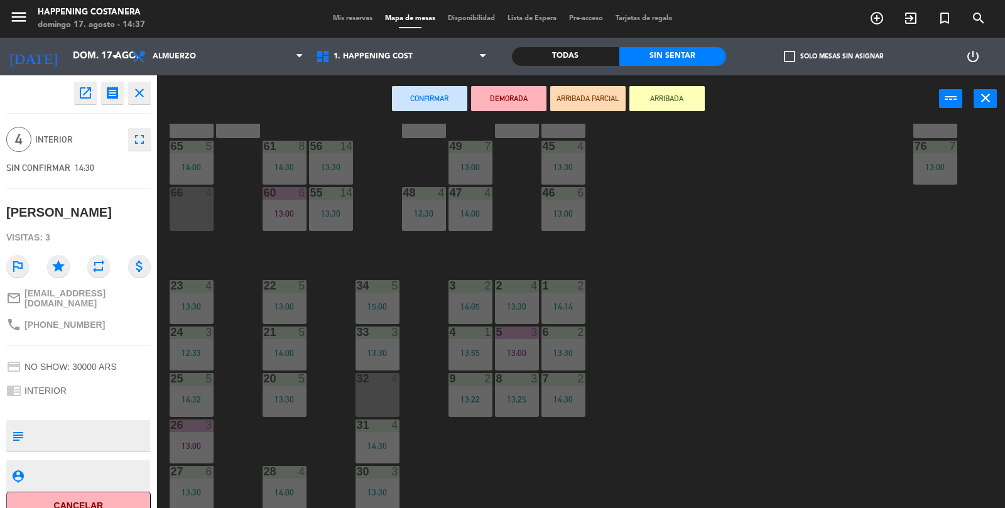
click at [204, 215] on div "66 4" at bounding box center [192, 209] width 44 height 44
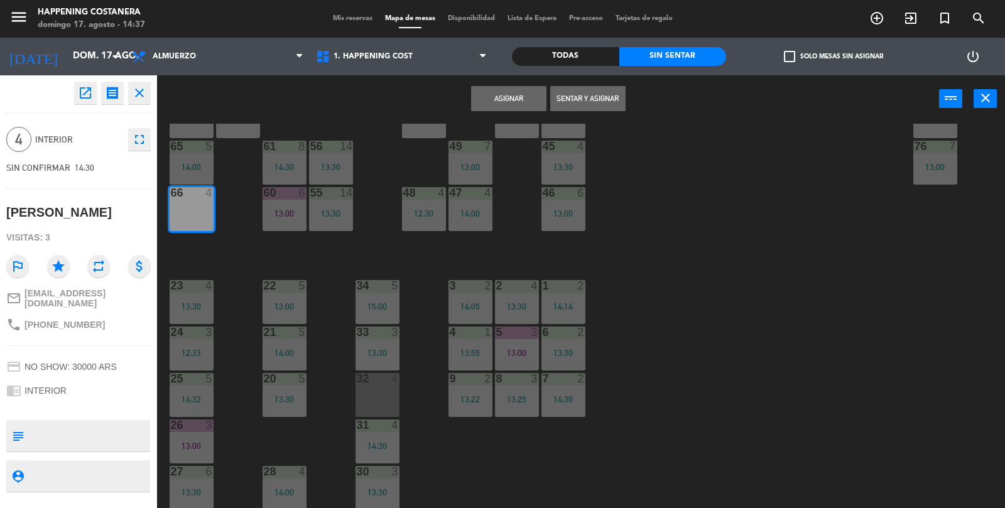
click at [882, 377] on div "69 5 13:06 122 6 121 6 120 6 14 4 CAVA 22 101 2 14:30 94 2 13:23 70 5 13:06 123…" at bounding box center [586, 316] width 838 height 385
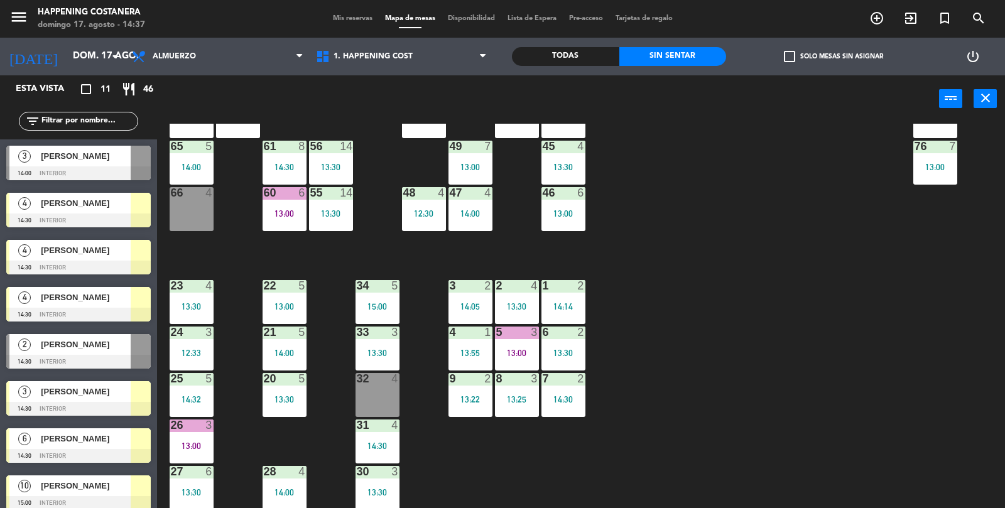
click at [73, 397] on span "[PERSON_NAME]" at bounding box center [86, 391] width 90 height 13
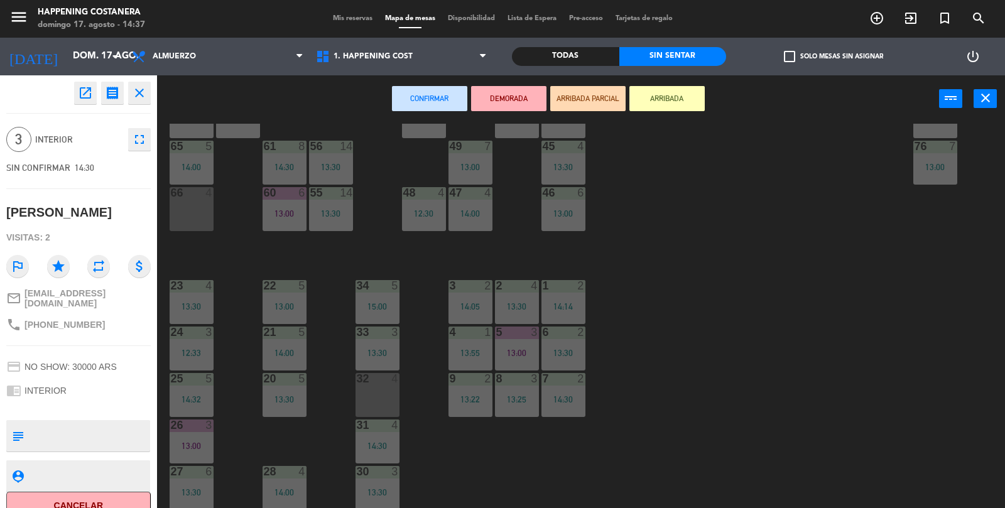
click at [182, 225] on div "66 4" at bounding box center [192, 209] width 44 height 44
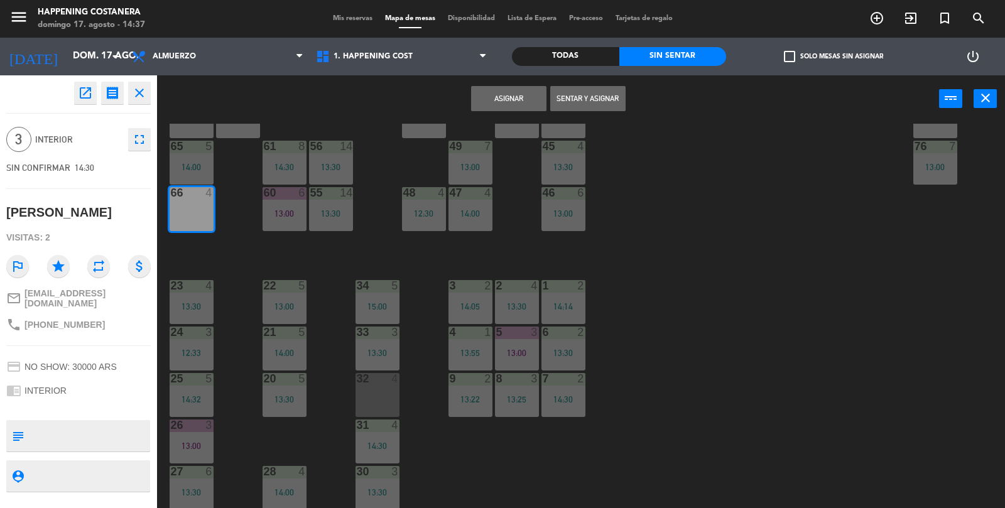
click at [585, 109] on button "Sentar y Asignar" at bounding box center [587, 98] width 75 height 25
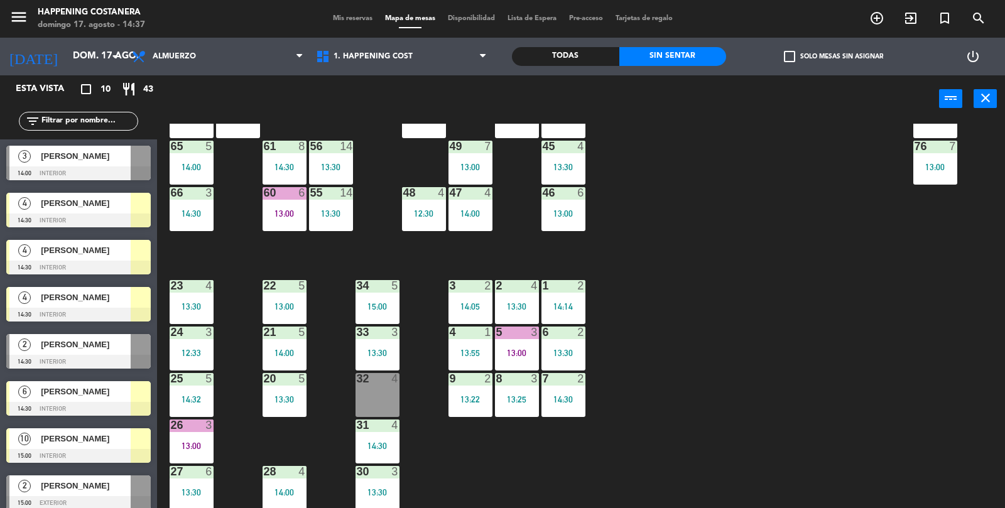
click at [76, 164] on div "[PERSON_NAME]" at bounding box center [85, 156] width 91 height 21
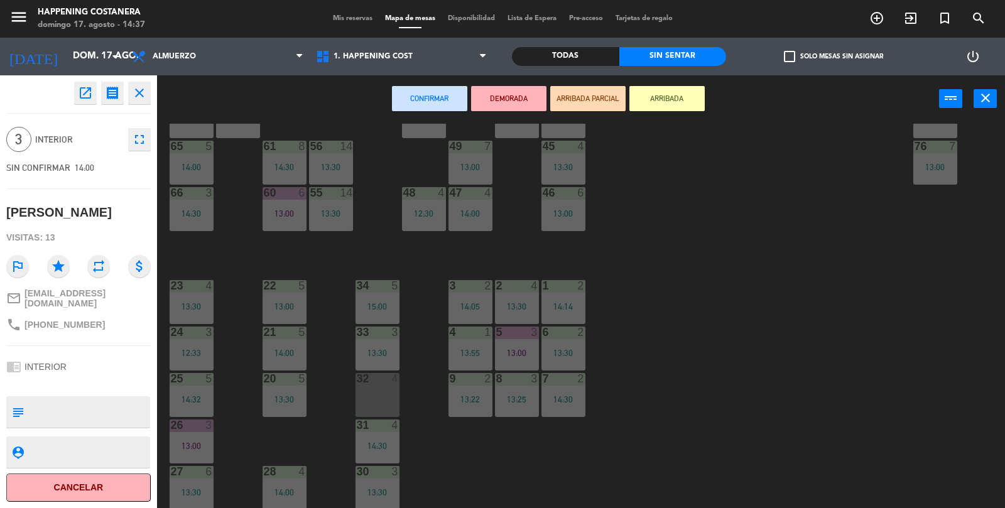
click at [82, 90] on icon "open_in_new" at bounding box center [85, 92] width 15 height 15
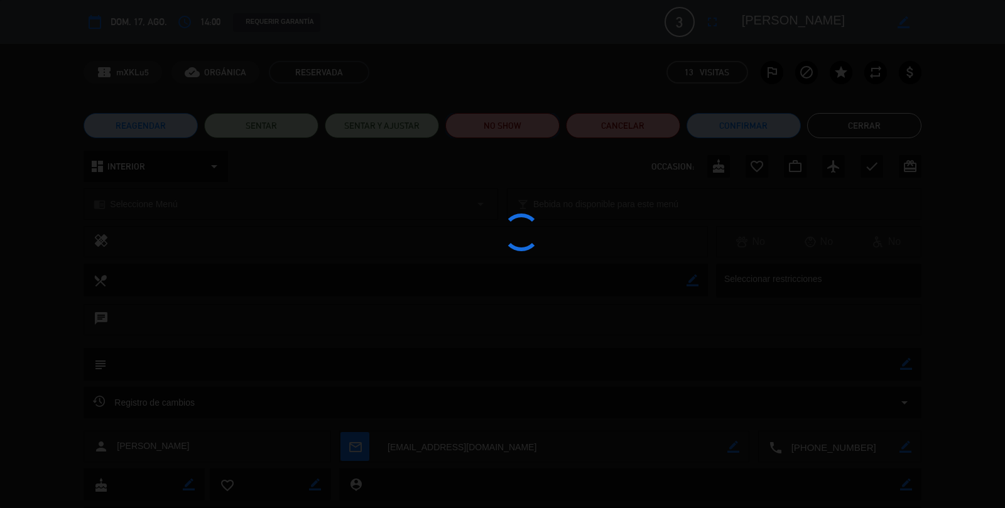
click at [522, 127] on button "NO SHOW" at bounding box center [502, 125] width 114 height 25
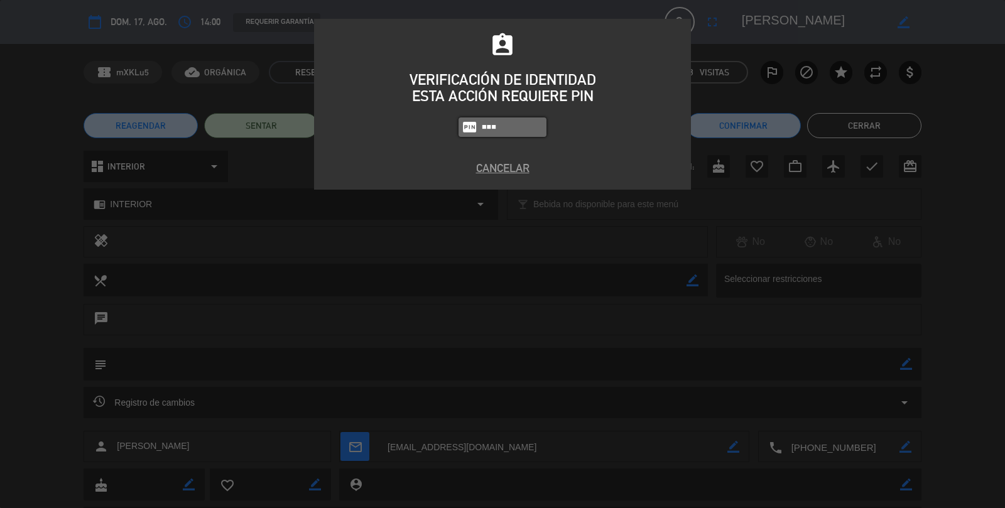
type input "9660"
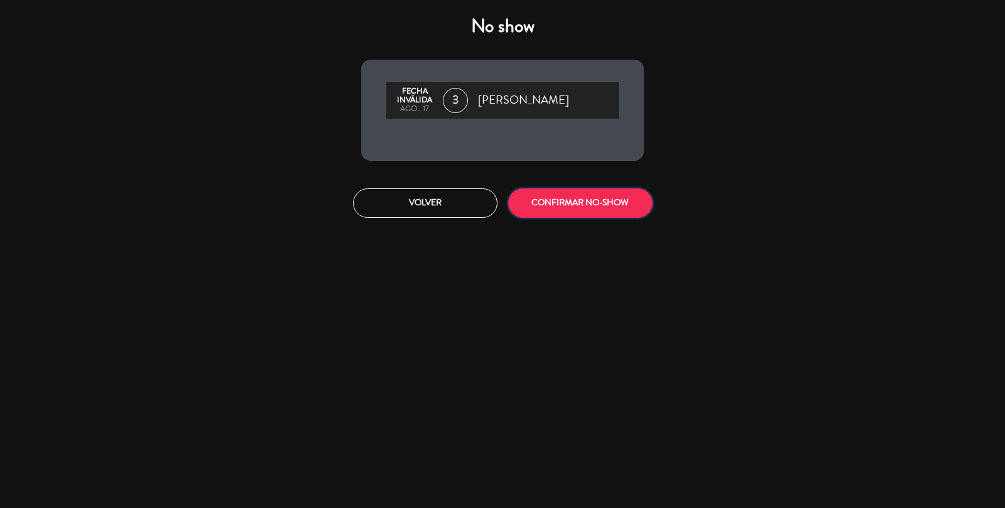
click at [589, 210] on button "CONFIRMAR NO-SHOW" at bounding box center [580, 203] width 144 height 30
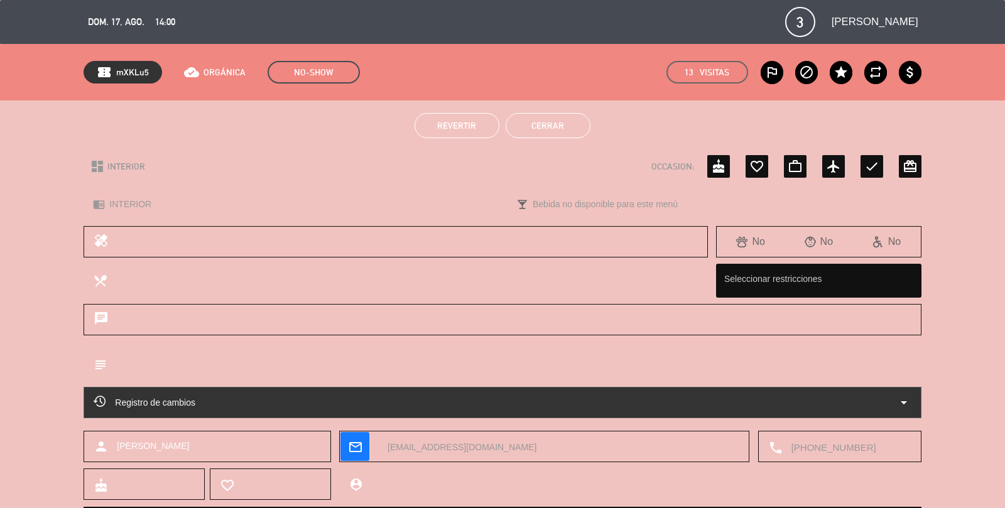
click at [556, 132] on button "Cerrar" at bounding box center [547, 125] width 85 height 25
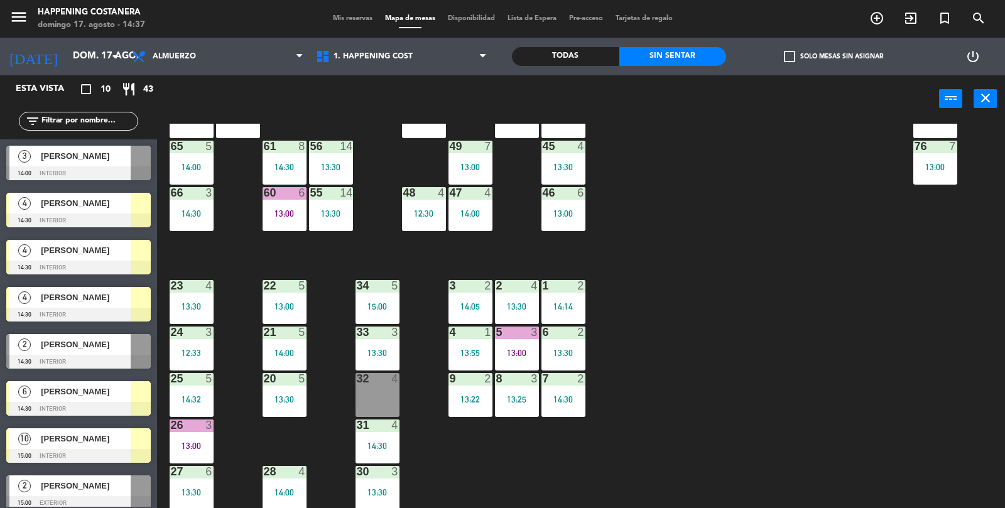
click at [865, 285] on div "69 5 13:06 122 6 121 6 120 6 14 4 CAVA 22 101 2 14:30 94 2 13:23 70 5 13:06 123…" at bounding box center [586, 316] width 838 height 385
click at [894, 293] on div "69 5 13:06 122 6 121 6 120 6 14 4 CAVA 22 101 2 14:30 94 2 13:23 70 5 13:06 123…" at bounding box center [586, 316] width 838 height 385
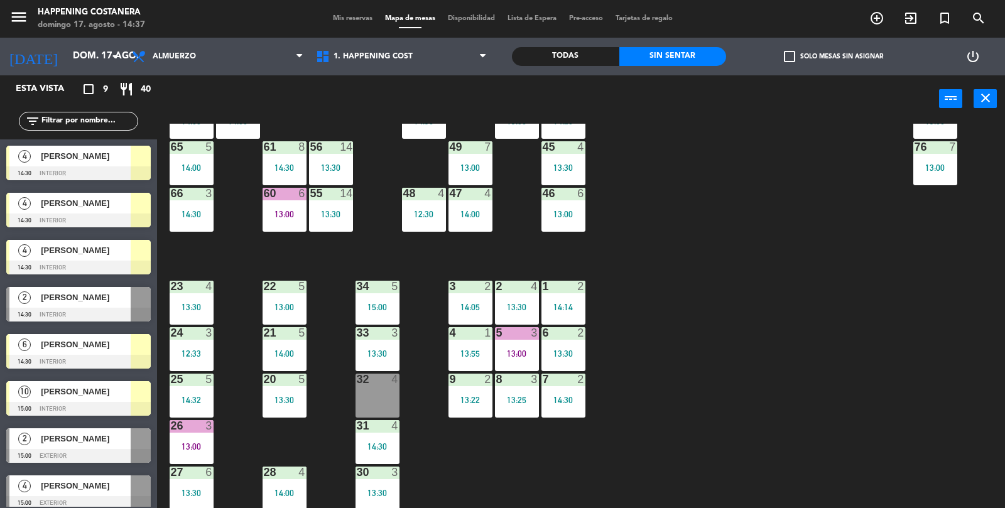
scroll to position [330, 0]
click at [924, 382] on div "69 5 13:06 122 6 121 6 120 6 14 4 CAVA 22 101 2 14:30 94 2 13:23 70 5 13:06 123…" at bounding box center [586, 316] width 838 height 385
click at [917, 384] on div "69 5 13:06 122 6 121 6 120 6 14 4 CAVA 22 101 2 14:30 94 2 13:23 70 5 13:06 123…" at bounding box center [586, 316] width 838 height 385
click at [932, 385] on div "69 5 13:06 122 6 121 6 120 6 14 4 CAVA 22 101 2 14:30 94 2 13:23 70 5 13:06 123…" at bounding box center [586, 316] width 838 height 385
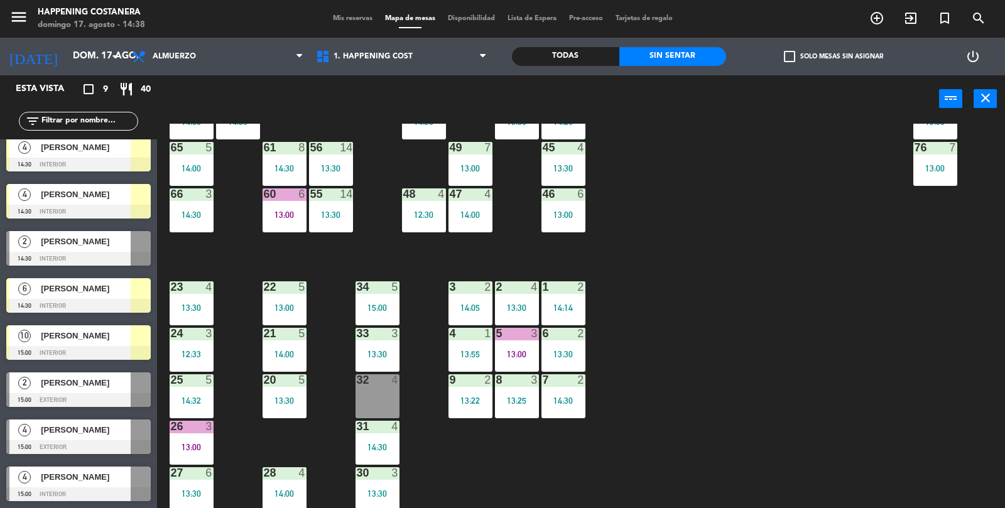
scroll to position [0, 0]
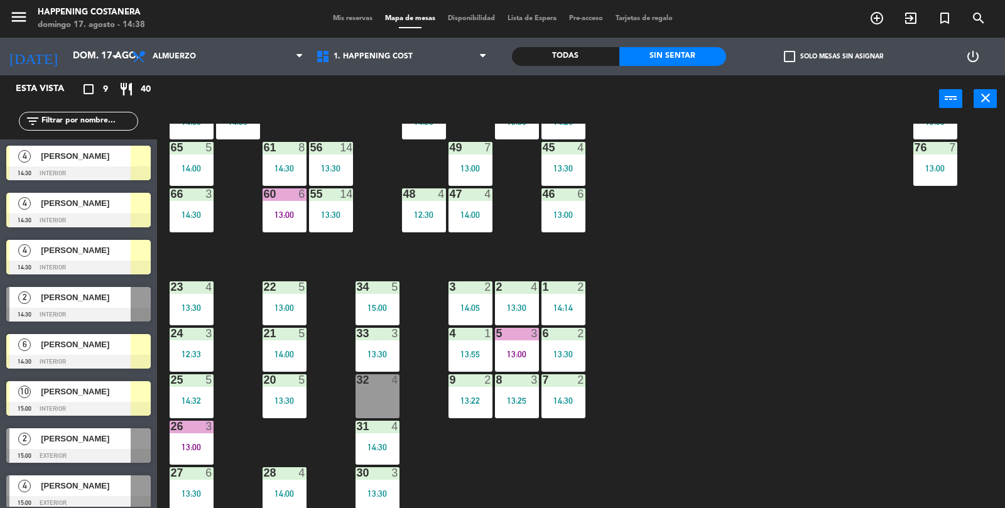
click at [938, 402] on div "69 5 13:06 122 6 121 6 120 6 14 4 CAVA 22 101 2 14:30 94 2 13:23 70 5 13:06 123…" at bounding box center [586, 316] width 838 height 385
click at [929, 412] on div "69 5 13:06 122 6 121 6 120 6 14 4 CAVA 22 101 2 14:30 94 2 13:23 70 5 13:06 123…" at bounding box center [586, 316] width 838 height 385
click at [926, 412] on div "69 5 13:06 122 6 121 6 120 6 14 4 CAVA 22 101 2 14:30 94 2 13:23 70 5 13:06 123…" at bounding box center [586, 316] width 838 height 385
click at [922, 416] on div "69 5 13:06 122 6 121 6 120 6 14 4 CAVA 22 101 2 14:30 94 2 13:23 70 5 13:06 123…" at bounding box center [586, 316] width 838 height 385
click at [924, 416] on div "69 5 13:06 122 6 121 6 120 6 14 4 CAVA 22 101 2 14:30 94 2 13:23 70 5 13:06 123…" at bounding box center [586, 316] width 838 height 385
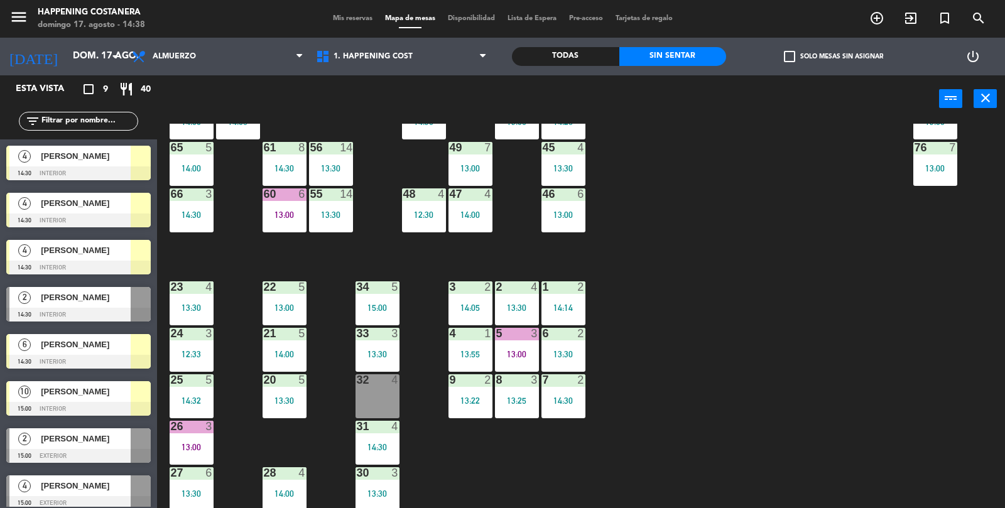
click at [922, 417] on div "69 5 13:06 122 6 121 6 120 6 14 4 CAVA 22 101 2 14:30 94 2 13:23 70 5 13:06 123…" at bounding box center [586, 316] width 838 height 385
click at [932, 415] on div "69 5 13:06 122 6 121 6 120 6 14 4 CAVA 22 101 2 14:30 94 2 13:23 70 5 13:06 123…" at bounding box center [586, 316] width 838 height 385
click at [922, 419] on div "69 5 13:06 122 6 121 6 120 6 14 4 CAVA 22 101 2 14:30 94 2 13:23 70 5 13:06 123…" at bounding box center [586, 316] width 838 height 385
click at [202, 450] on div "13:00" at bounding box center [192, 447] width 44 height 9
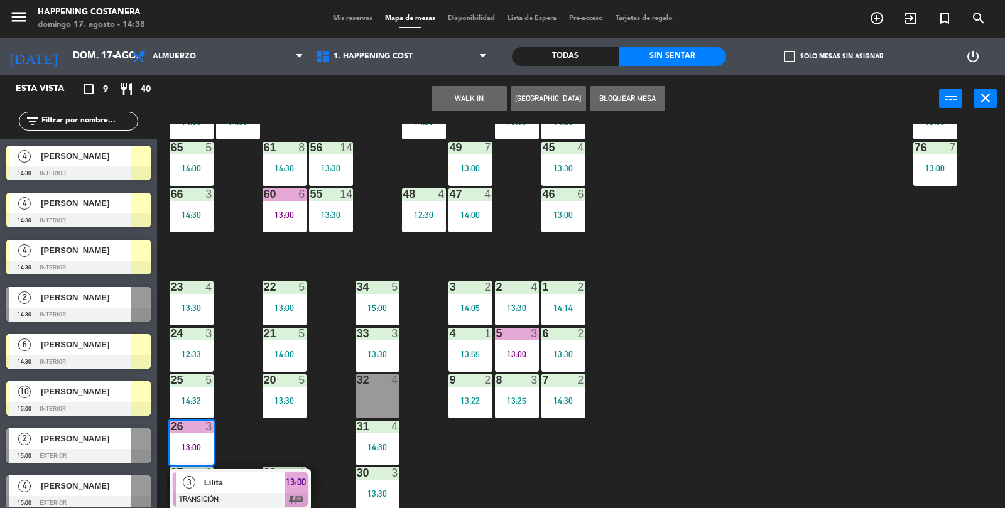
click at [203, 493] on div at bounding box center [240, 500] width 135 height 14
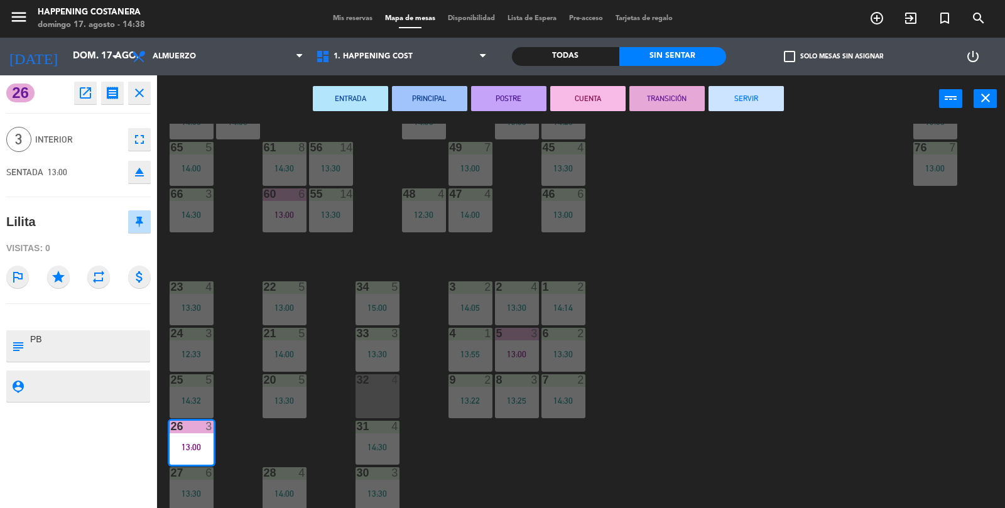
click at [763, 108] on button "SERVIR" at bounding box center [745, 98] width 75 height 25
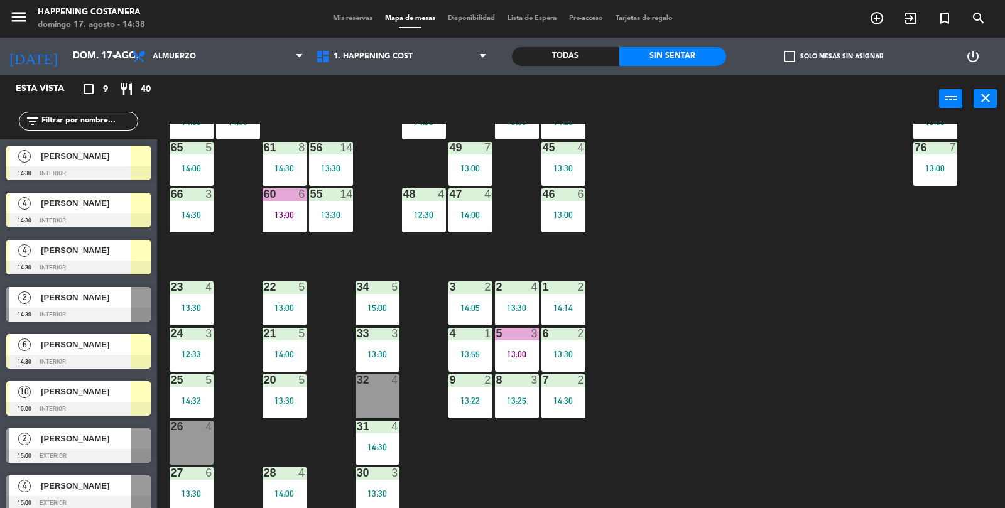
click at [60, 163] on div "[PERSON_NAME]" at bounding box center [85, 156] width 91 height 21
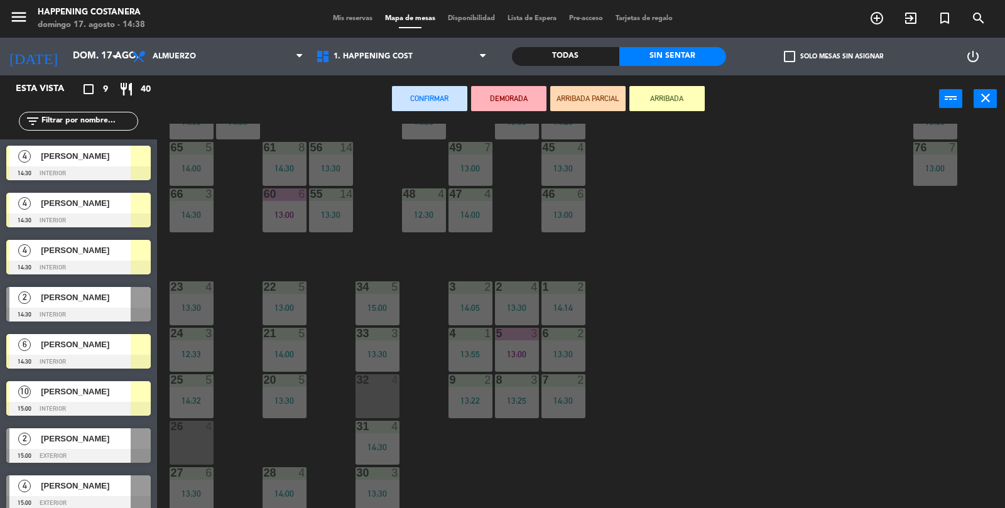
click at [385, 405] on div "32 4" at bounding box center [377, 396] width 44 height 44
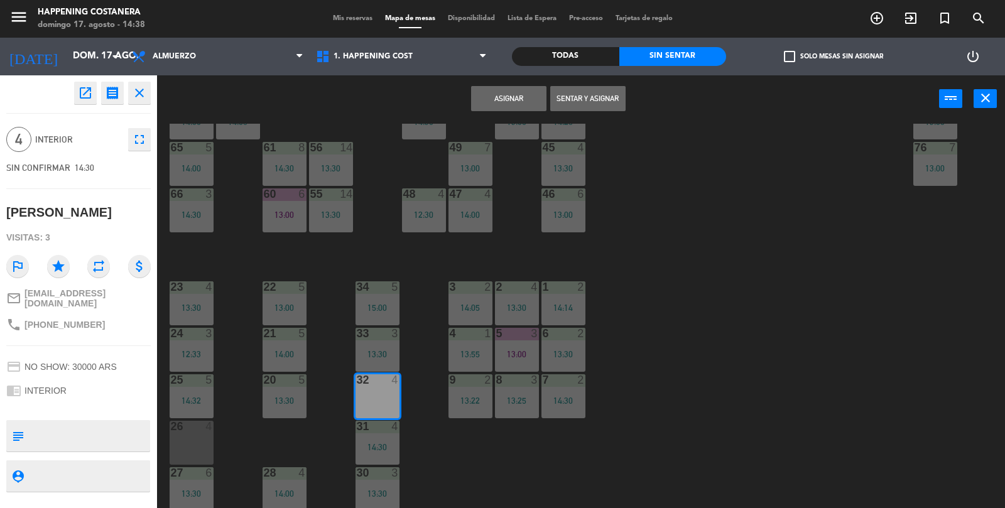
click at [509, 105] on button "Asignar" at bounding box center [508, 98] width 75 height 25
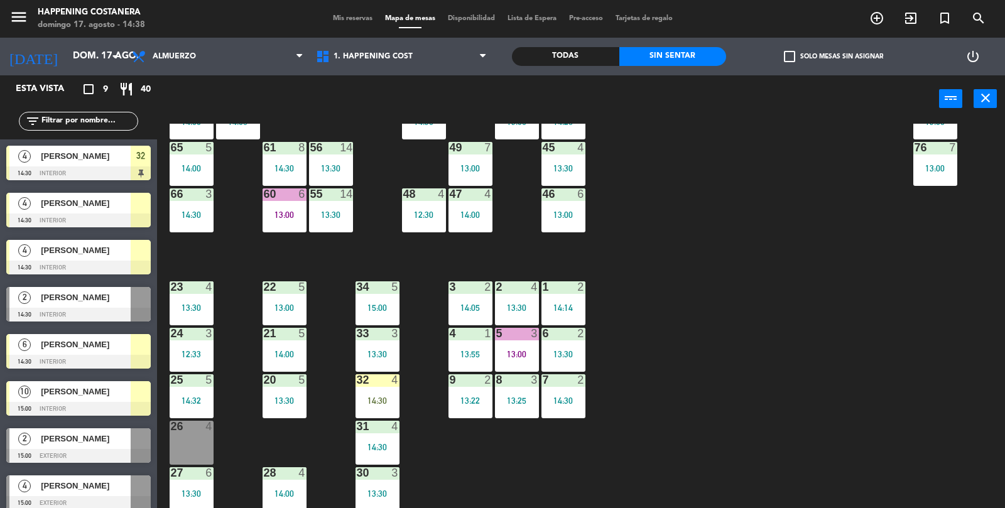
click at [201, 222] on div "66 3 14:30" at bounding box center [192, 210] width 44 height 44
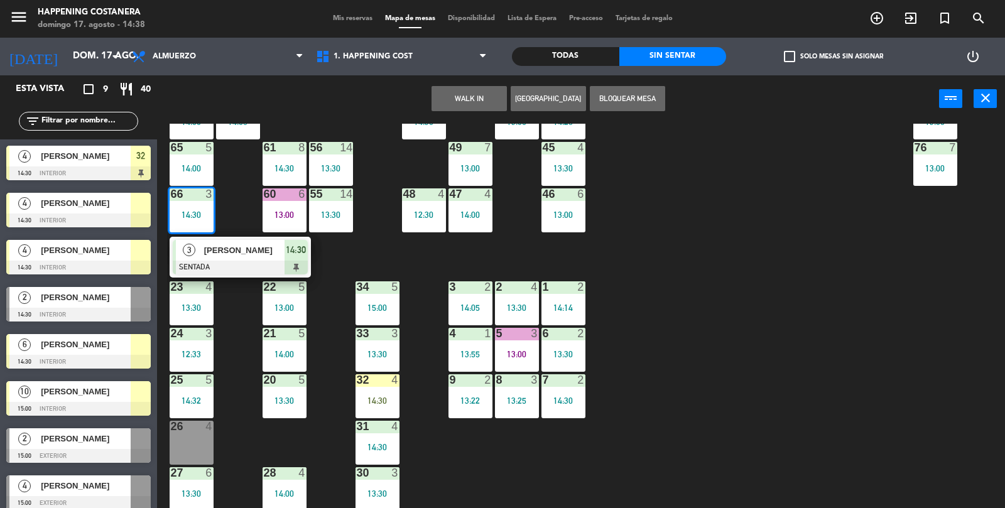
click at [978, 302] on div "69 5 13:06 122 6 121 6 120 6 14 4 CAVA 22 101 2 14:30 94 2 13:23 70 5 13:06 123…" at bounding box center [586, 316] width 838 height 385
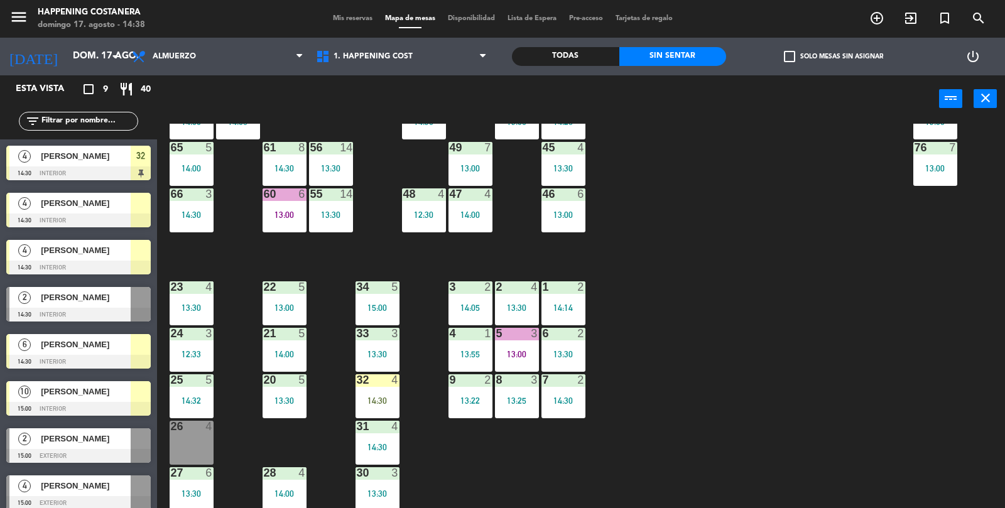
click at [370, 402] on div "14:30" at bounding box center [377, 400] width 44 height 9
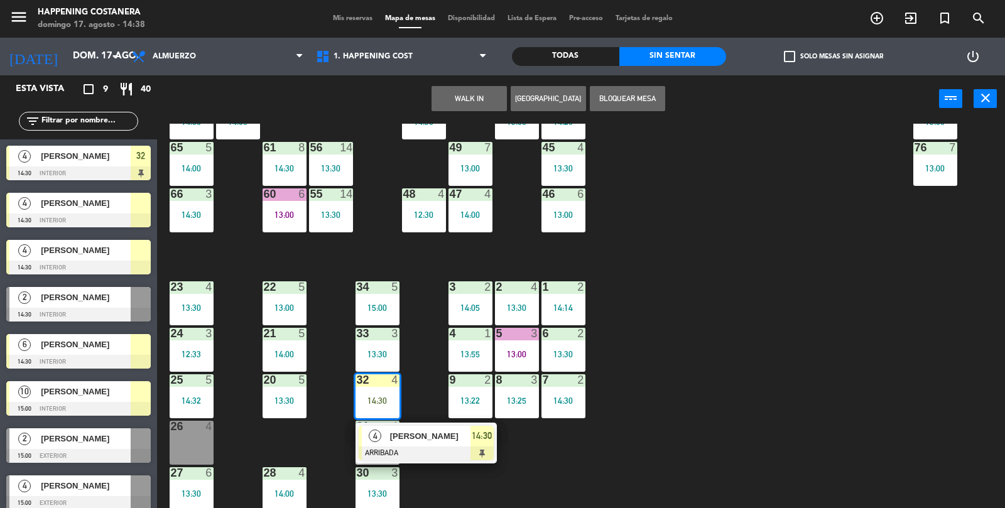
click at [982, 294] on div "69 5 13:06 122 6 121 6 120 6 14 4 CAVA 22 101 2 14:30 94 2 13:23 70 5 13:06 123…" at bounding box center [586, 316] width 838 height 385
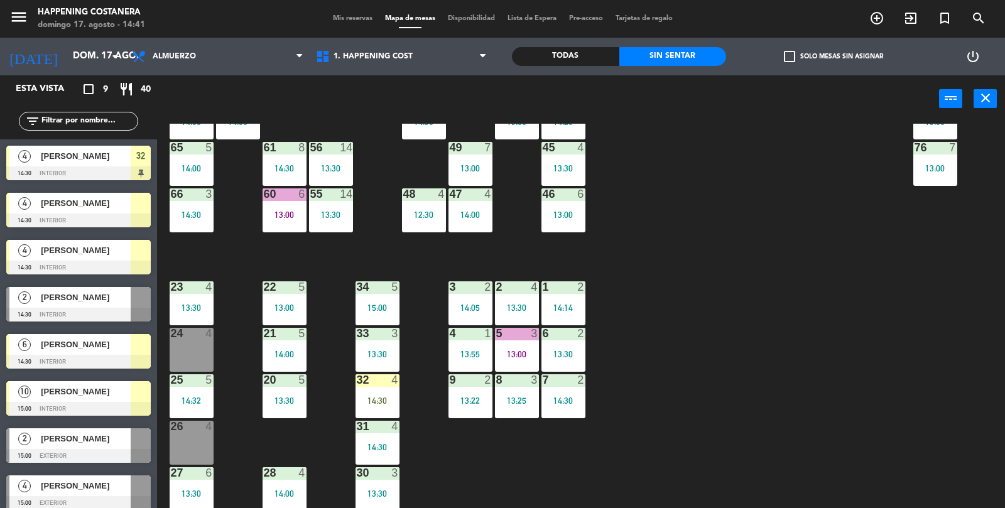
click at [844, 357] on div "69 5 13:06 122 6 121 6 120 6 14 4 CAVA 22 101 2 14:30 94 2 13:23 70 5 13:06 123…" at bounding box center [586, 316] width 838 height 385
click at [181, 207] on div "66 3 14:30" at bounding box center [192, 210] width 44 height 44
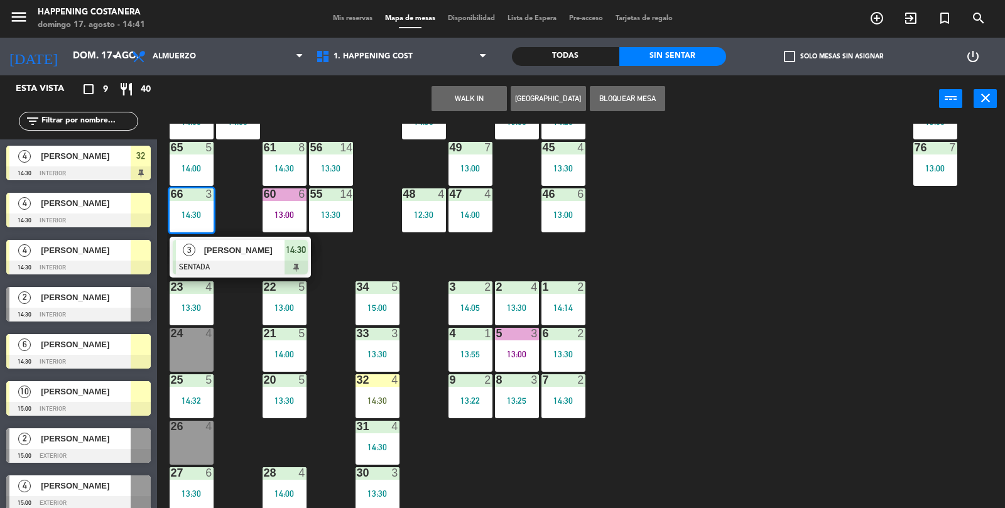
click at [940, 432] on div "69 5 13:06 122 6 121 6 120 6 14 4 CAVA 22 101 2 14:30 94 2 13:23 70 5 13:06 123…" at bounding box center [586, 316] width 838 height 385
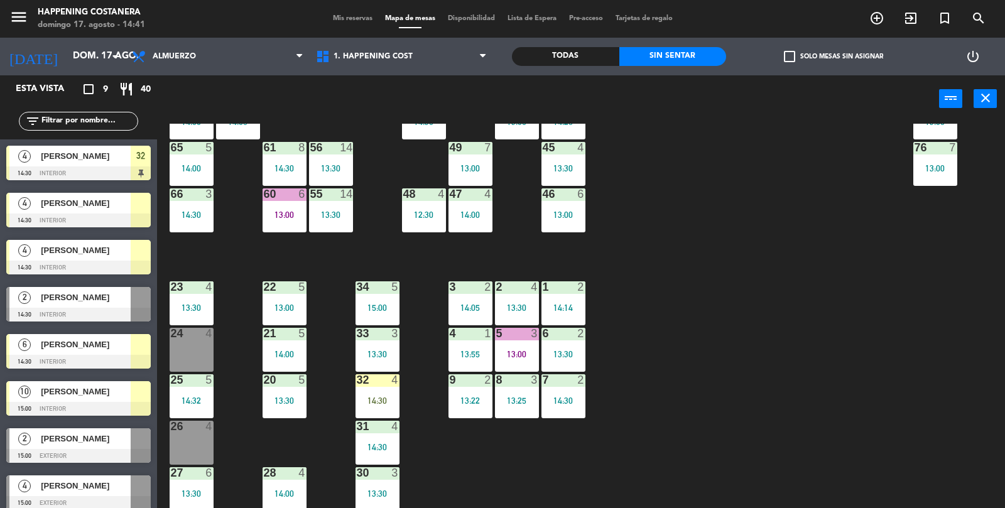
click at [185, 207] on div "66 3 14:30" at bounding box center [192, 210] width 44 height 44
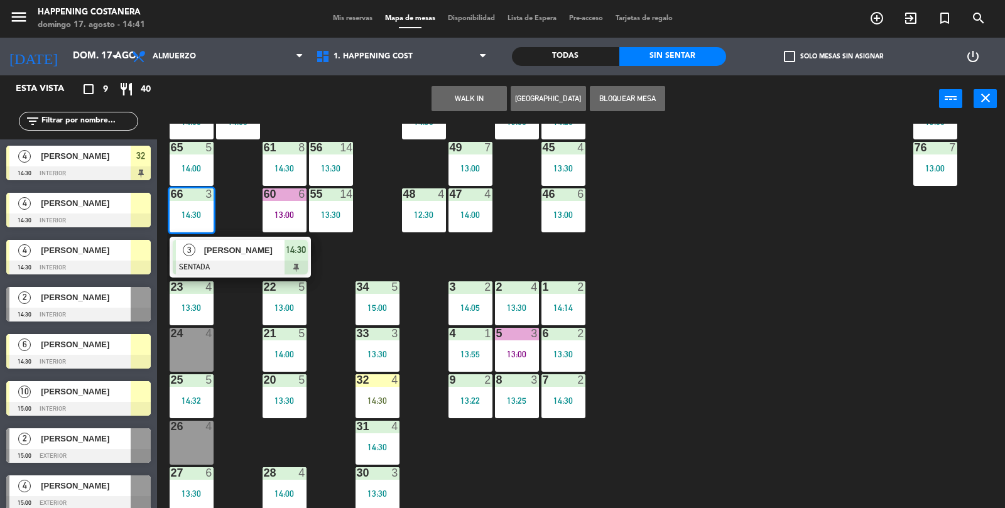
click at [200, 257] on div "3" at bounding box center [189, 250] width 27 height 21
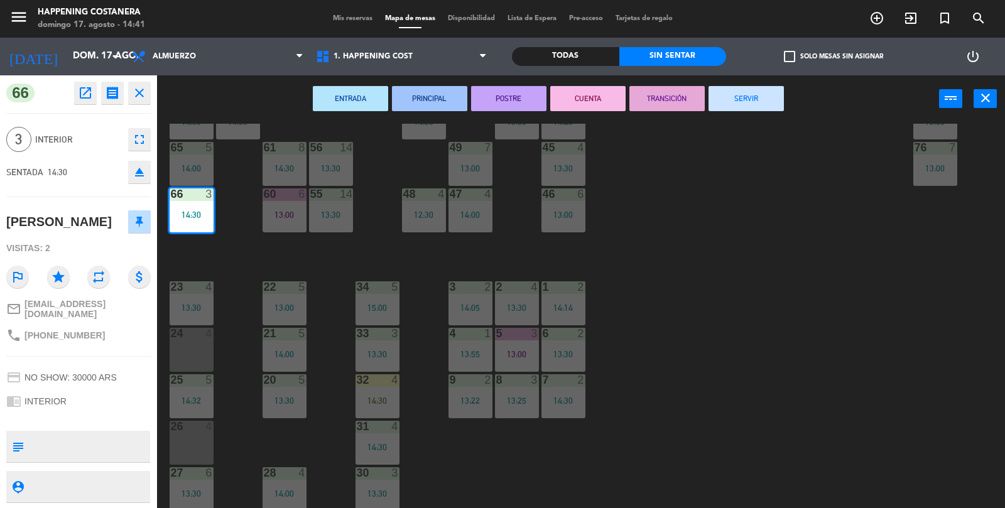
click at [136, 176] on icon "eject" at bounding box center [139, 171] width 15 height 15
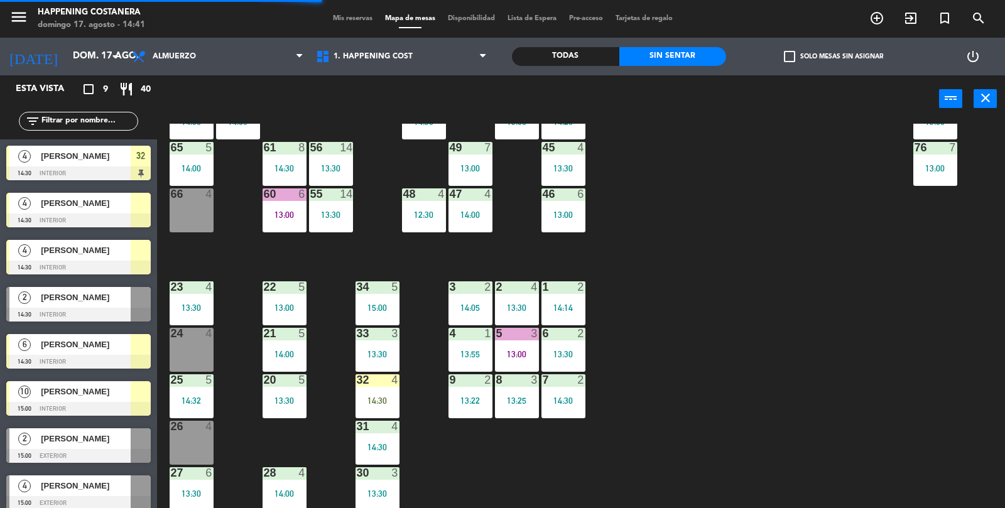
click at [51, 210] on div "[PERSON_NAME]" at bounding box center [85, 203] width 91 height 21
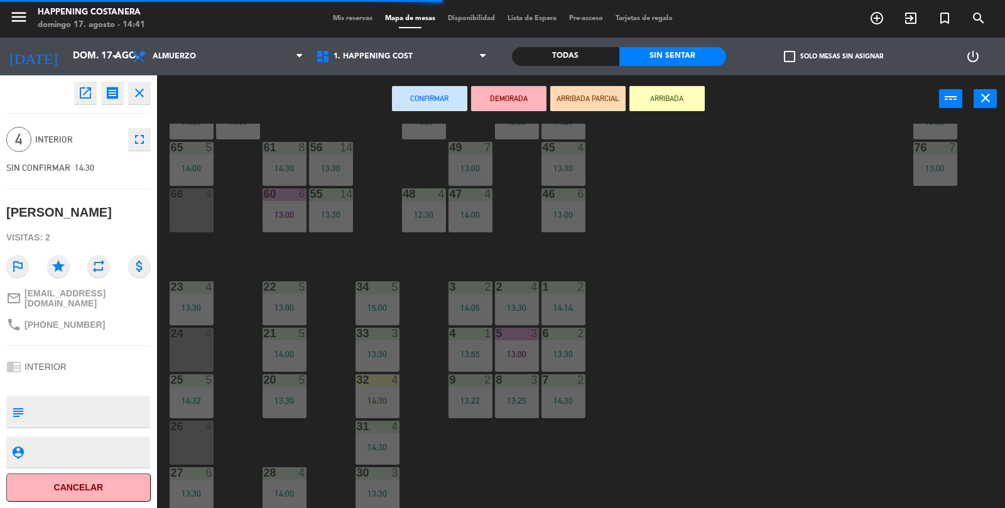
click at [180, 229] on div "66 4" at bounding box center [192, 210] width 44 height 44
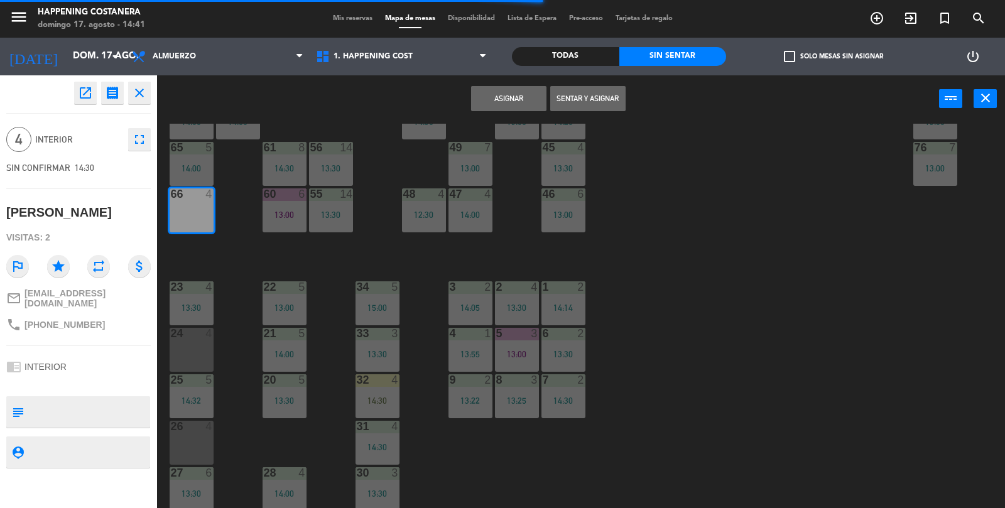
click at [574, 106] on button "Sentar y Asignar" at bounding box center [587, 98] width 75 height 25
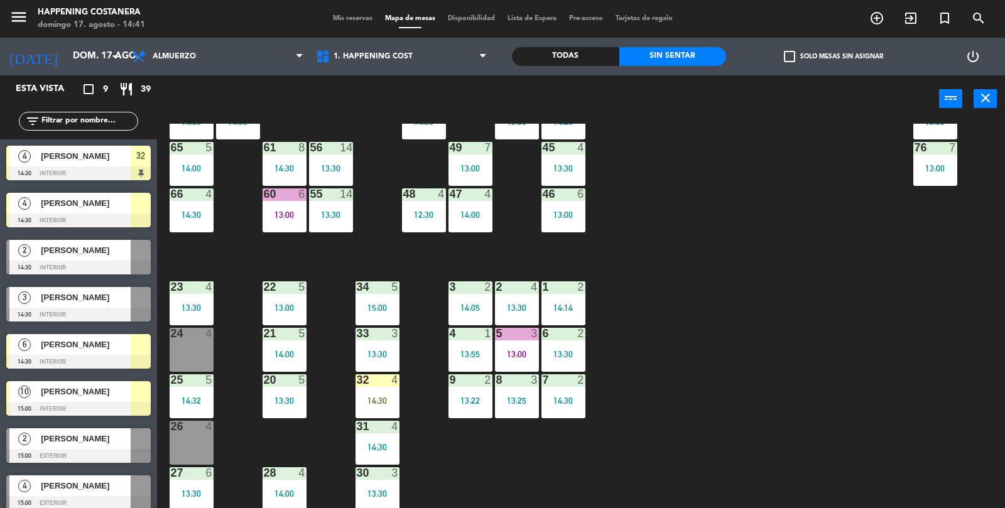
click at [969, 430] on div "69 5 13:06 122 6 121 6 120 6 14 4 CAVA 22 101 2 14:30 94 2 13:23 70 5 13:06 123…" at bounding box center [586, 316] width 838 height 385
click at [181, 215] on div "14:30" at bounding box center [192, 214] width 44 height 9
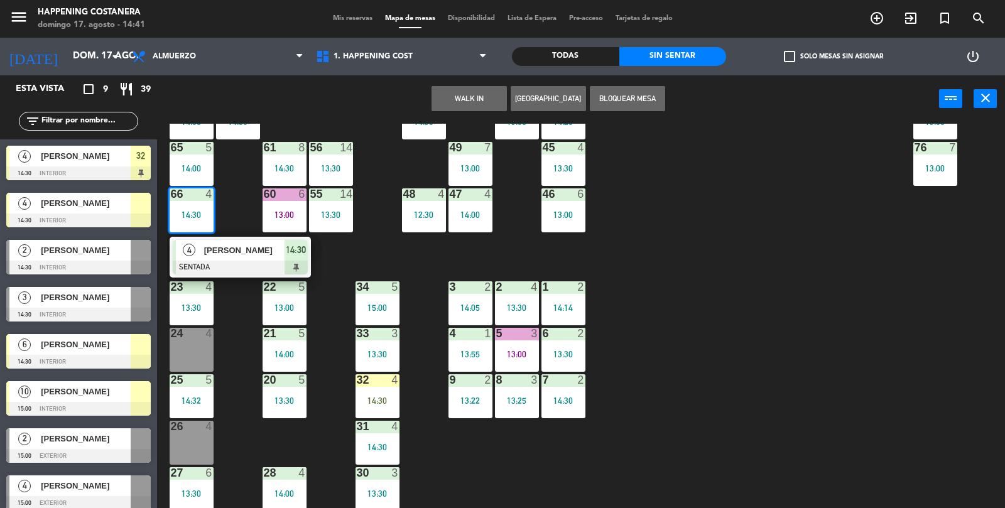
click at [942, 439] on div "69 5 13:06 122 6 121 6 120 6 14 4 CAVA 22 101 2 14:30 94 2 13:23 70 5 13:06 123…" at bounding box center [586, 316] width 838 height 385
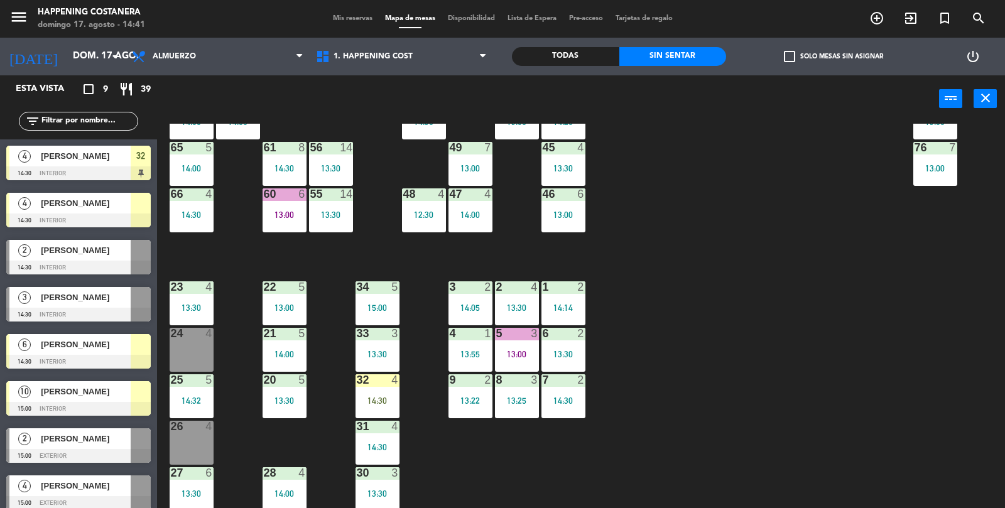
click at [357, 385] on div "32" at bounding box center [357, 379] width 1 height 11
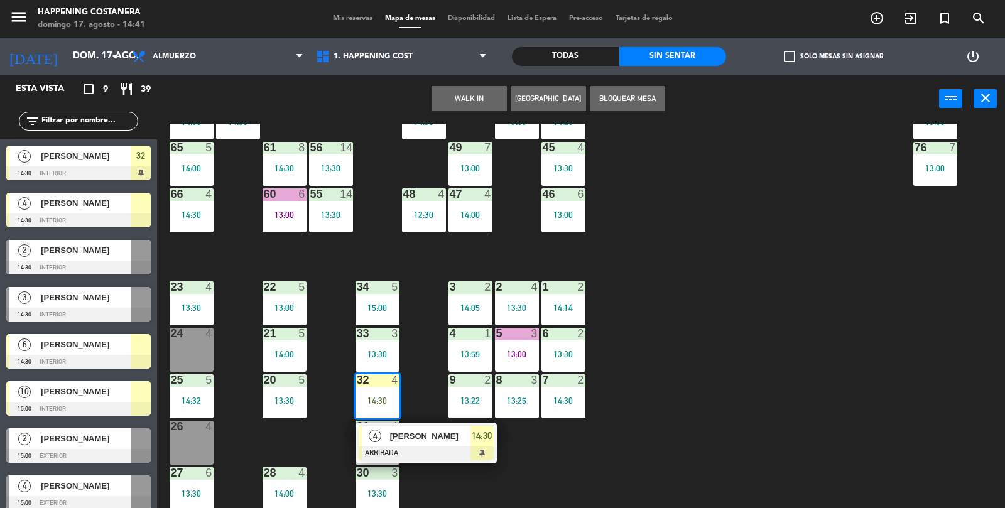
click at [954, 438] on div "69 5 13:06 122 6 121 6 120 6 14 4 CAVA 22 101 2 14:30 94 2 13:23 70 5 13:06 123…" at bounding box center [586, 316] width 838 height 385
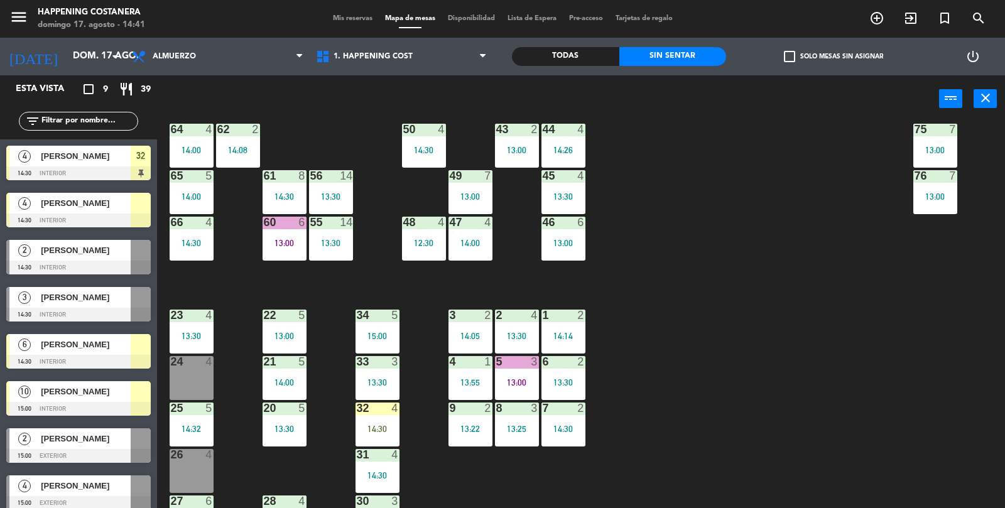
scroll to position [331, 0]
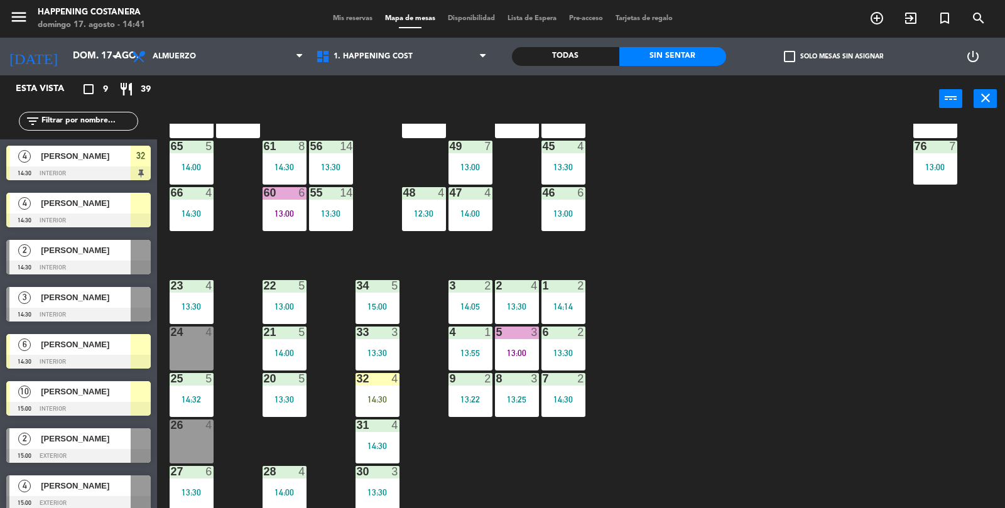
click at [373, 395] on div "14:30" at bounding box center [377, 399] width 44 height 9
click at [957, 430] on div "69 5 13:06 122 6 121 6 120 6 14 4 CAVA 22 101 2 14:30 94 2 13:23 70 5 13:06 123…" at bounding box center [586, 316] width 838 height 385
click at [38, 306] on div "3" at bounding box center [24, 297] width 30 height 21
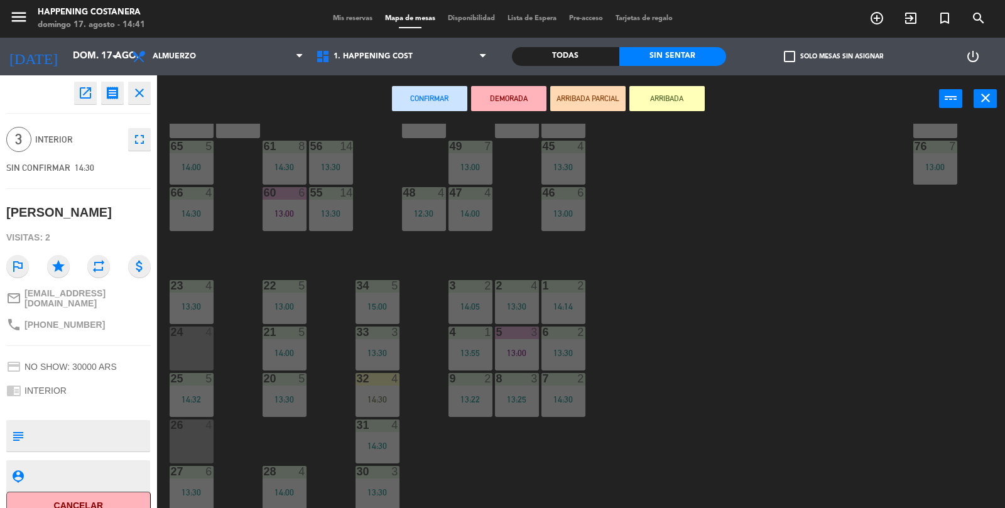
click at [701, 87] on button "ARRIBADA" at bounding box center [666, 98] width 75 height 25
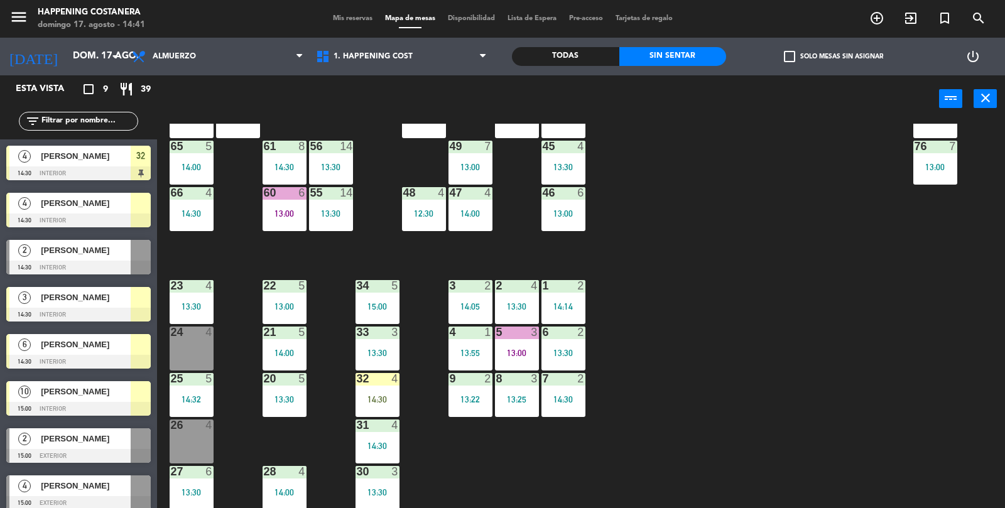
click at [785, 369] on div "69 5 13:06 122 6 121 6 120 6 14 4 CAVA 22 101 2 14:30 94 2 13:23 70 5 13:06 123…" at bounding box center [586, 316] width 838 height 385
click at [526, 342] on div "5 3 13:00" at bounding box center [517, 348] width 44 height 44
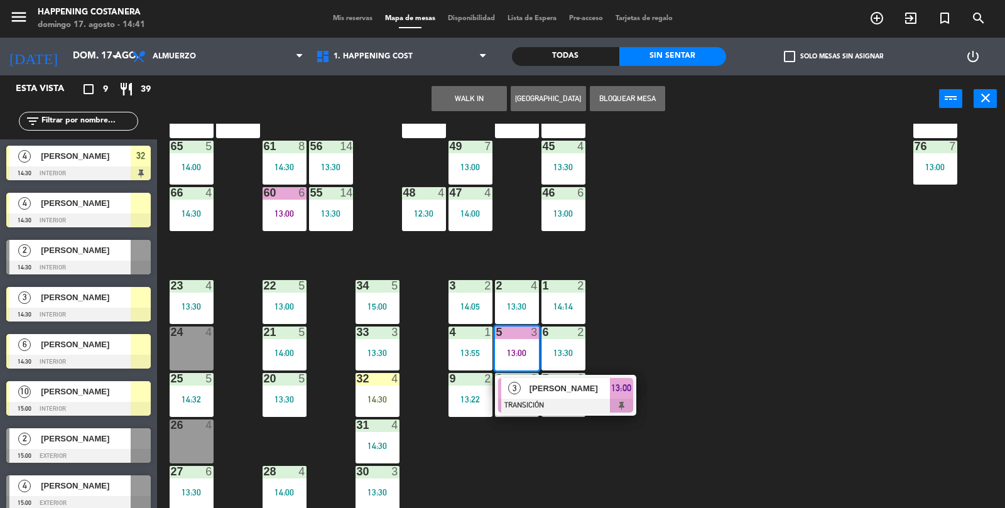
click at [586, 399] on div at bounding box center [565, 406] width 135 height 14
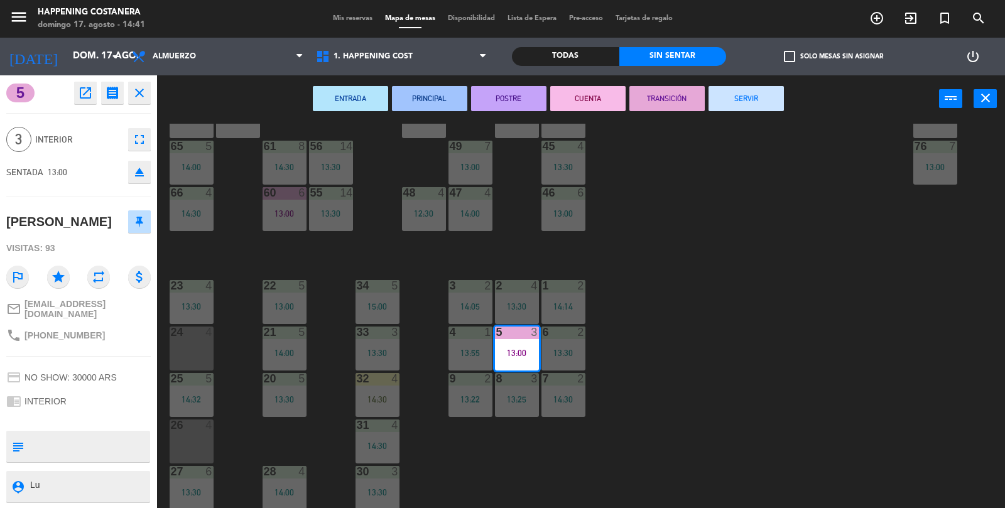
click at [750, 107] on button "SERVIR" at bounding box center [745, 98] width 75 height 25
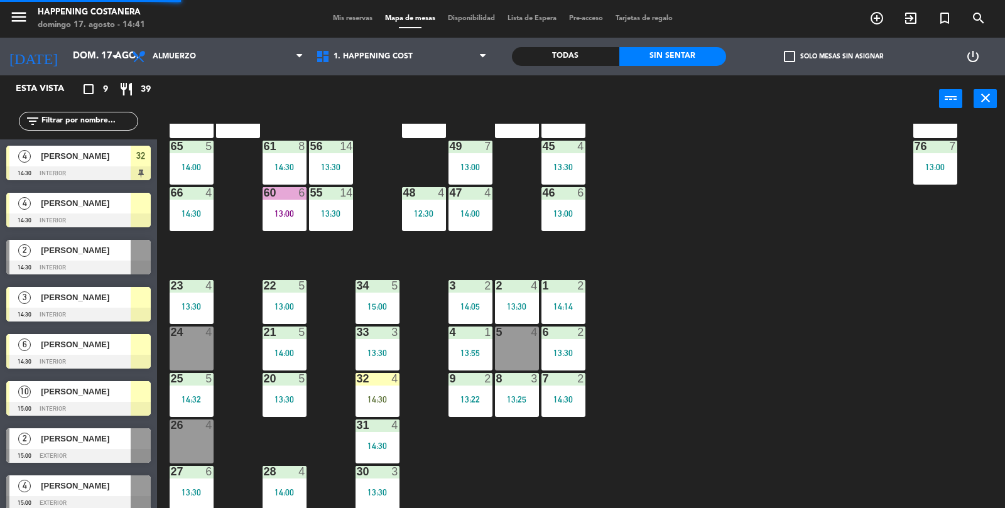
click at [860, 331] on div "69 5 13:06 122 6 121 6 120 6 14 4 CAVA 22 101 2 14:30 94 2 13:23 70 5 13:06 123…" at bounding box center [586, 316] width 838 height 385
click at [51, 156] on span "[PERSON_NAME]" at bounding box center [86, 155] width 90 height 13
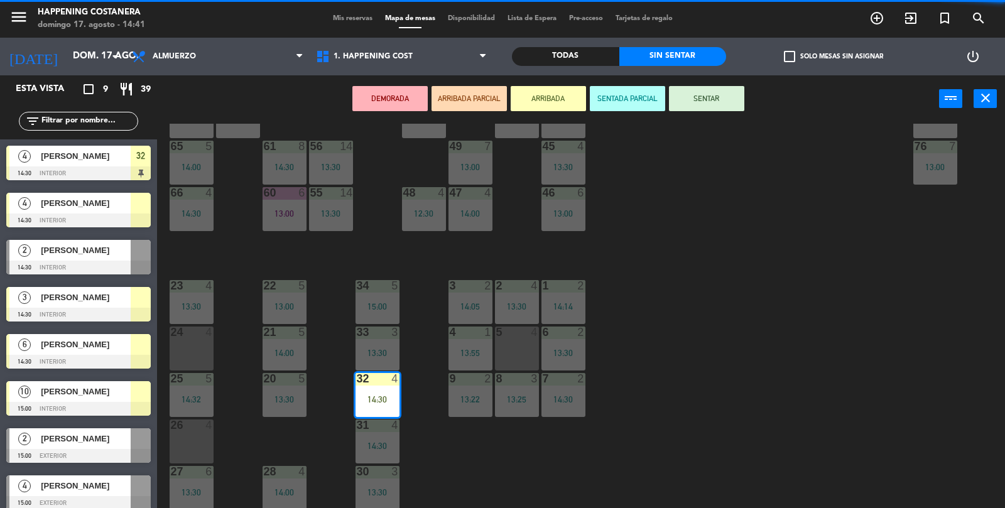
click at [519, 333] on div at bounding box center [516, 331] width 21 height 11
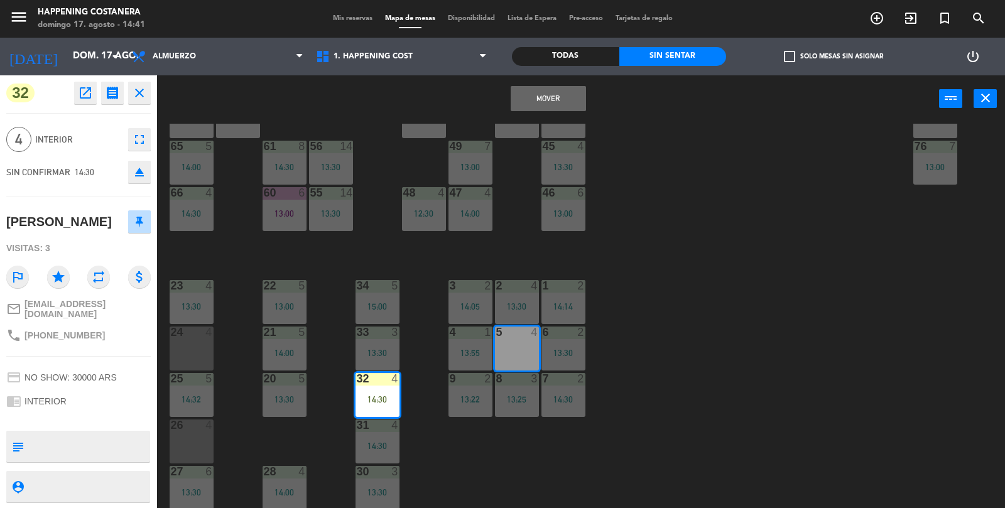
click at [568, 92] on button "Mover" at bounding box center [547, 98] width 75 height 25
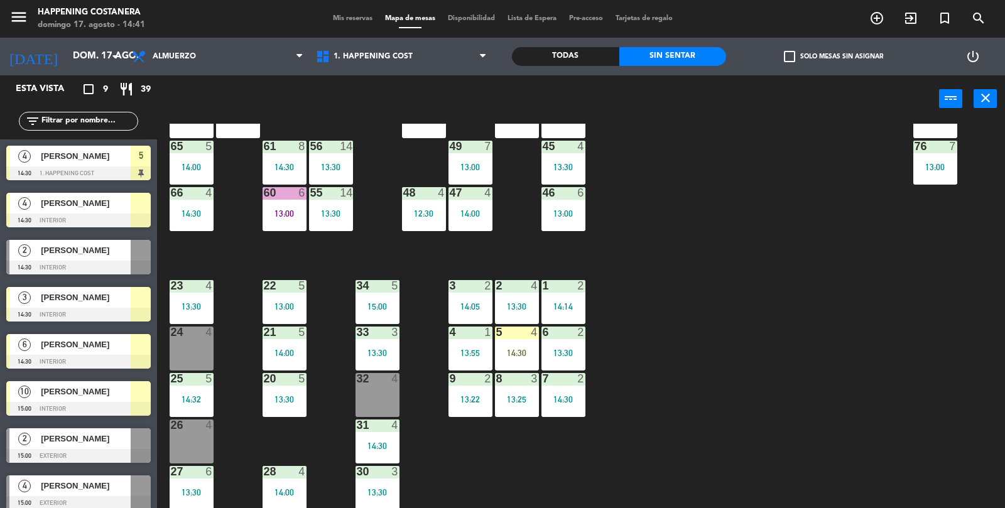
click at [514, 352] on div "14:30" at bounding box center [517, 352] width 44 height 9
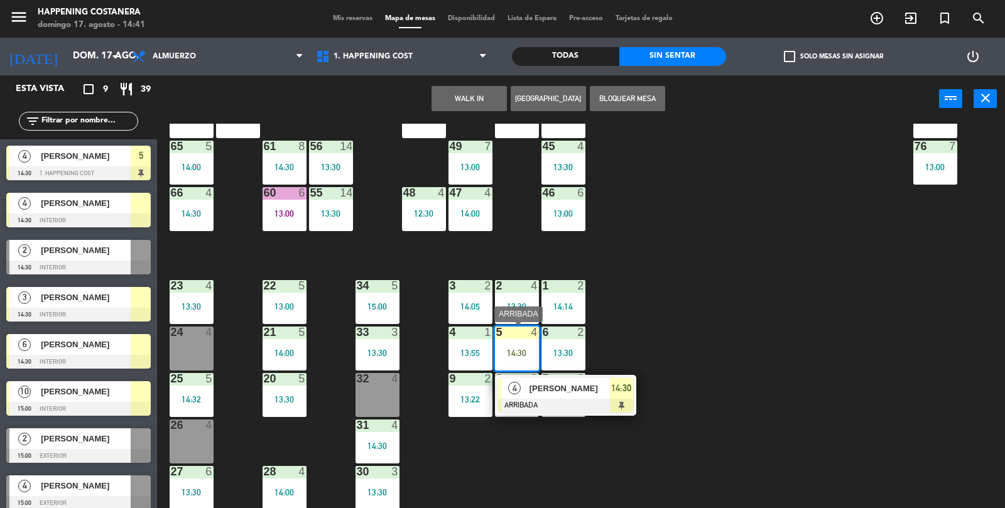
click at [555, 395] on div "[PERSON_NAME]" at bounding box center [569, 388] width 82 height 21
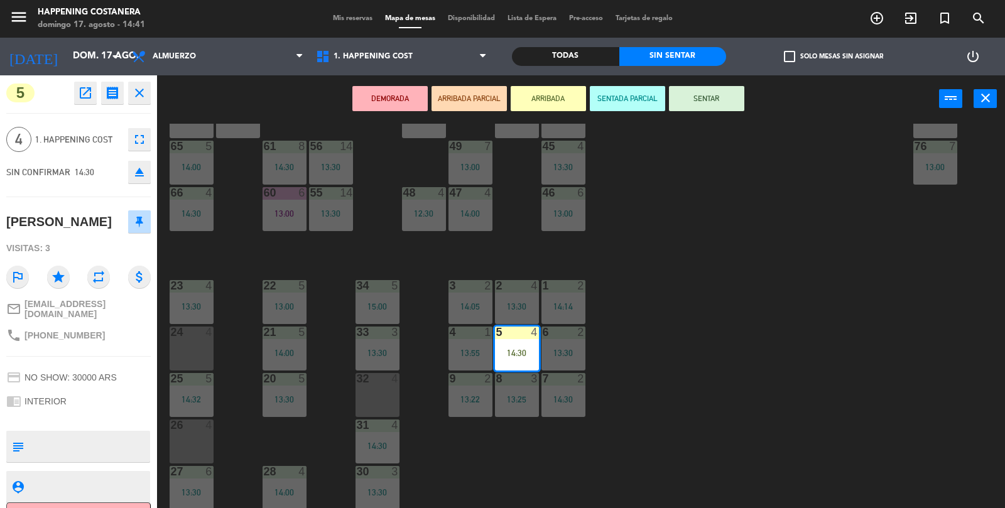
click at [721, 94] on button "SENTAR" at bounding box center [706, 98] width 75 height 25
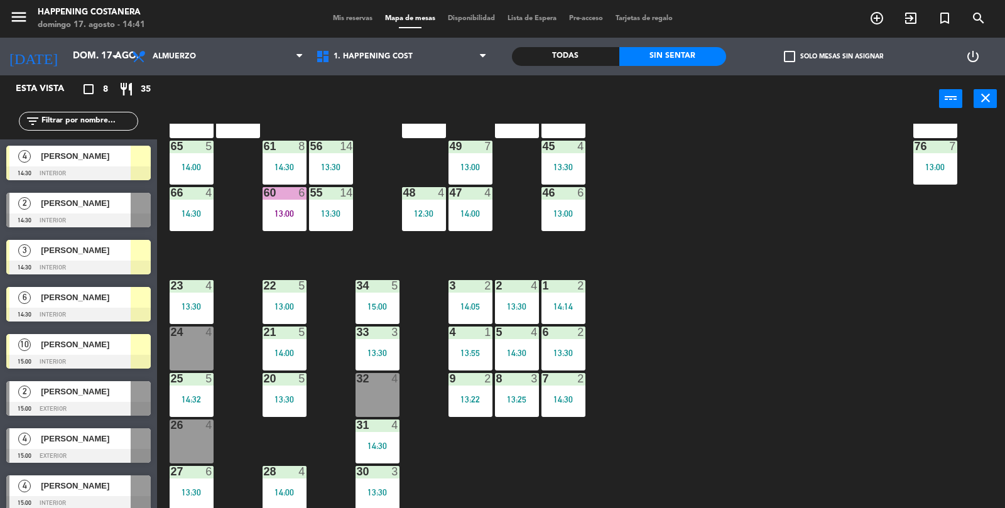
click at [837, 339] on div "69 5 13:06 122 6 121 6 120 6 14 4 CAVA 22 101 2 14:30 94 2 13:23 70 5 13:06 123…" at bounding box center [586, 316] width 838 height 385
click at [823, 365] on div "69 5 13:06 122 6 121 6 120 6 14 4 CAVA 22 101 2 14:30 94 2 13:23 70 5 13:06 123…" at bounding box center [586, 316] width 838 height 385
click at [568, 48] on div "Todas" at bounding box center [565, 56] width 107 height 19
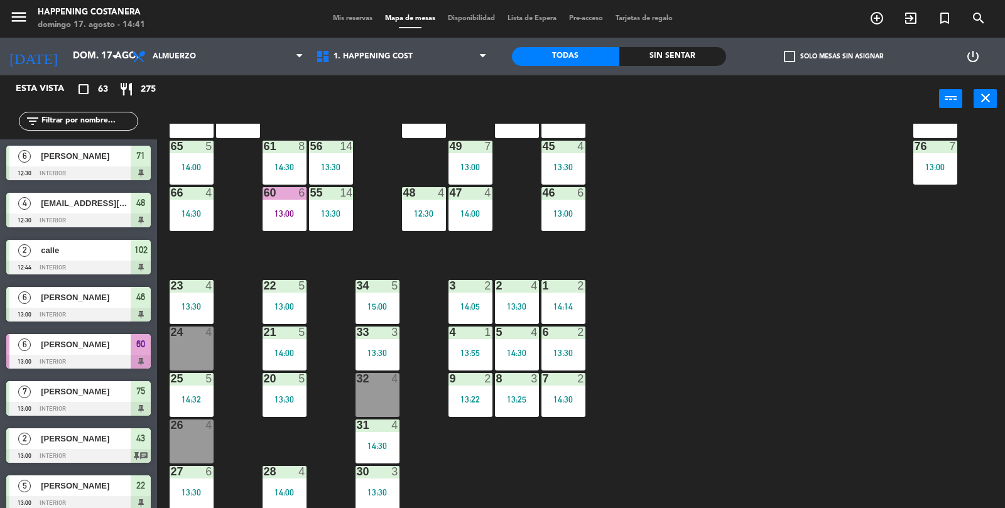
click at [892, 373] on div "69 5 13:06 122 6 121 6 120 6 14 4 CAVA 22 101 2 14:30 94 2 13:23 70 5 13:06 123…" at bounding box center [586, 316] width 838 height 385
click at [69, 126] on input "text" at bounding box center [88, 121] width 97 height 14
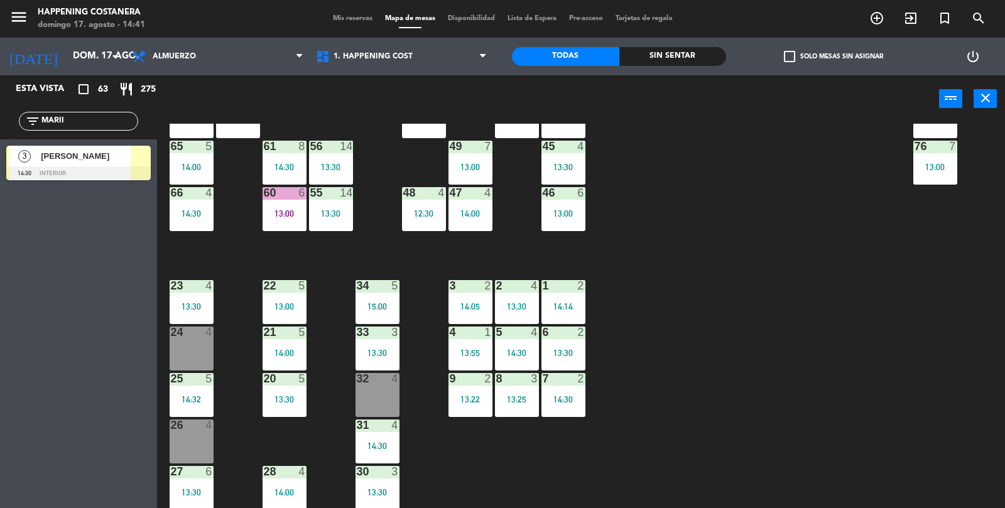
type input "MARII"
click at [46, 162] on span "[PERSON_NAME]" at bounding box center [86, 155] width 90 height 13
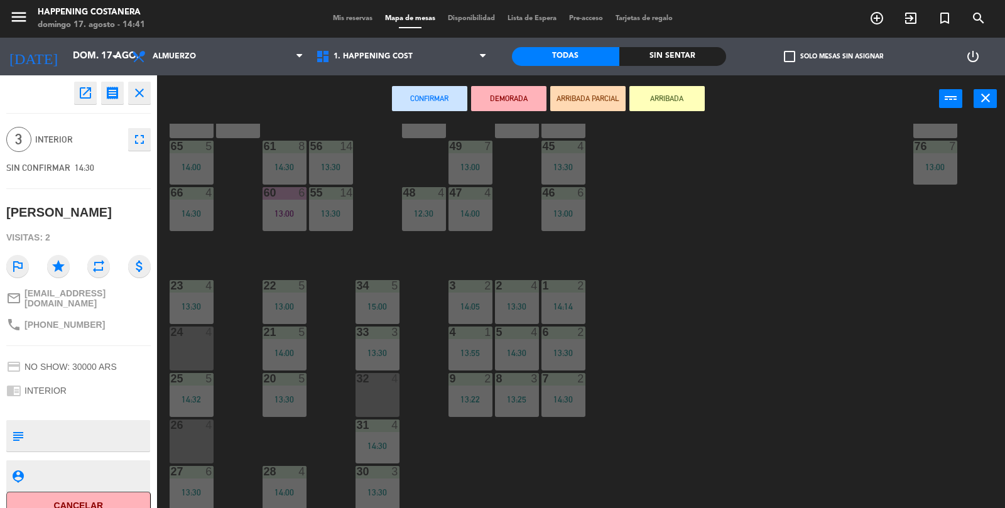
click at [193, 352] on div "24 4" at bounding box center [192, 348] width 44 height 44
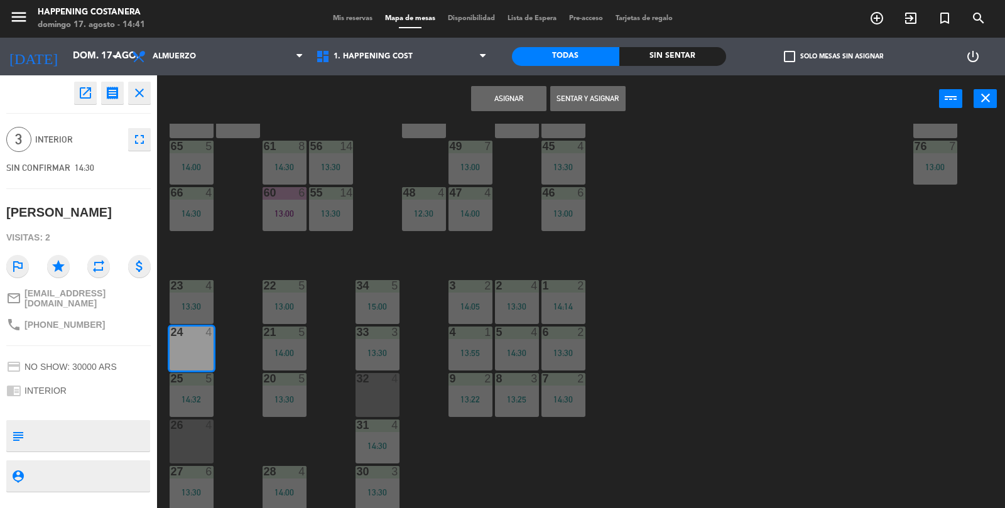
click at [586, 94] on button "Sentar y Asignar" at bounding box center [587, 98] width 75 height 25
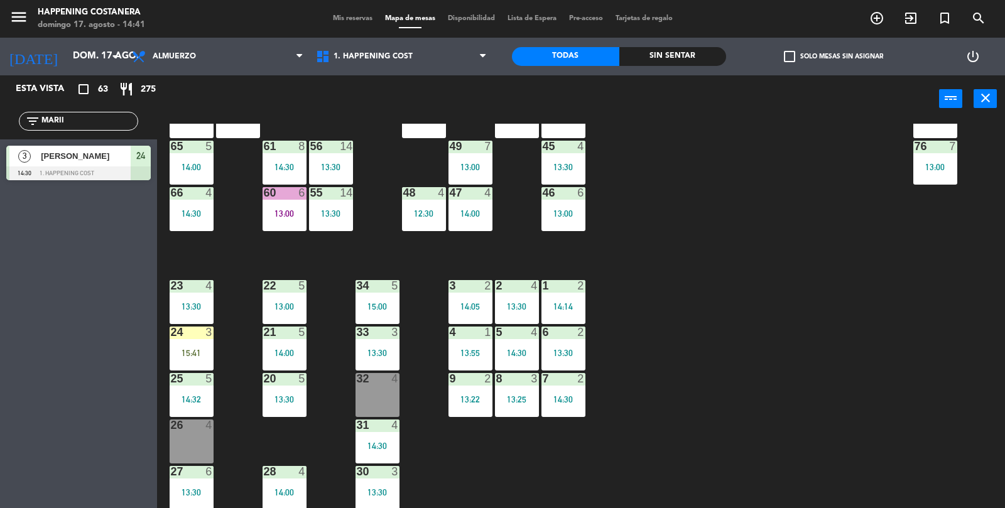
click at [81, 126] on input "MARII" at bounding box center [88, 121] width 97 height 14
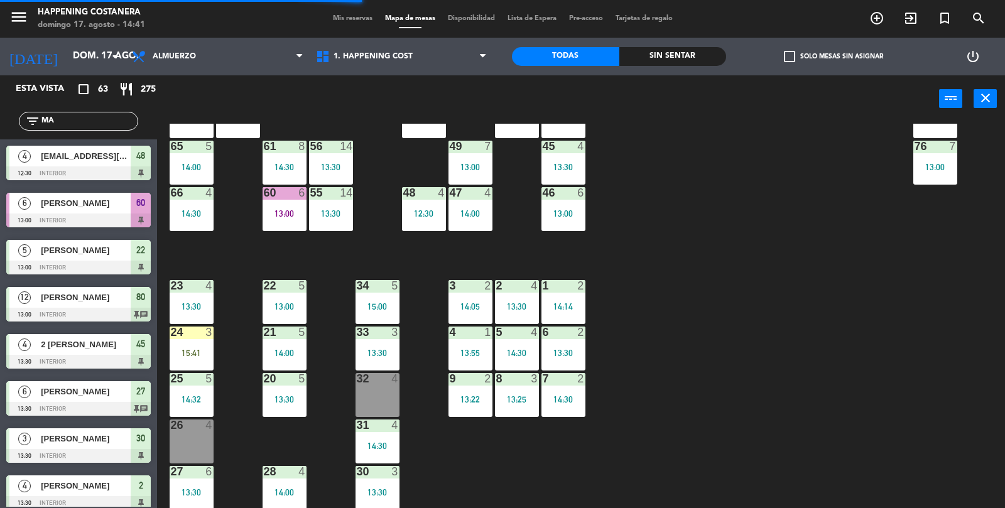
type input "M"
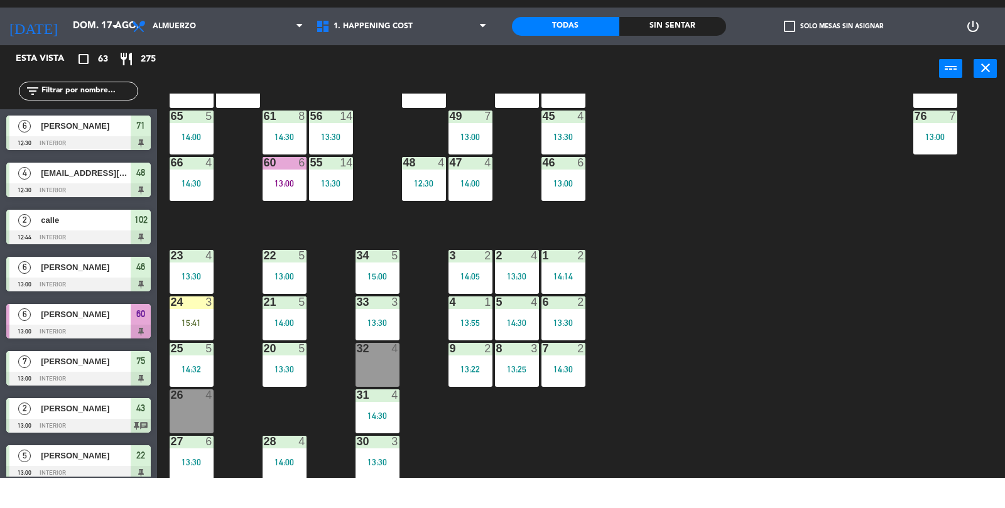
click at [198, 360] on div "24 3 15:41" at bounding box center [192, 348] width 44 height 44
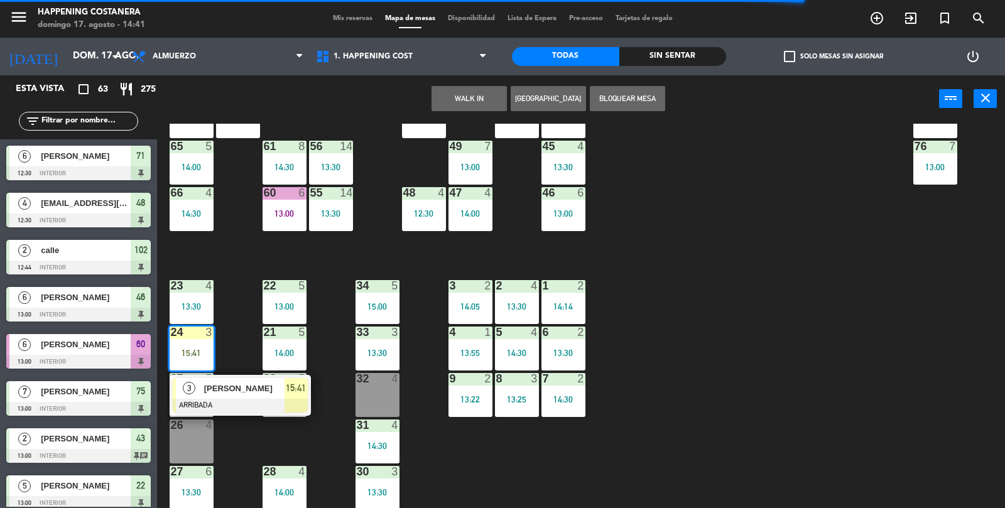
click at [909, 279] on div "69 5 13:06 122 6 121 6 120 6 14 4 CAVA 22 101 2 14:30 94 2 13:23 70 5 13:06 123…" at bounding box center [586, 316] width 838 height 385
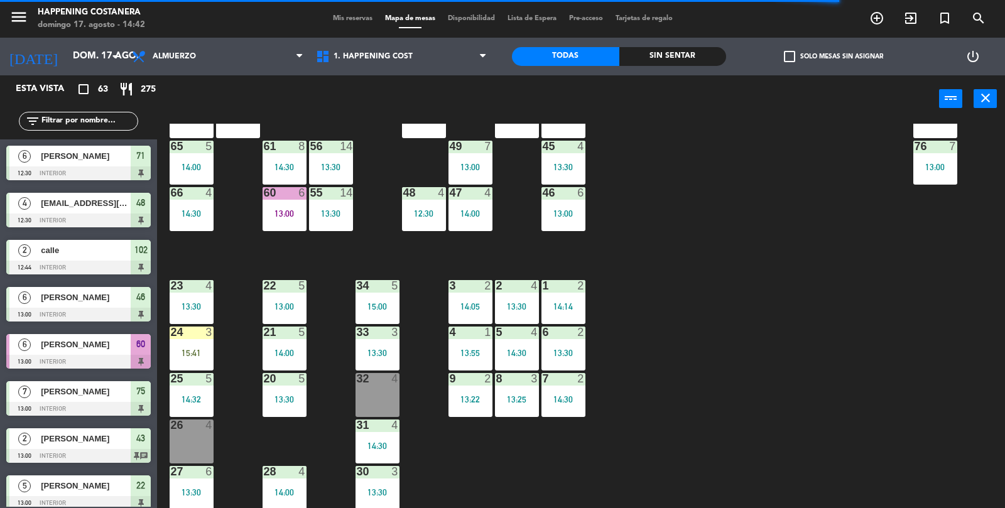
click at [59, 139] on div "6 [PERSON_NAME] 12:30 INTERIOR 71" at bounding box center [78, 162] width 157 height 47
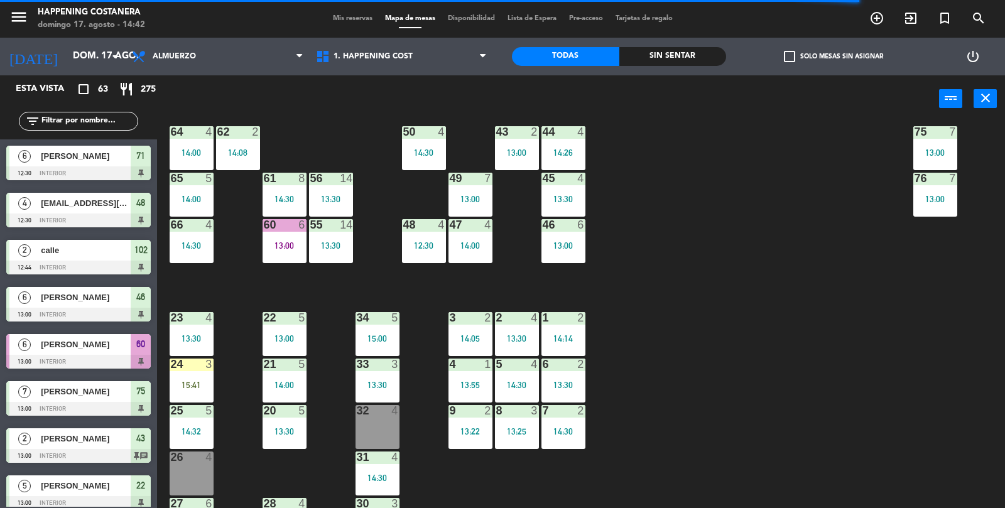
scroll to position [298, 0]
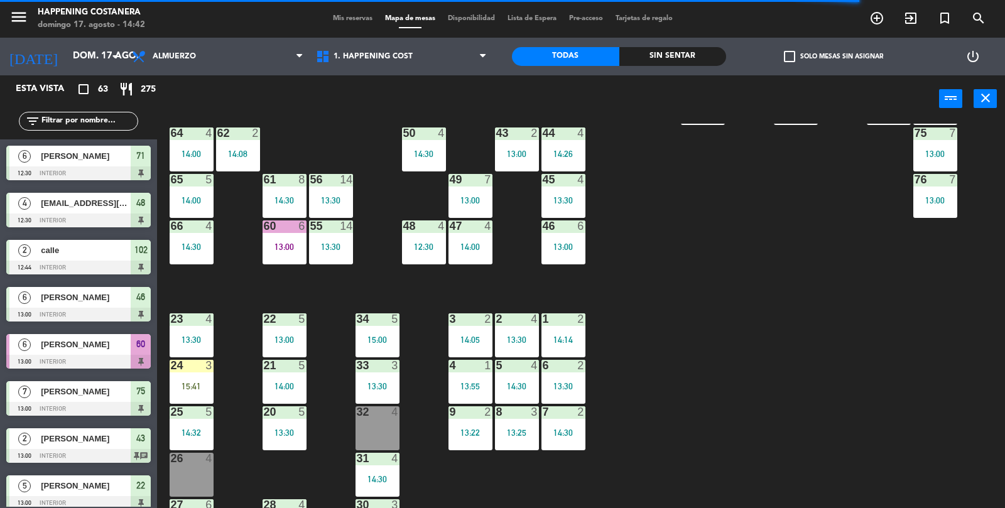
click at [58, 117] on input "text" at bounding box center [88, 121] width 97 height 14
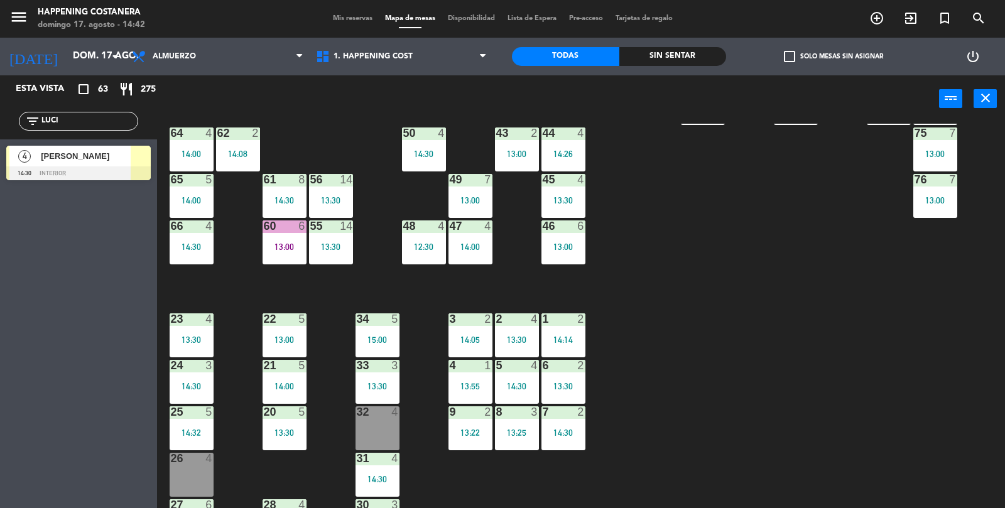
type input "LUCI"
click at [62, 147] on div "[PERSON_NAME]" at bounding box center [85, 156] width 91 height 21
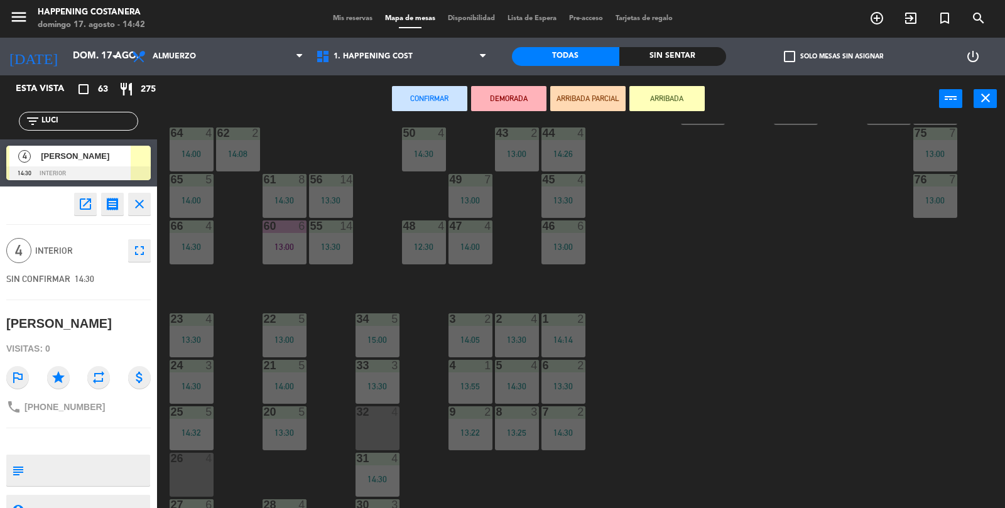
click at [367, 427] on div "32 4" at bounding box center [377, 428] width 44 height 44
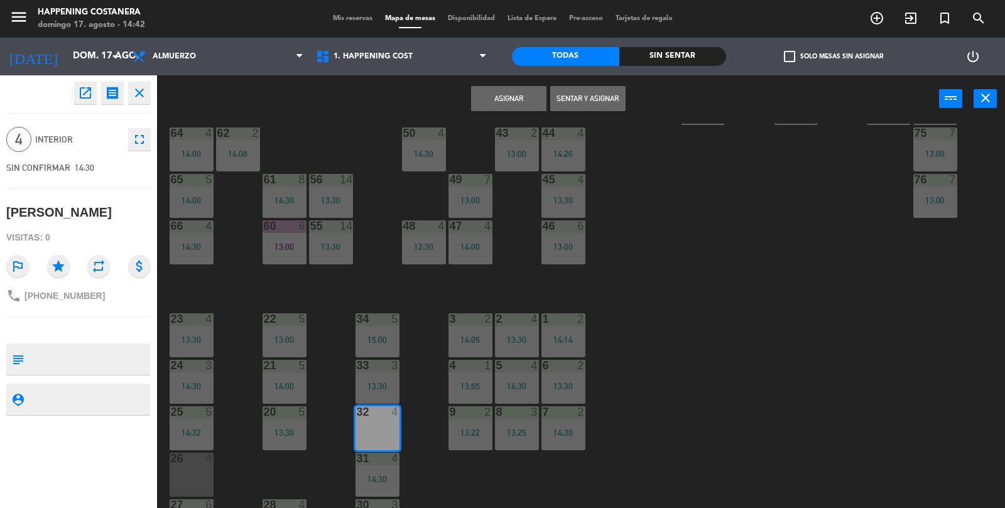
click at [492, 101] on button "Asignar" at bounding box center [508, 98] width 75 height 25
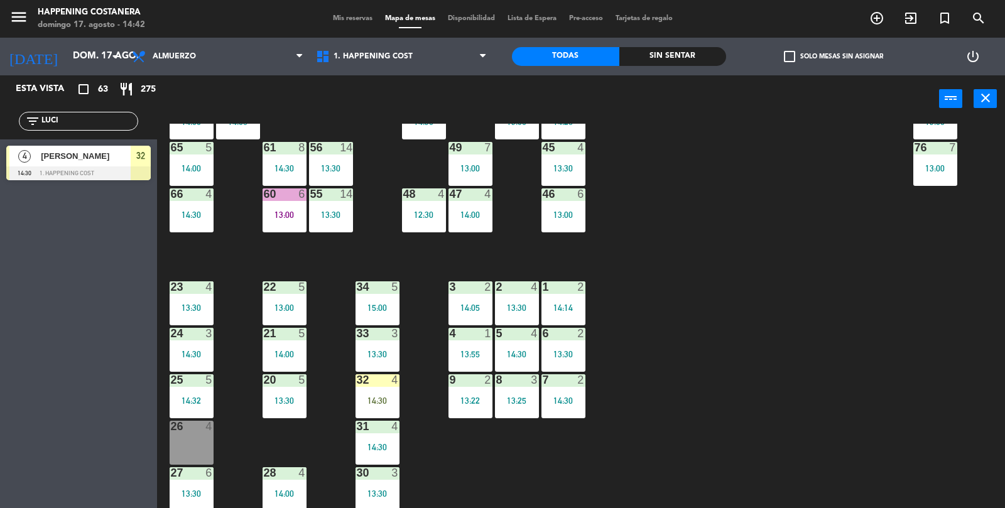
scroll to position [331, 0]
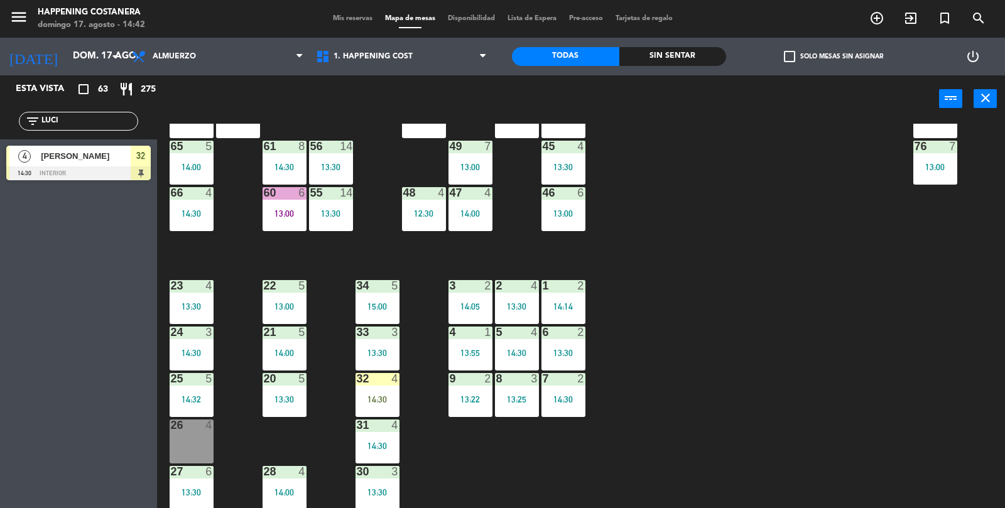
click at [78, 116] on input "LUCI" at bounding box center [88, 121] width 97 height 14
type input "L"
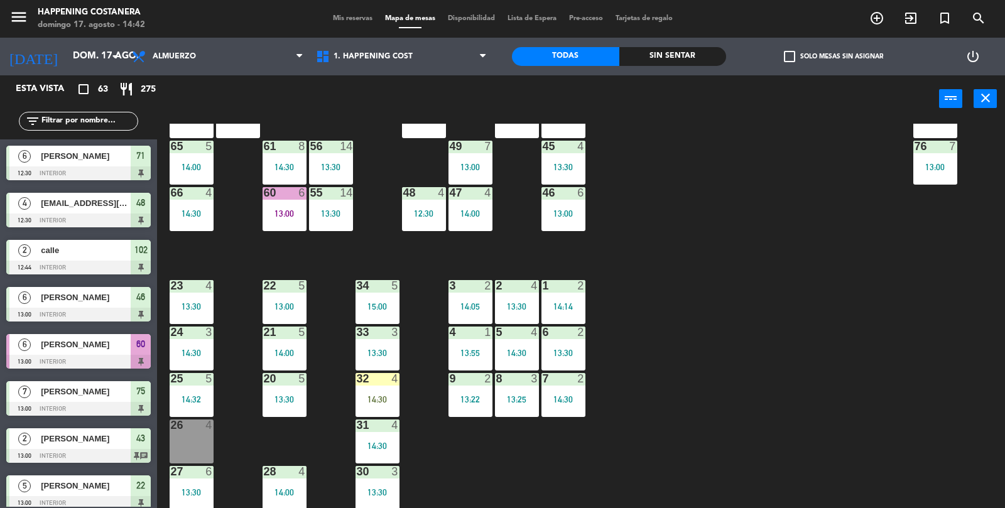
click at [684, 50] on div "Sin sentar" at bounding box center [672, 56] width 107 height 19
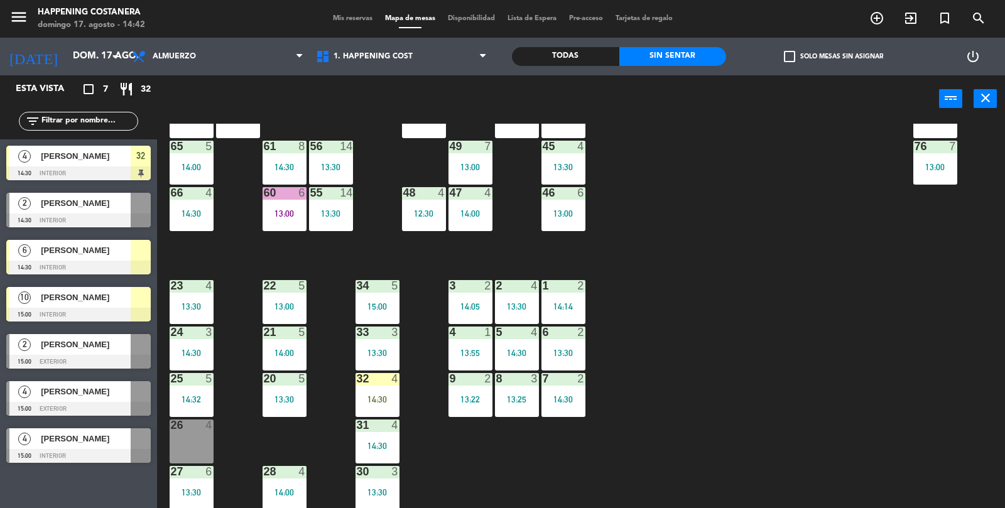
scroll to position [330, 0]
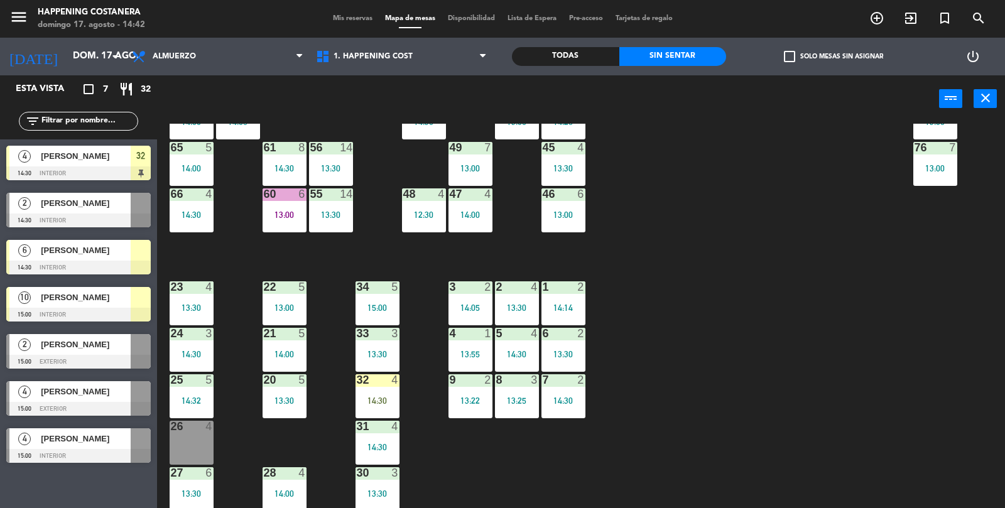
click at [48, 393] on span "[PERSON_NAME]" at bounding box center [86, 391] width 90 height 13
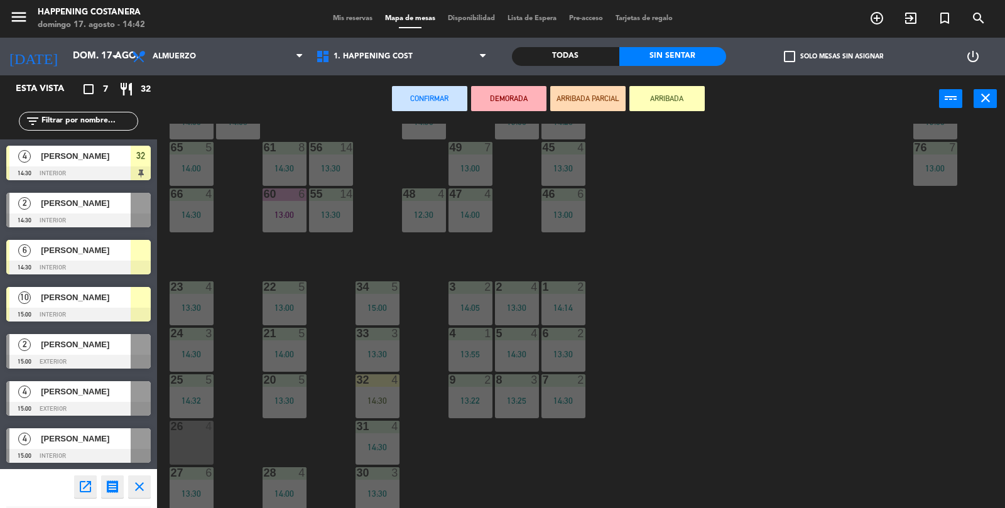
click at [194, 443] on div "26 4" at bounding box center [192, 443] width 44 height 44
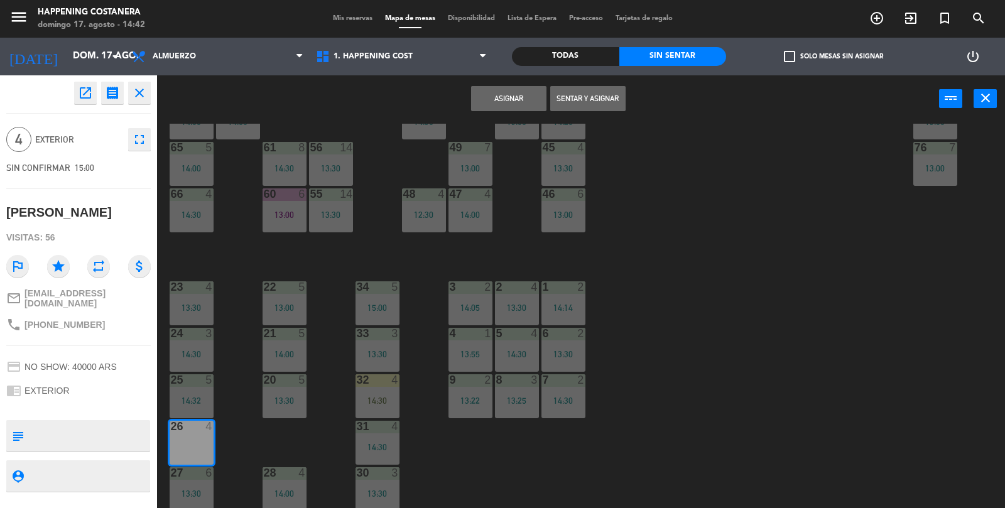
click at [736, 202] on div "69 5 13:06 122 6 121 6 120 6 14 4 CAVA 22 101 2 14:30 94 2 13:23 70 5 13:06 123…" at bounding box center [586, 316] width 838 height 385
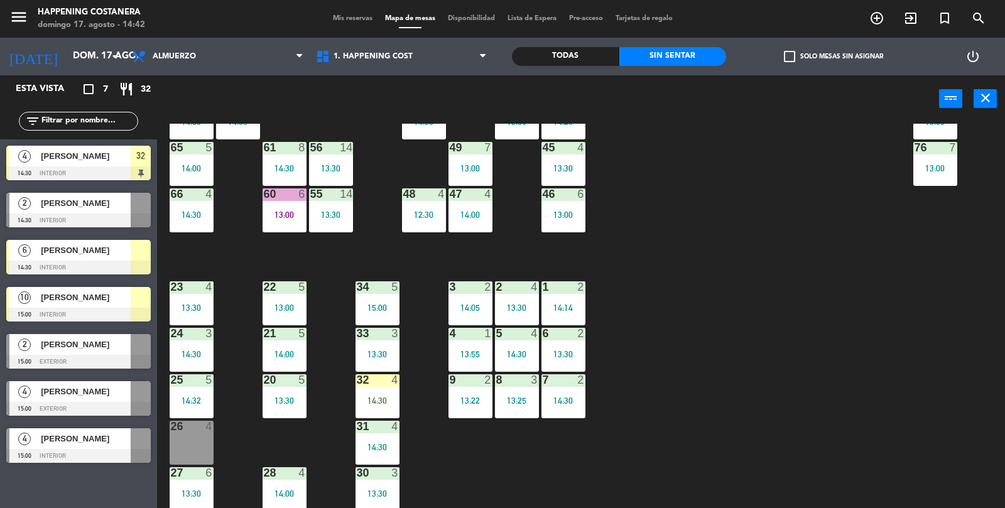
click at [54, 392] on span "[PERSON_NAME]" at bounding box center [86, 391] width 90 height 13
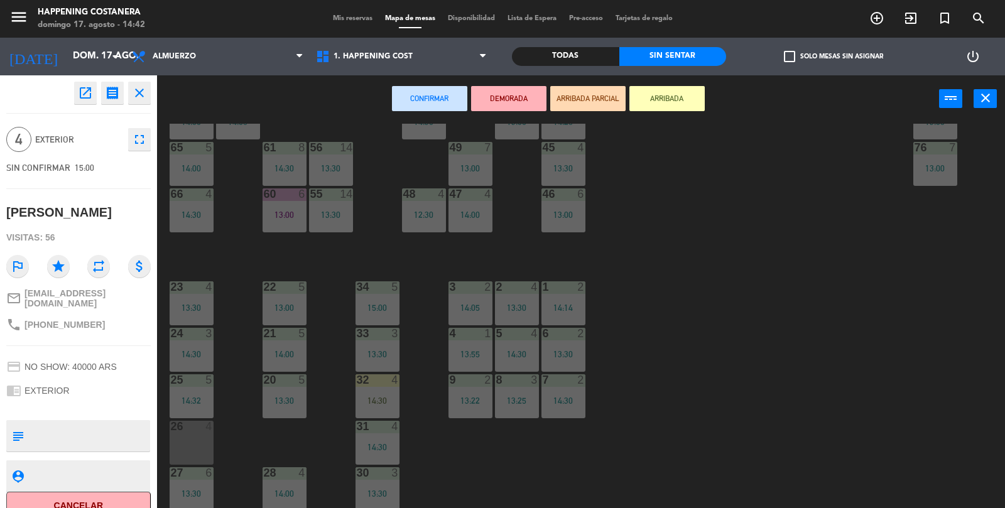
click at [185, 439] on div "26 4" at bounding box center [192, 443] width 44 height 44
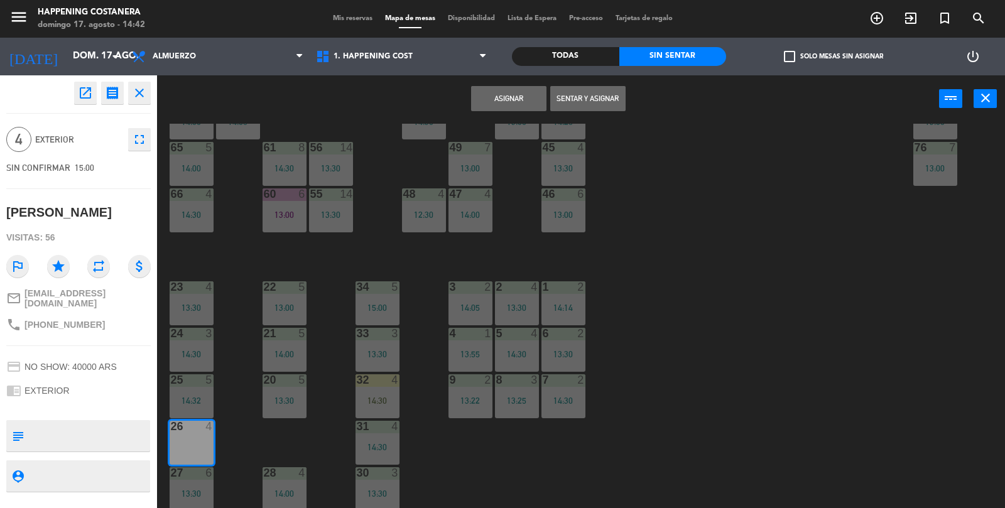
click at [506, 99] on button "Asignar" at bounding box center [508, 98] width 75 height 25
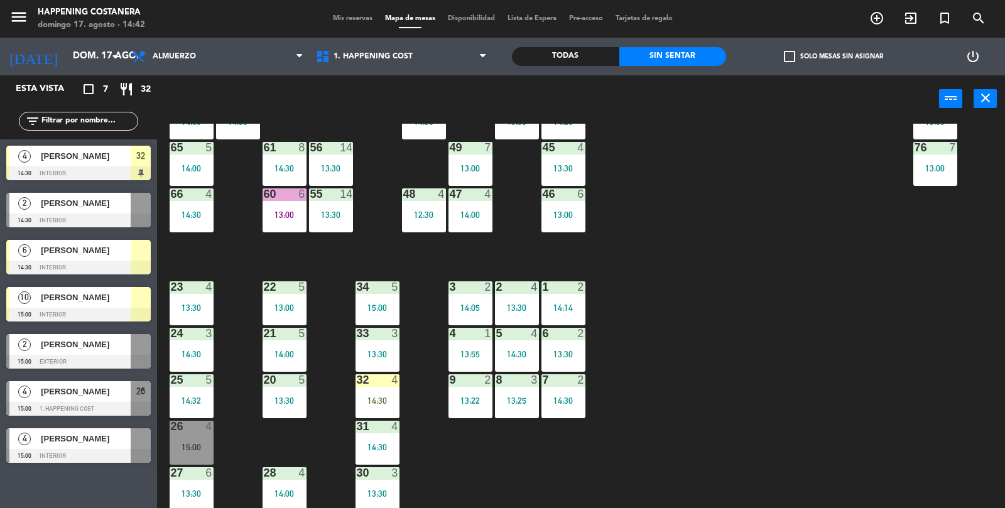
click at [193, 431] on div at bounding box center [191, 426] width 21 height 11
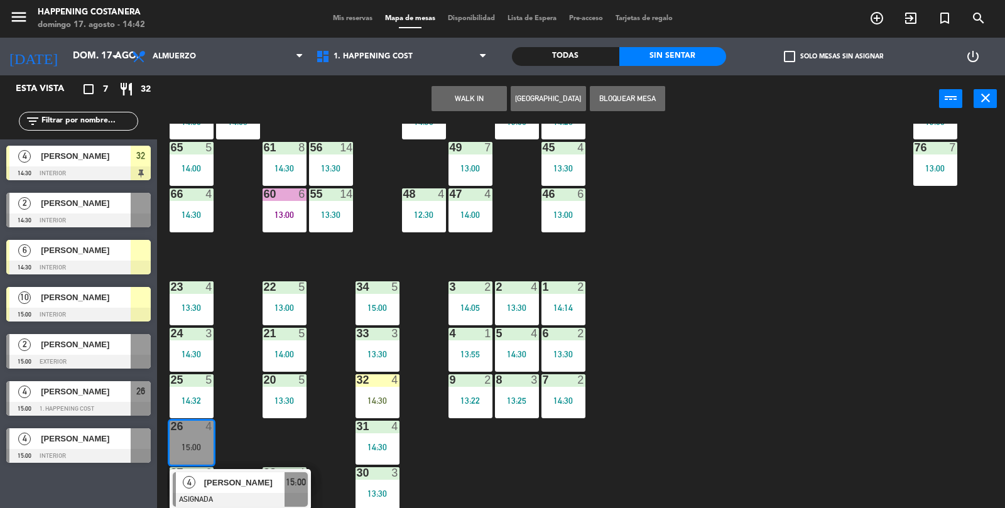
click at [200, 486] on div "4" at bounding box center [189, 482] width 27 height 21
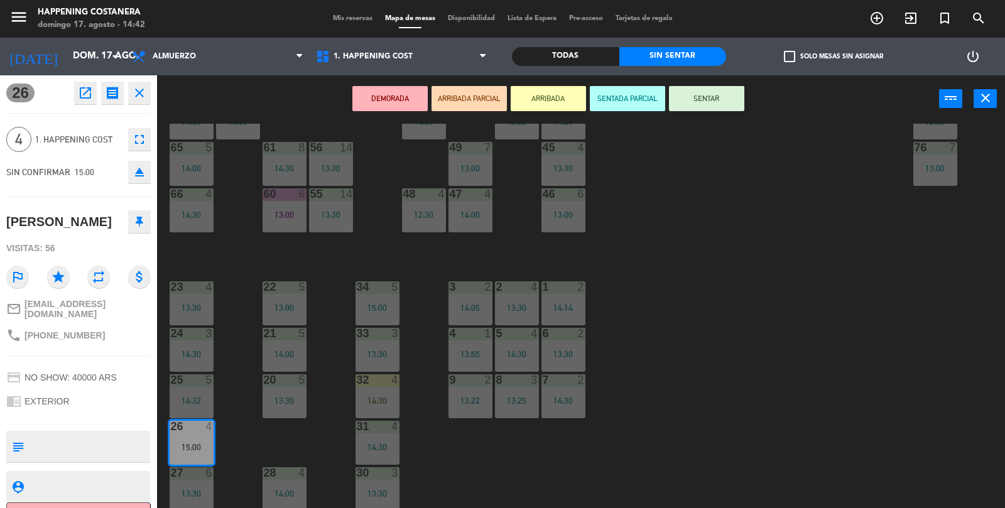
click at [568, 99] on button "ARRIBADA" at bounding box center [547, 98] width 75 height 25
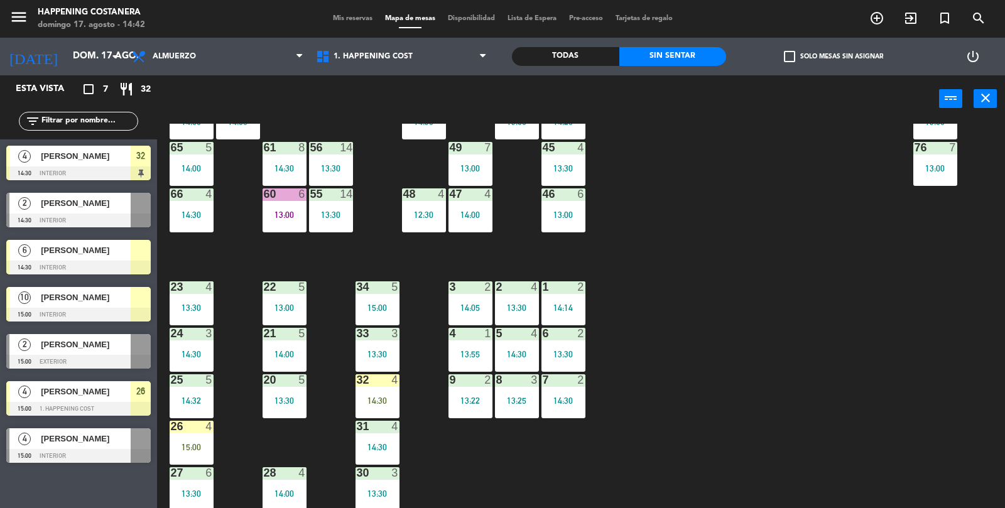
scroll to position [331, 0]
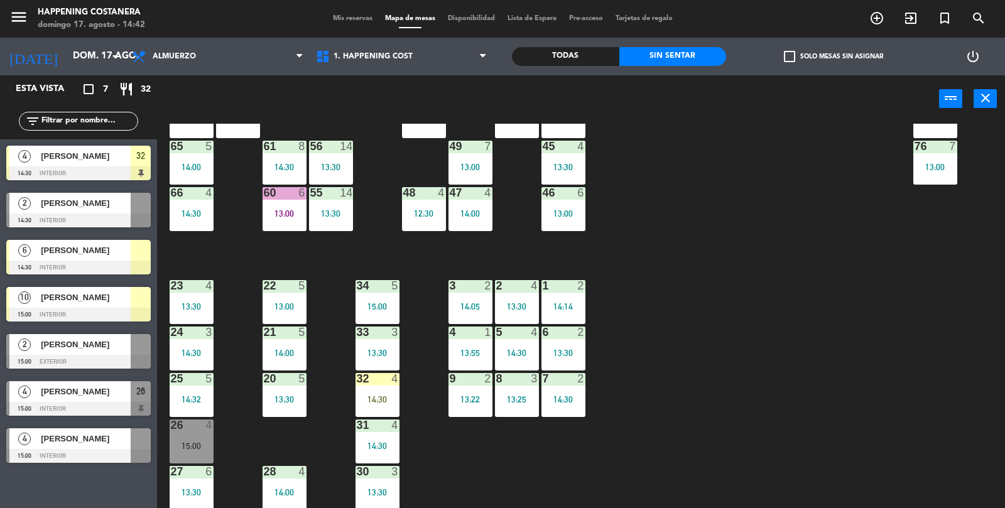
click at [884, 331] on div "69 5 13:06 122 6 121 6 120 6 14 4 CAVA 22 101 2 14:30 94 2 13:23 70 5 13:06 123…" at bounding box center [586, 316] width 838 height 385
click at [903, 444] on div "69 5 13:06 122 6 121 6 120 6 14 4 CAVA 22 101 2 14:30 94 2 13:23 70 5 13:06 123…" at bounding box center [586, 316] width 838 height 385
click at [908, 388] on div "69 5 13:06 122 6 121 6 120 6 14 4 CAVA 22 101 2 14:30 94 2 13:23 70 5 13:06 123…" at bounding box center [586, 316] width 838 height 385
click at [932, 359] on div "69 5 13:06 122 6 121 6 120 6 14 4 CAVA 22 101 2 14:30 94 2 13:23 70 5 13:06 123…" at bounding box center [586, 316] width 838 height 385
click at [929, 359] on div "69 5 13:06 122 6 121 6 120 6 14 4 CAVA 22 101 2 14:30 94 2 13:23 70 5 13:06 123…" at bounding box center [586, 316] width 838 height 385
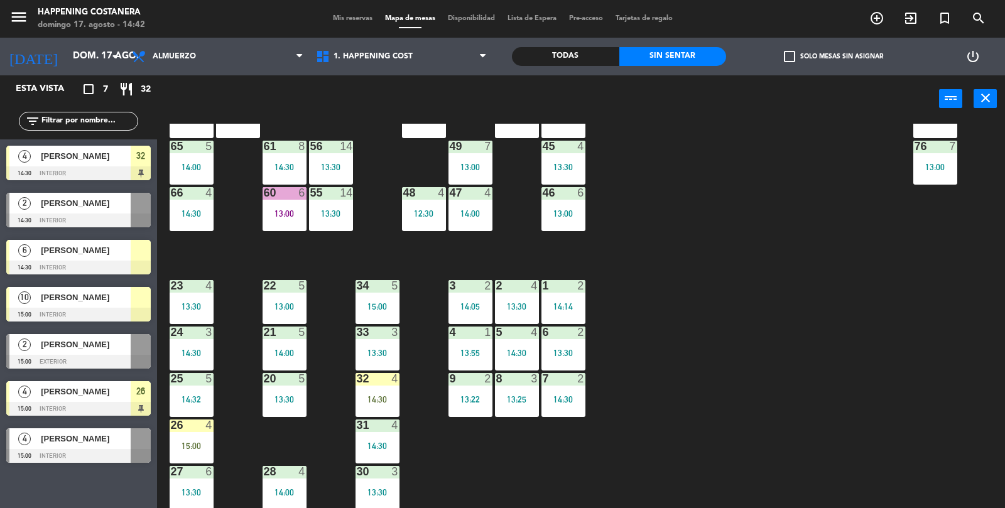
click at [930, 342] on div "69 5 13:06 122 6 121 6 120 6 14 4 CAVA 22 101 2 14:30 94 2 13:23 70 5 13:06 123…" at bounding box center [586, 316] width 838 height 385
click at [406, 394] on div "69 5 13:06 122 6 121 6 120 6 14 4 CAVA 22 101 2 14:30 94 2 13:23 70 5 13:06 123…" at bounding box center [586, 316] width 838 height 385
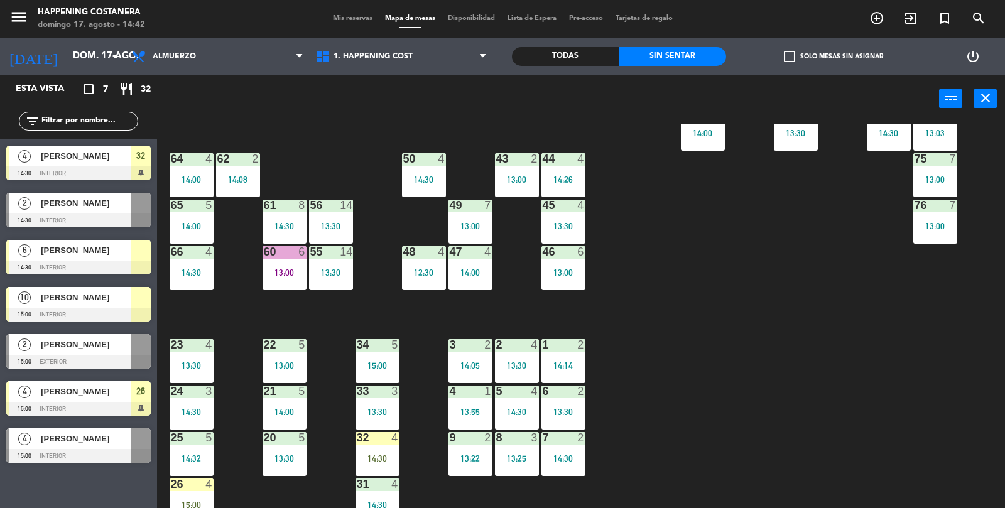
scroll to position [269, 0]
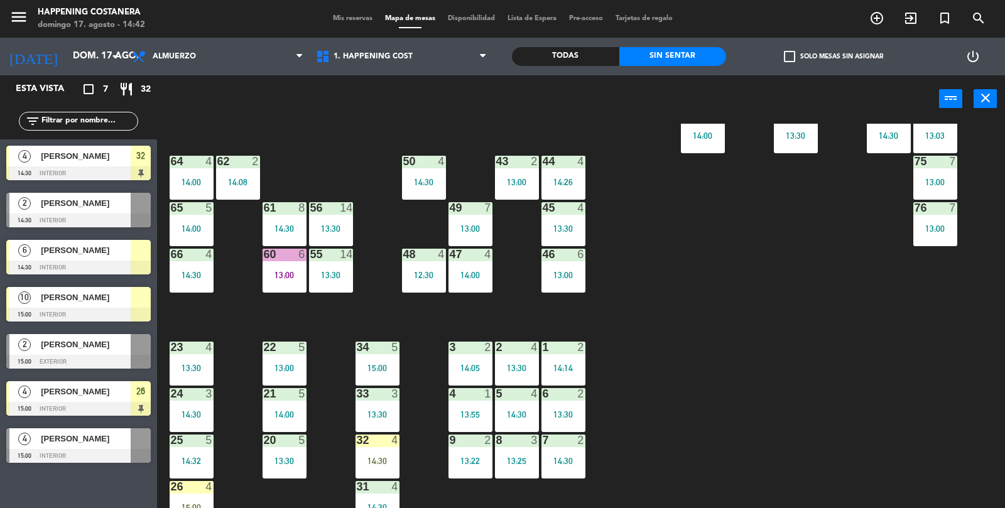
click at [912, 320] on div "69 5 13:06 122 6 121 6 120 6 14 4 CAVA 22 101 2 14:30 94 2 13:23 70 5 13:06 123…" at bounding box center [586, 316] width 838 height 385
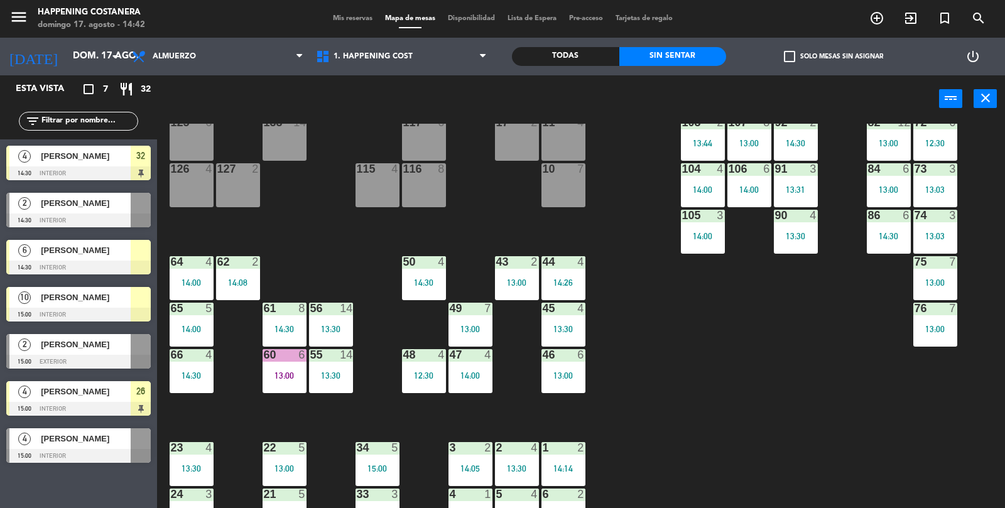
scroll to position [331, 0]
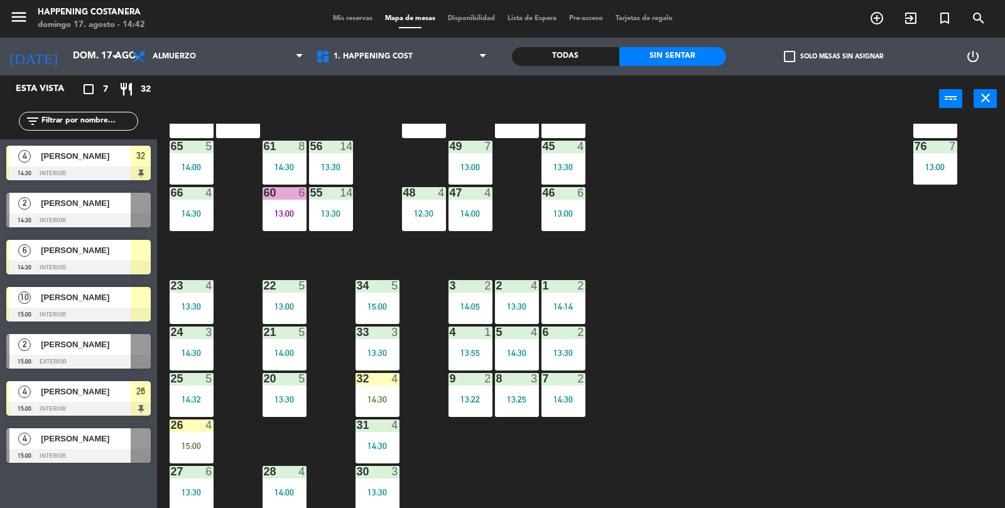
click at [909, 353] on div "69 5 13:06 122 6 121 6 120 6 14 4 CAVA 22 101 2 14:30 94 2 13:23 70 5 13:06 123…" at bounding box center [586, 316] width 838 height 385
click at [903, 365] on div "69 5 13:06 122 6 121 6 120 6 14 4 CAVA 22 101 2 14:30 94 2 13:23 70 5 13:06 123…" at bounding box center [586, 316] width 838 height 385
click at [905, 358] on div "69 5 13:06 122 6 121 6 120 6 14 4 CAVA 22 101 2 14:30 94 2 13:23 70 5 13:06 123…" at bounding box center [586, 316] width 838 height 385
click at [910, 353] on div "69 5 13:06 122 6 121 6 120 6 14 4 CAVA 22 101 2 14:30 94 2 13:23 70 5 13:06 123…" at bounding box center [586, 316] width 838 height 385
click at [910, 352] on div "69 5 13:06 122 6 121 6 120 6 14 4 CAVA 22 101 2 14:30 94 2 13:23 70 5 13:06 123…" at bounding box center [586, 316] width 838 height 385
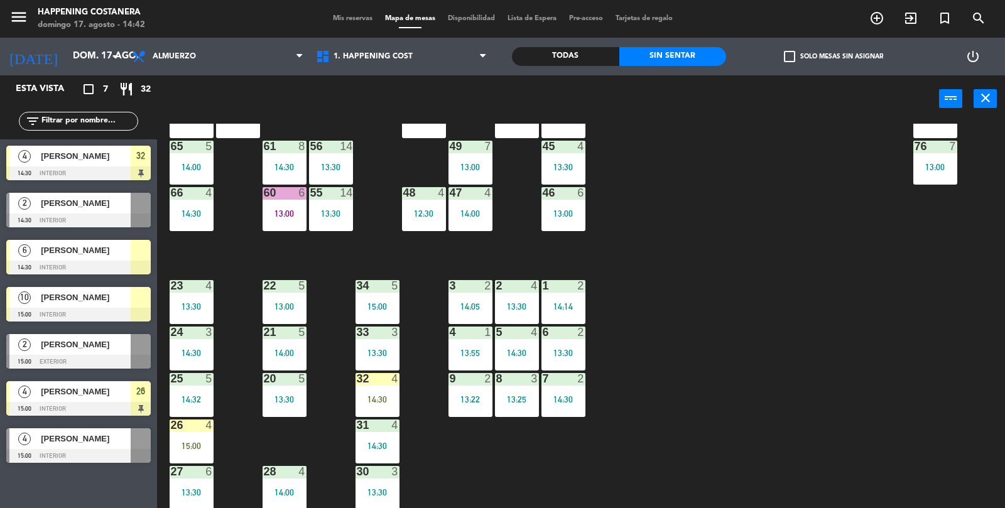
click at [900, 347] on div "69 5 13:06 122 6 121 6 120 6 14 4 CAVA 22 101 2 14:30 94 2 13:23 70 5 13:06 123…" at bounding box center [586, 316] width 838 height 385
click at [834, 421] on div "69 5 13:06 122 6 121 6 120 6 14 4 CAVA 22 101 2 14:30 94 2 13:23 70 5 13:06 123…" at bounding box center [586, 316] width 838 height 385
click at [876, 329] on div "69 5 13:06 122 6 121 6 120 6 14 4 CAVA 22 101 2 14:30 94 2 13:23 70 5 13:06 123…" at bounding box center [586, 316] width 838 height 385
click at [872, 336] on div "69 5 13:06 122 6 121 6 120 6 14 4 CAVA 22 101 2 14:30 94 2 13:23 70 5 13:06 123…" at bounding box center [586, 316] width 838 height 385
click at [471, 401] on div "13:22" at bounding box center [470, 399] width 44 height 9
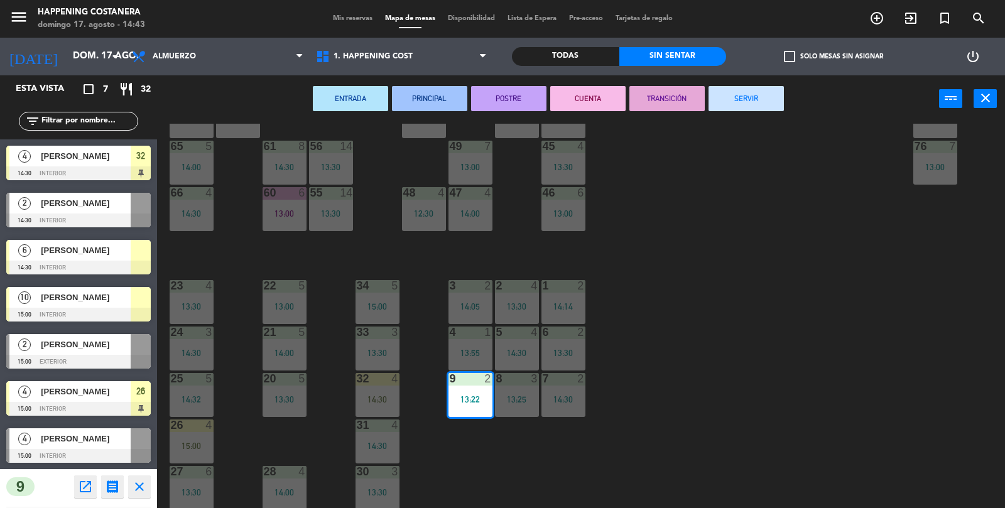
click at [752, 87] on button "SERVIR" at bounding box center [745, 98] width 75 height 25
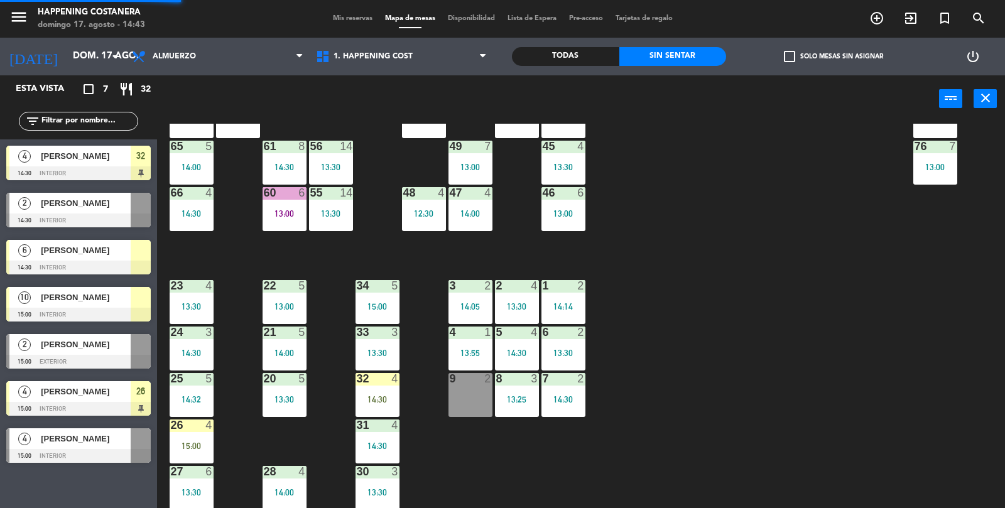
click at [458, 406] on div "9 2" at bounding box center [470, 395] width 44 height 44
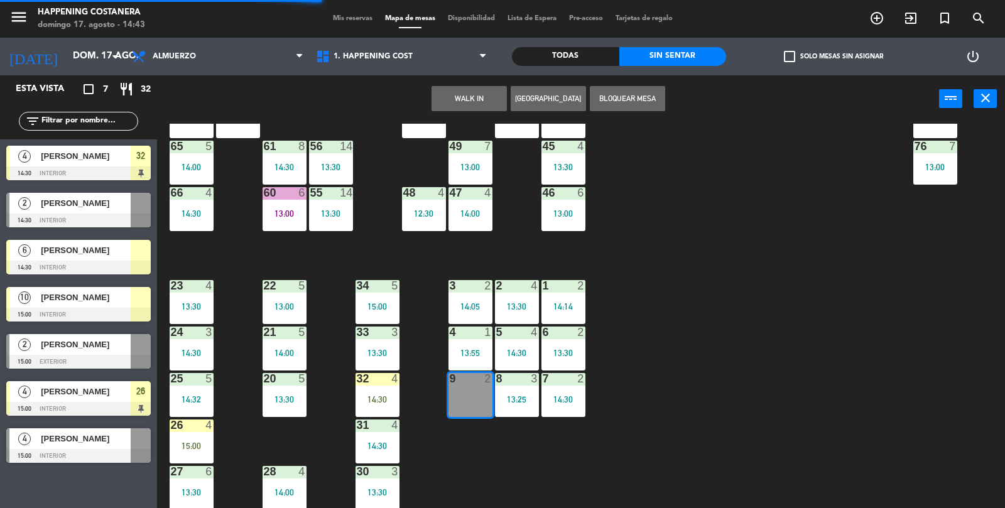
click at [440, 87] on button "WALK IN" at bounding box center [468, 98] width 75 height 25
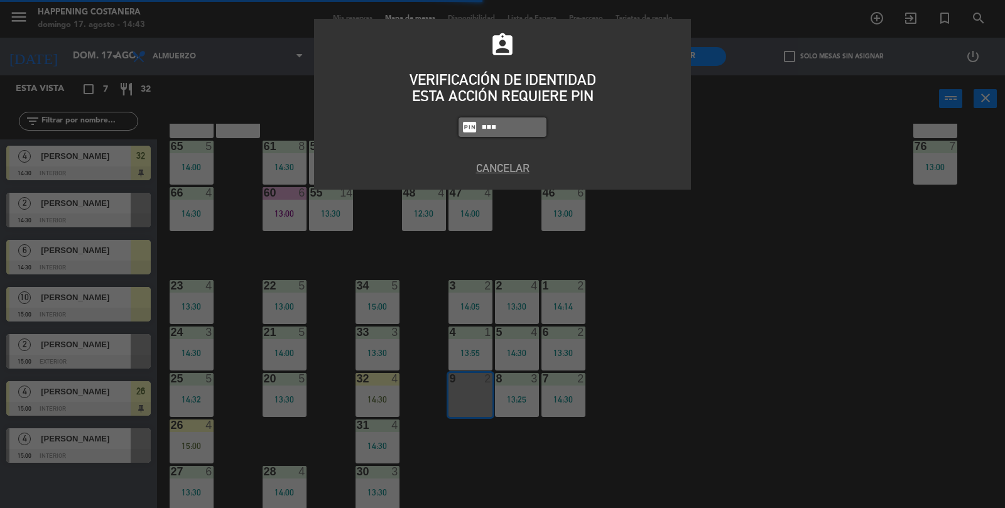
type input "9660"
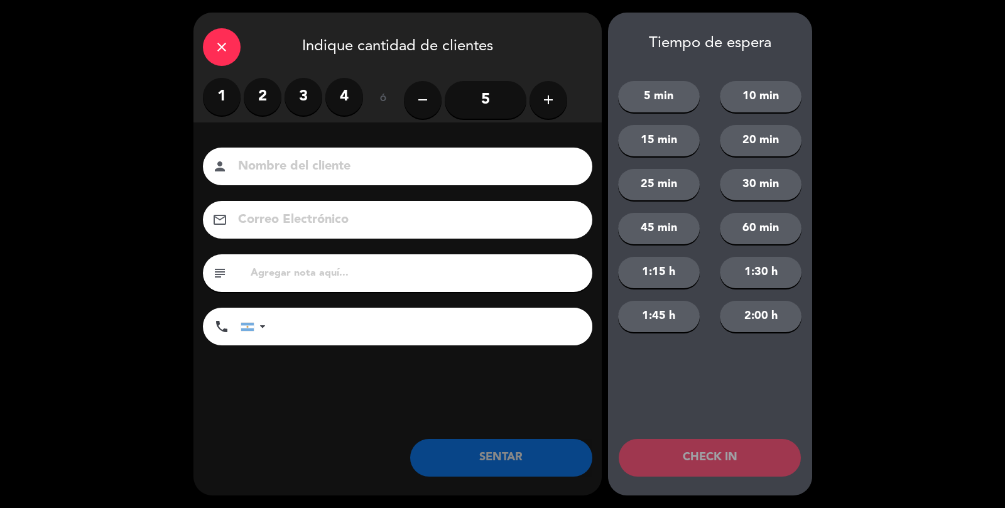
click at [249, 97] on label "2" at bounding box center [263, 97] width 38 height 38
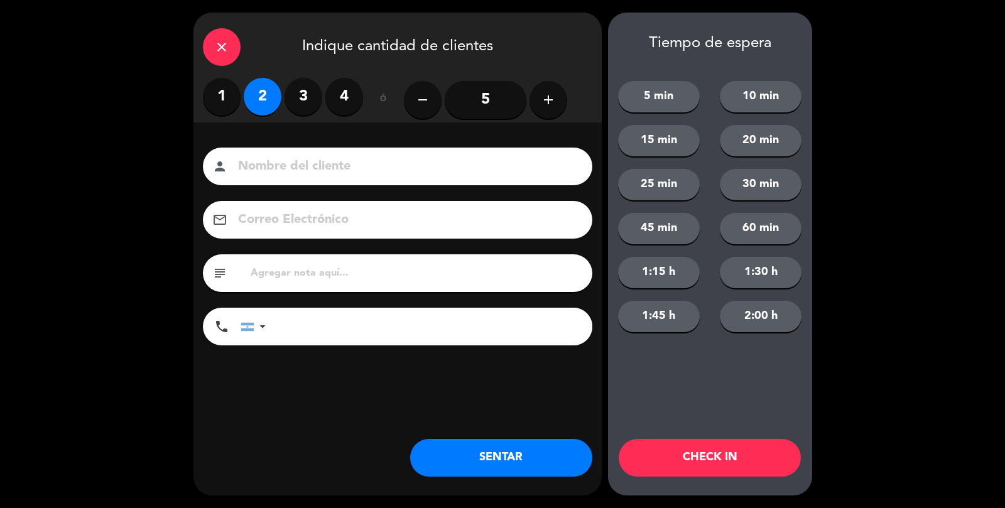
click at [271, 158] on input at bounding box center [406, 167] width 339 height 22
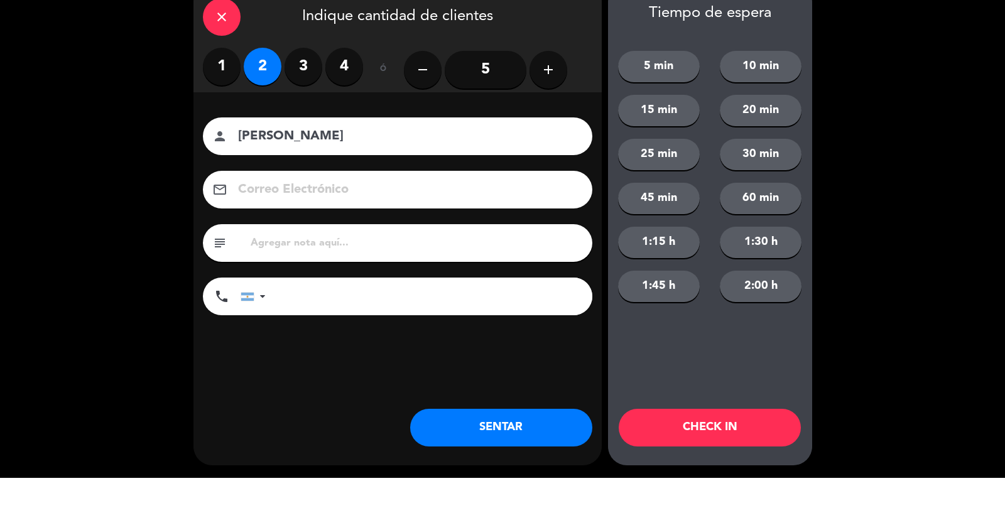
type input "[PERSON_NAME]"
click at [512, 458] on button "SENTAR" at bounding box center [501, 458] width 182 height 38
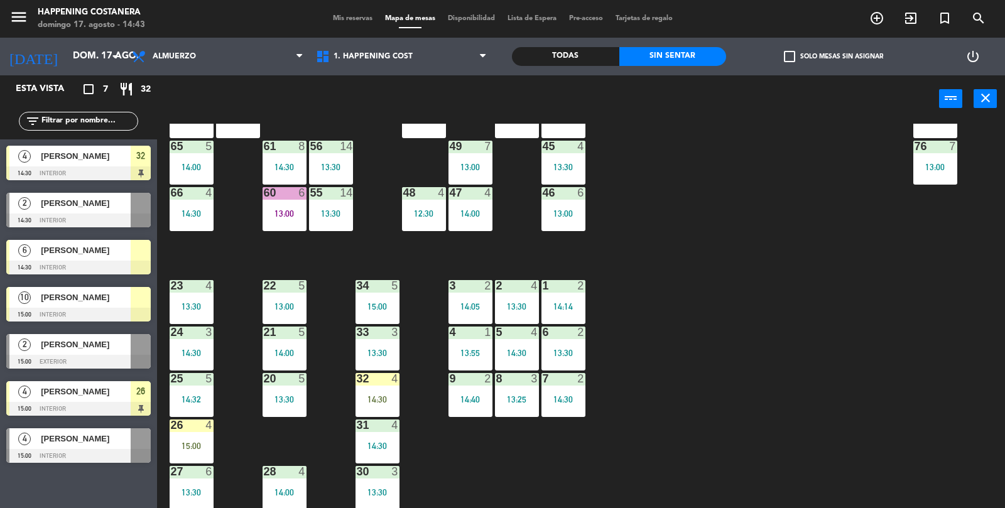
click at [187, 424] on div at bounding box center [191, 424] width 21 height 11
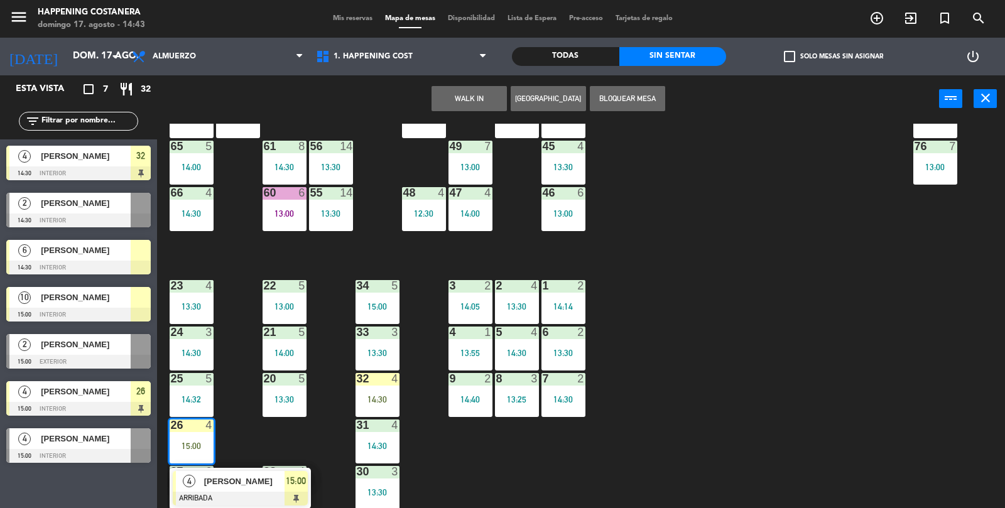
click at [211, 483] on span "[PERSON_NAME]" at bounding box center [244, 481] width 80 height 13
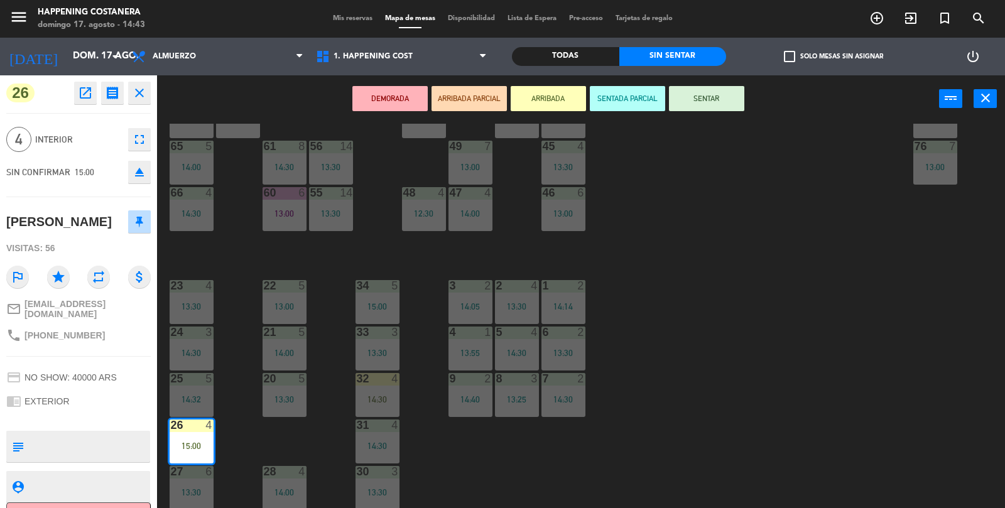
click at [698, 95] on button "SENTAR" at bounding box center [706, 98] width 75 height 25
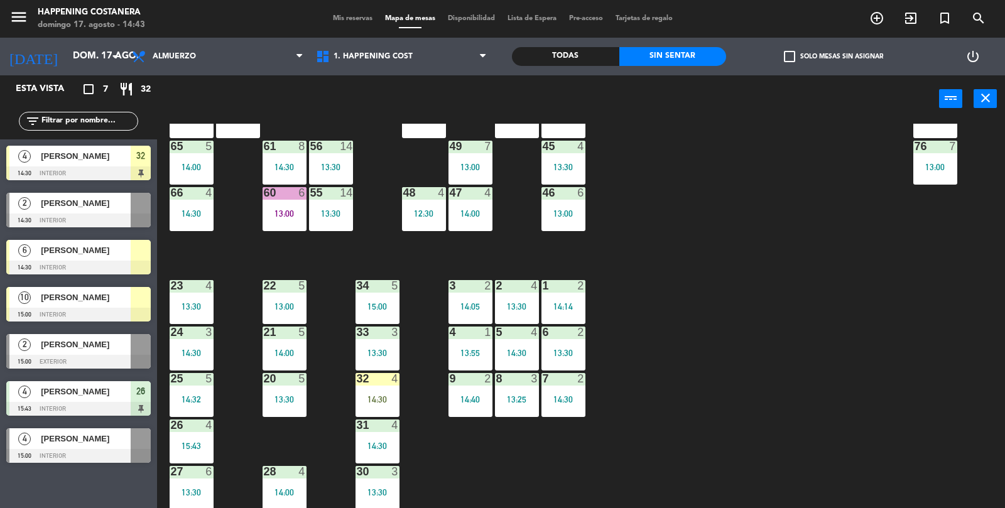
click at [777, 342] on div "69 5 13:06 122 6 121 6 120 6 14 4 CAVA 22 101 2 14:30 94 2 13:23 70 5 13:06 123…" at bounding box center [586, 316] width 838 height 385
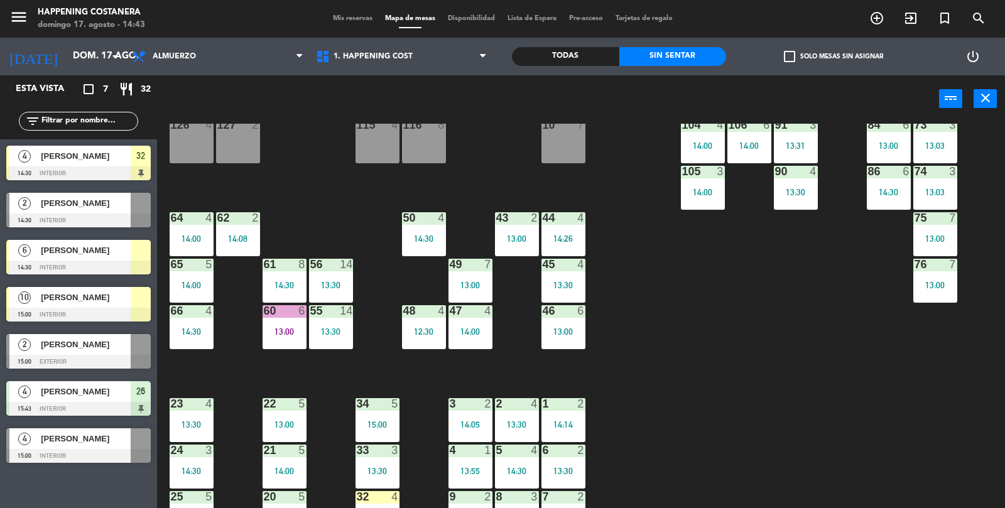
scroll to position [213, 0]
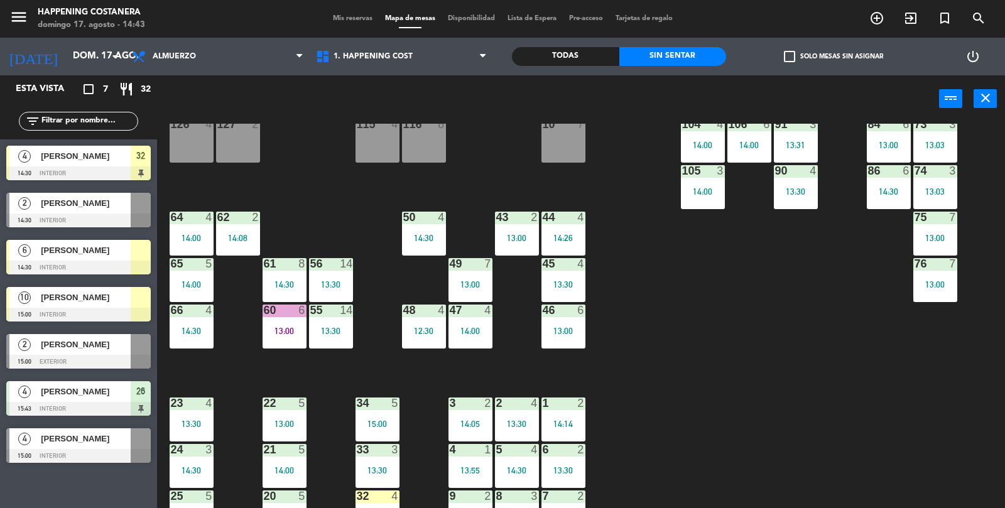
click at [556, 53] on div "Todas" at bounding box center [565, 56] width 107 height 19
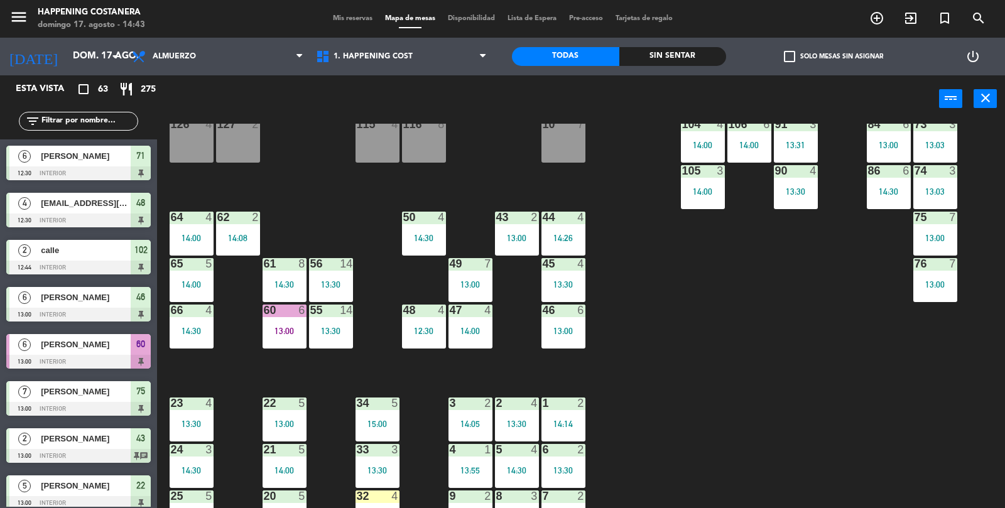
click at [686, 56] on div "Sin sentar" at bounding box center [672, 56] width 107 height 19
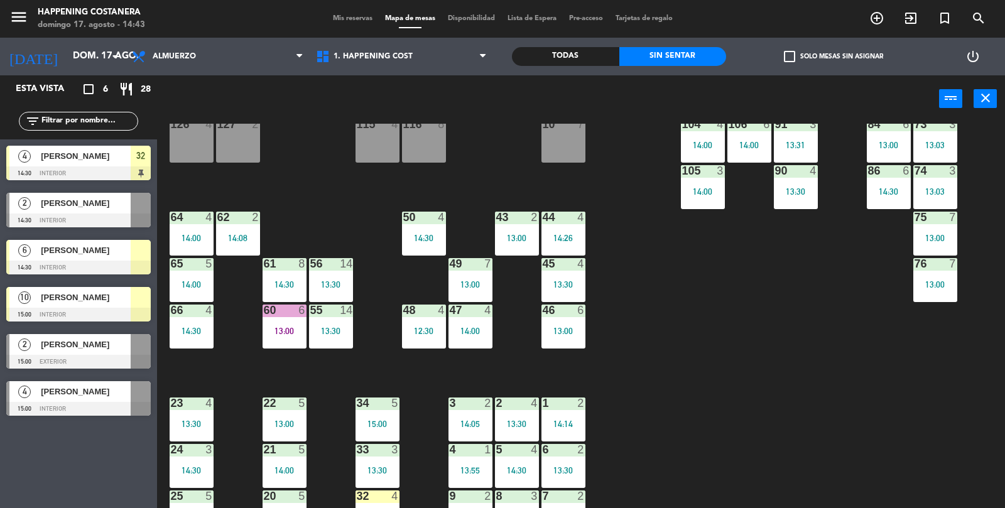
scroll to position [331, 0]
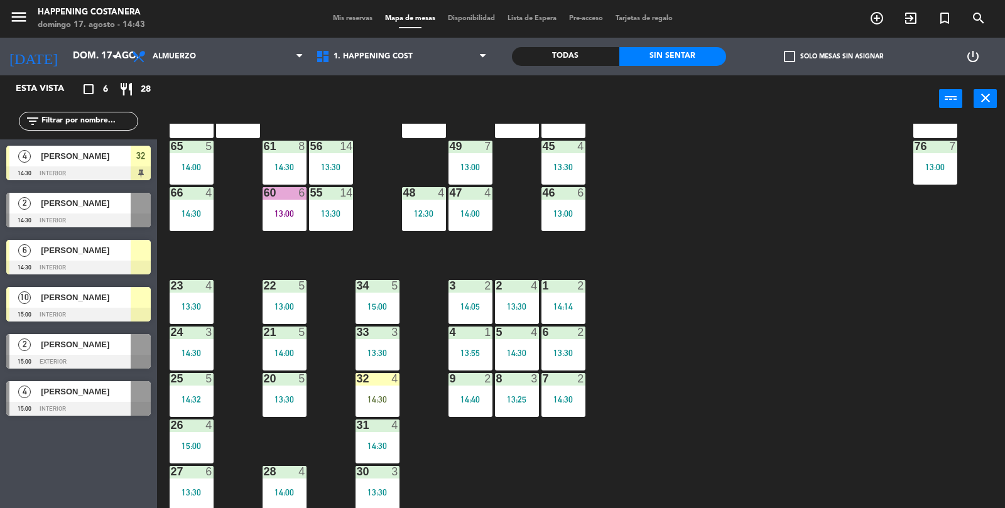
click at [861, 330] on div "69 5 13:06 122 6 121 6 120 6 14 4 CAVA 22 101 2 14:30 94 2 13:23 70 5 13:06 123…" at bounding box center [586, 316] width 838 height 385
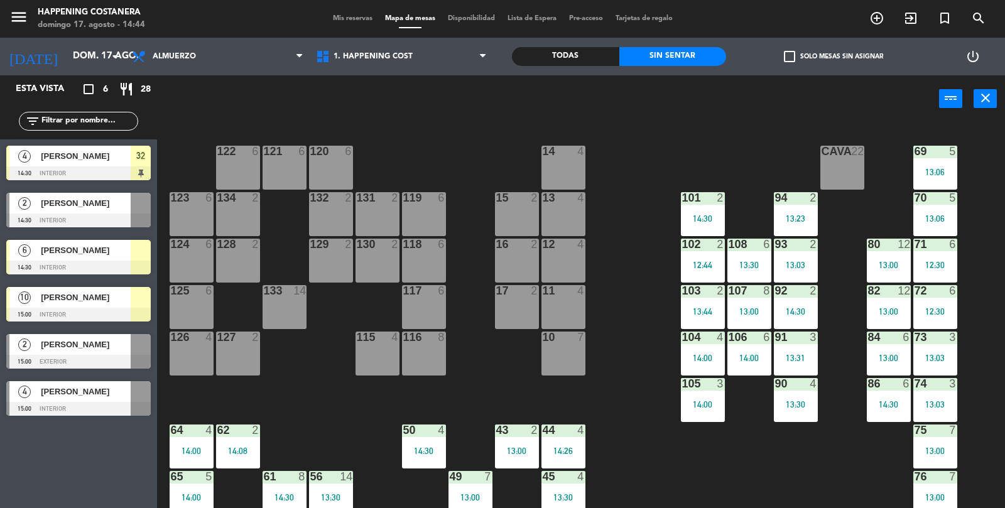
scroll to position [0, 0]
click at [8, 211] on div at bounding box center [7, 210] width 3 height 35
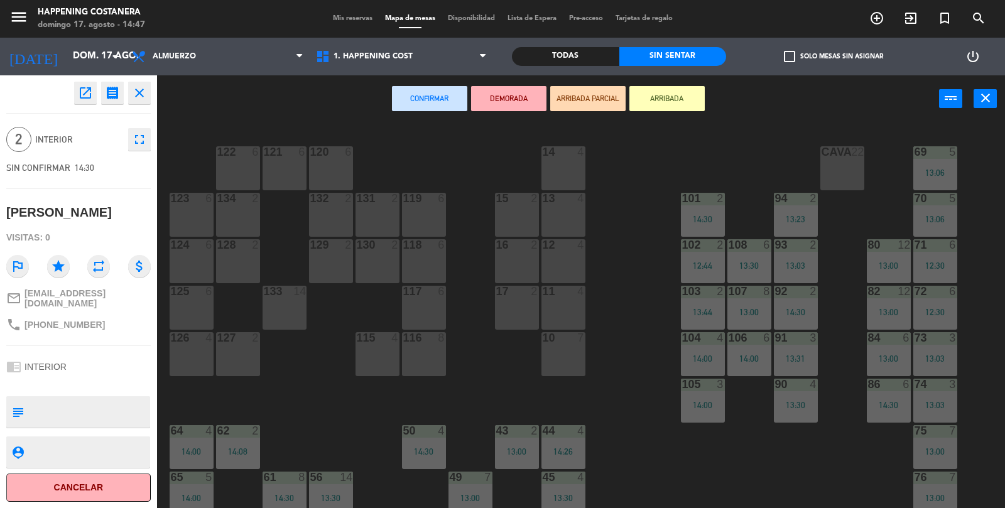
click at [144, 102] on button "close" at bounding box center [139, 93] width 23 height 23
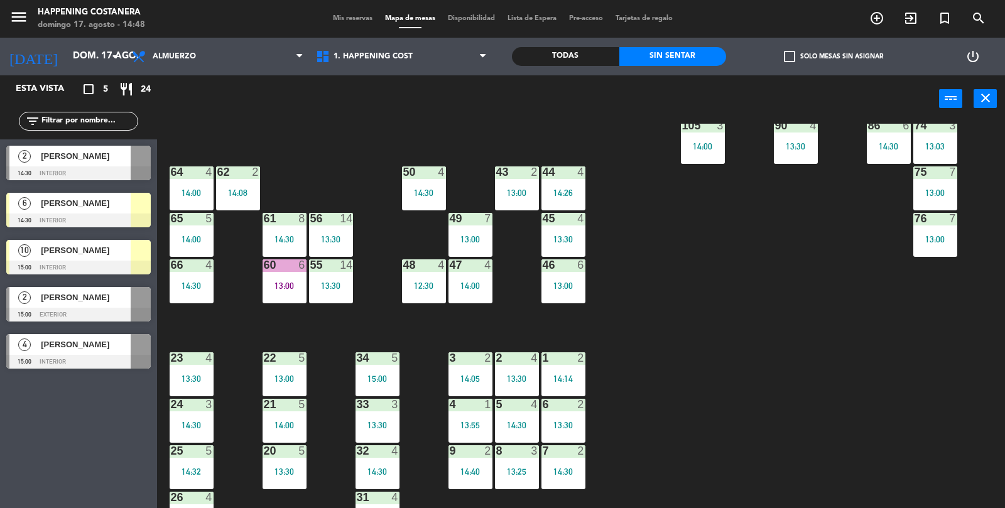
scroll to position [331, 0]
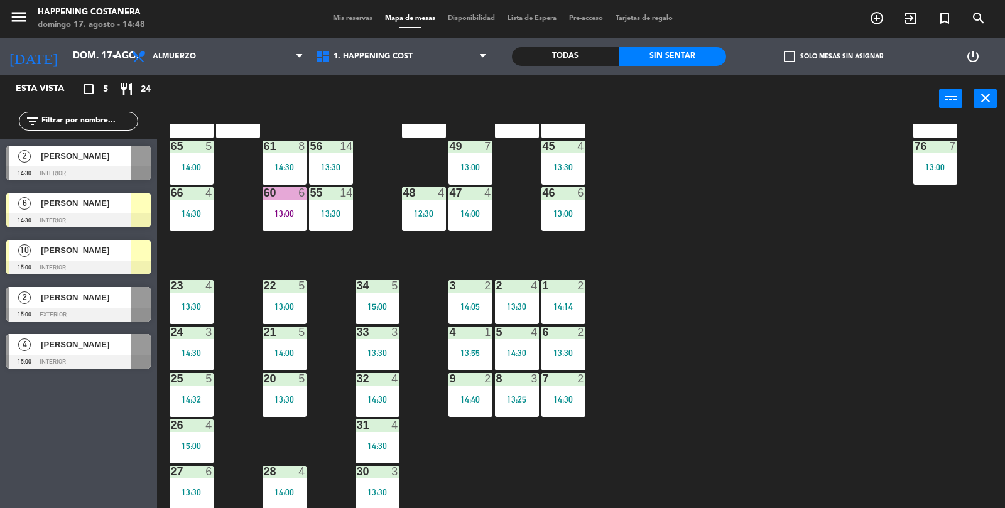
click at [518, 397] on div "13:25" at bounding box center [517, 399] width 44 height 9
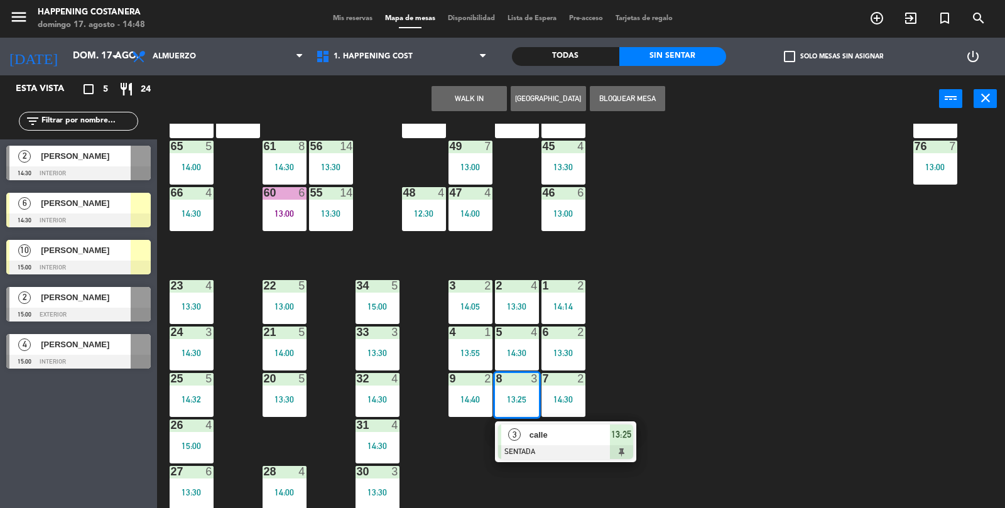
click at [578, 456] on div at bounding box center [565, 452] width 135 height 14
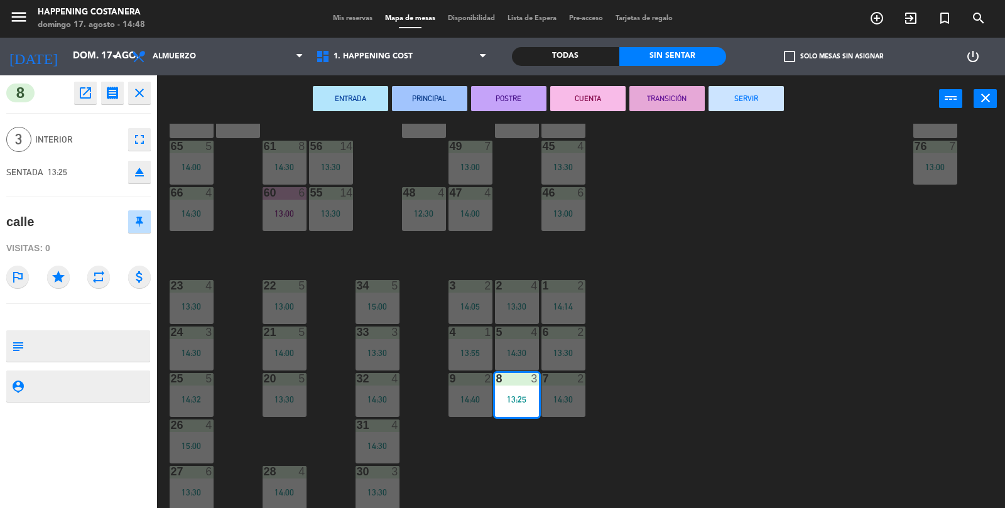
click at [757, 105] on button "SERVIR" at bounding box center [745, 98] width 75 height 25
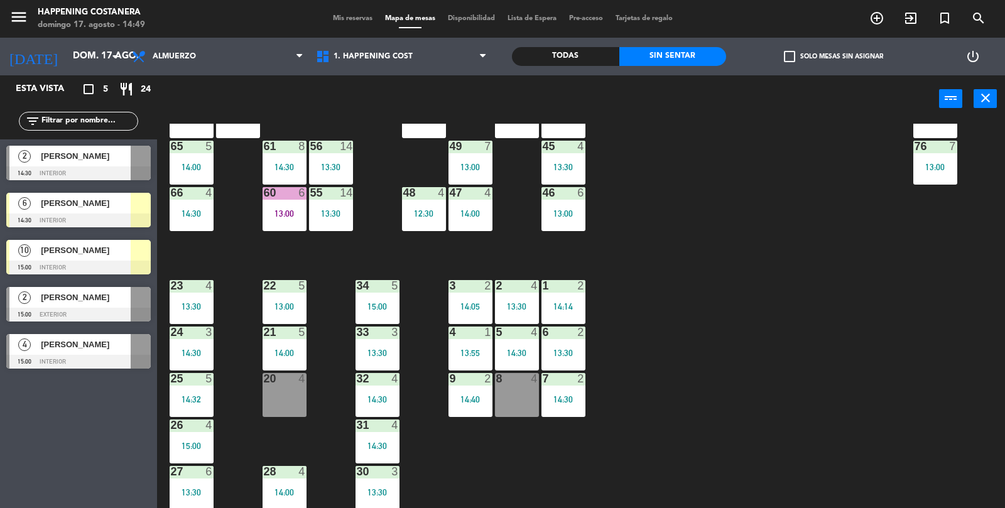
click at [515, 414] on div "8 4" at bounding box center [517, 395] width 44 height 44
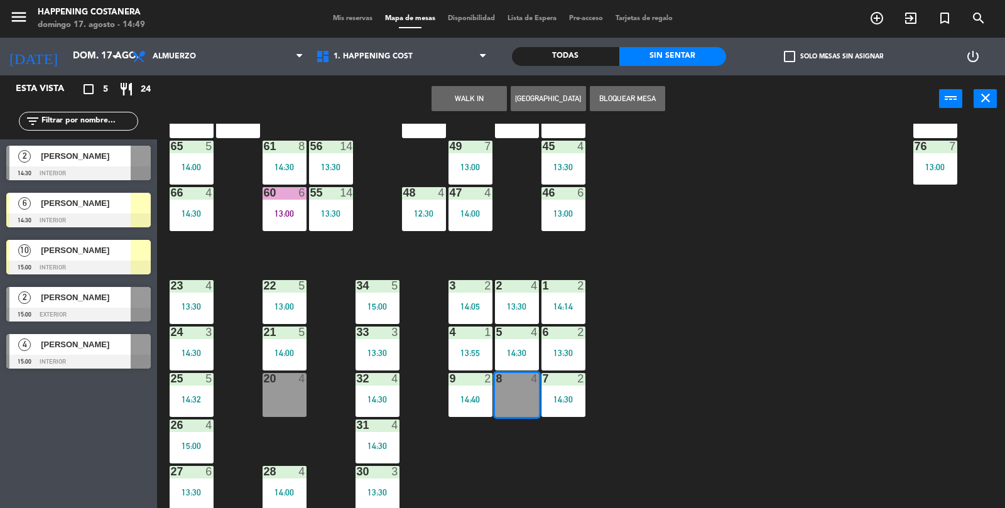
click at [460, 104] on button "WALK IN" at bounding box center [468, 98] width 75 height 25
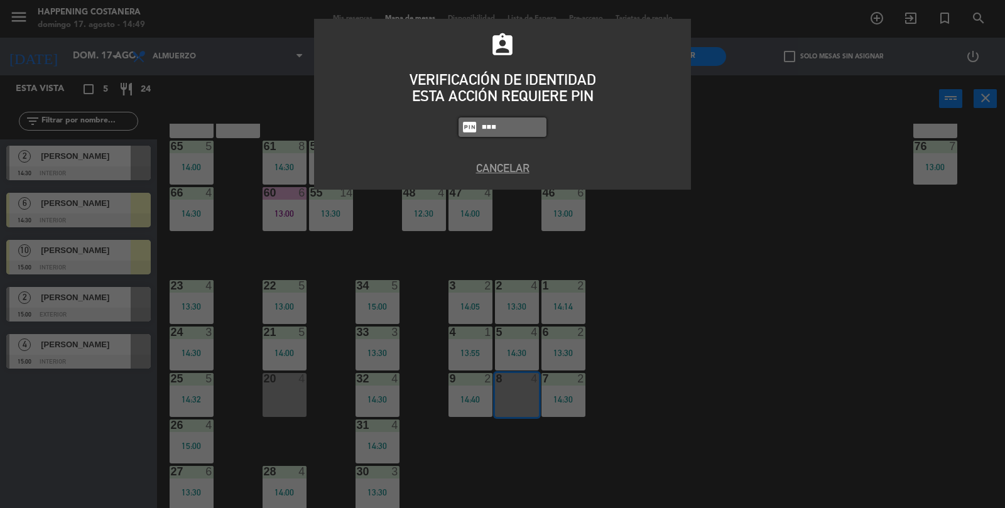
type input "3624"
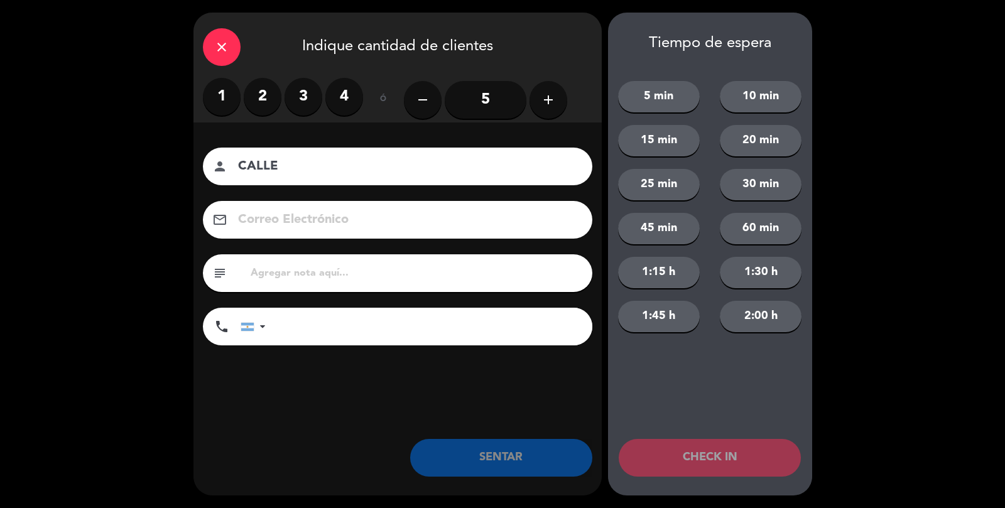
type input "CALLE"
click at [295, 103] on label "3" at bounding box center [303, 97] width 38 height 38
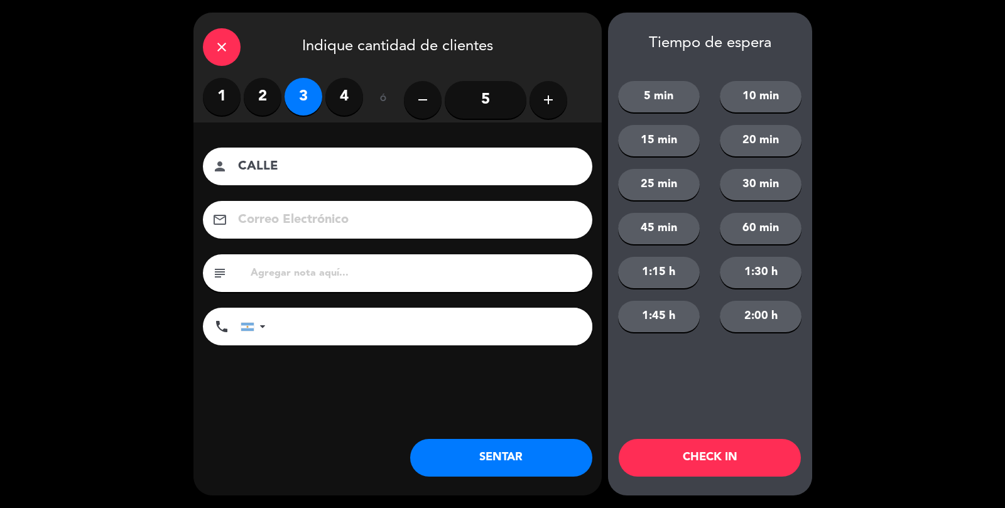
click at [550, 458] on button "SENTAR" at bounding box center [501, 458] width 182 height 38
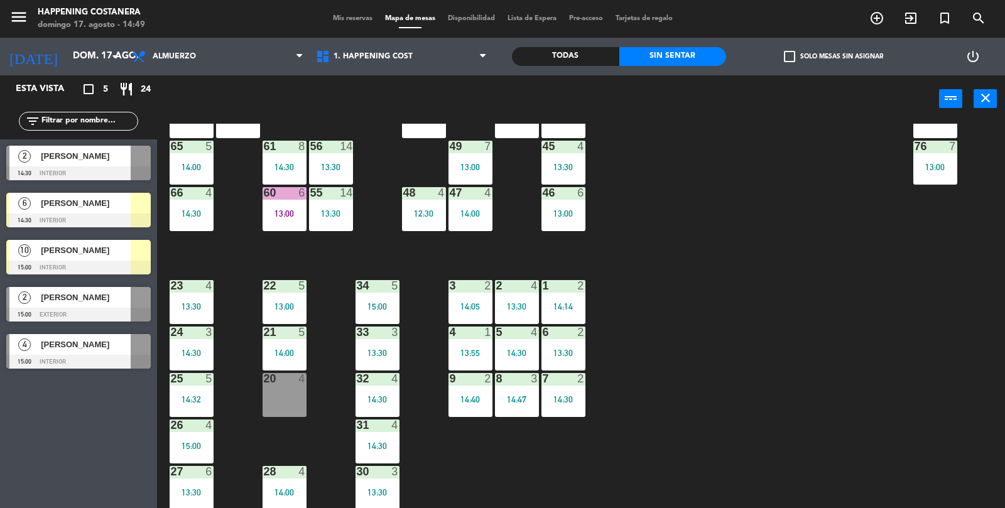
click at [288, 401] on div "20 4" at bounding box center [284, 395] width 44 height 44
click at [81, 197] on span "[PERSON_NAME]" at bounding box center [86, 203] width 90 height 13
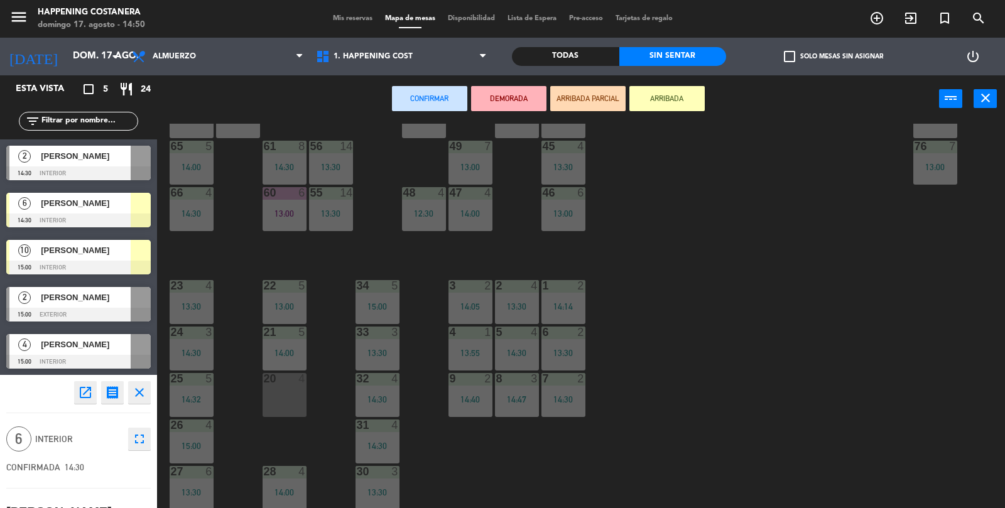
click at [266, 389] on div "20 4" at bounding box center [284, 395] width 44 height 44
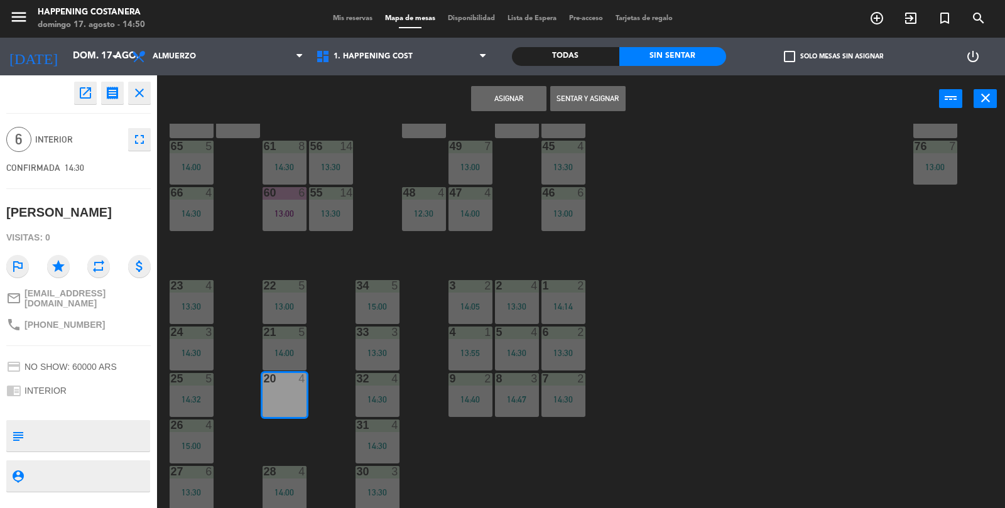
click at [514, 89] on button "Asignar" at bounding box center [508, 98] width 75 height 25
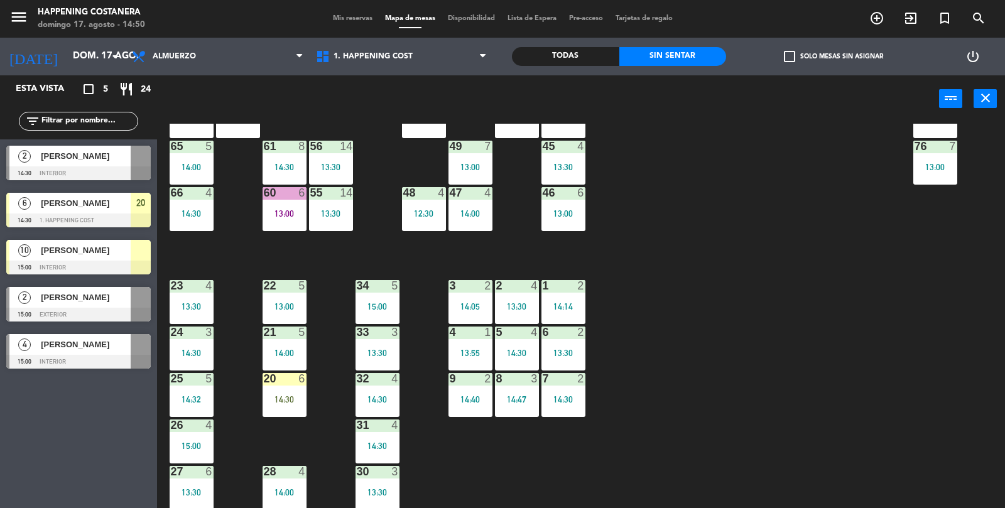
click at [619, 218] on div "69 5 13:06 122 6 121 6 120 6 14 4 CAVA 22 101 2 14:30 94 2 13:23 70 5 13:06 123…" at bounding box center [586, 316] width 838 height 385
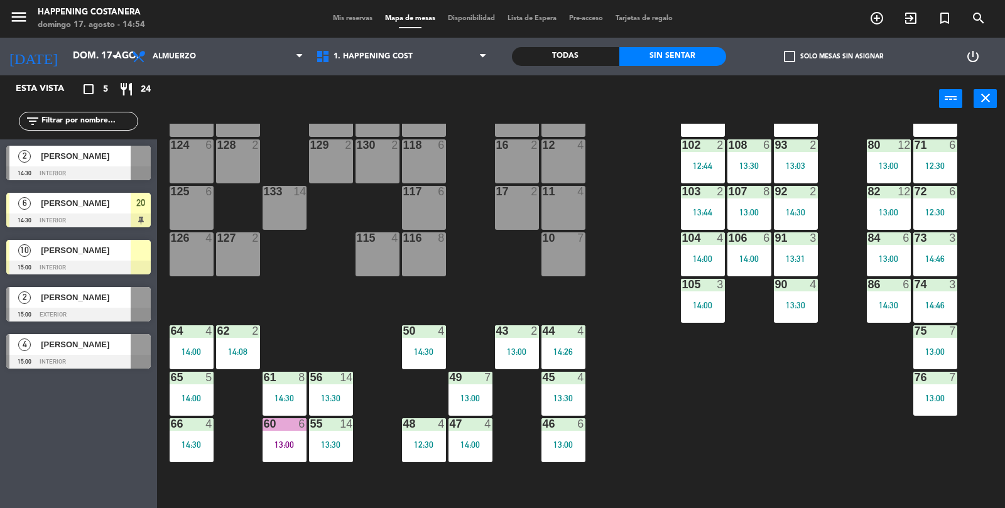
scroll to position [89, 0]
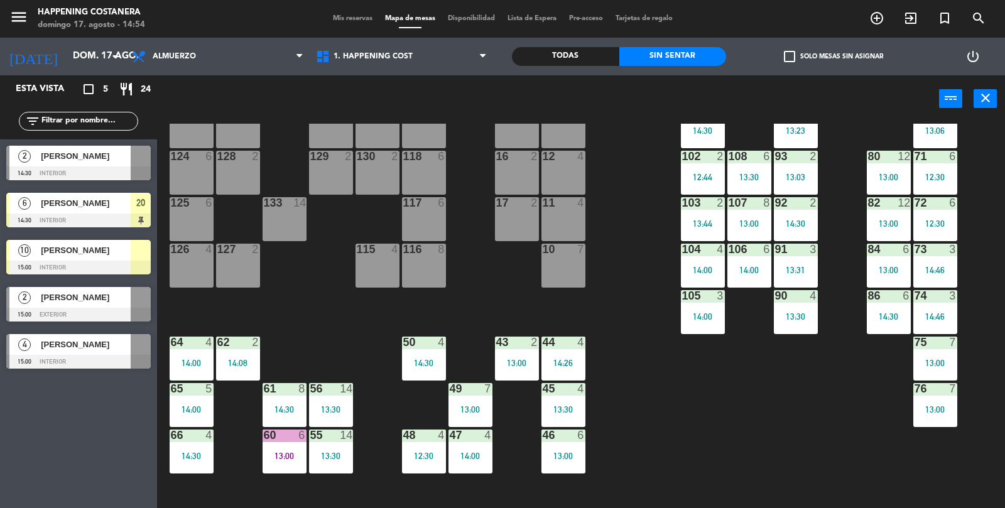
click at [706, 183] on div "102 2 12:44" at bounding box center [703, 173] width 44 height 44
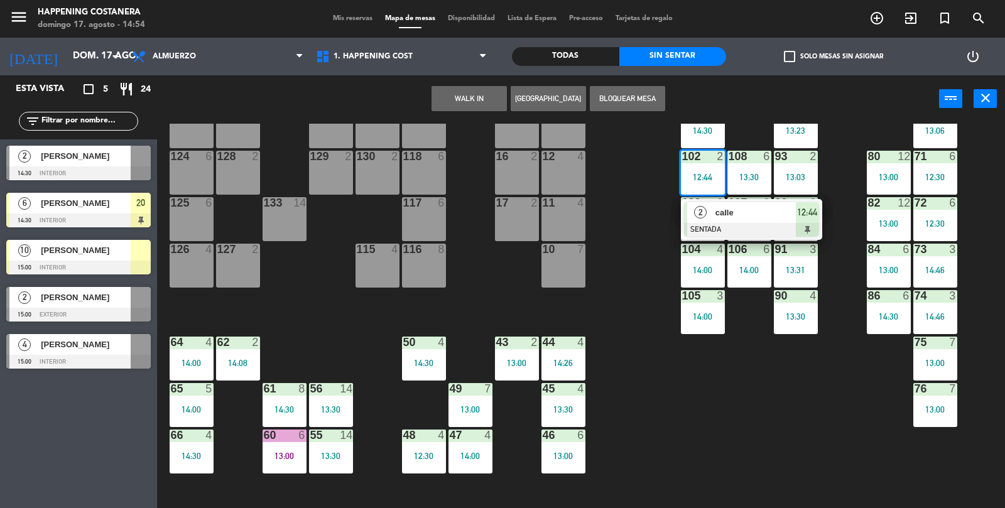
click at [716, 234] on div at bounding box center [751, 230] width 135 height 14
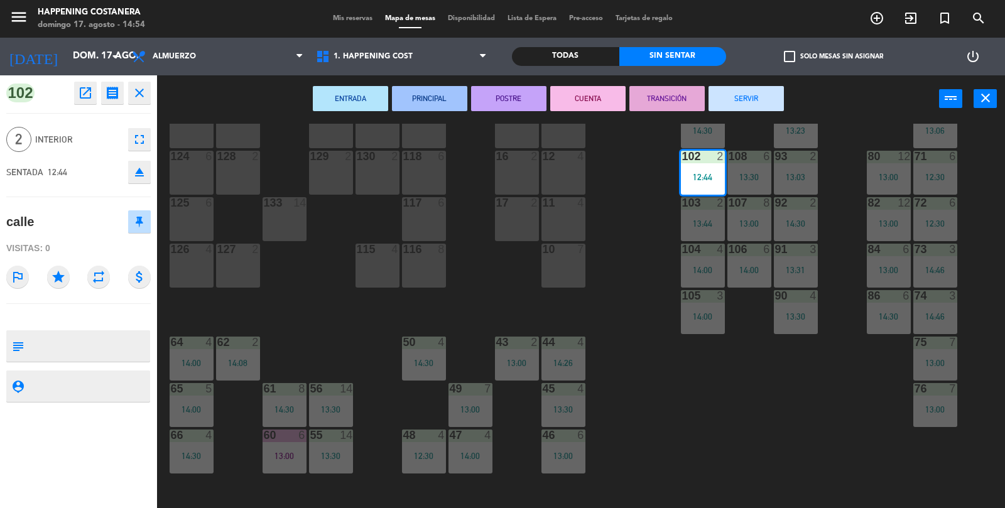
click at [746, 97] on button "SERVIR" at bounding box center [745, 98] width 75 height 25
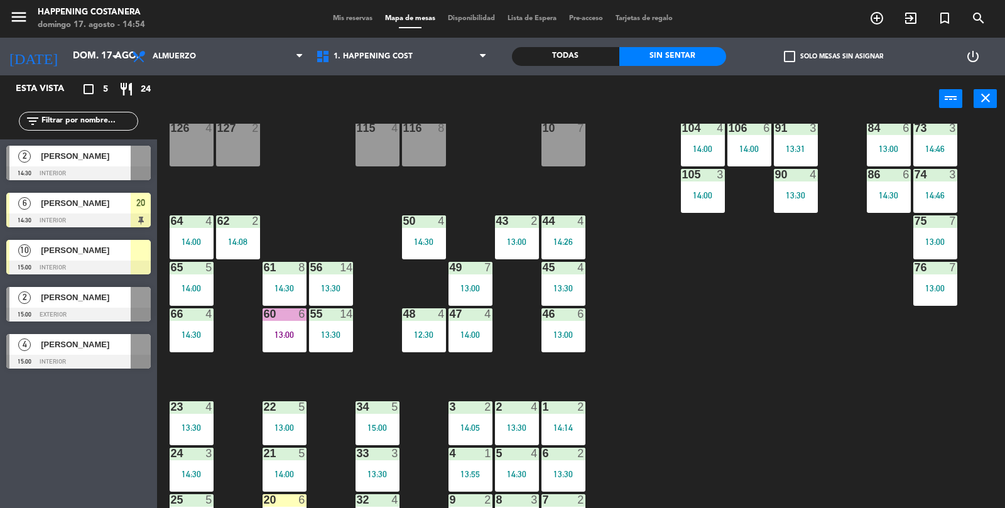
scroll to position [207, 0]
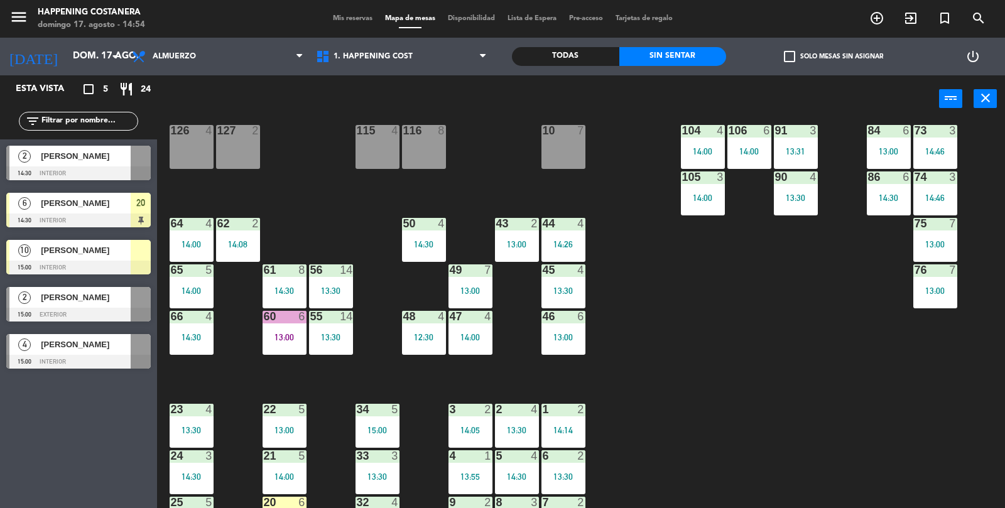
click at [276, 335] on div "13:00" at bounding box center [284, 337] width 44 height 9
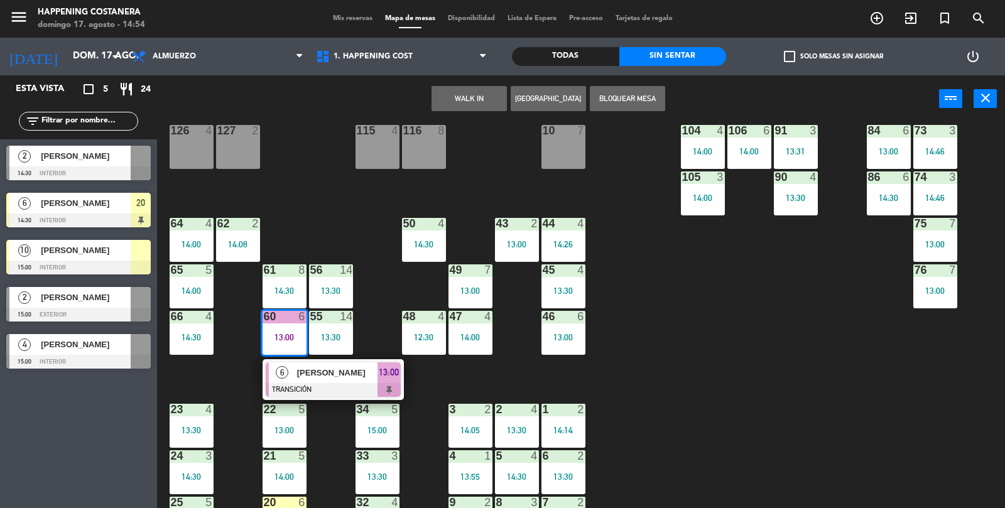
click at [282, 383] on div at bounding box center [333, 390] width 135 height 14
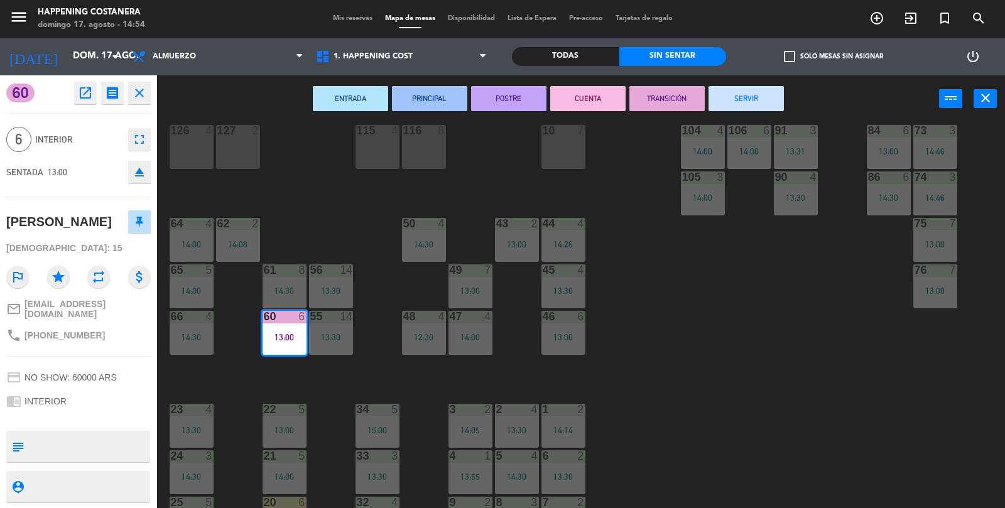
click at [762, 99] on button "SERVIR" at bounding box center [745, 98] width 75 height 25
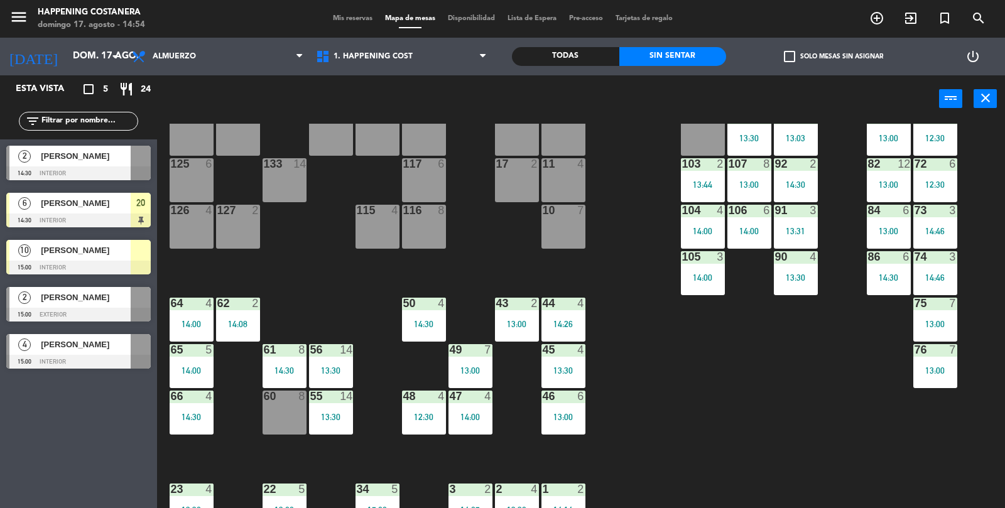
scroll to position [131, 0]
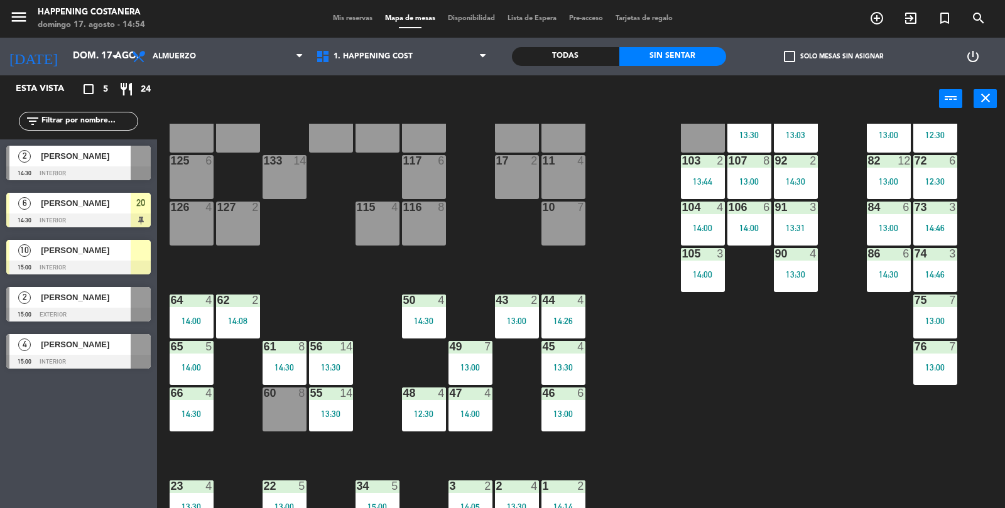
click at [932, 464] on div "69 5 13:06 122 6 121 6 120 6 14 4 CAVA 22 101 2 14:30 94 2 13:23 70 5 13:06 123…" at bounding box center [586, 316] width 838 height 385
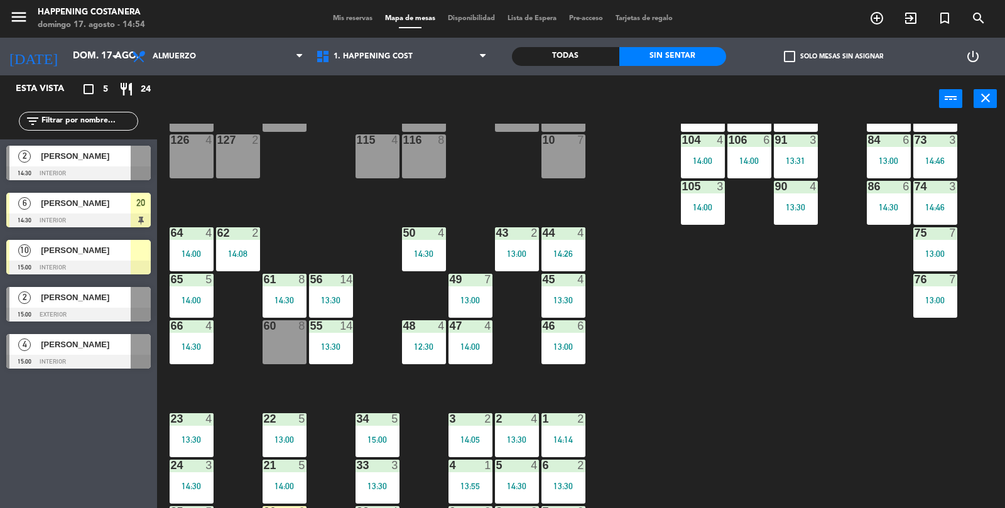
scroll to position [331, 0]
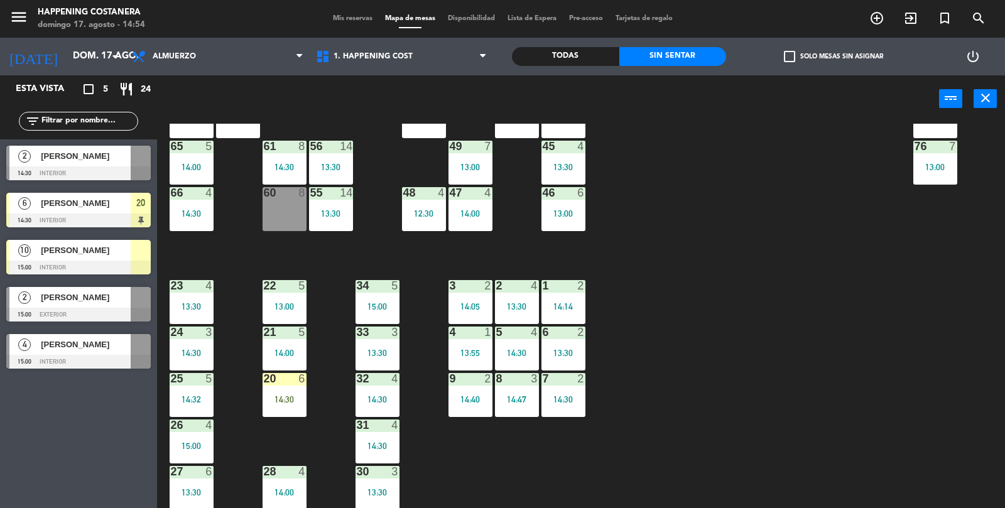
click at [921, 423] on div "69 5 13:06 122 6 121 6 120 6 14 4 CAVA 22 101 2 14:30 94 2 13:23 70 5 13:06 123…" at bounding box center [586, 316] width 838 height 385
click at [922, 431] on div "69 5 13:06 122 6 121 6 120 6 14 4 CAVA 22 101 2 14:30 94 2 13:23 70 5 13:06 123…" at bounding box center [586, 316] width 838 height 385
click at [922, 429] on div "69 5 13:06 122 6 121 6 120 6 14 4 CAVA 22 101 2 14:30 94 2 13:23 70 5 13:06 123…" at bounding box center [586, 316] width 838 height 385
click at [922, 432] on div "69 5 13:06 122 6 121 6 120 6 14 4 CAVA 22 101 2 14:30 94 2 13:23 70 5 13:06 123…" at bounding box center [586, 316] width 838 height 385
click at [921, 429] on div "69 5 13:06 122 6 121 6 120 6 14 4 CAVA 22 101 2 14:30 94 2 13:23 70 5 13:06 123…" at bounding box center [586, 316] width 838 height 385
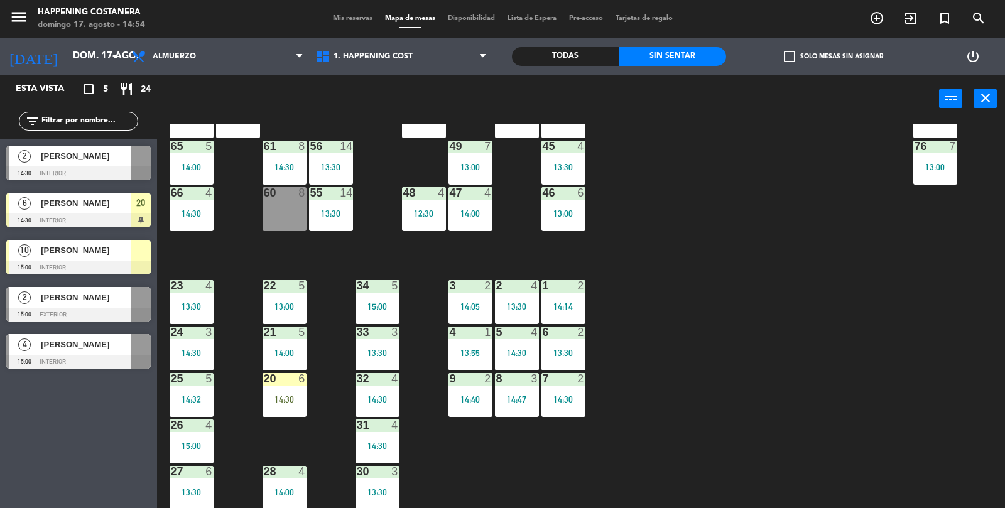
click at [925, 427] on div "69 5 13:06 122 6 121 6 120 6 14 4 CAVA 22 101 2 14:30 94 2 13:23 70 5 13:06 123…" at bounding box center [586, 316] width 838 height 385
click at [596, 50] on div "Todas" at bounding box center [565, 56] width 107 height 19
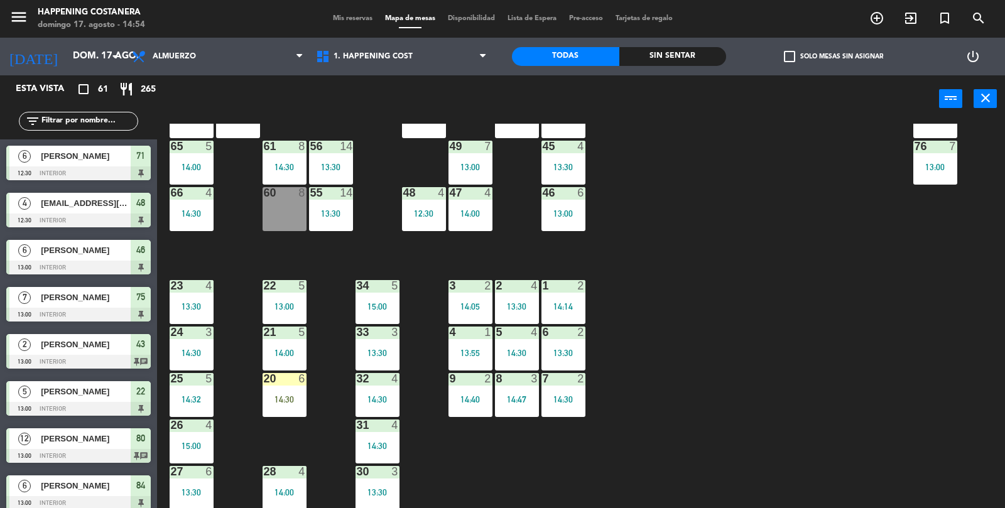
click at [787, 57] on span "check_box_outline_blank" at bounding box center [789, 56] width 11 height 11
click at [833, 57] on input "check_box_outline_blank Solo mesas sin asignar" at bounding box center [833, 57] width 0 height 0
click at [794, 58] on span "check_box_outline_blank" at bounding box center [789, 56] width 11 height 11
click at [833, 57] on input "check_box_outline_blank Solo mesas sin asignar" at bounding box center [833, 57] width 0 height 0
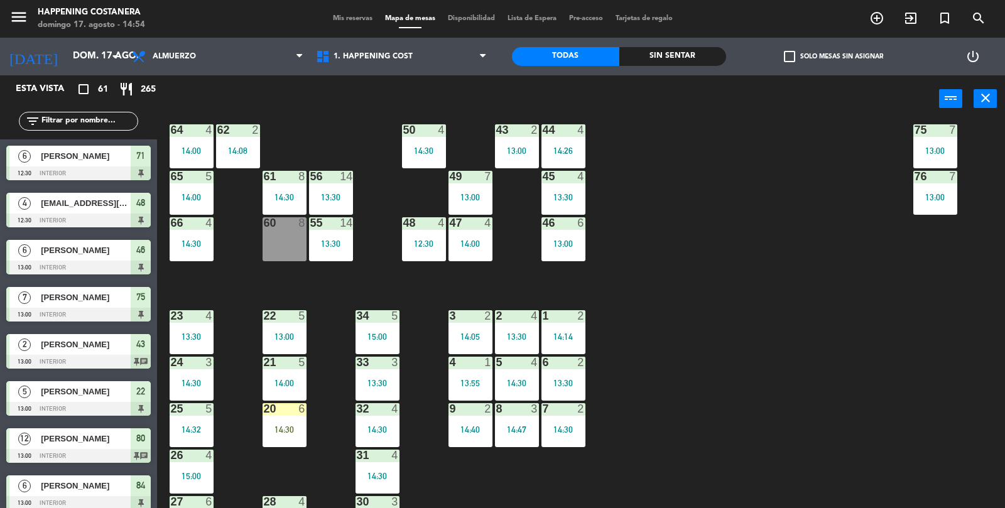
scroll to position [294, 0]
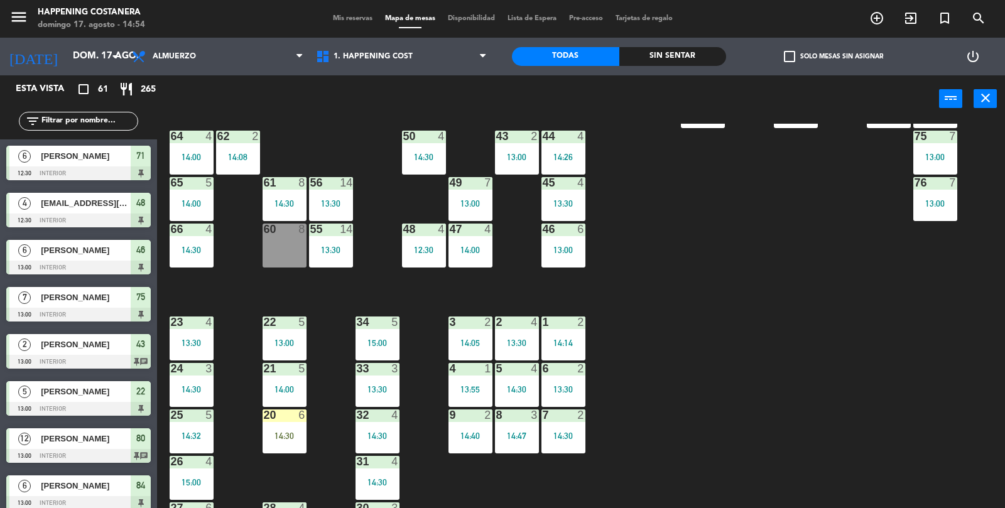
click at [866, 387] on div "69 5 13:06 122 6 121 6 120 6 14 4 CAVA 22 101 2 14:30 94 2 13:23 70 5 13:06 123…" at bounding box center [586, 316] width 838 height 385
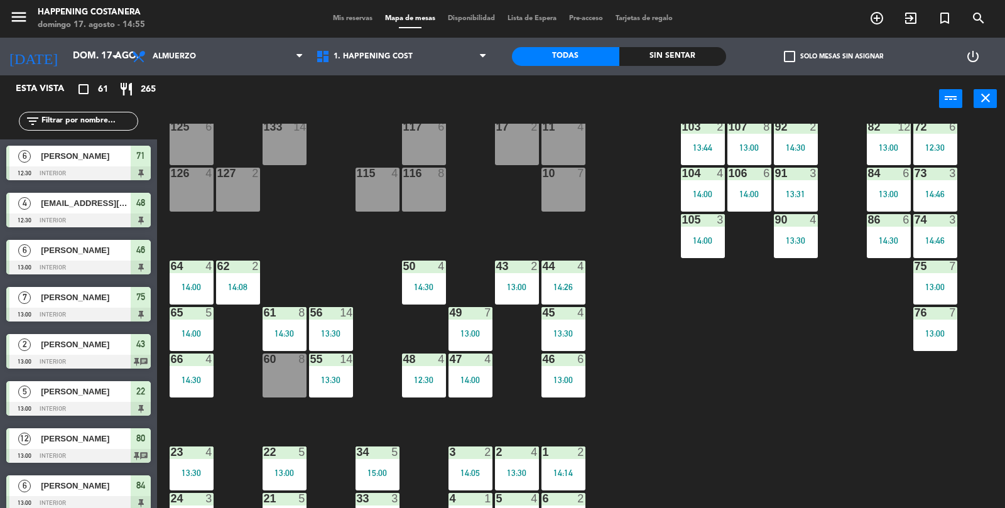
scroll to position [0, 0]
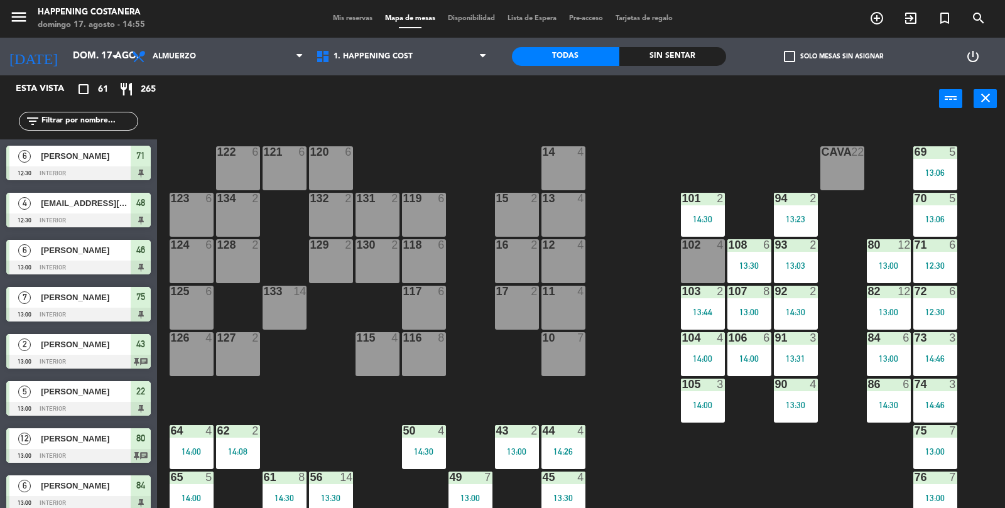
click at [963, 199] on div "5" at bounding box center [955, 198] width 21 height 11
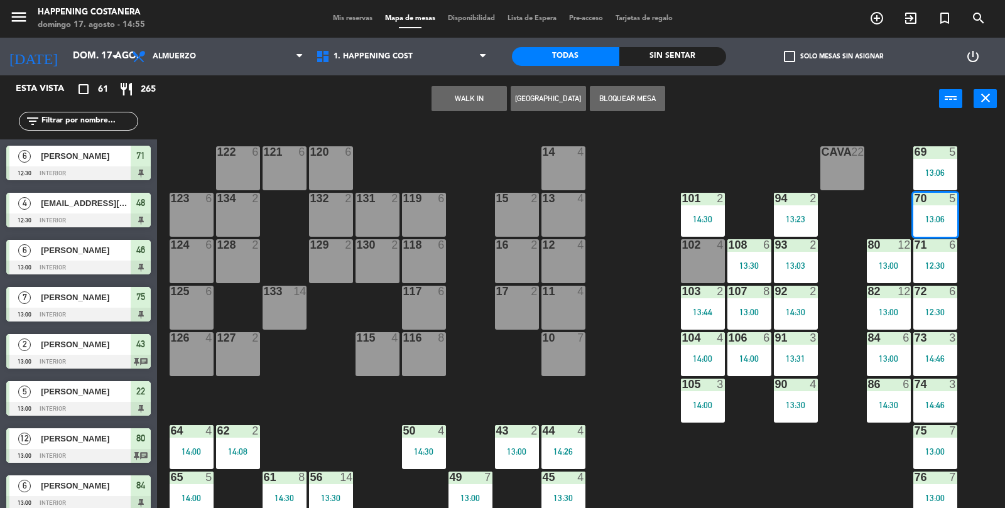
click at [788, 459] on div "69 5 13:06 122 6 121 6 120 6 14 4 CAVA 22 101 2 14:30 94 2 13:23 70 5 13:06 5 C…" at bounding box center [586, 316] width 838 height 385
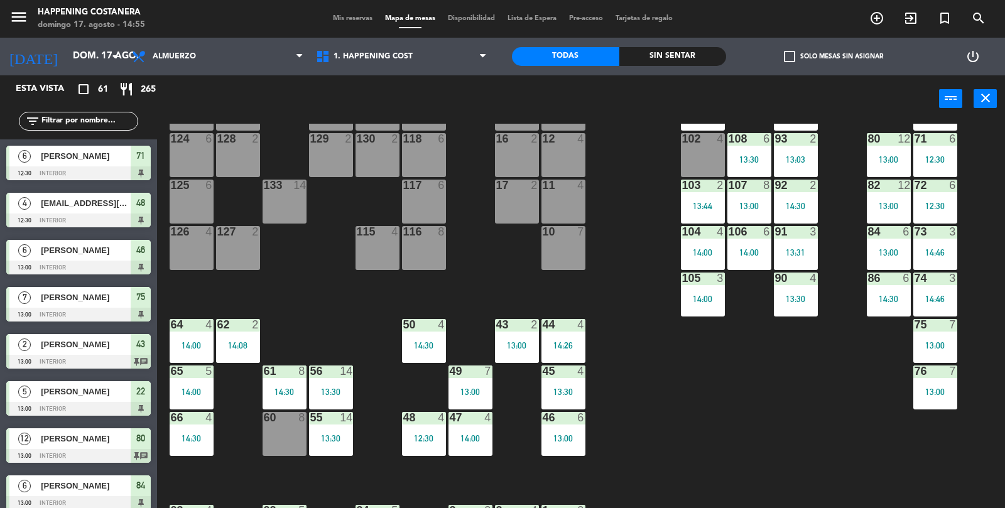
scroll to position [331, 0]
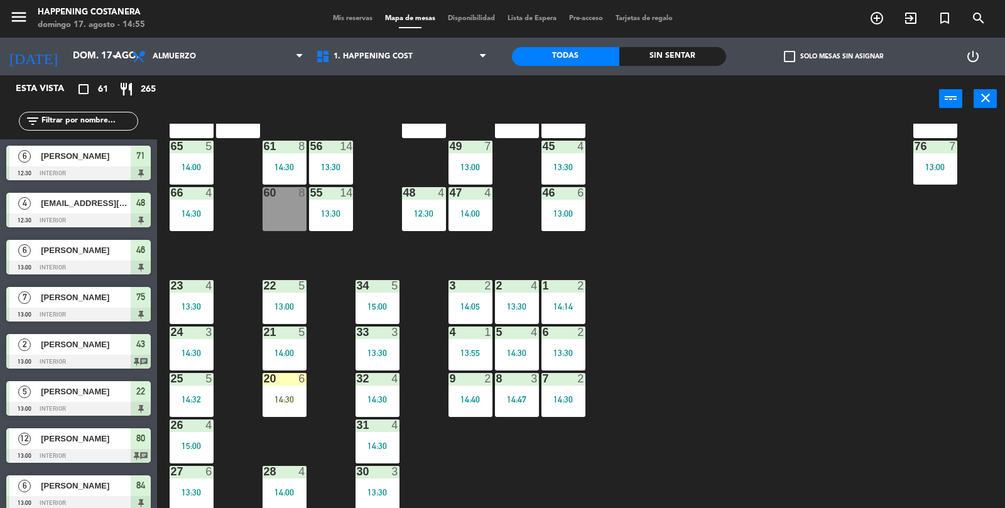
click at [893, 399] on div "69 5 13:06 122 6 121 6 120 6 14 4 CAVA 22 101 2 14:30 94 2 13:23 70 5 13:06 123…" at bounding box center [586, 316] width 838 height 385
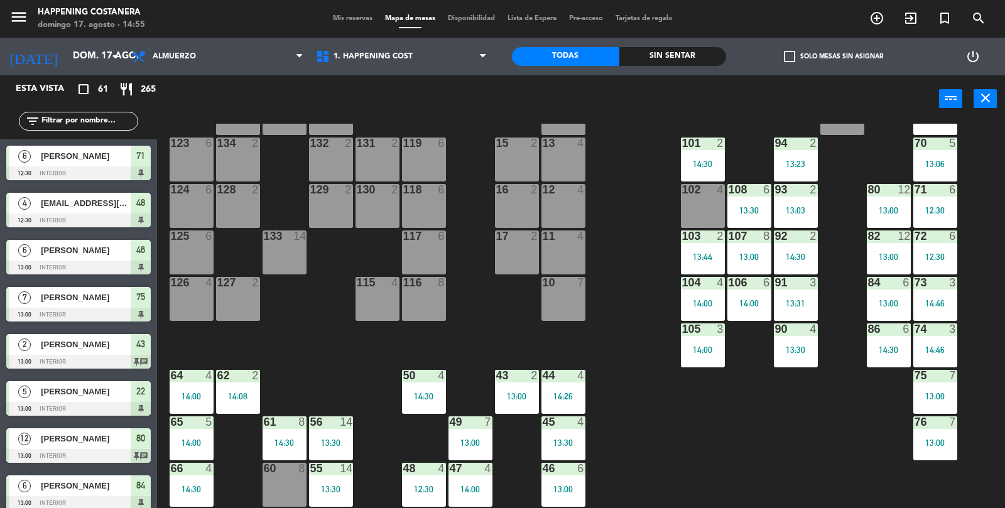
scroll to position [0, 0]
